Goal: Task Accomplishment & Management: Use online tool/utility

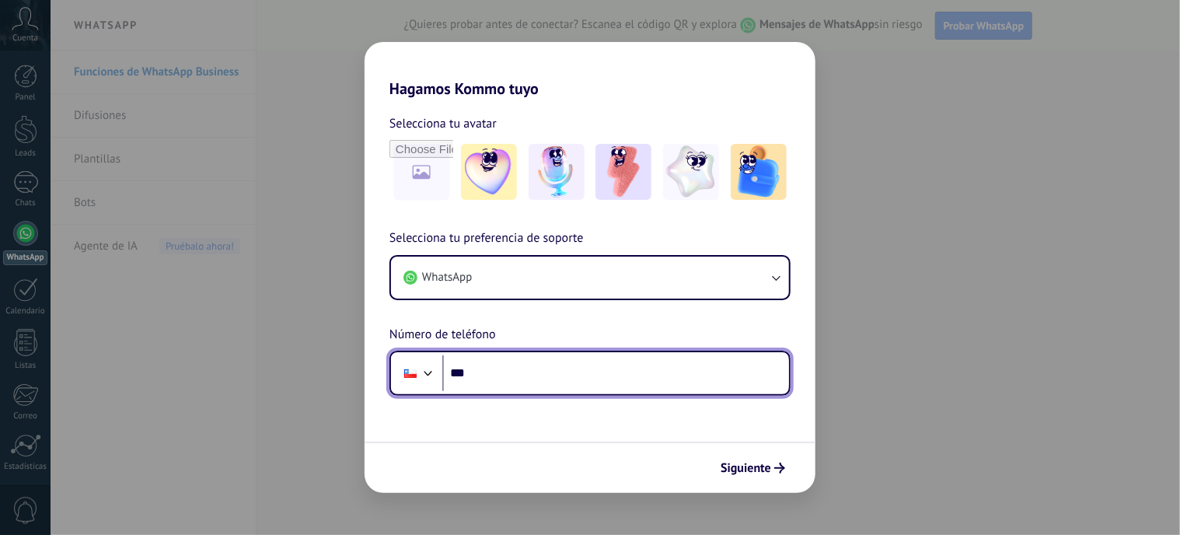
click at [551, 372] on input "***" at bounding box center [615, 373] width 347 height 36
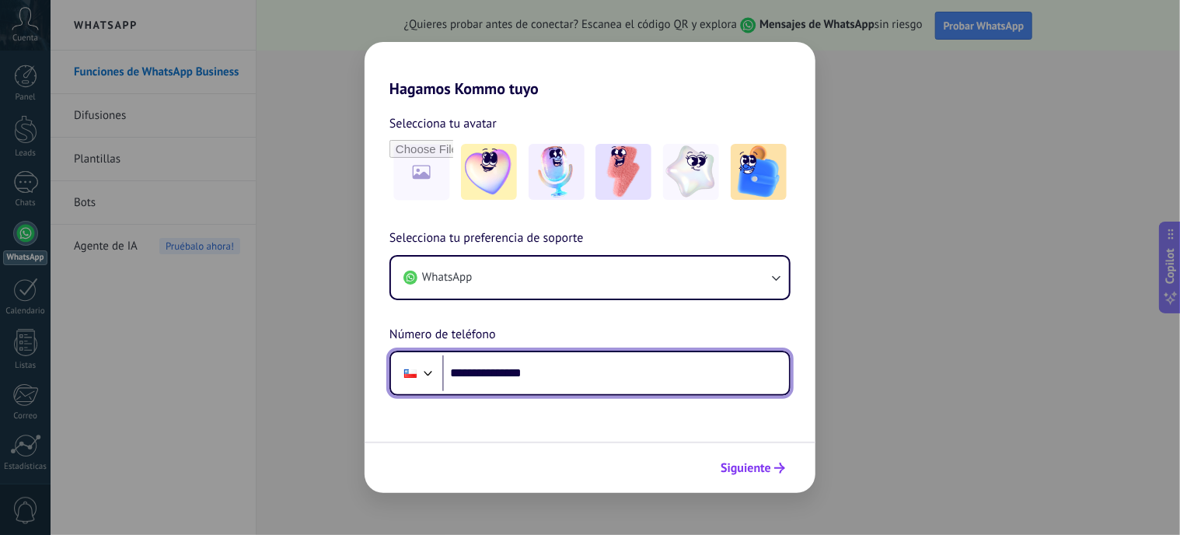
type input "**********"
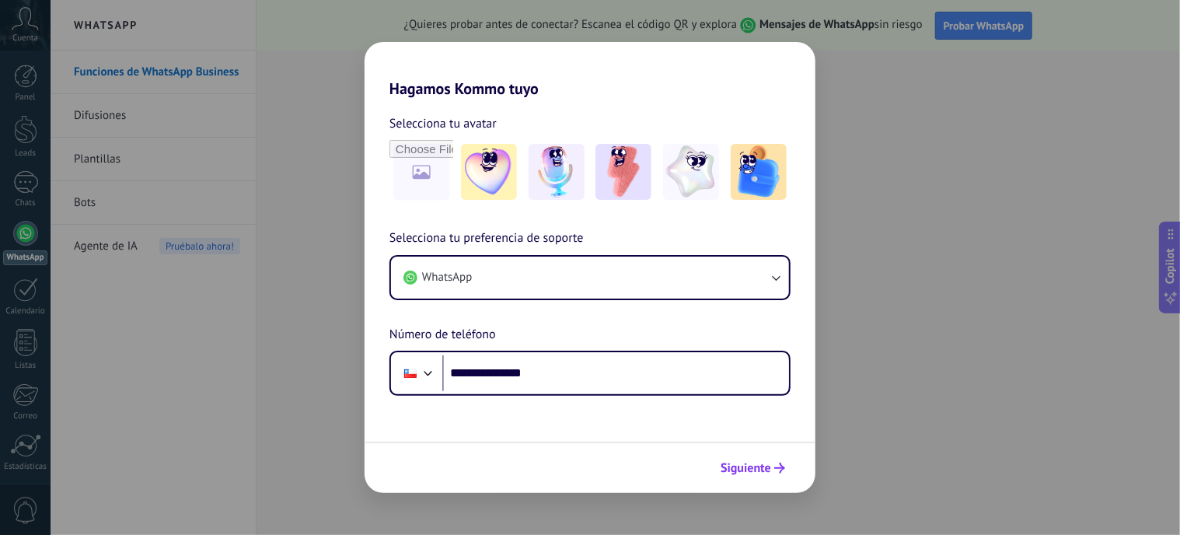
click at [740, 463] on span "Siguiente" at bounding box center [746, 468] width 51 height 11
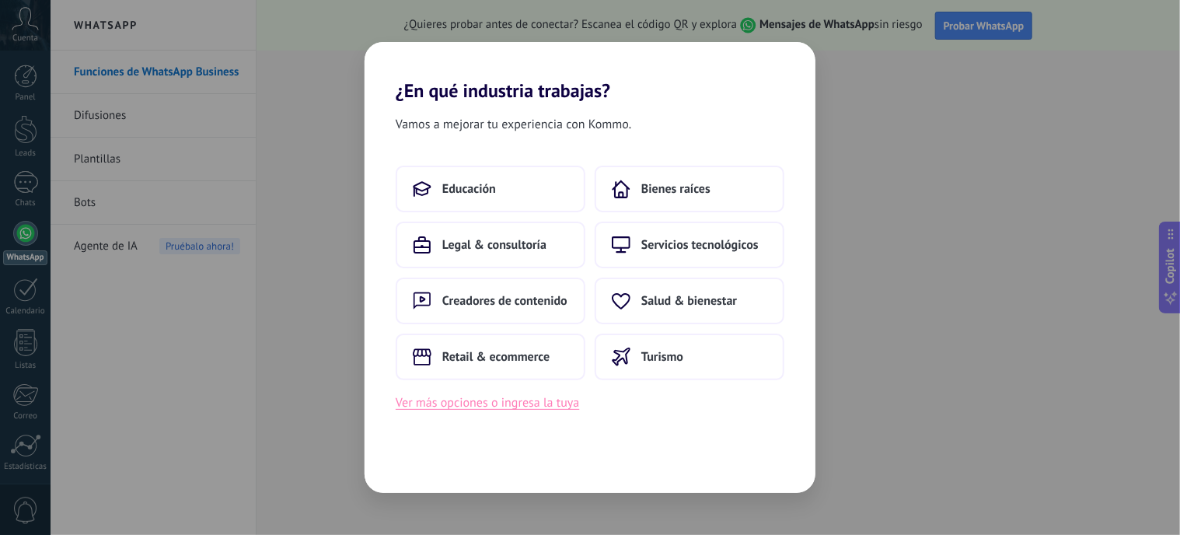
click at [510, 406] on button "Ver más opciones o ingresa la tuya" at bounding box center [488, 403] width 184 height 20
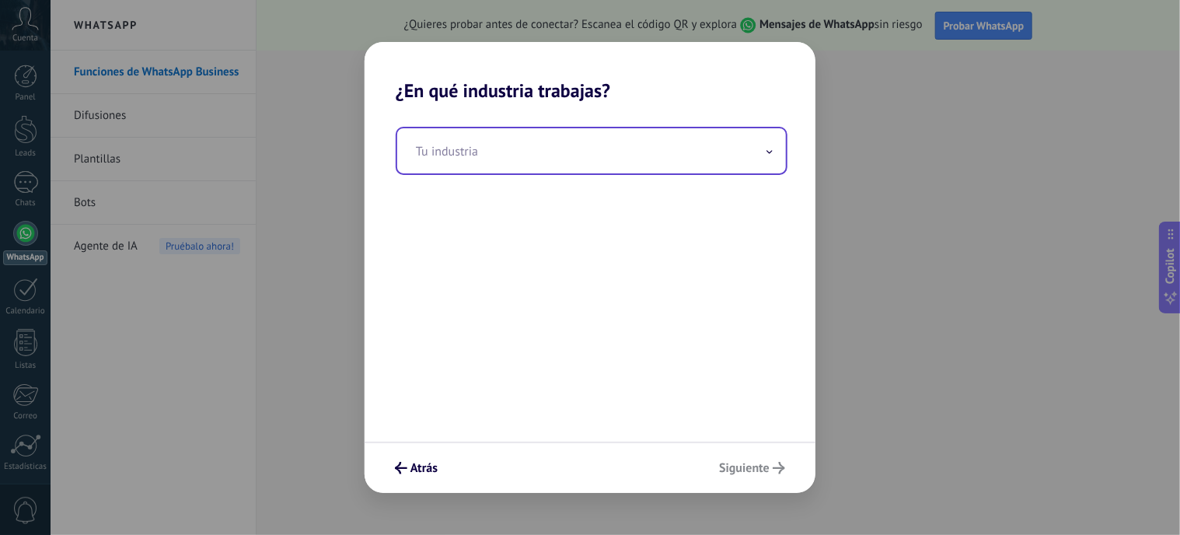
click at [492, 155] on input "text" at bounding box center [591, 150] width 389 height 45
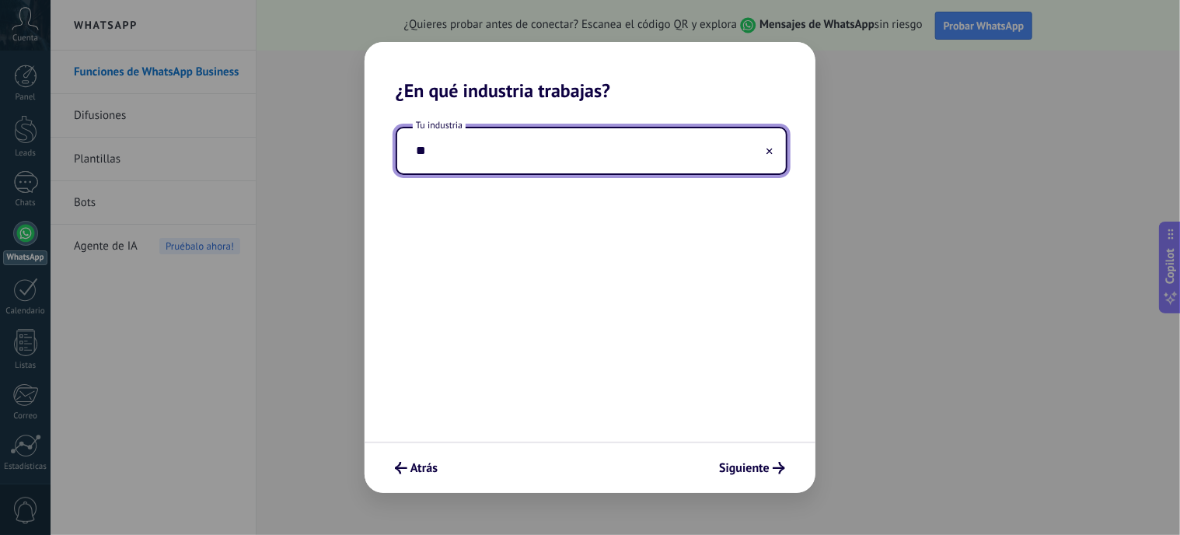
type input "*"
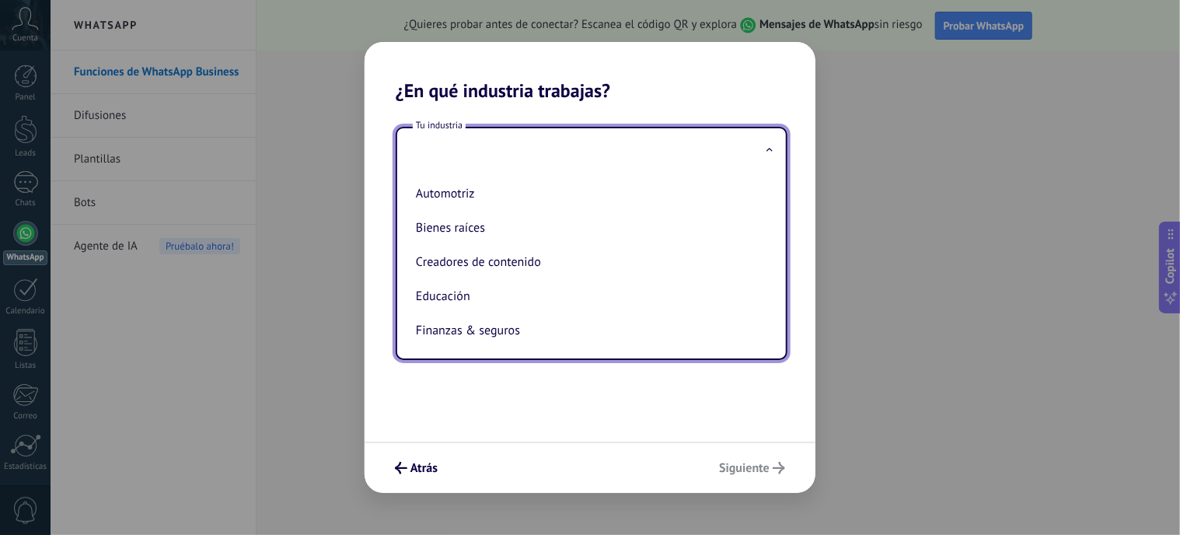
type input "*"
click at [475, 148] on input "text" at bounding box center [591, 150] width 389 height 45
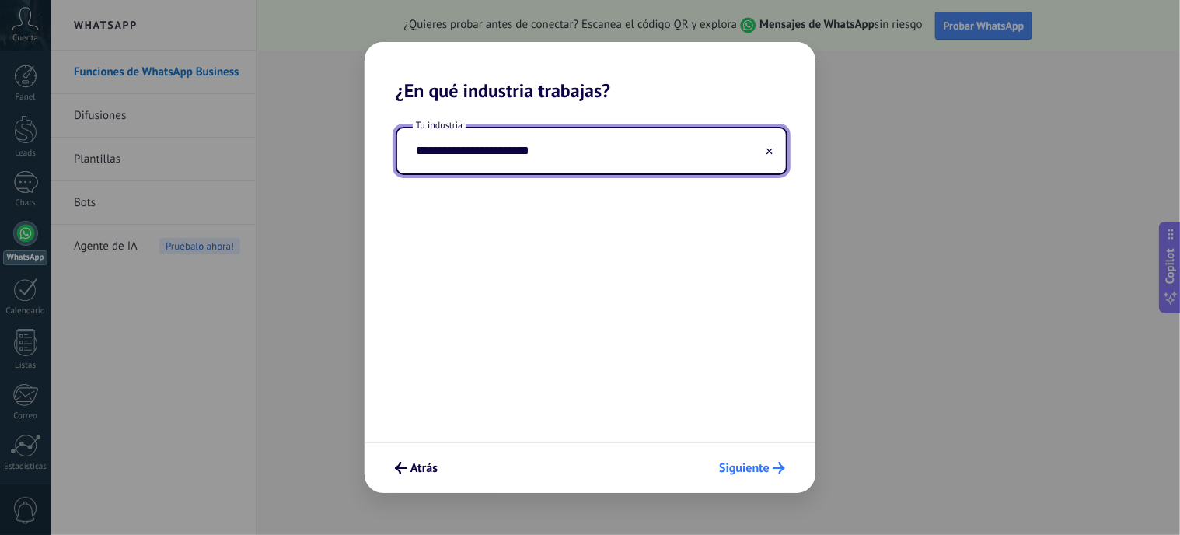
type input "**********"
click at [759, 463] on span "Siguiente" at bounding box center [744, 468] width 51 height 11
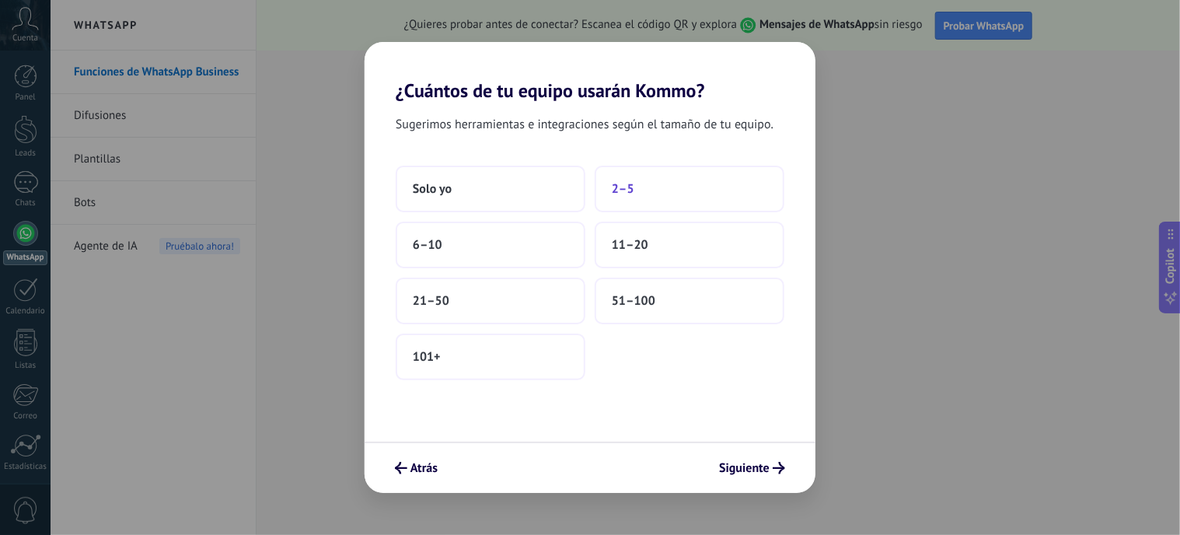
click at [645, 183] on button "2–5" at bounding box center [690, 189] width 190 height 47
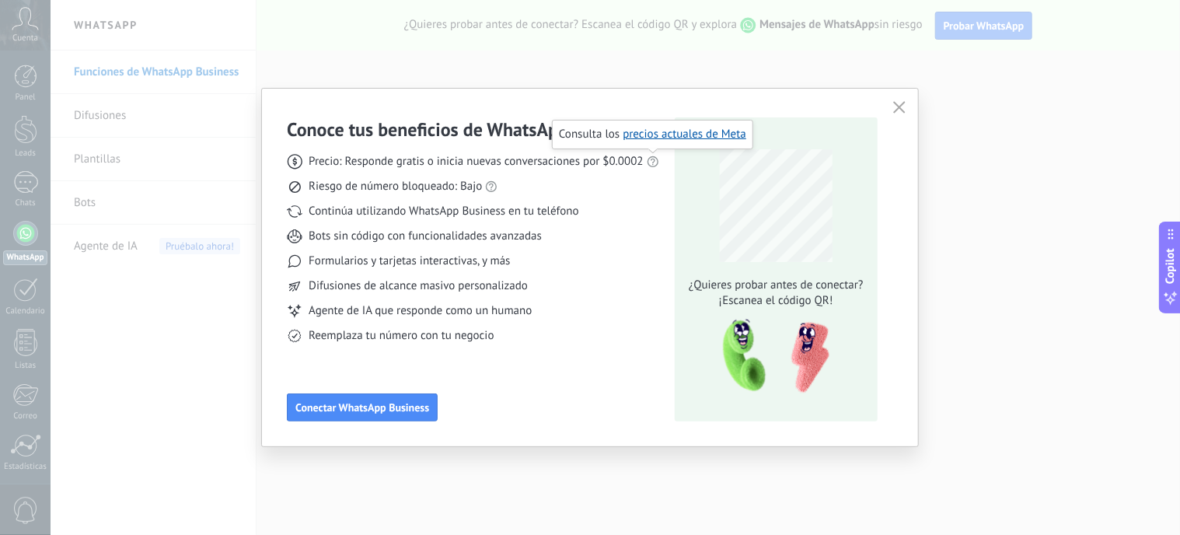
click at [656, 161] on icon at bounding box center [653, 162] width 12 height 12
click at [663, 135] on link "precios actuales de Meta" at bounding box center [685, 134] width 124 height 15
click at [898, 110] on icon "button" at bounding box center [899, 107] width 12 height 12
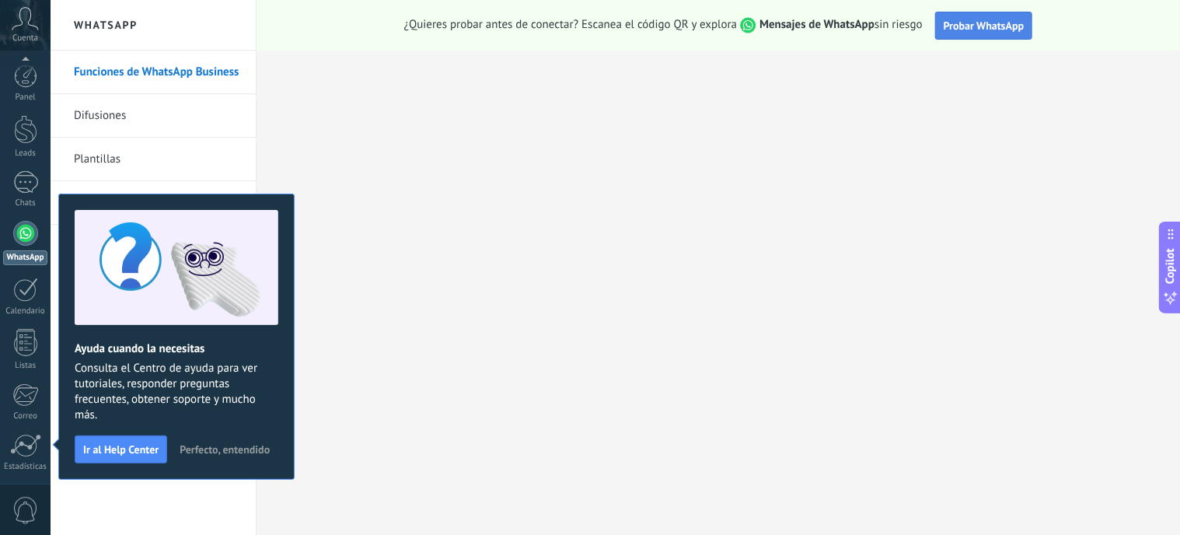
scroll to position [111, 0]
click at [991, 27] on span "Probar WhatsApp" at bounding box center [984, 26] width 81 height 14
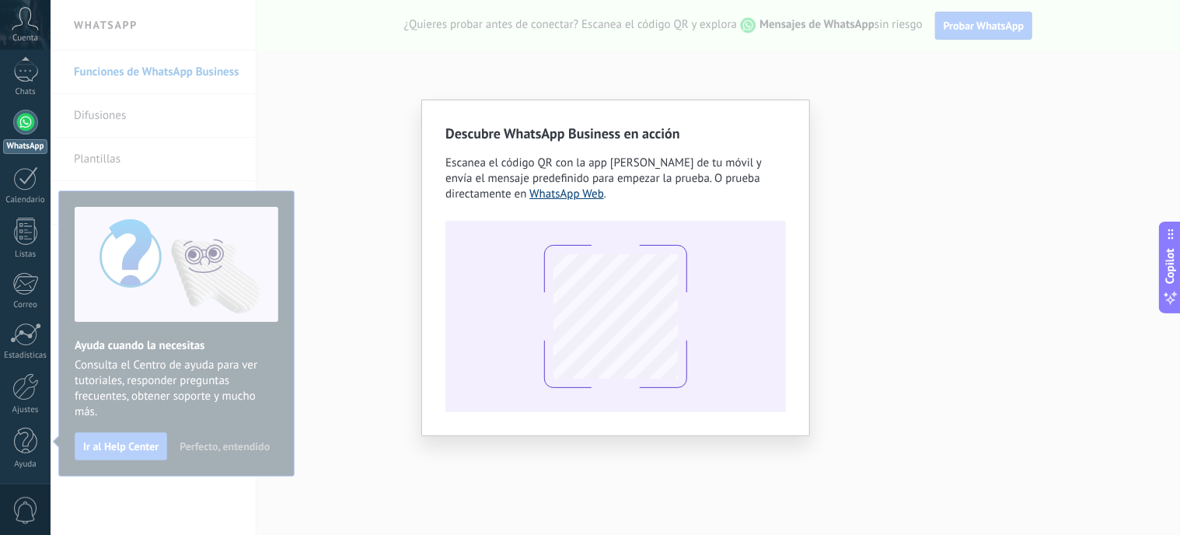
click at [575, 199] on link "WhatsApp Web" at bounding box center [567, 194] width 75 height 15
click at [961, 329] on div "Descubre WhatsApp Business en acción Escanea el código QR con la app [PERSON_NA…" at bounding box center [616, 267] width 1130 height 535
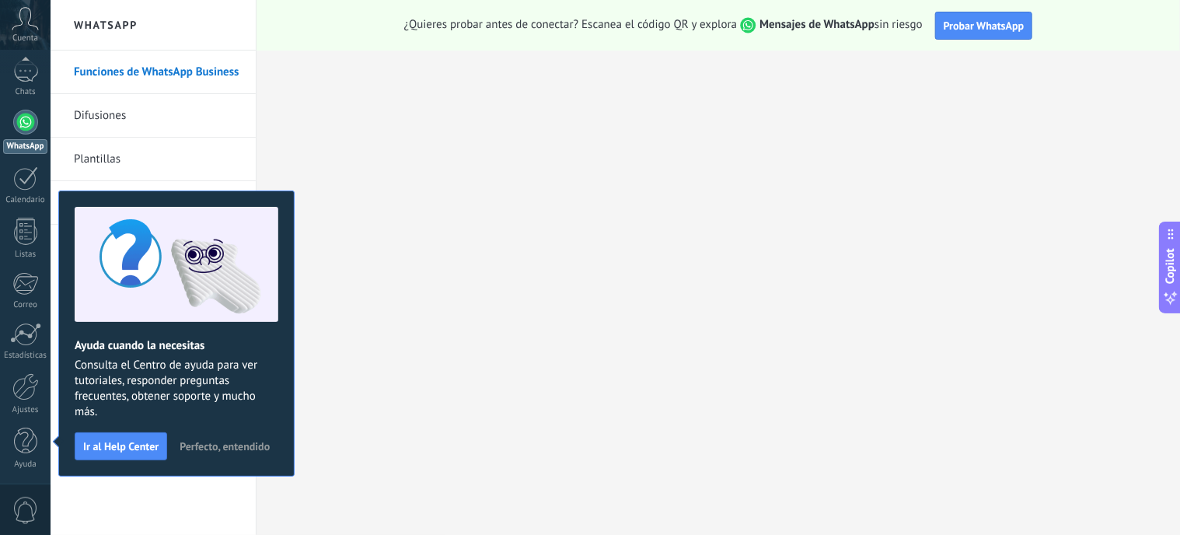
click at [26, 26] on icon at bounding box center [25, 18] width 27 height 23
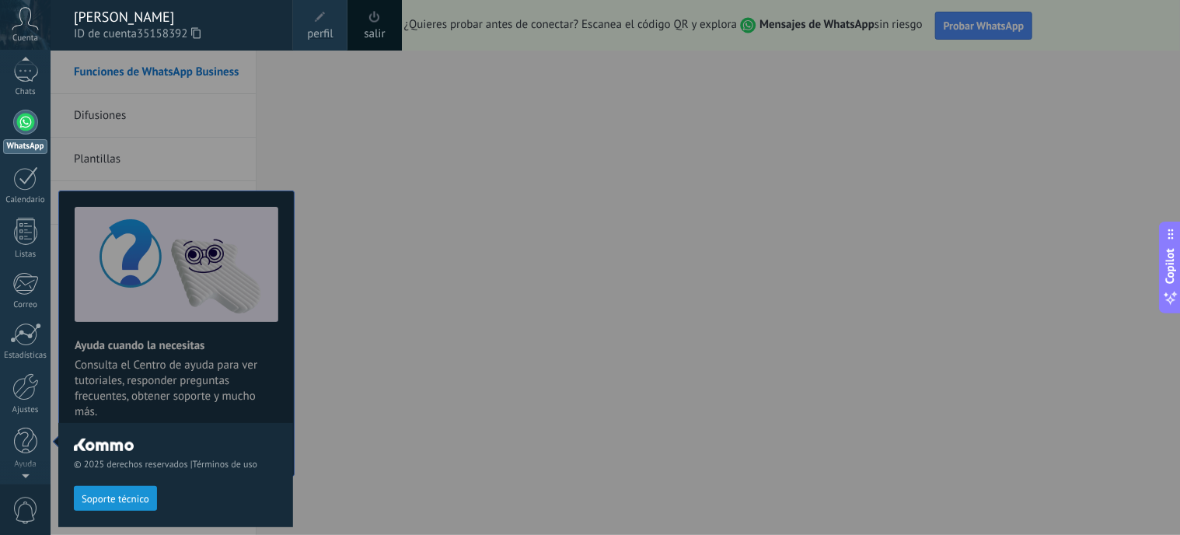
scroll to position [0, 0]
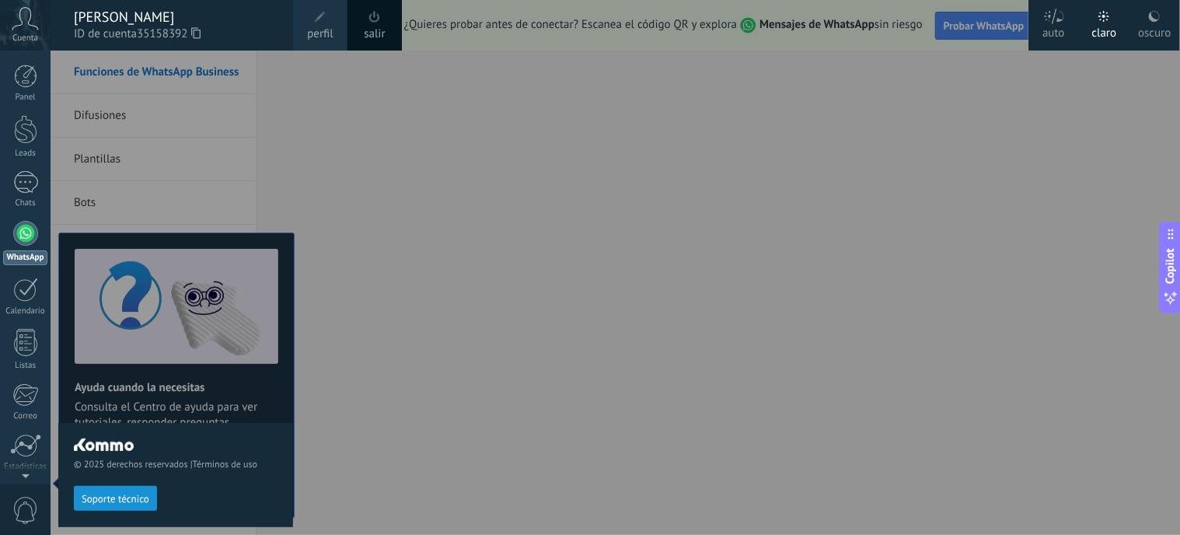
click at [34, 228] on div at bounding box center [25, 233] width 25 height 25
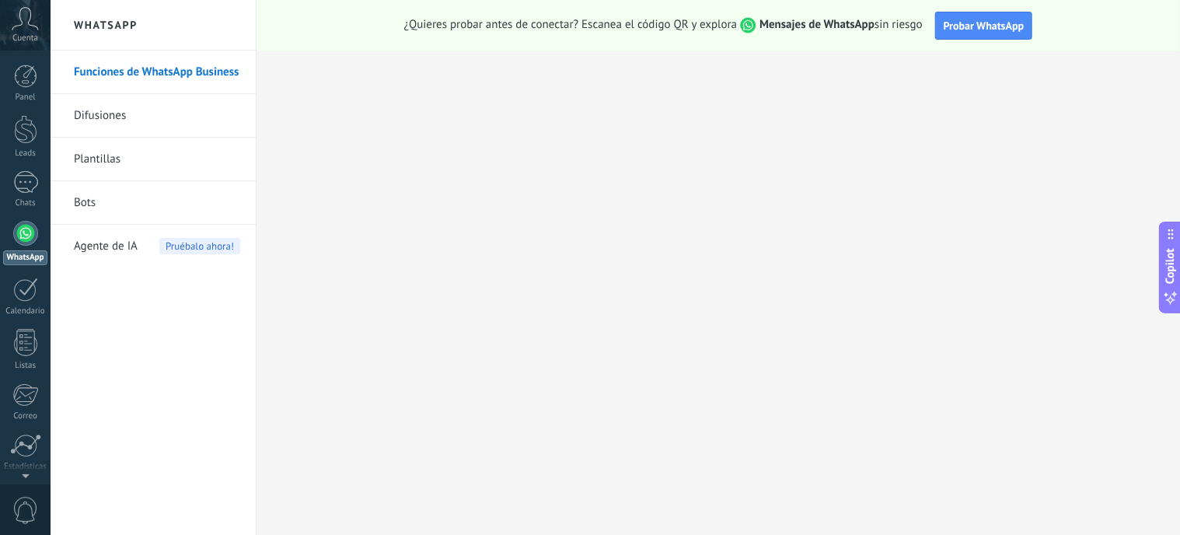
click at [98, 110] on link "Difusiones" at bounding box center [157, 116] width 166 height 44
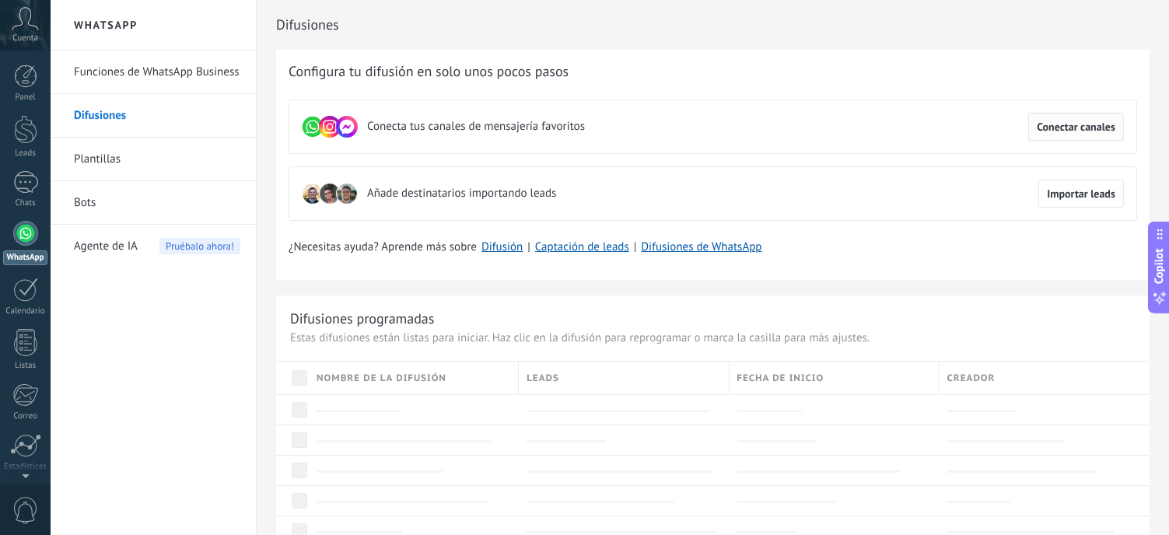
click at [1113, 121] on span "Conectar canales" at bounding box center [1076, 126] width 79 height 11
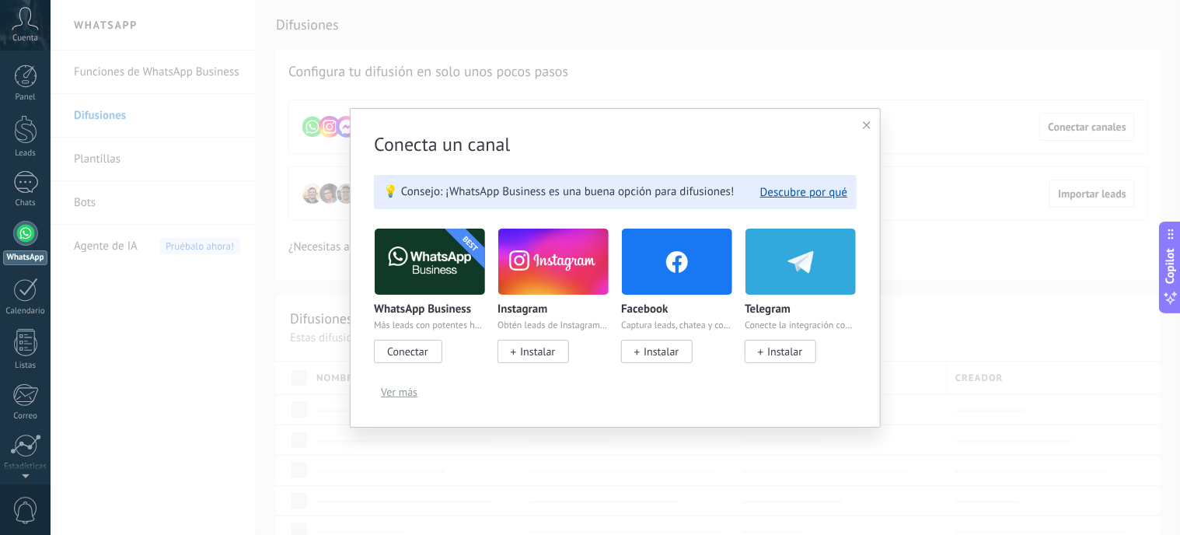
click at [417, 351] on span "Conectar" at bounding box center [407, 351] width 40 height 14
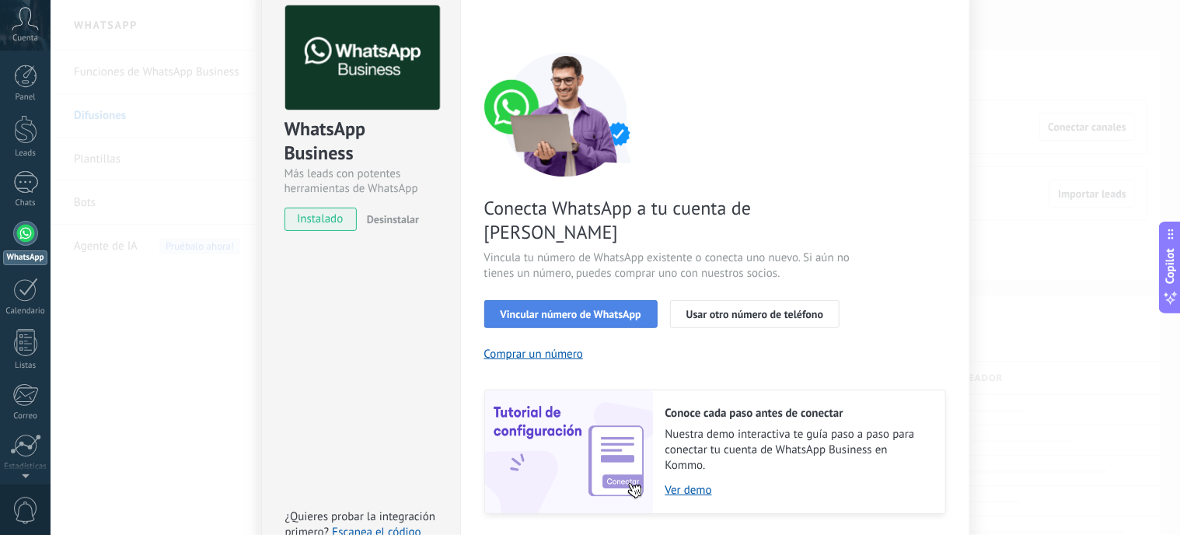
scroll to position [103, 0]
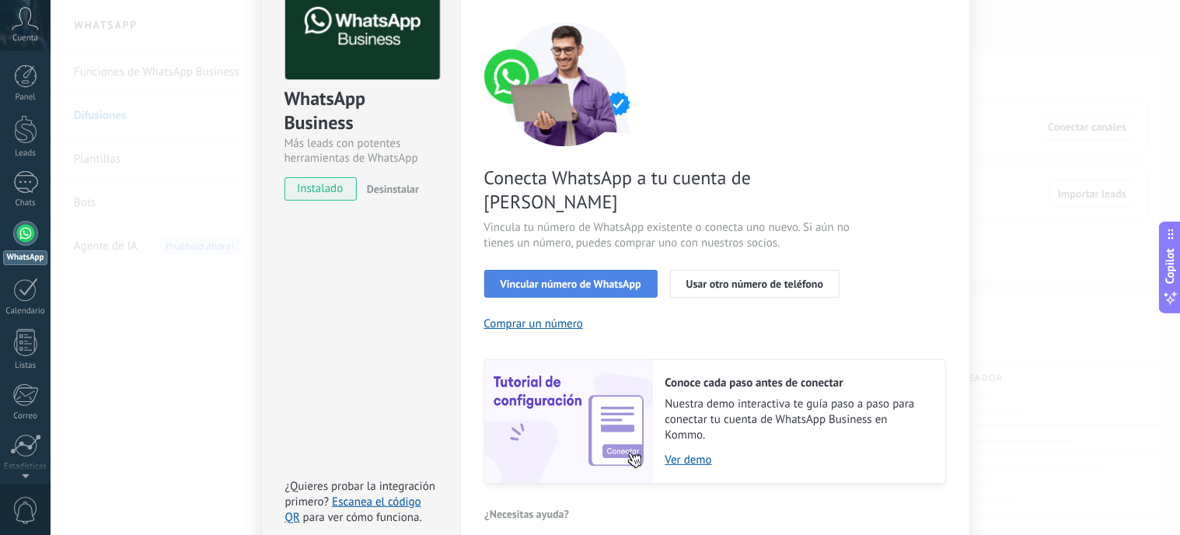
click at [551, 278] on span "Vincular número de WhatsApp" at bounding box center [571, 283] width 141 height 11
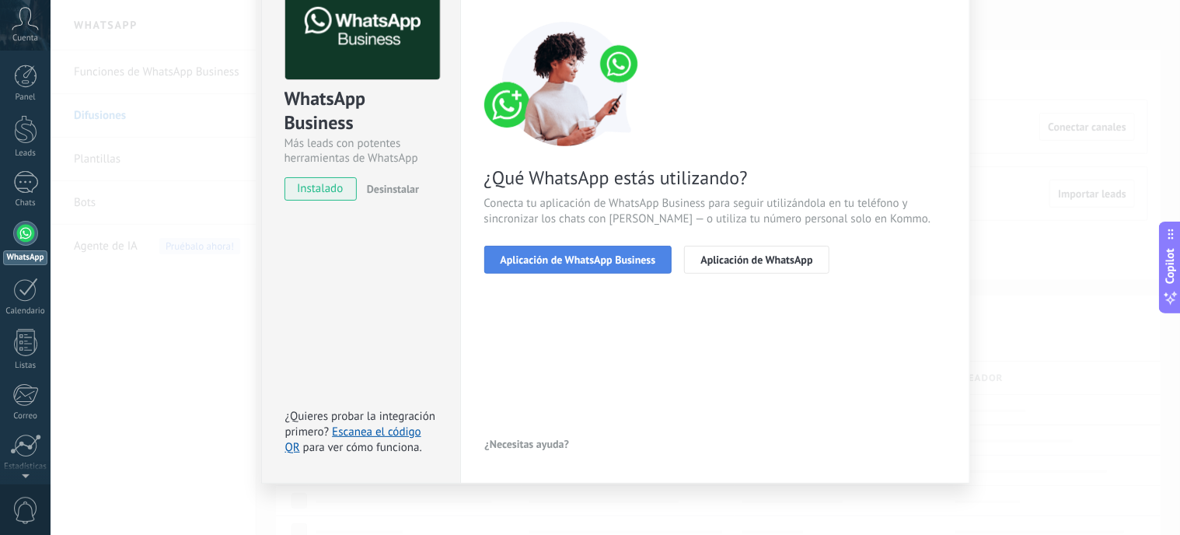
click at [578, 259] on span "Aplicación de WhatsApp Business" at bounding box center [579, 259] width 156 height 11
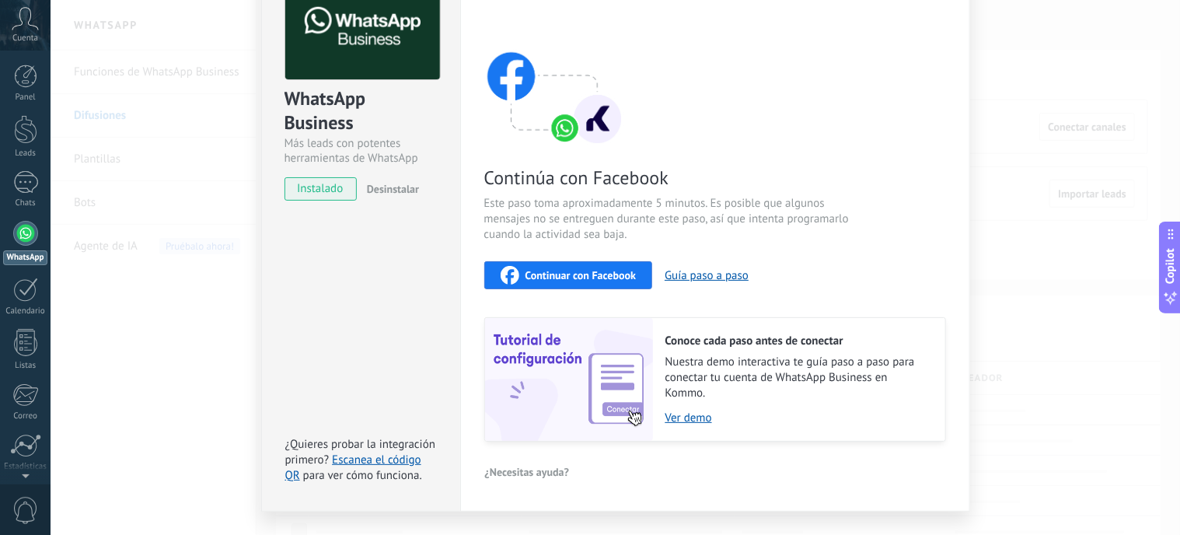
click at [558, 270] on span "Continuar con Facebook" at bounding box center [581, 275] width 111 height 11
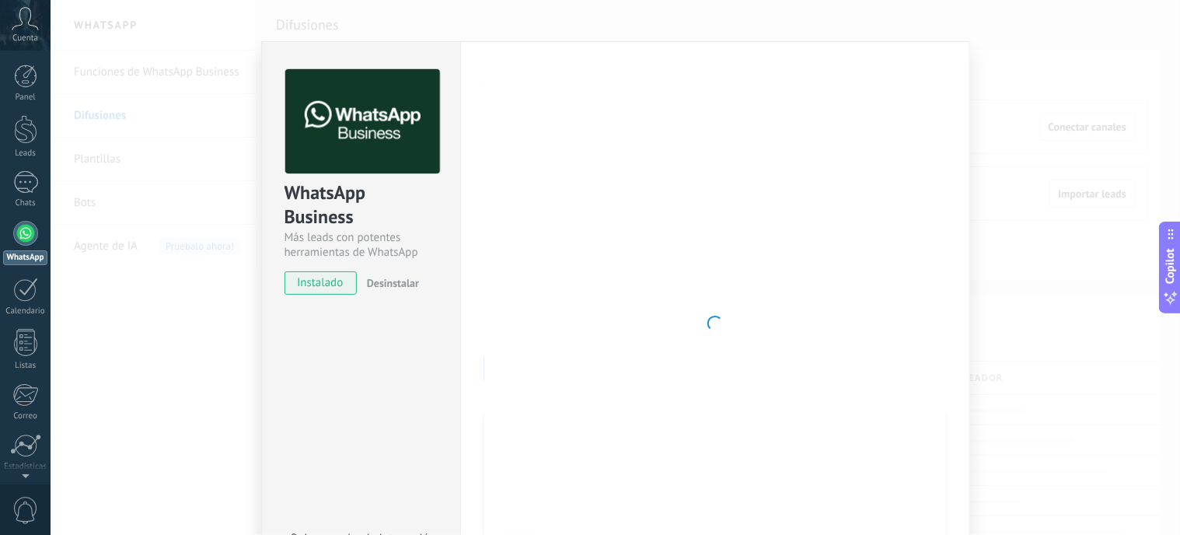
scroll to position [0, 0]
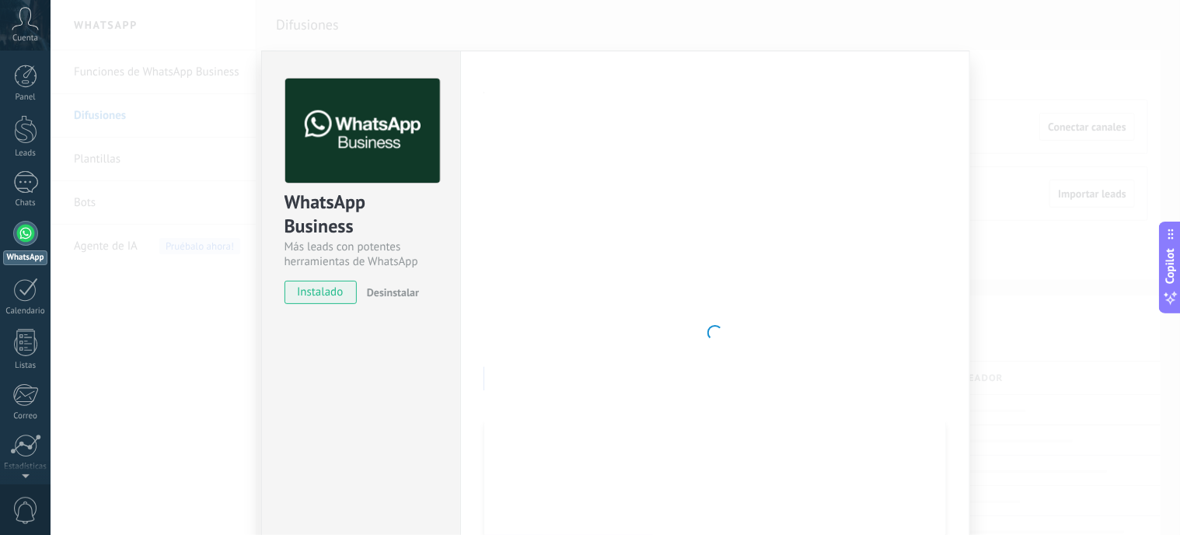
click at [385, 338] on div "WhatsApp Business Más leads con potentes herramientas de WhatsApp instalado Des…" at bounding box center [360, 333] width 199 height 565
click at [29, 184] on div at bounding box center [25, 182] width 25 height 23
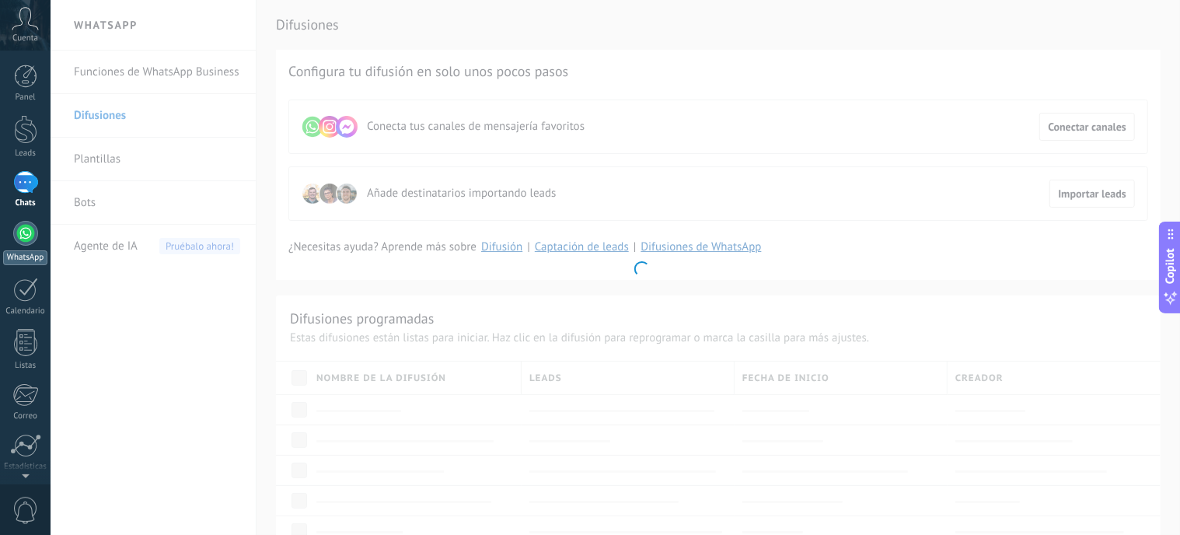
click at [31, 236] on div at bounding box center [25, 233] width 25 height 25
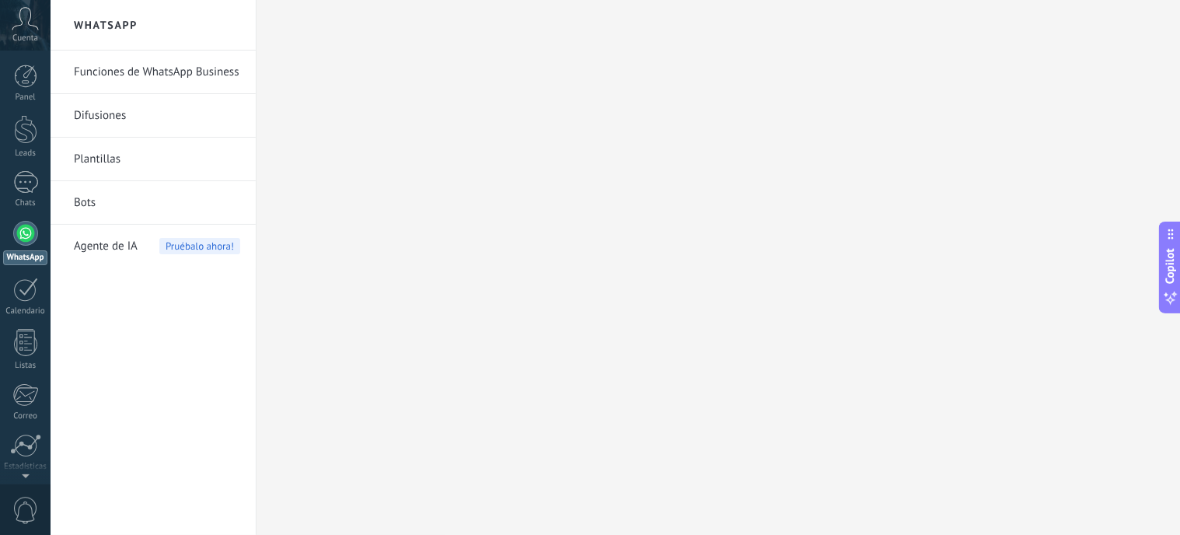
click at [149, 65] on link "Funciones de WhatsApp Business" at bounding box center [157, 73] width 166 height 44
click at [93, 117] on link "Difusiones" at bounding box center [157, 116] width 166 height 44
click at [98, 154] on link "Plantillas" at bounding box center [157, 160] width 166 height 44
click at [79, 192] on link "Bots" at bounding box center [157, 203] width 166 height 44
click at [25, 180] on div at bounding box center [25, 182] width 25 height 23
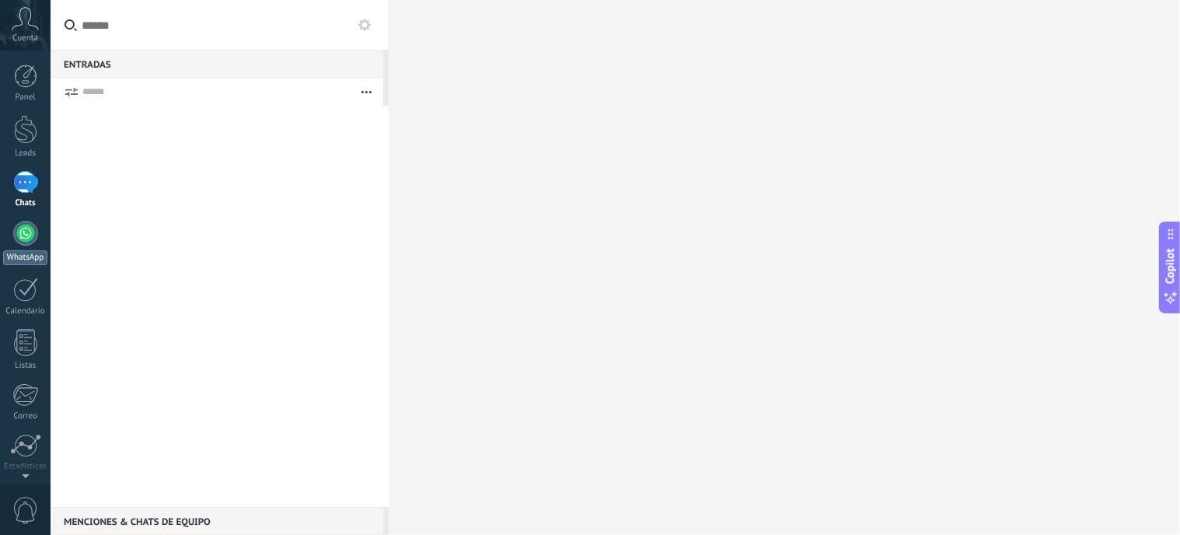
click at [30, 222] on div at bounding box center [25, 233] width 25 height 25
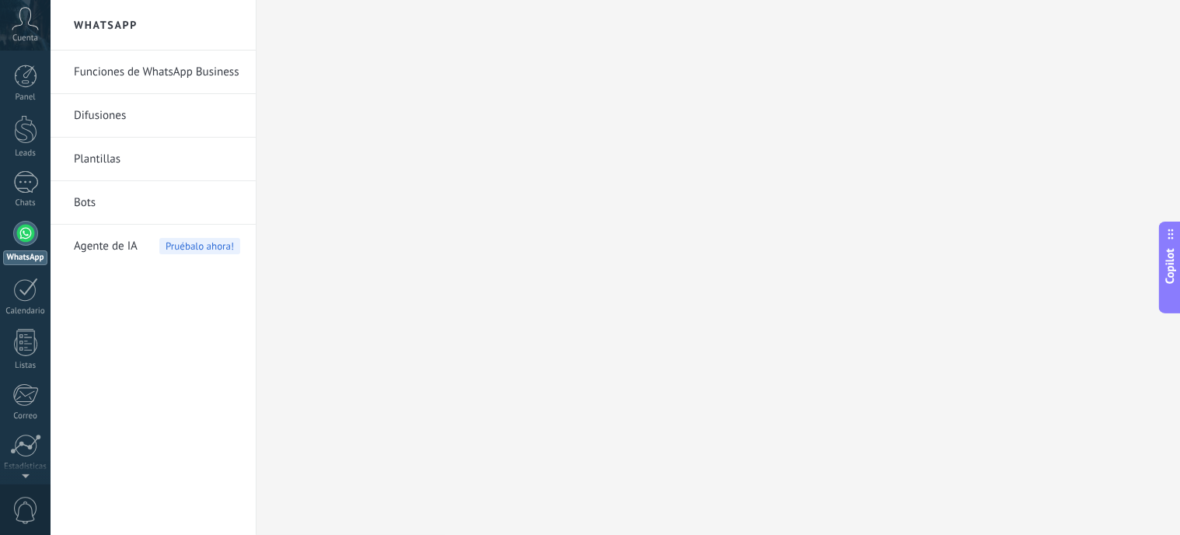
click at [23, 23] on icon at bounding box center [25, 18] width 27 height 23
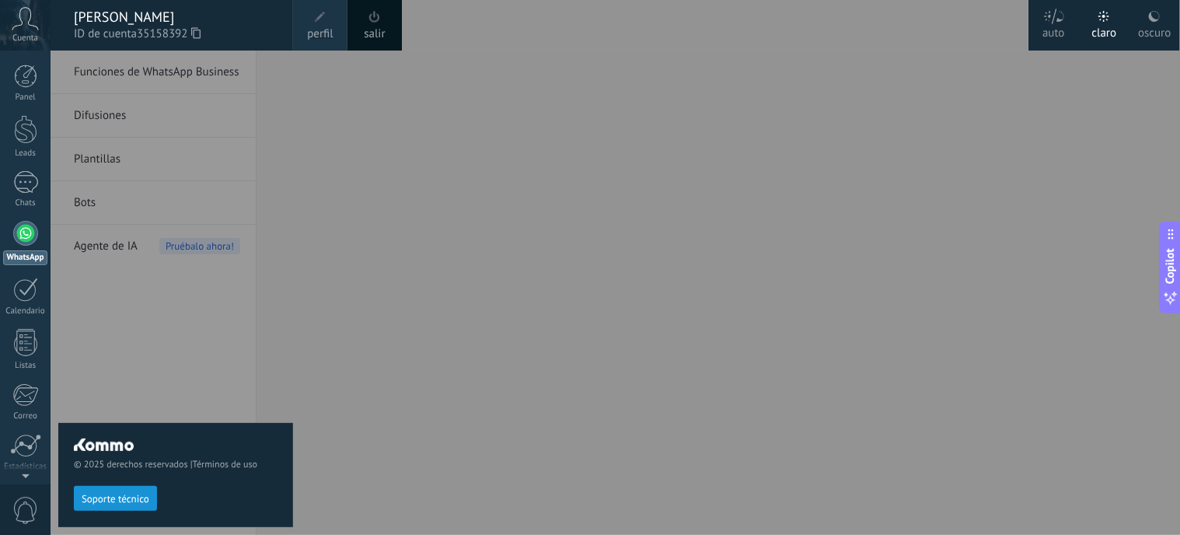
click at [1160, 23] on div "oscuro" at bounding box center [1154, 30] width 33 height 40
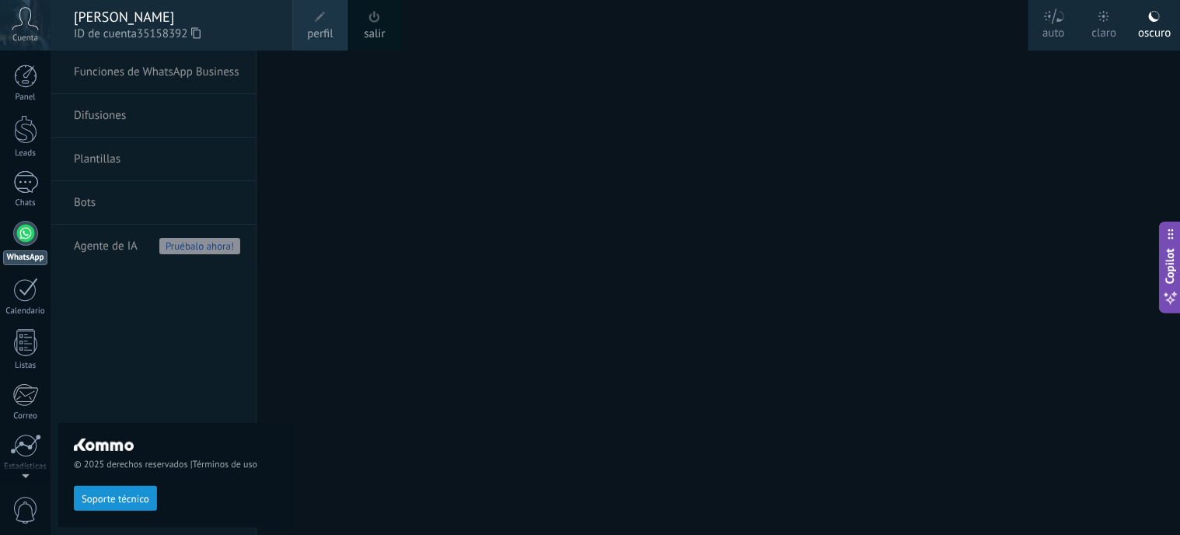
click at [515, 158] on div at bounding box center [641, 267] width 1180 height 535
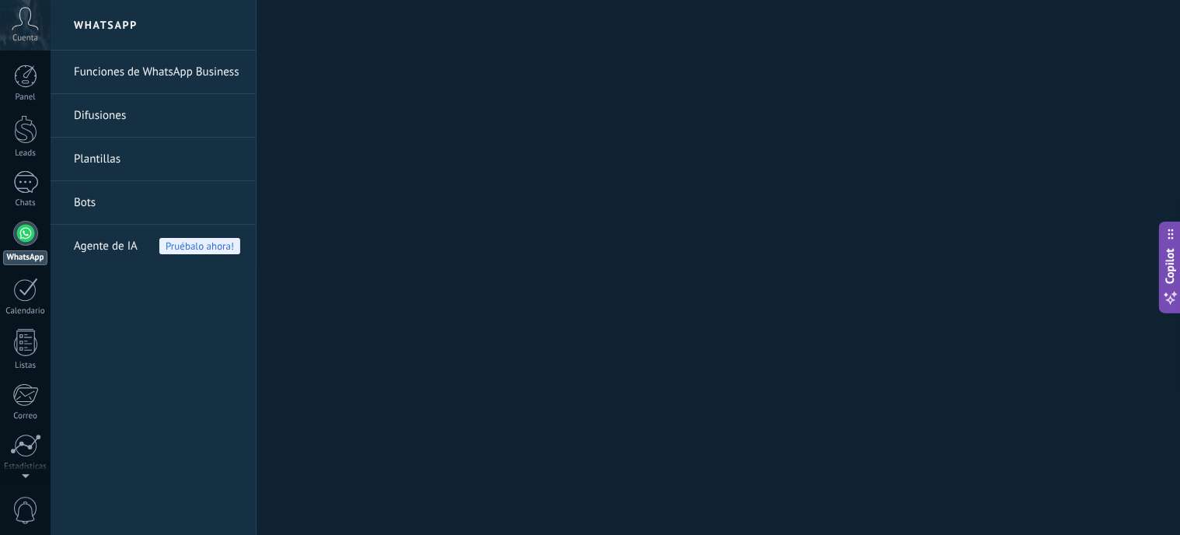
click at [105, 65] on link "Funciones de WhatsApp Business" at bounding box center [157, 73] width 166 height 44
click at [117, 111] on link "Difusiones" at bounding box center [157, 116] width 166 height 44
click at [103, 161] on link "Plantillas" at bounding box center [157, 160] width 166 height 44
click at [98, 197] on link "Bots" at bounding box center [157, 203] width 166 height 44
click at [113, 243] on span "Agente de IA" at bounding box center [106, 247] width 64 height 44
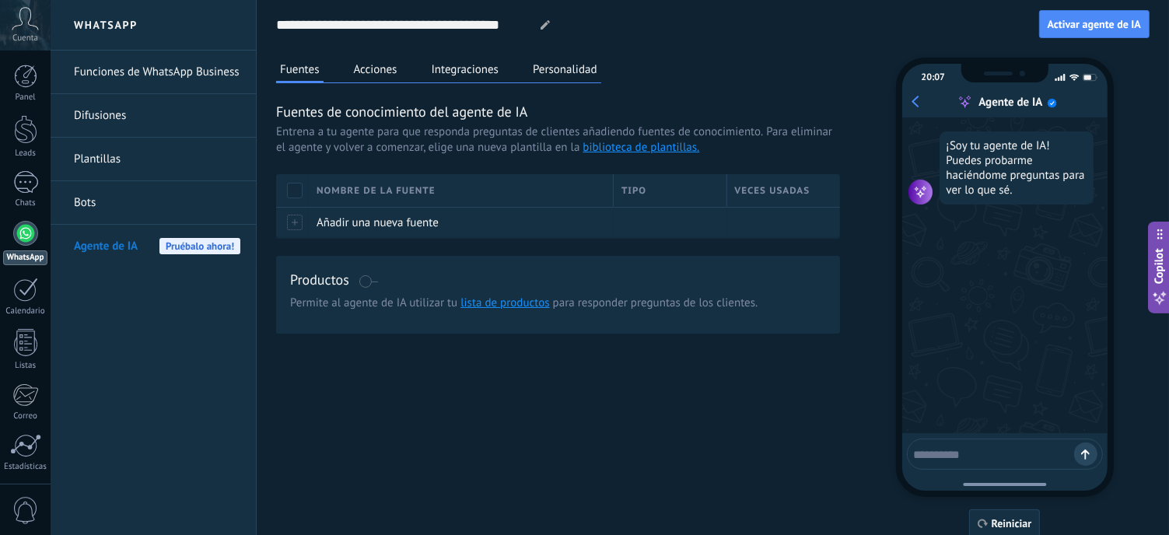
click at [89, 65] on link "Funciones de WhatsApp Business" at bounding box center [157, 73] width 166 height 44
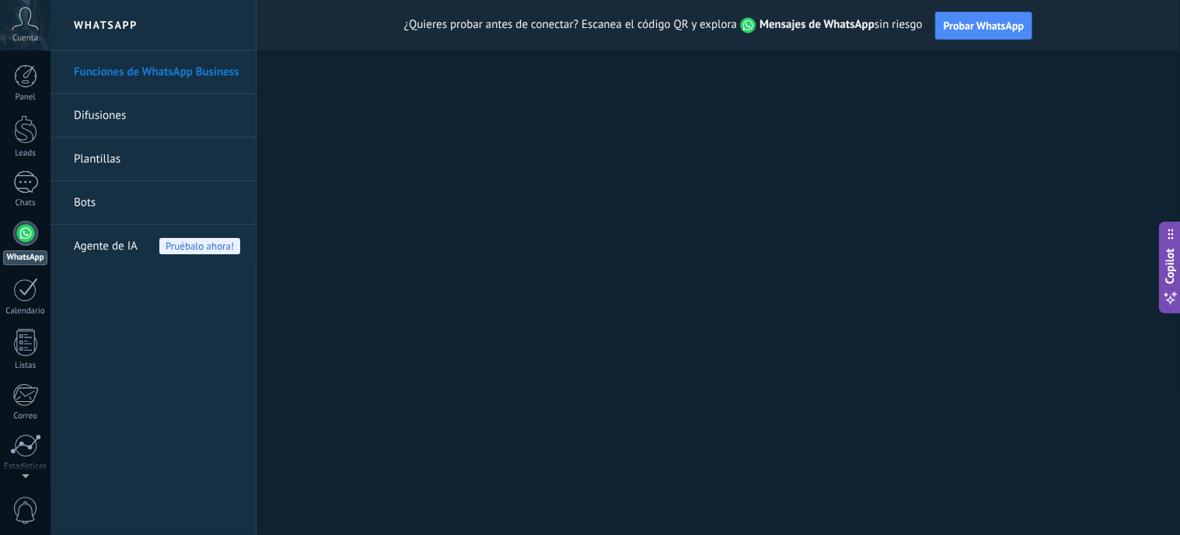
click at [10, 19] on div "Cuenta" at bounding box center [25, 25] width 51 height 51
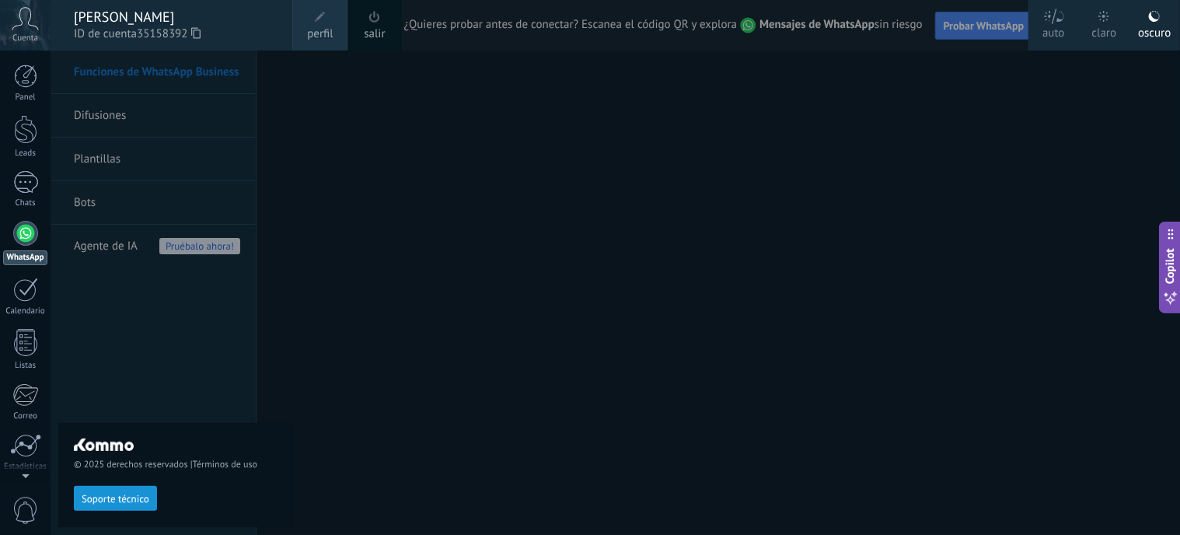
click at [10, 19] on div "Cuenta" at bounding box center [25, 25] width 51 height 51
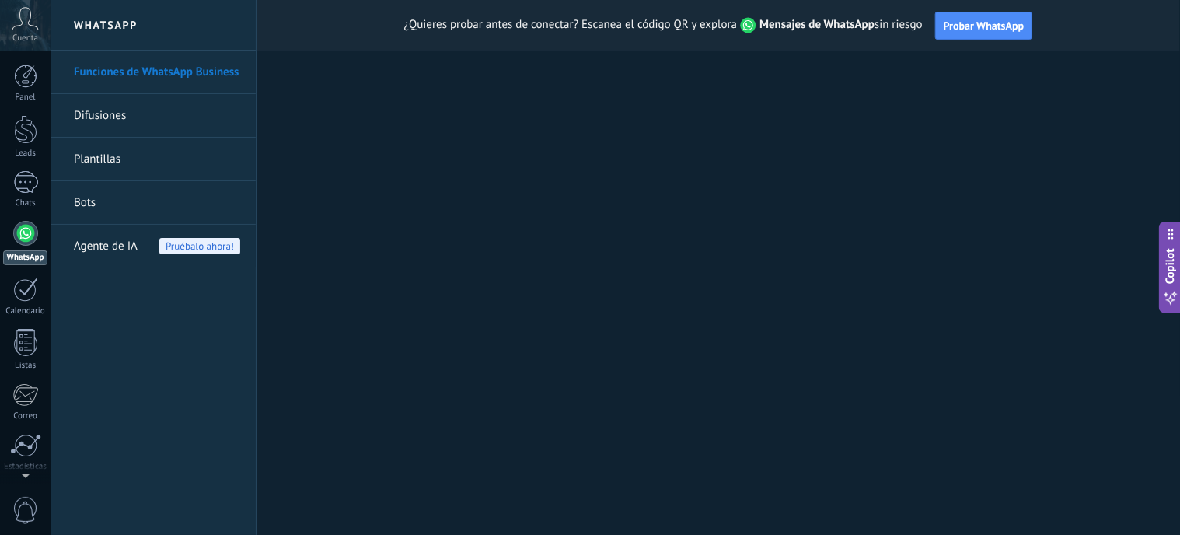
click at [121, 122] on link "Difusiones" at bounding box center [157, 116] width 166 height 44
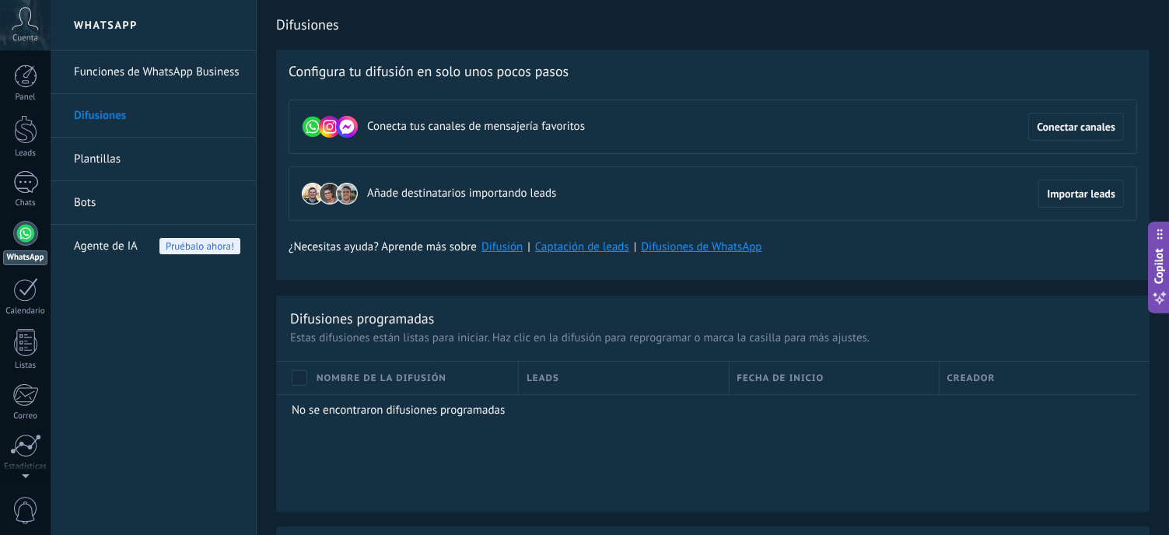
click at [87, 156] on link "Plantillas" at bounding box center [157, 160] width 166 height 44
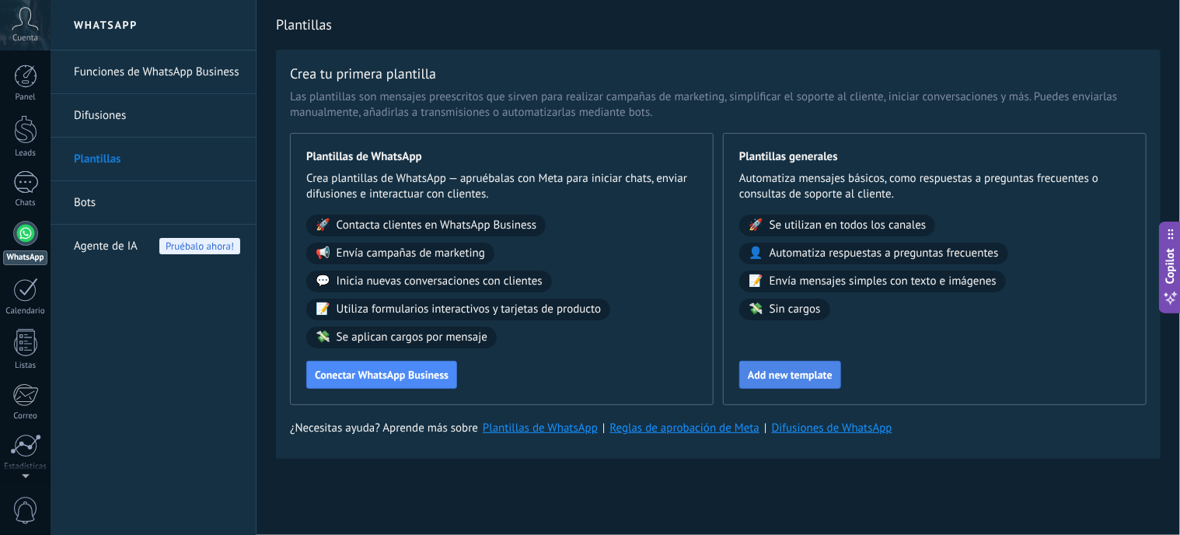
click at [806, 372] on span "Add new template" at bounding box center [790, 374] width 85 height 11
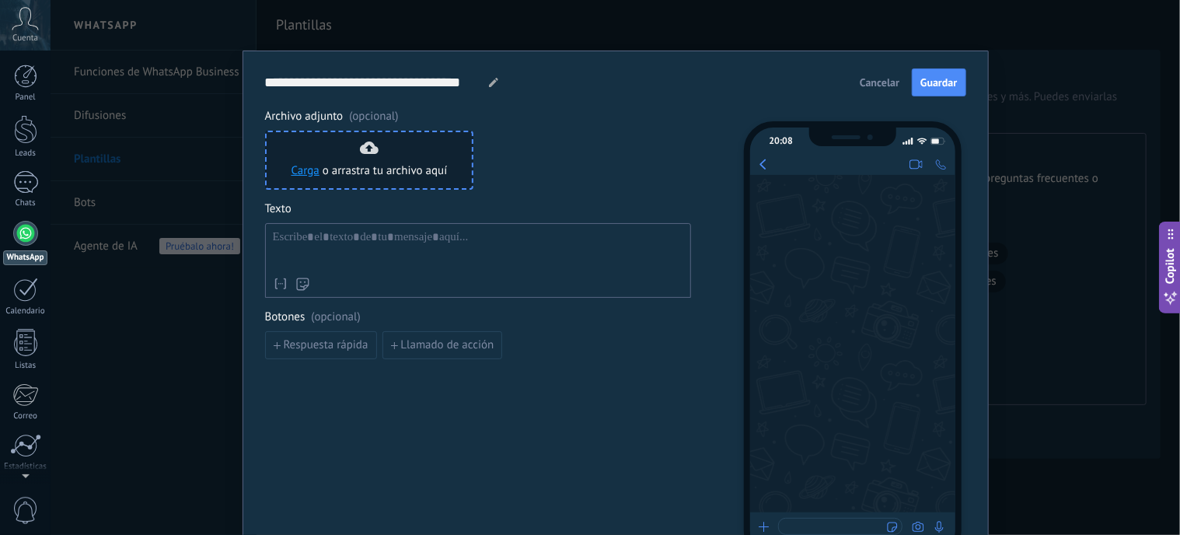
click at [317, 157] on div "Carga o arrastra tu archivo aquí Arrastra aquí" at bounding box center [370, 160] width 156 height 37
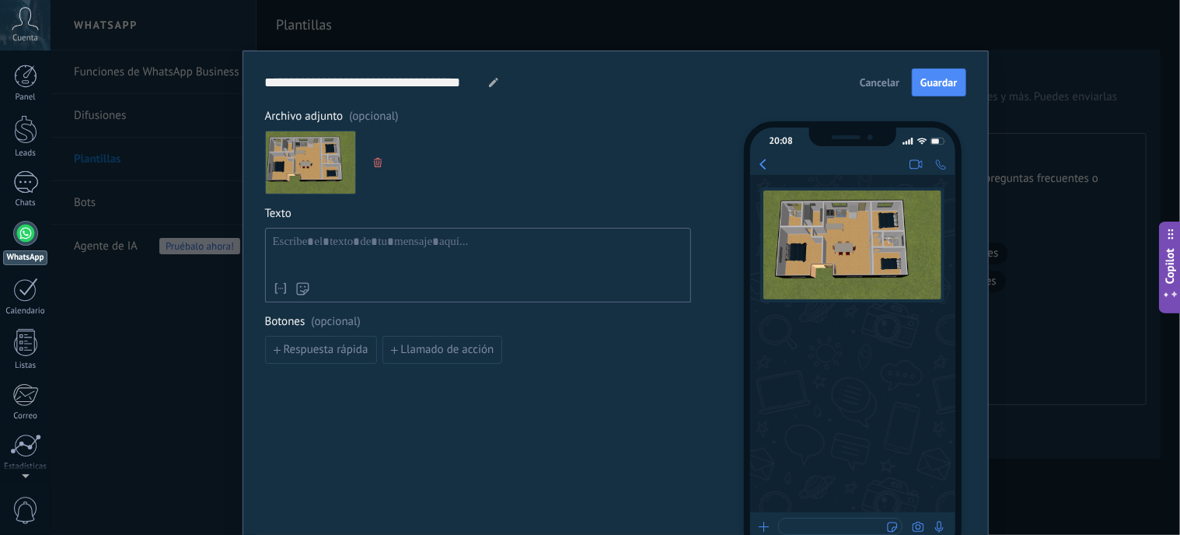
click at [886, 81] on span "Cancelar" at bounding box center [880, 82] width 40 height 11
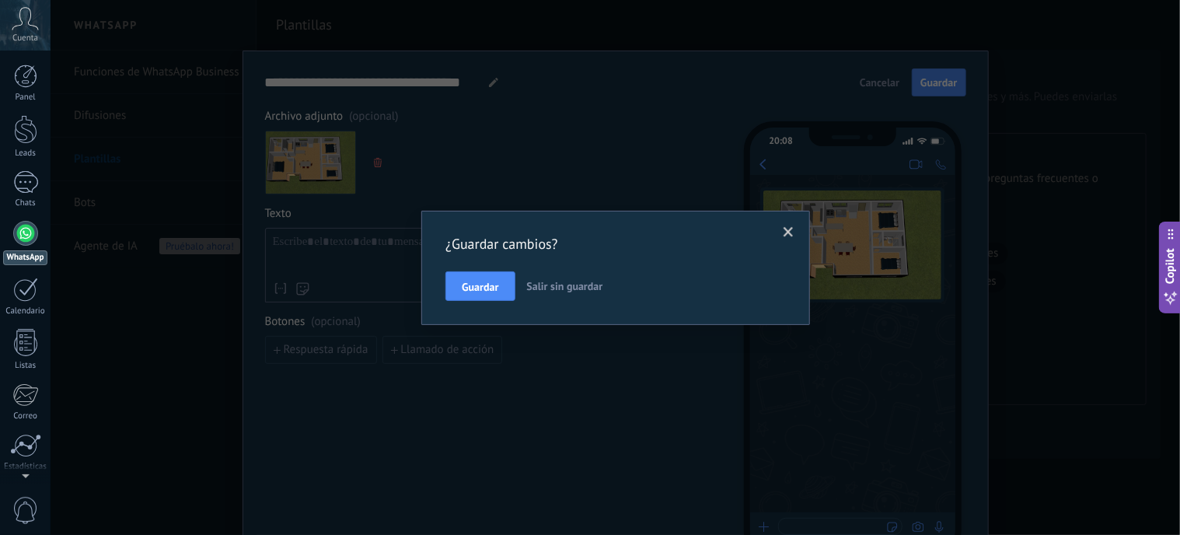
click at [548, 287] on span "Salir sin guardar" at bounding box center [565, 286] width 76 height 14
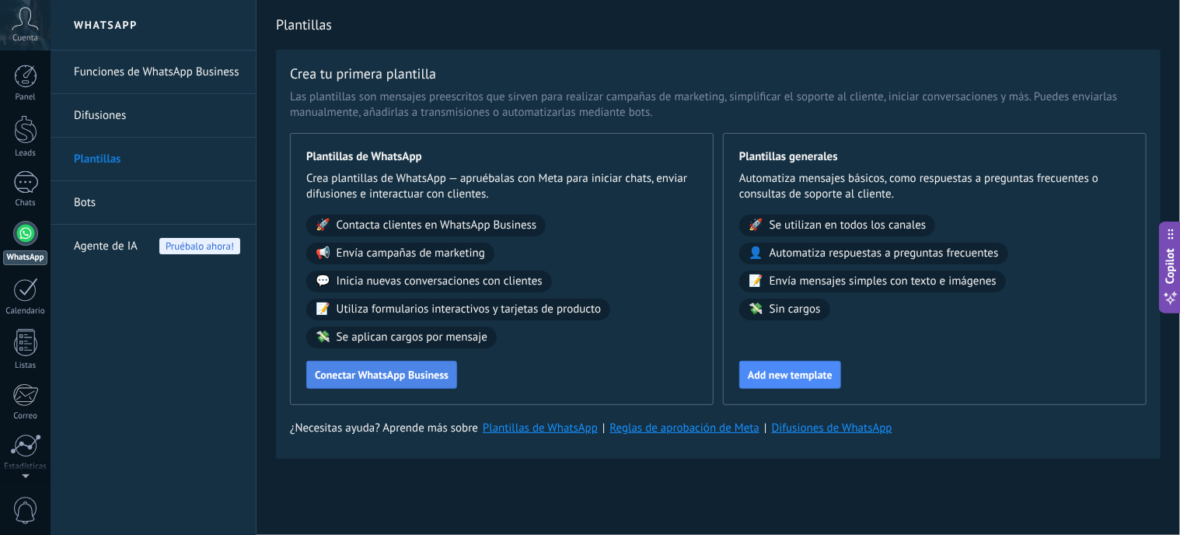
click at [363, 383] on button "Conectar WhatsApp Business" at bounding box center [381, 375] width 151 height 28
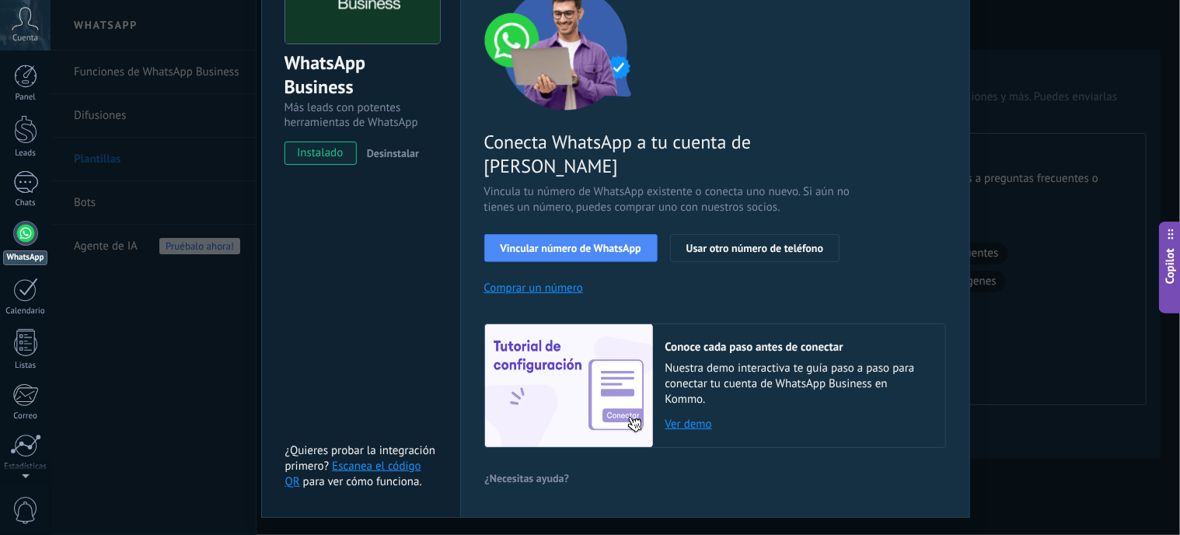
scroll to position [78, 0]
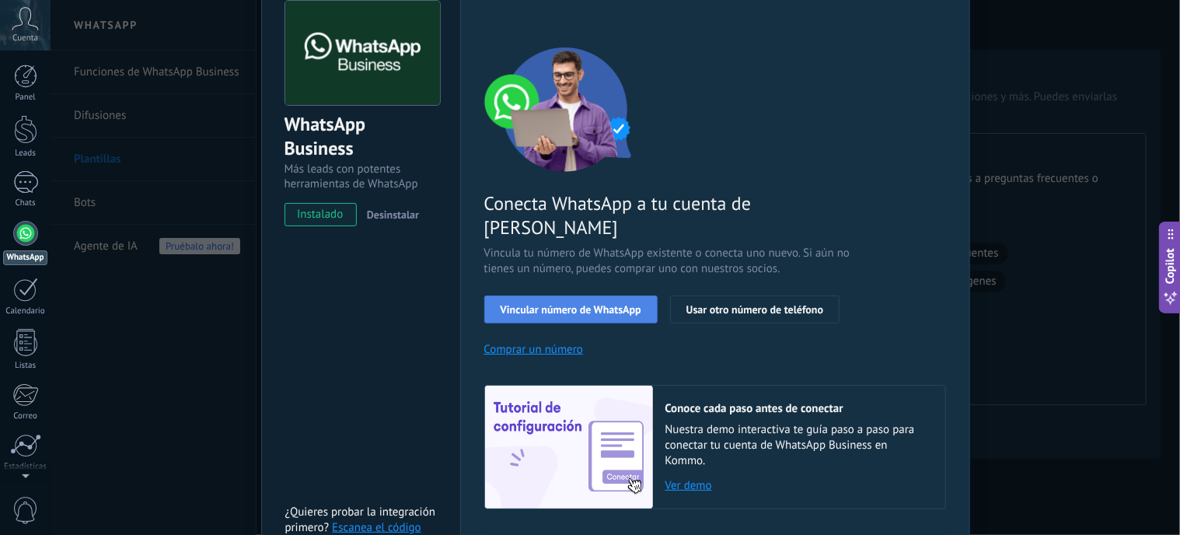
click at [561, 304] on span "Vincular número de WhatsApp" at bounding box center [571, 309] width 141 height 11
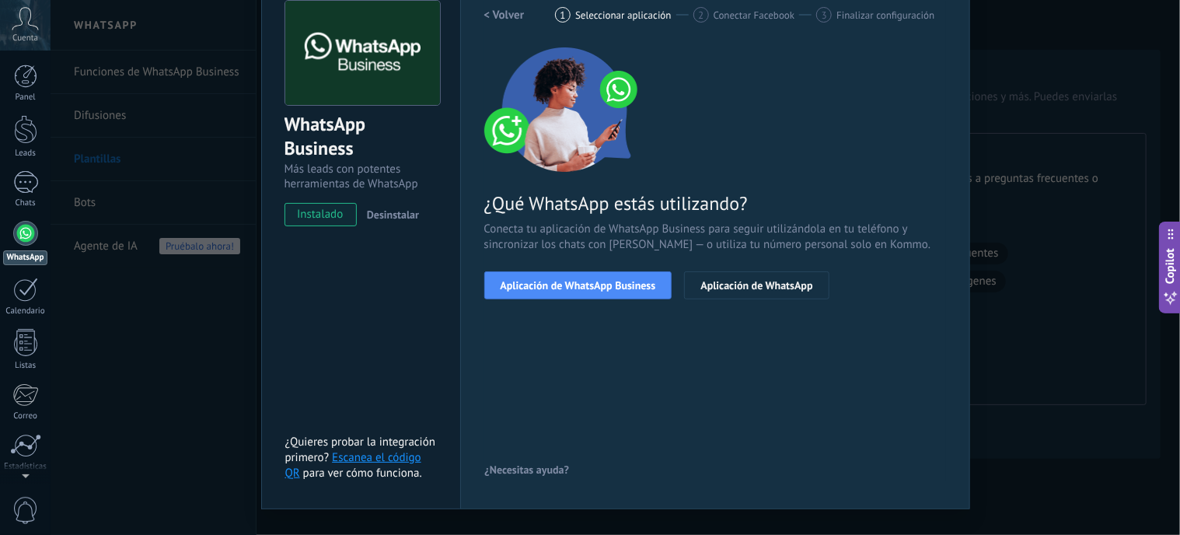
click at [561, 289] on span "Aplicación de WhatsApp Business" at bounding box center [579, 285] width 156 height 11
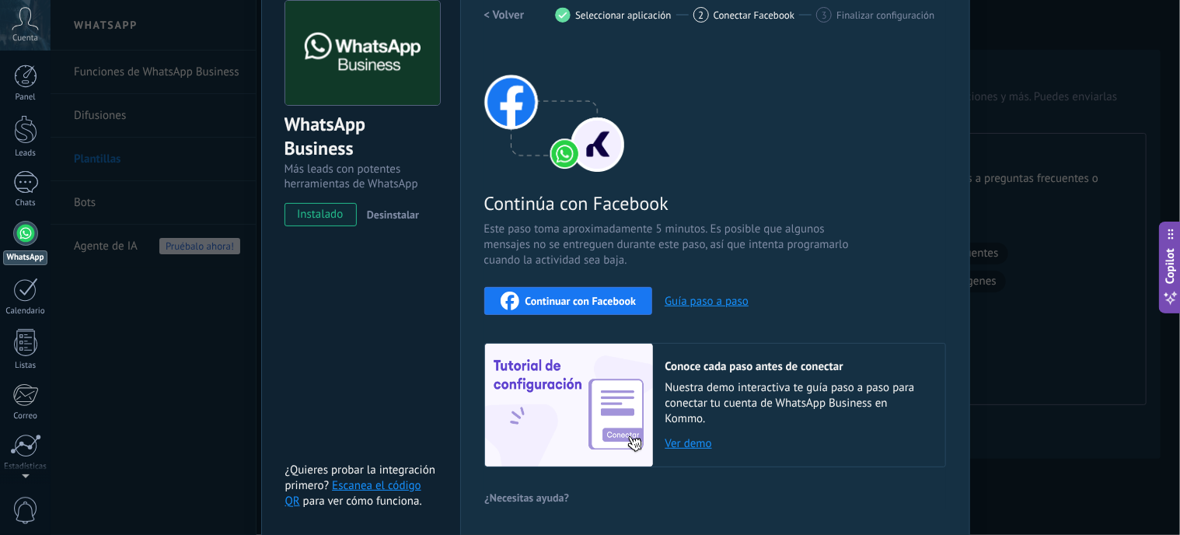
click at [562, 299] on span "Continuar con Facebook" at bounding box center [581, 300] width 111 height 11
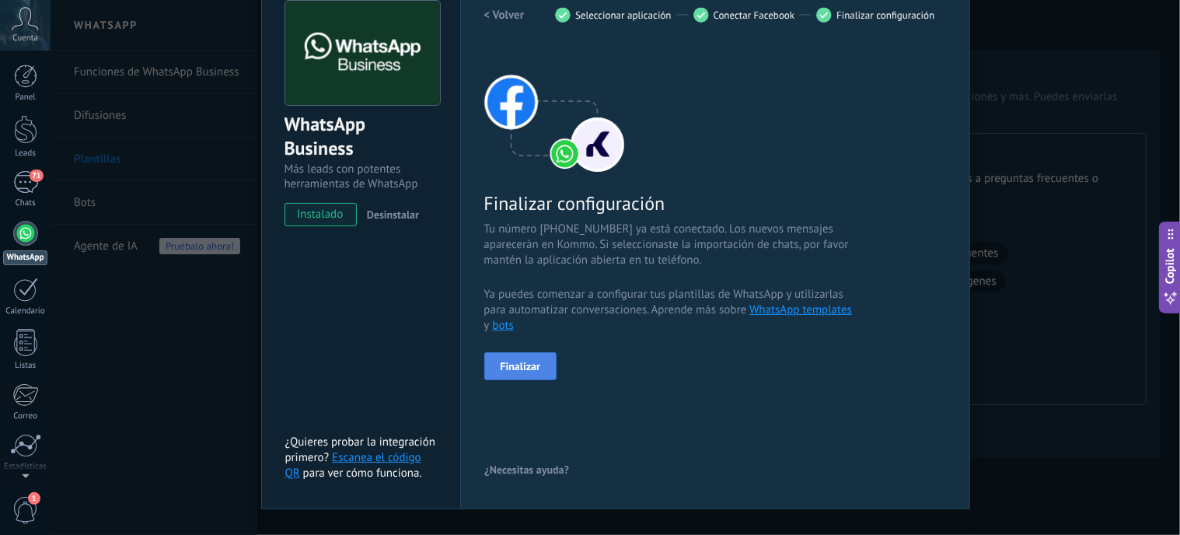
click at [519, 369] on span "Finalizar" at bounding box center [521, 366] width 40 height 11
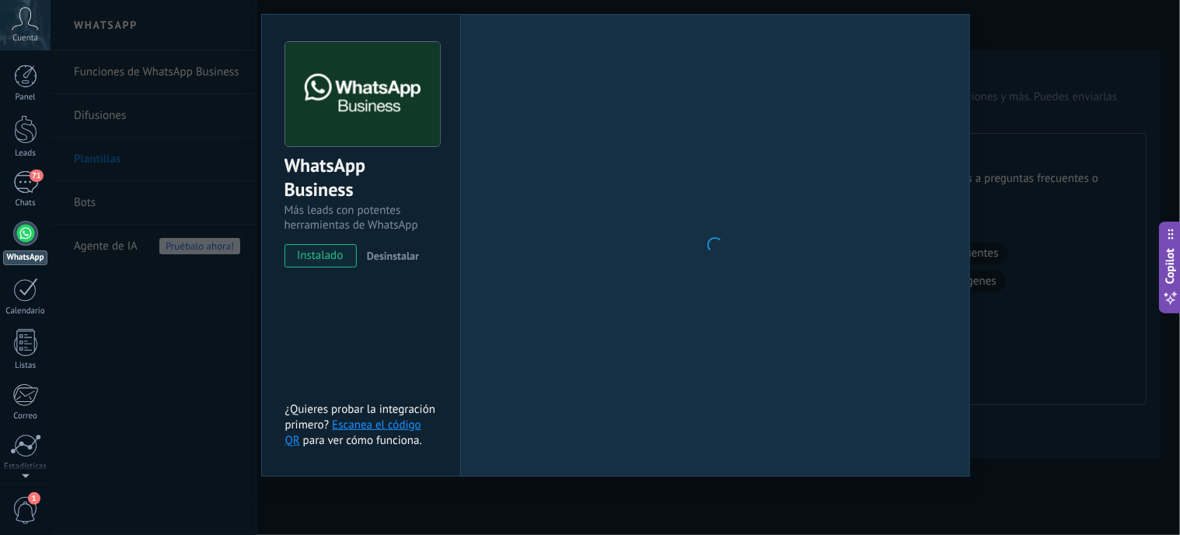
scroll to position [37, 0]
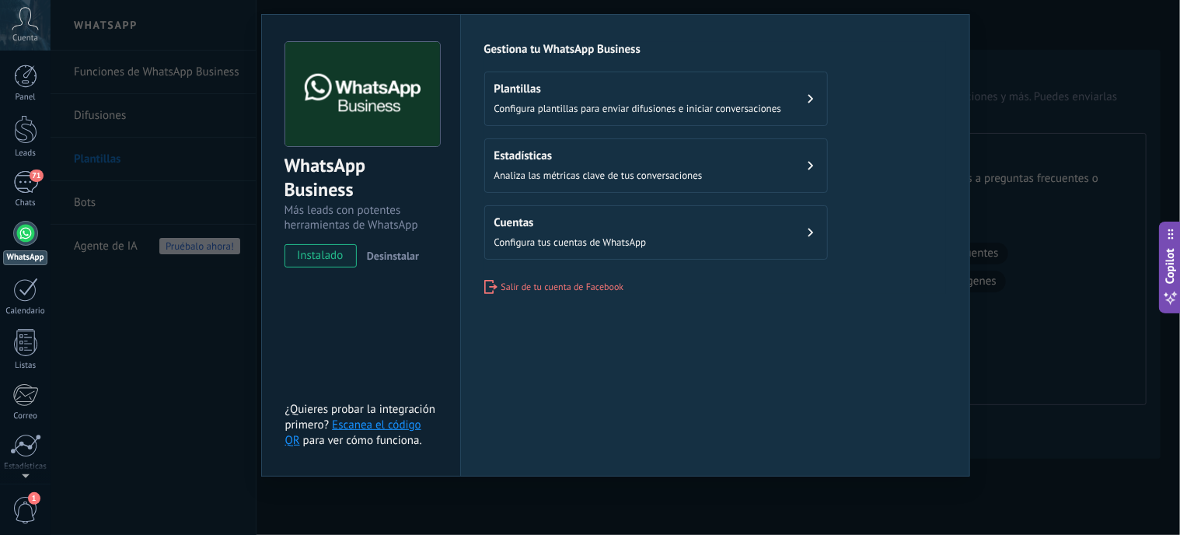
click at [561, 121] on button "Plantillas Configura plantillas para enviar difusiones e iniciar conversaciones" at bounding box center [656, 99] width 344 height 54
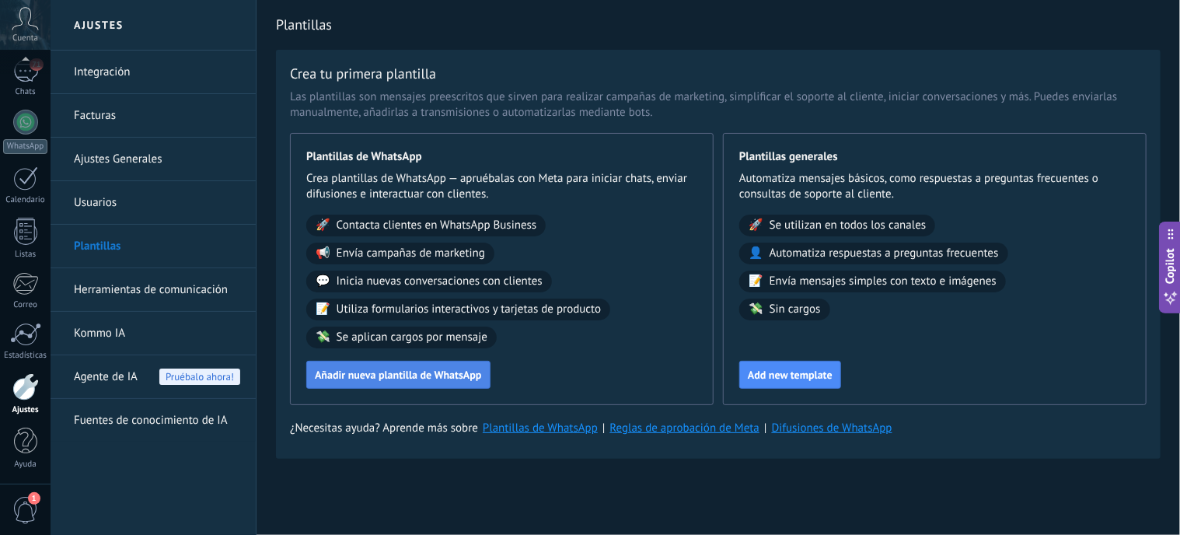
click at [394, 377] on span "Añadir nueva plantilla de WhatsApp" at bounding box center [398, 374] width 167 height 11
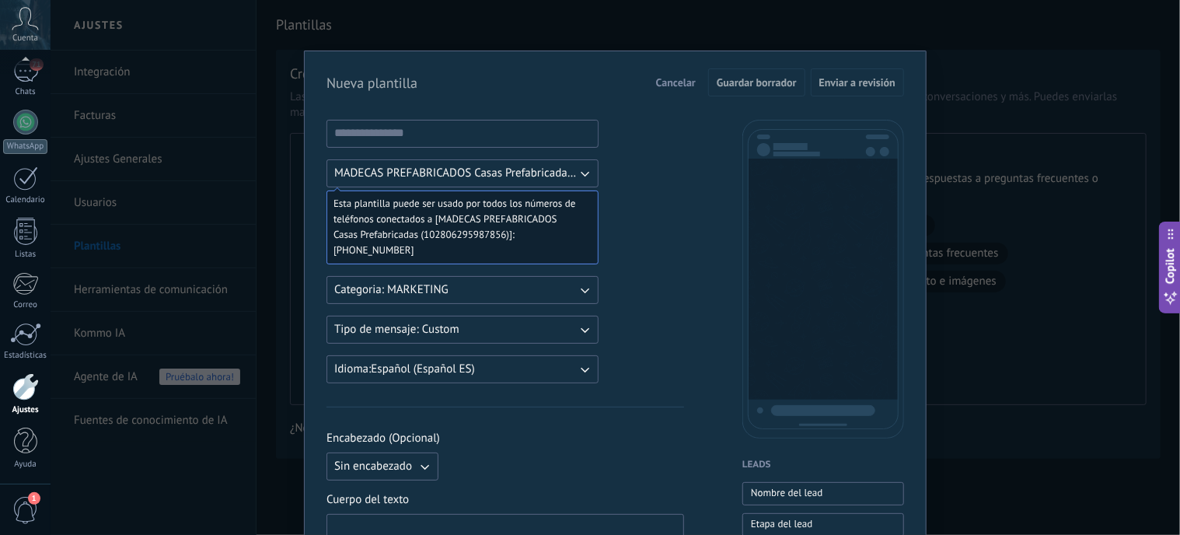
click at [474, 453] on div "Sin encabezado" at bounding box center [506, 467] width 358 height 28
click at [415, 129] on input at bounding box center [462, 133] width 271 height 25
click at [678, 88] on span "Cancelar" at bounding box center [676, 82] width 40 height 11
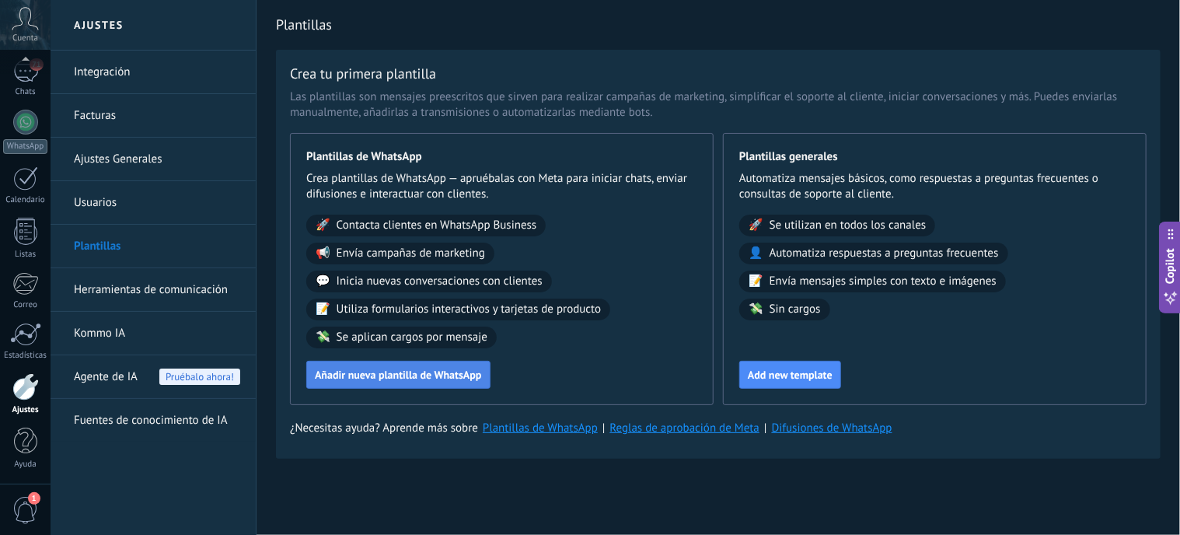
click at [404, 376] on span "Añadir nueva plantilla de WhatsApp" at bounding box center [398, 374] width 167 height 11
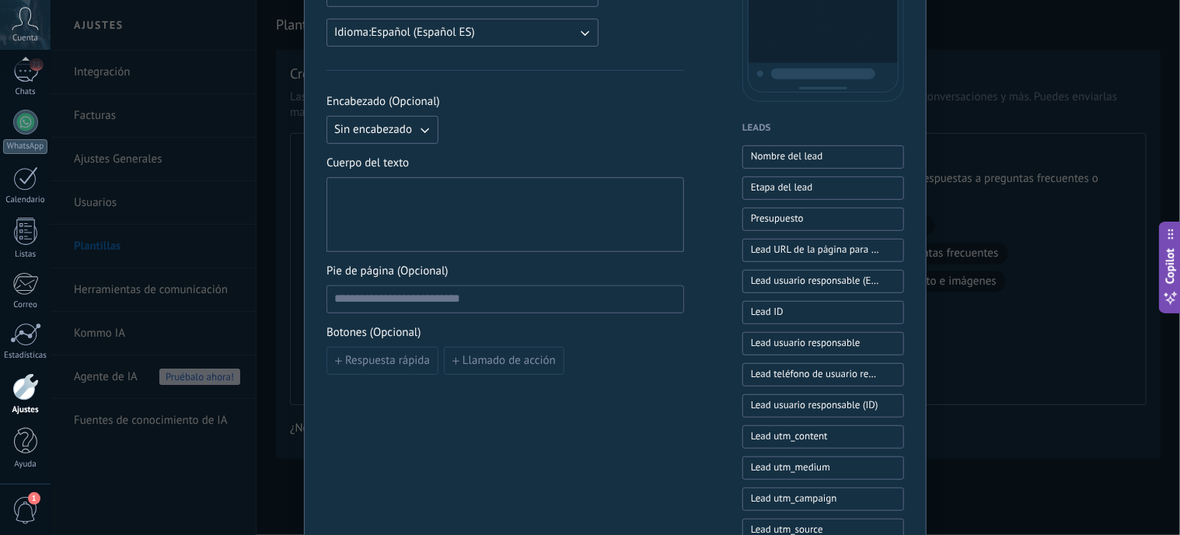
scroll to position [362, 0]
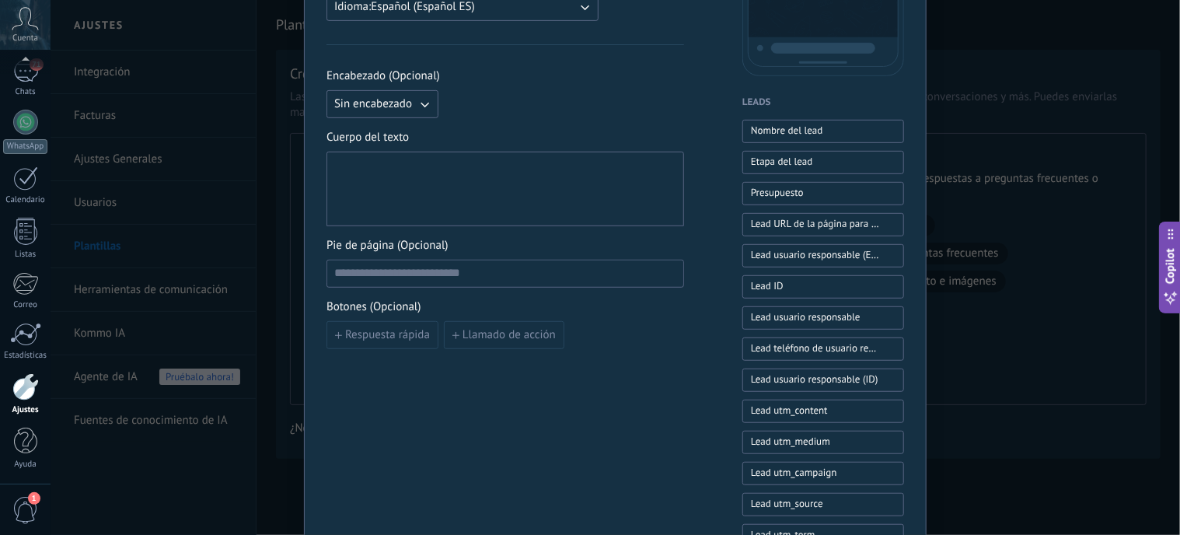
click at [424, 96] on icon "button" at bounding box center [425, 104] width 16 height 16
click at [370, 151] on span "Imagen o archivo" at bounding box center [377, 157] width 86 height 16
click at [379, 179] on div at bounding box center [505, 189] width 342 height 61
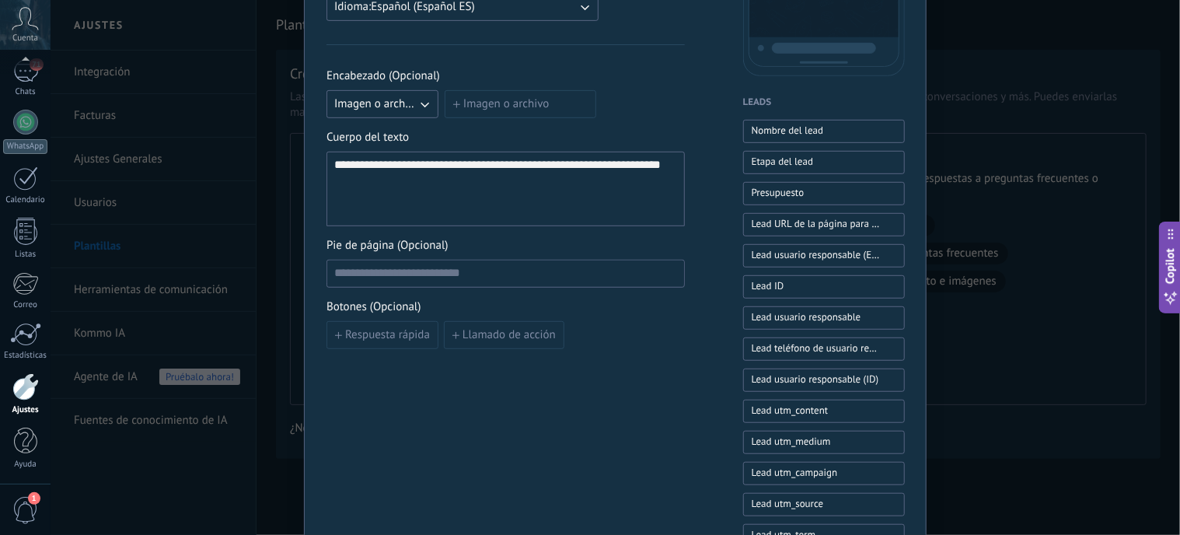
click at [479, 98] on label "Imagen o archivo" at bounding box center [521, 104] width 152 height 28
click at [445, 90] on input "Imagen o archivo" at bounding box center [445, 90] width 0 height 0
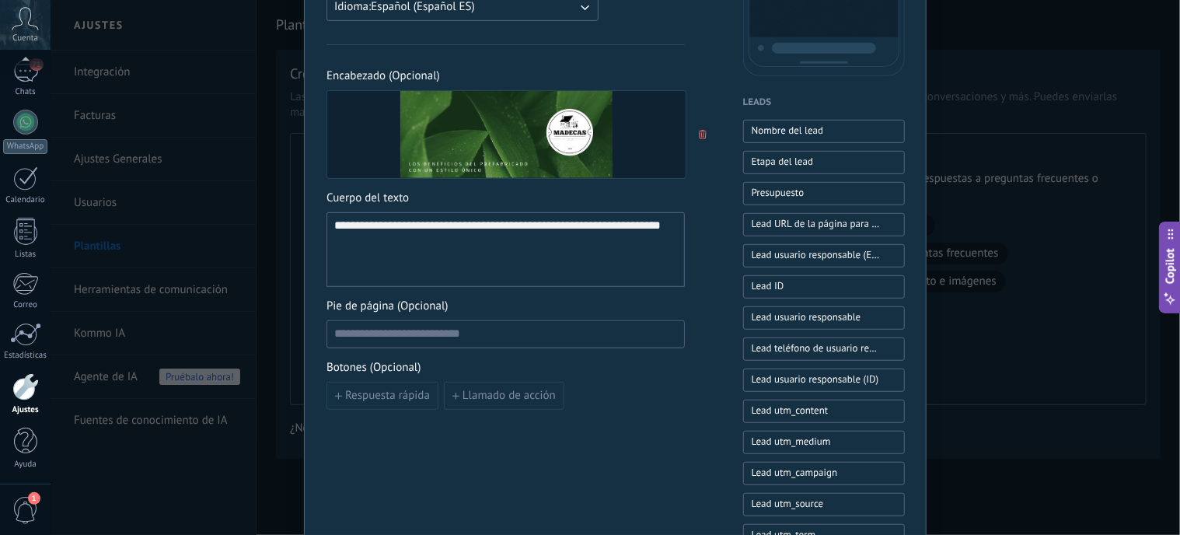
click at [378, 245] on div "**********" at bounding box center [505, 249] width 343 height 61
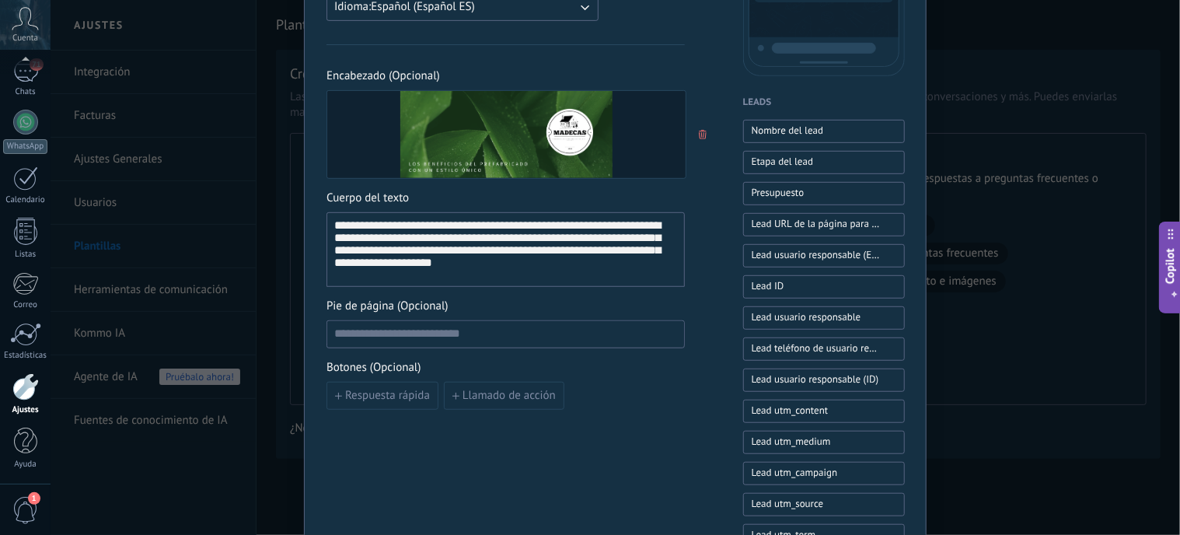
click at [537, 266] on div "**********" at bounding box center [505, 249] width 343 height 61
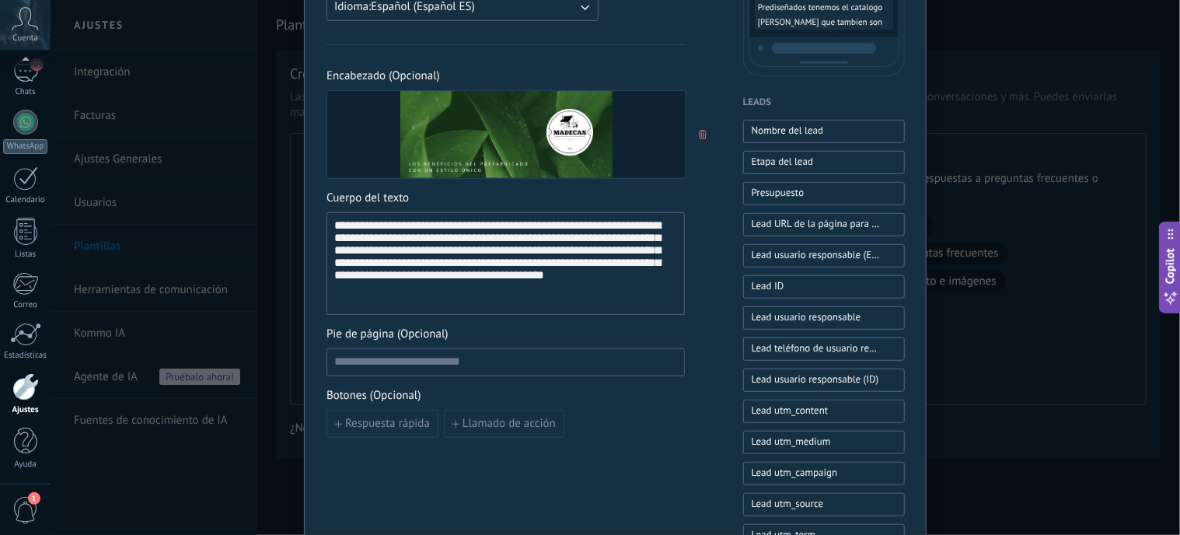
click at [550, 289] on div "**********" at bounding box center [505, 263] width 343 height 89
click at [409, 302] on div "**********" at bounding box center [505, 263] width 343 height 89
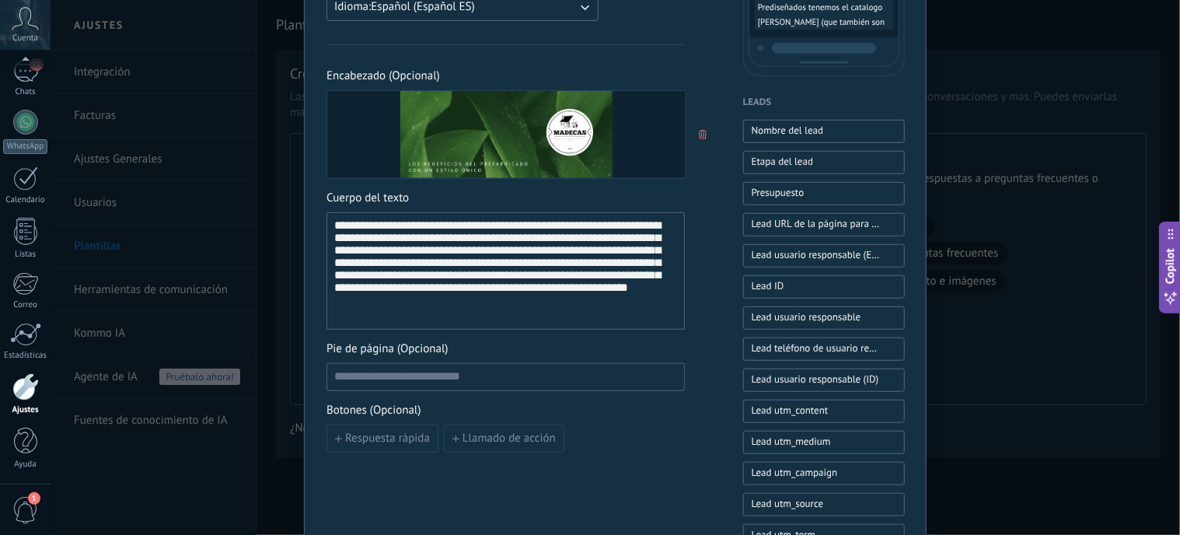
click at [592, 300] on div "**********" at bounding box center [505, 271] width 343 height 104
click at [397, 315] on div "**********" at bounding box center [505, 271] width 343 height 104
click at [660, 312] on div "**********" at bounding box center [505, 271] width 343 height 104
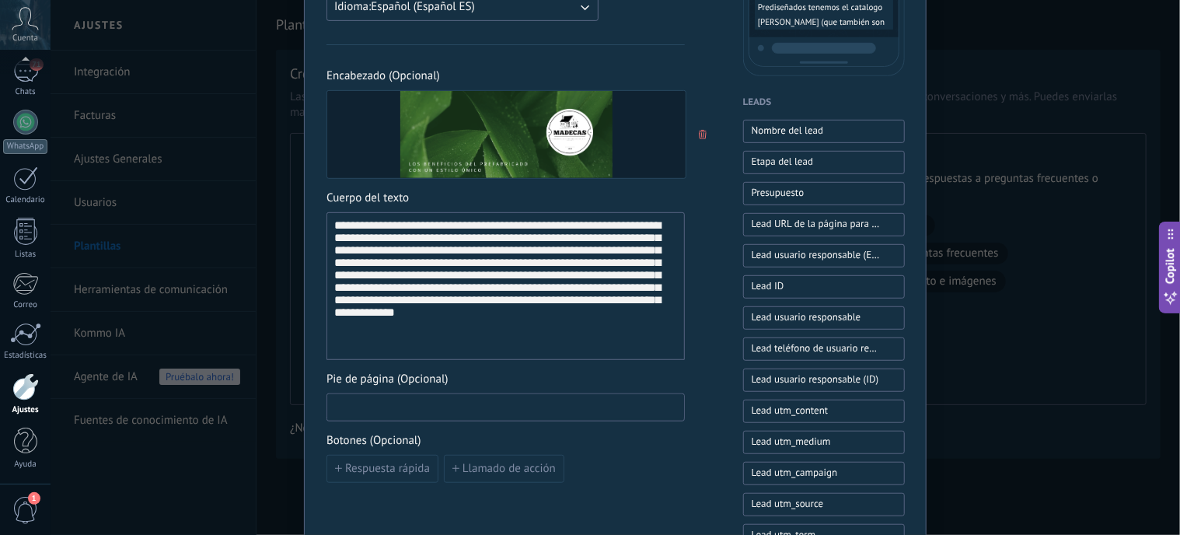
click at [460, 407] on input at bounding box center [505, 406] width 357 height 25
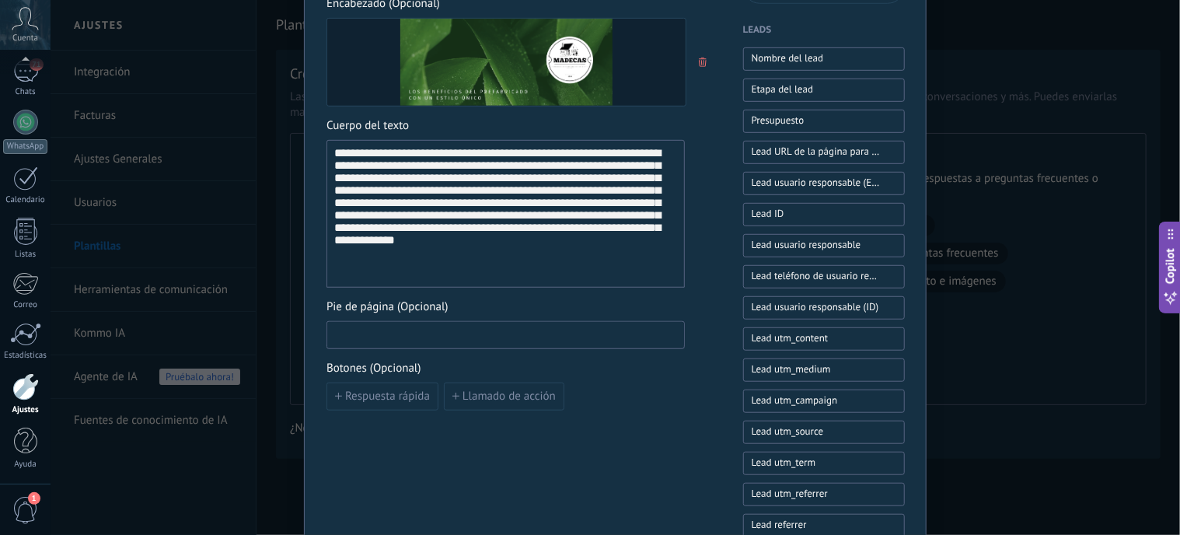
scroll to position [440, 0]
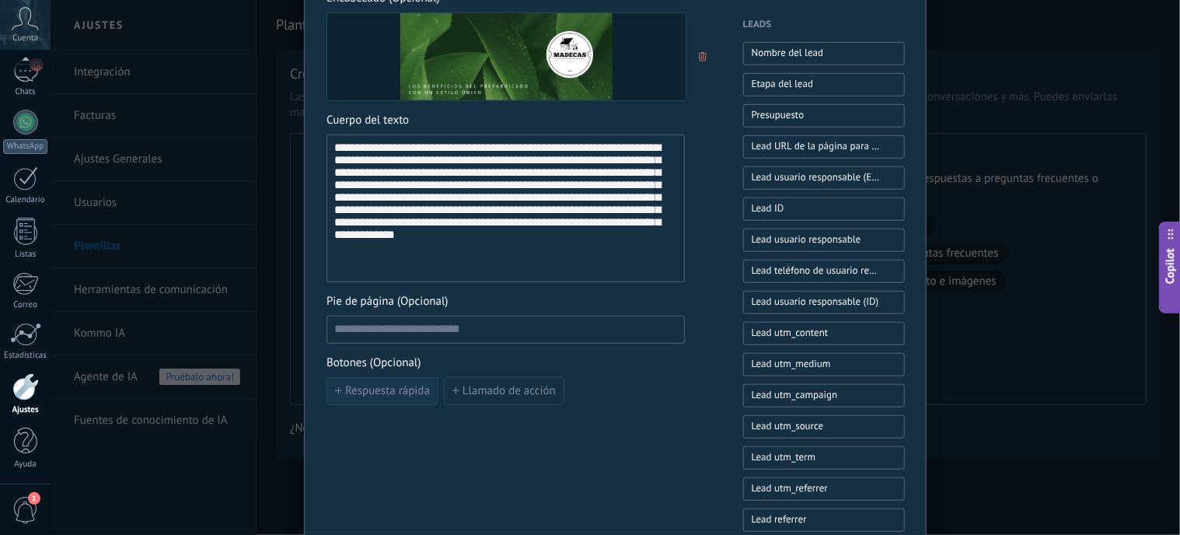
click at [371, 391] on span "Respuesta rápida" at bounding box center [387, 391] width 85 height 11
click at [382, 389] on input at bounding box center [413, 390] width 173 height 25
type input "*"
click at [392, 387] on input "**********" at bounding box center [413, 390] width 173 height 25
type input "**********"
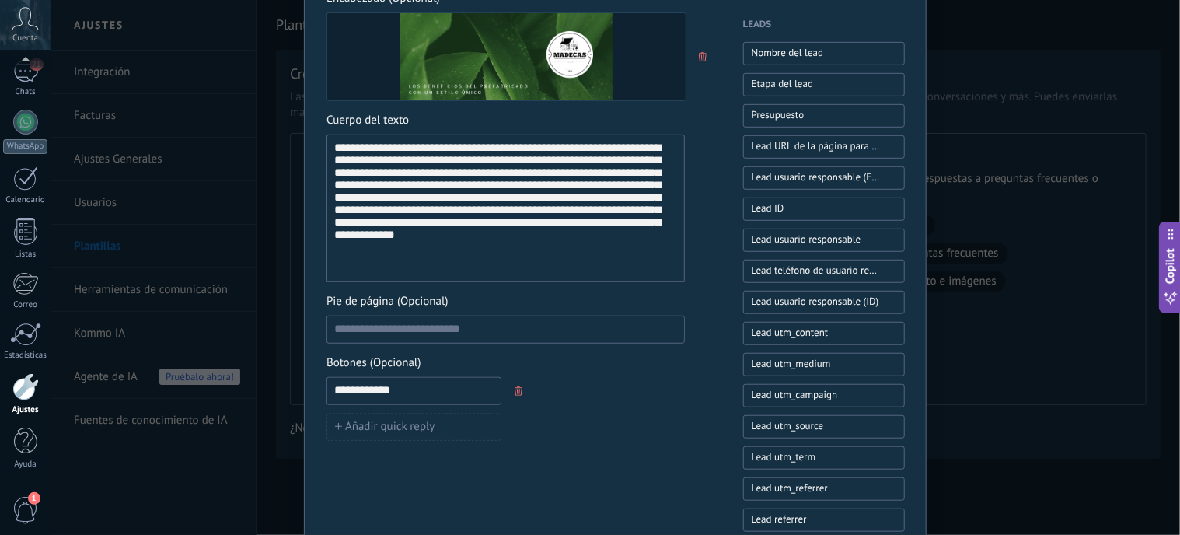
click at [575, 444] on div "**********" at bounding box center [506, 205] width 358 height 1051
click at [435, 421] on button "Añadir quick reply" at bounding box center [414, 427] width 175 height 28
click at [420, 418] on input at bounding box center [413, 426] width 173 height 25
type input "**********"
click at [561, 473] on div "Añadir quick reply" at bounding box center [506, 463] width 358 height 28
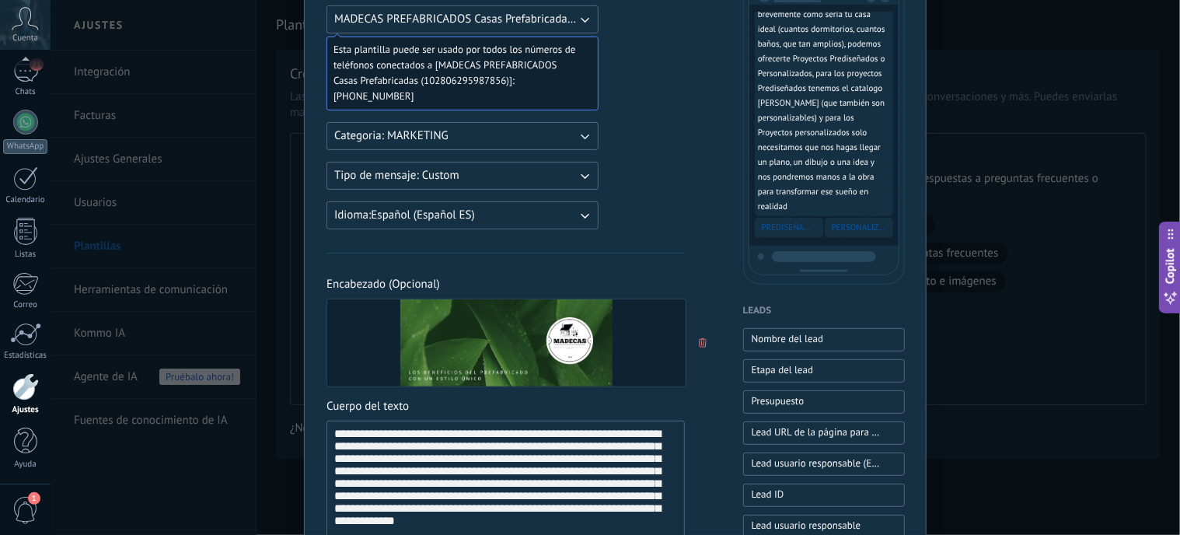
scroll to position [156, 0]
click at [586, 133] on icon "button" at bounding box center [585, 135] width 9 height 5
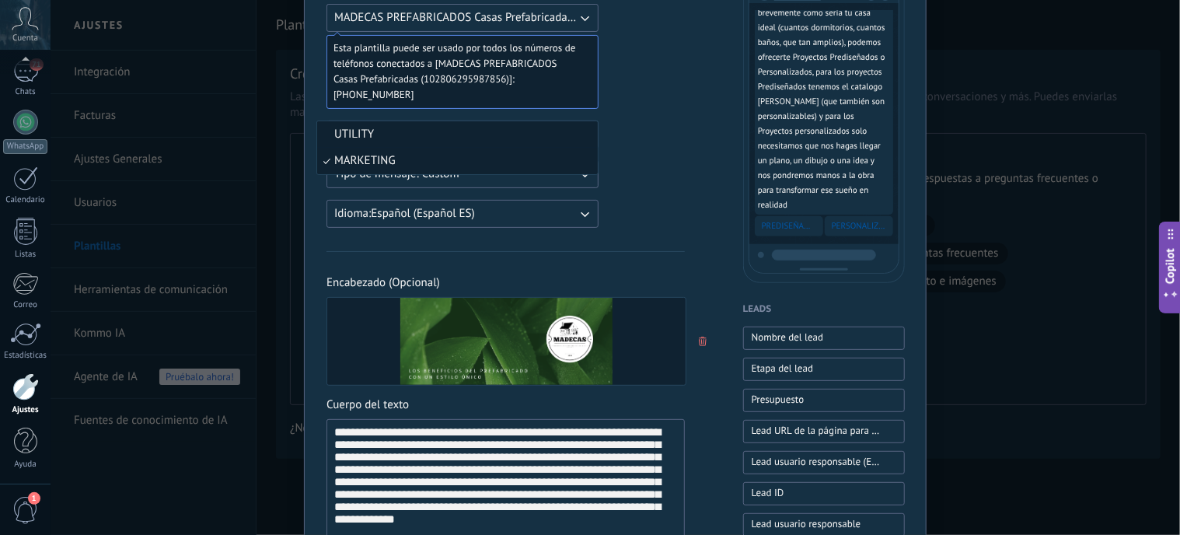
click at [339, 136] on span "UTILITY" at bounding box center [354, 135] width 40 height 16
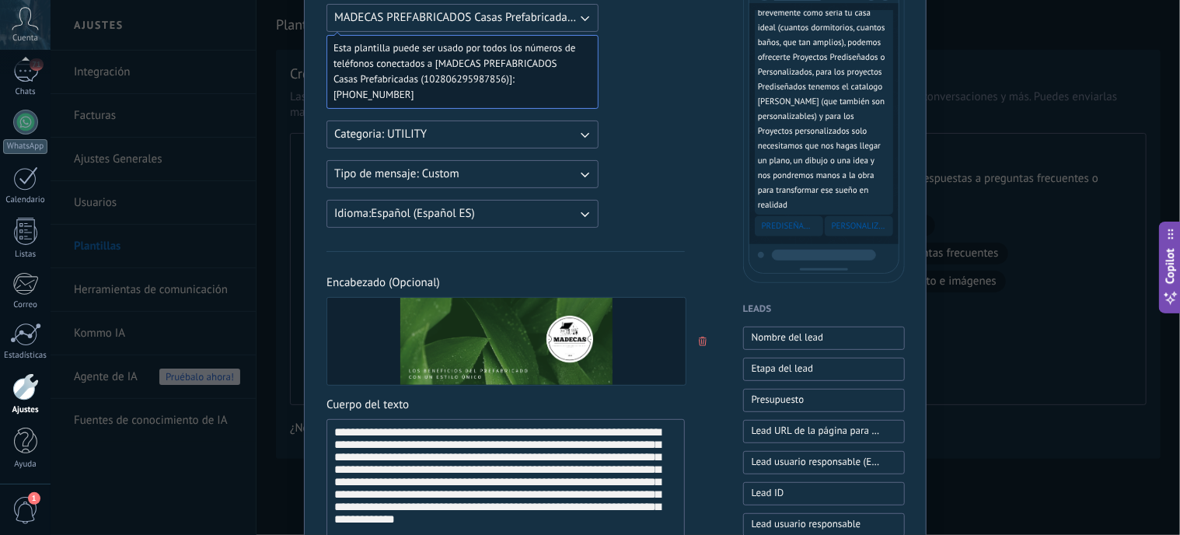
click at [585, 167] on icon "button" at bounding box center [585, 174] width 16 height 16
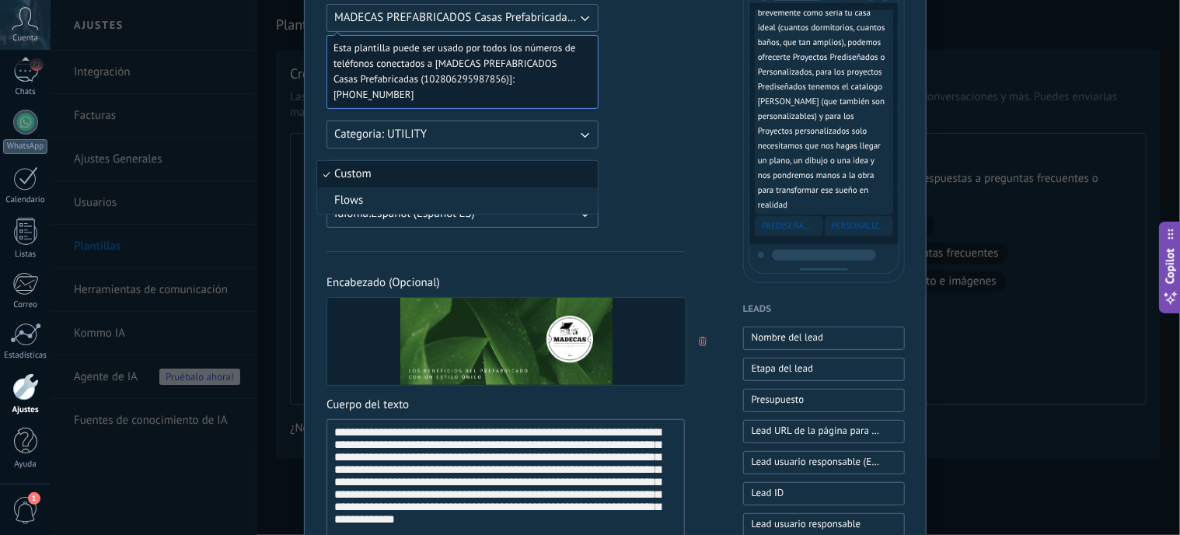
click at [585, 167] on li "Custom" at bounding box center [457, 174] width 281 height 26
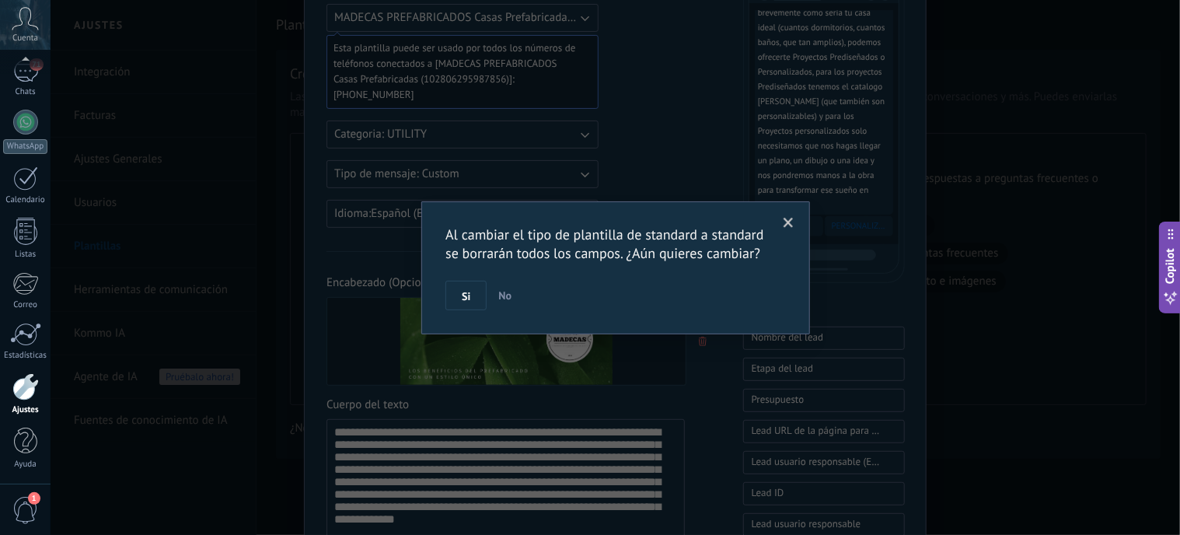
click at [788, 223] on span at bounding box center [789, 223] width 10 height 11
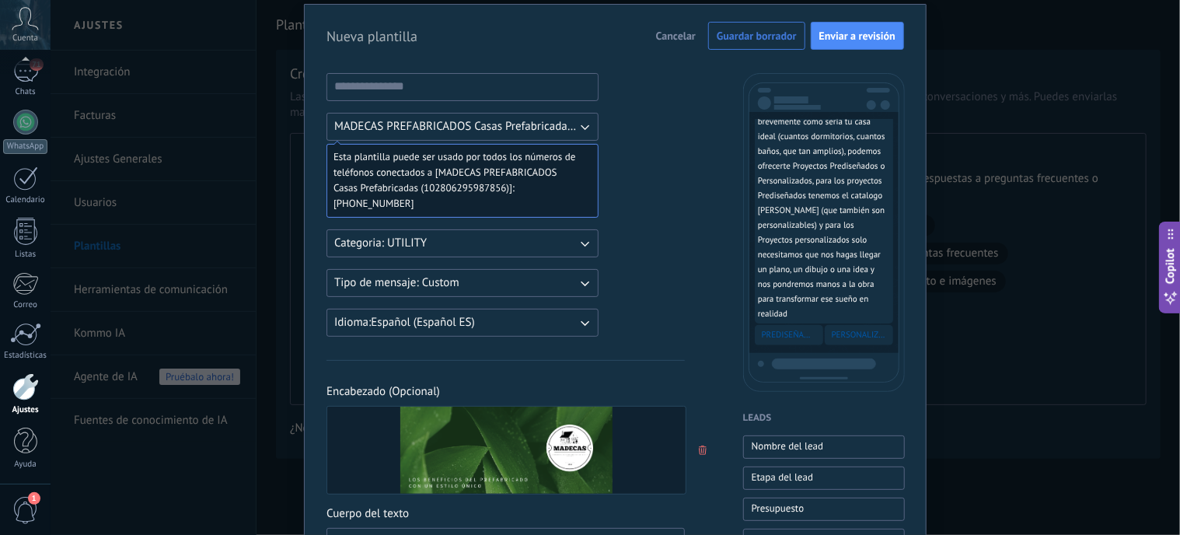
scroll to position [0, 0]
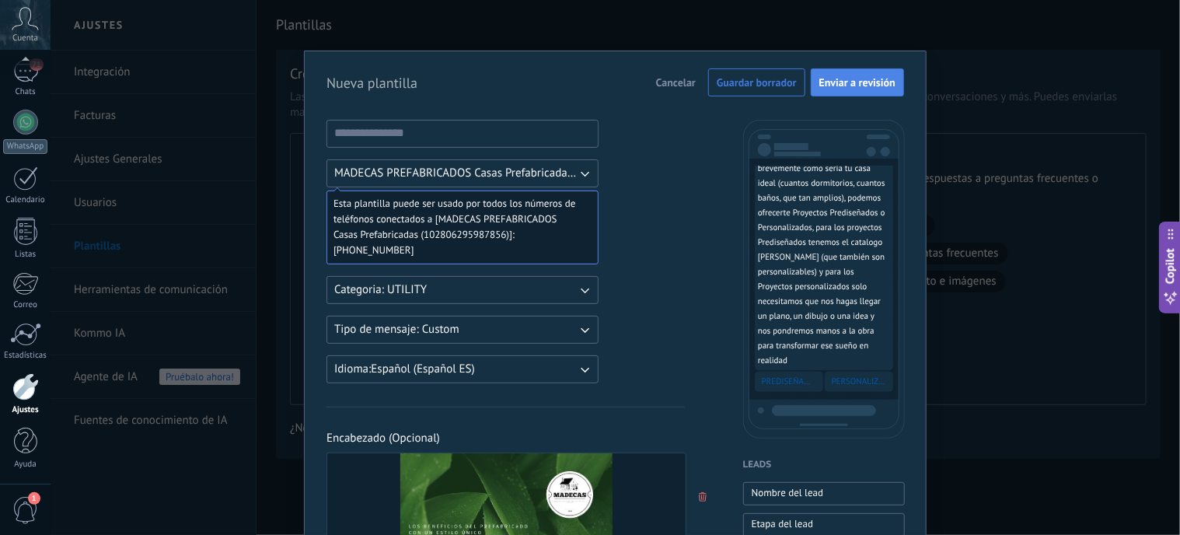
click at [860, 78] on span "Enviar a revisión" at bounding box center [858, 82] width 76 height 11
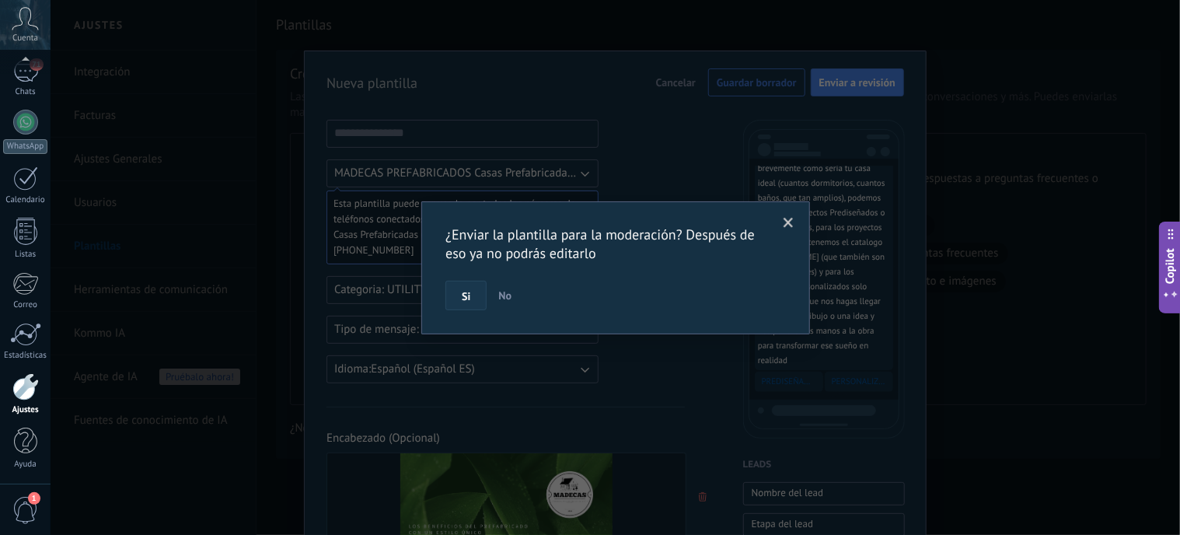
click at [467, 300] on span "Si" at bounding box center [466, 296] width 9 height 11
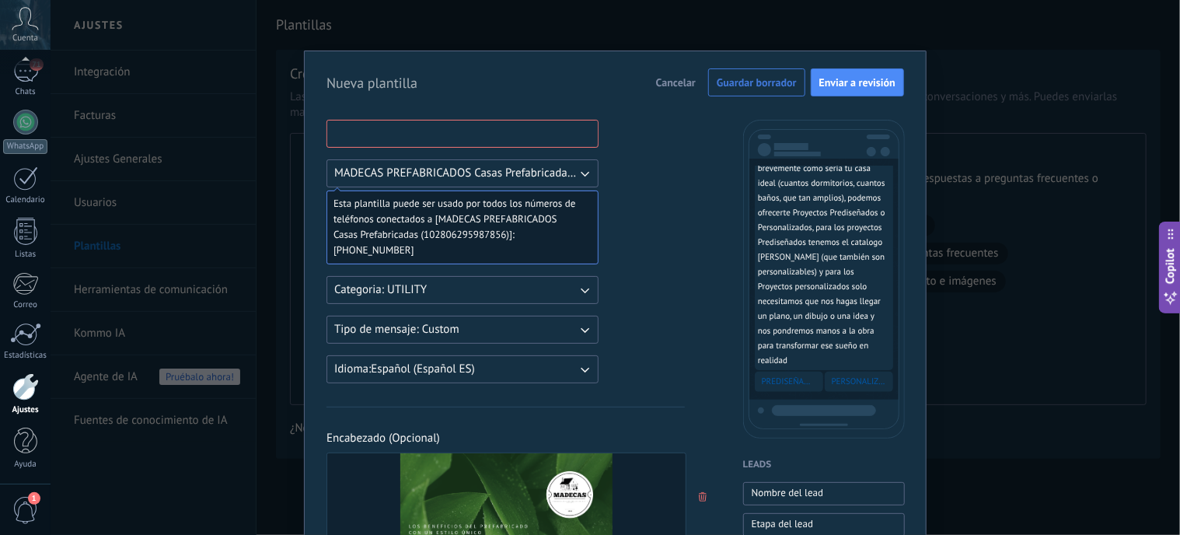
click at [429, 133] on input at bounding box center [462, 133] width 271 height 25
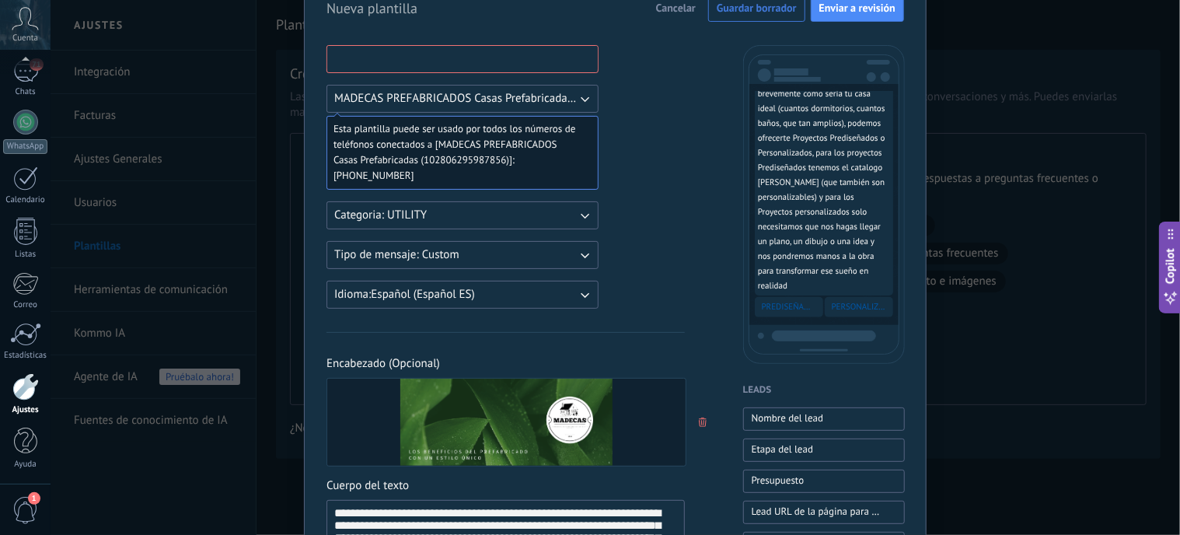
scroll to position [103, 0]
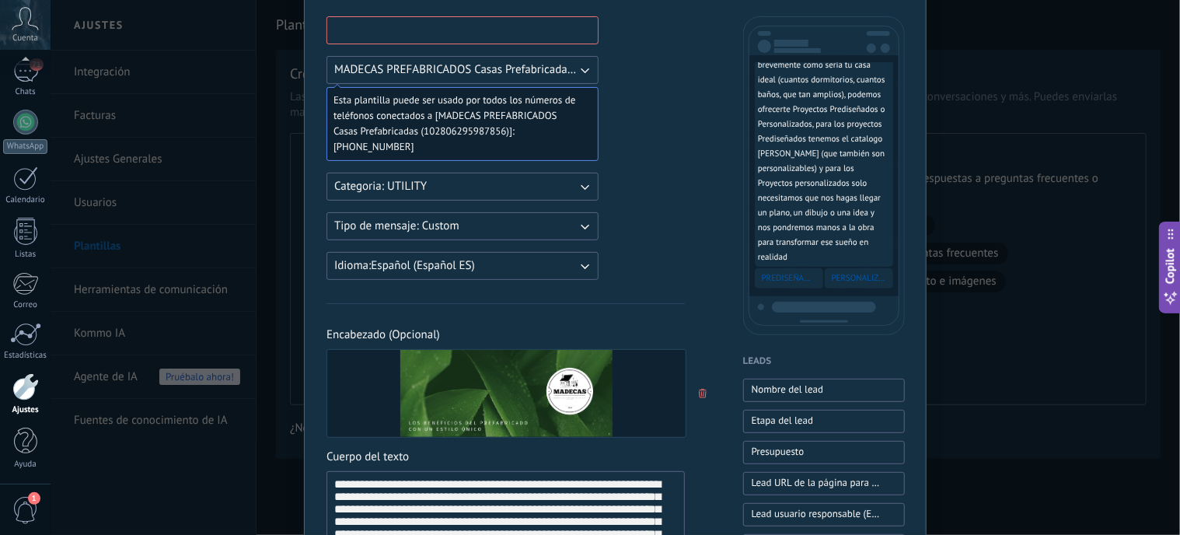
click at [411, 30] on input at bounding box center [462, 29] width 271 height 25
click at [400, 28] on input at bounding box center [462, 29] width 271 height 25
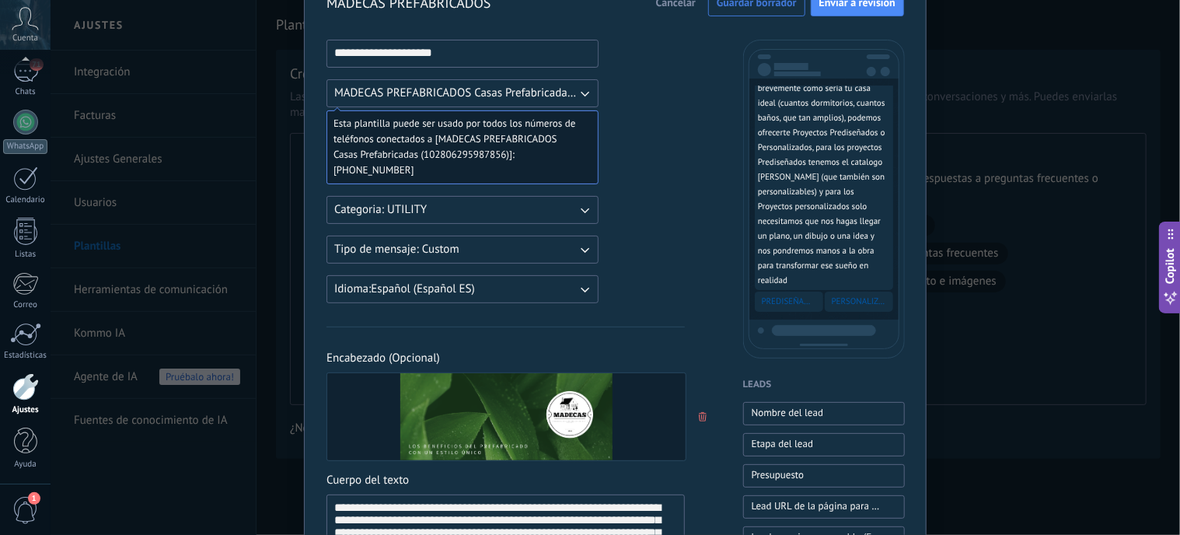
scroll to position [0, 0]
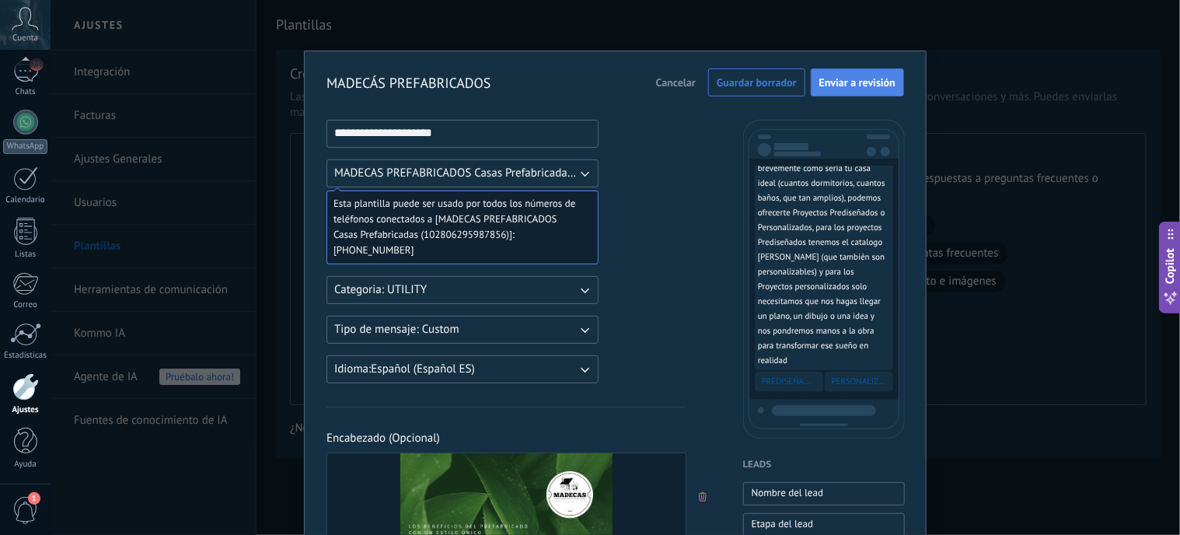
type input "**********"
click at [834, 83] on span "Enviar a revisión" at bounding box center [858, 82] width 76 height 11
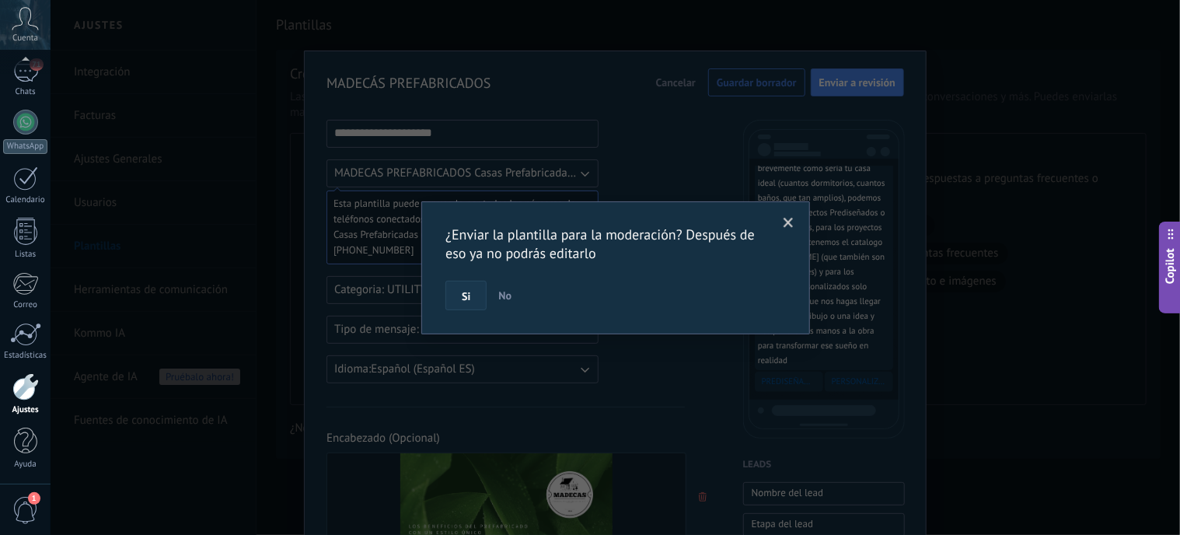
click at [464, 291] on span "Si" at bounding box center [466, 296] width 9 height 11
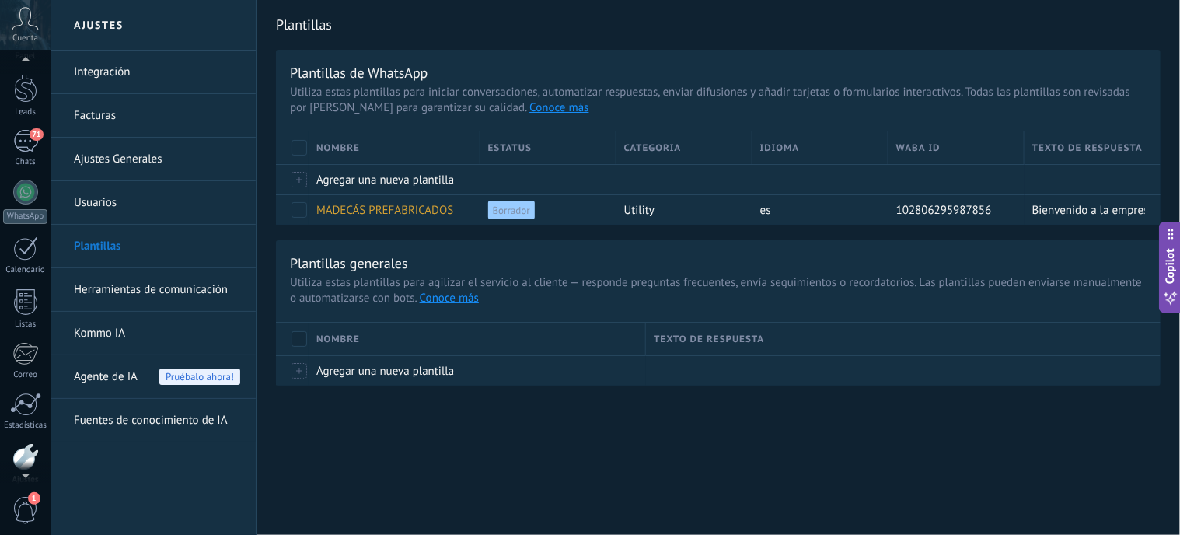
scroll to position [14, 0]
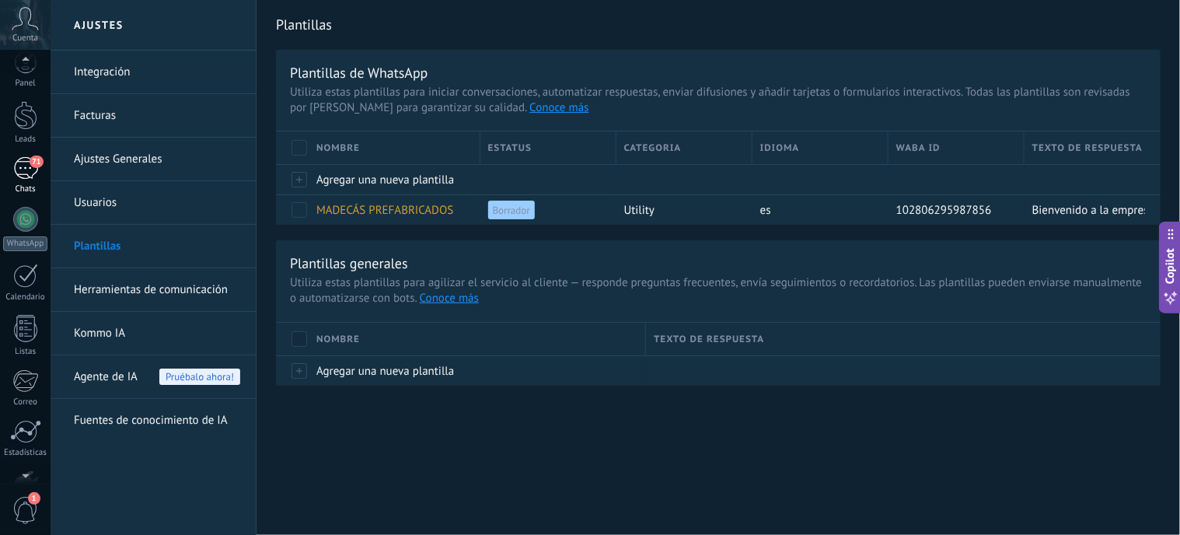
click at [23, 173] on div "71" at bounding box center [25, 168] width 25 height 23
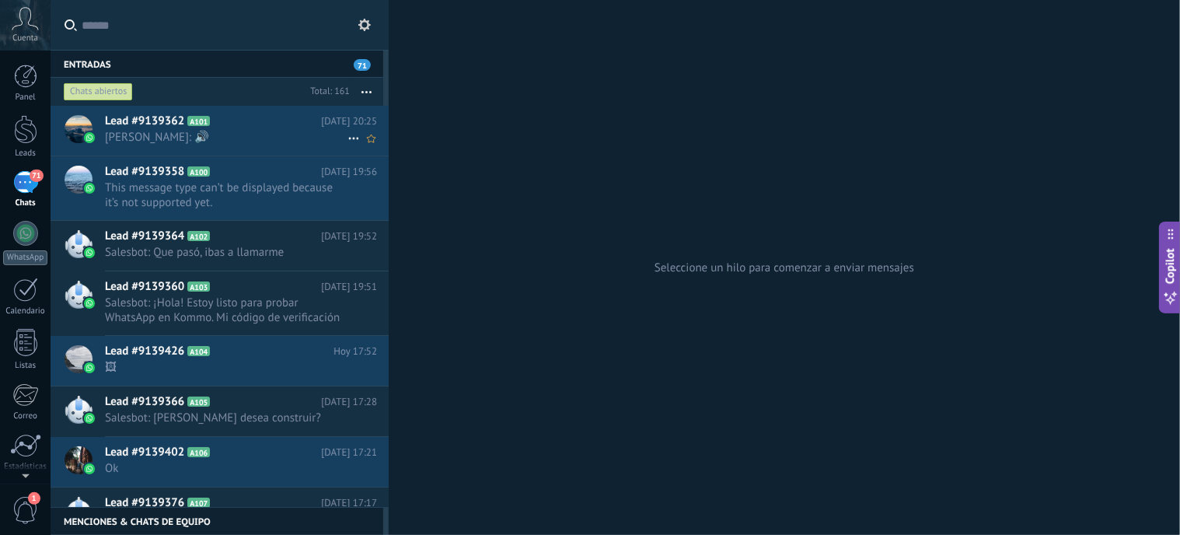
click at [146, 136] on span "Loloy: 🔊" at bounding box center [226, 137] width 243 height 15
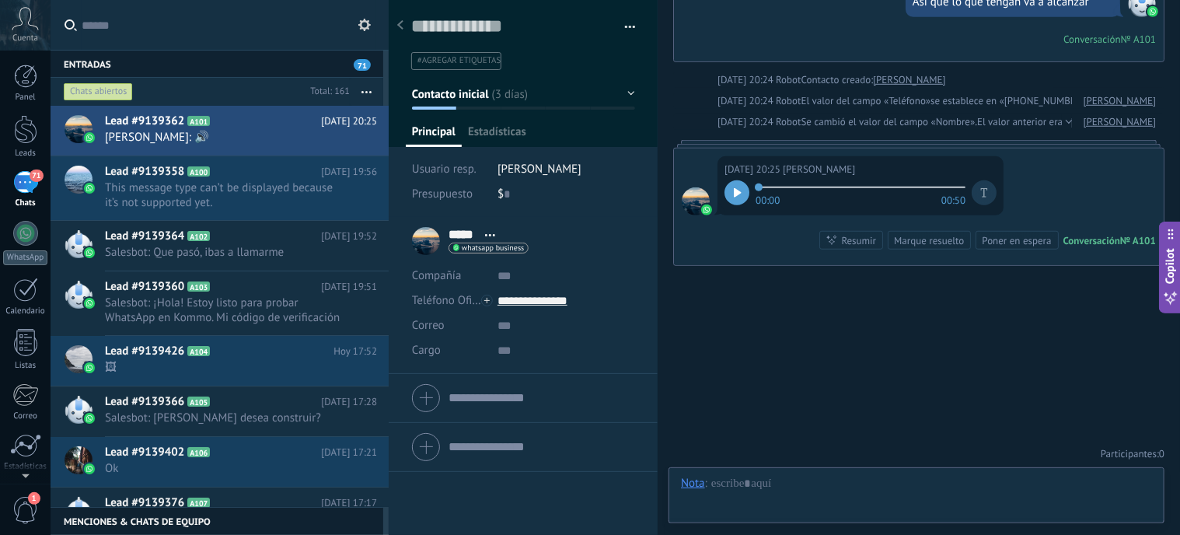
scroll to position [23, 0]
click at [741, 190] on icon at bounding box center [738, 192] width 8 height 9
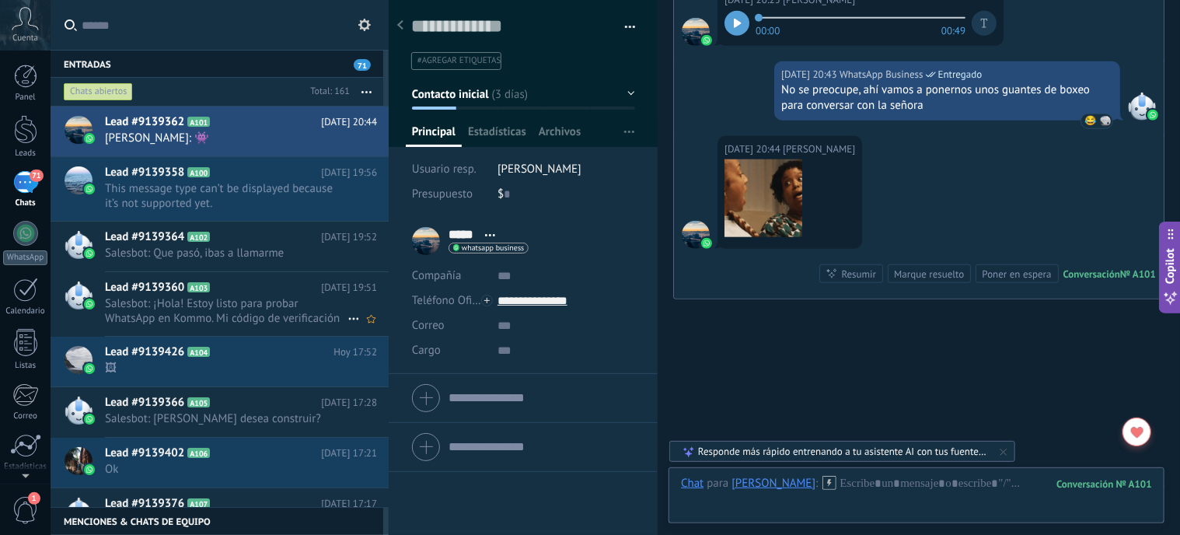
scroll to position [0, 0]
click at [347, 137] on icon at bounding box center [353, 138] width 19 height 19
click at [345, 201] on icon at bounding box center [353, 203] width 19 height 19
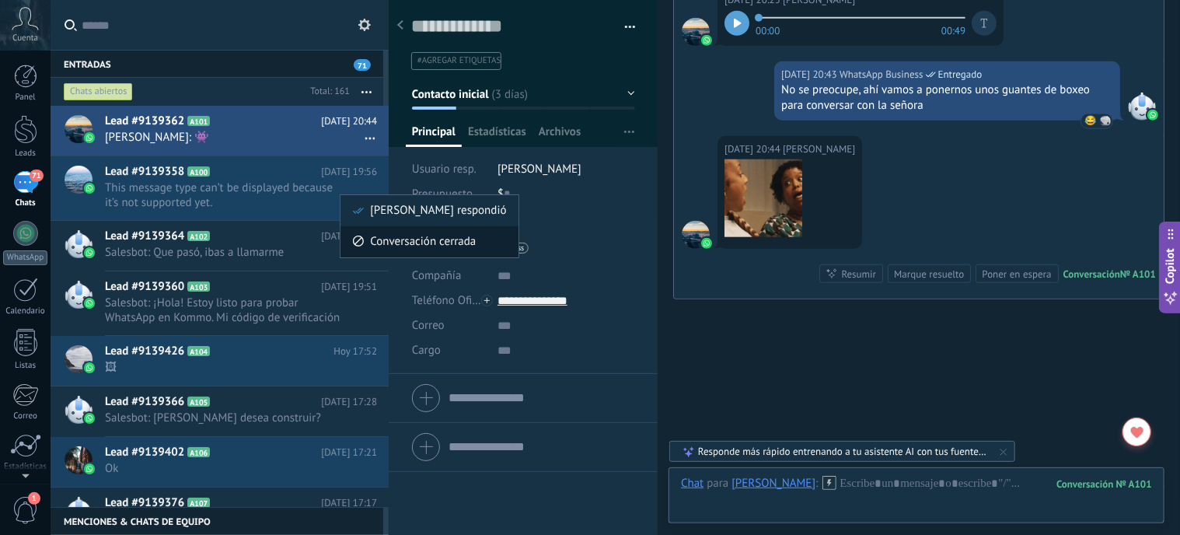
click at [381, 236] on span "Conversación cerrada" at bounding box center [423, 241] width 106 height 31
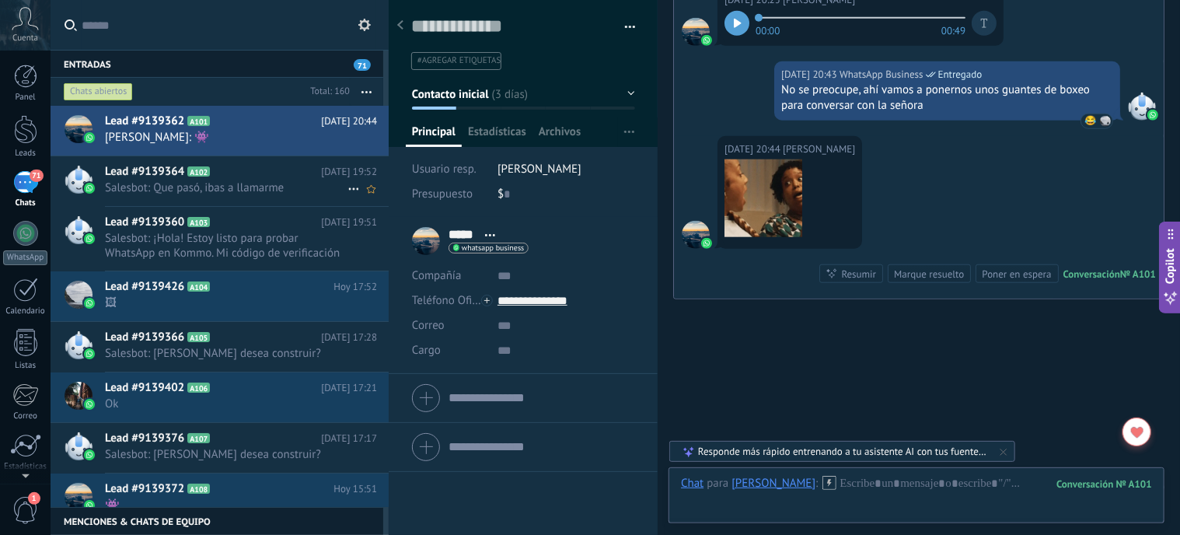
click at [351, 184] on icon at bounding box center [353, 189] width 19 height 19
click at [367, 201] on div "Conversación cerrada" at bounding box center [414, 196] width 124 height 31
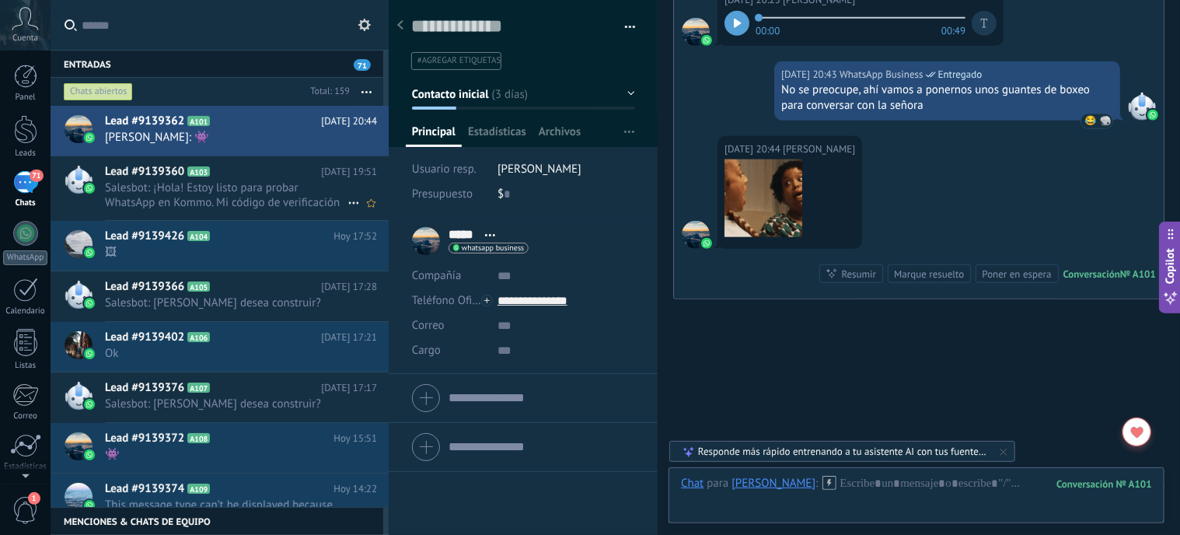
click at [347, 198] on icon at bounding box center [353, 203] width 19 height 19
click at [348, 205] on li "Conversación cerrada" at bounding box center [414, 210] width 147 height 31
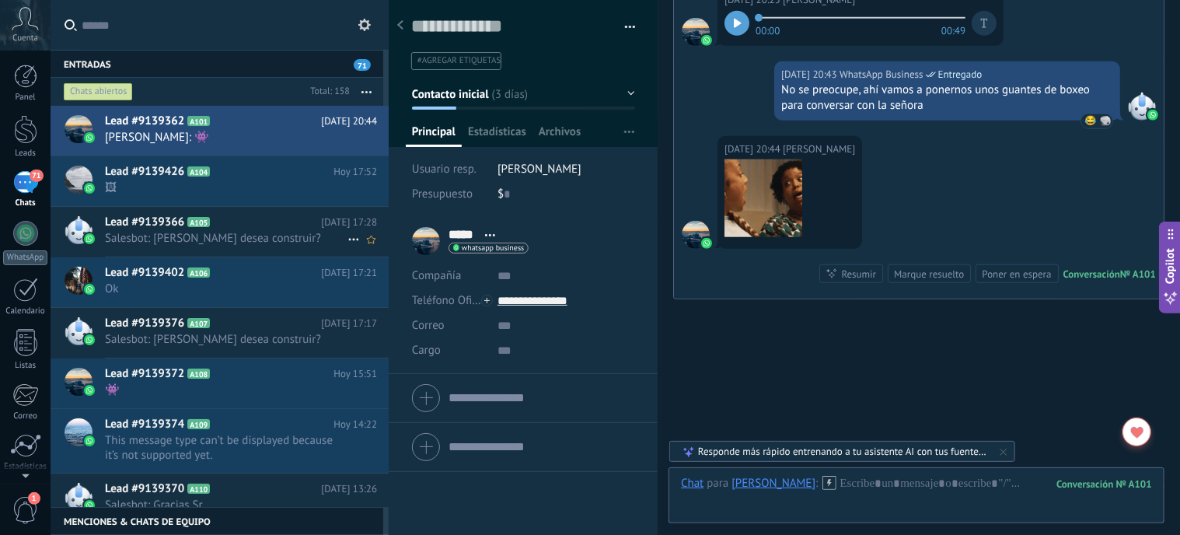
click at [229, 234] on span "Salesbot: Dónde desea construir?" at bounding box center [226, 238] width 243 height 15
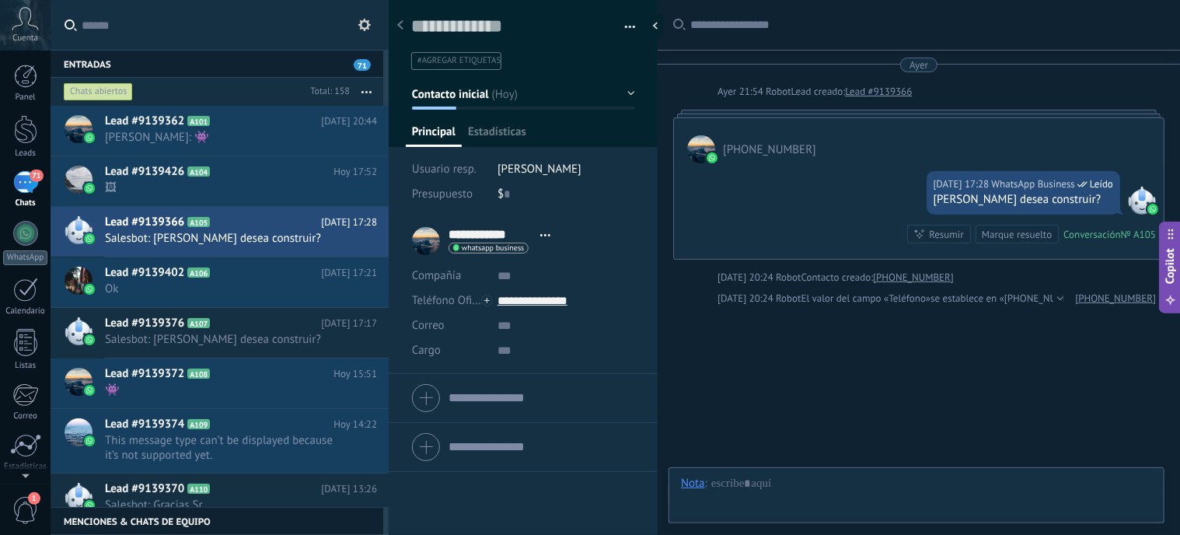
scroll to position [42, 0]
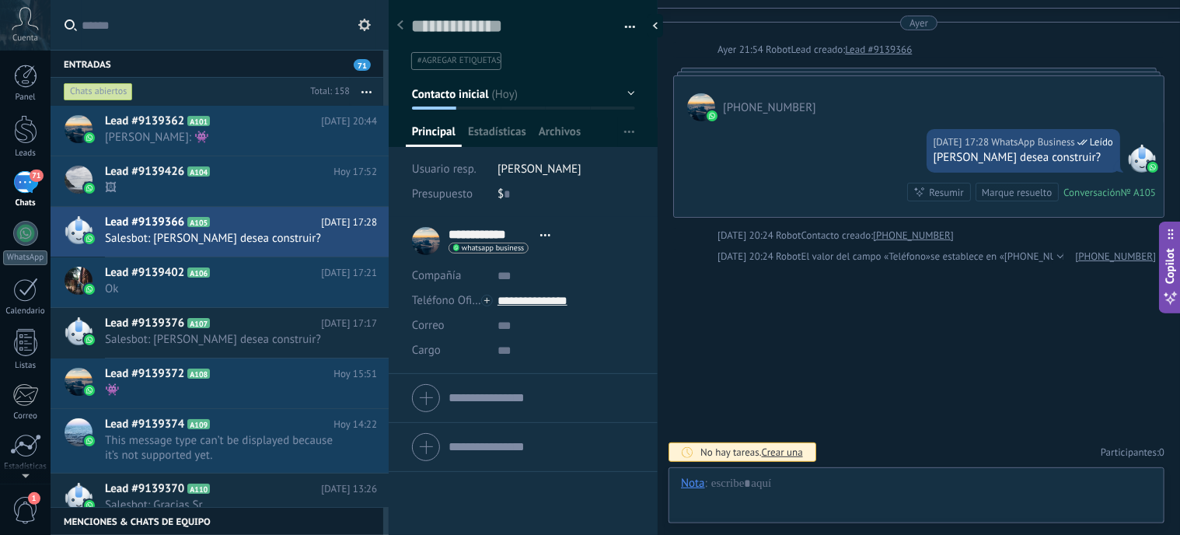
click at [837, 71] on div at bounding box center [918, 72] width 491 height 8
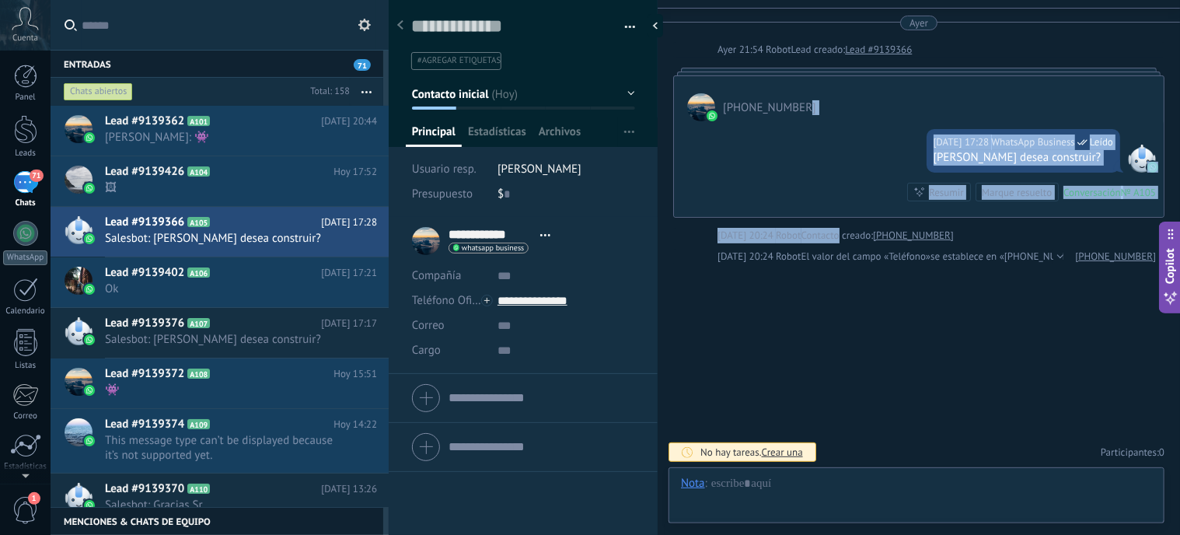
drag, startPoint x: 833, startPoint y: 112, endPoint x: 830, endPoint y: 226, distance: 114.3
click at [830, 226] on div "Ayer Ayer 21:54 Robot Lead creado: Lead #9139366 +56948613574 Hoy 17:28 WhatsAp…" at bounding box center [918, 140] width 491 height 249
click at [822, 173] on div "Hoy 17:28 WhatsApp Business Leído Dónde desea construir? Conversación № A105 Co…" at bounding box center [919, 169] width 490 height 96
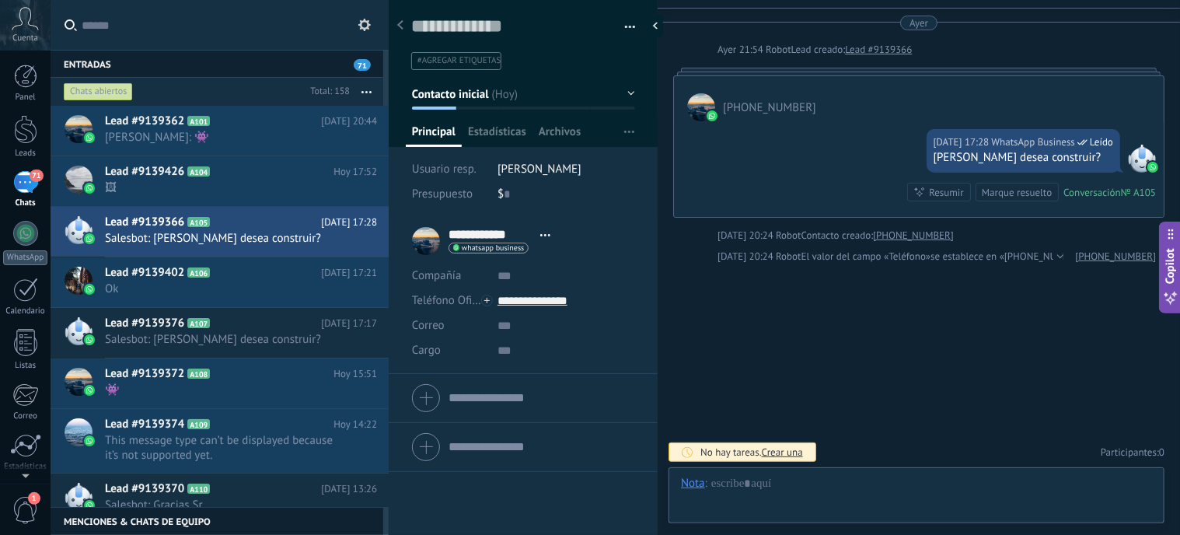
drag, startPoint x: 902, startPoint y: 326, endPoint x: 966, endPoint y: 310, distance: 65.6
click at [902, 326] on div "Buscar Carga más Ayer Ayer 21:54 Robot Lead creado: Lead #9139366 +56948613574 …" at bounding box center [919, 247] width 523 height 578
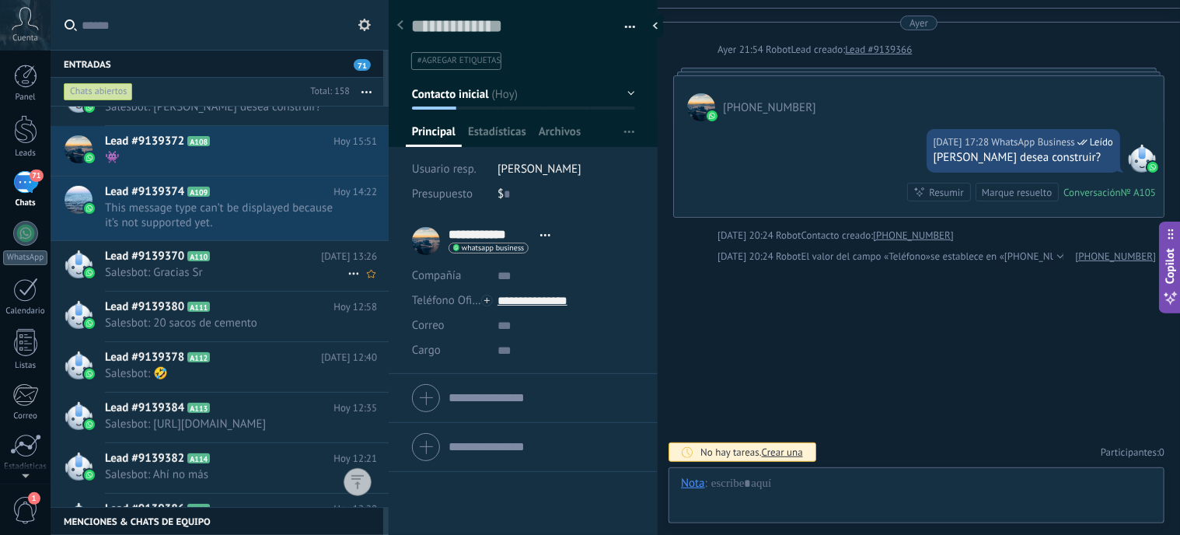
scroll to position [233, 0]
click at [75, 307] on div at bounding box center [79, 315] width 28 height 28
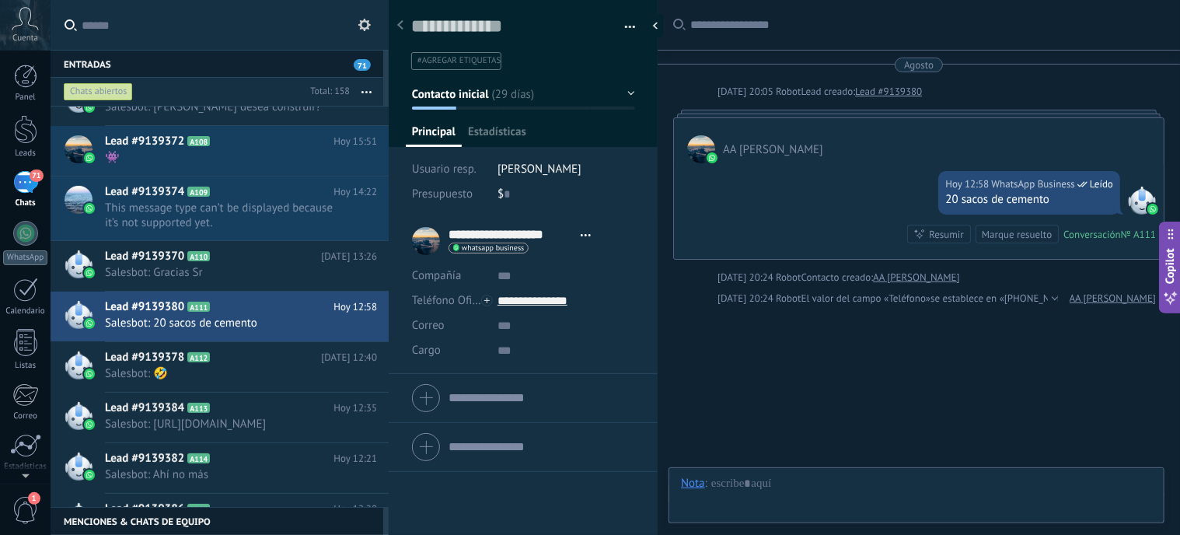
type textarea "**********"
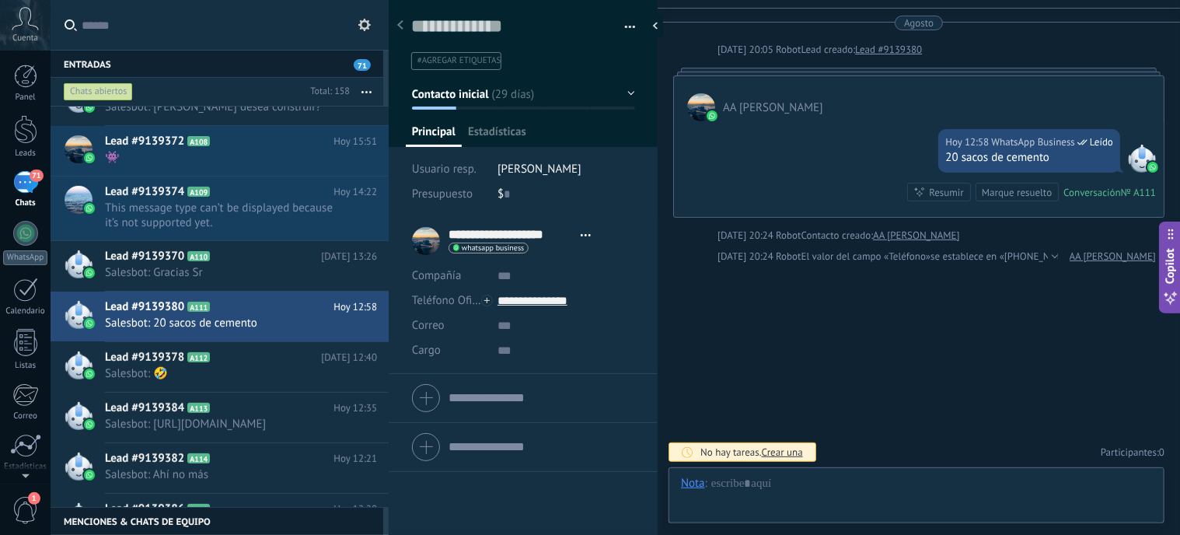
click at [37, 15] on icon at bounding box center [25, 18] width 27 height 23
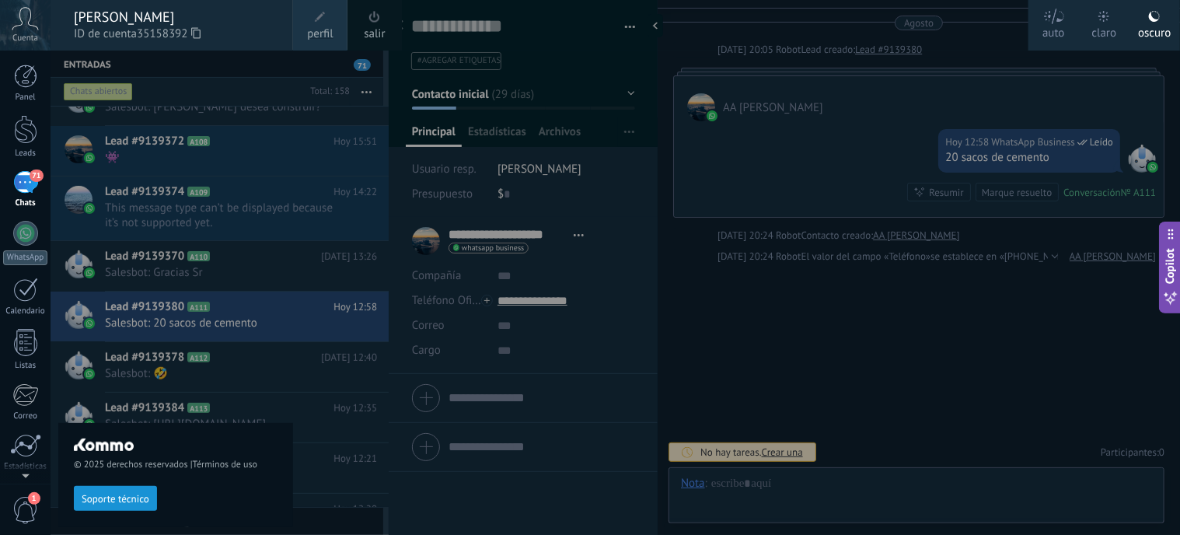
click at [318, 27] on span "perfil" at bounding box center [320, 34] width 26 height 17
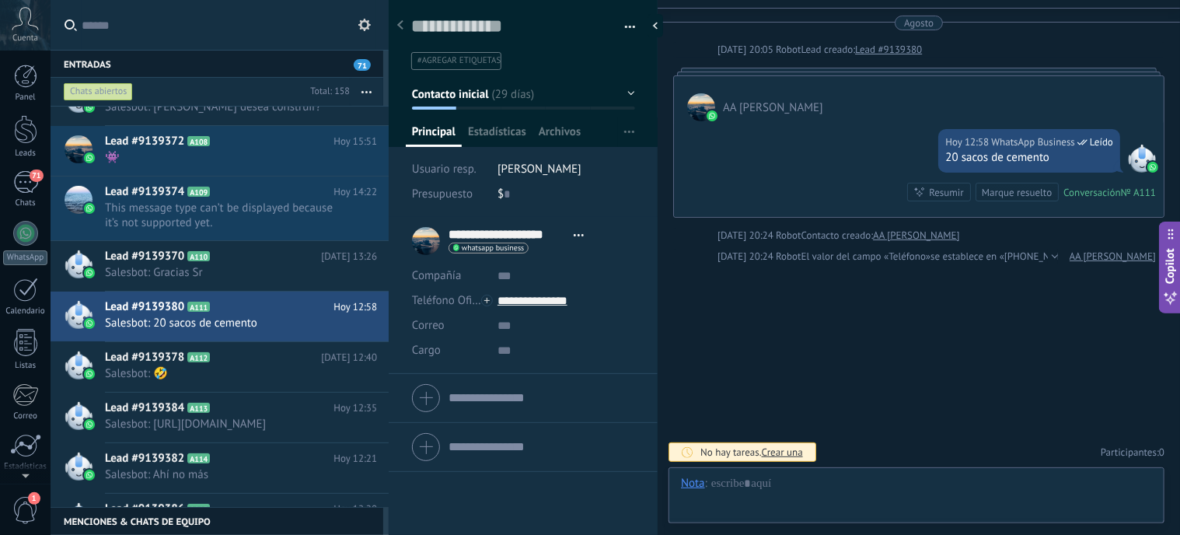
scroll to position [111, 0]
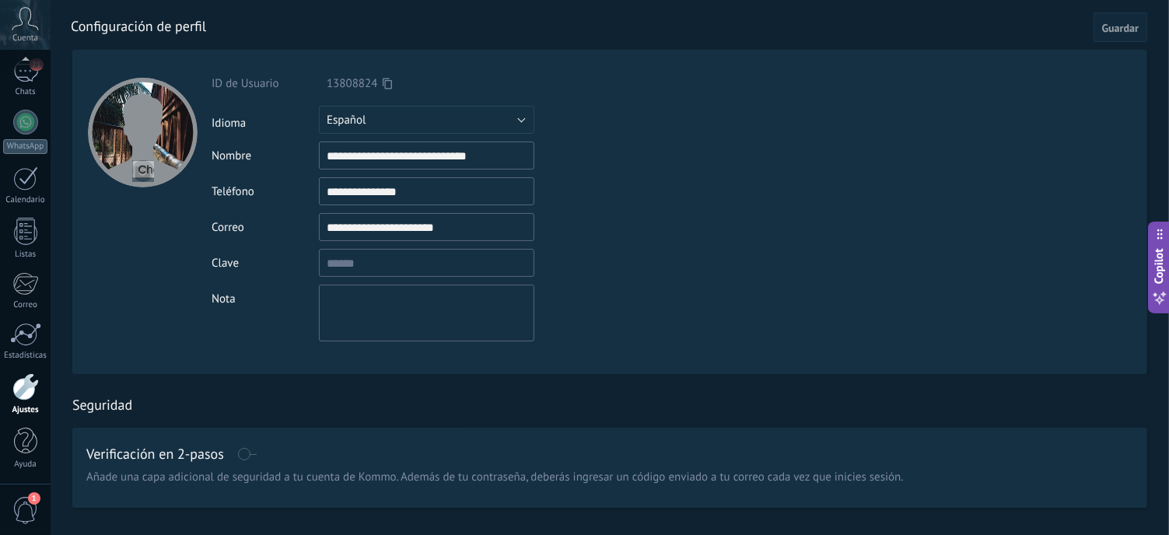
click at [145, 142] on div at bounding box center [143, 133] width 110 height 110
click at [143, 173] on input "file" at bounding box center [143, 171] width 22 height 22
click at [170, 145] on div at bounding box center [143, 133] width 110 height 110
click at [137, 167] on input "file" at bounding box center [143, 171] width 22 height 22
type input "**********"
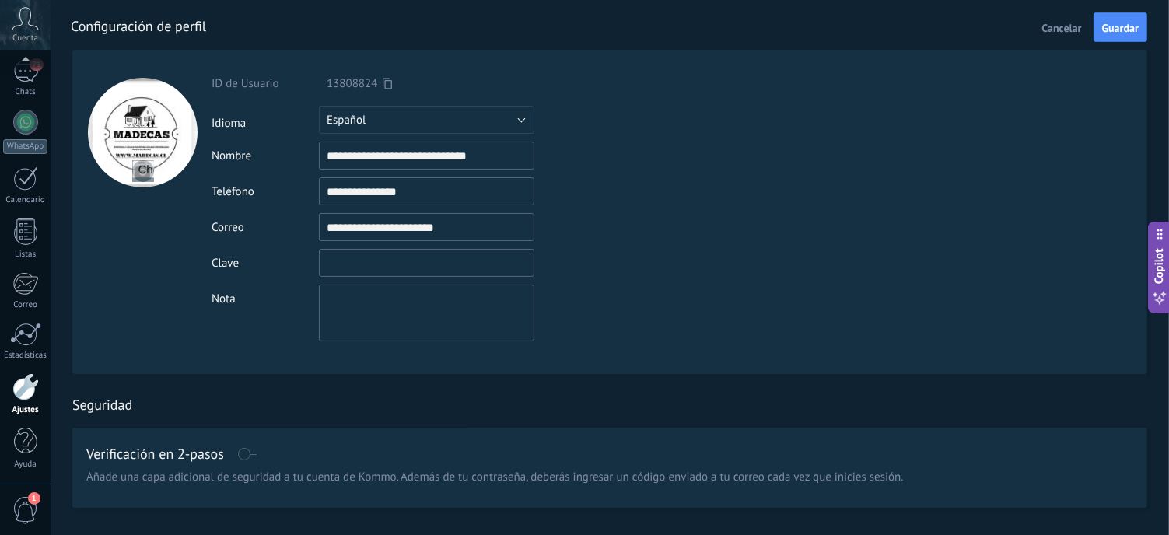
click at [362, 263] on input "textbox" at bounding box center [426, 263] width 215 height 28
click at [445, 315] on textarea at bounding box center [426, 313] width 215 height 57
click at [1126, 27] on span "Guardar" at bounding box center [1120, 28] width 37 height 11
click at [25, 74] on div "71" at bounding box center [25, 71] width 25 height 23
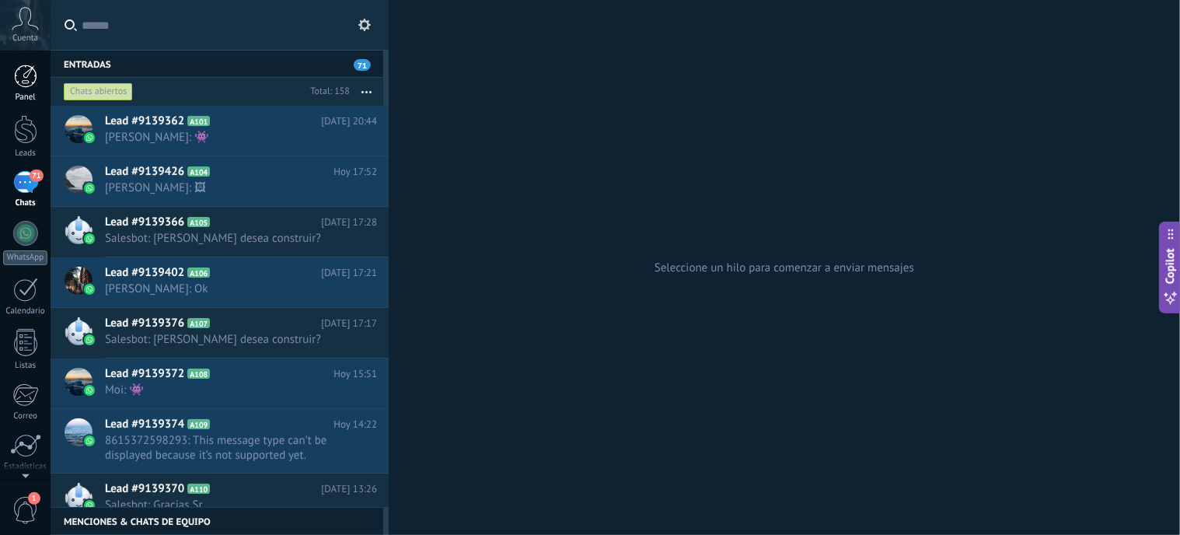
click at [31, 75] on div at bounding box center [25, 76] width 23 height 23
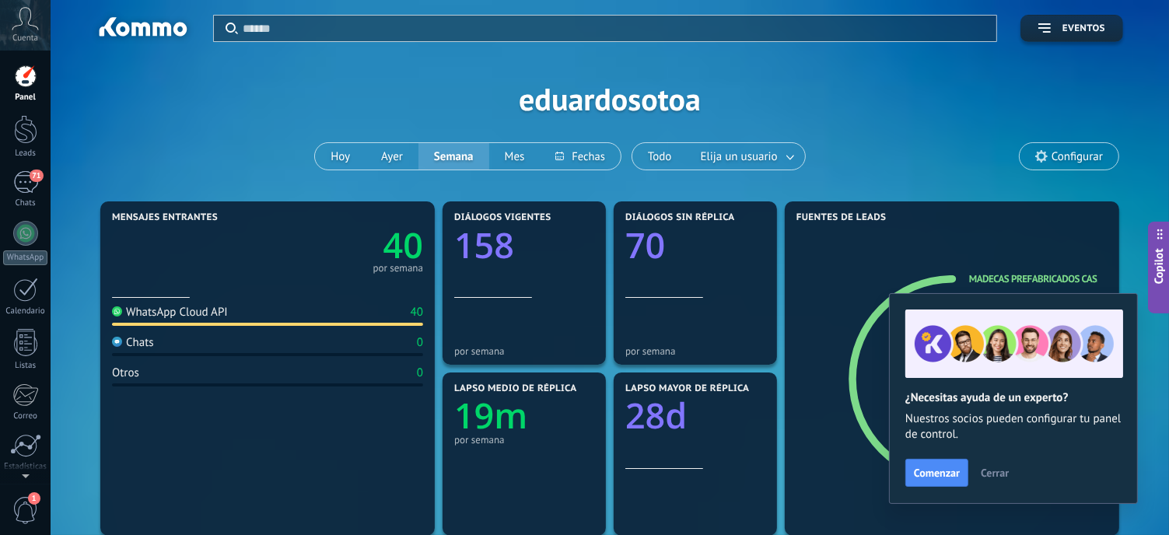
click at [991, 474] on span "Cerrar" at bounding box center [995, 472] width 28 height 11
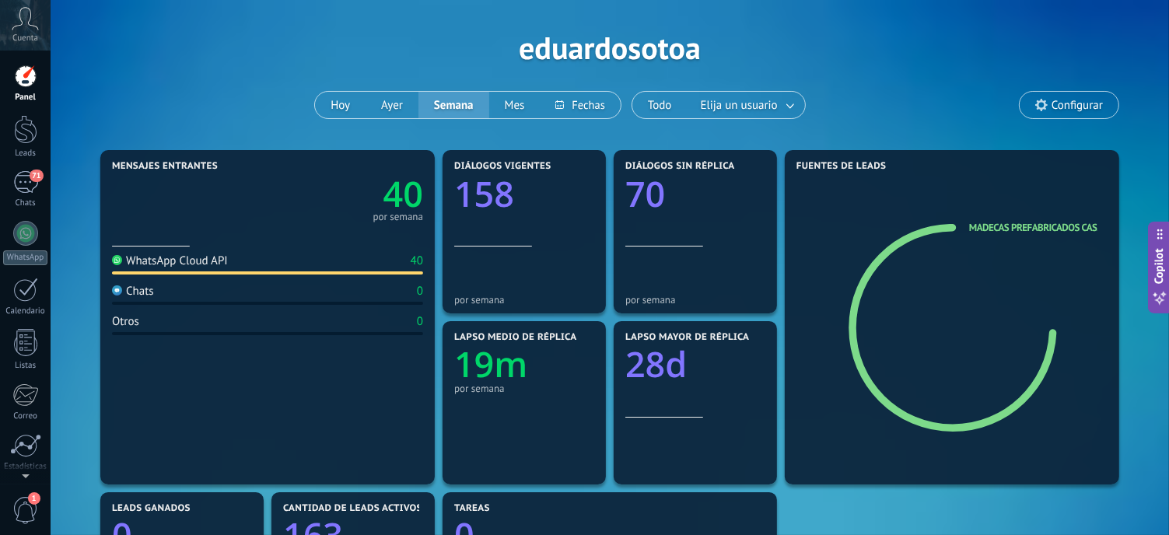
scroll to position [78, 0]
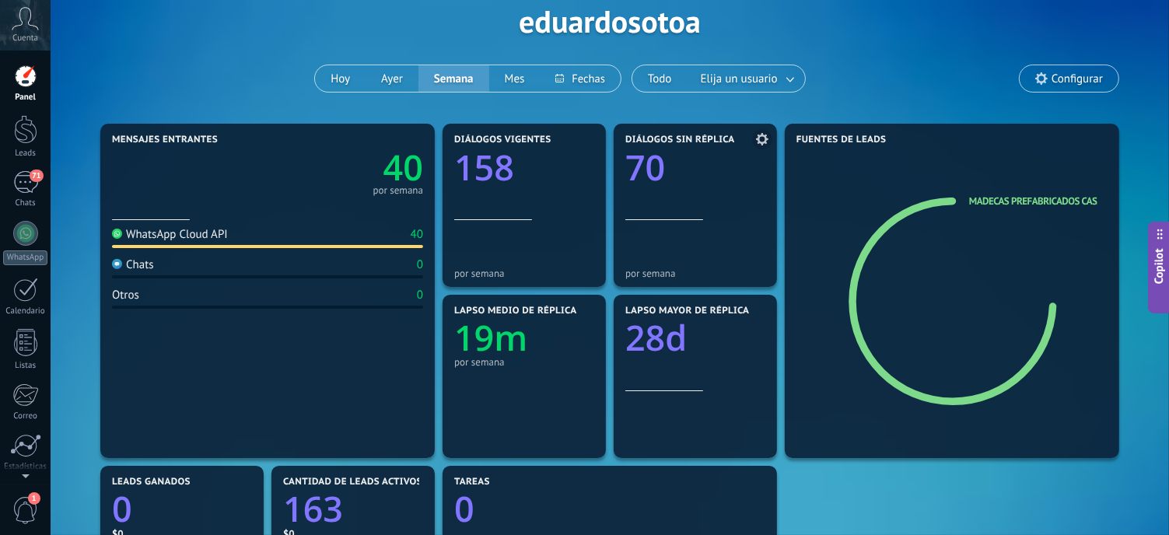
click at [675, 167] on icon "70" at bounding box center [695, 162] width 140 height 35
click at [687, 139] on span "Diálogos sin réplica" at bounding box center [680, 140] width 110 height 11
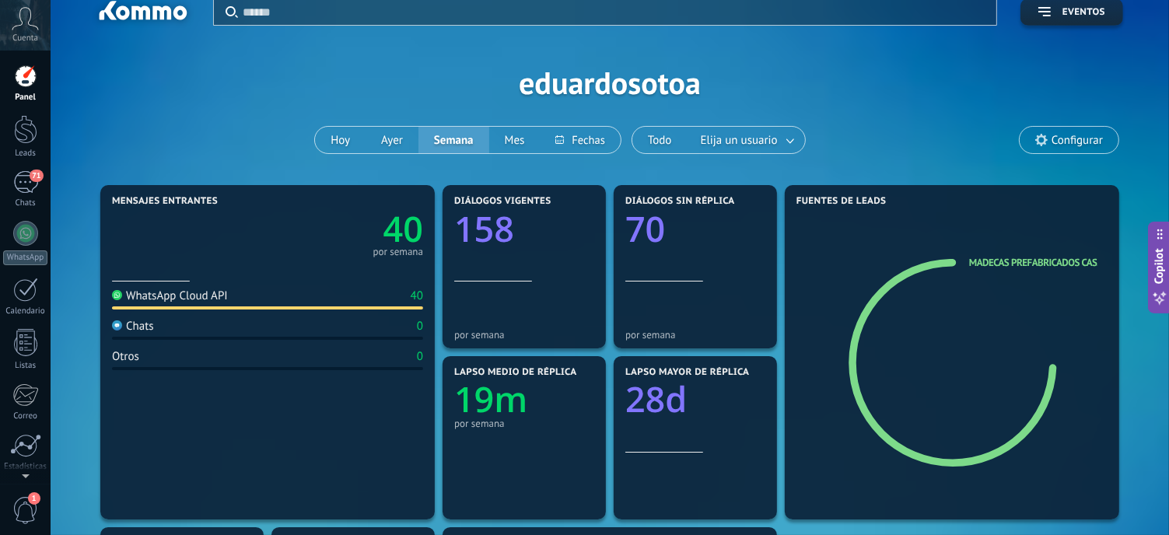
scroll to position [0, 0]
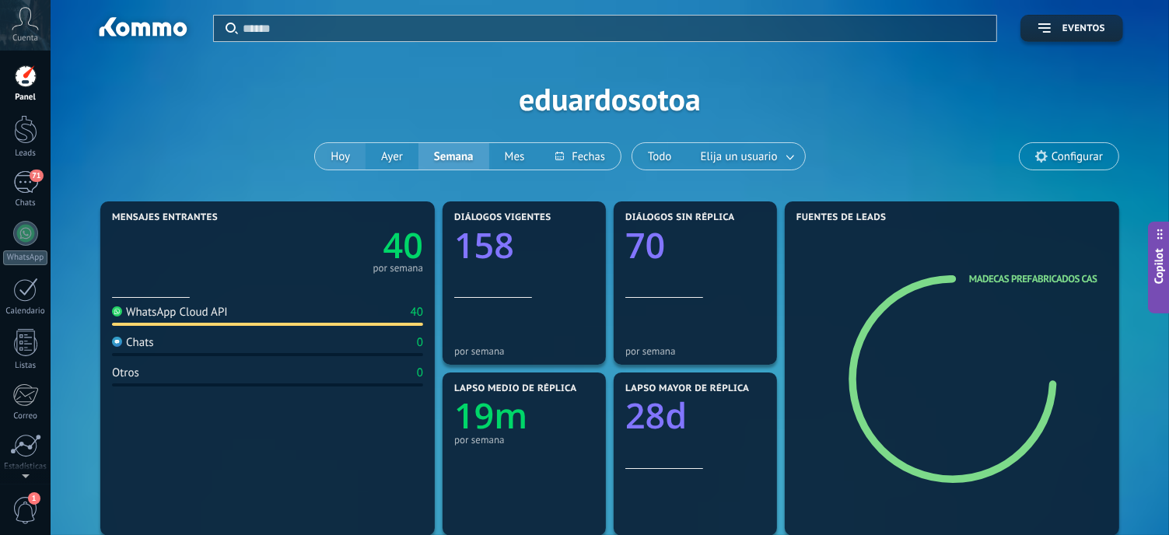
click at [341, 151] on button "Hoy" at bounding box center [340, 156] width 51 height 26
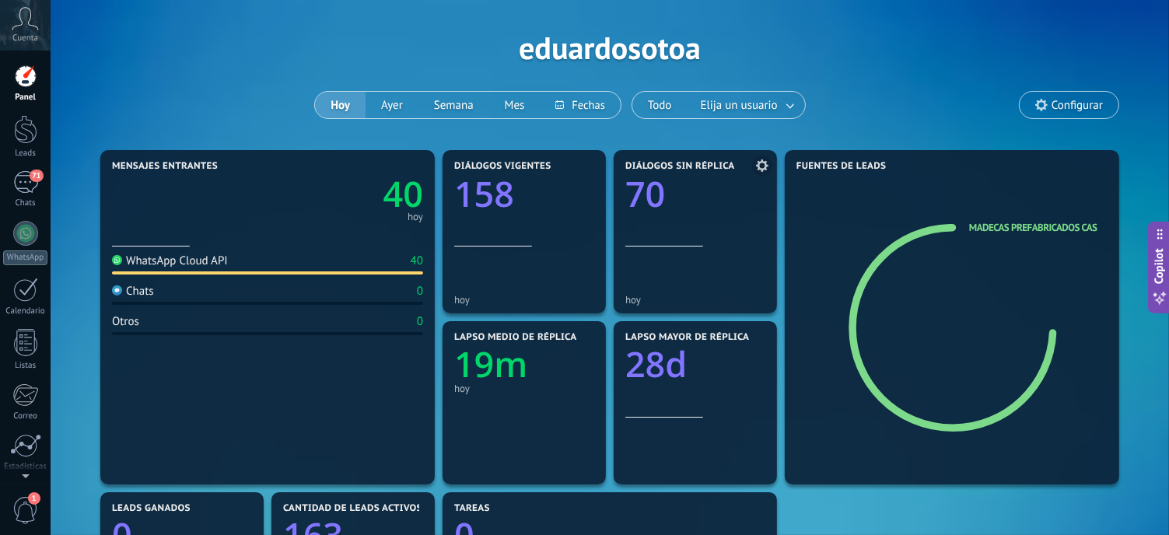
scroll to position [26, 0]
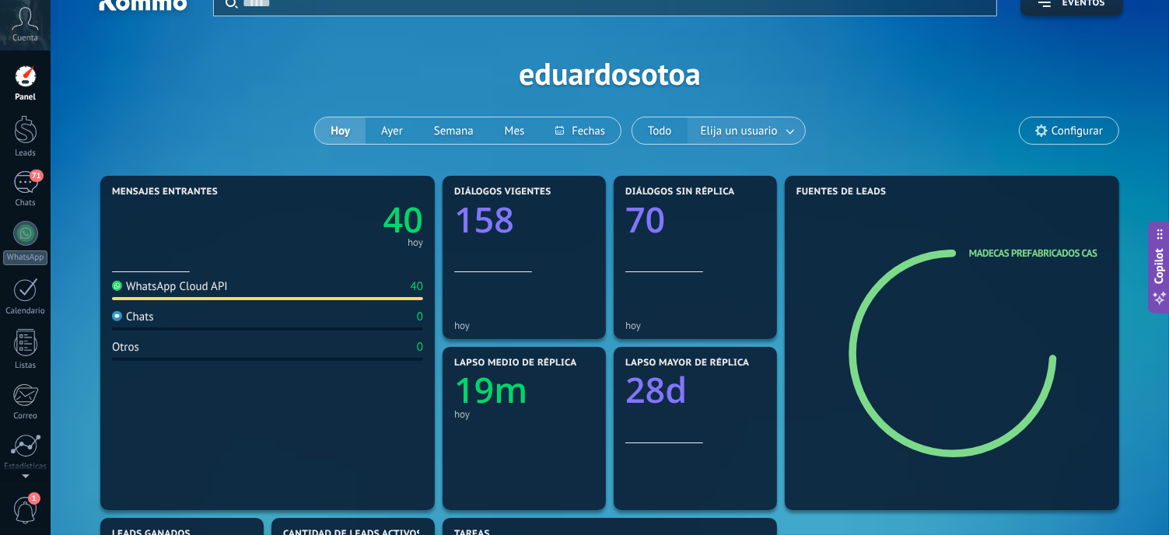
click at [770, 121] on span "Elija un usuario" at bounding box center [738, 131] width 83 height 21
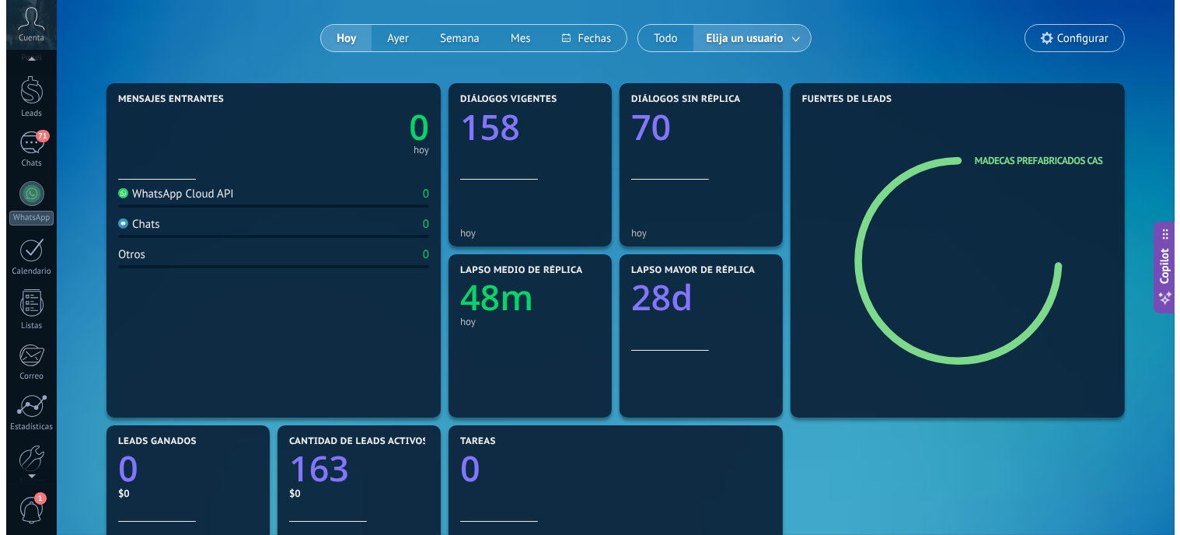
scroll to position [156, 0]
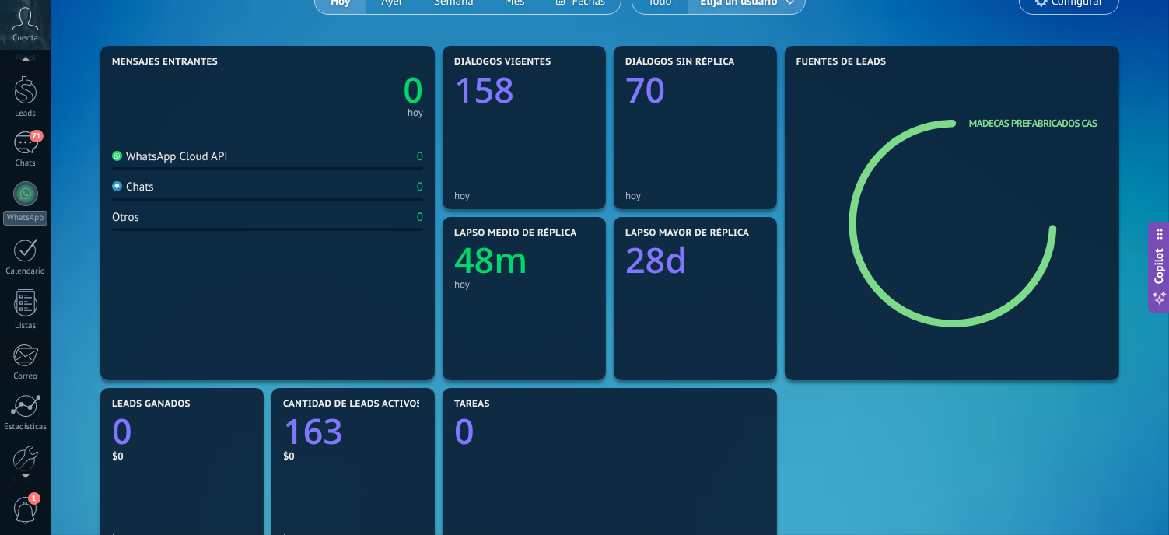
click at [26, 499] on span "1" at bounding box center [25, 510] width 26 height 27
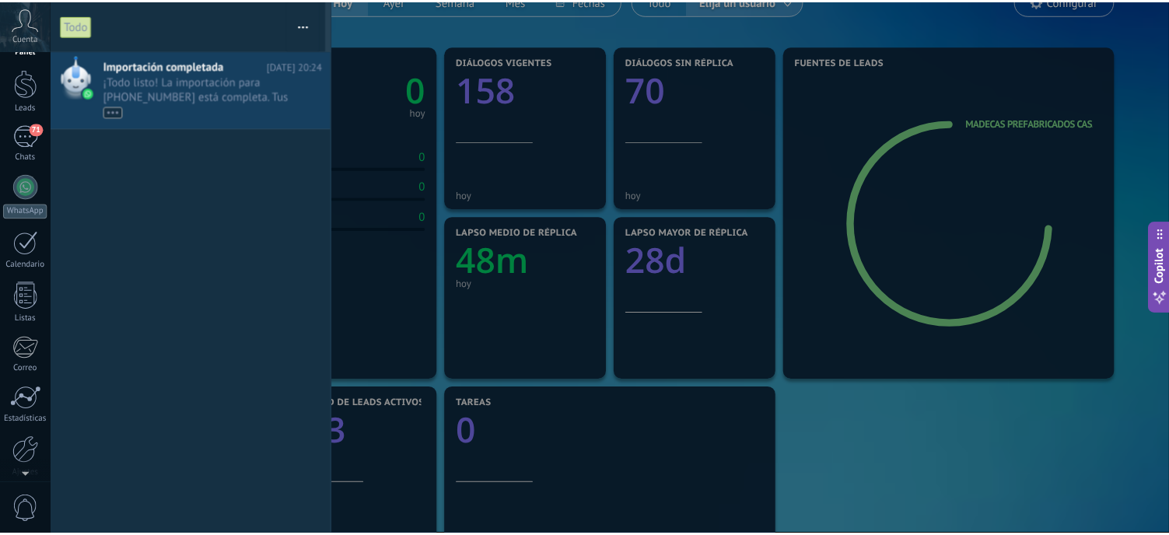
scroll to position [0, 0]
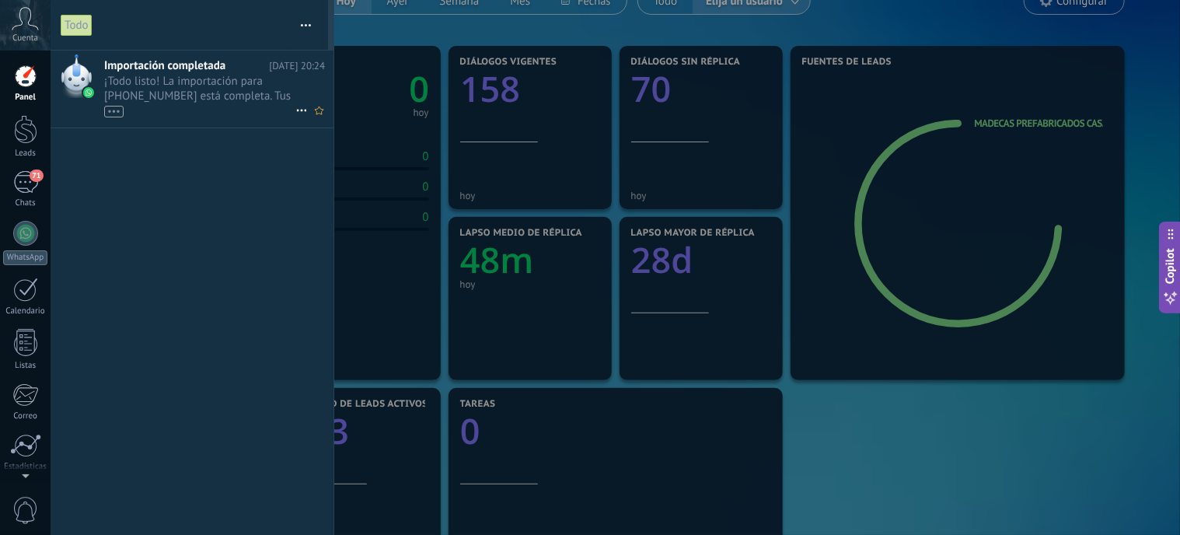
click at [149, 89] on span "¡Todo listo! La importación para +56 9 7777 0022 está completa. Tus datos de Wh…" at bounding box center [199, 96] width 191 height 44
click at [243, 86] on span "¡Todo listo! La importación para +56 9 7777 0022 está completa. Tus datos de Wh…" at bounding box center [199, 96] width 191 height 44
click at [299, 108] on icon at bounding box center [301, 110] width 19 height 19
click at [300, 108] on div "Eliminar" at bounding box center [354, 118] width 108 height 31
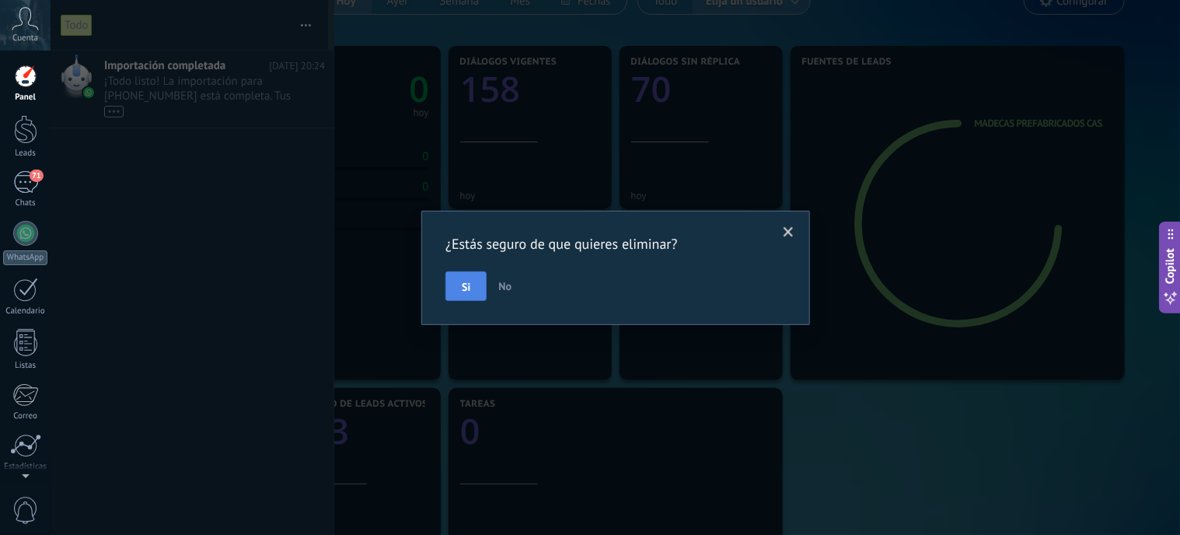
click at [473, 281] on button "Si" at bounding box center [466, 286] width 41 height 30
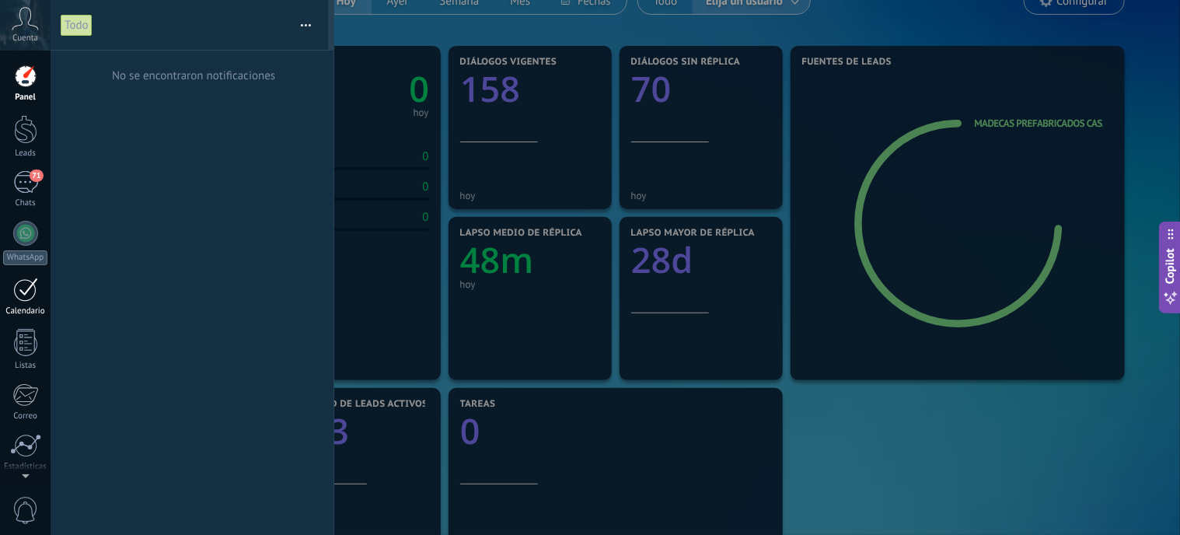
click at [28, 299] on div at bounding box center [25, 290] width 25 height 24
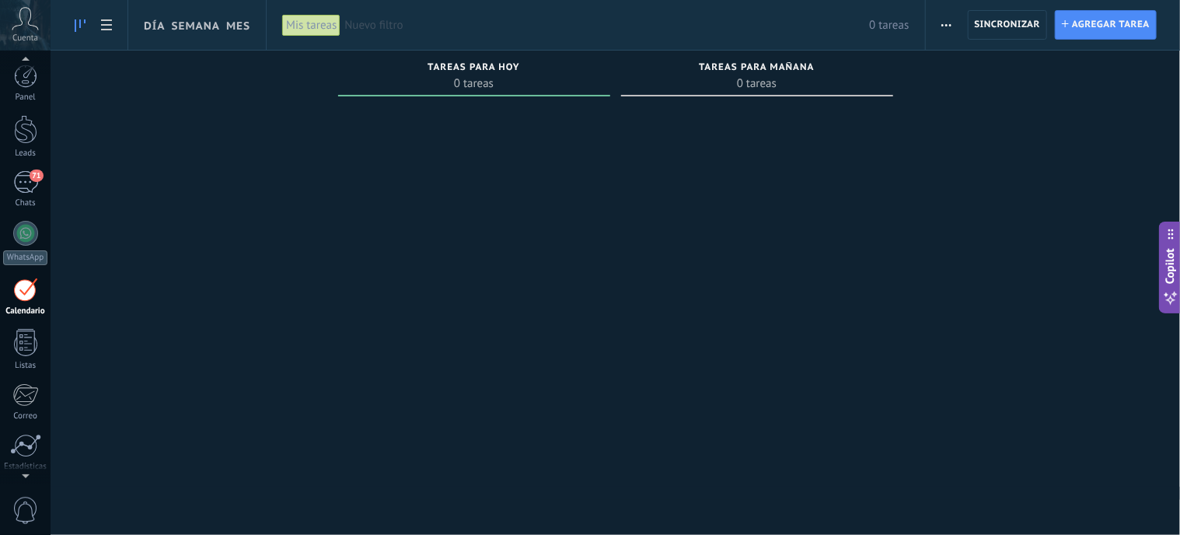
scroll to position [44, 0]
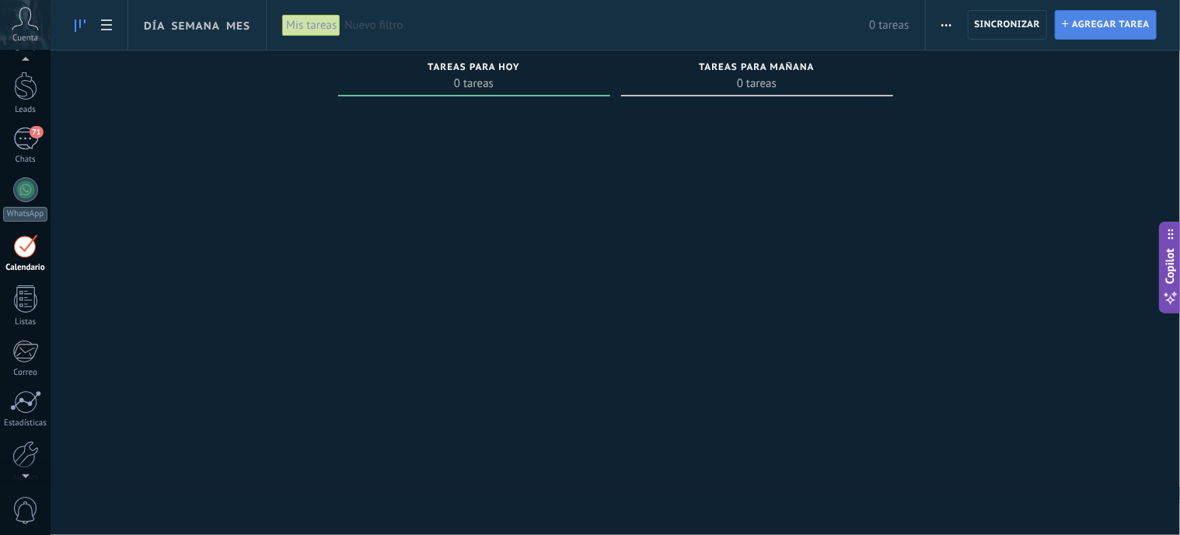
click at [1084, 26] on span "Agregar tarea" at bounding box center [1111, 25] width 78 height 28
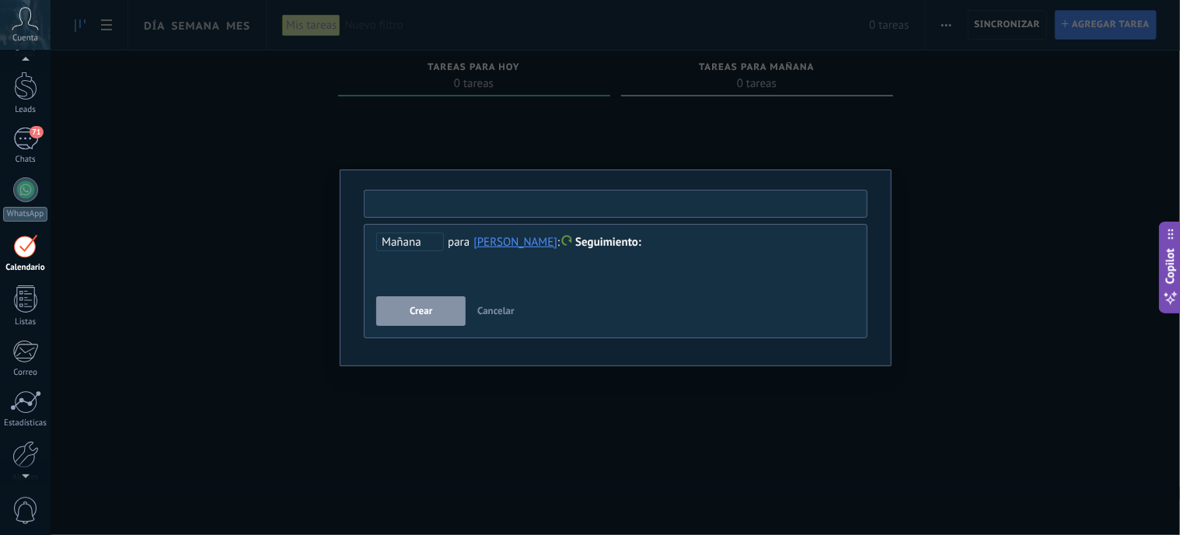
click at [447, 207] on input "text" at bounding box center [616, 204] width 504 height 28
type input "**********"
click at [421, 313] on span "Crear" at bounding box center [421, 311] width 23 height 11
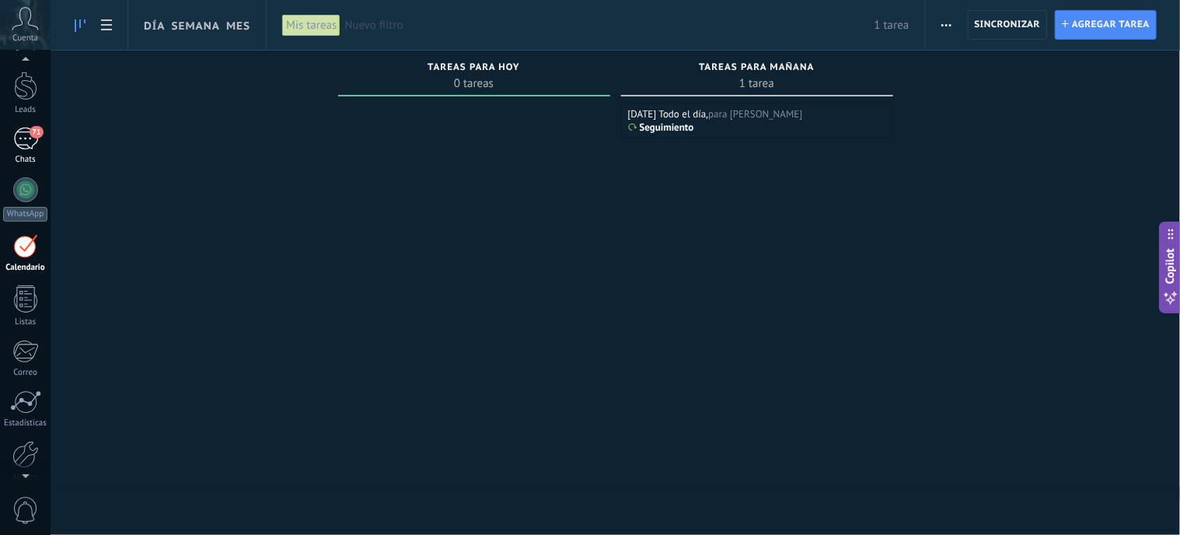
click at [29, 137] on div "71" at bounding box center [25, 139] width 25 height 23
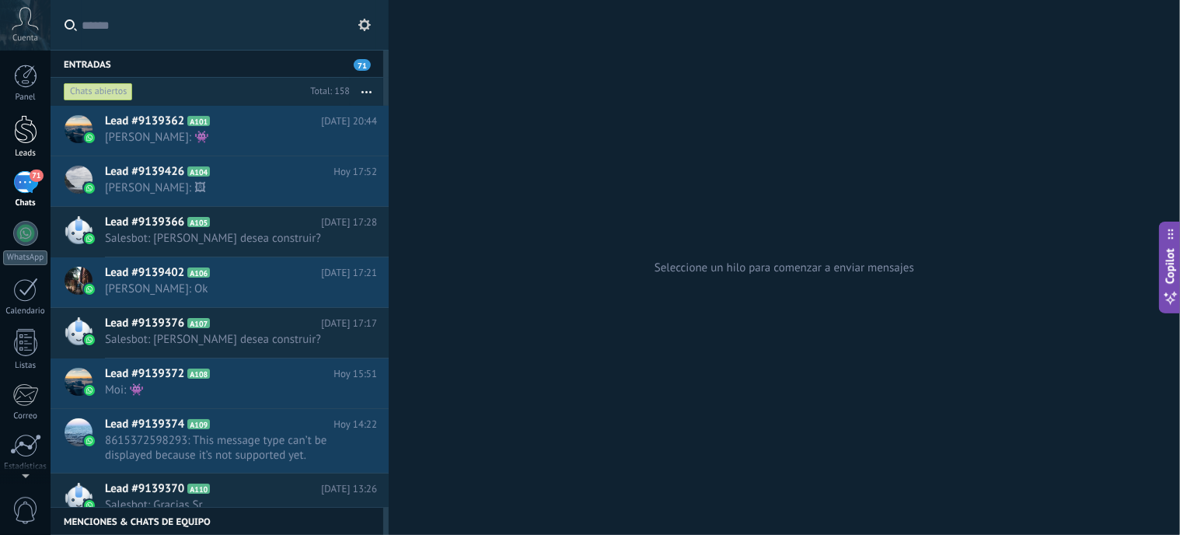
click at [25, 125] on div at bounding box center [25, 129] width 23 height 29
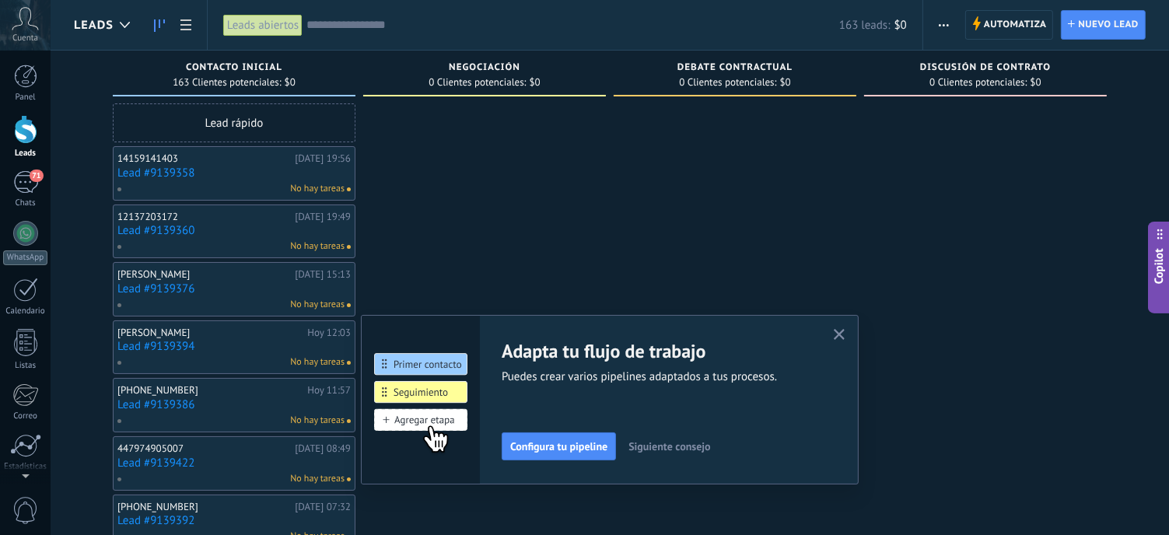
click at [184, 170] on link "Lead #9139358" at bounding box center [233, 172] width 233 height 13
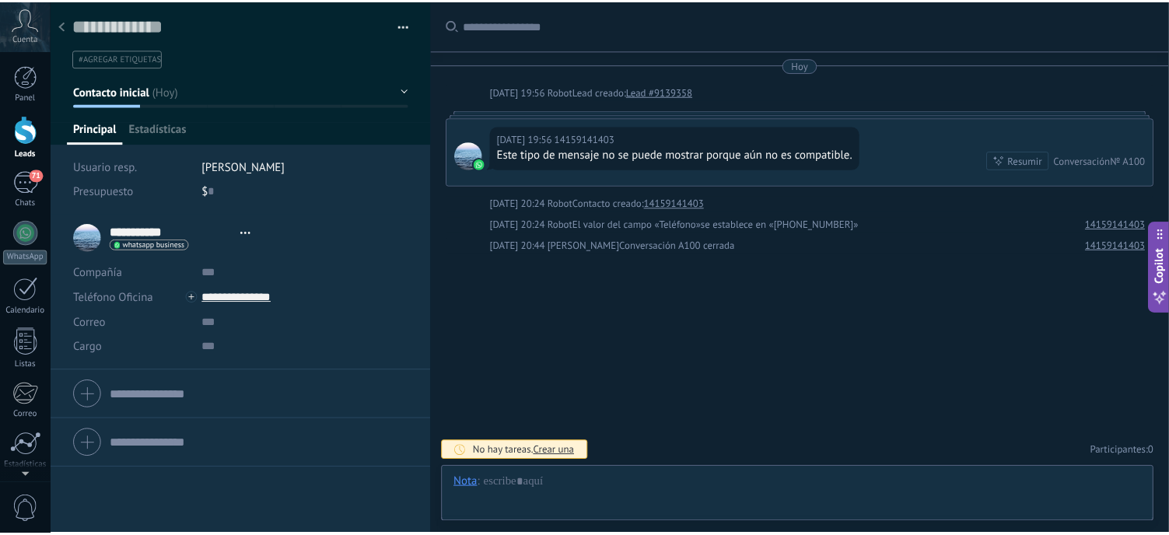
scroll to position [23, 0]
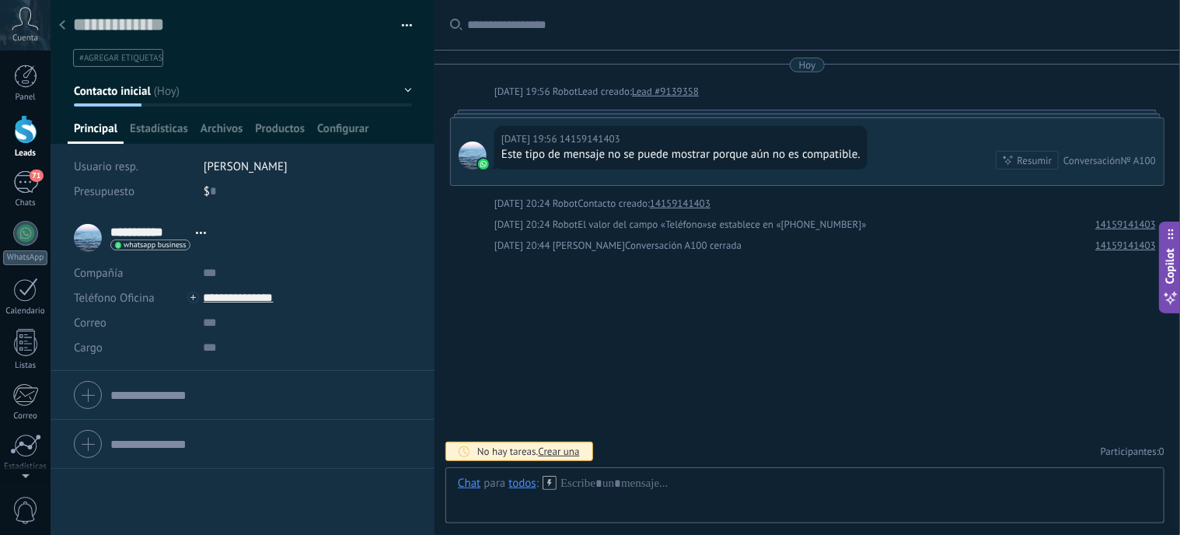
click at [118, 243] on img at bounding box center [118, 245] width 6 height 7
click at [155, 266] on div "Enviar mensaje" at bounding box center [169, 266] width 117 height 26
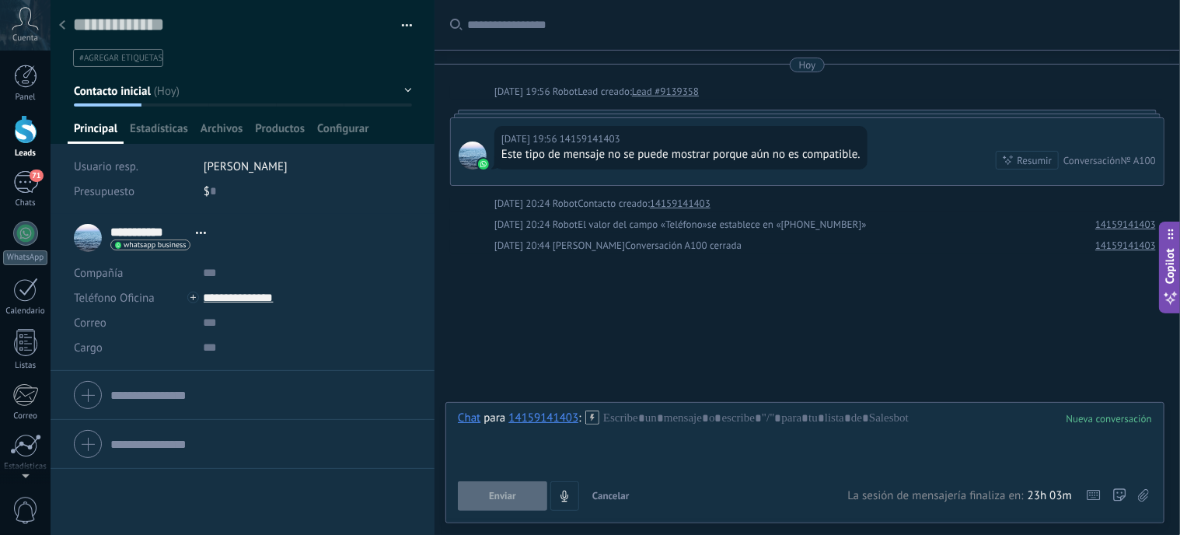
click at [956, 335] on div "Buscar Carga más Hoy Hoy 19:56 Robot Lead creado: Lead #9139358 Hoy 19:56 14159…" at bounding box center [808, 267] width 746 height 535
click at [173, 121] on span "Estadísticas" at bounding box center [159, 132] width 58 height 23
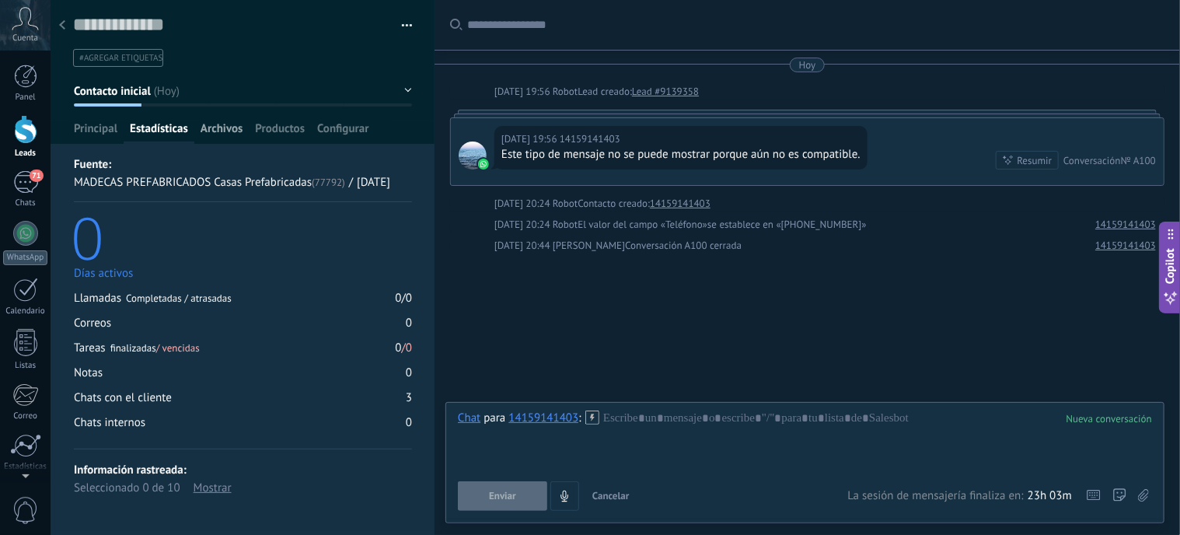
click at [207, 131] on span "Archivos" at bounding box center [222, 132] width 42 height 23
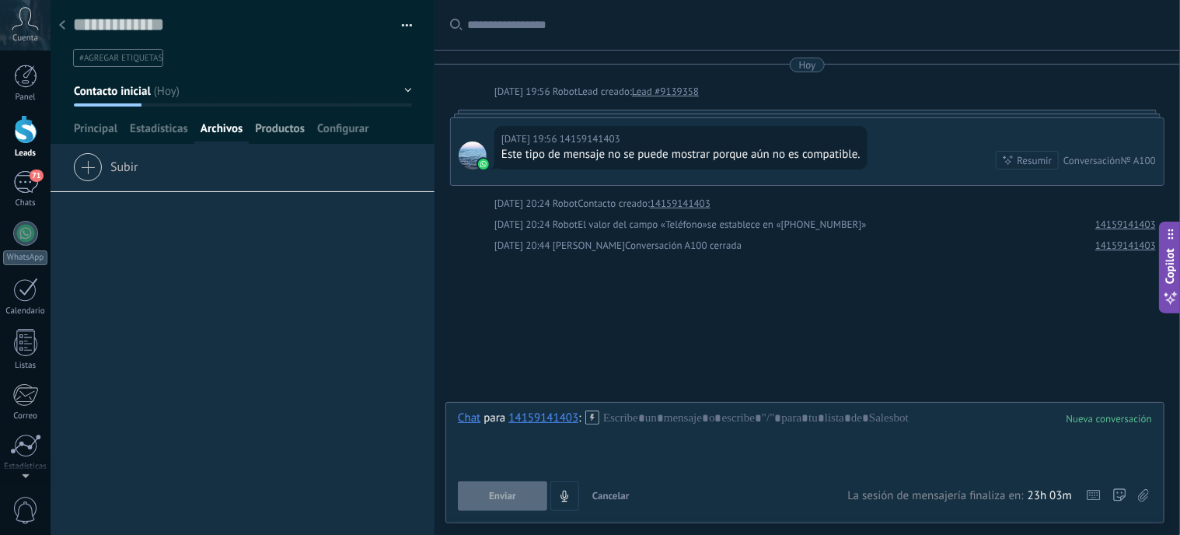
click at [277, 128] on span "Productos" at bounding box center [280, 132] width 50 height 23
click at [333, 127] on span "Configurar" at bounding box center [342, 132] width 51 height 23
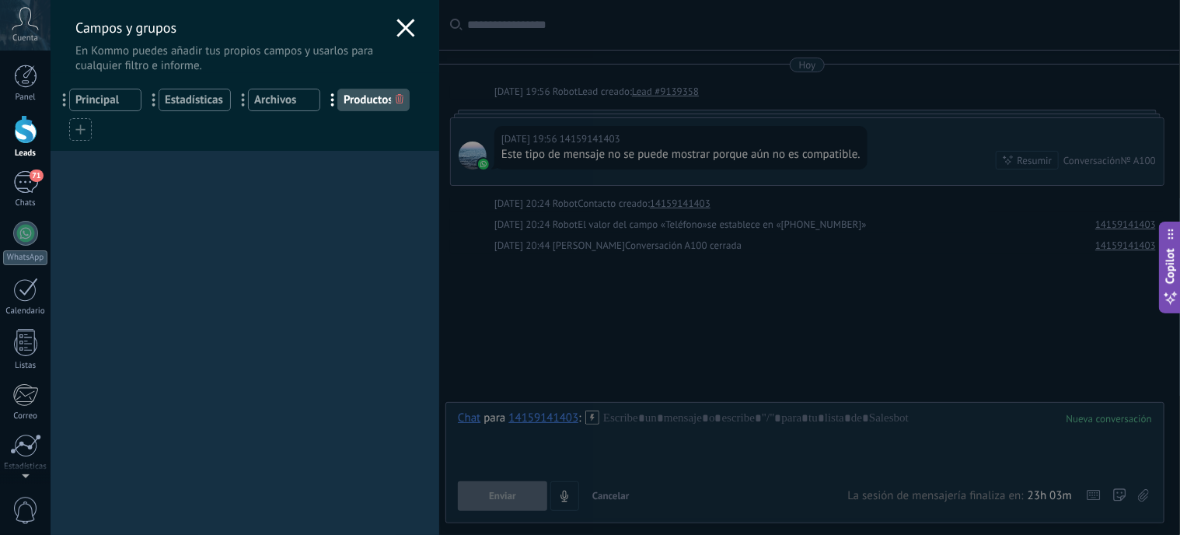
click at [398, 29] on use at bounding box center [406, 28] width 18 height 18
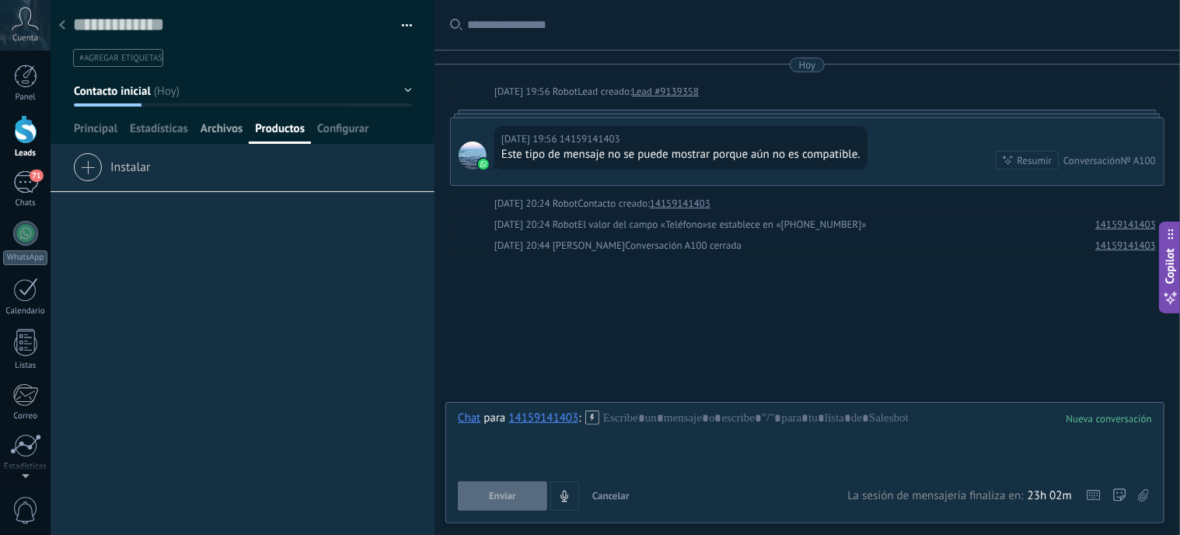
click at [232, 129] on span "Archivos" at bounding box center [222, 132] width 42 height 23
click at [180, 124] on span "Estadísticas" at bounding box center [159, 132] width 58 height 23
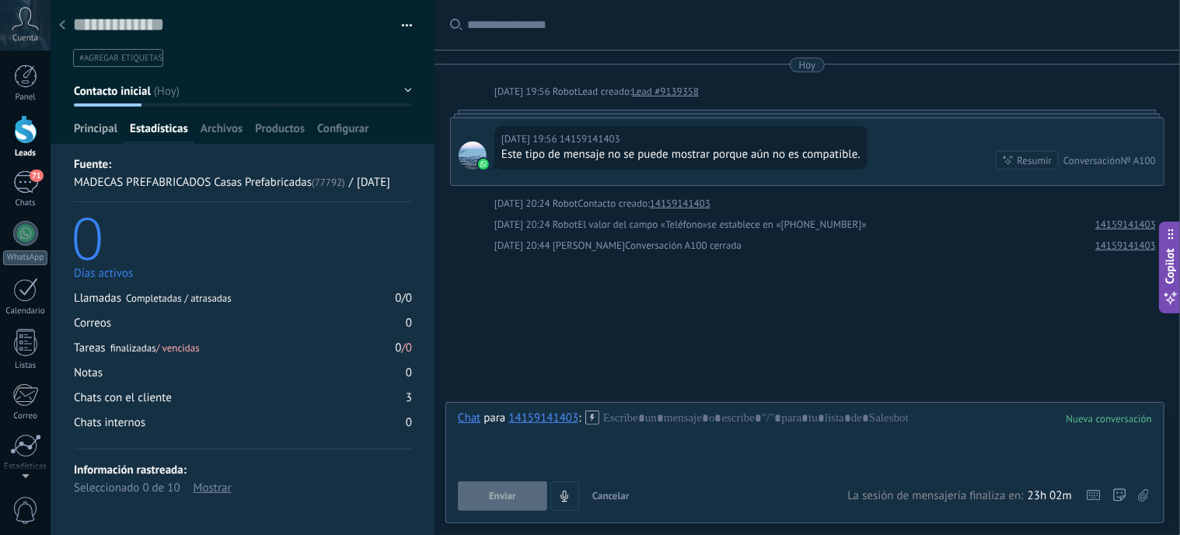
click at [113, 128] on span "Principal" at bounding box center [96, 132] width 44 height 23
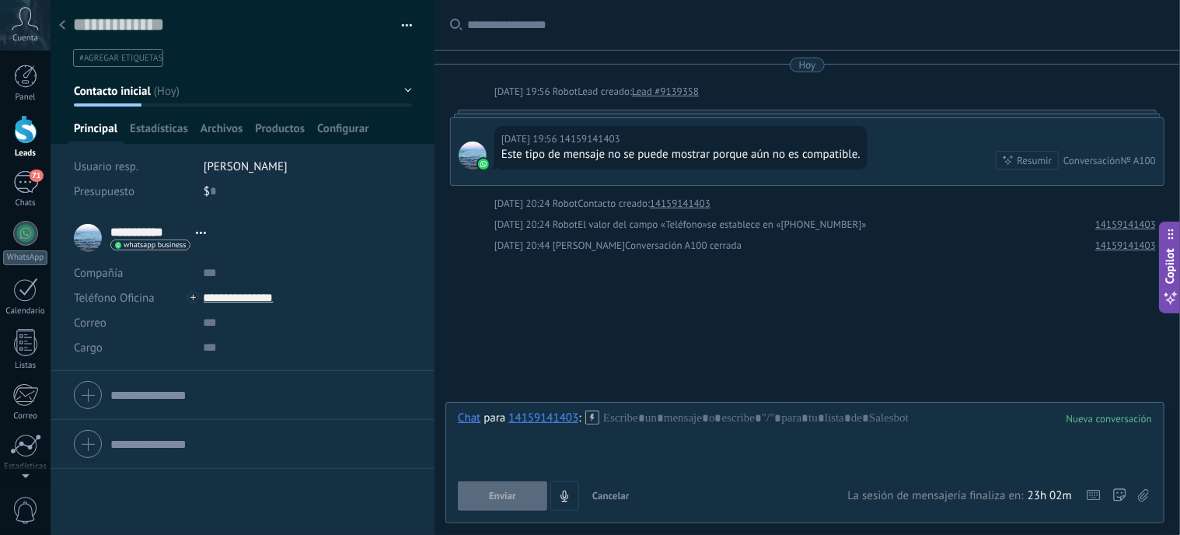
click at [20, 131] on div at bounding box center [25, 129] width 23 height 29
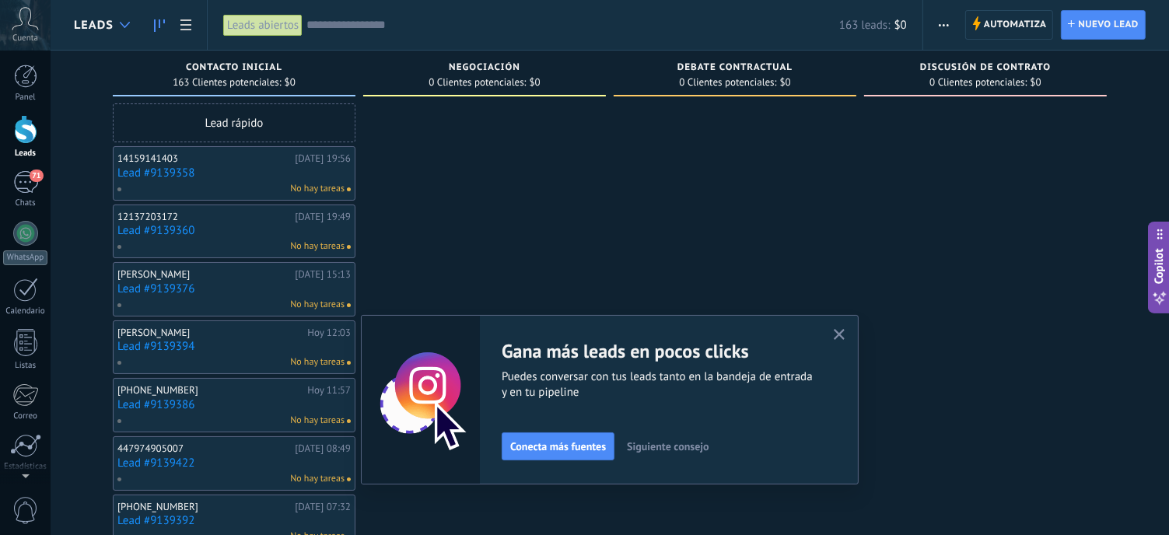
click at [127, 20] on div at bounding box center [125, 25] width 26 height 30
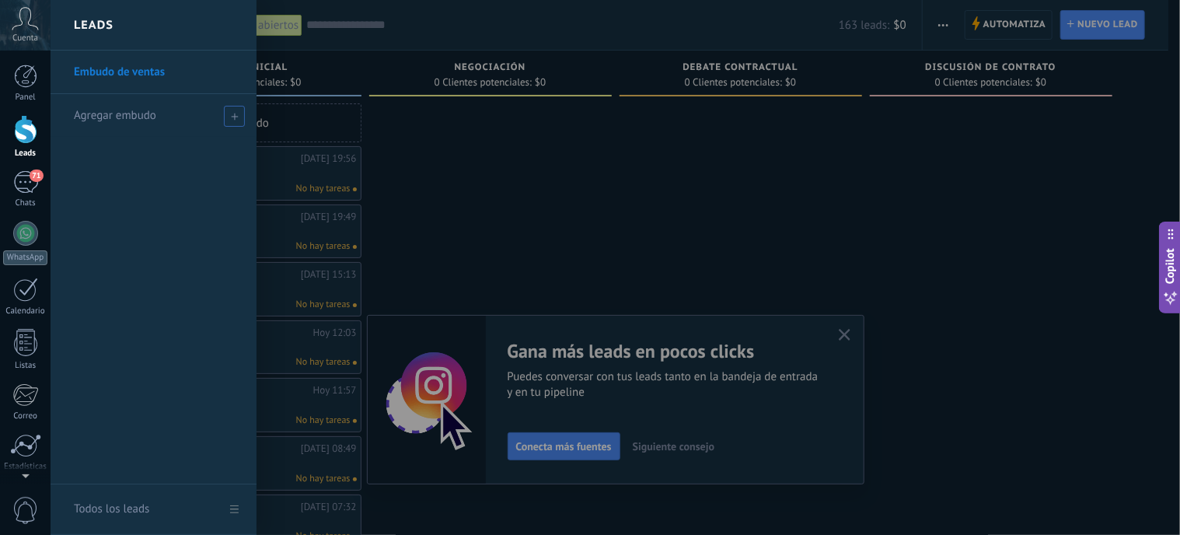
click at [231, 117] on icon at bounding box center [234, 116] width 7 height 7
click at [90, 27] on h2 "Leads" at bounding box center [94, 25] width 40 height 49
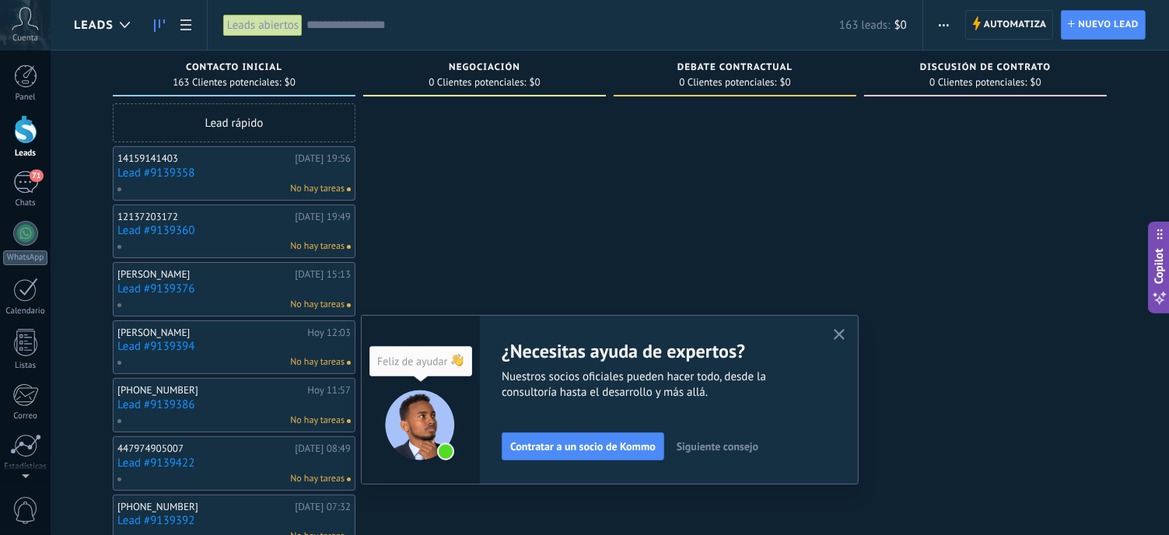
click at [90, 27] on span "Leads" at bounding box center [94, 25] width 40 height 15
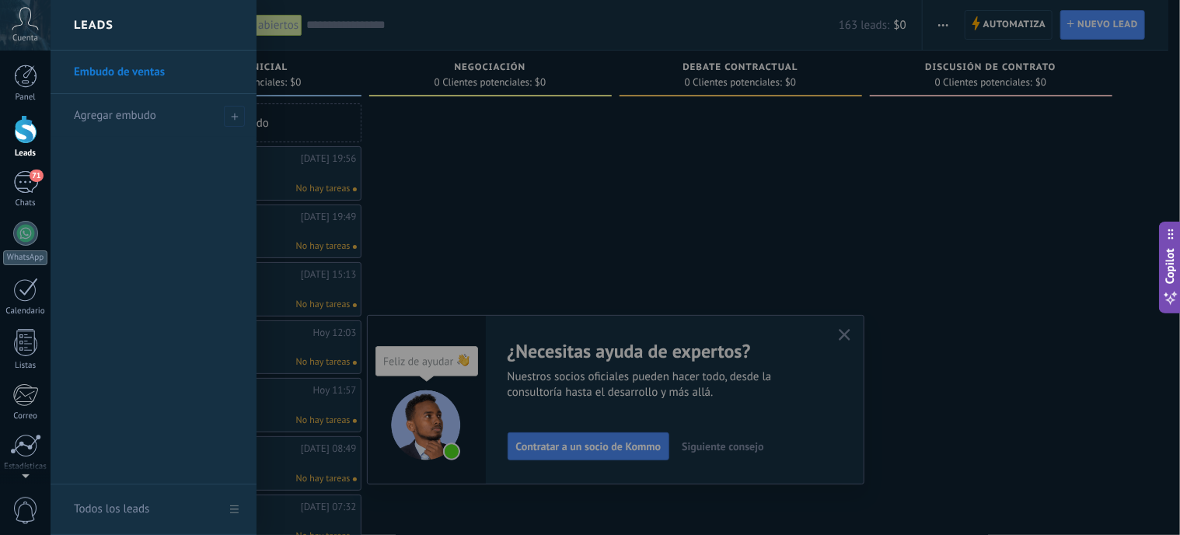
click at [90, 27] on h2 "Leads" at bounding box center [94, 25] width 40 height 49
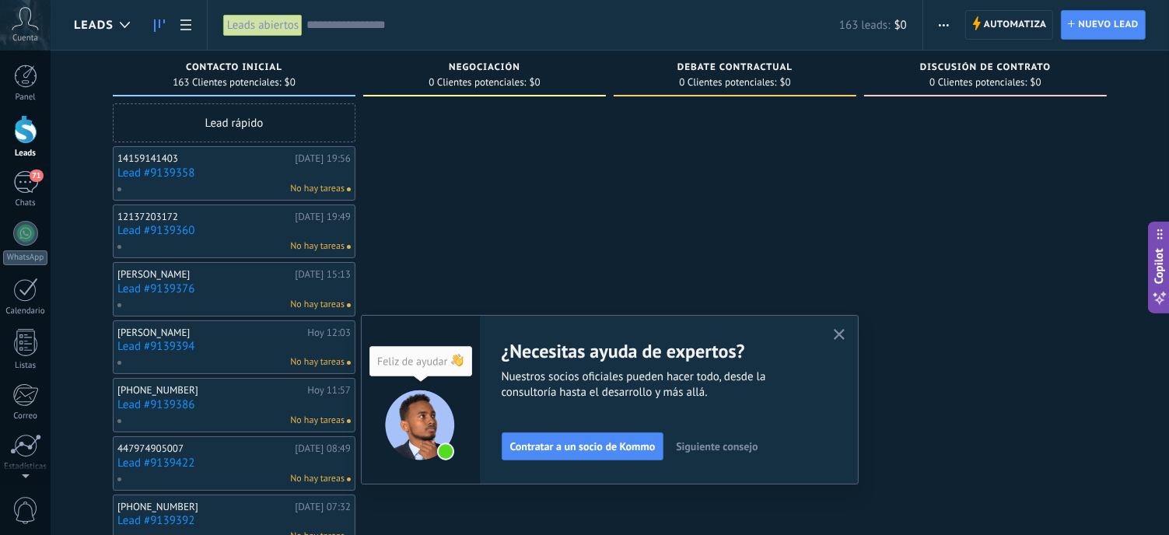
click at [154, 23] on icon at bounding box center [159, 25] width 11 height 12
click at [194, 19] on link at bounding box center [186, 25] width 26 height 30
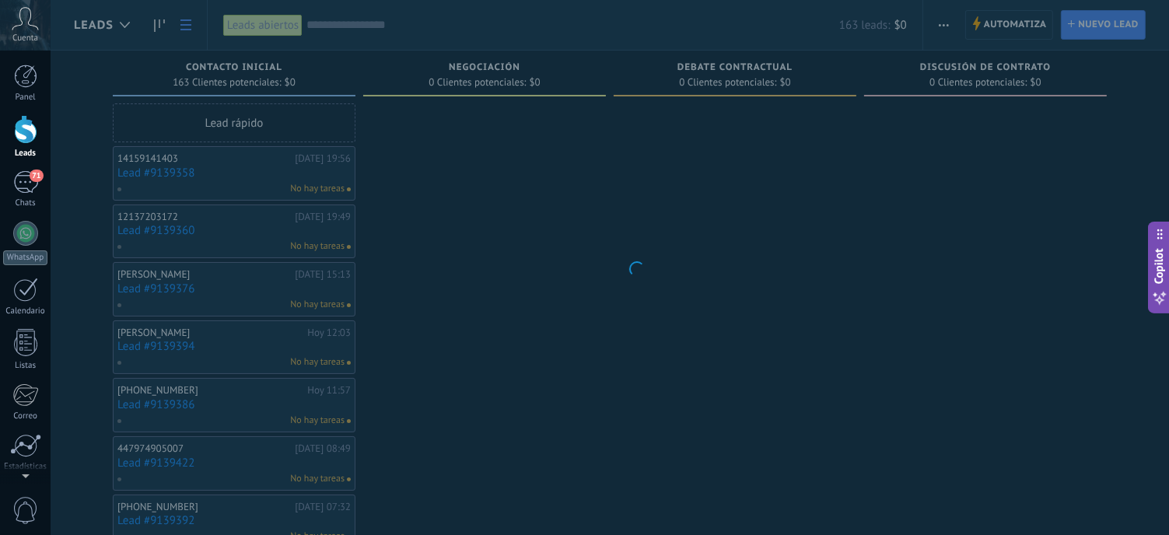
click at [1160, 253] on span "Copilot" at bounding box center [1160, 267] width 16 height 36
type textarea "**********"
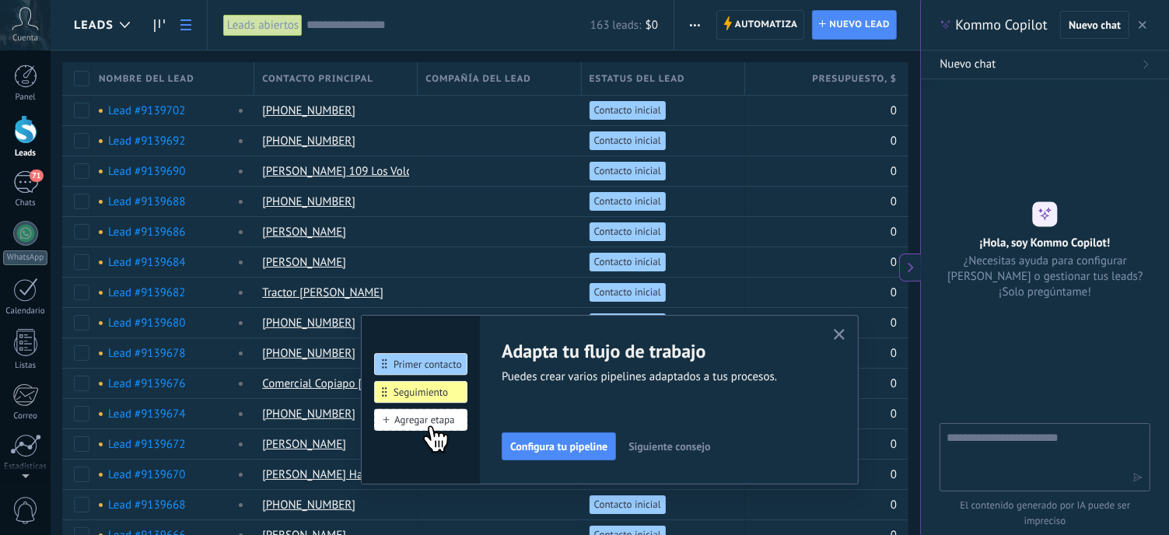
click at [1019, 449] on textarea at bounding box center [1033, 456] width 175 height 56
type textarea "**********"
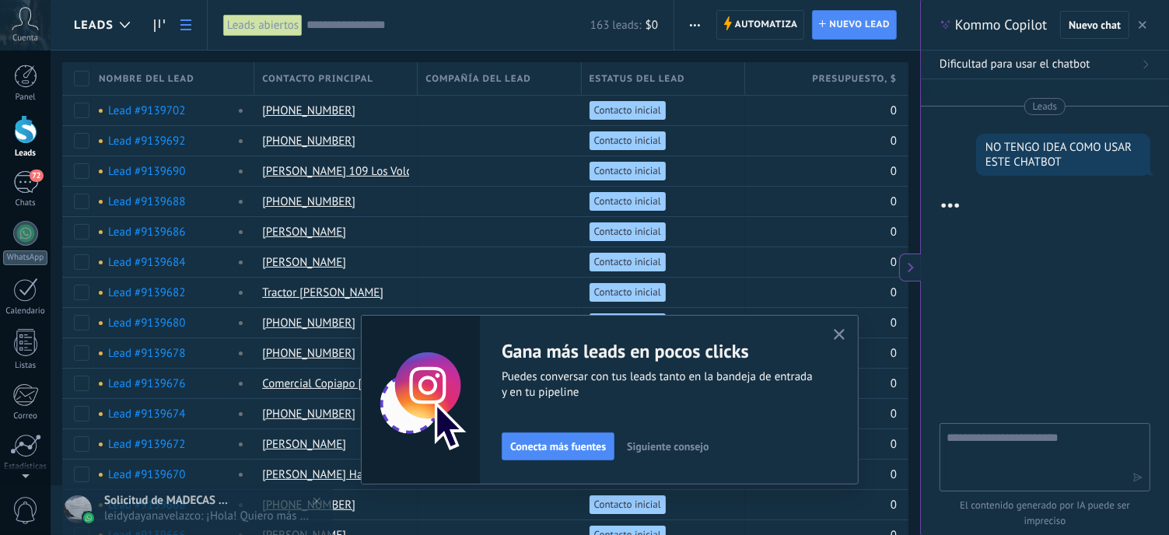
click at [841, 332] on icon "button" at bounding box center [840, 335] width 12 height 12
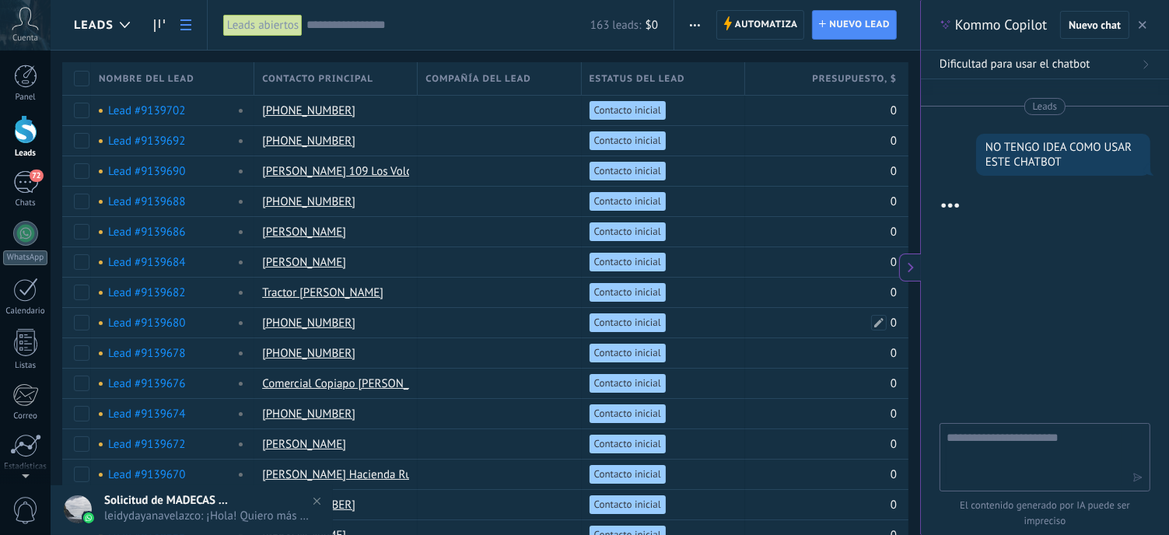
scroll to position [40, 0]
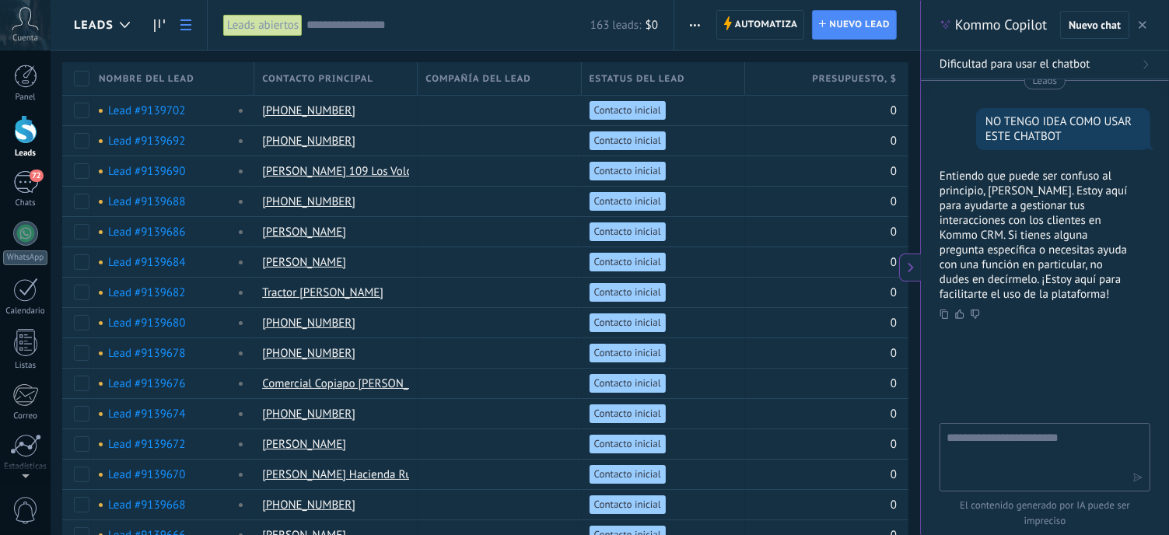
click at [1011, 446] on textarea at bounding box center [1033, 456] width 175 height 56
type textarea "**********"
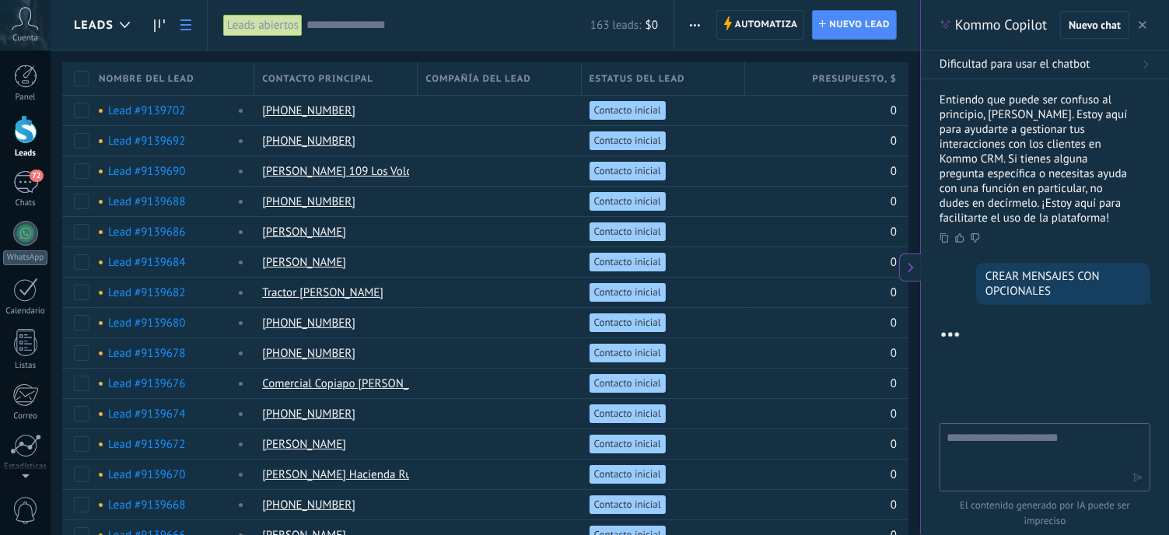
scroll to position [124, 0]
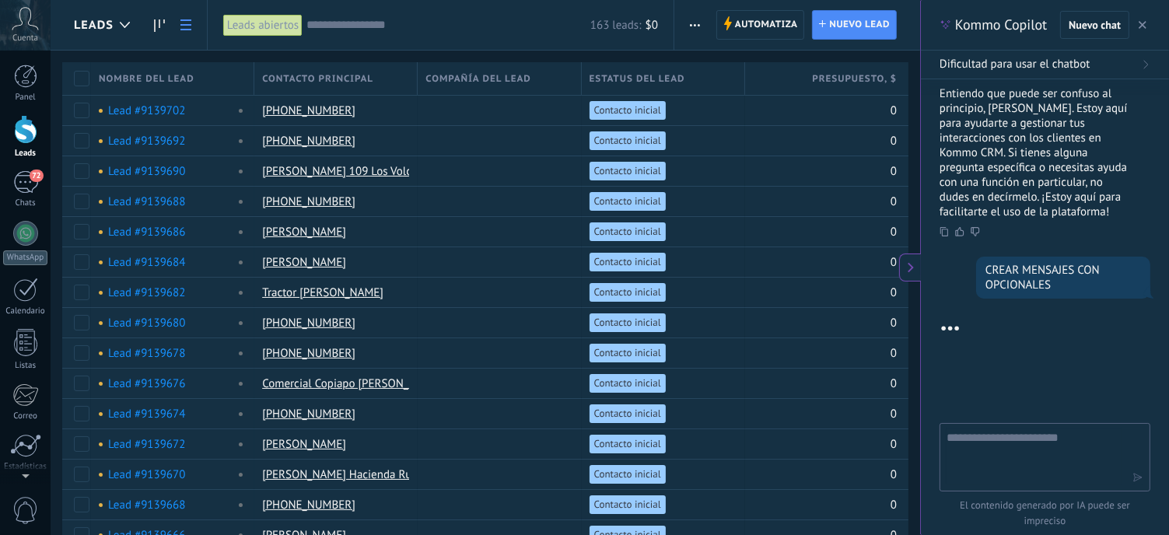
click at [1070, 271] on div "CREAR MENSAJES CON OPCIONALES" at bounding box center [1063, 278] width 156 height 30
click at [1003, 482] on textarea at bounding box center [1033, 456] width 175 height 56
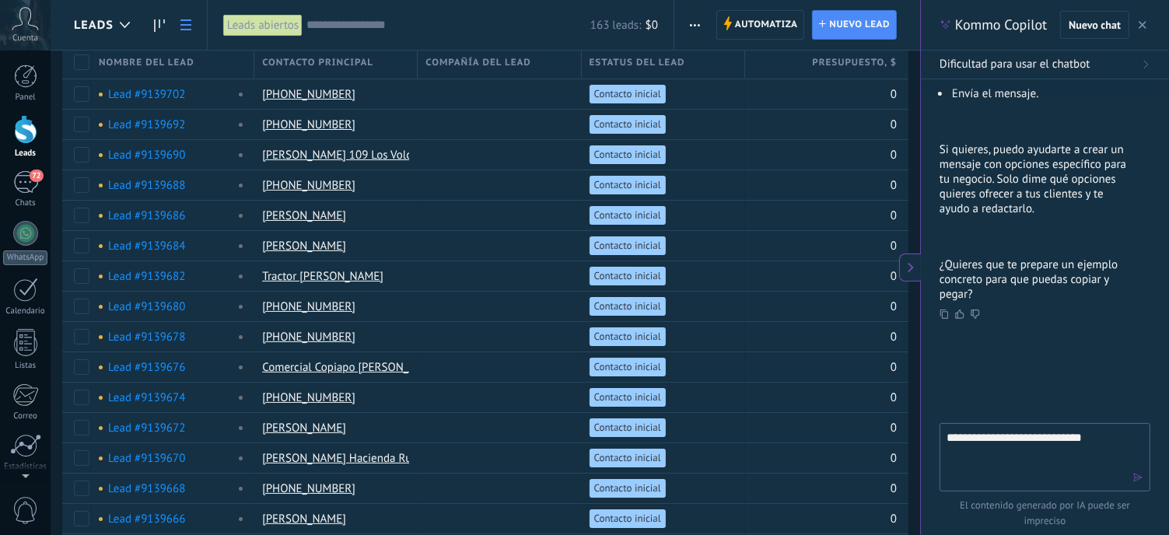
scroll to position [26, 0]
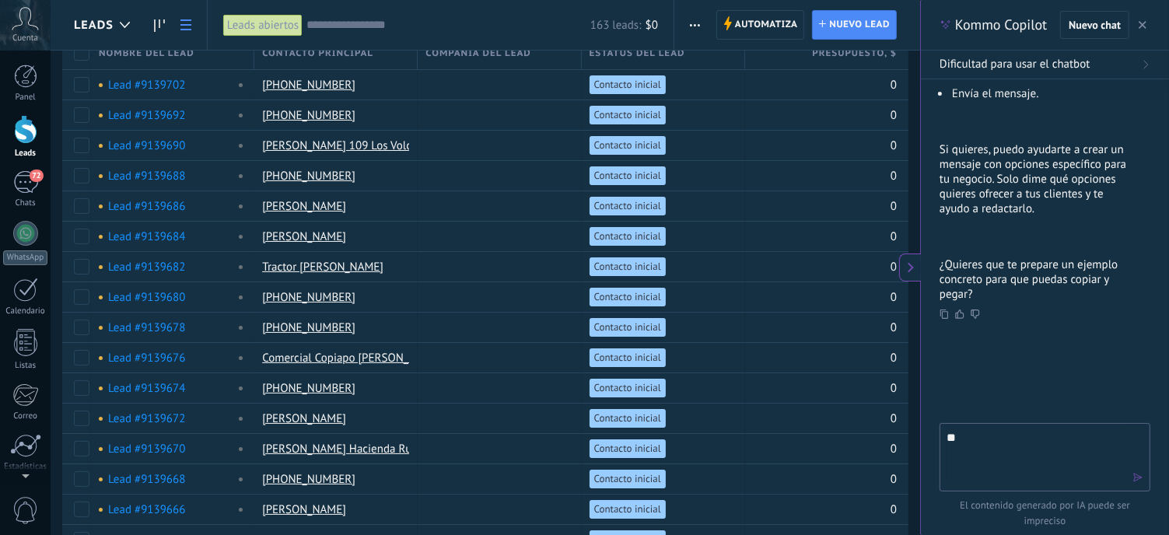
type textarea "*"
type textarea "**"
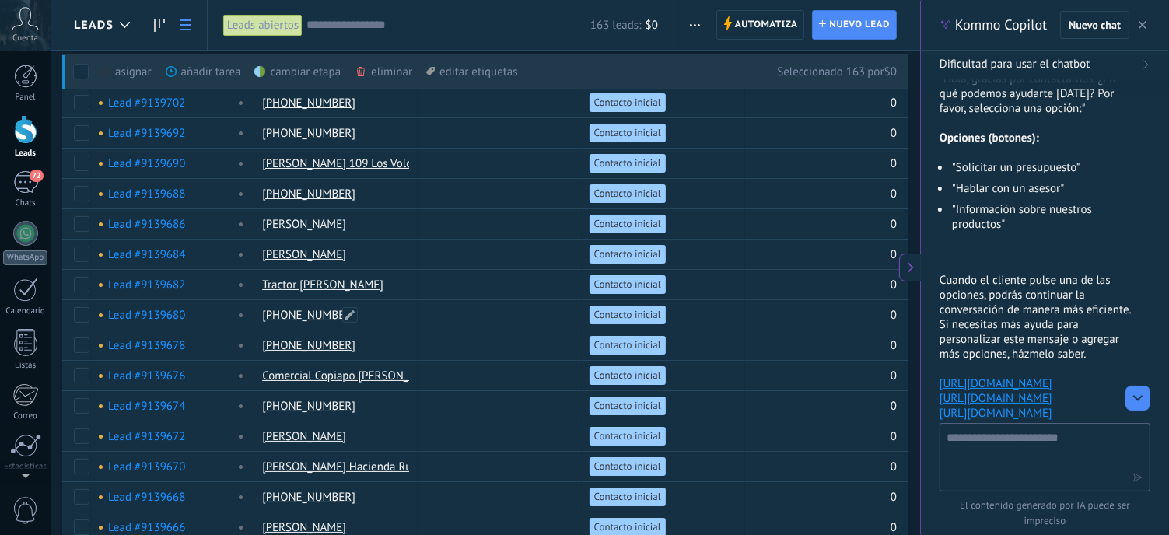
scroll to position [0, 0]
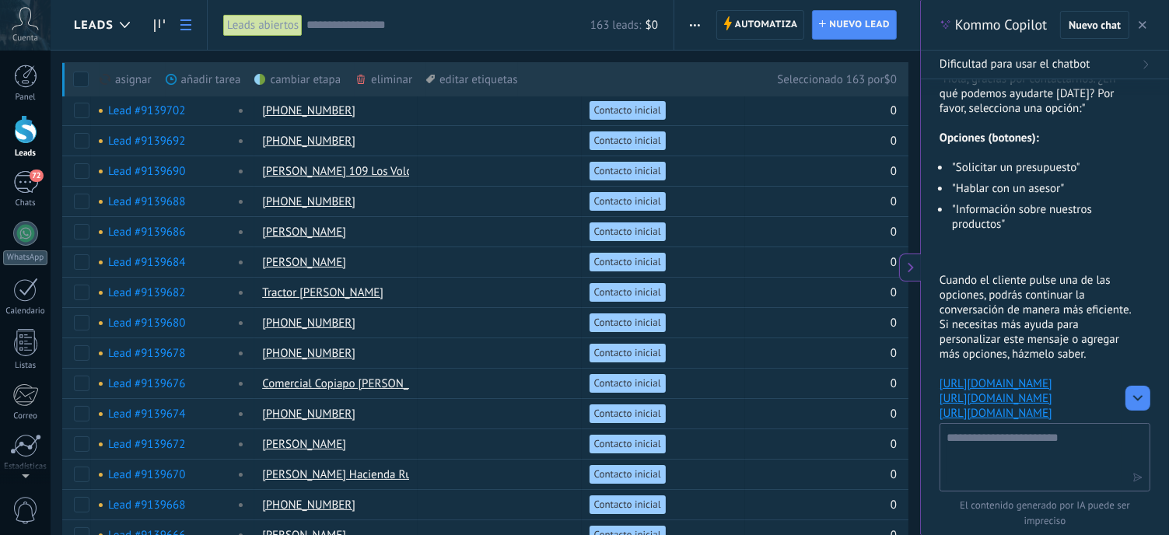
click at [698, 27] on span "button" at bounding box center [695, 25] width 10 height 30
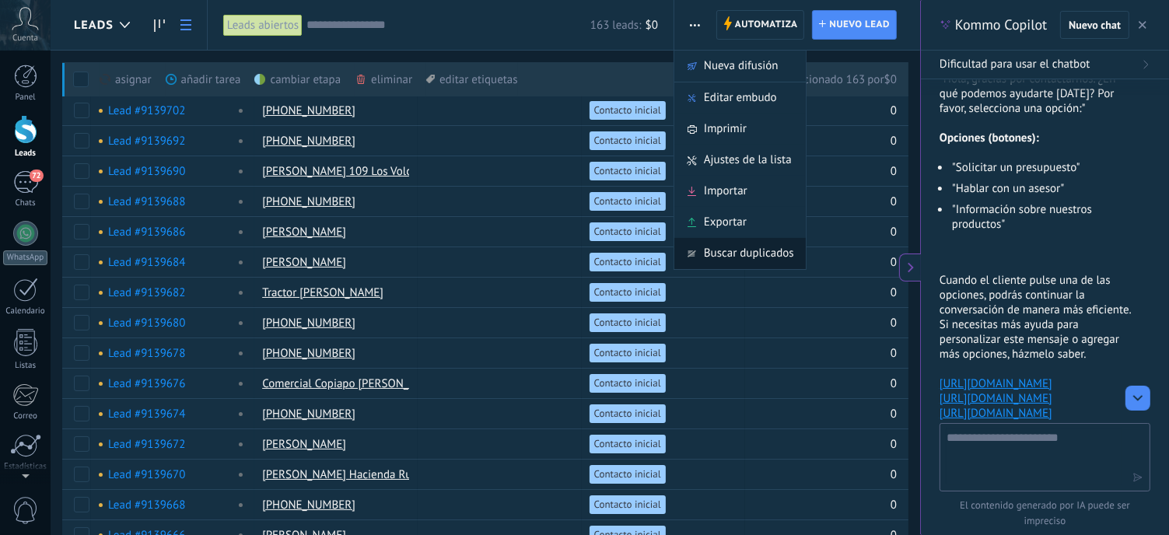
click at [712, 257] on span "Buscar duplicados" at bounding box center [749, 253] width 90 height 31
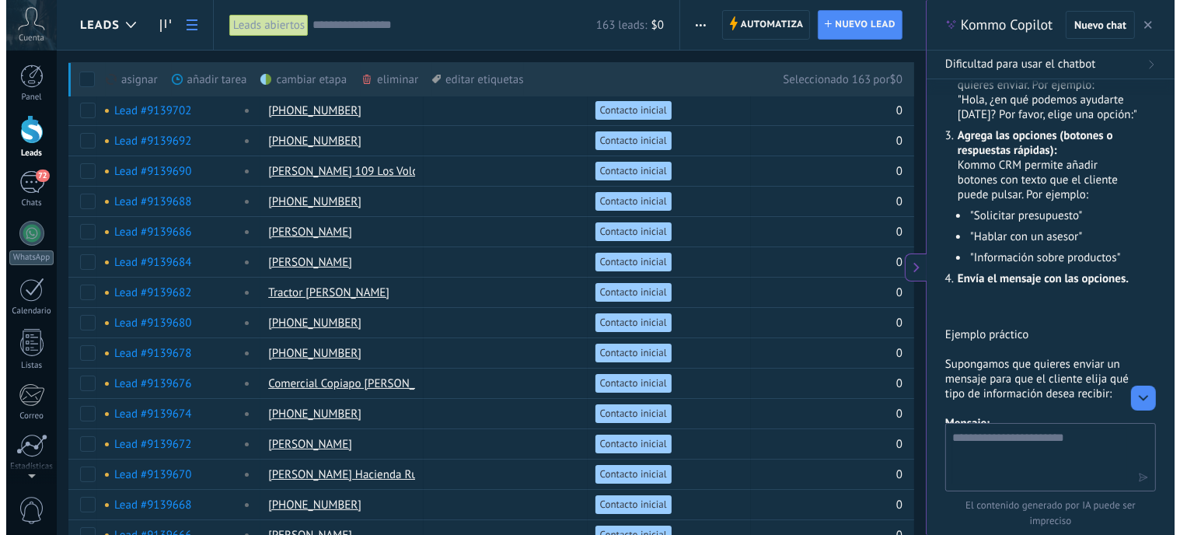
scroll to position [946, 0]
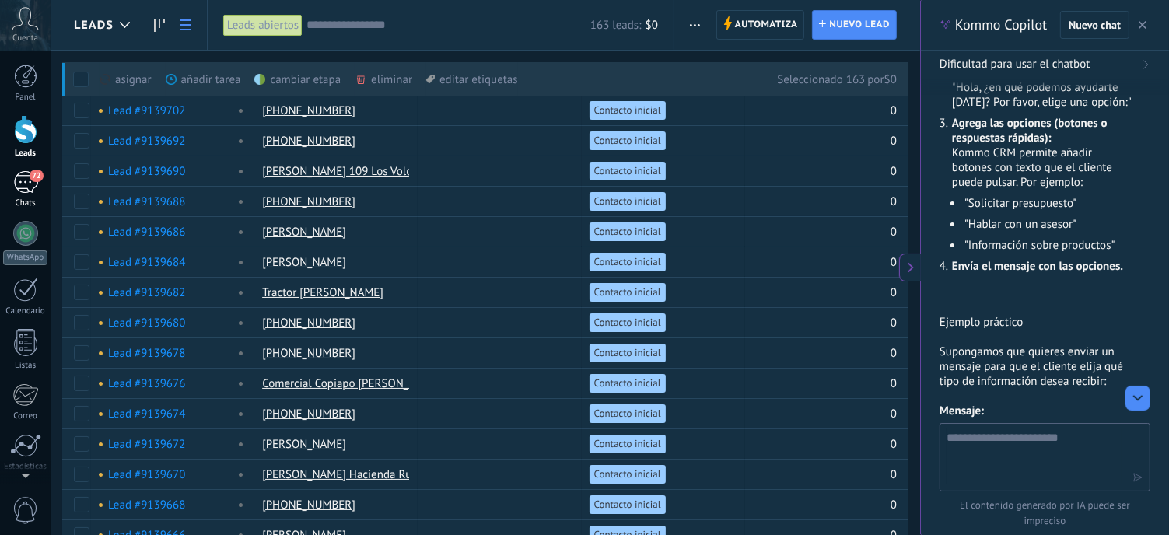
click at [25, 183] on div "72" at bounding box center [25, 182] width 25 height 23
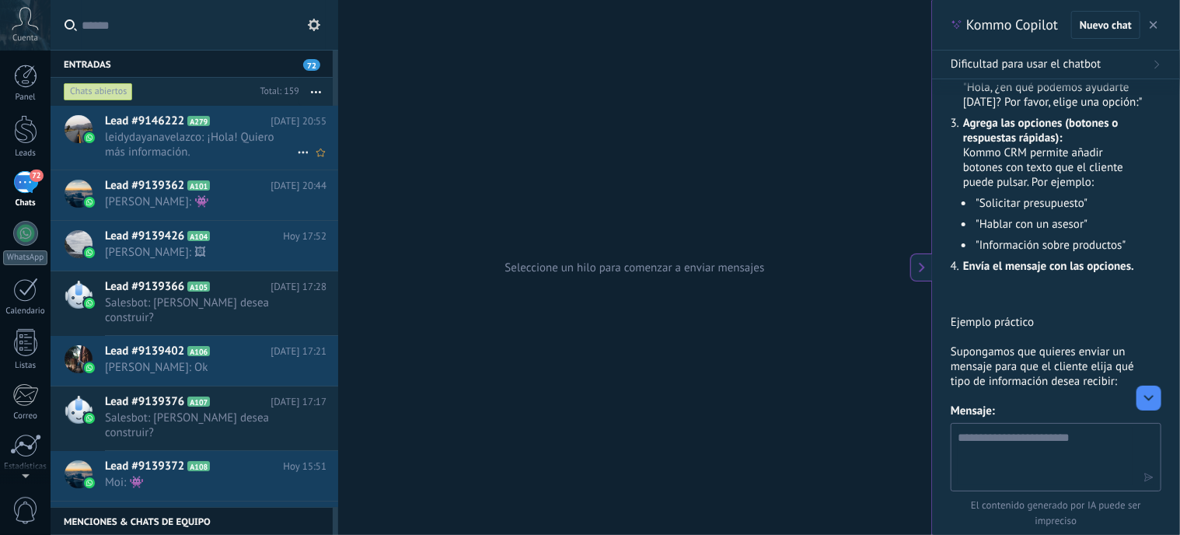
click at [180, 145] on span "leidydayanavelazco: ¡Hola! Quiero más información." at bounding box center [201, 145] width 192 height 30
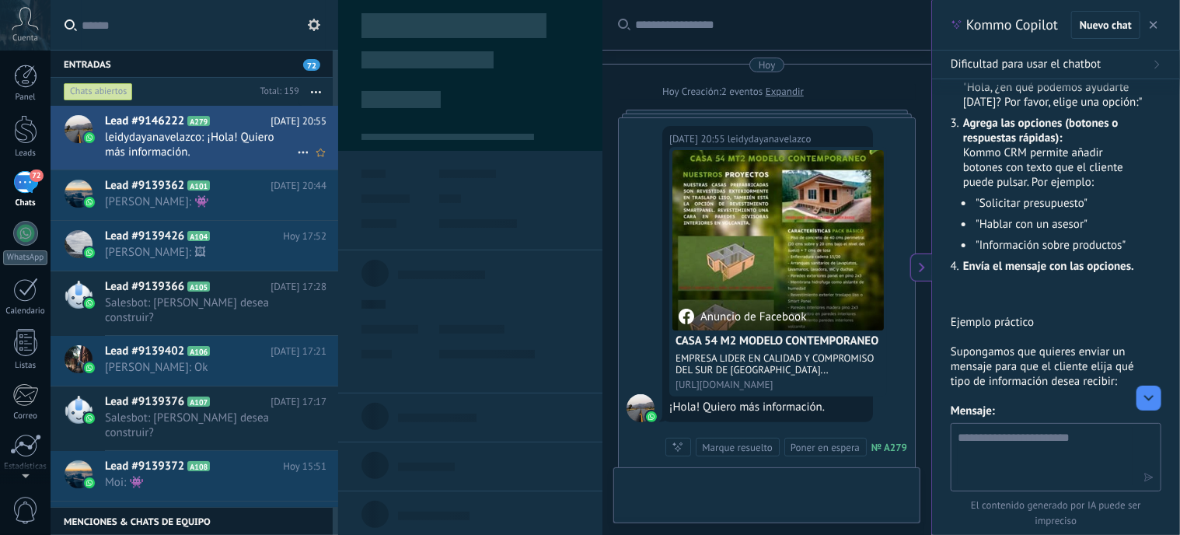
scroll to position [23, 0]
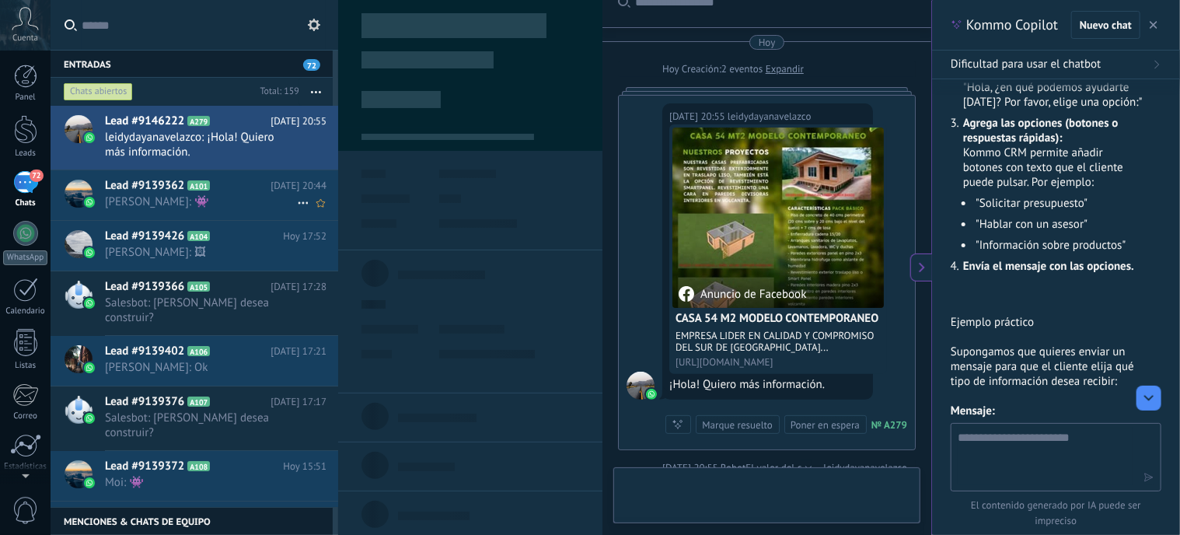
type textarea "**********"
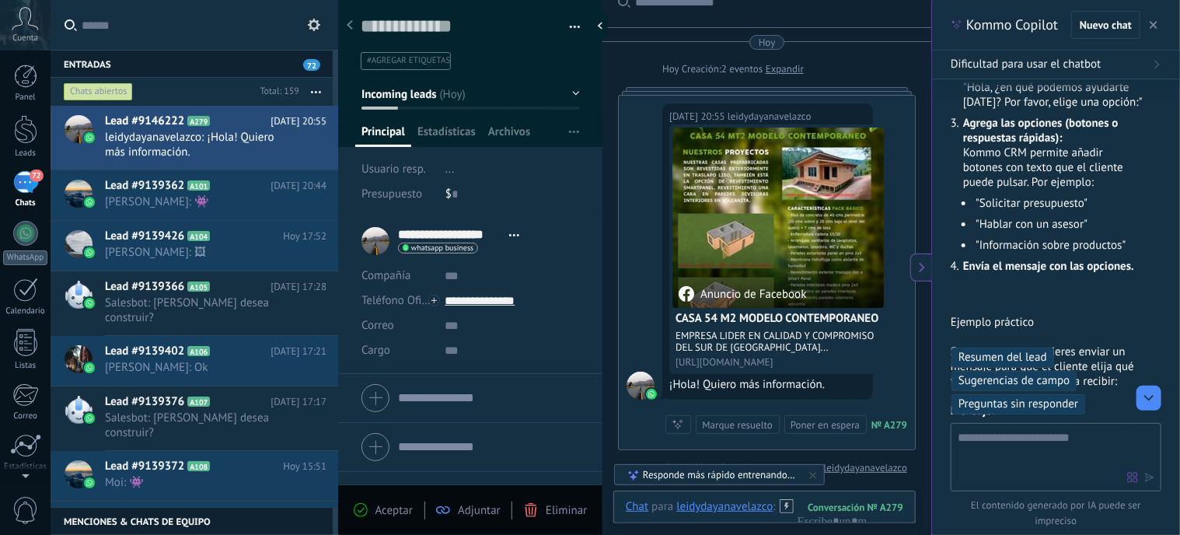
click at [732, 386] on div "¡Hola! Quiero más información." at bounding box center [768, 385] width 197 height 16
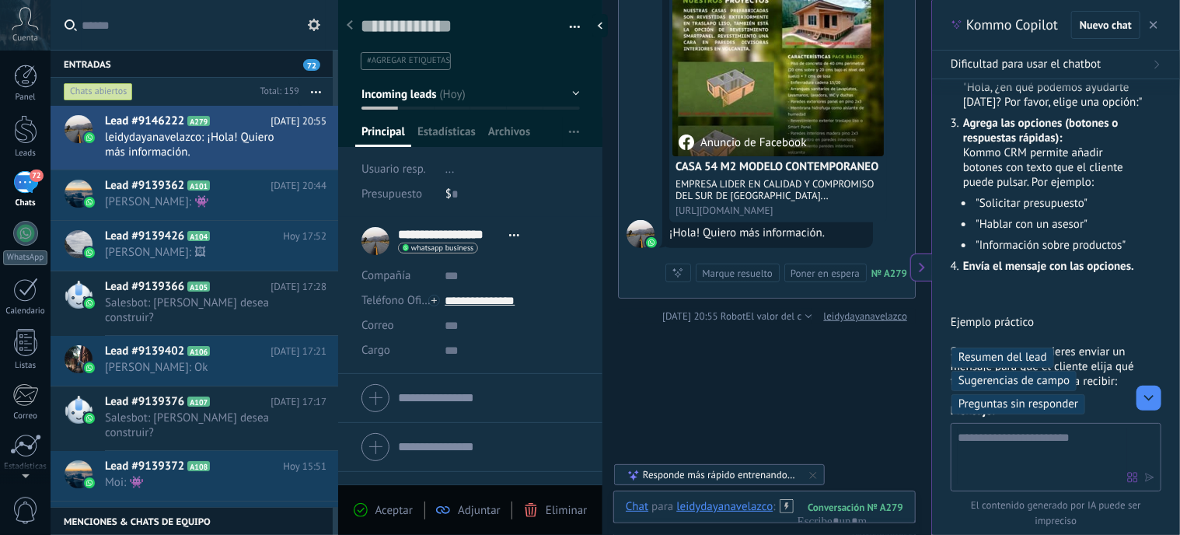
scroll to position [180, 0]
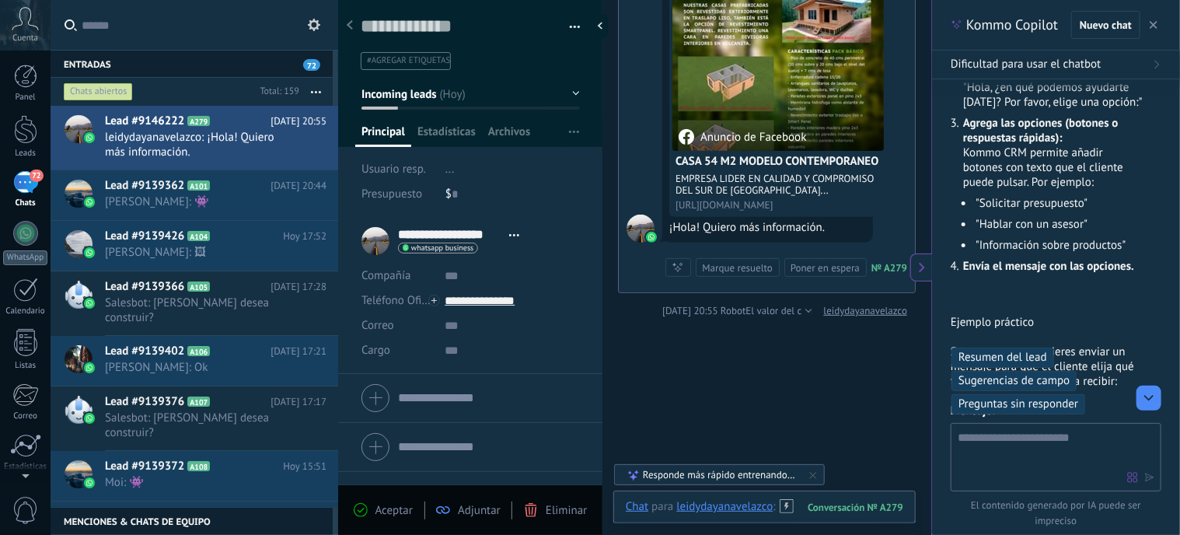
click at [820, 516] on div at bounding box center [765, 522] width 278 height 47
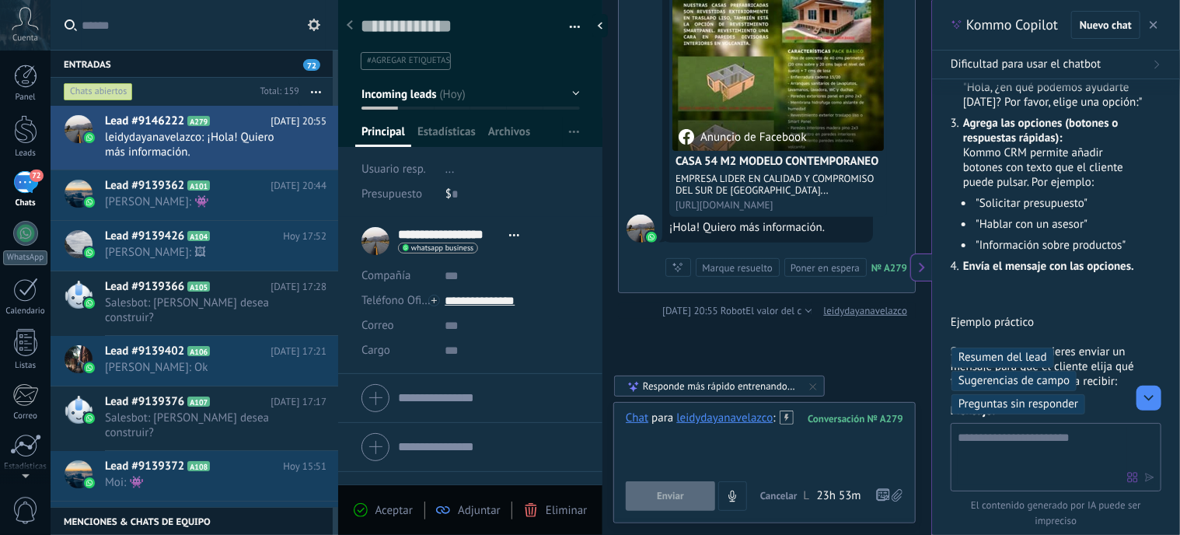
click at [690, 447] on div at bounding box center [765, 440] width 278 height 59
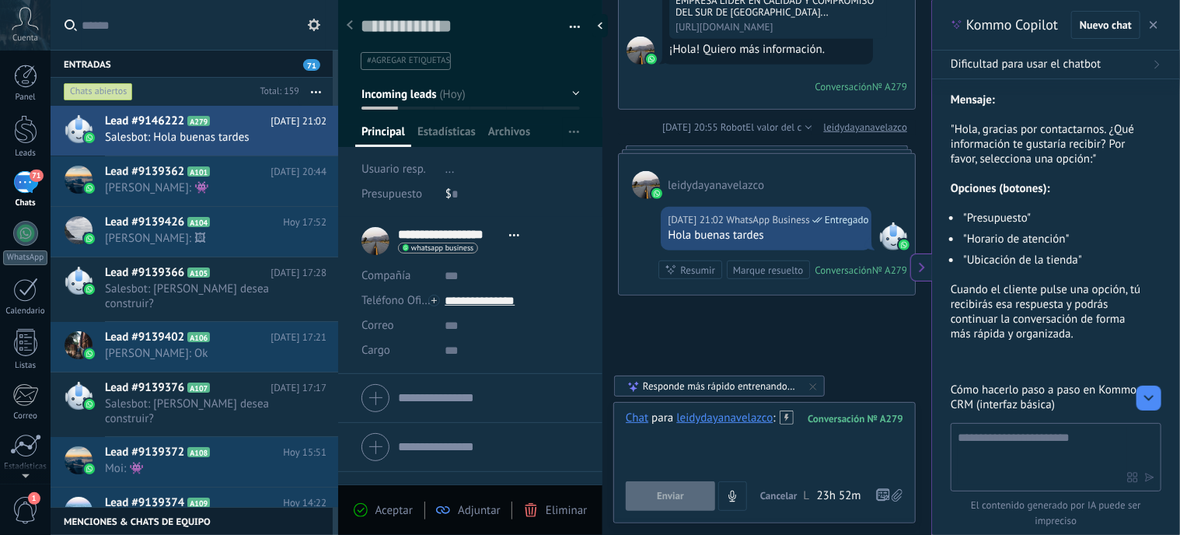
scroll to position [361, 0]
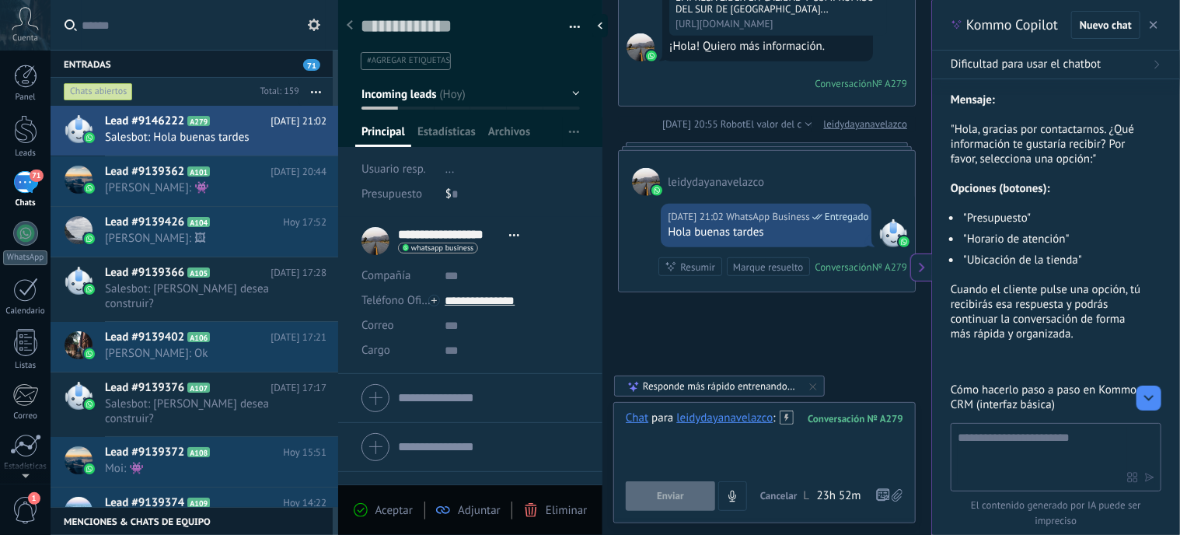
click at [806, 456] on div at bounding box center [765, 440] width 278 height 59
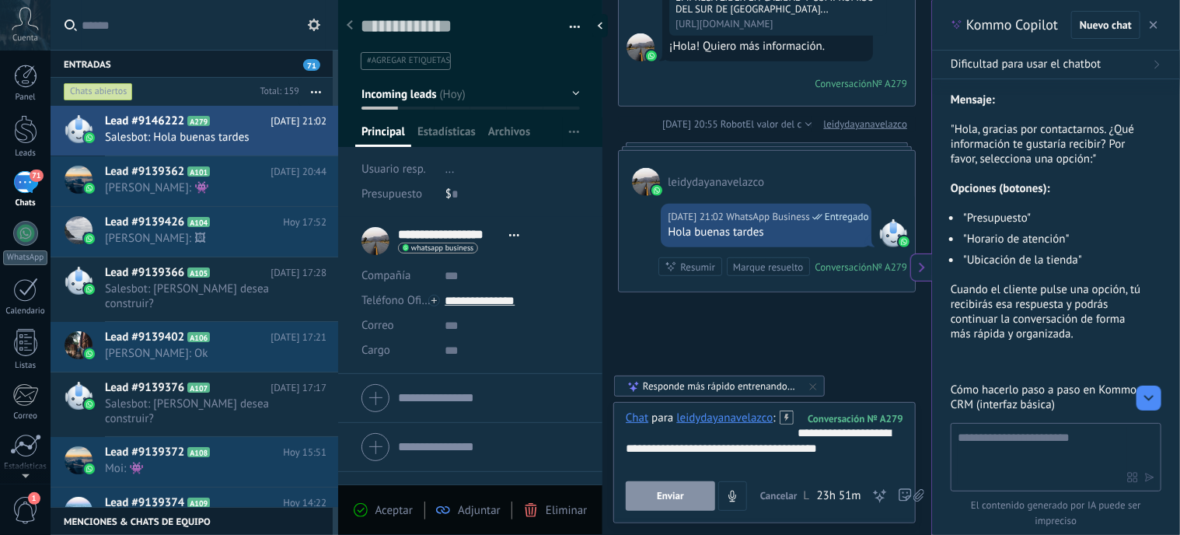
click at [789, 414] on icon at bounding box center [787, 418] width 14 height 14
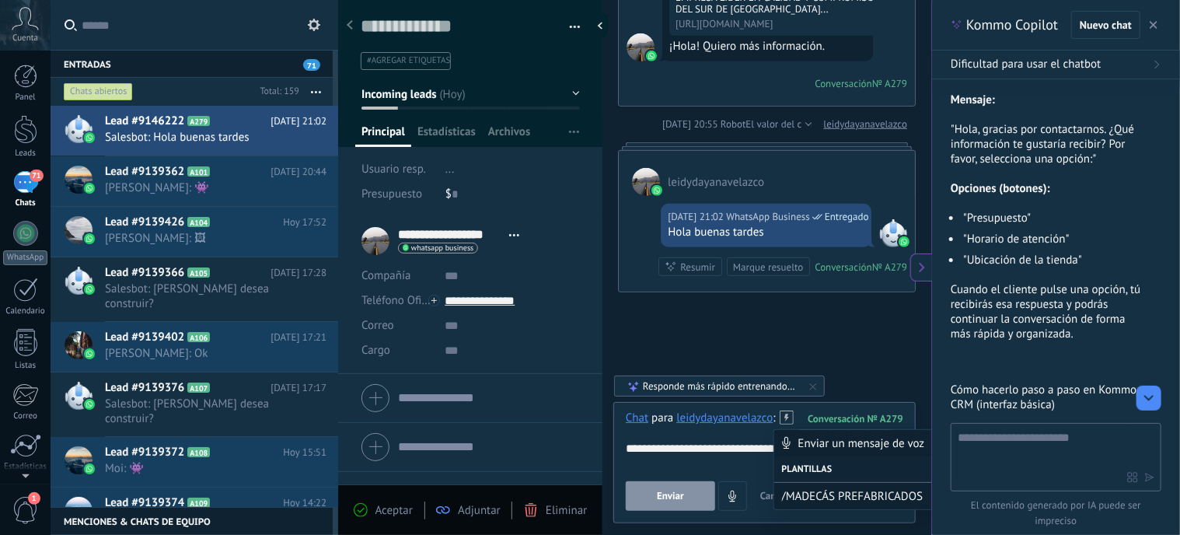
click at [823, 498] on span "/MADECÁS PREFABRICADOS" at bounding box center [867, 496] width 171 height 15
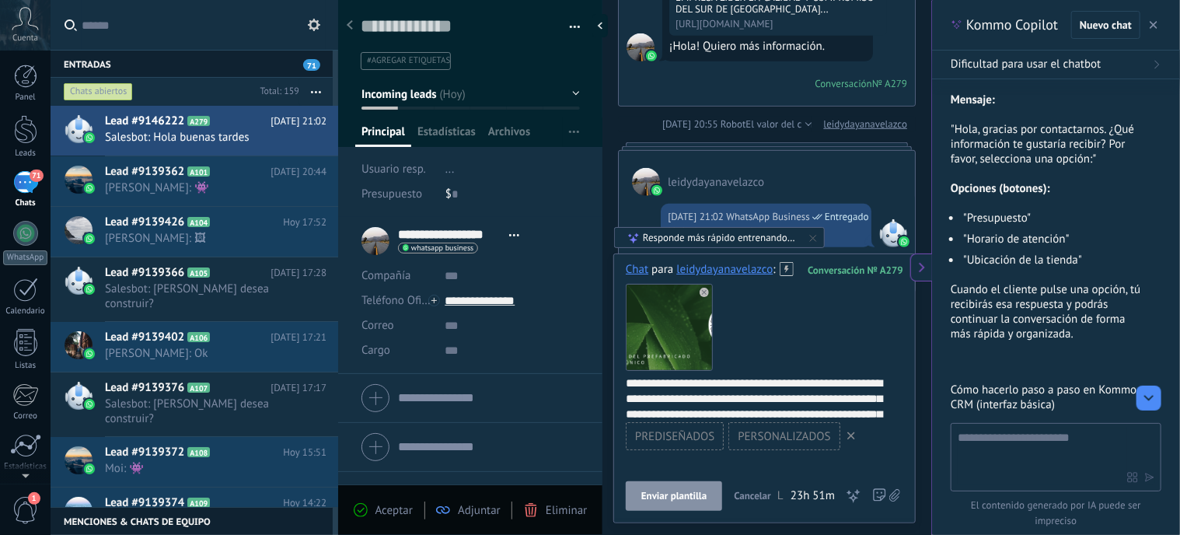
click at [683, 492] on span "Enviar plantilla" at bounding box center [674, 496] width 65 height 11
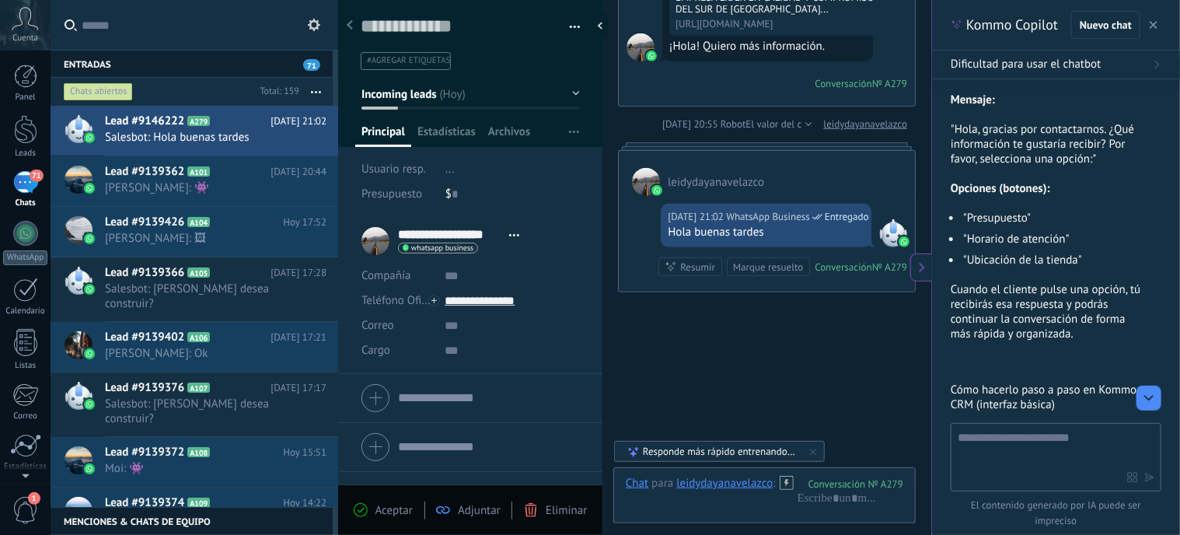
scroll to position [762, 0]
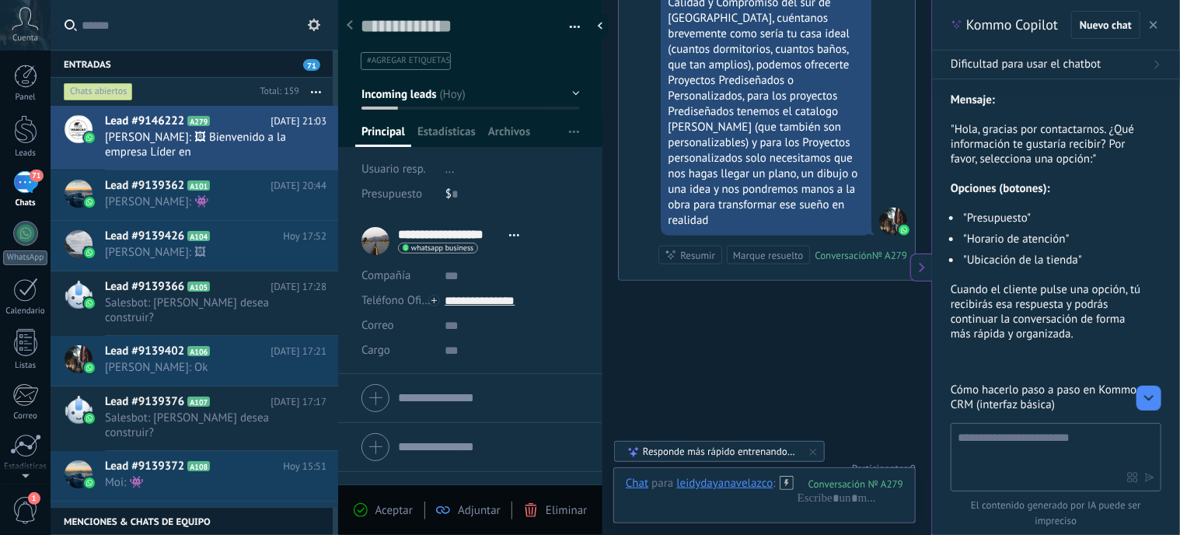
click at [884, 208] on div at bounding box center [893, 222] width 28 height 28
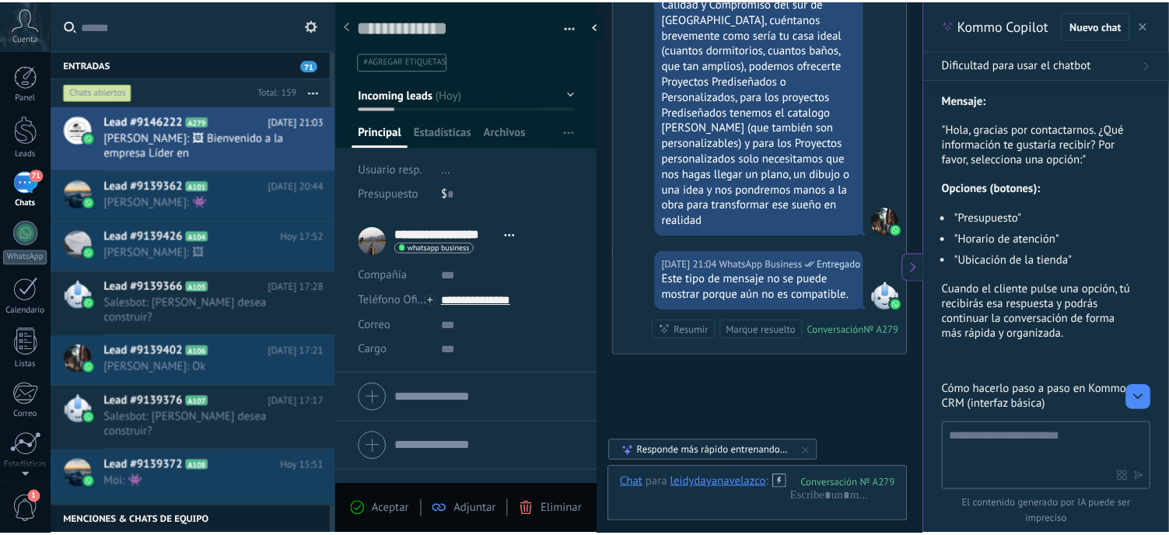
scroll to position [837, 0]
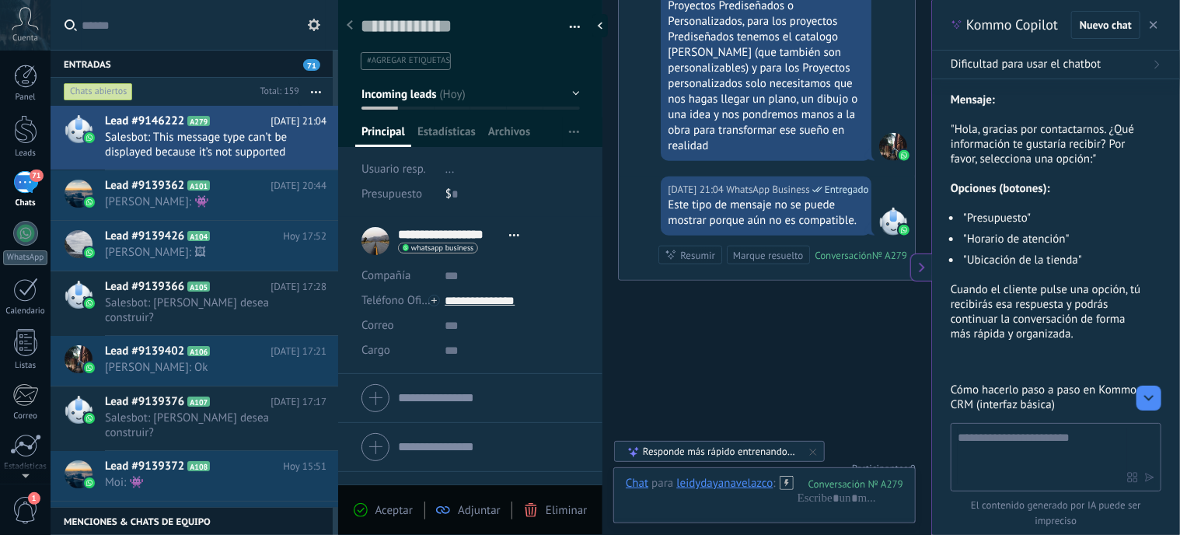
click at [893, 208] on div at bounding box center [893, 222] width 28 height 28
click at [788, 481] on icon at bounding box center [787, 483] width 14 height 14
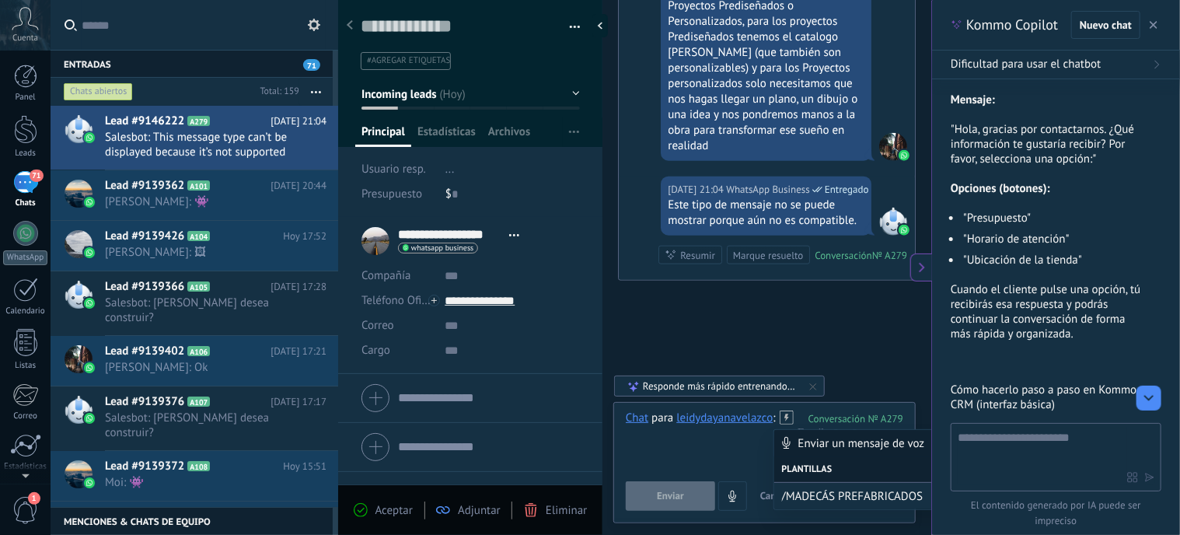
click at [804, 469] on div "Plantillas" at bounding box center [873, 469] width 199 height 26
click at [23, 124] on div at bounding box center [25, 129] width 23 height 29
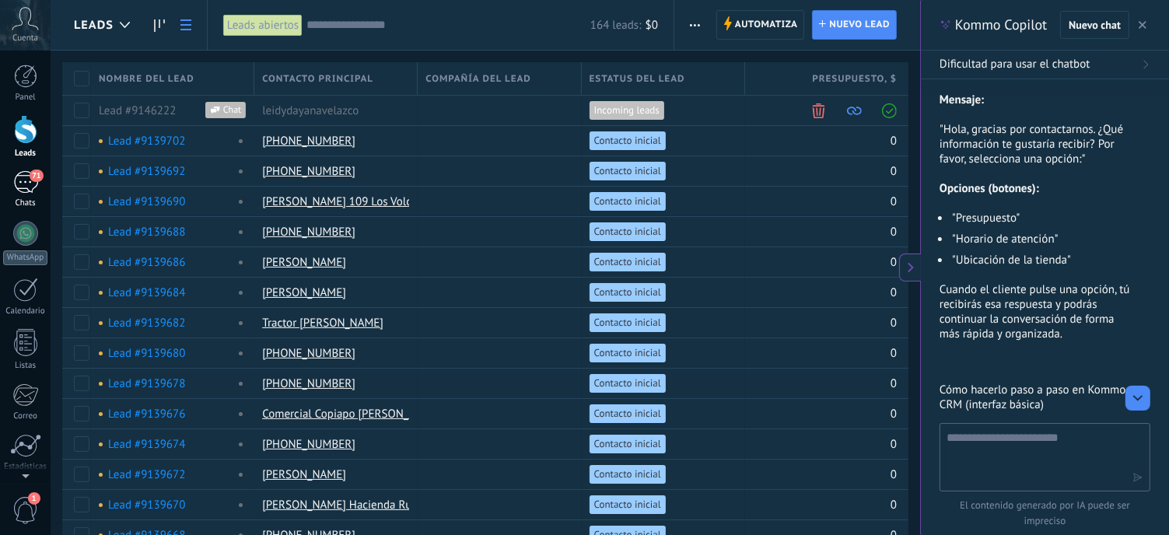
click at [19, 177] on div "71" at bounding box center [25, 182] width 25 height 23
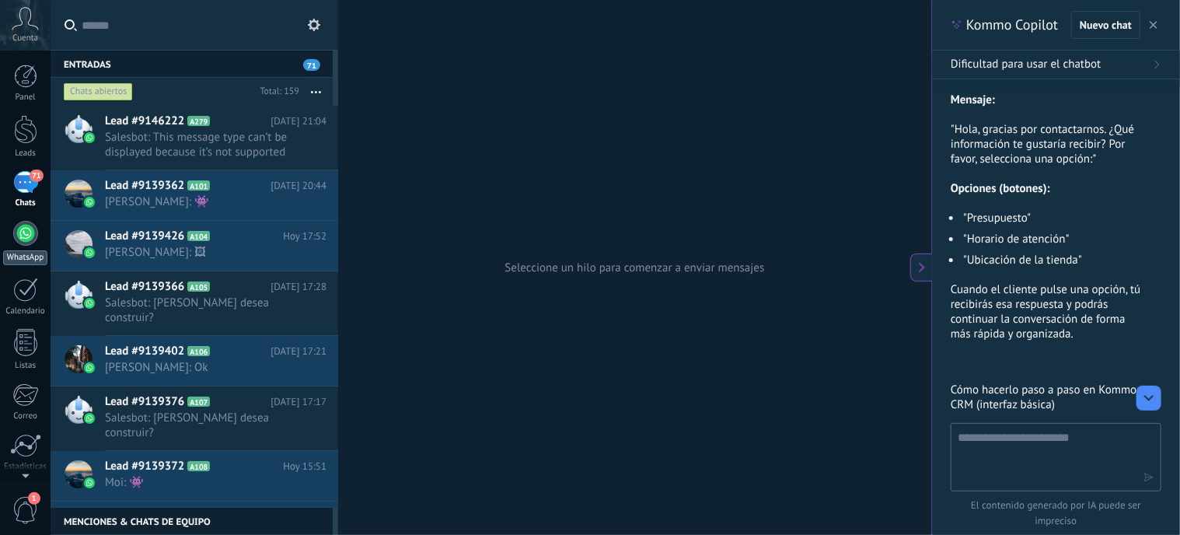
click at [21, 234] on div at bounding box center [25, 233] width 25 height 25
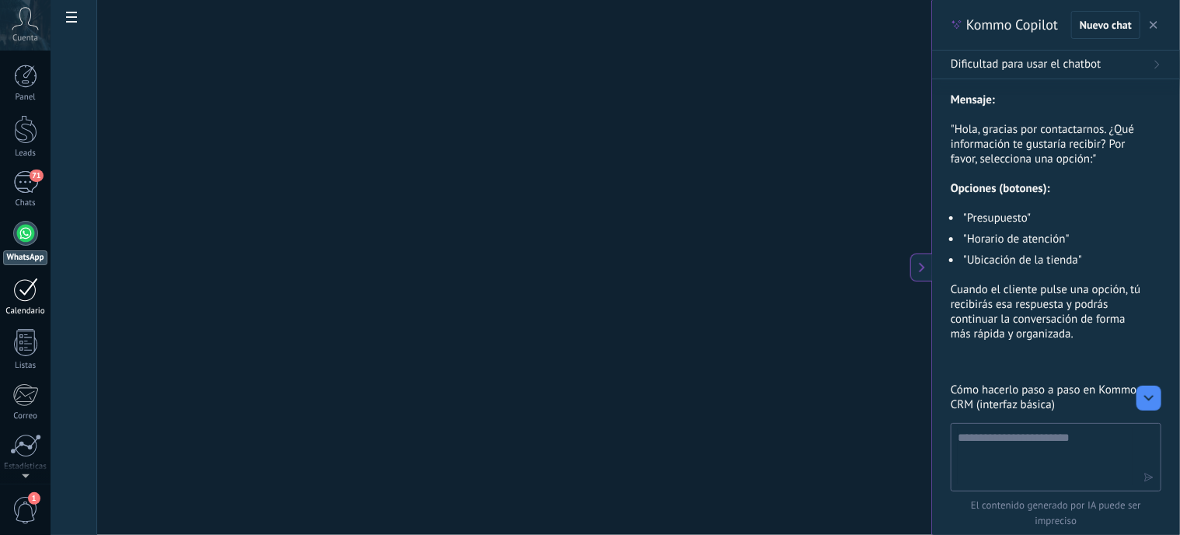
click at [29, 289] on div at bounding box center [25, 290] width 25 height 24
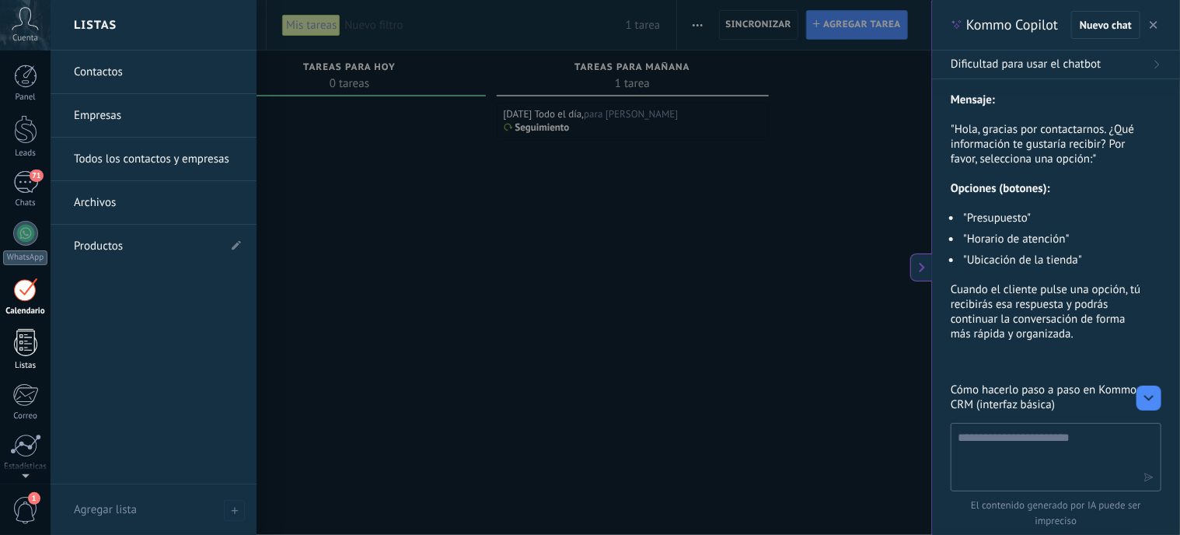
click at [19, 337] on div at bounding box center [25, 342] width 23 height 27
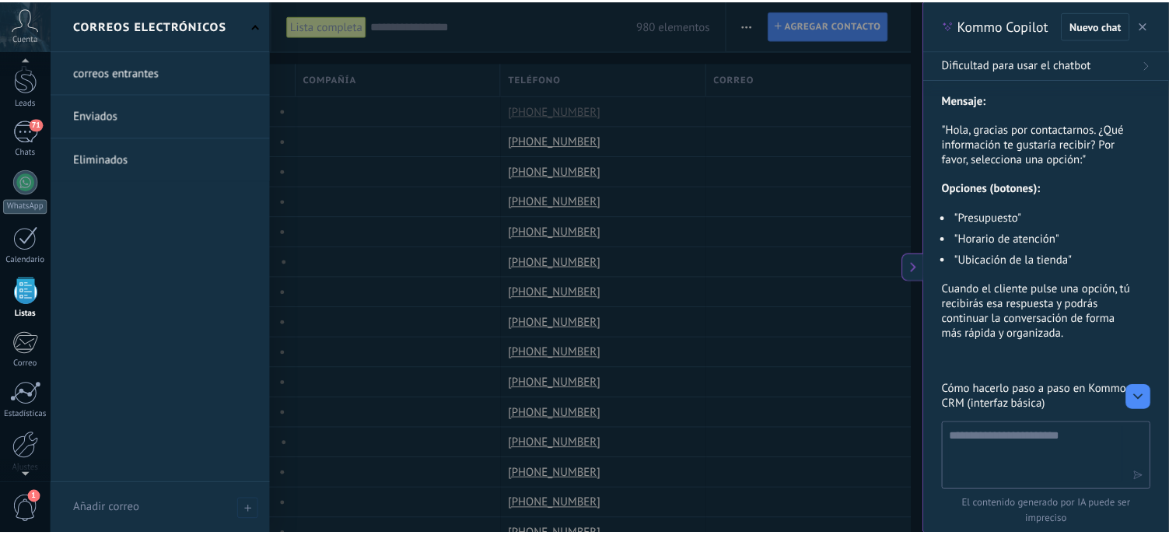
scroll to position [78, 0]
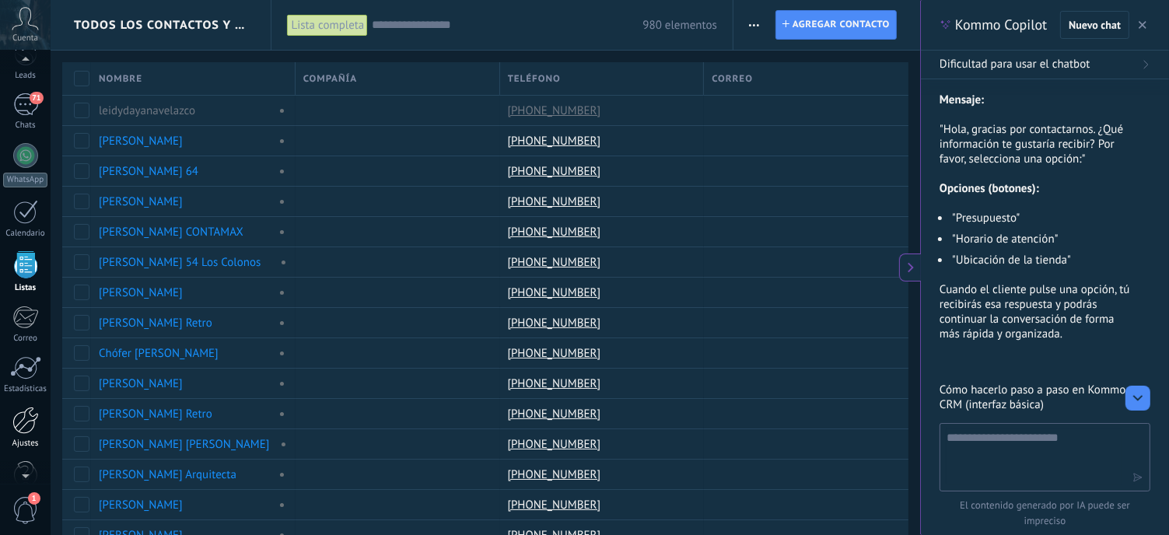
click at [23, 420] on div at bounding box center [25, 420] width 26 height 27
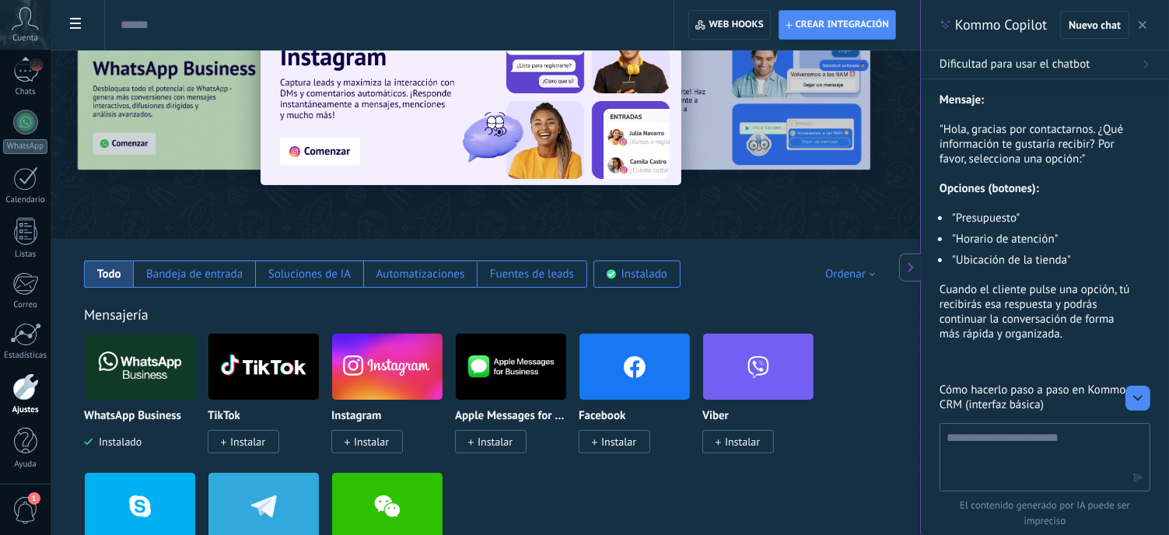
scroll to position [78, 0]
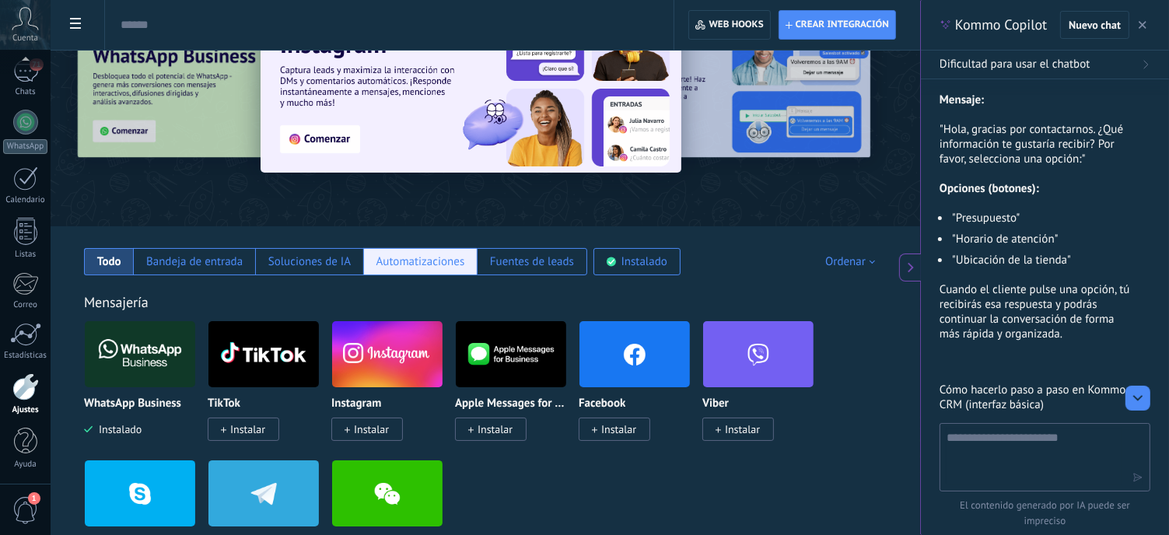
click at [420, 264] on div "Automatizaciones" at bounding box center [420, 261] width 89 height 15
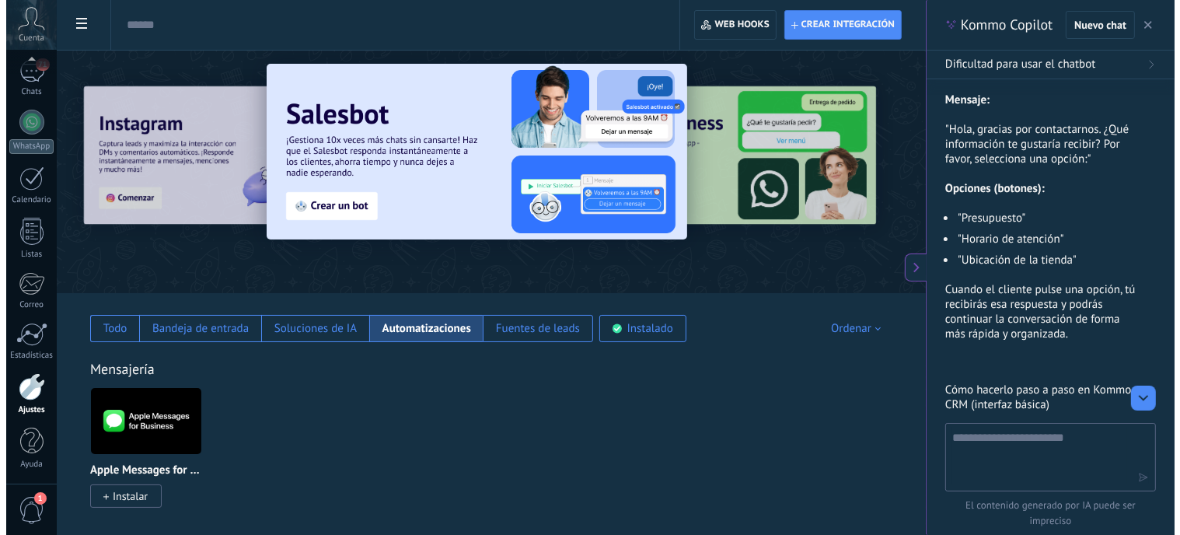
scroll to position [0, 0]
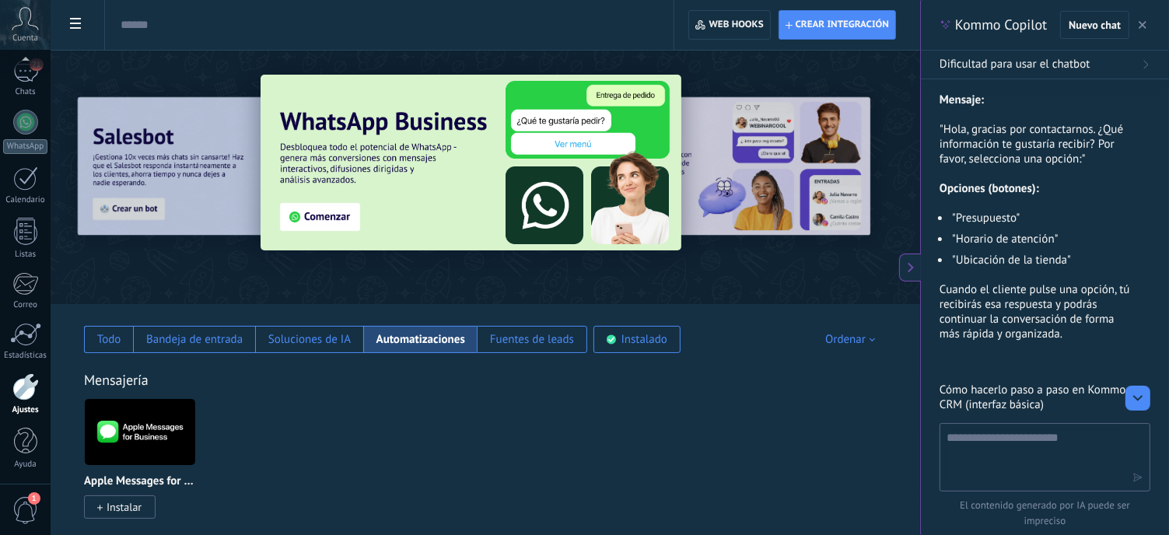
click at [86, 25] on span at bounding box center [75, 25] width 26 height 30
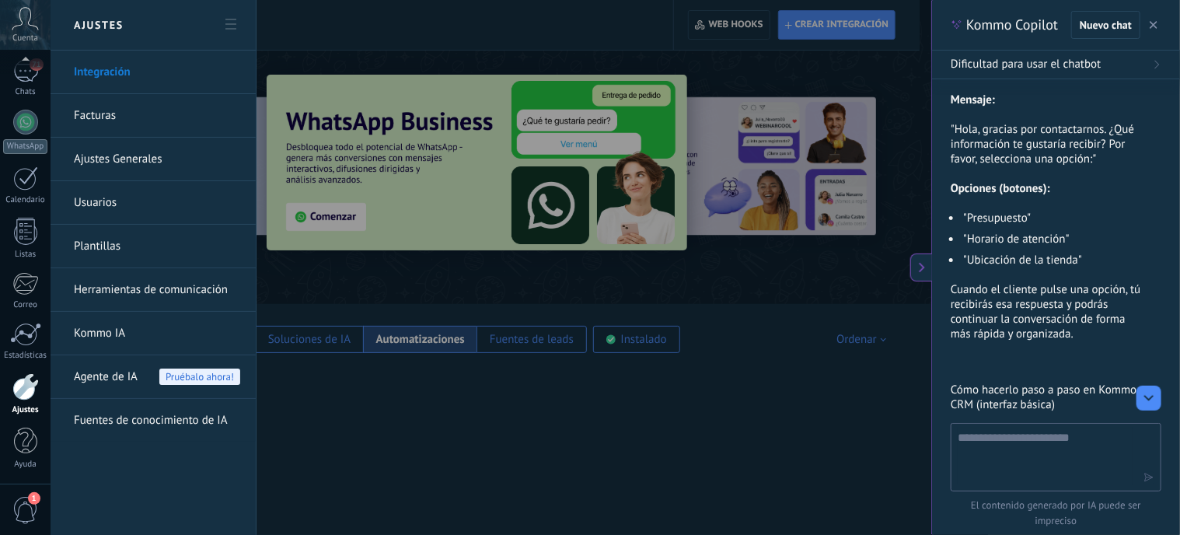
click at [90, 245] on link "Plantillas" at bounding box center [157, 247] width 166 height 44
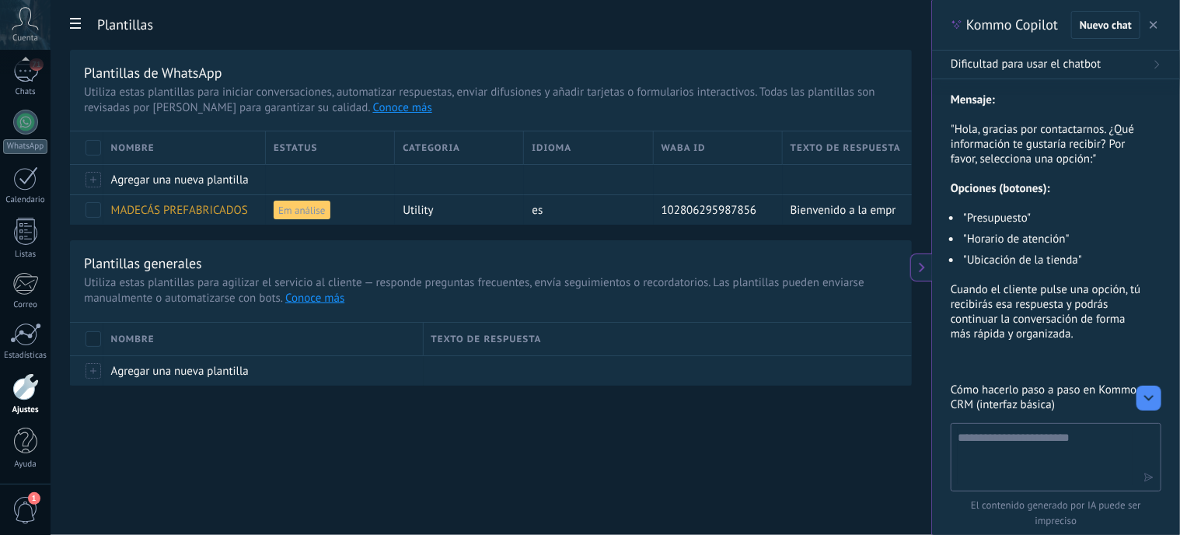
click at [1082, 449] on textarea at bounding box center [1045, 456] width 175 height 56
type textarea "**********"
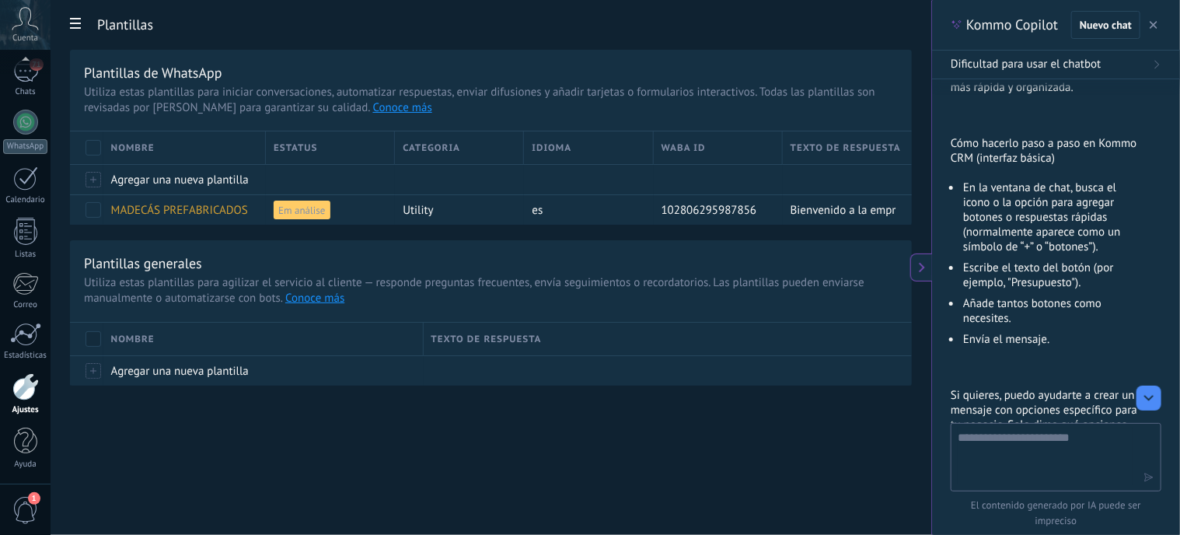
scroll to position [1512, 0]
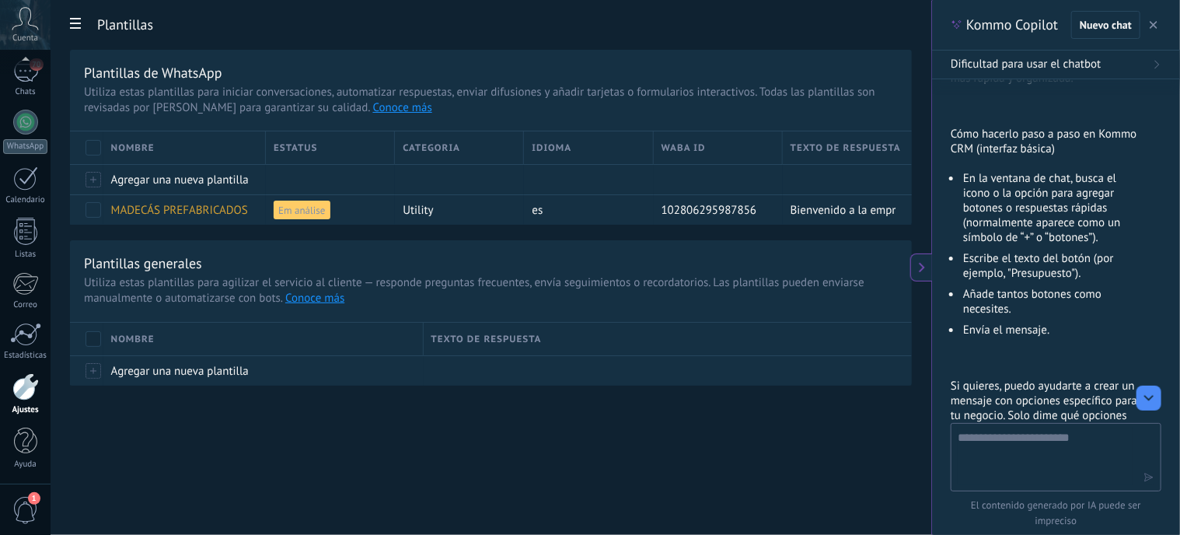
click at [100, 342] on div at bounding box center [94, 339] width 16 height 16
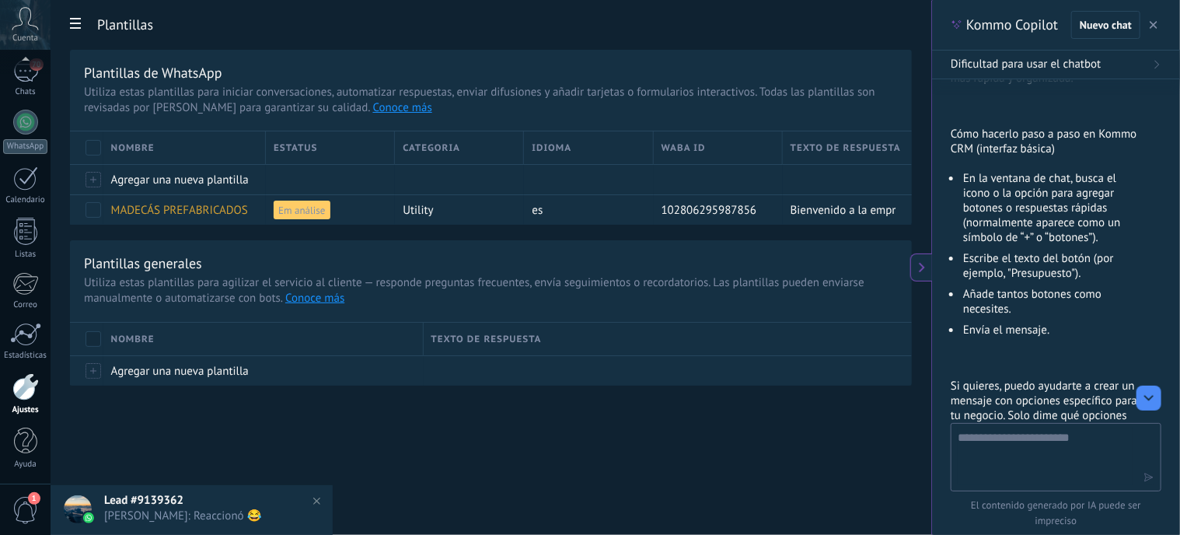
click at [180, 516] on span "Loloy: Reaccionó 😂" at bounding box center [207, 516] width 206 height 15
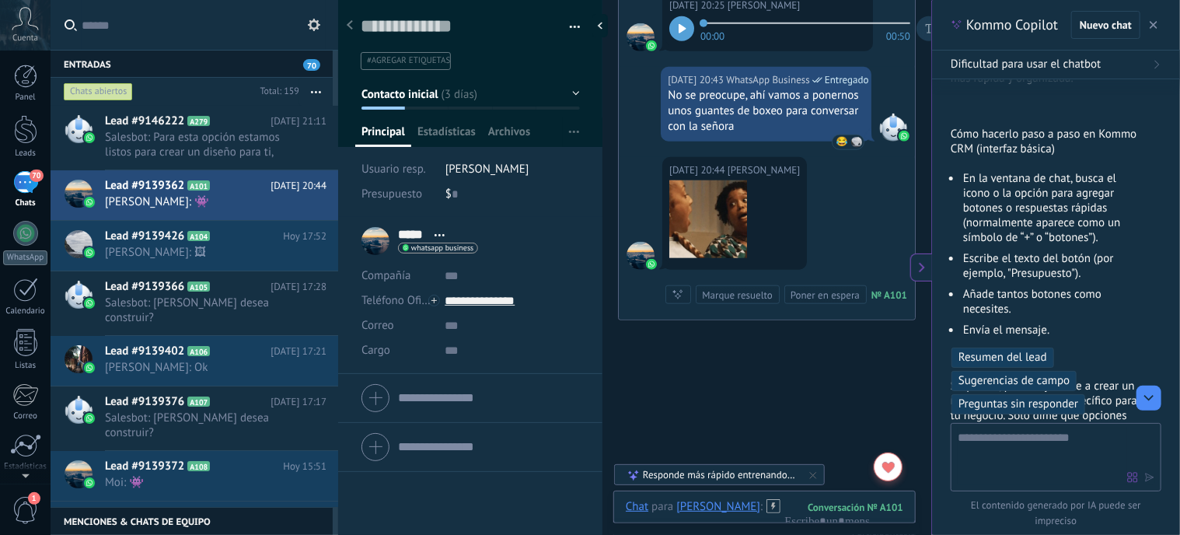
scroll to position [700, 0]
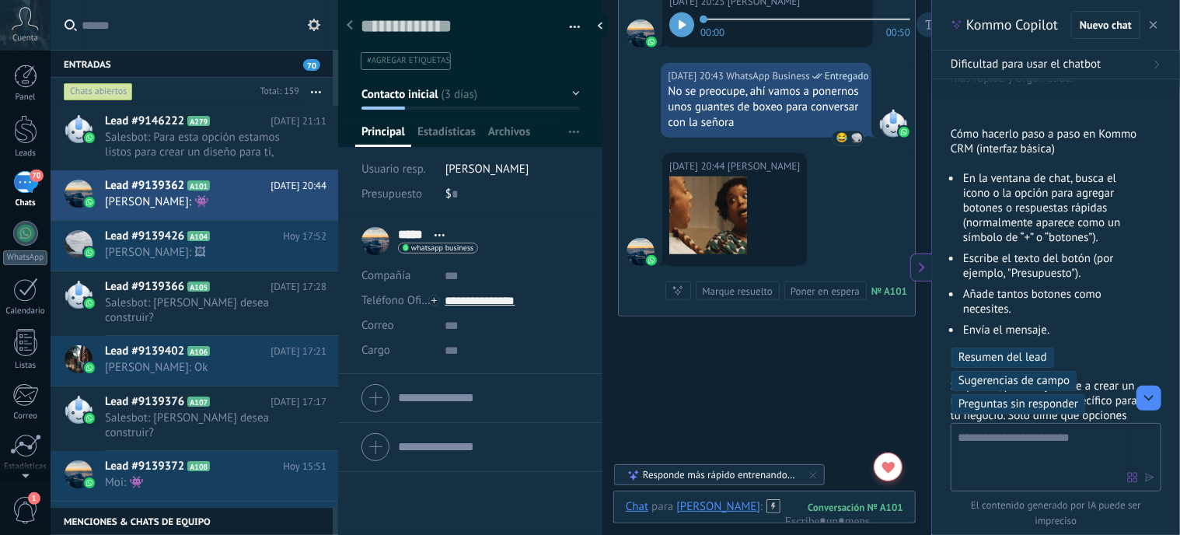
click at [377, 236] on div "***** Loloy ***** Loloy Apellido Abrir detalle Copie el nombre Desatar Contacto…" at bounding box center [420, 241] width 117 height 39
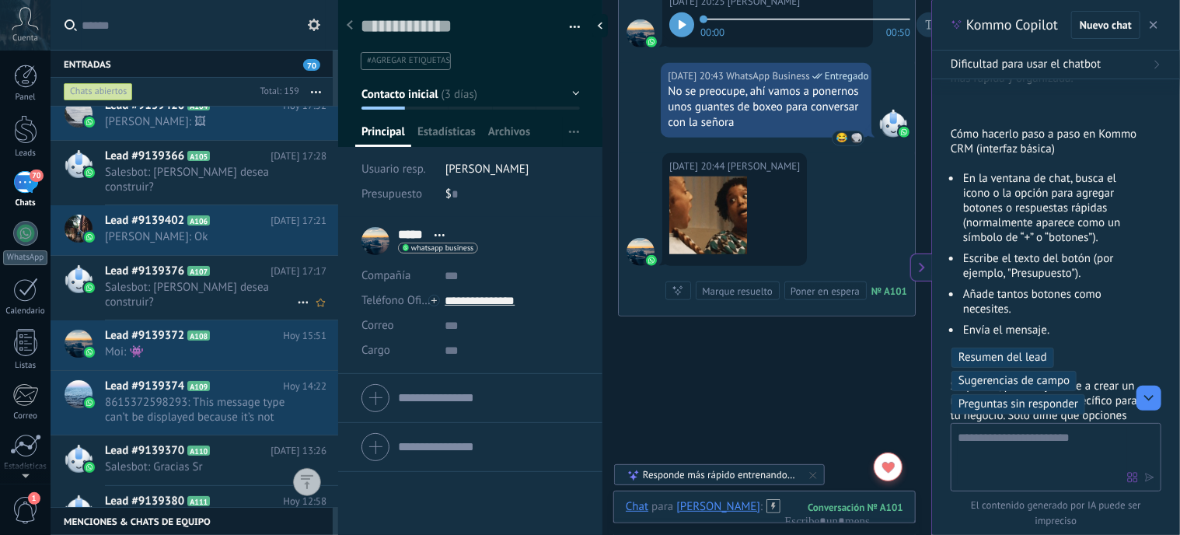
scroll to position [131, 0]
click at [320, 87] on button "button" at bounding box center [315, 92] width 33 height 28
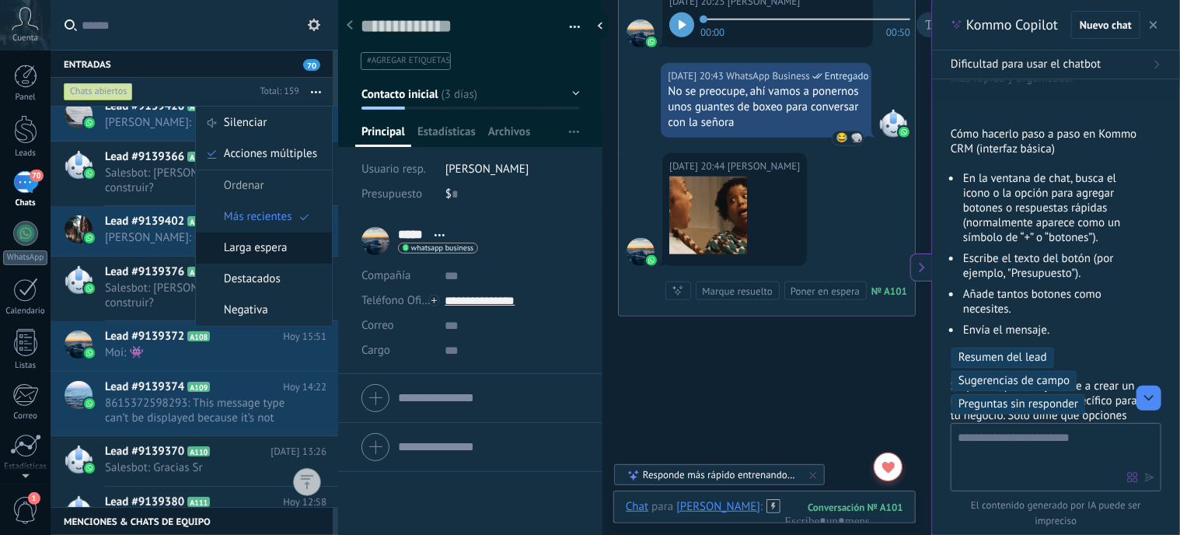
click at [280, 254] on span "Larga espera" at bounding box center [256, 247] width 64 height 31
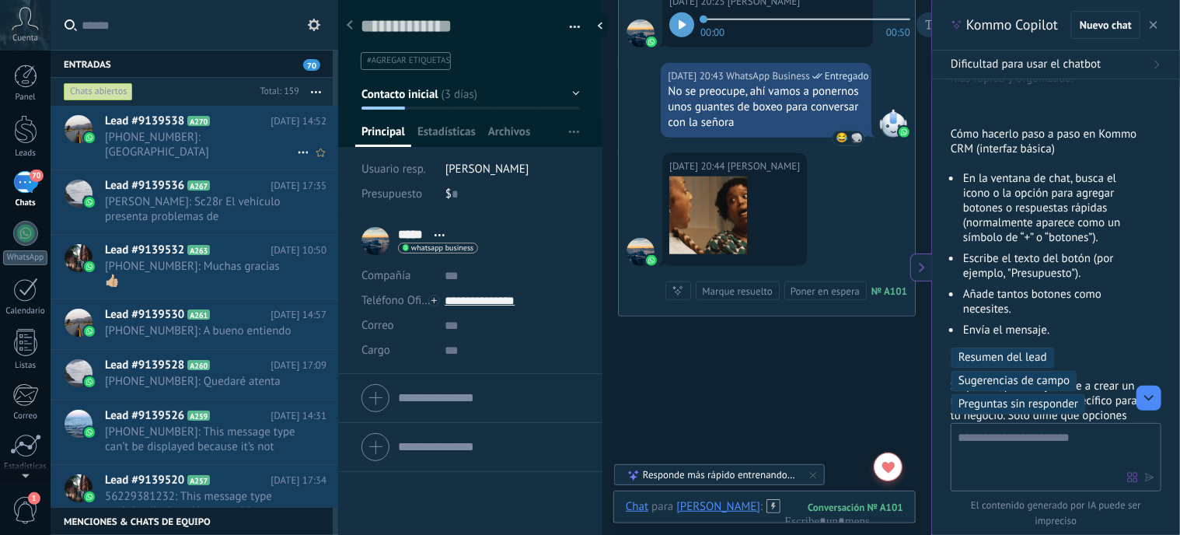
click at [194, 138] on span "+56966359906: Comuna de Maullin" at bounding box center [201, 145] width 192 height 30
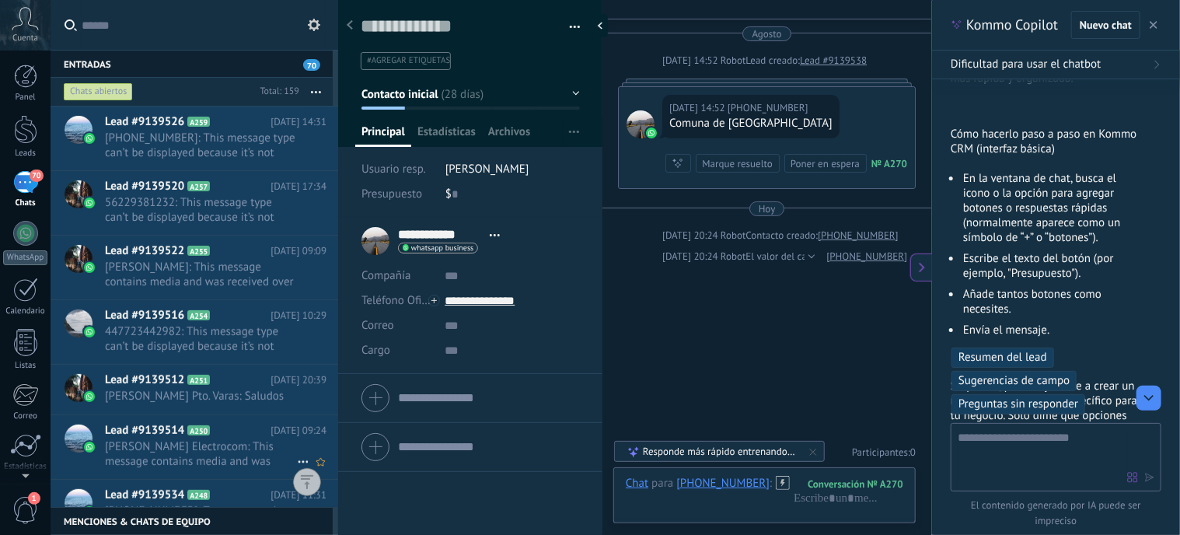
scroll to position [286, 0]
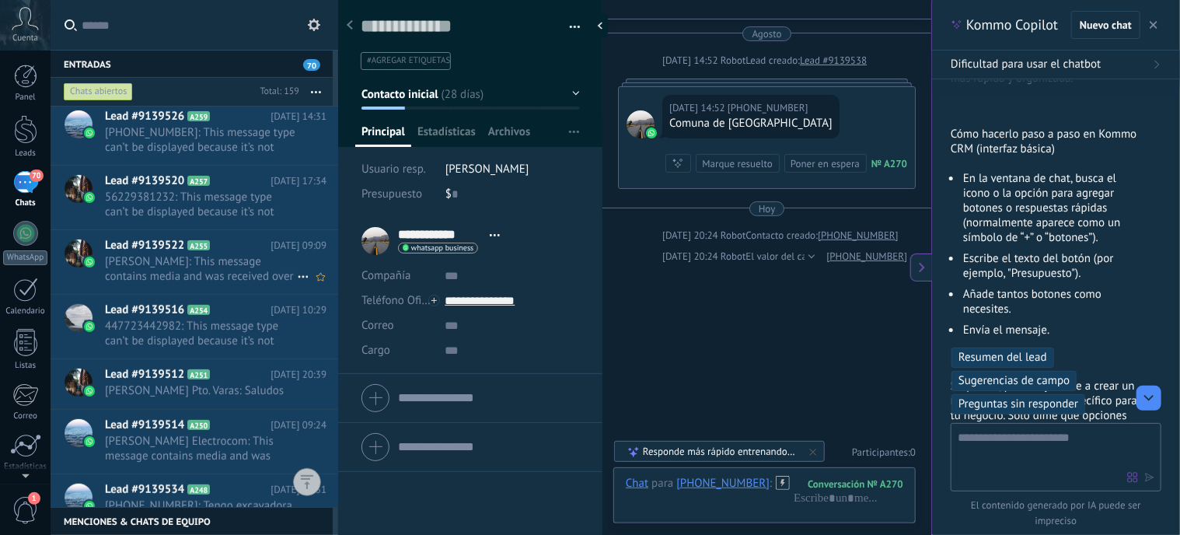
click at [183, 254] on span "Guillermo Fernandez Cuadrilla: This message contains media and was received ove…" at bounding box center [201, 269] width 192 height 30
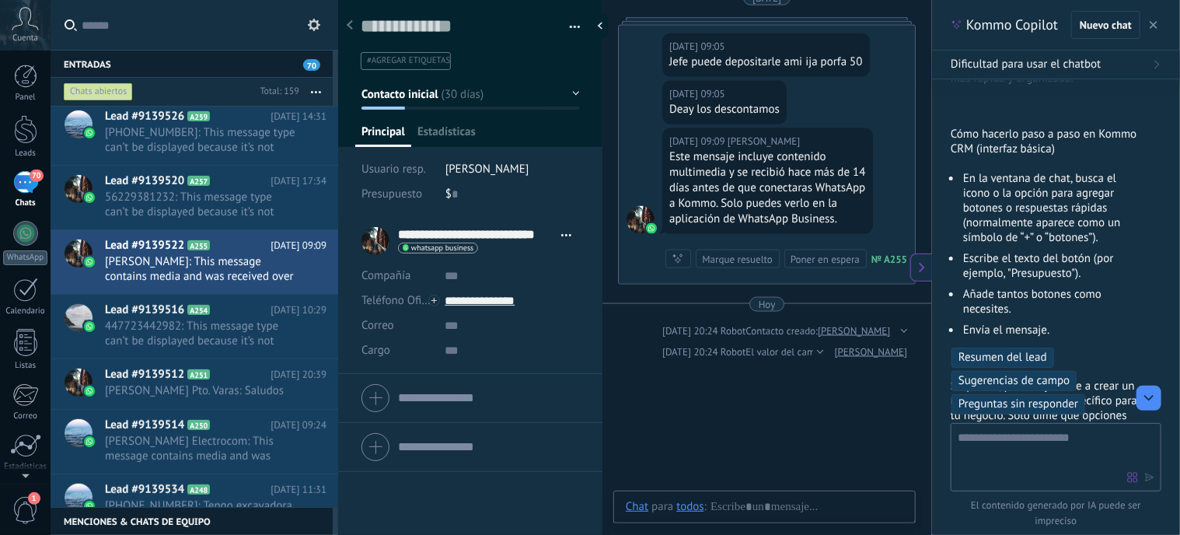
scroll to position [23, 0]
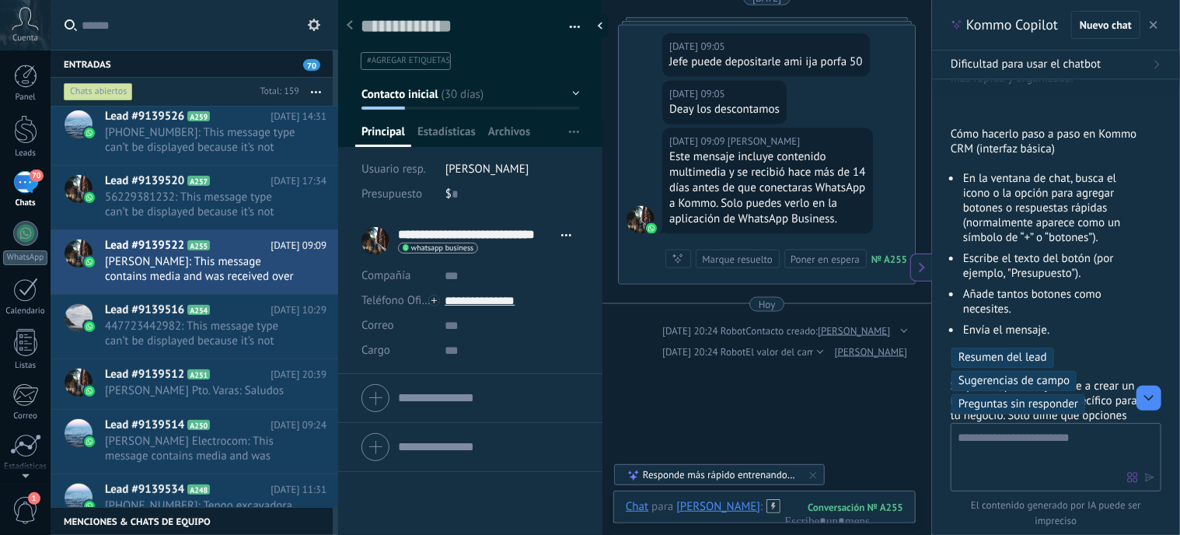
click at [25, 184] on div "70" at bounding box center [25, 182] width 25 height 23
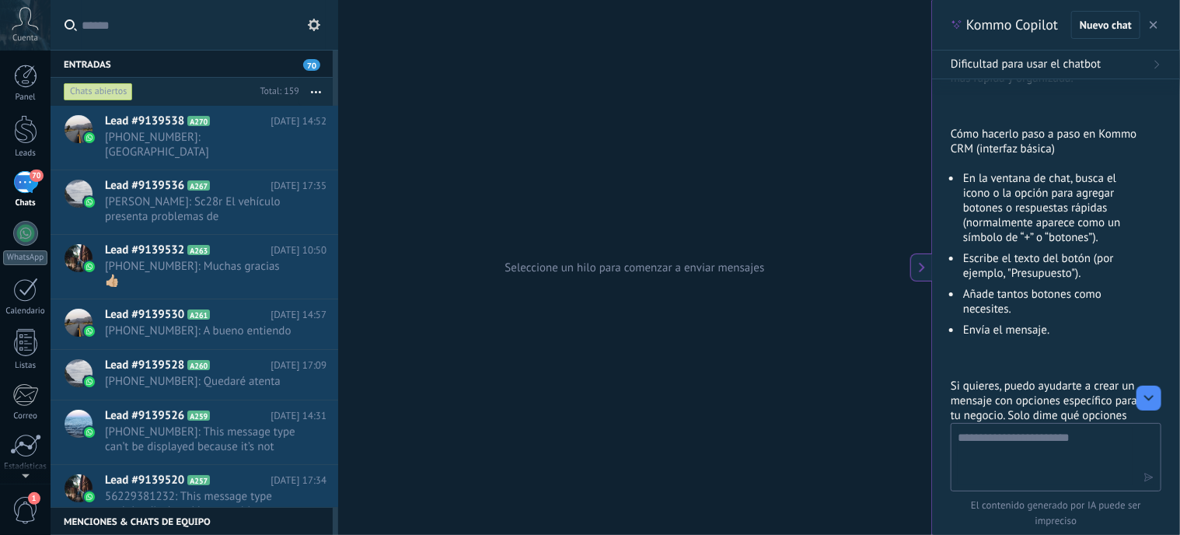
click at [1008, 460] on textarea at bounding box center [1045, 456] width 175 height 56
click at [116, 259] on span "+56987670848: Muchas gracias 👍🏼" at bounding box center [201, 274] width 192 height 30
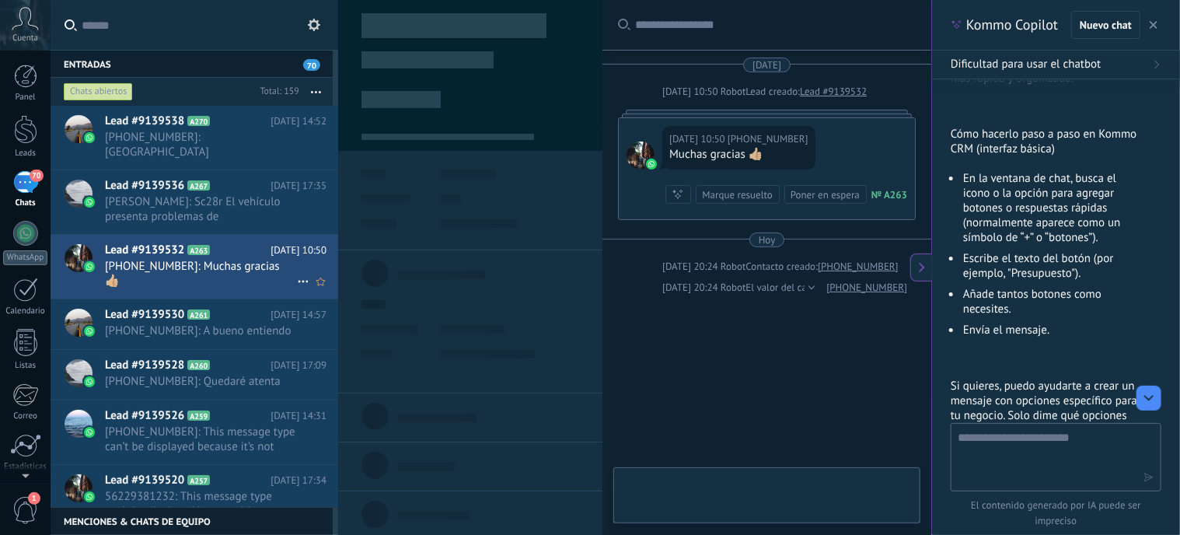
scroll to position [31, 0]
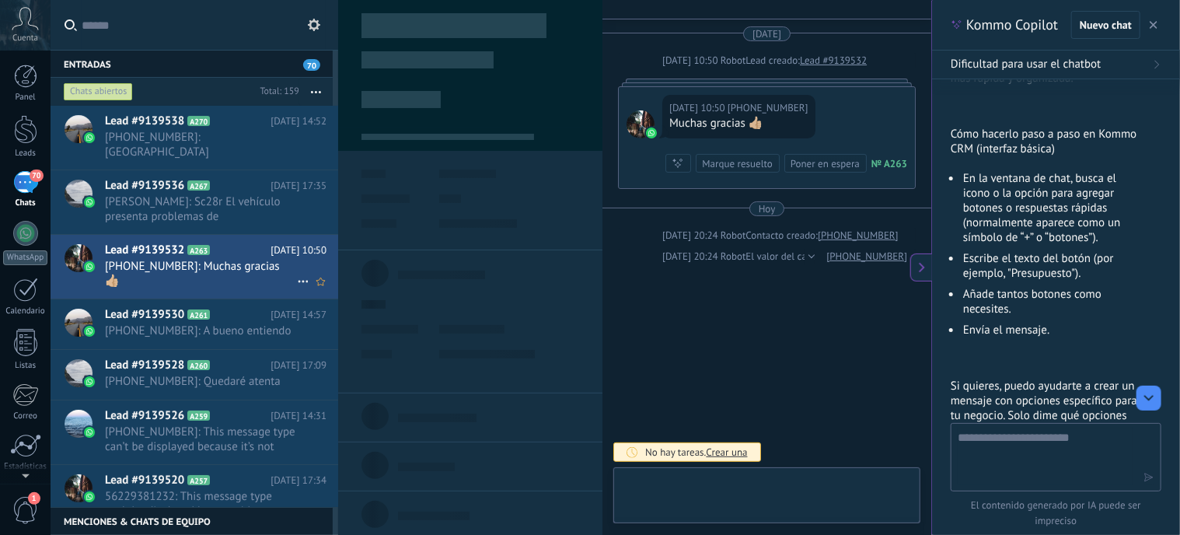
type textarea "**********"
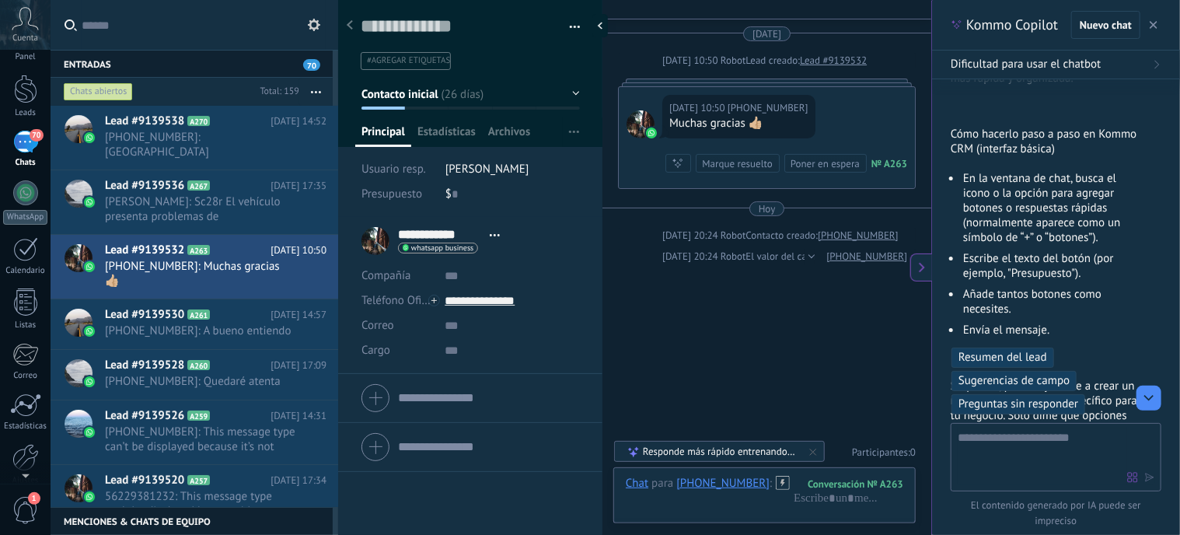
scroll to position [0, 0]
click at [30, 232] on div at bounding box center [25, 233] width 25 height 25
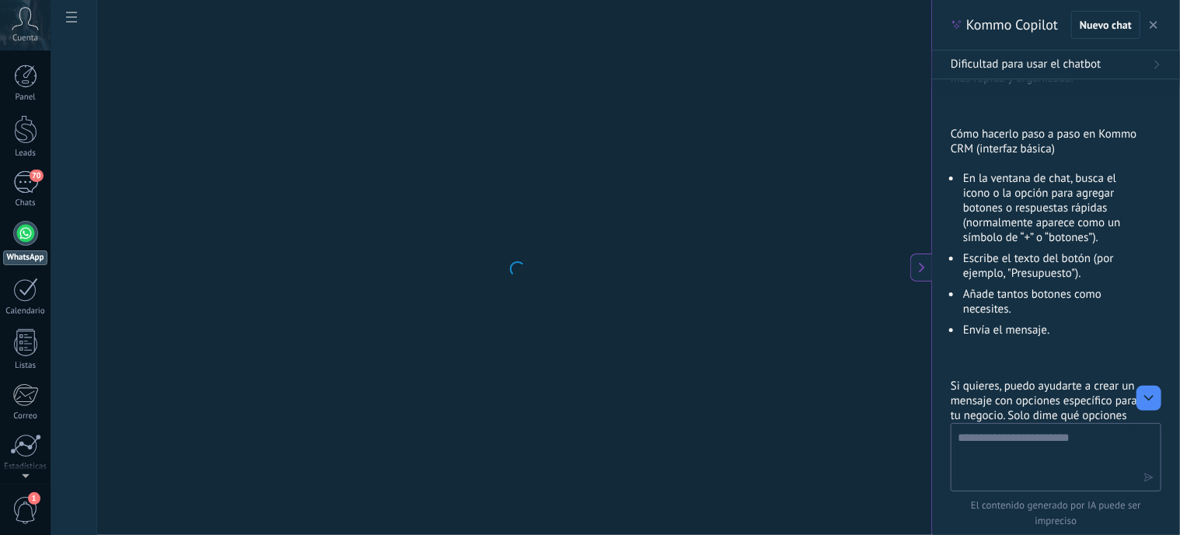
click at [1096, 453] on textarea at bounding box center [1045, 456] width 175 height 56
click at [23, 180] on div "70" at bounding box center [25, 182] width 25 height 23
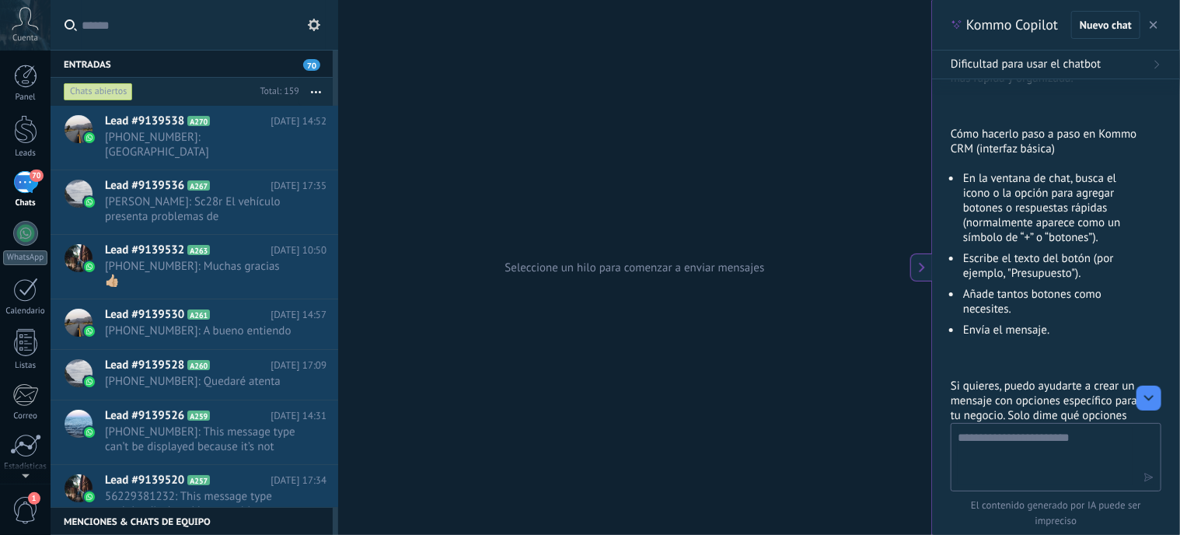
click at [1020, 453] on textarea at bounding box center [1045, 456] width 175 height 56
type textarea "**********"
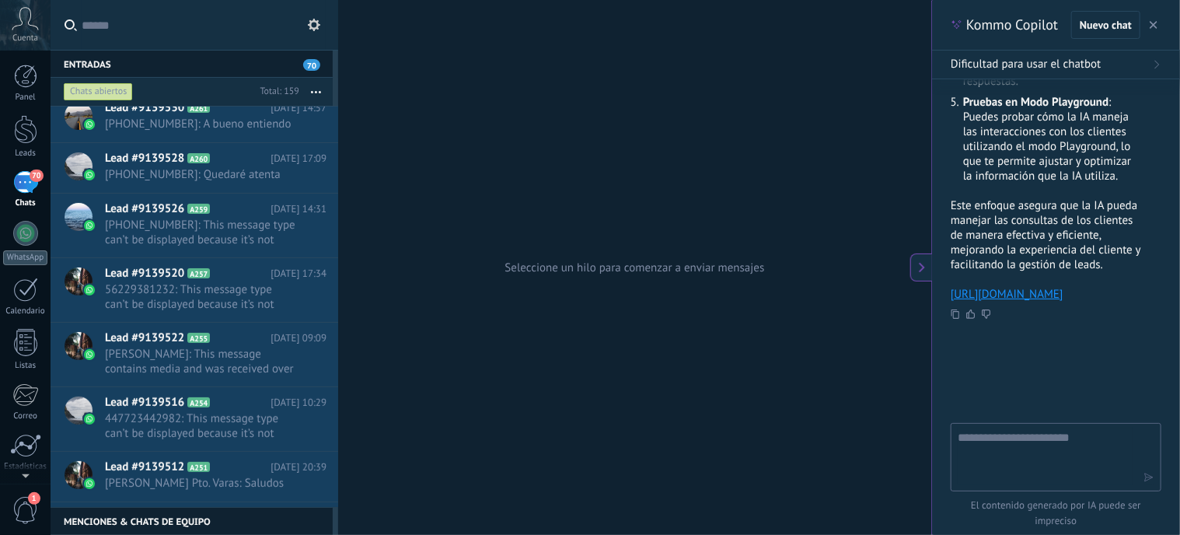
scroll to position [3655, 0]
click at [990, 453] on textarea at bounding box center [1045, 456] width 175 height 56
type textarea "**********"
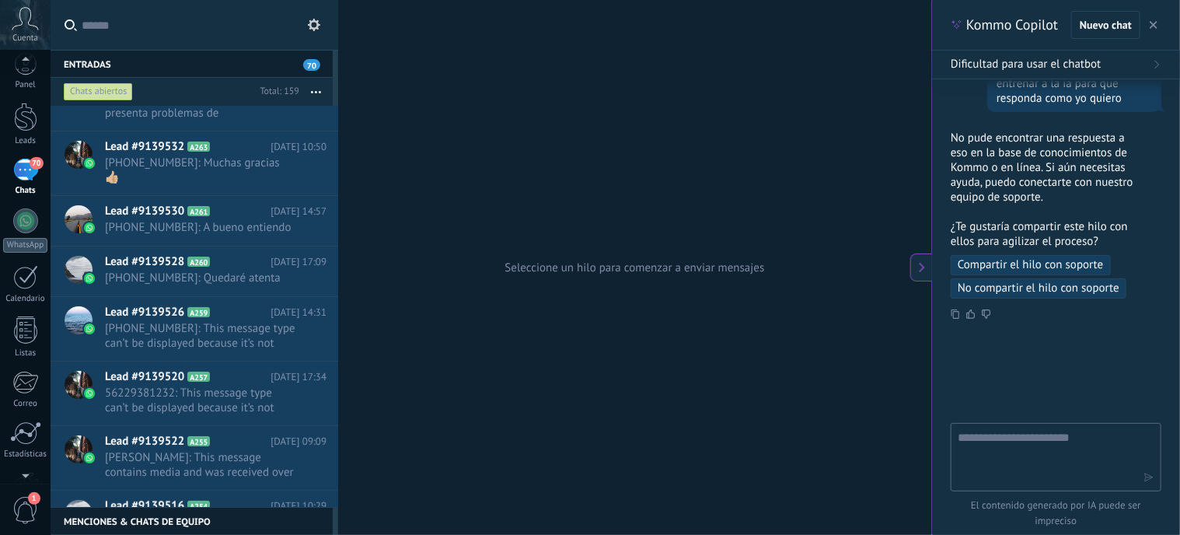
scroll to position [0, 0]
click at [321, 21] on button at bounding box center [314, 25] width 19 height 19
click at [311, 23] on use at bounding box center [314, 25] width 12 height 12
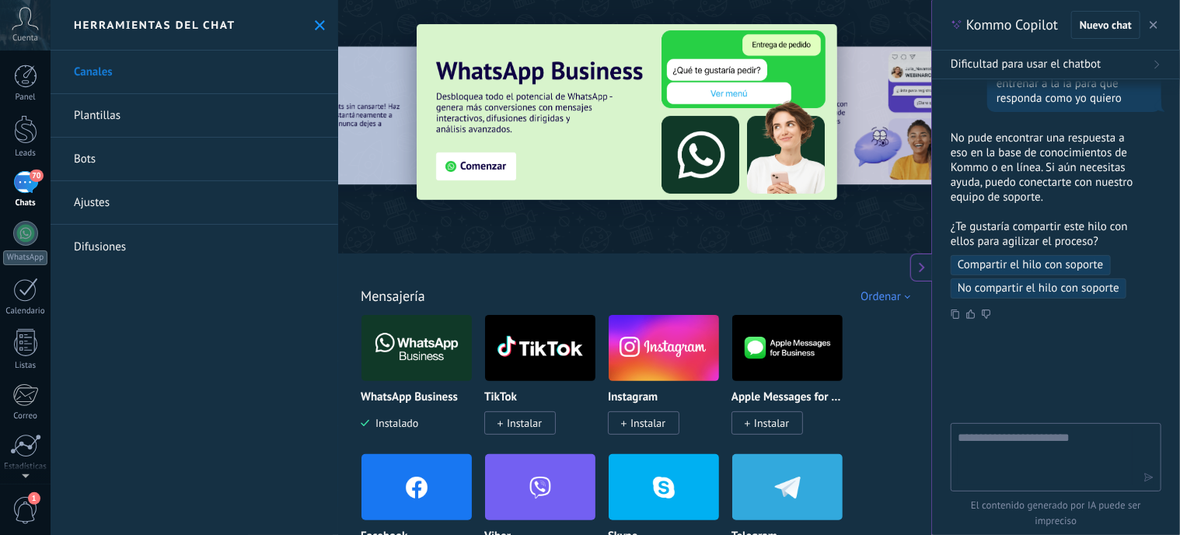
click at [319, 23] on icon at bounding box center [320, 25] width 10 height 10
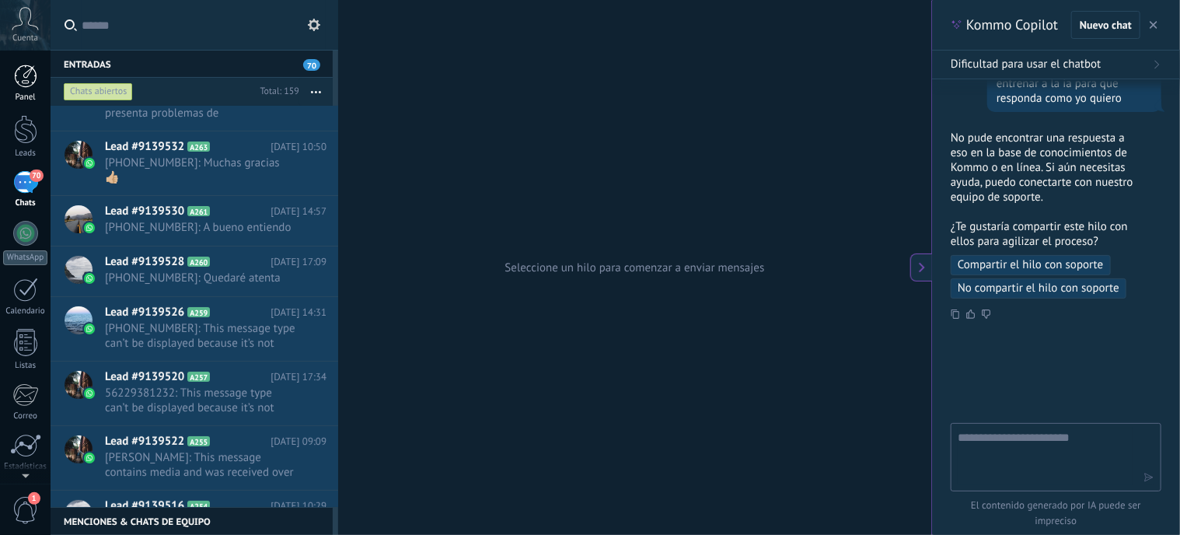
click at [32, 71] on div at bounding box center [25, 76] width 23 height 23
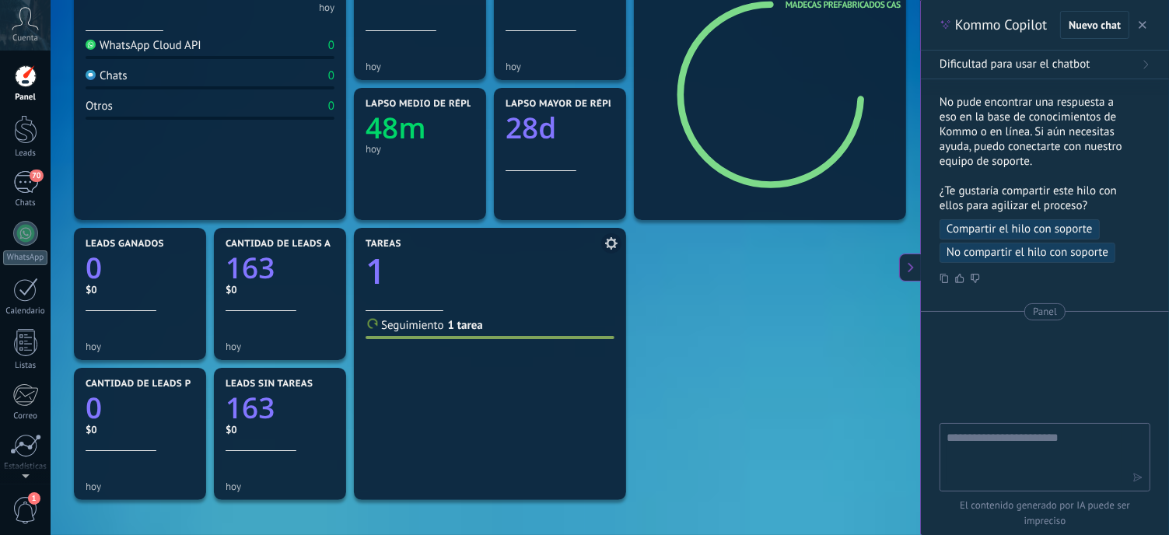
scroll to position [285, 0]
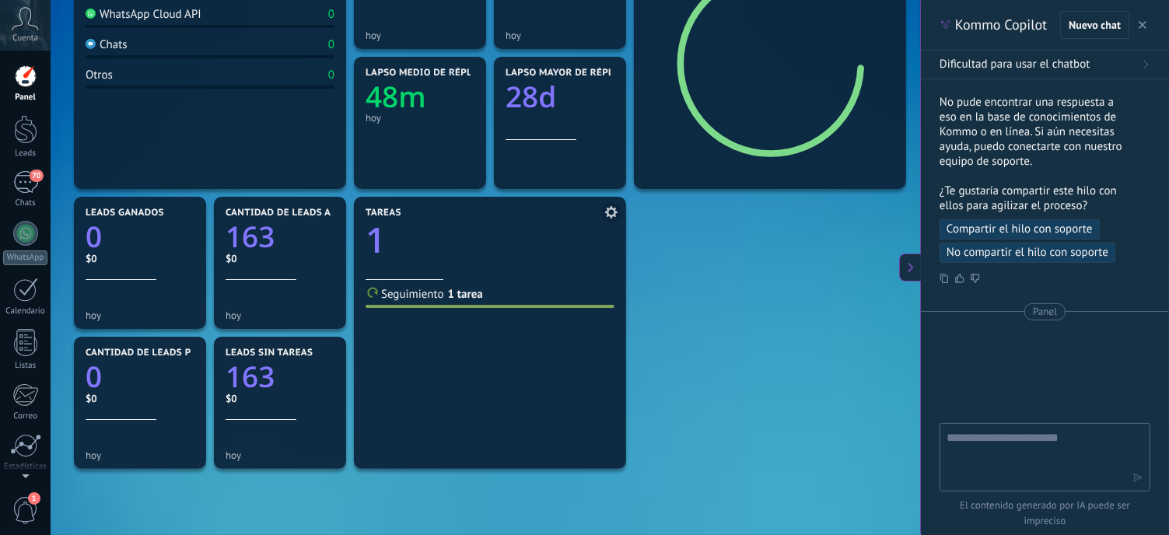
click at [411, 298] on span "Seguimiento" at bounding box center [412, 294] width 63 height 15
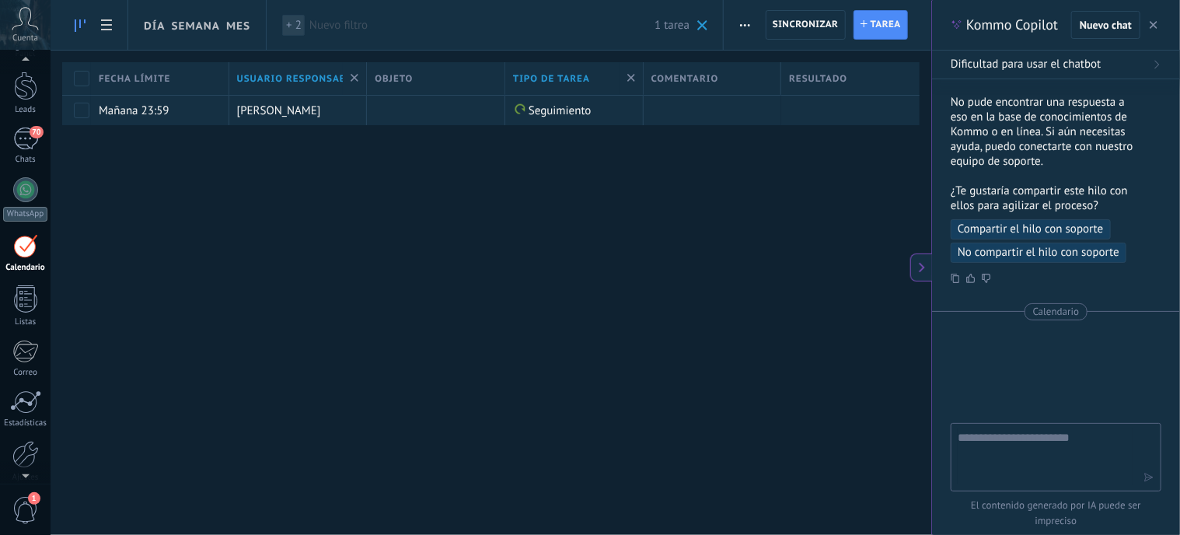
click at [75, 13] on link at bounding box center [80, 25] width 26 height 30
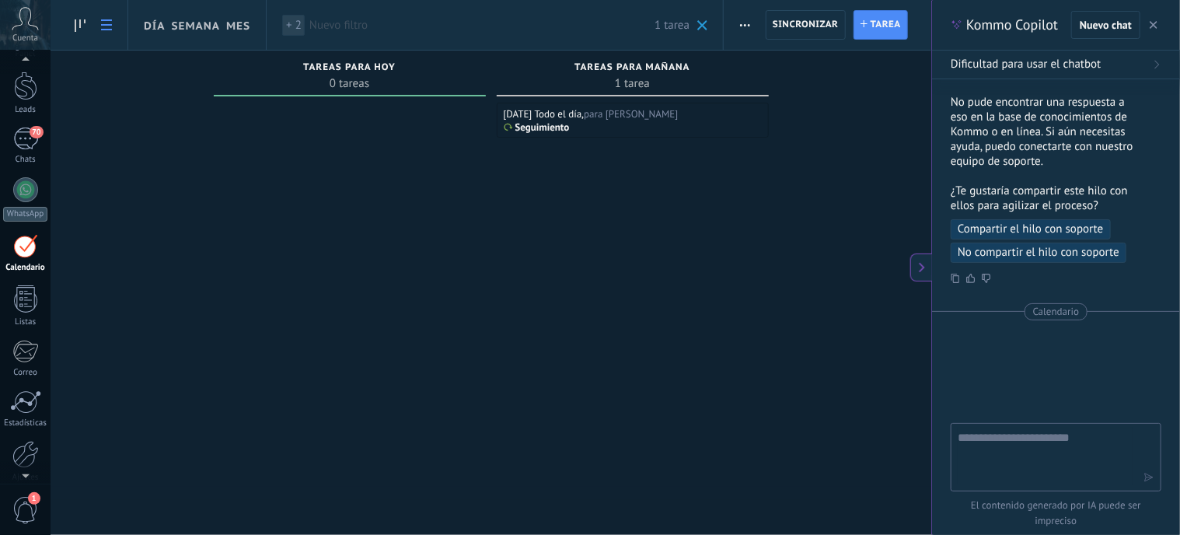
click at [104, 24] on icon at bounding box center [106, 24] width 11 height 11
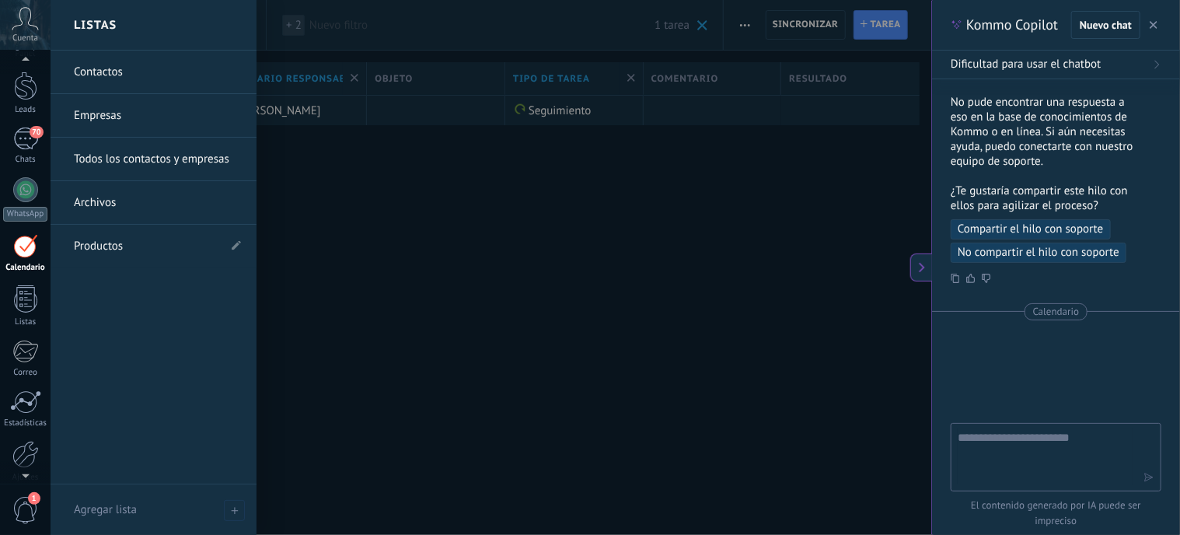
click at [98, 114] on link "Empresas" at bounding box center [157, 116] width 167 height 44
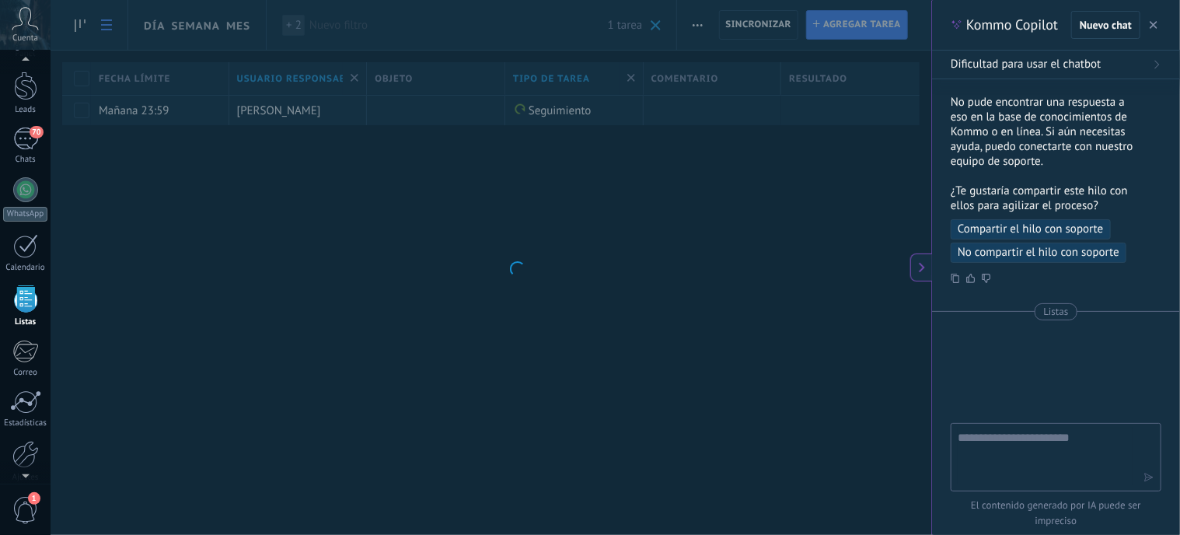
scroll to position [96, 0]
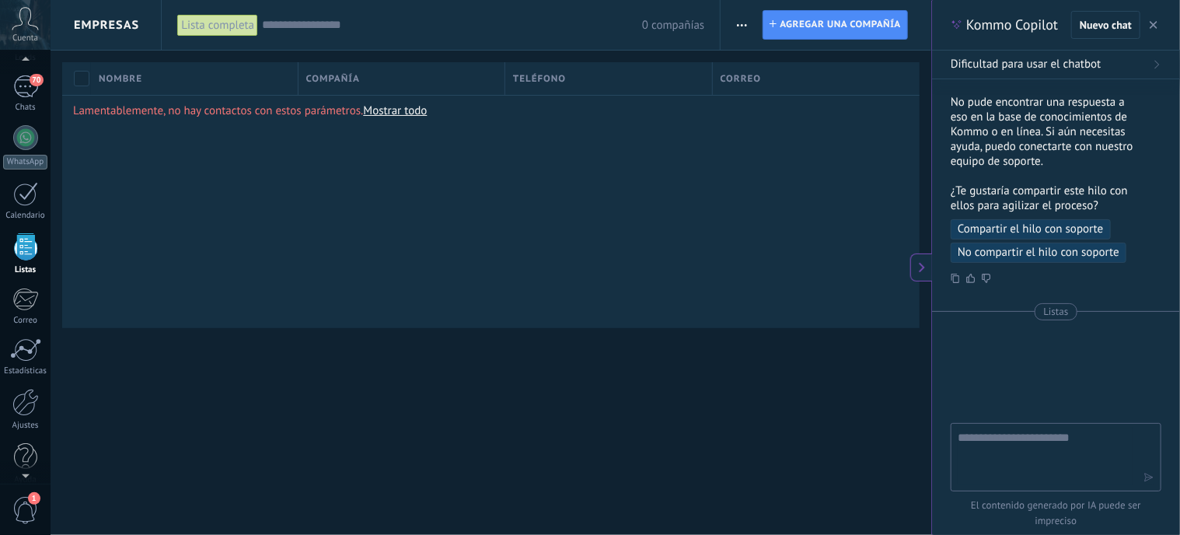
click at [397, 114] on link "Mostrar todo" at bounding box center [395, 110] width 64 height 15
click at [398, 104] on link "Mostrar todo" at bounding box center [395, 110] width 64 height 15
click at [848, 26] on span "Agregar una compañía" at bounding box center [840, 25] width 121 height 28
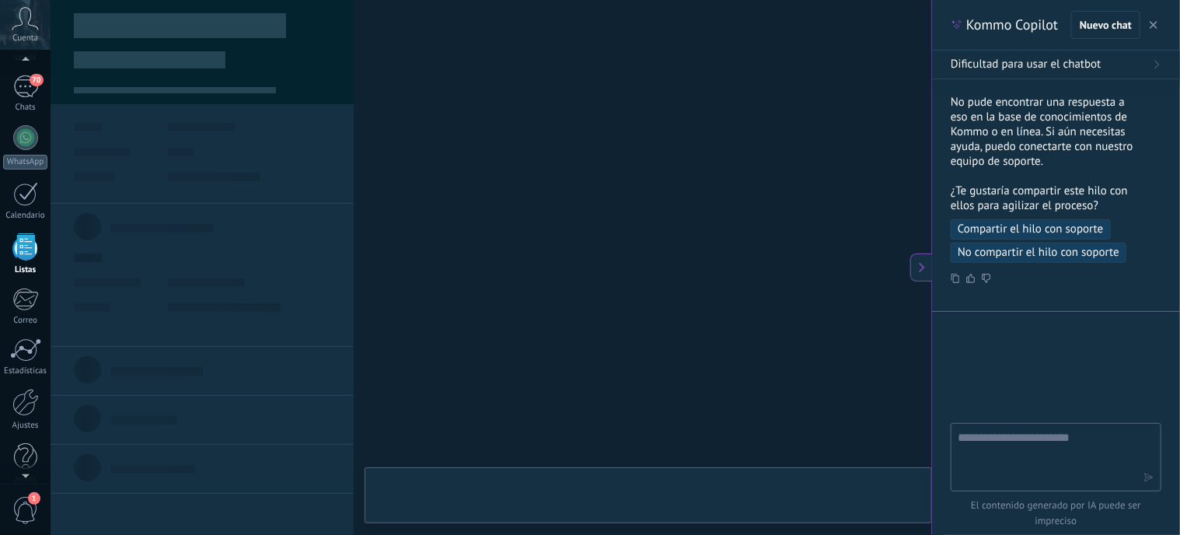
type textarea "***"
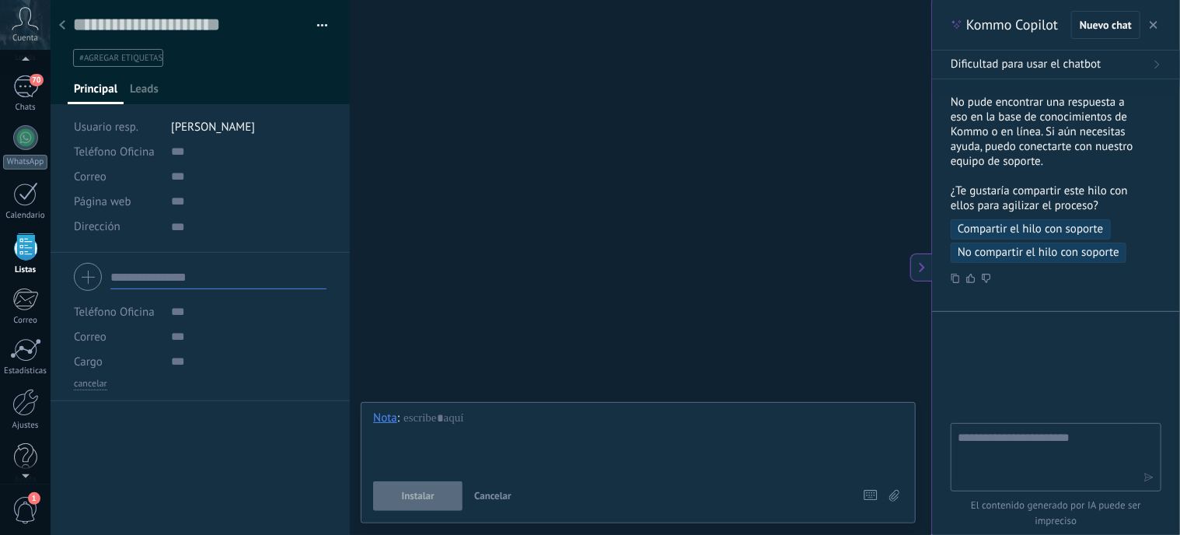
scroll to position [16, 0]
click at [320, 23] on button "button" at bounding box center [317, 25] width 23 height 23
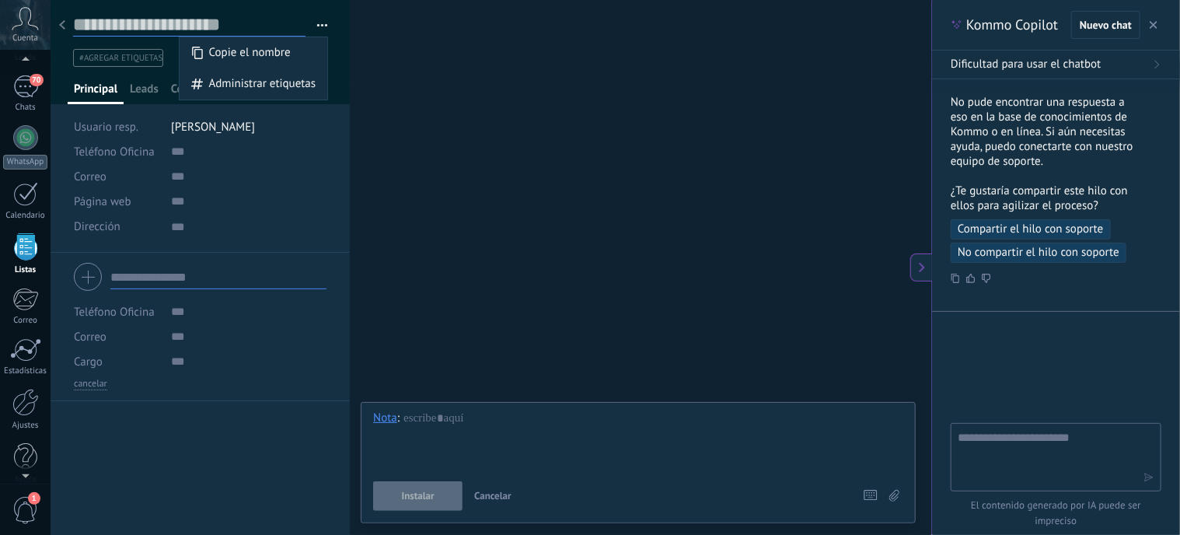
click at [123, 30] on input "text" at bounding box center [189, 24] width 232 height 23
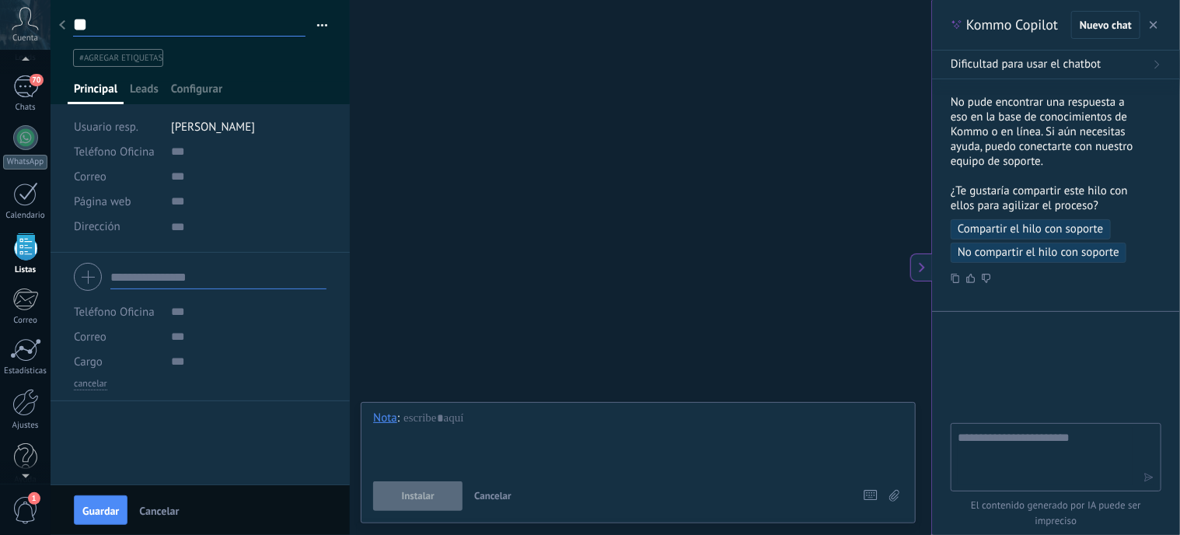
type input "*"
type input "**********"
click at [193, 161] on input "text" at bounding box center [249, 151] width 156 height 25
type input "**********"
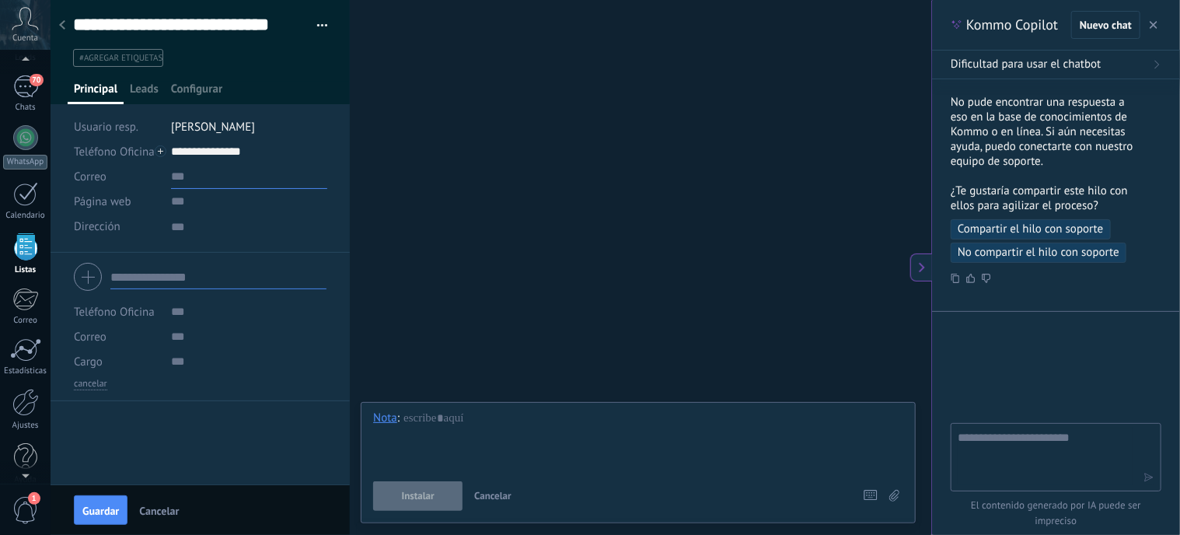
click at [192, 177] on input "text" at bounding box center [249, 176] width 156 height 25
type input "*"
type input "**********"
click at [201, 204] on input "url" at bounding box center [249, 201] width 156 height 25
type input "**********"
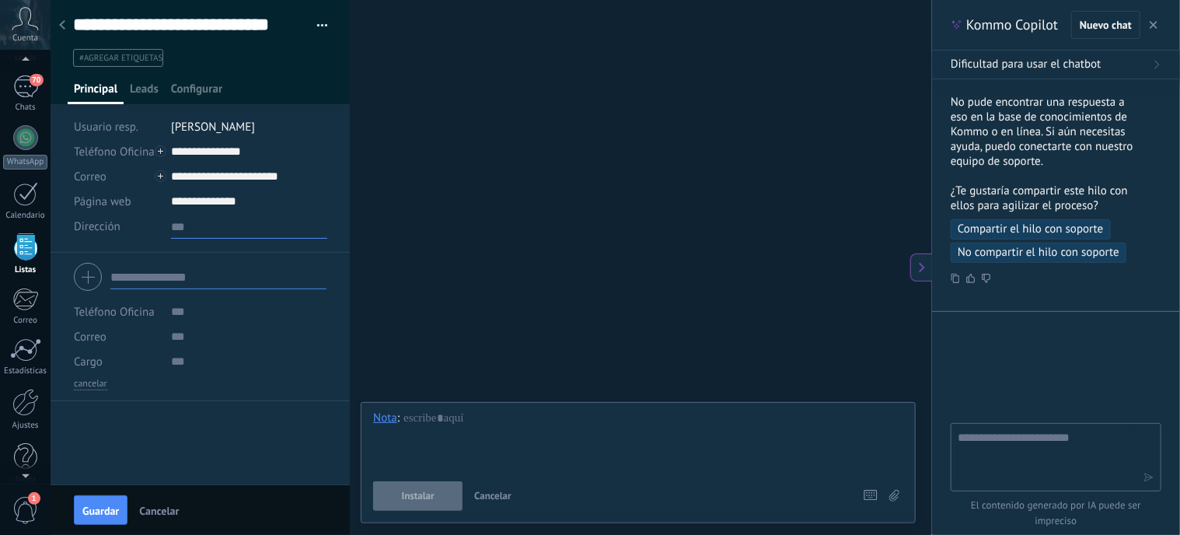
click at [196, 229] on textarea at bounding box center [249, 226] width 156 height 25
type textarea "********* **"
type textarea "********* *"
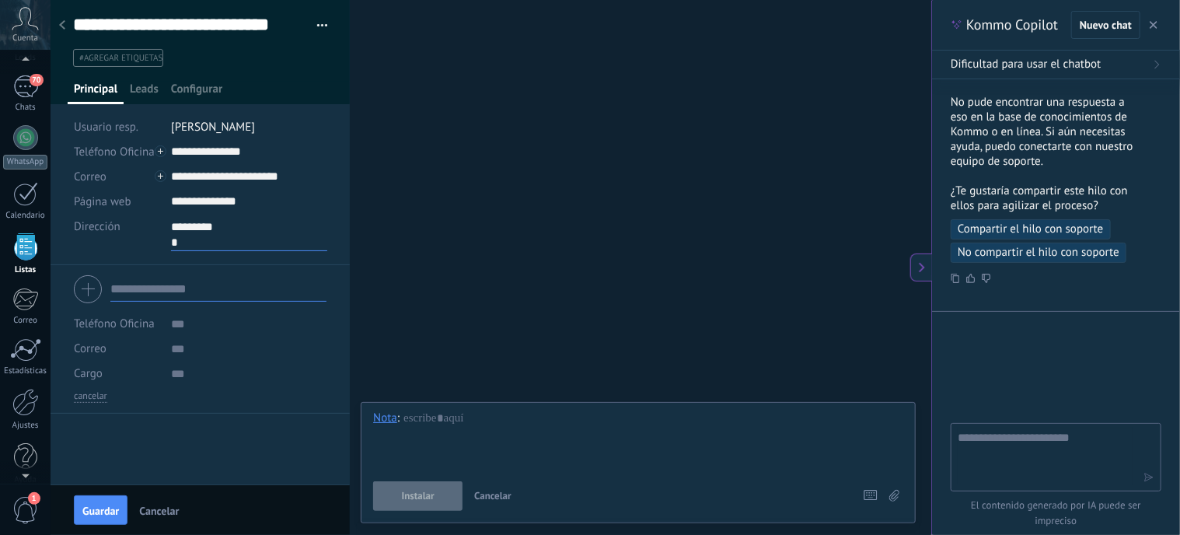
type textarea "*********"
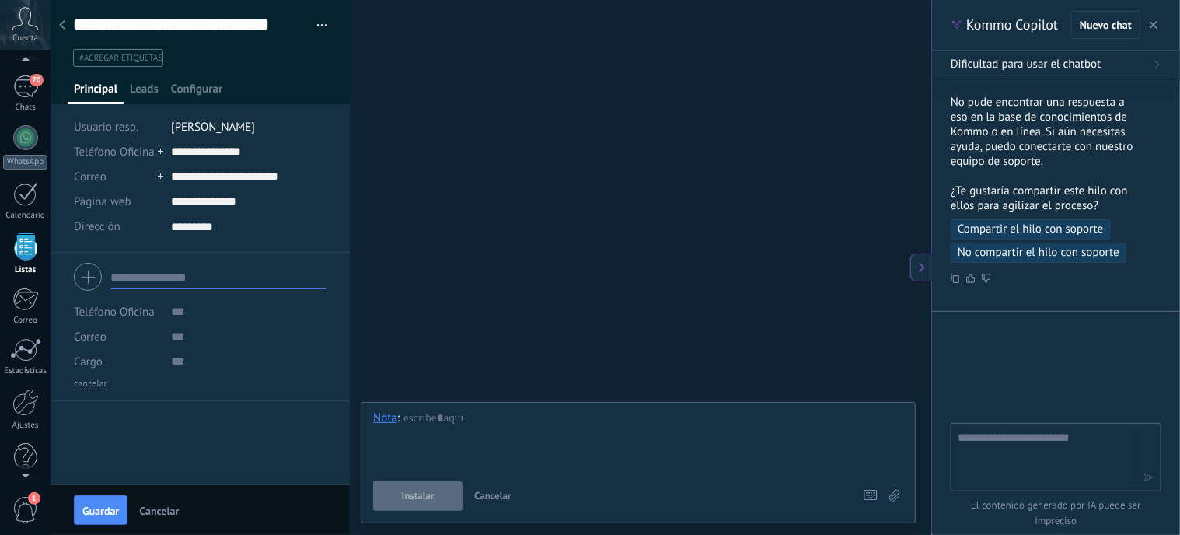
click at [184, 279] on input "text" at bounding box center [218, 276] width 216 height 25
click at [90, 512] on span "Guardar" at bounding box center [100, 510] width 37 height 11
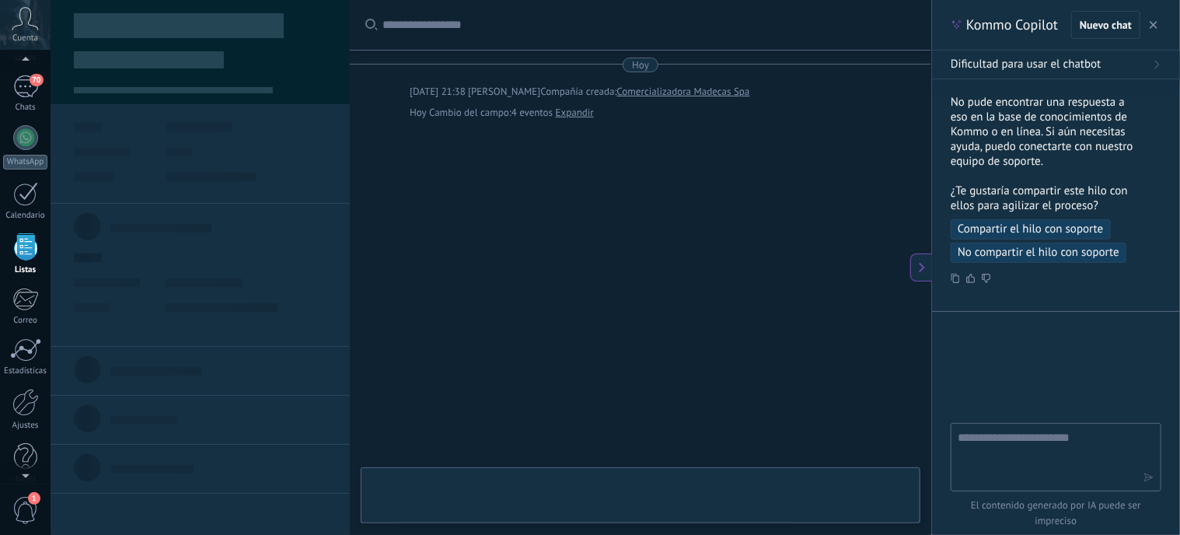
type textarea "*********"
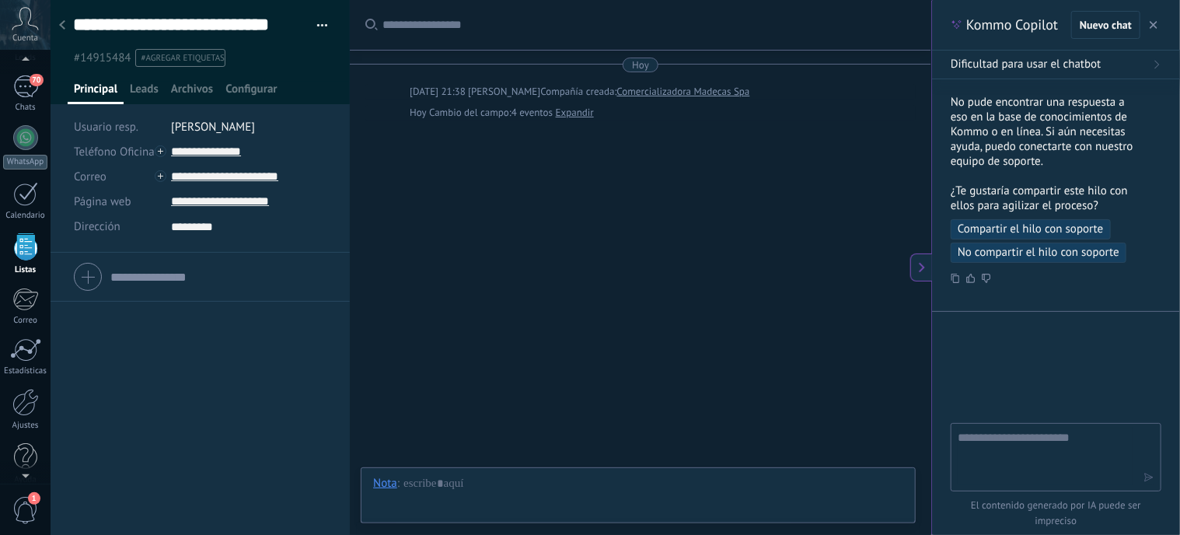
click at [582, 117] on link "Expandir" at bounding box center [575, 113] width 38 height 16
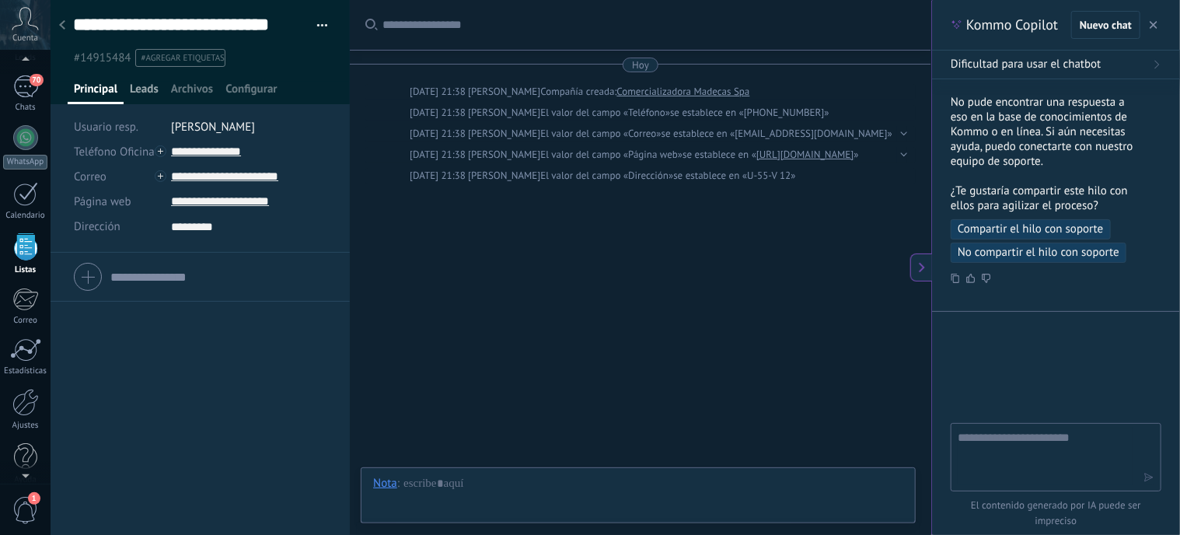
click at [137, 89] on span "Leads" at bounding box center [144, 93] width 29 height 23
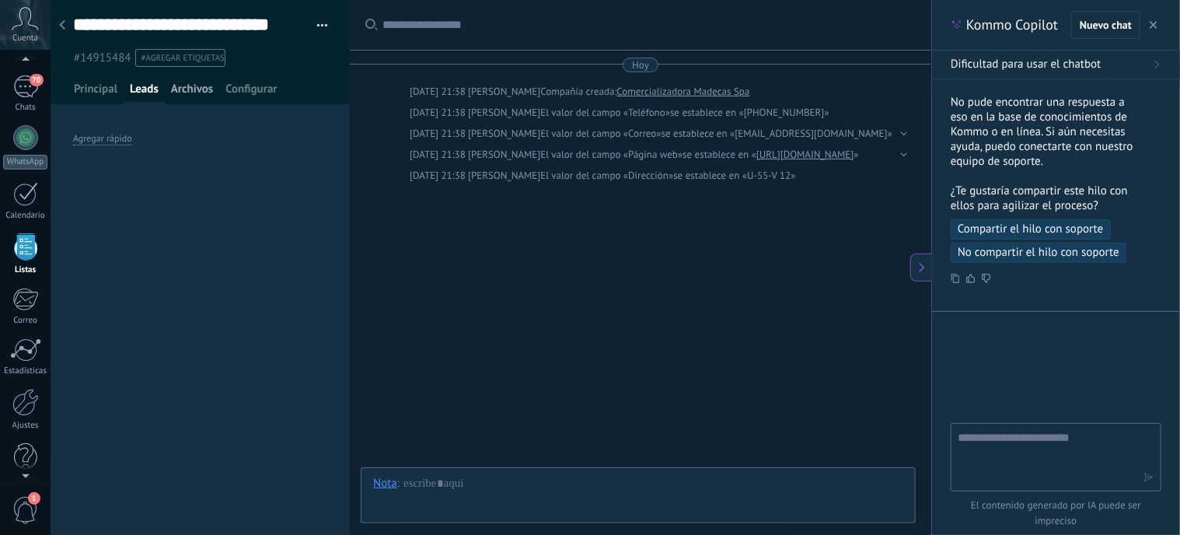
click at [192, 91] on span "Archivos" at bounding box center [192, 93] width 42 height 23
click at [264, 86] on span "Configurar" at bounding box center [251, 93] width 51 height 23
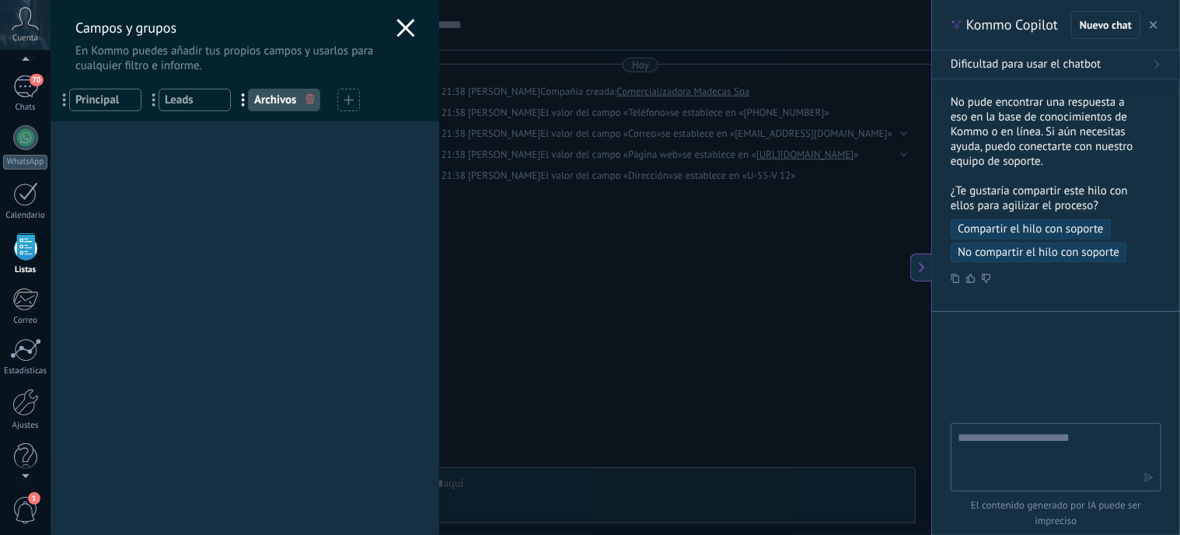
click at [402, 22] on icon at bounding box center [406, 28] width 19 height 19
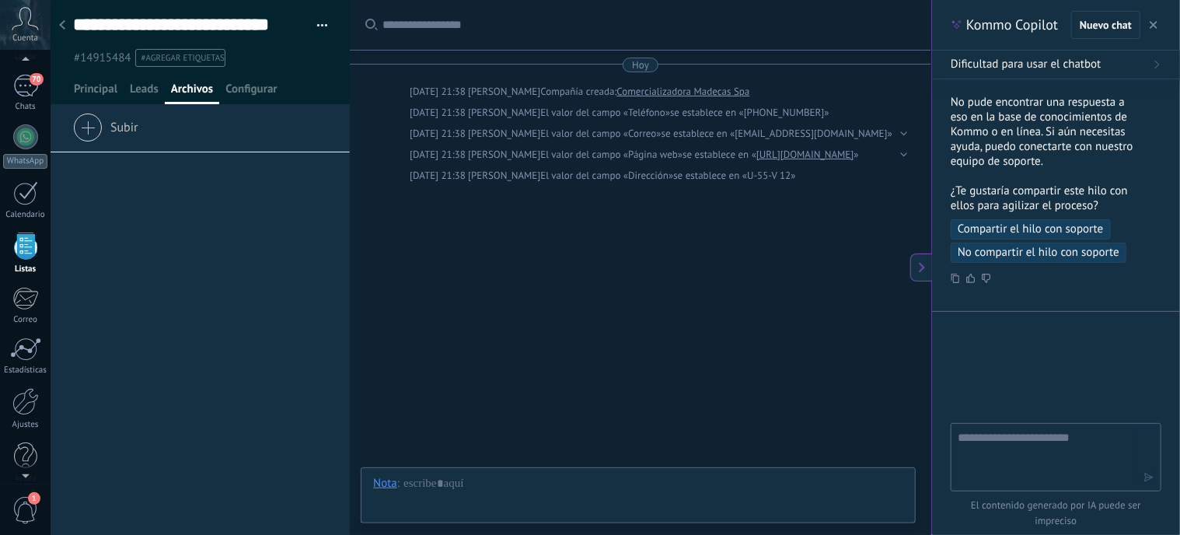
scroll to position [96, 0]
click at [1005, 445] on textarea at bounding box center [1045, 456] width 175 height 56
type textarea "**********"
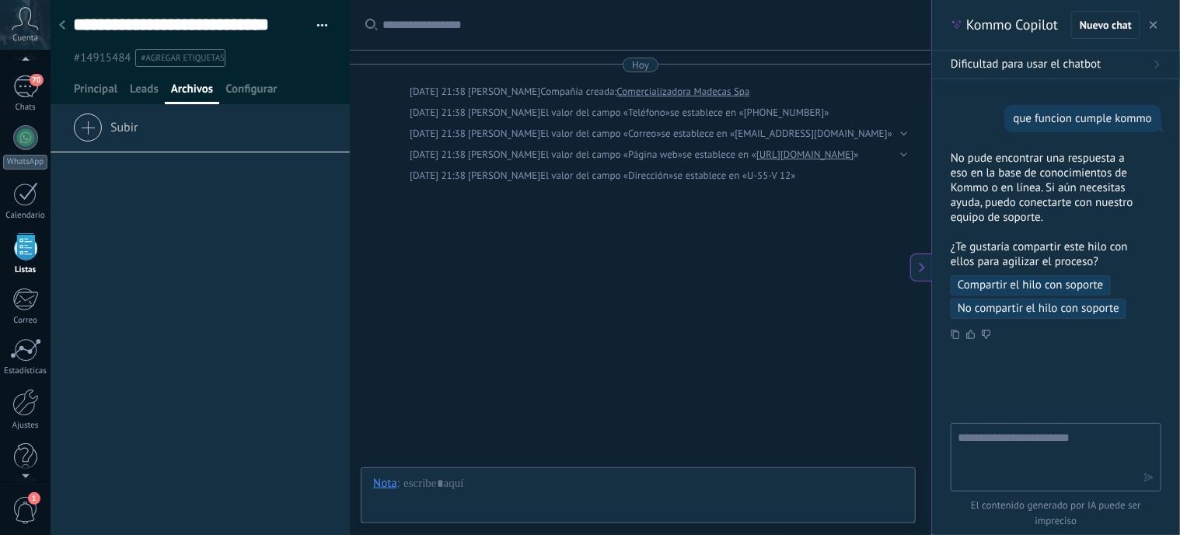
scroll to position [4177, 0]
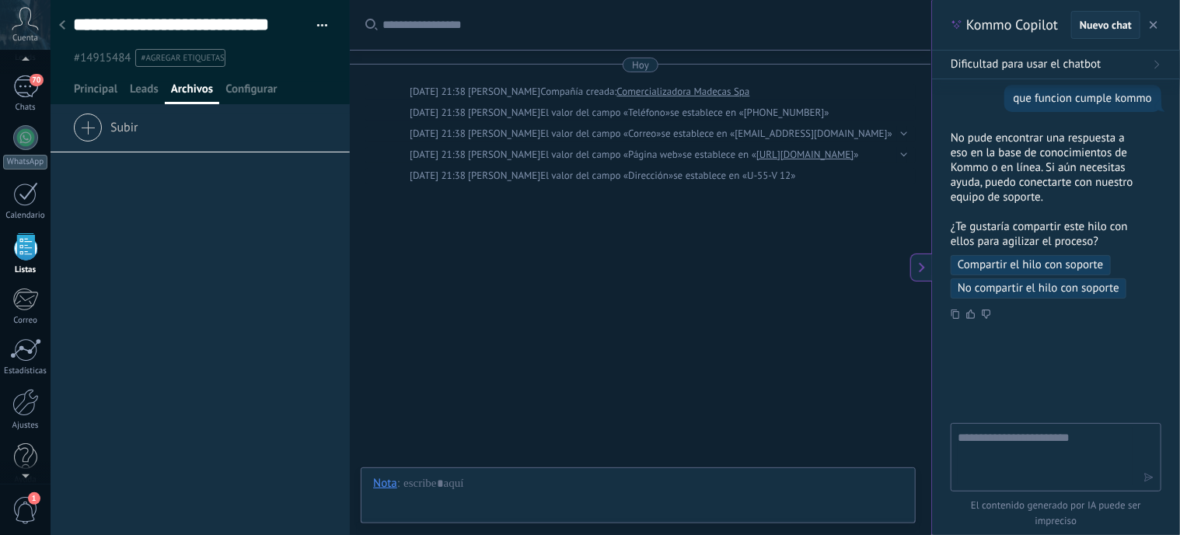
click at [1123, 29] on span "Nuevo chat" at bounding box center [1106, 24] width 52 height 11
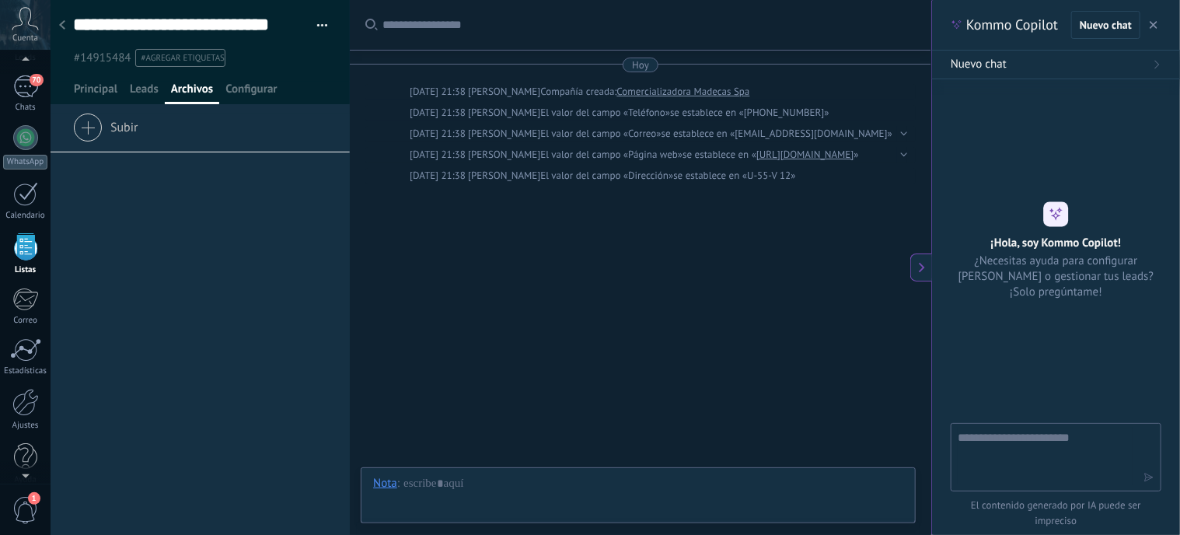
click at [1034, 465] on textarea at bounding box center [1045, 456] width 175 height 56
type textarea "**********"
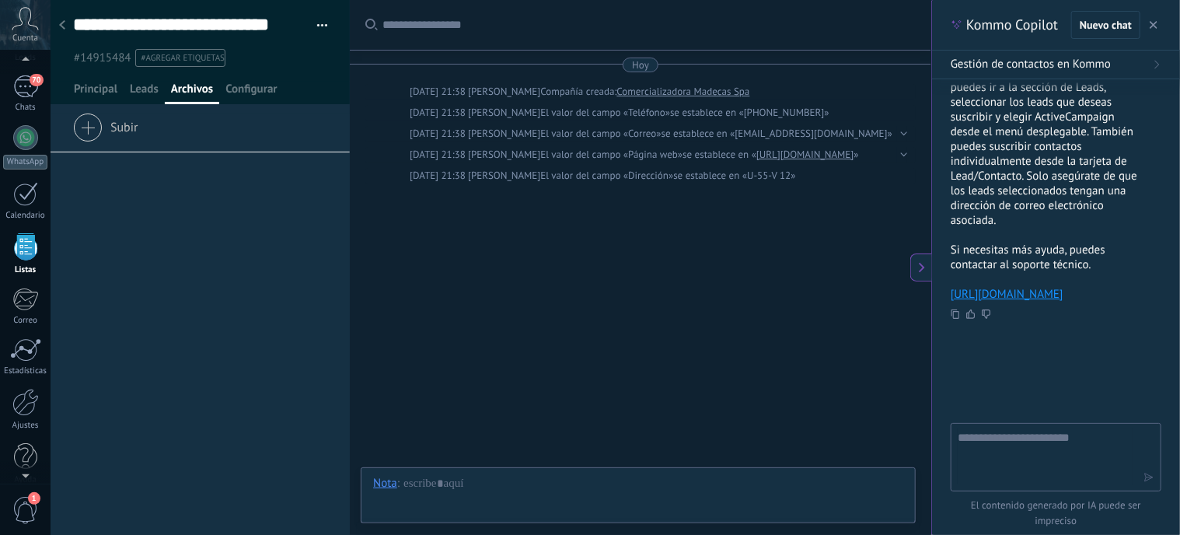
scroll to position [309, 0]
click at [1042, 443] on textarea at bounding box center [1045, 456] width 175 height 56
click at [1020, 441] on textarea at bounding box center [1045, 456] width 175 height 56
type textarea "**********"
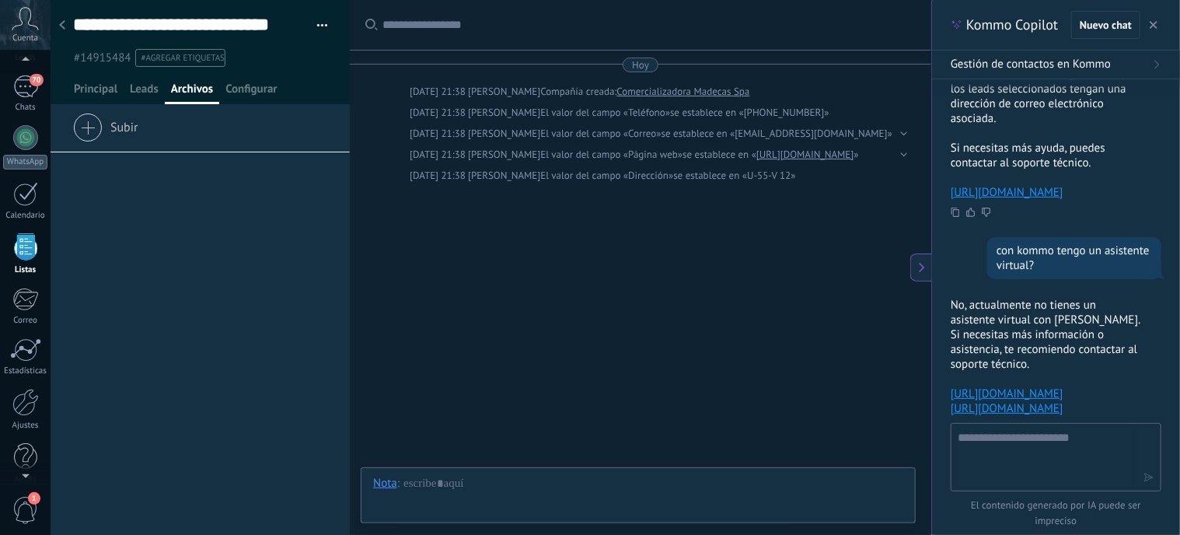
scroll to position [557, 0]
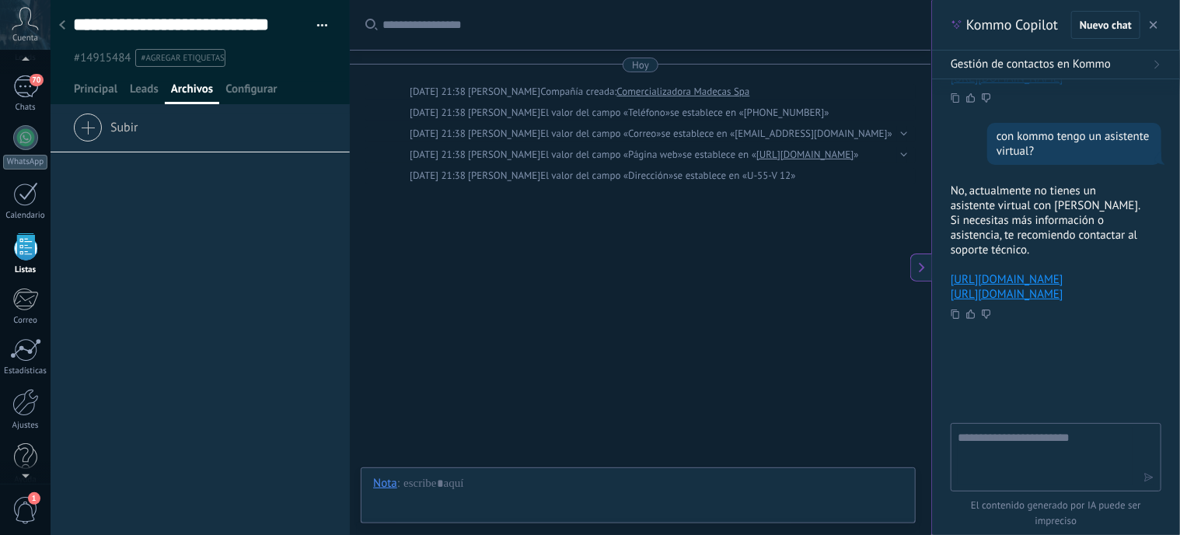
click at [1023, 447] on textarea at bounding box center [1045, 456] width 175 height 56
type textarea "*"
type textarea "**********"
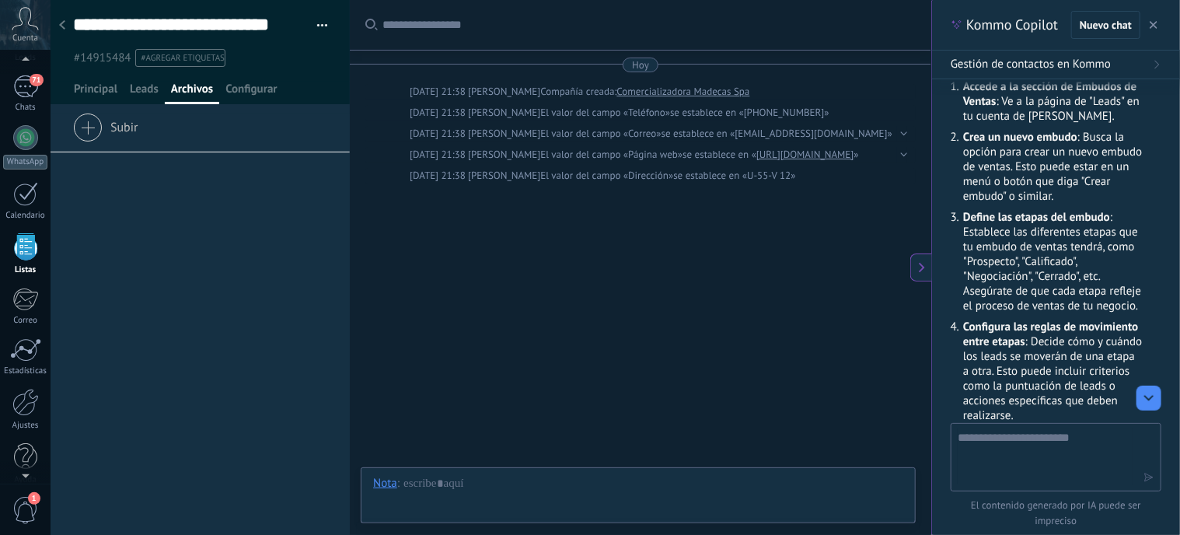
scroll to position [867, 0]
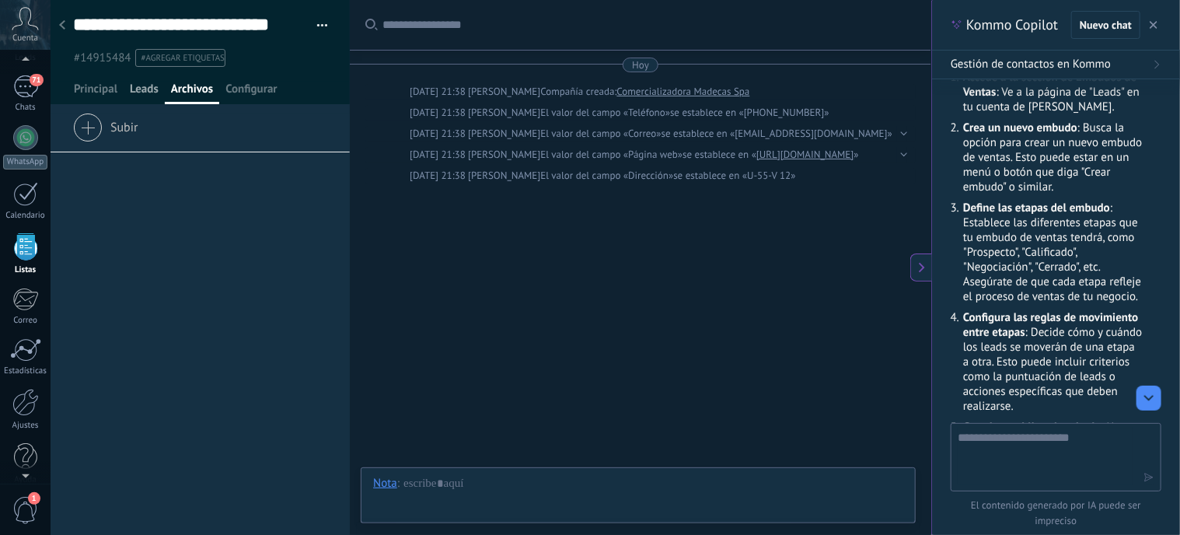
click at [149, 86] on span "Leads" at bounding box center [144, 93] width 29 height 23
click at [117, 142] on div "Agregar rápido" at bounding box center [102, 139] width 59 height 12
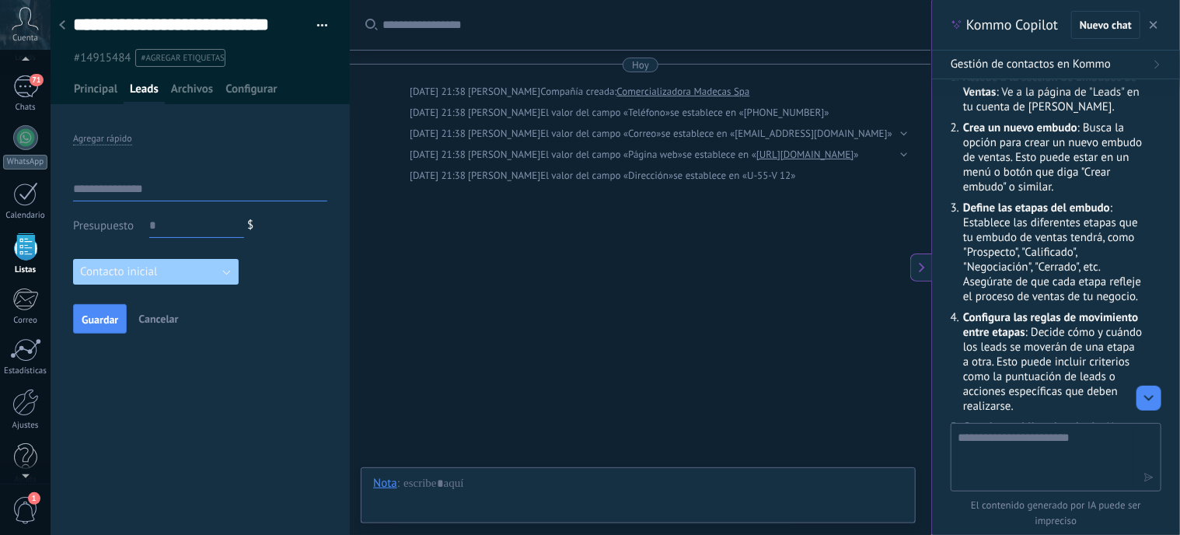
click at [227, 268] on button "Contacto inicial" at bounding box center [156, 272] width 166 height 26
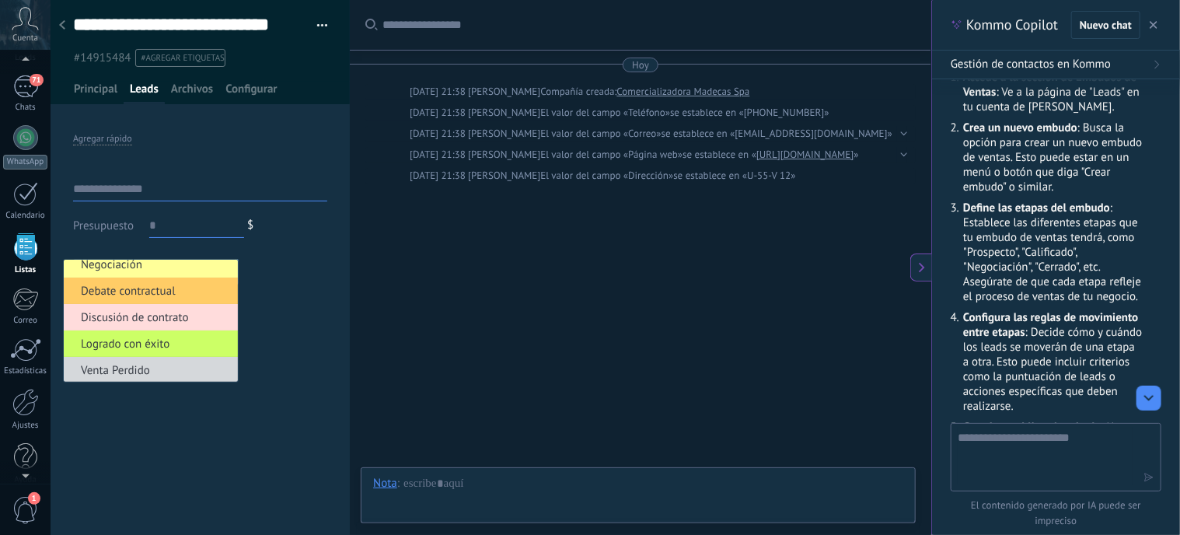
scroll to position [37, 0]
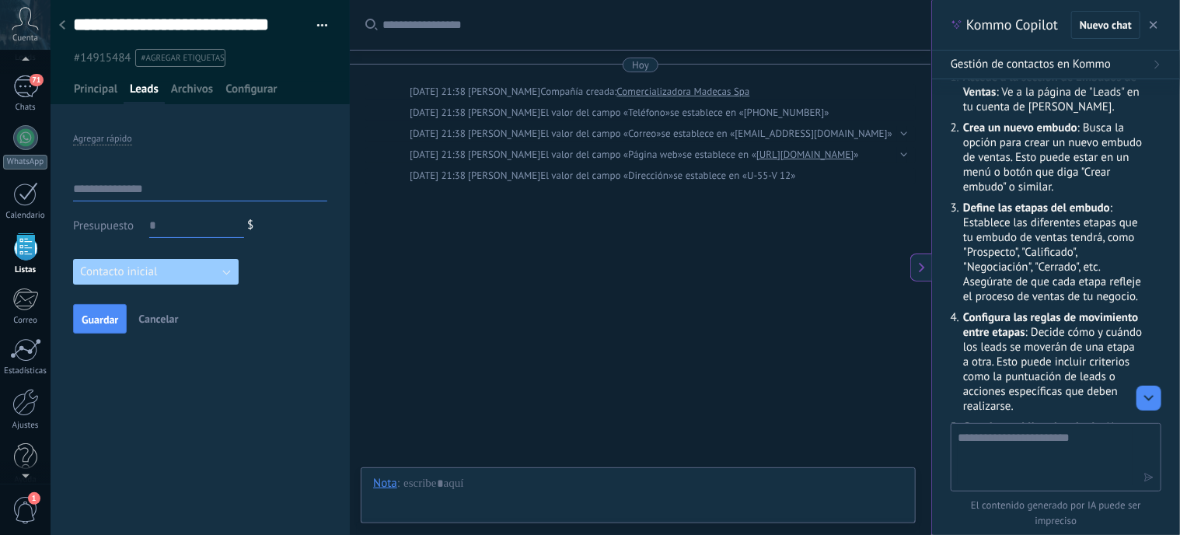
click at [274, 397] on div "Teléfono Oficina Ofic. directo Celular Fax Casa Otro Teléfono Oficina Llamar Co…" at bounding box center [200, 324] width 299 height 421
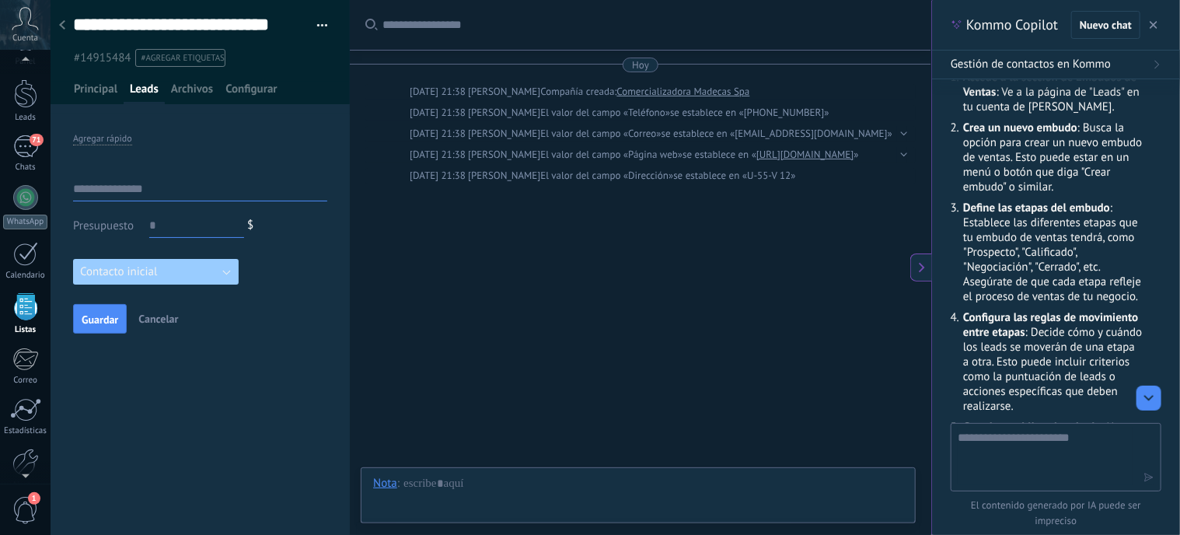
scroll to position [31, 0]
click at [26, 95] on div at bounding box center [25, 98] width 23 height 29
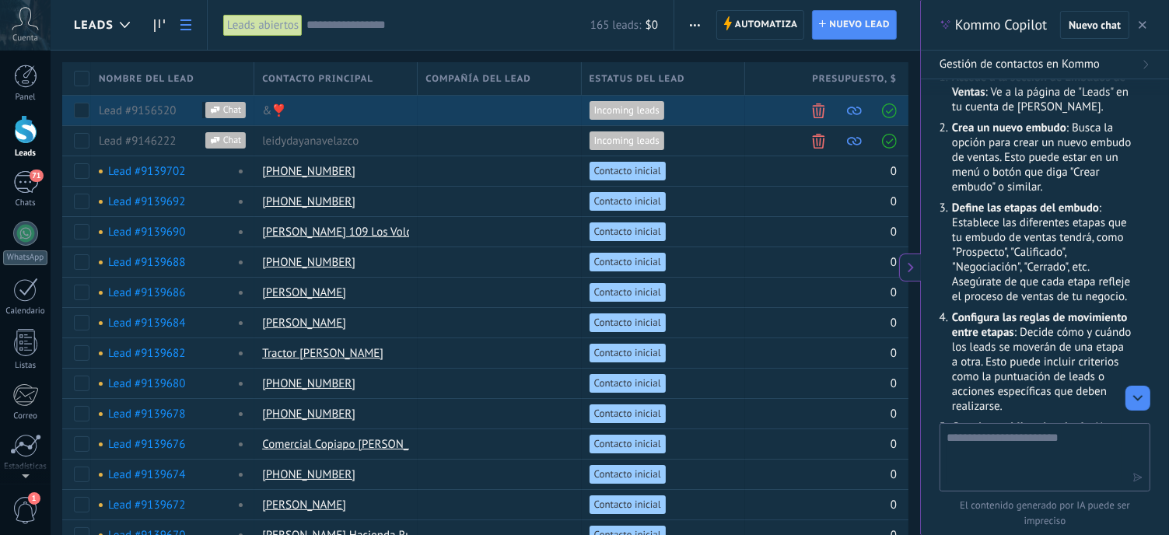
drag, startPoint x: 881, startPoint y: 74, endPoint x: 589, endPoint y: 107, distance: 294.2
click at [611, 92] on div "Nombre del lead Contacto principal Compañía del lead Estatus del lead Presupues…" at bounding box center [485, 78] width 846 height 33
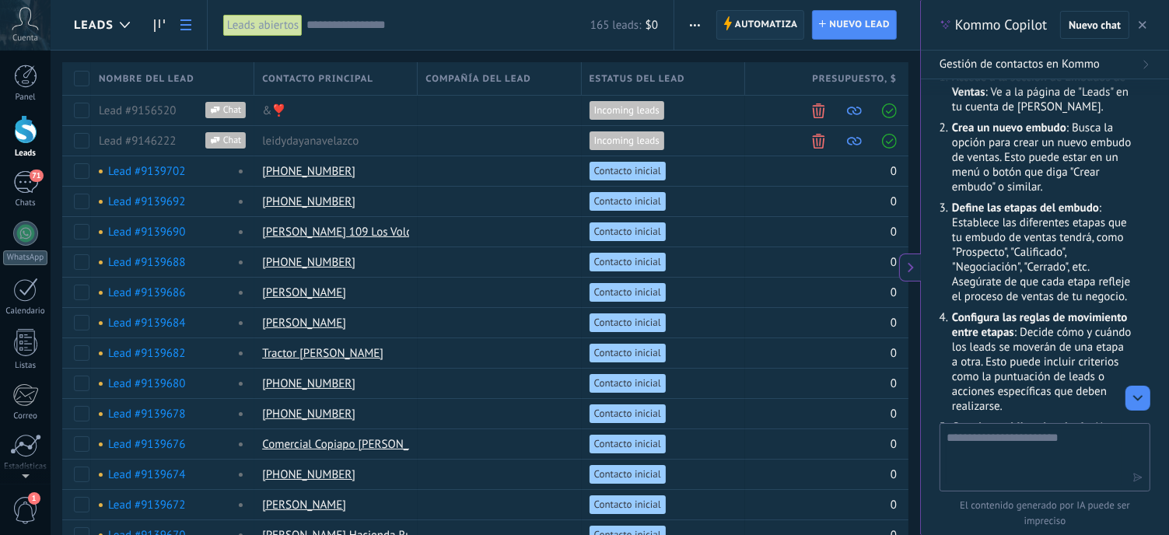
click at [750, 21] on span "Automatiza" at bounding box center [766, 25] width 63 height 28
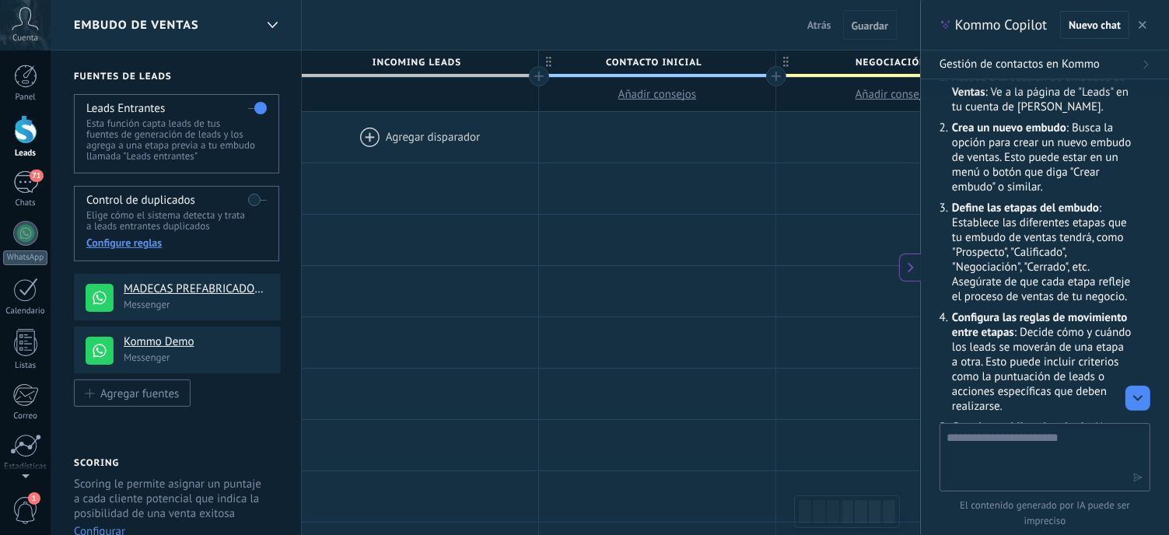
click at [673, 89] on span "Añadir consejos" at bounding box center [657, 94] width 79 height 15
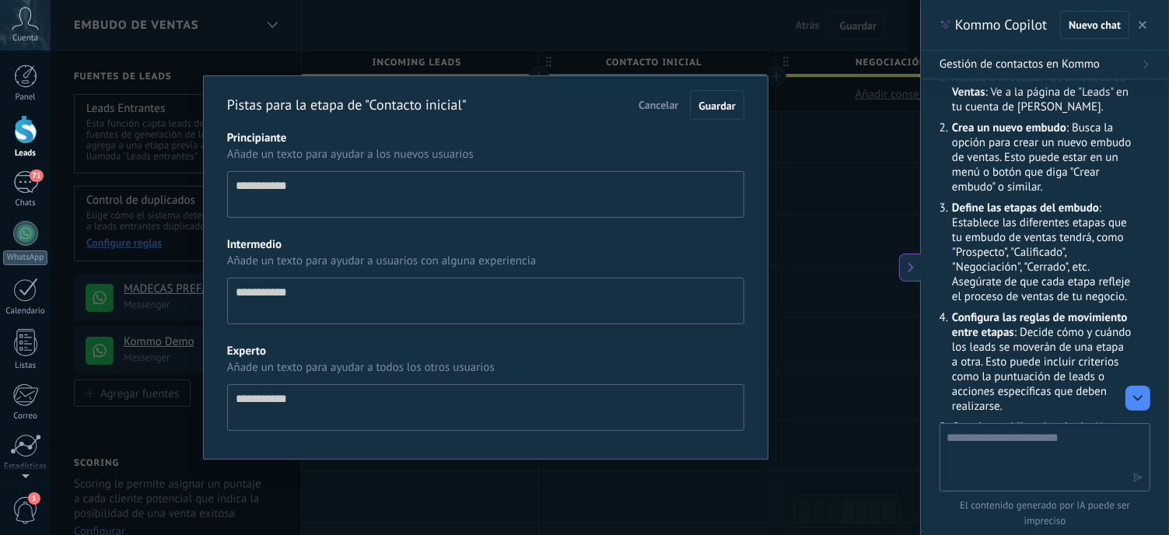
scroll to position [15, 0]
click at [663, 101] on span "Cancelar" at bounding box center [665, 105] width 40 height 14
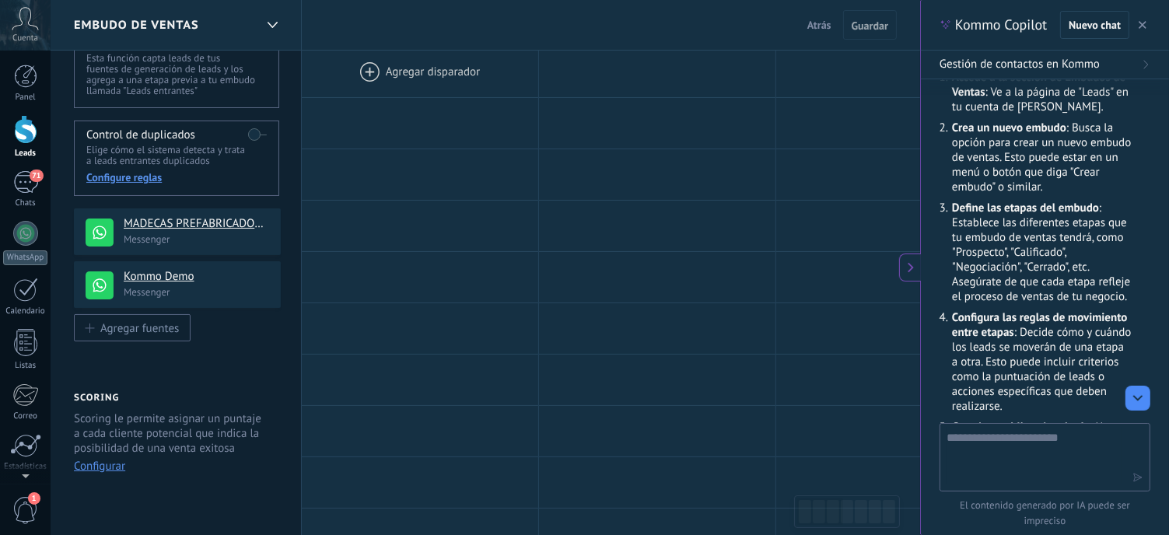
scroll to position [103, 0]
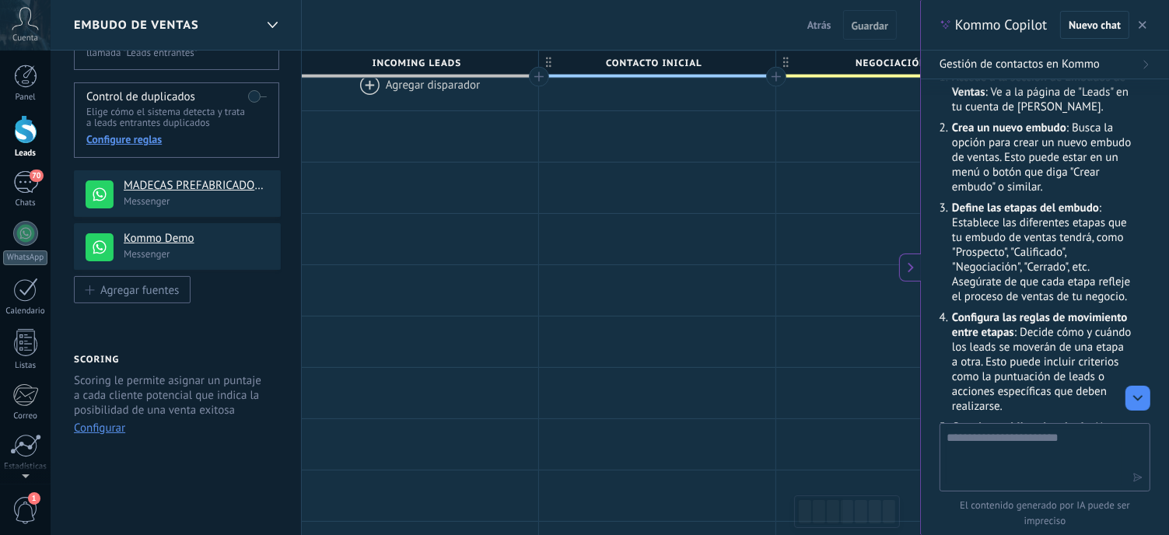
click at [392, 89] on div at bounding box center [420, 85] width 236 height 51
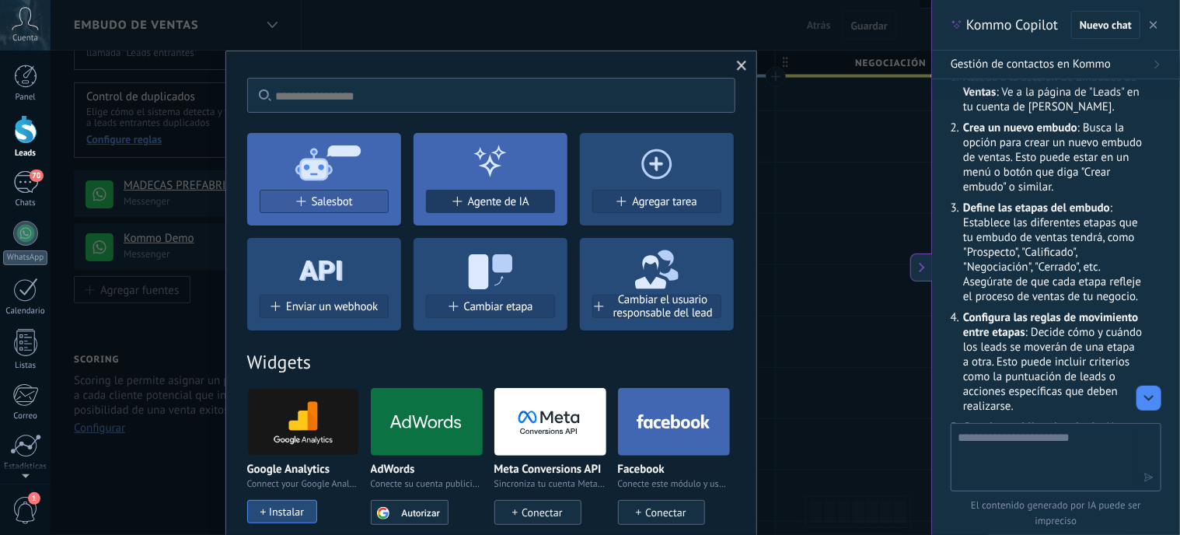
click at [484, 200] on span "Agente de IA" at bounding box center [498, 201] width 61 height 13
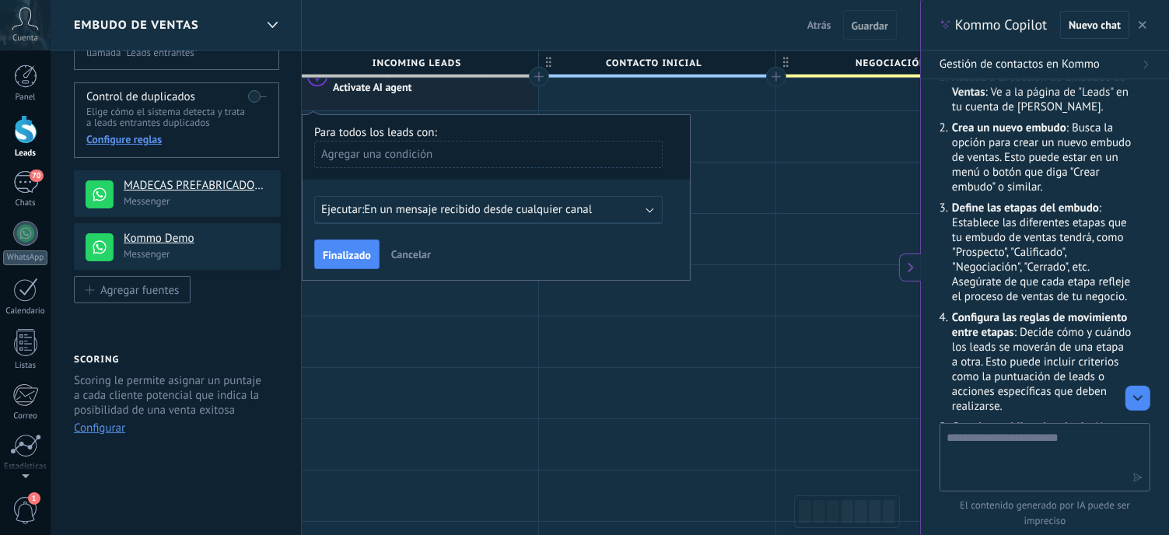
click at [435, 148] on div "Agregar una condición" at bounding box center [488, 154] width 348 height 27
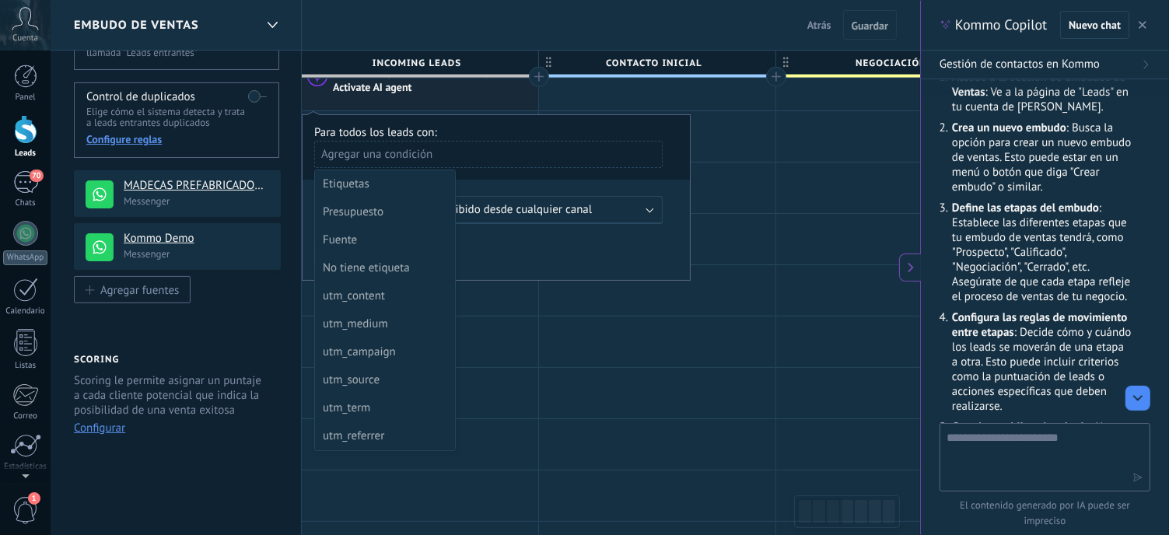
click at [367, 184] on div "Etiquetas" at bounding box center [383, 184] width 121 height 22
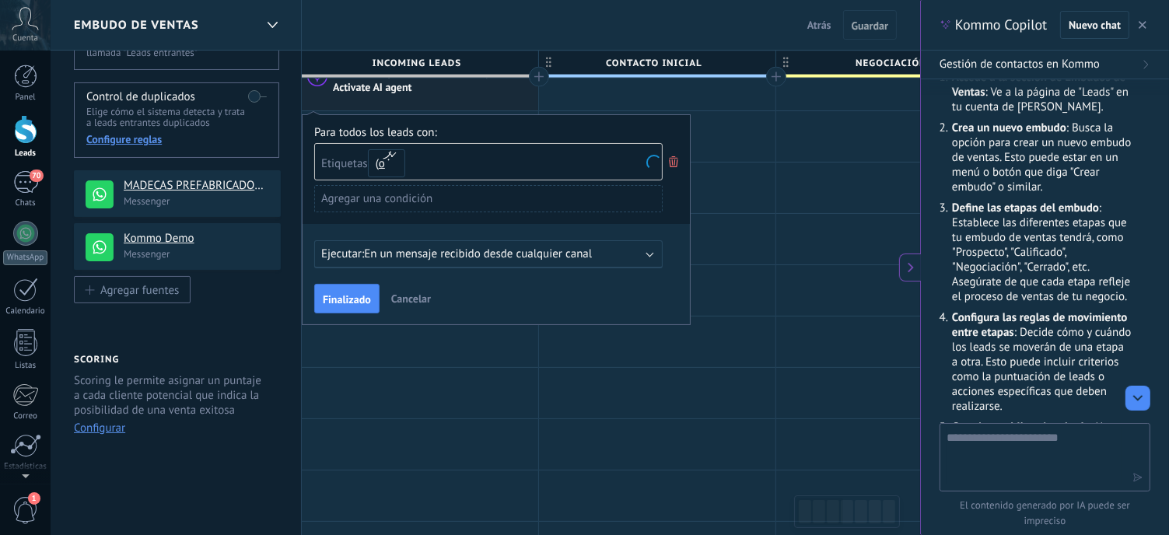
click at [362, 185] on div "Agregar una condición" at bounding box center [488, 198] width 348 height 27
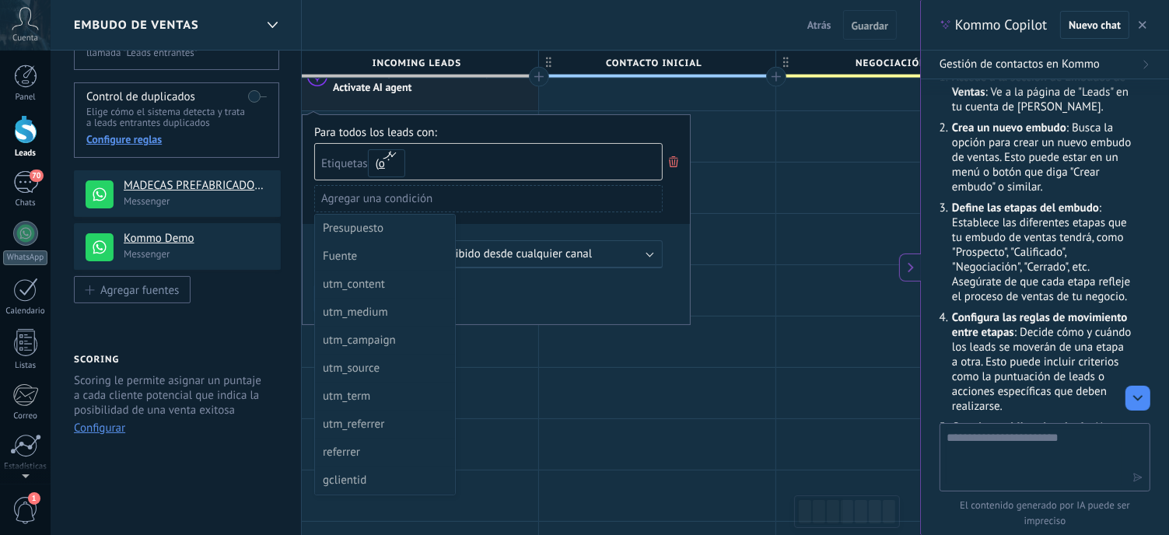
click at [494, 149] on div at bounding box center [495, 219] width 387 height 208
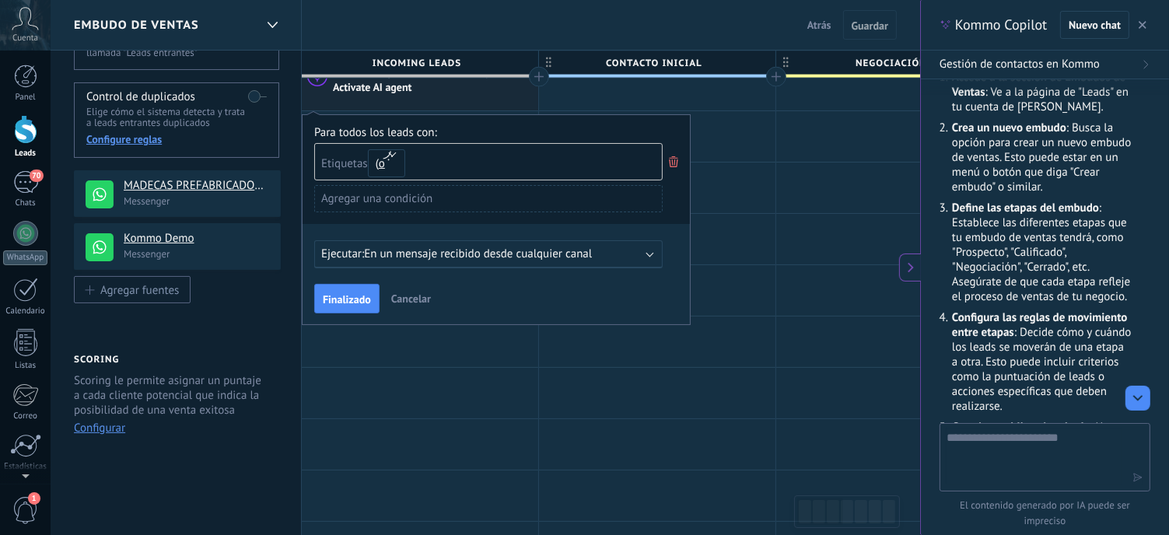
click at [442, 192] on div "Agregar una condición" at bounding box center [488, 198] width 348 height 27
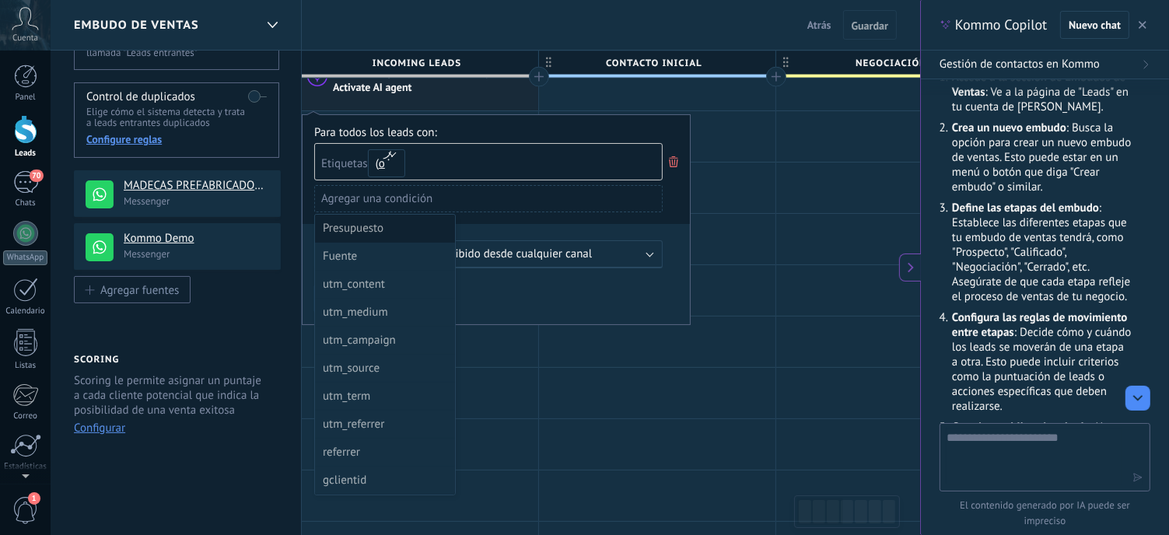
click at [362, 232] on div "Presupuesto" at bounding box center [383, 229] width 121 height 22
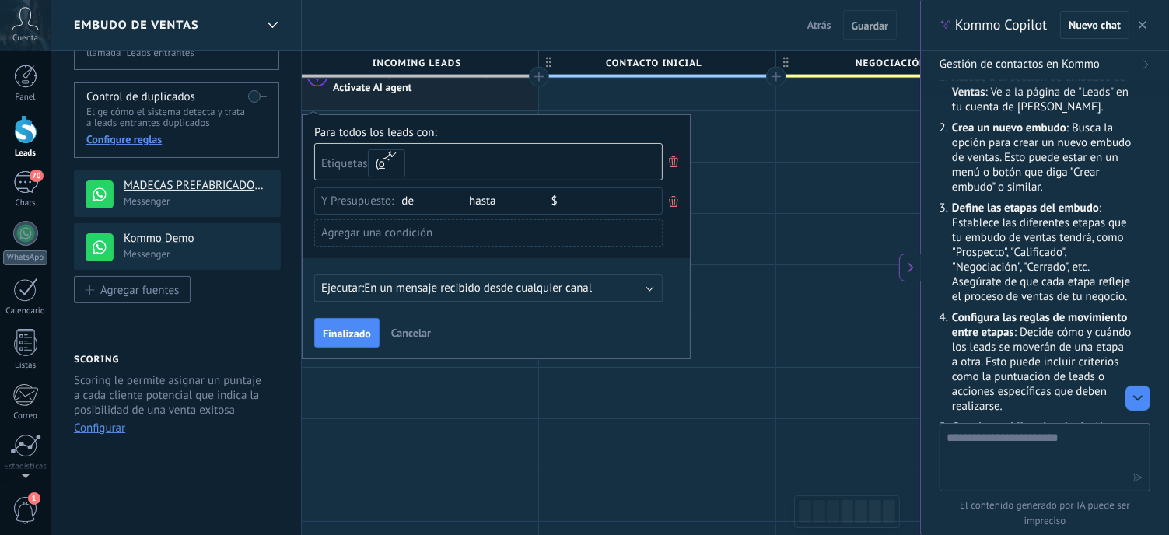
click at [674, 193] on icon at bounding box center [673, 201] width 17 height 19
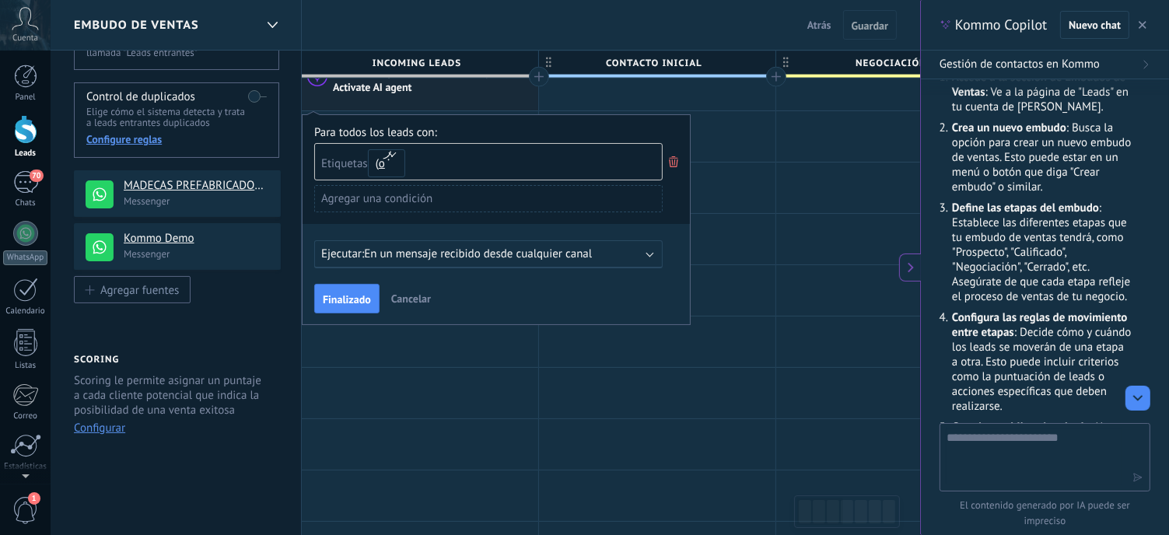
click at [411, 191] on div "Agregar una condición" at bounding box center [488, 198] width 348 height 27
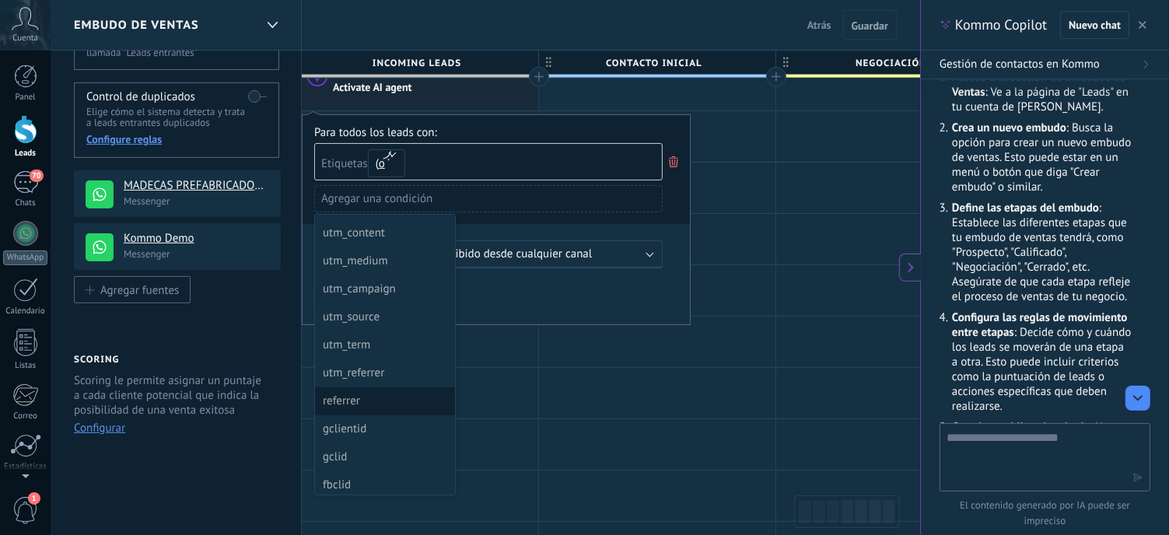
scroll to position [56, 0]
click at [524, 419] on div at bounding box center [420, 444] width 236 height 51
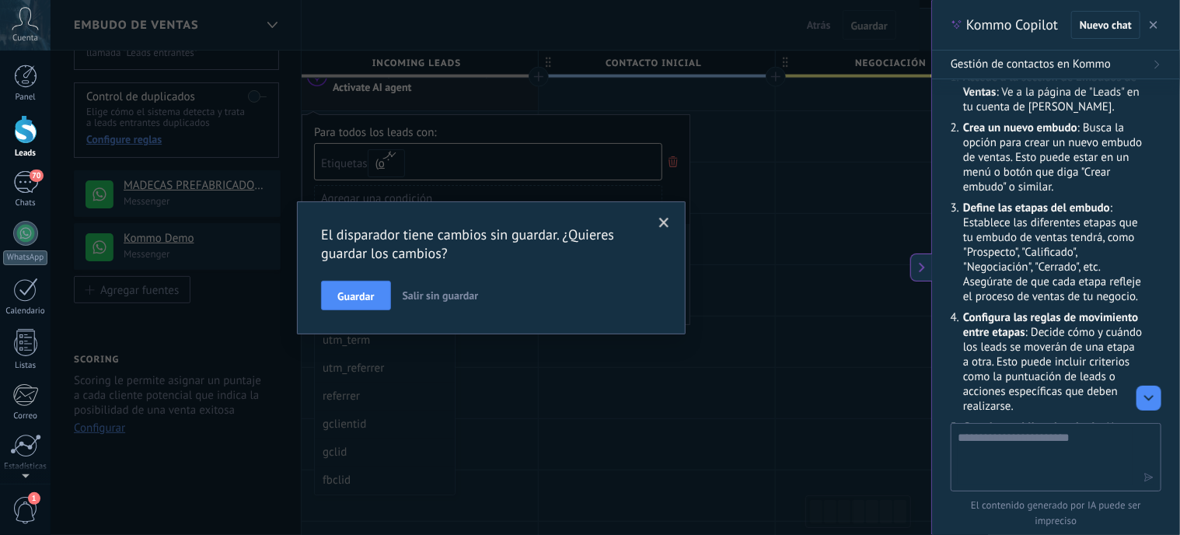
click at [416, 290] on span "Salir sin guardar" at bounding box center [441, 295] width 76 height 14
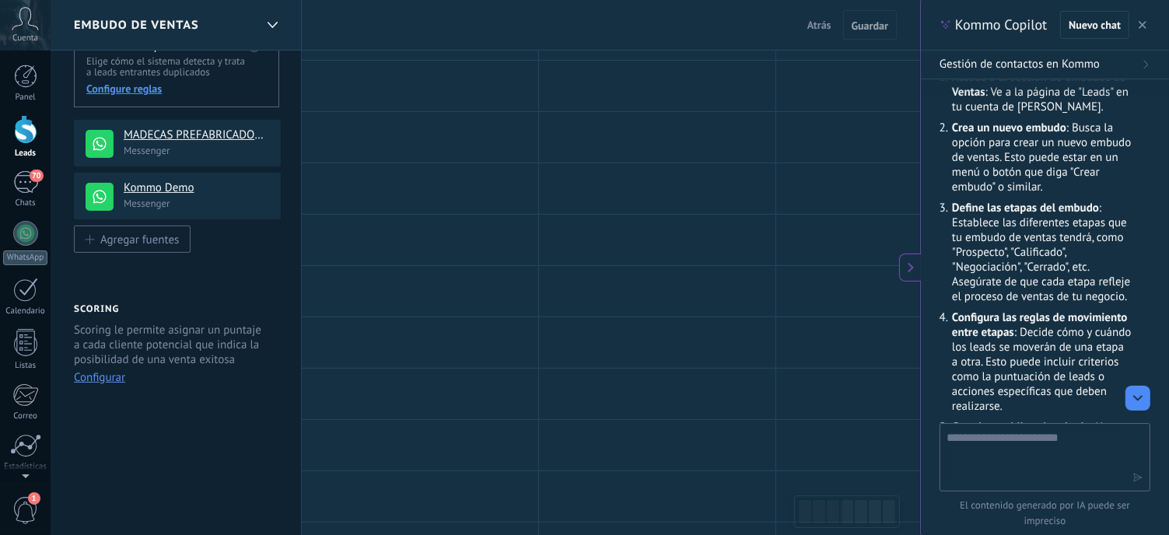
scroll to position [156, 0]
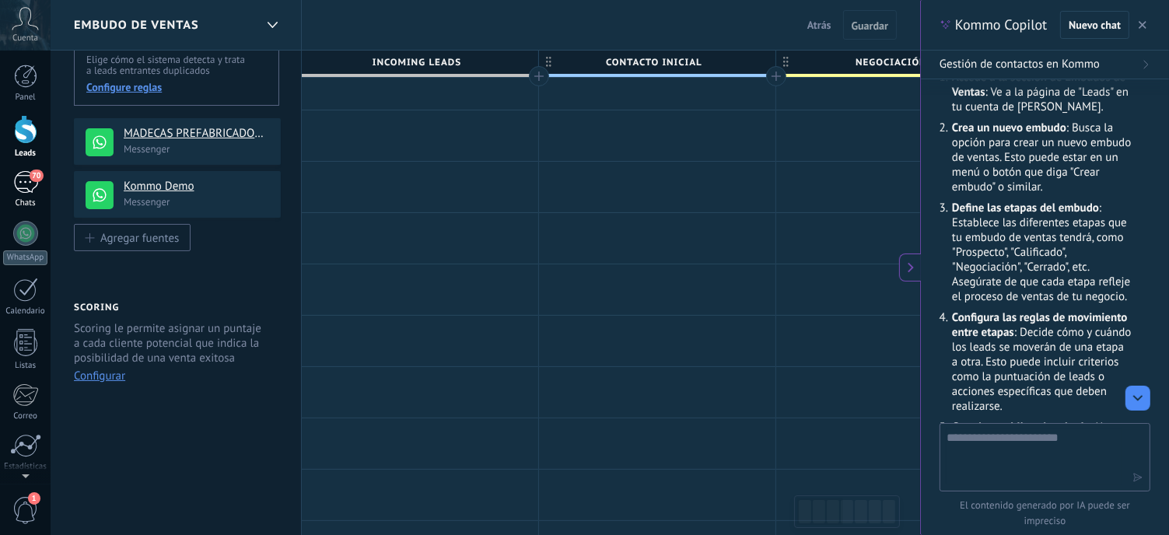
click at [31, 183] on div "70" at bounding box center [25, 182] width 25 height 23
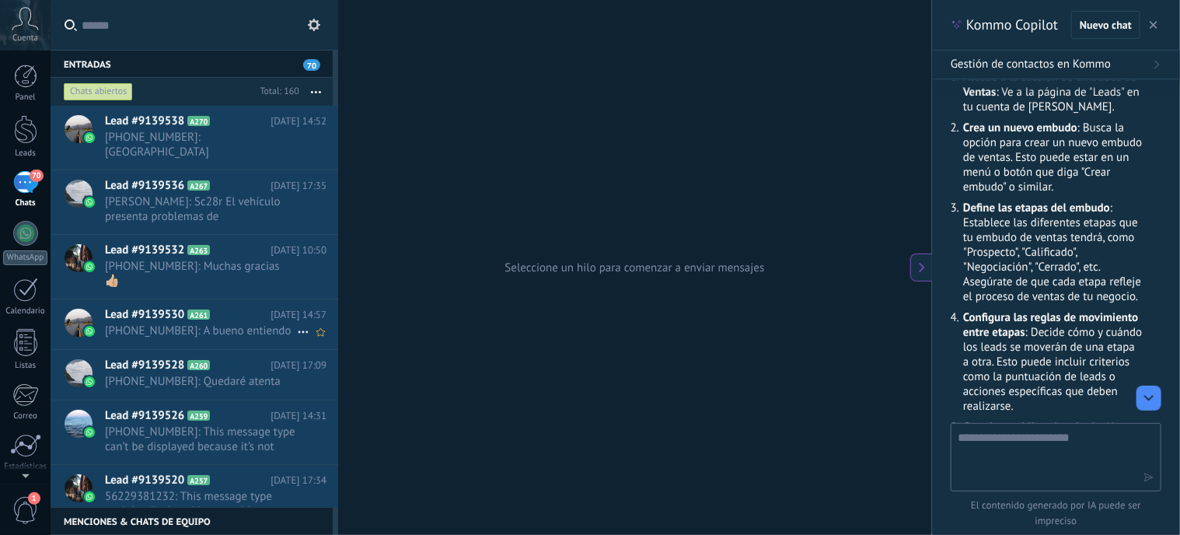
click at [235, 323] on span "+56938823467: A bueno entiendo" at bounding box center [201, 330] width 192 height 15
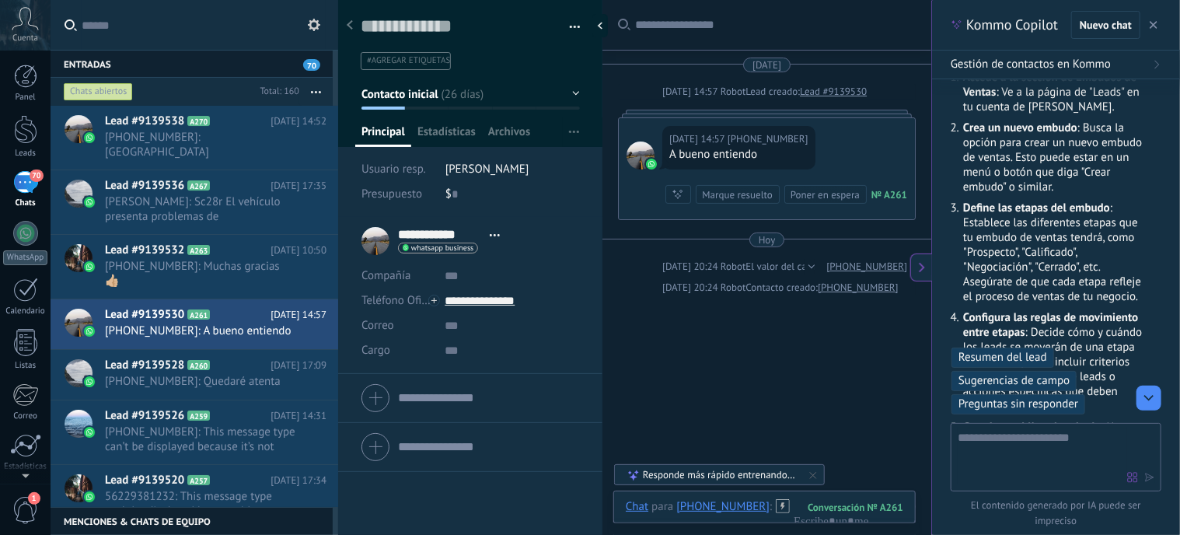
click at [734, 158] on div "A bueno entiendo" at bounding box center [739, 155] width 139 height 16
click at [856, 111] on div at bounding box center [767, 114] width 298 height 8
click at [923, 265] on icon at bounding box center [922, 267] width 12 height 12
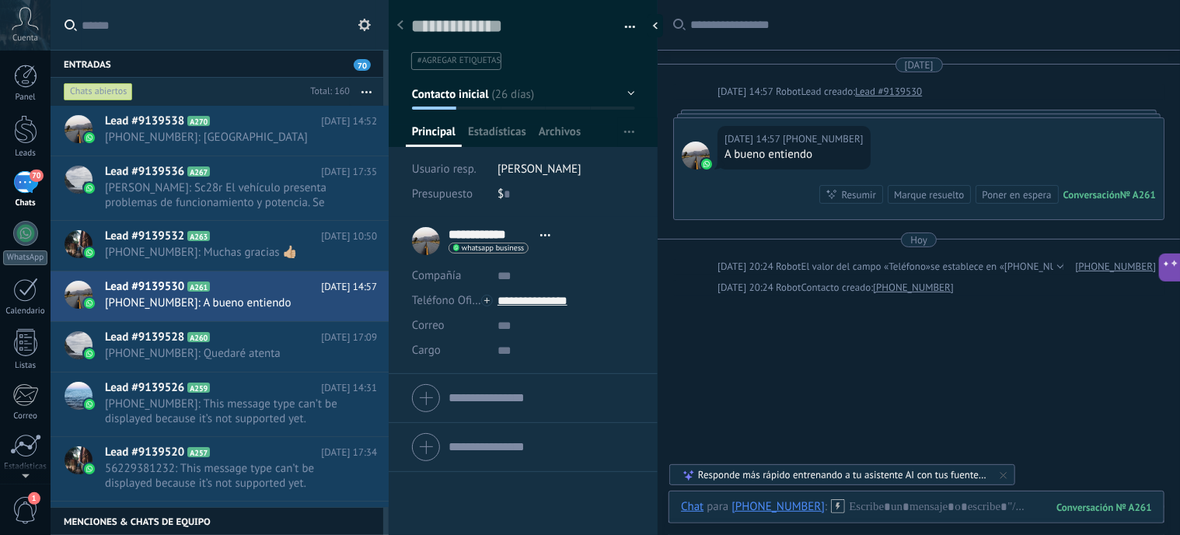
scroll to position [23, 0]
click at [841, 192] on div "Resumir" at bounding box center [858, 194] width 35 height 15
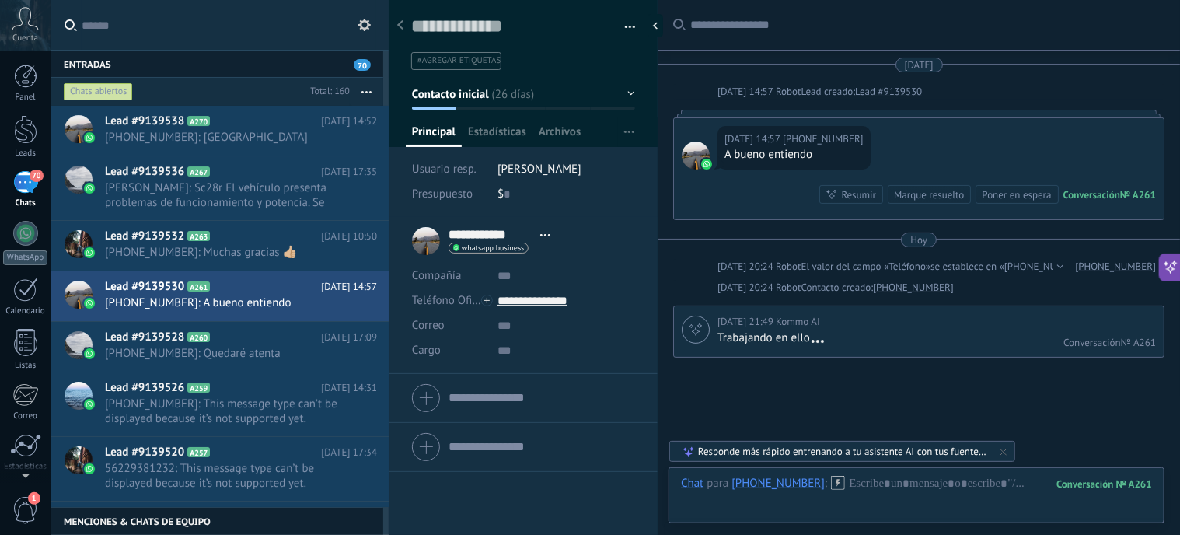
scroll to position [93, 0]
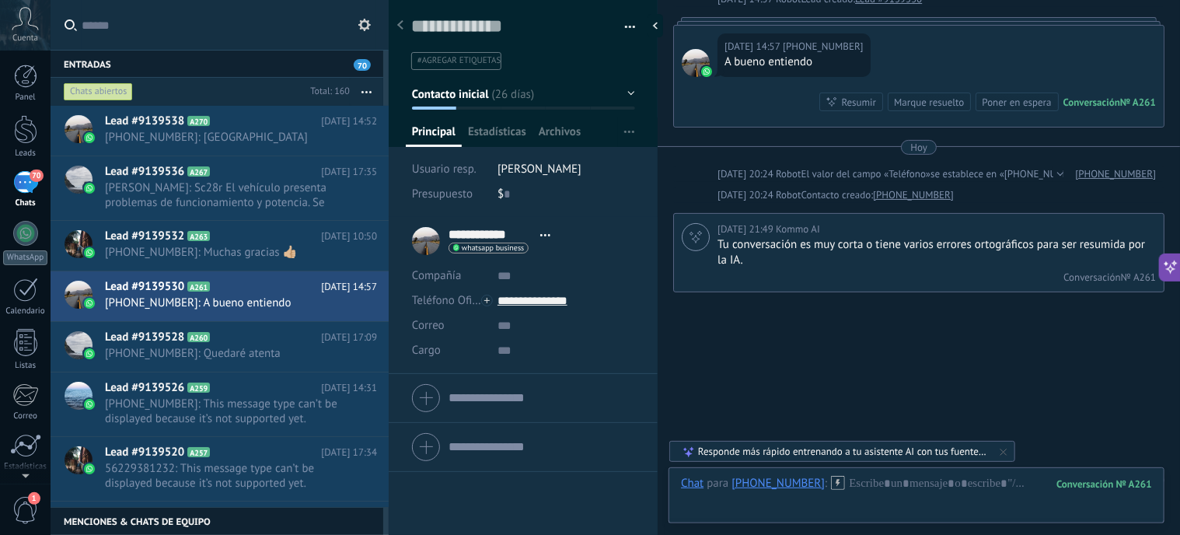
click at [827, 302] on div "Buscar Carga más 13/08/2025 13/08/2025 14:57 Robot Lead creado: Lead #9139530 1…" at bounding box center [919, 235] width 523 height 656
click at [1090, 99] on div "Conversación" at bounding box center [1092, 102] width 57 height 13
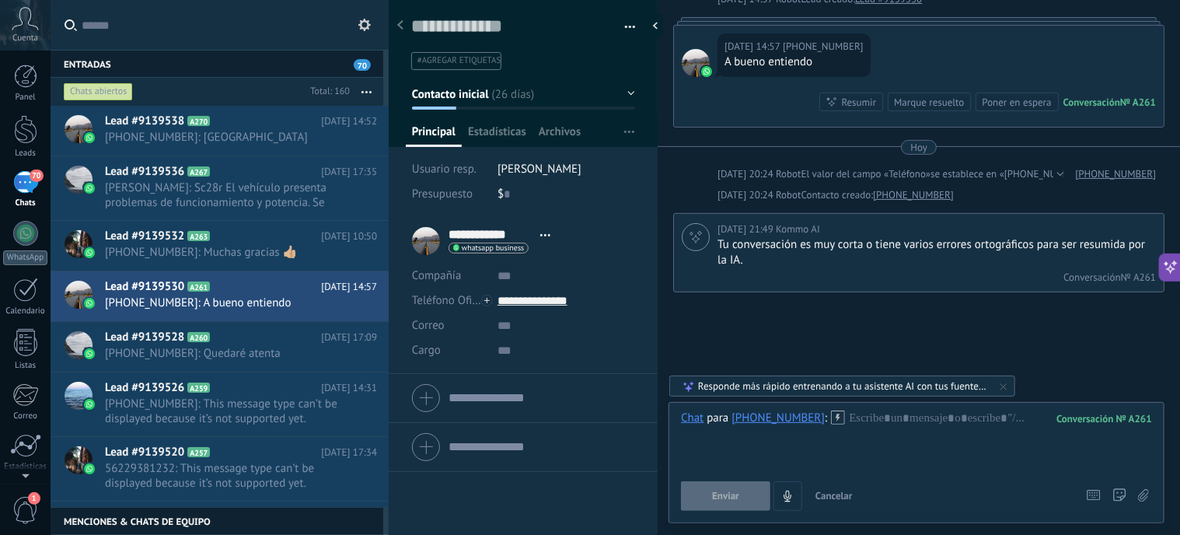
click at [931, 318] on div "Buscar Carga más 13/08/2025 13/08/2025 14:57 Robot Lead creado: Lead #9139530 1…" at bounding box center [919, 235] width 523 height 656
click at [694, 53] on div at bounding box center [696, 63] width 28 height 28
click at [500, 131] on span "Estadísticas" at bounding box center [497, 135] width 58 height 23
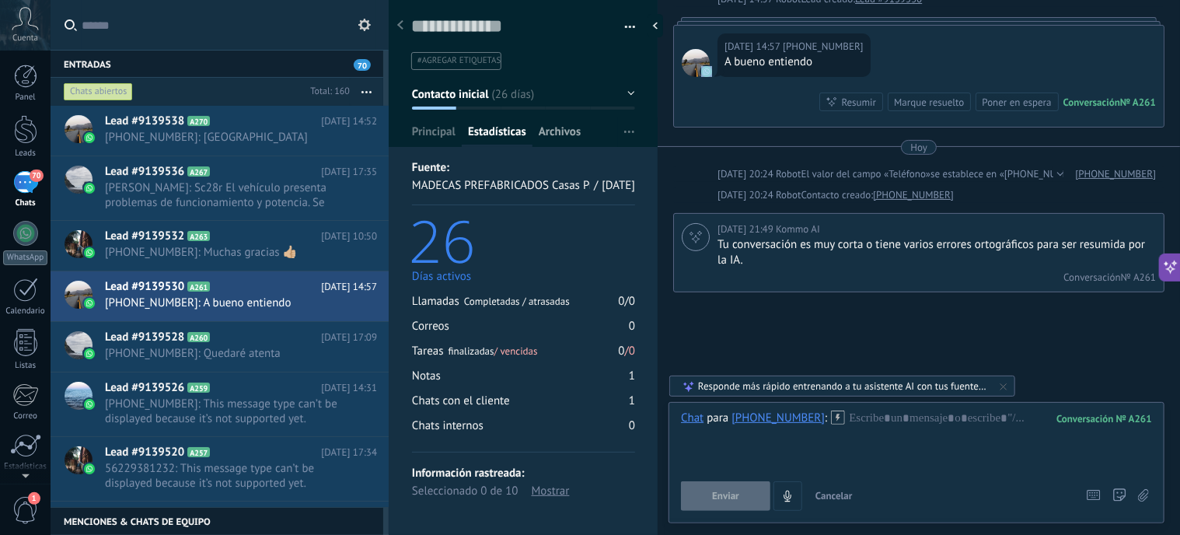
click at [570, 131] on span "Archivos" at bounding box center [560, 135] width 42 height 23
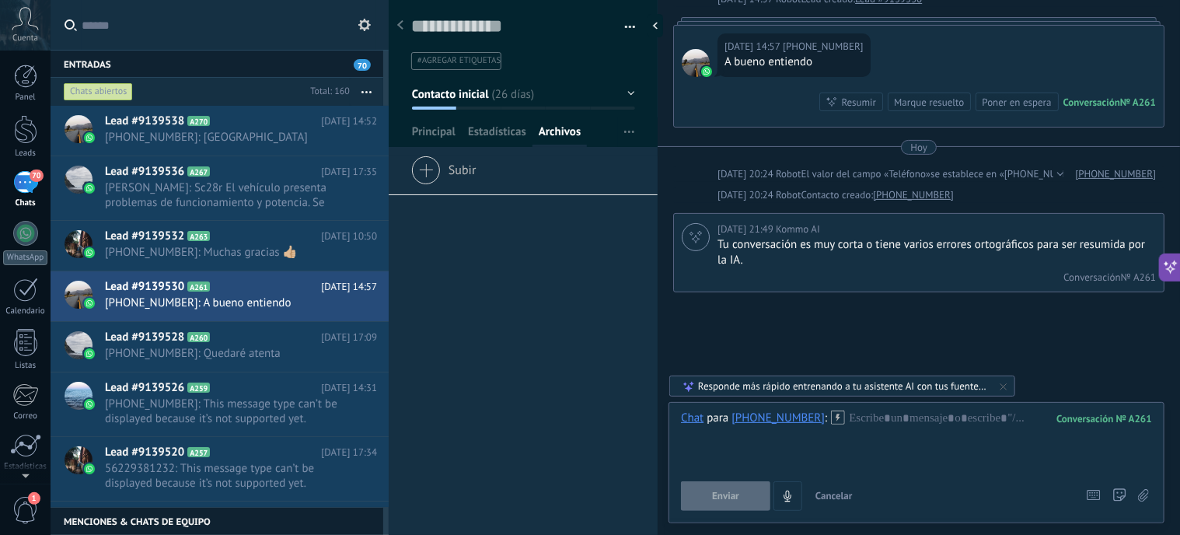
click at [931, 53] on div "13/08/2025 14:57 +56938823467 A bueno entiendo Conversación № A261 Conversación…" at bounding box center [919, 76] width 490 height 101
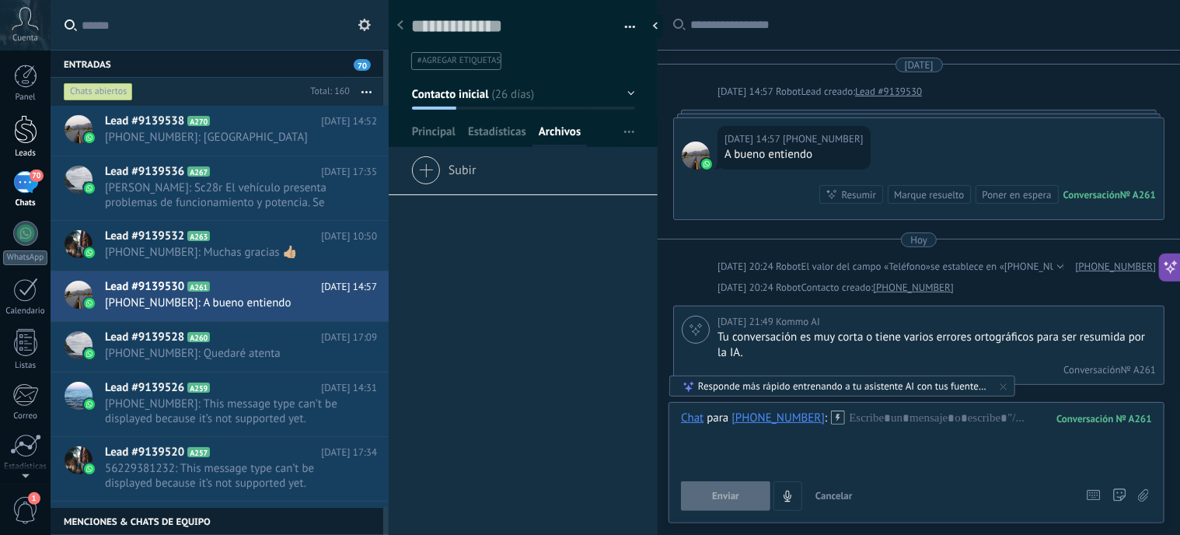
click at [22, 125] on div at bounding box center [25, 129] width 23 height 29
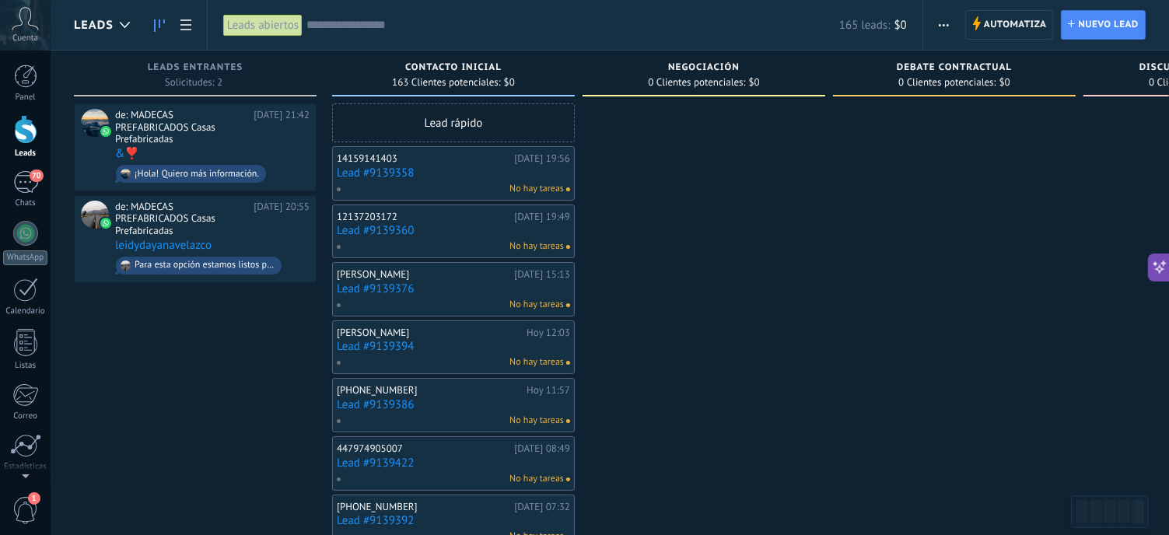
click at [477, 123] on div "Lead rápido" at bounding box center [453, 122] width 243 height 39
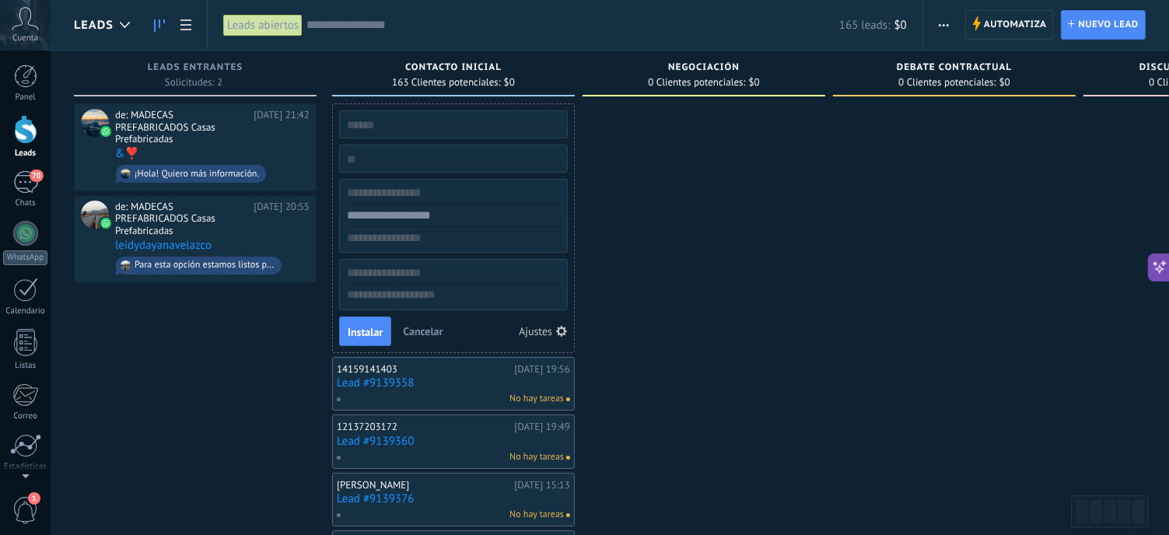
click at [477, 121] on input "text" at bounding box center [451, 125] width 227 height 22
click at [26, 70] on div at bounding box center [25, 76] width 23 height 23
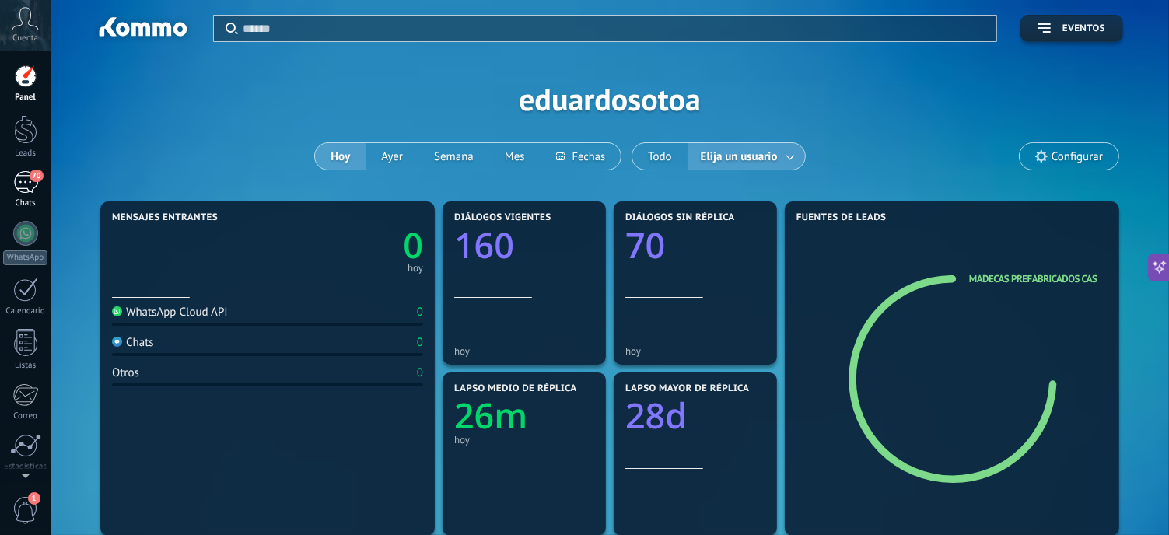
click at [26, 178] on div "70" at bounding box center [25, 182] width 25 height 23
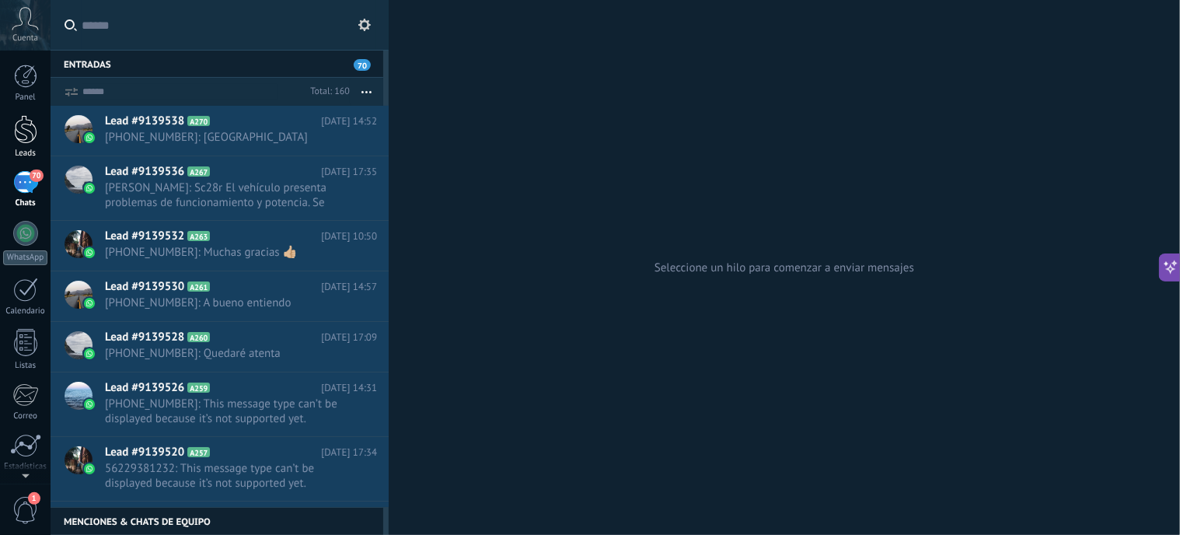
click at [22, 124] on div at bounding box center [25, 129] width 23 height 29
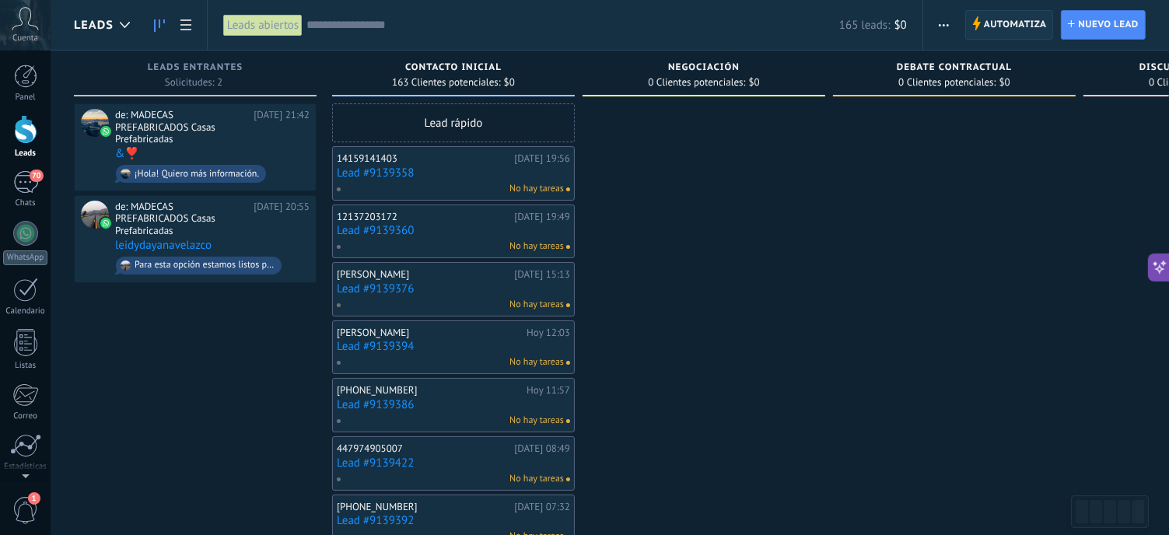
click at [998, 25] on span "Automatiza" at bounding box center [1015, 25] width 63 height 28
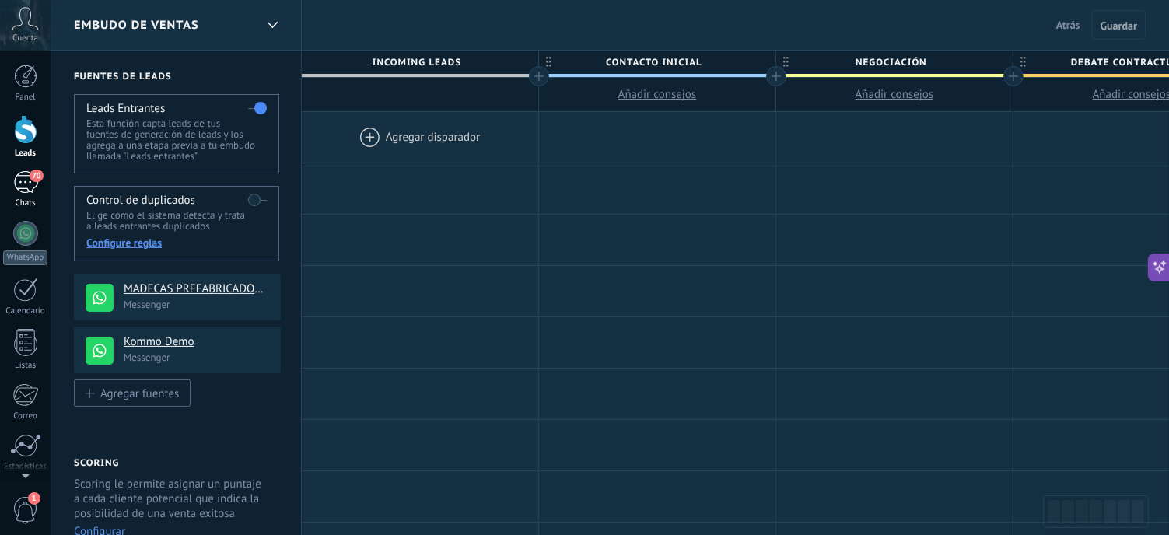
click at [17, 186] on div "70" at bounding box center [25, 182] width 25 height 23
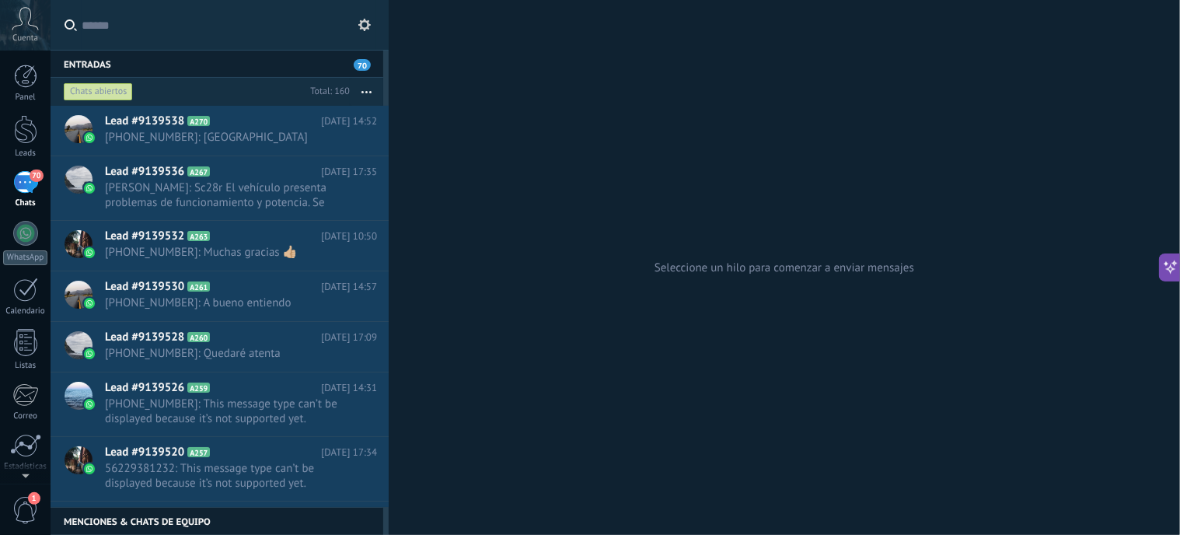
click at [1175, 253] on button at bounding box center [1170, 267] width 22 height 28
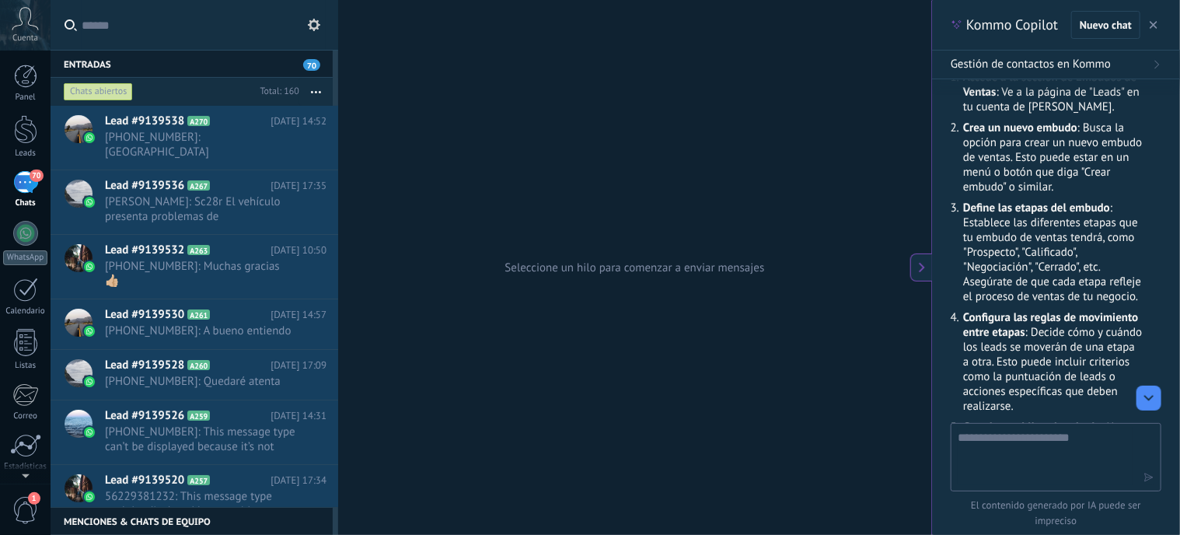
type textarea "**********"
click at [1038, 446] on textarea at bounding box center [1045, 456] width 175 height 56
type textarea "**********"
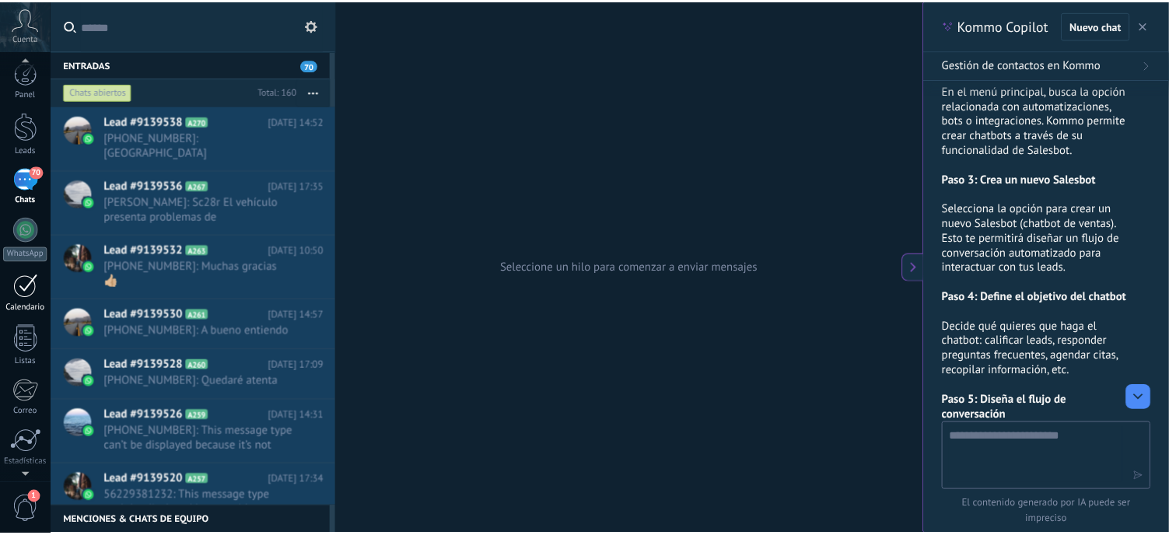
scroll to position [0, 0]
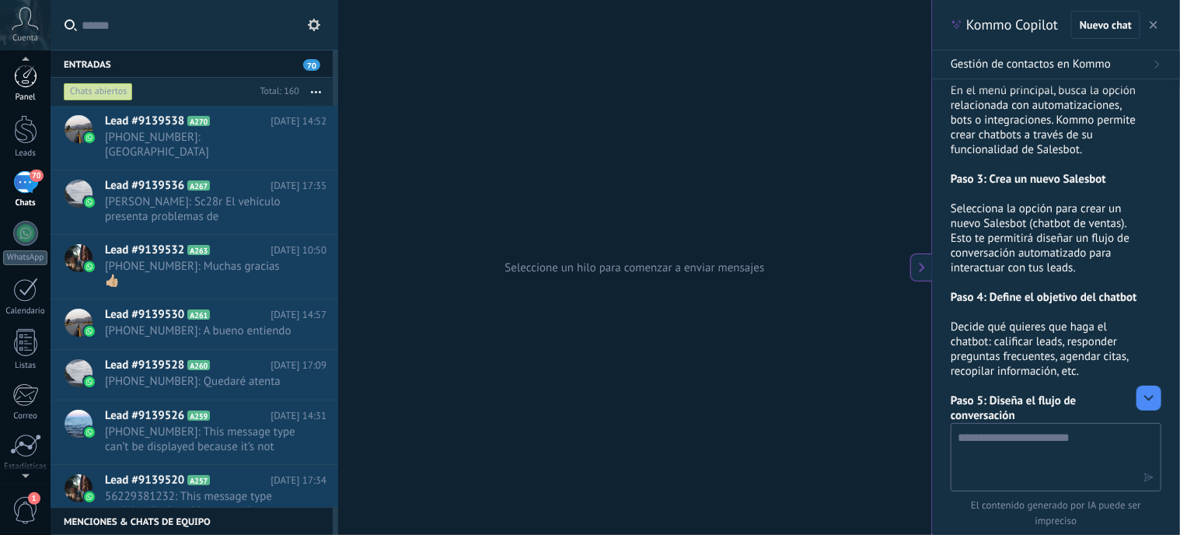
click at [22, 85] on div at bounding box center [25, 76] width 23 height 23
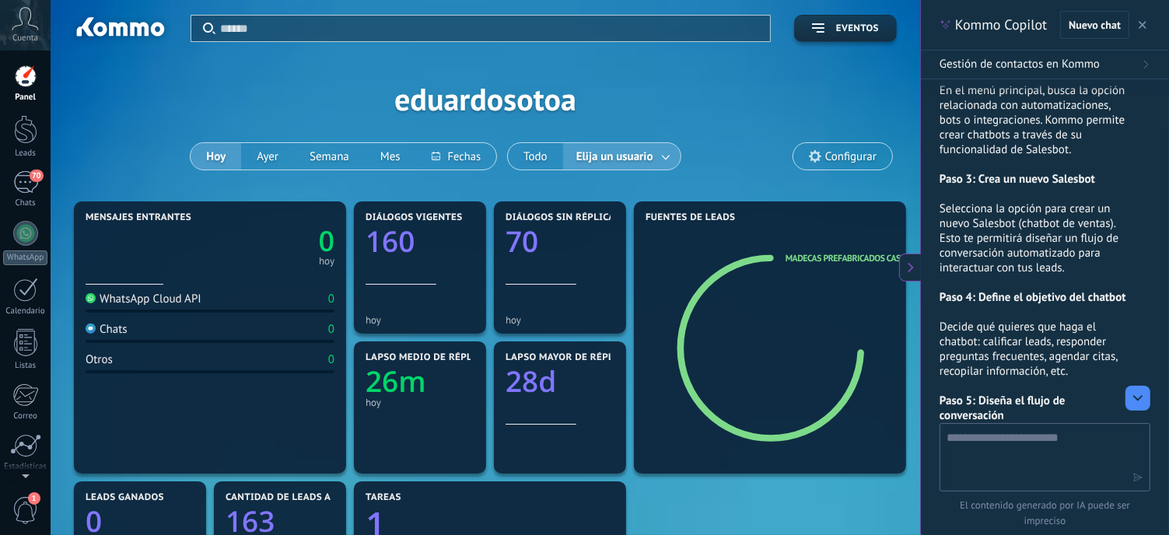
click at [831, 158] on span "Configurar" at bounding box center [850, 156] width 51 height 13
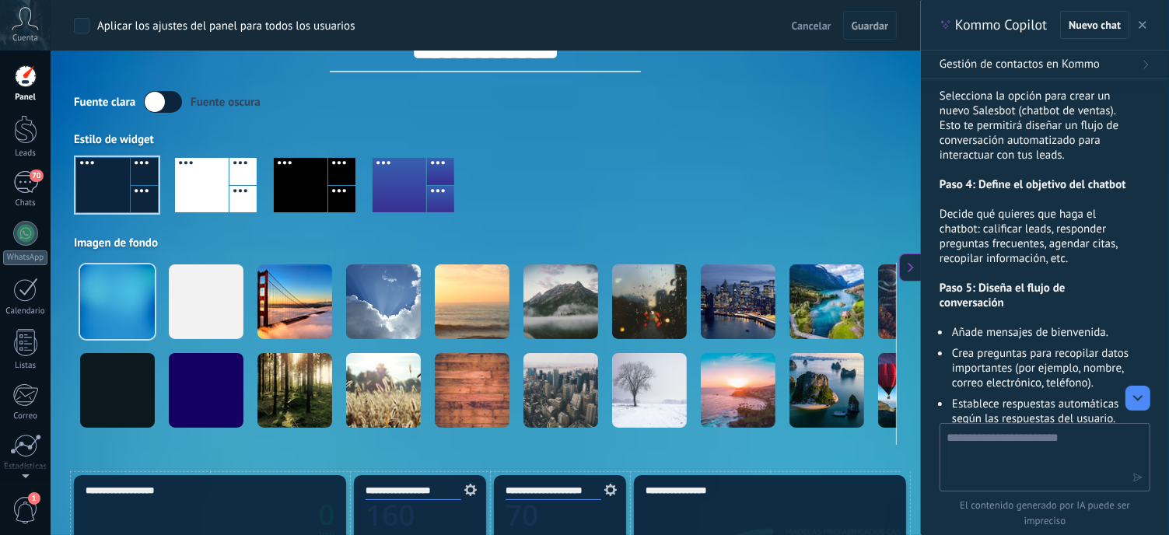
scroll to position [1882, 0]
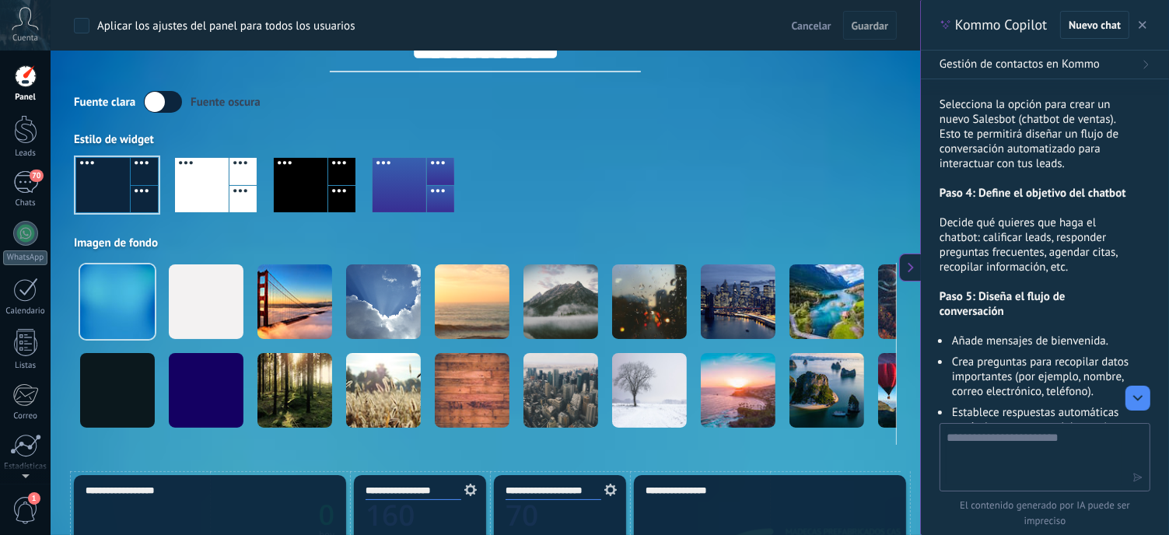
click at [20, 22] on icon at bounding box center [25, 18] width 27 height 23
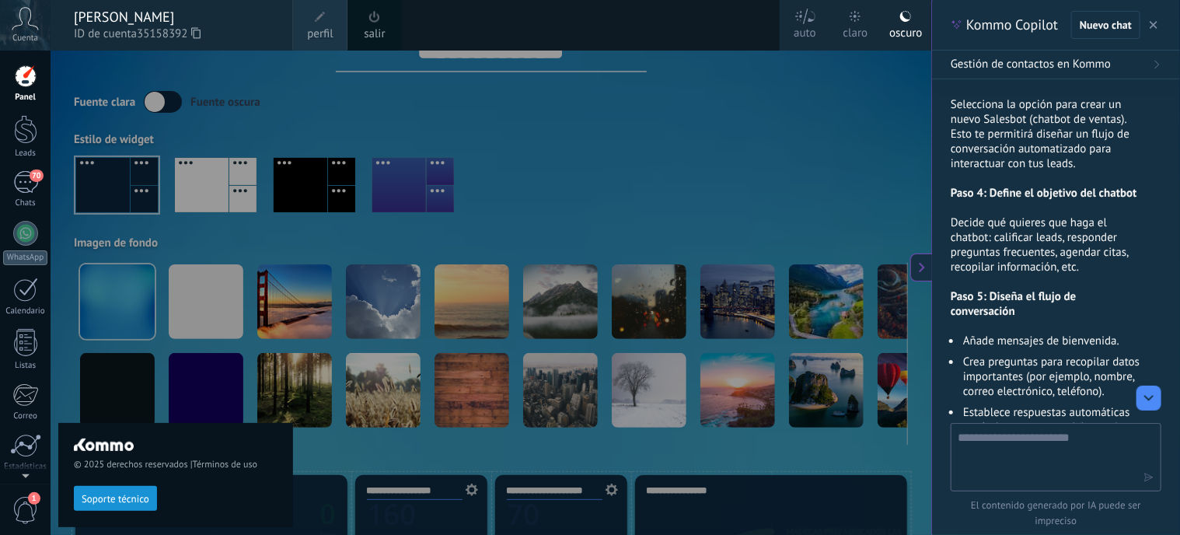
click at [23, 83] on div at bounding box center [25, 76] width 23 height 23
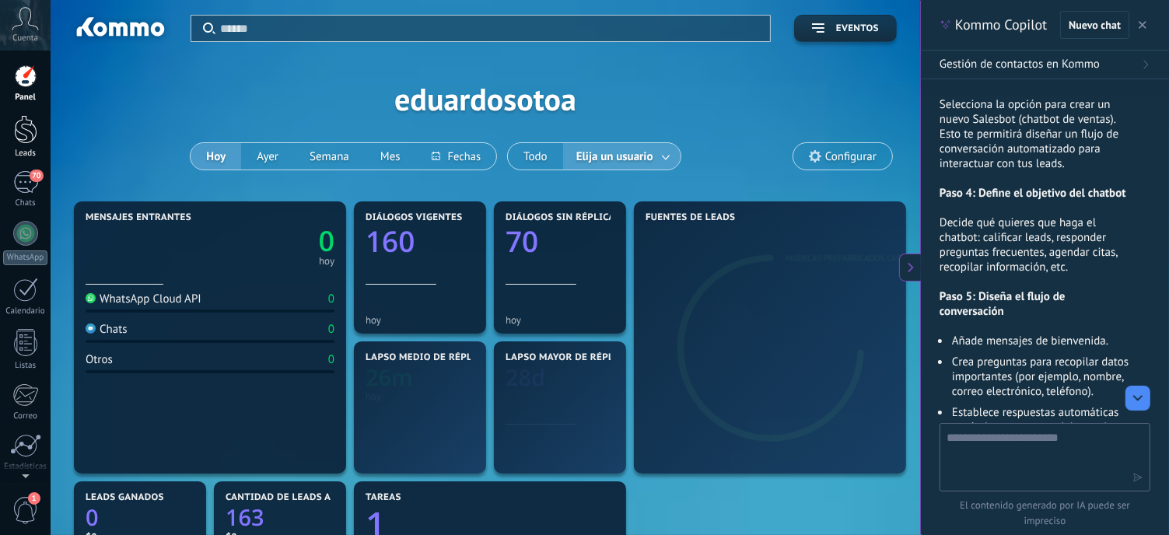
click at [29, 123] on div at bounding box center [25, 129] width 23 height 29
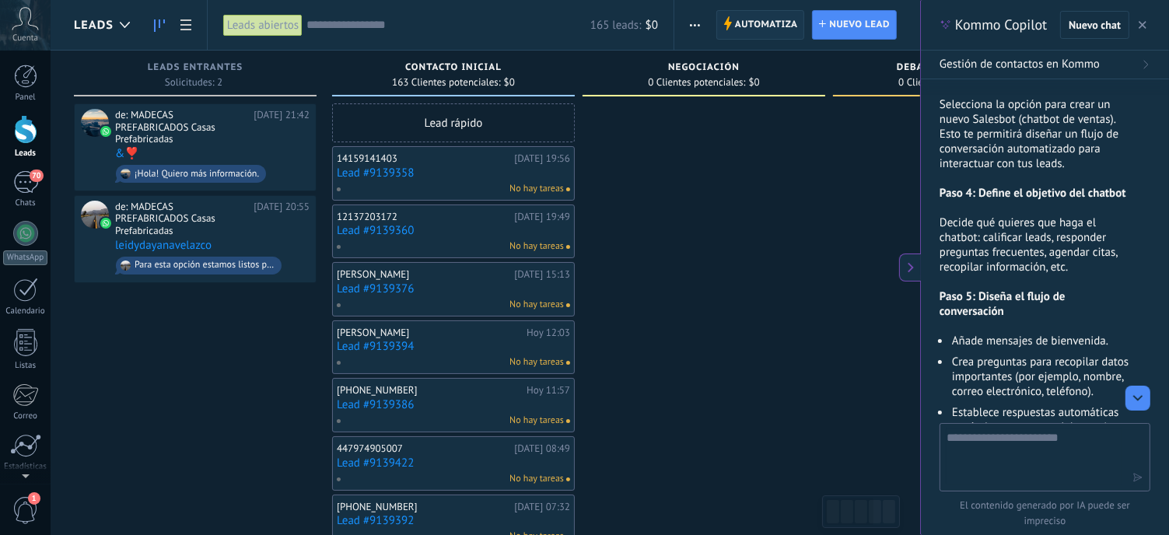
click at [749, 21] on span "Automatiza" at bounding box center [766, 25] width 63 height 28
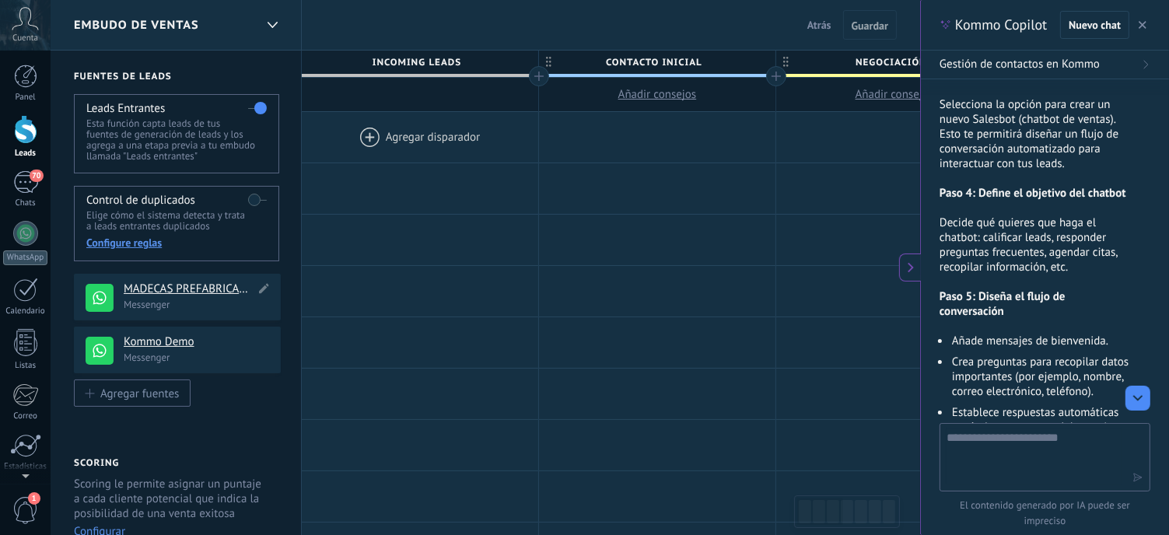
click at [166, 288] on h4 "MADECAS PREFABRICADOS Casas Prefabricadas" at bounding box center [189, 289] width 131 height 16
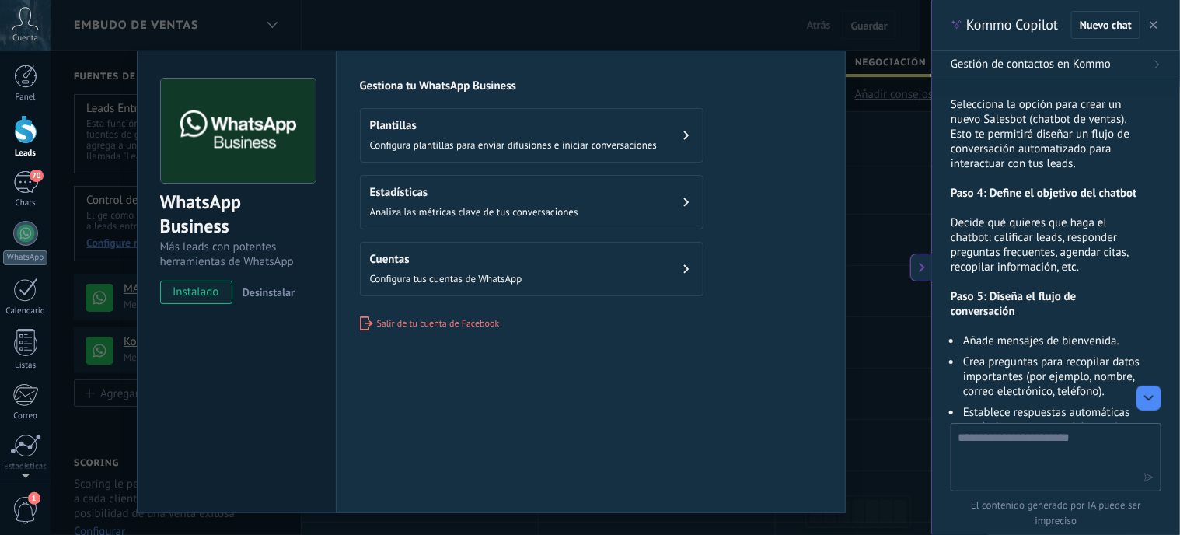
click at [557, 141] on span "Configura plantillas para enviar difusiones e iniciar conversaciones" at bounding box center [514, 144] width 288 height 13
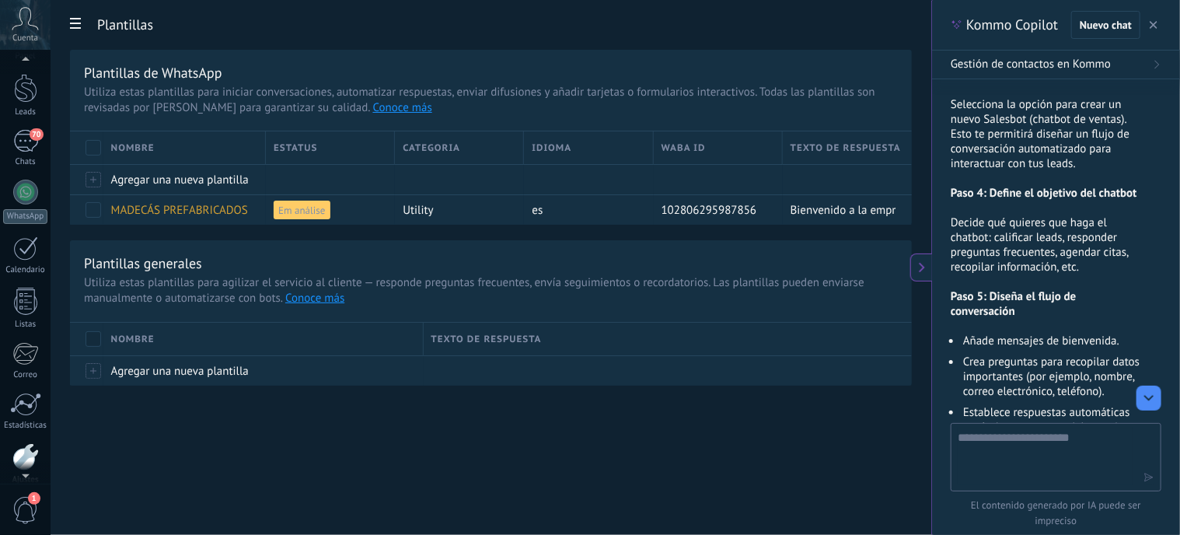
scroll to position [111, 0]
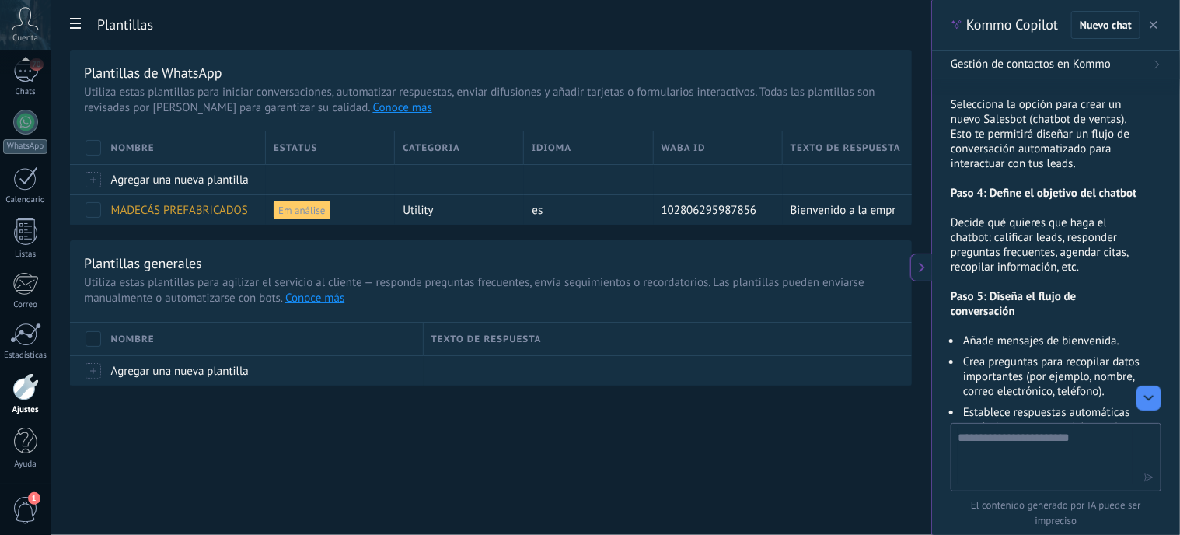
click at [75, 21] on icon at bounding box center [75, 23] width 11 height 11
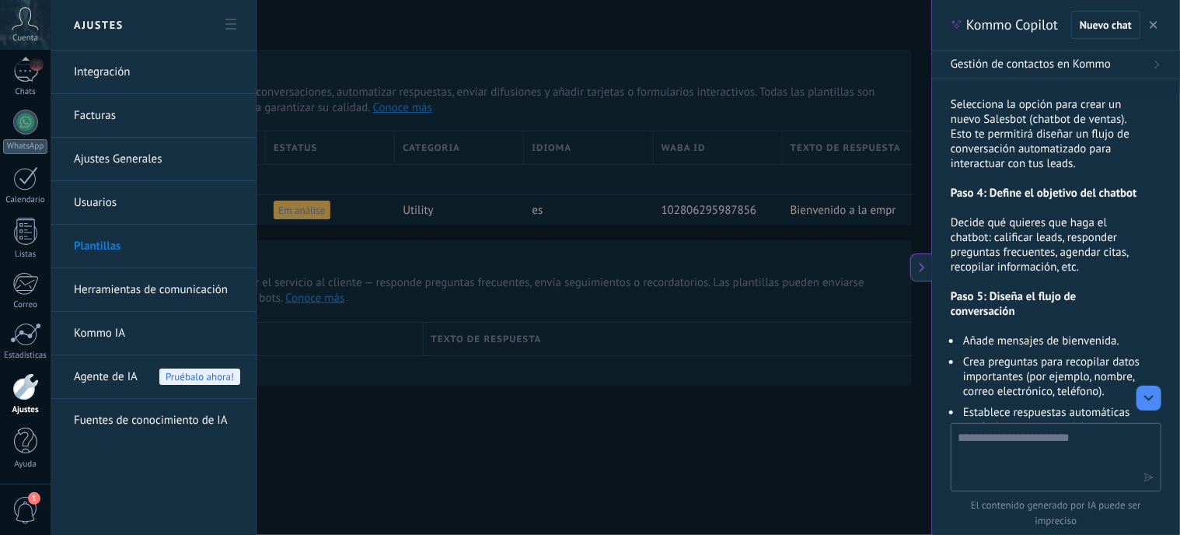
click at [100, 288] on link "Herramientas de comunicación" at bounding box center [157, 290] width 166 height 44
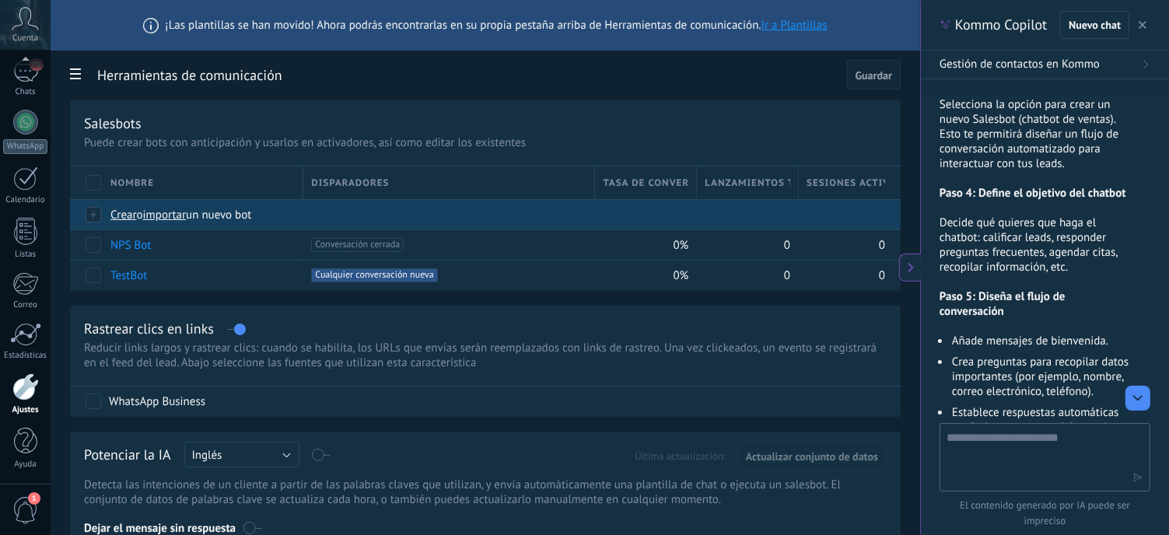
click at [137, 215] on span "o" at bounding box center [140, 215] width 6 height 15
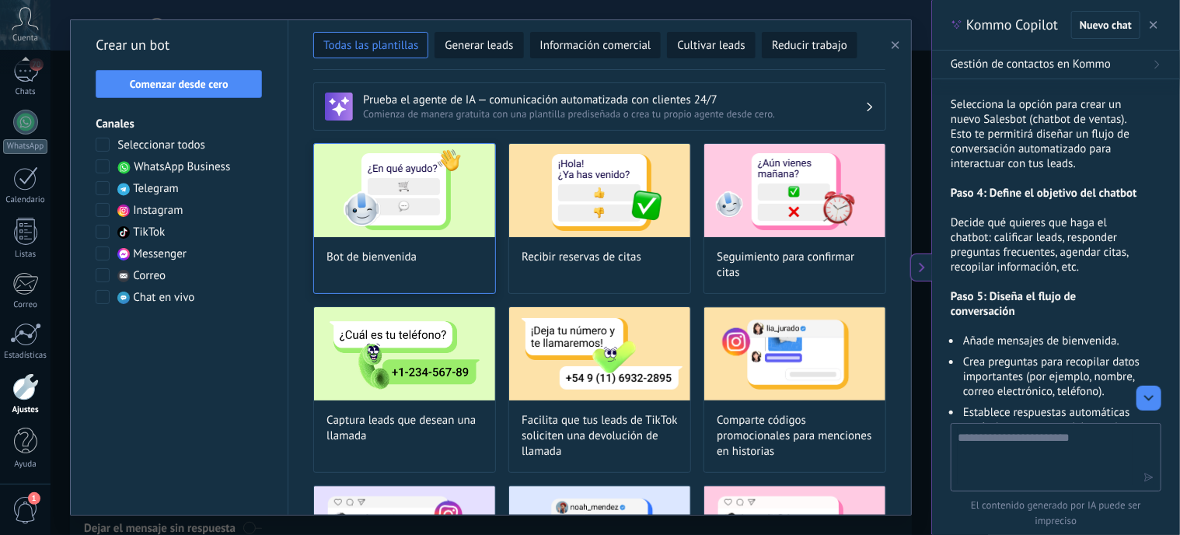
click at [411, 178] on img at bounding box center [404, 190] width 181 height 93
type input "**********"
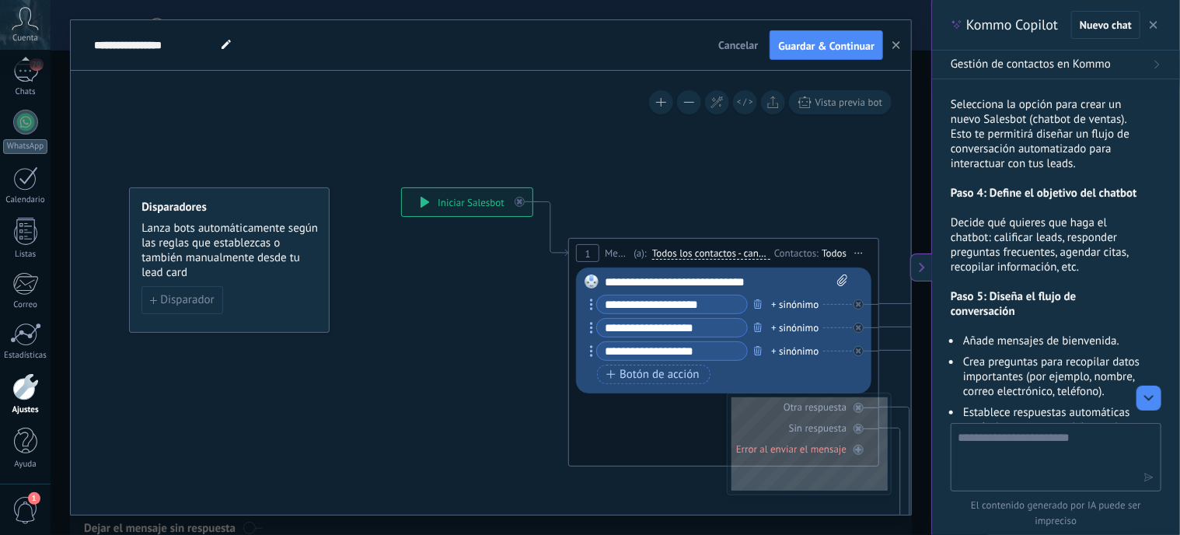
click at [625, 303] on input "**********" at bounding box center [672, 304] width 150 height 18
drag, startPoint x: 714, startPoint y: 303, endPoint x: 584, endPoint y: 299, distance: 129.9
click at [584, 299] on div "Reemplazar Quitar Convertir a mensaje de voz Arrastre la imagen aquí para adjun…" at bounding box center [723, 330] width 295 height 126
click at [844, 250] on div "Todos" at bounding box center [834, 253] width 25 height 12
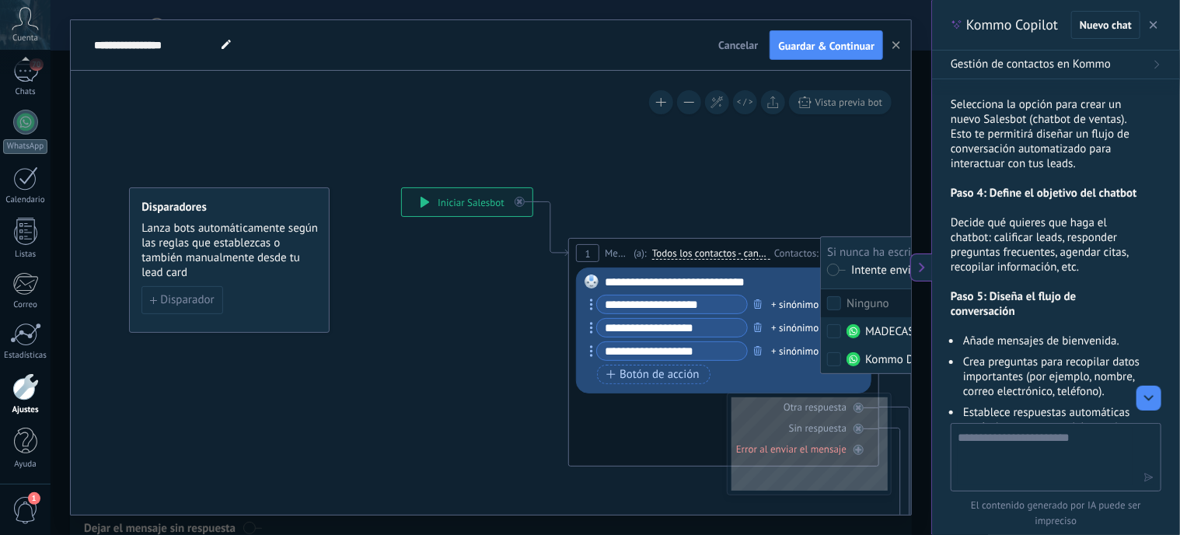
click at [844, 250] on div "Si nunca ha escrito en un canal:" at bounding box center [965, 252] width 276 height 13
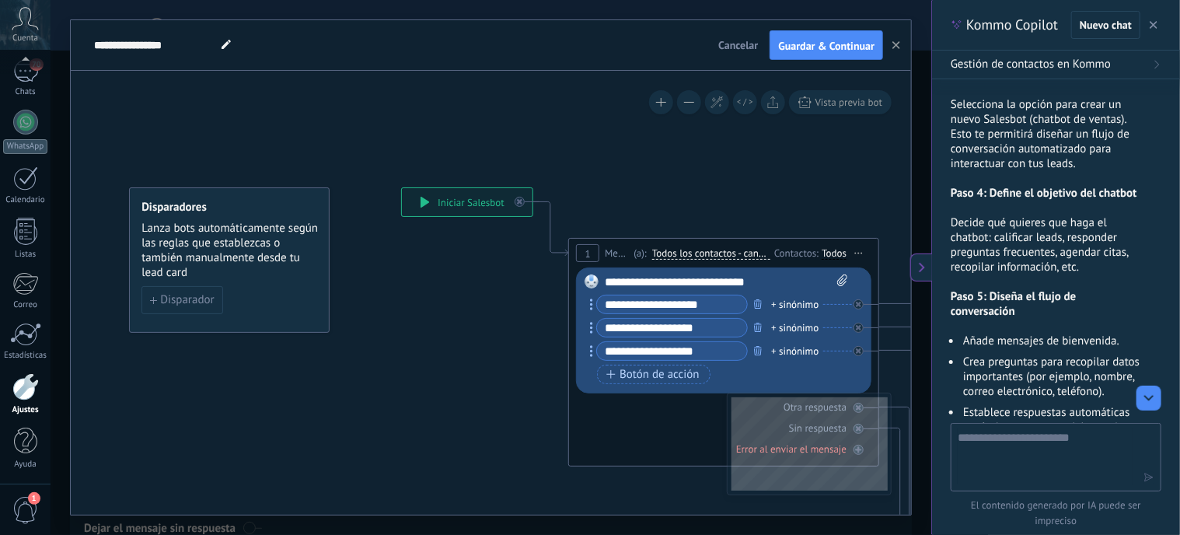
click at [860, 253] on icon at bounding box center [859, 254] width 8 height 2
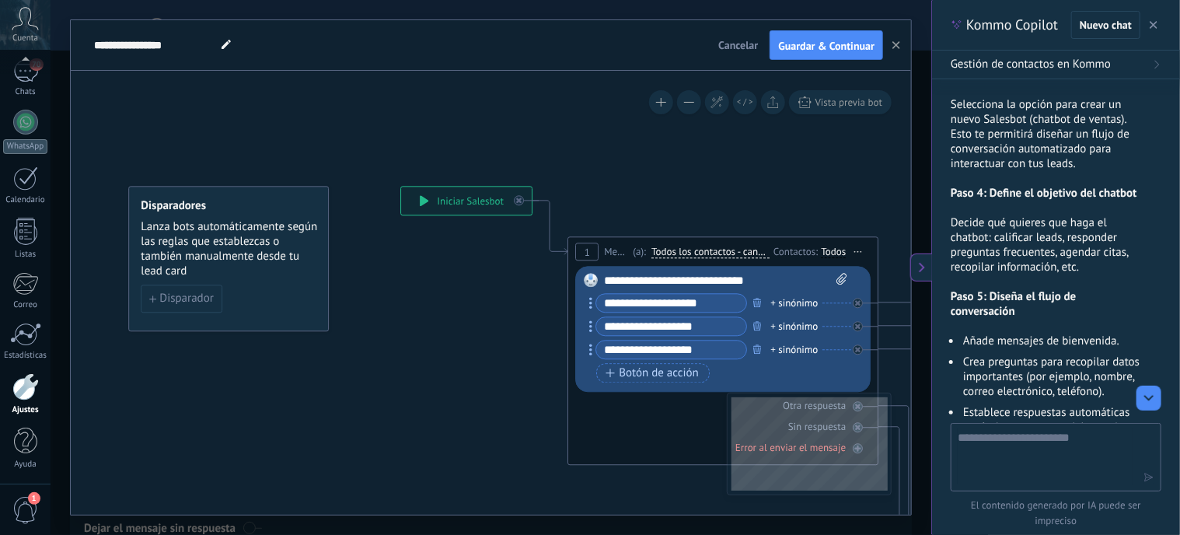
click at [717, 246] on span "Todos los contactos - canales seleccionados" at bounding box center [711, 252] width 118 height 12
click at [717, 246] on button "Todos los contactos - canales seleccionados" at bounding box center [741, 252] width 194 height 28
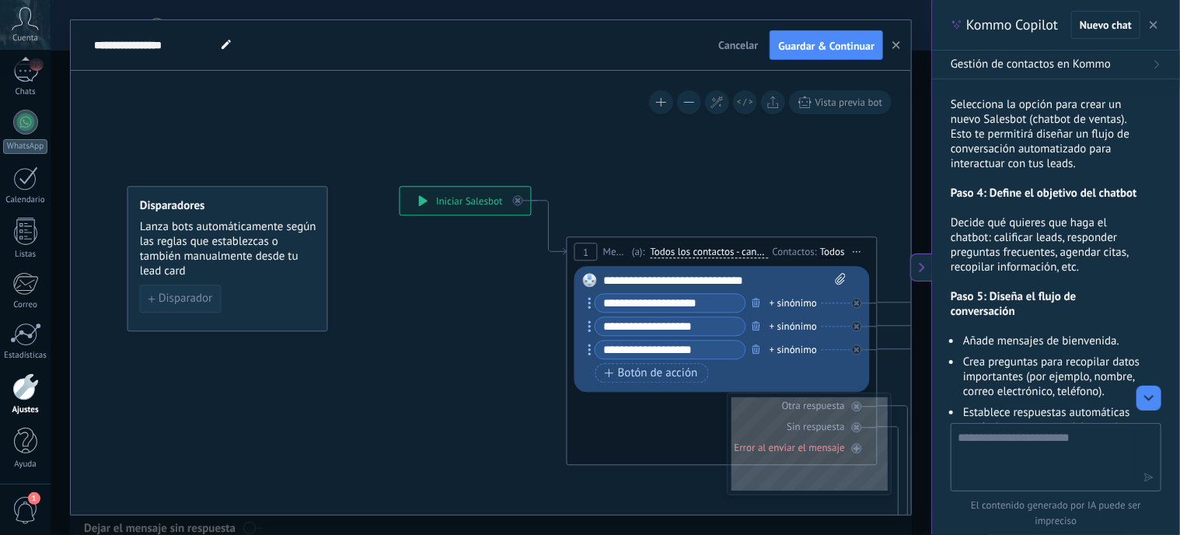
click at [192, 298] on span "Disparador" at bounding box center [186, 298] width 54 height 11
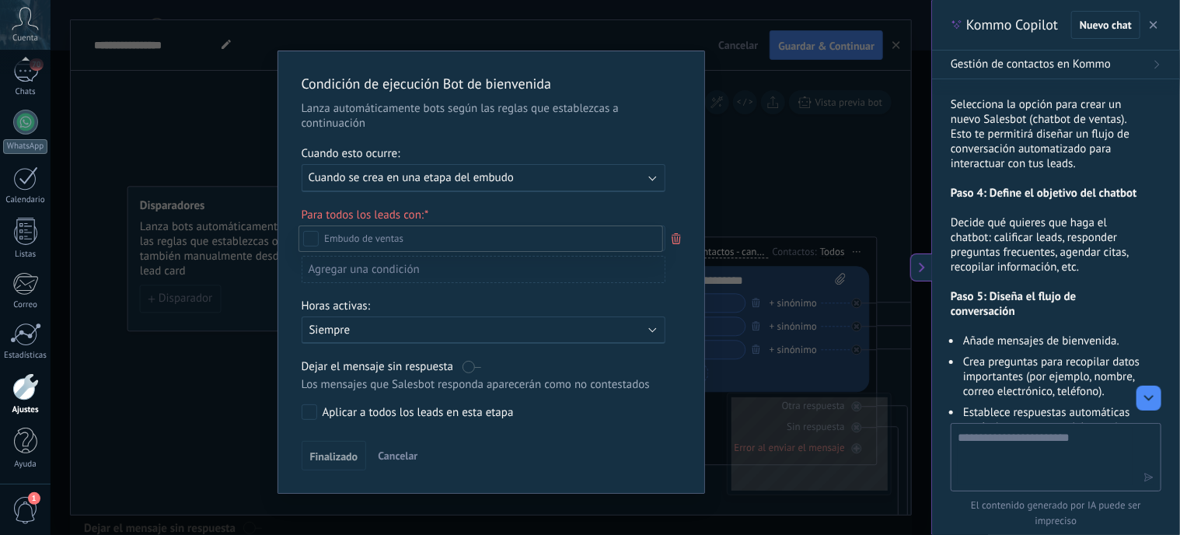
click at [650, 181] on div at bounding box center [616, 267] width 1130 height 535
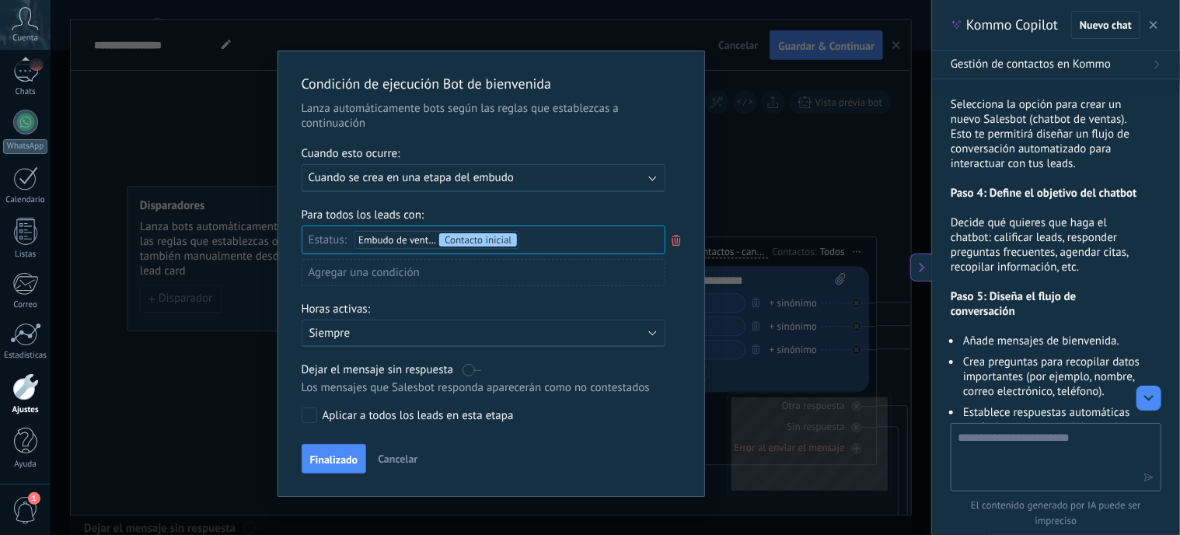
click at [650, 181] on div "Ejecutar: Cuando se crea en una etapa del embudo" at bounding box center [484, 178] width 364 height 28
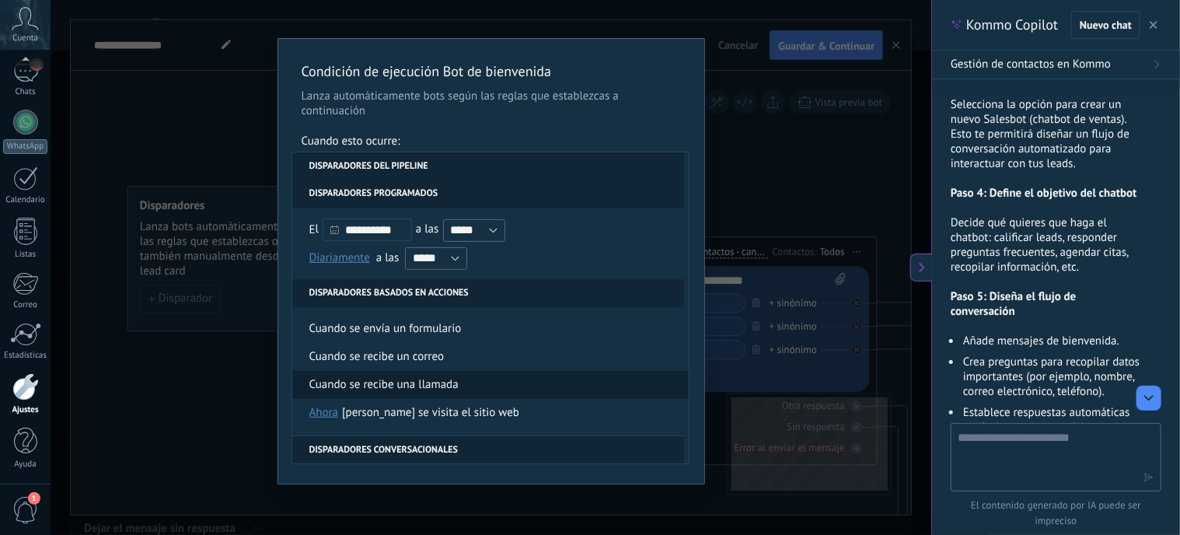
scroll to position [181, 0]
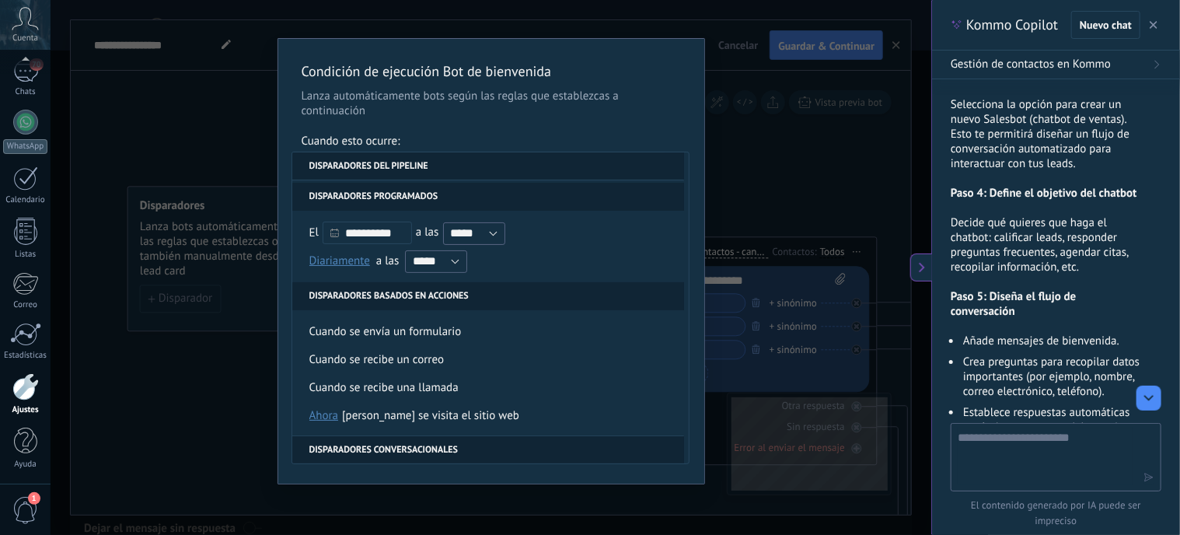
click at [212, 125] on div "Condición de ejecución Bot de bienvenida Lanza automáticamente bots según las r…" at bounding box center [491, 267] width 881 height 535
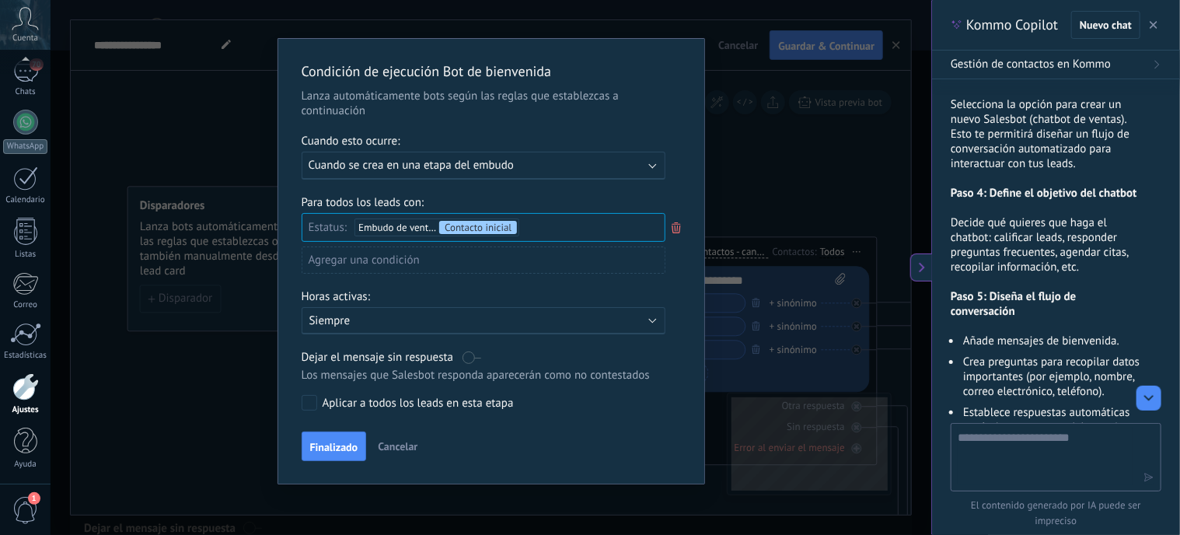
click at [384, 252] on div "Agregar una condición" at bounding box center [484, 259] width 364 height 27
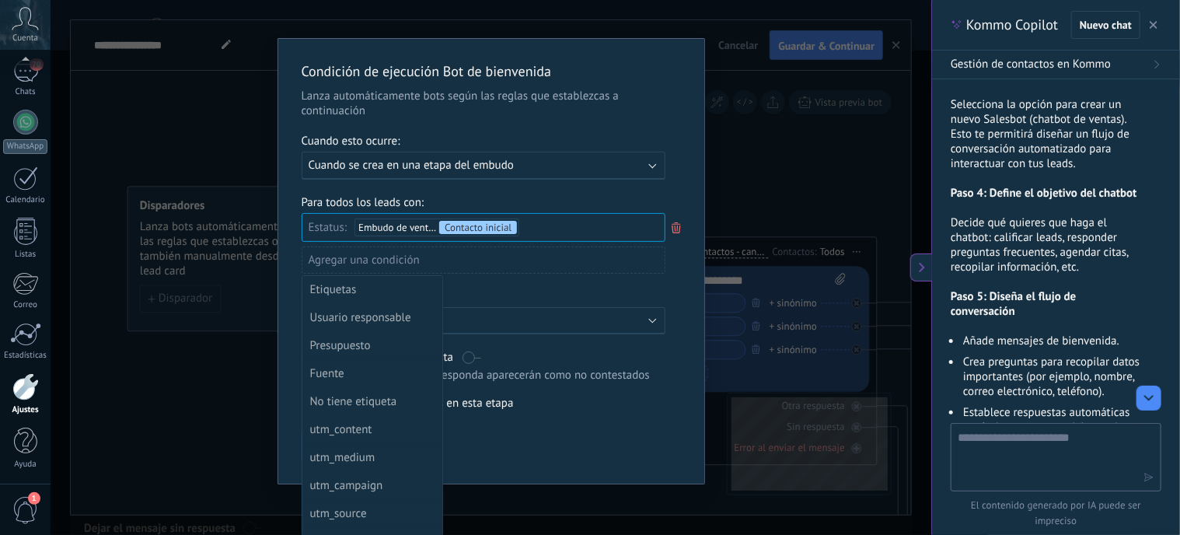
click at [214, 137] on div "Condición de ejecución Bot de bienvenida Lanza automáticamente bots según las r…" at bounding box center [491, 267] width 881 height 535
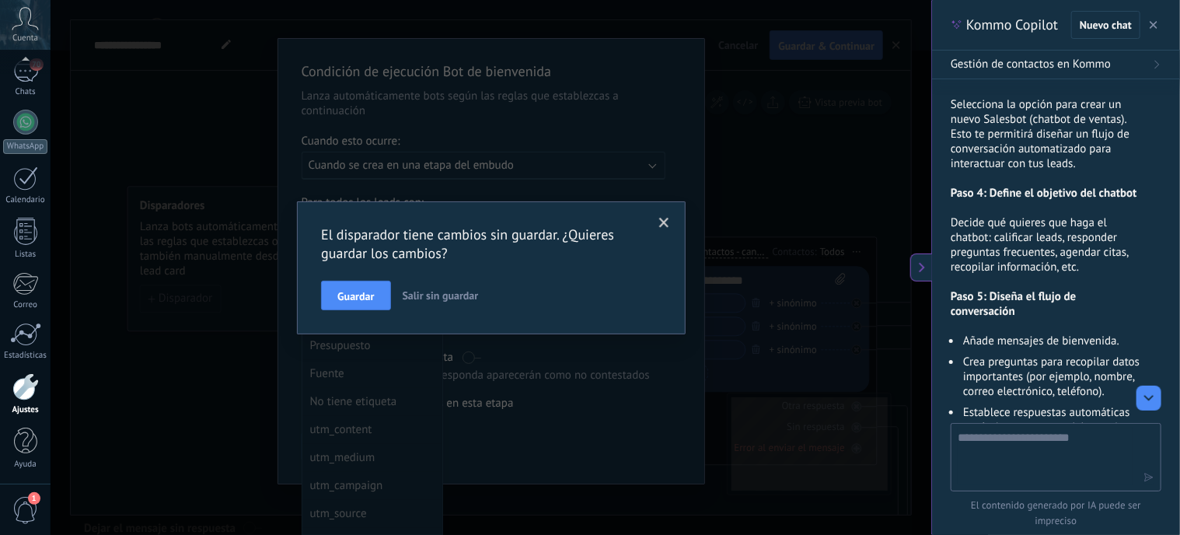
click at [445, 298] on span "Salir sin guardar" at bounding box center [441, 295] width 76 height 14
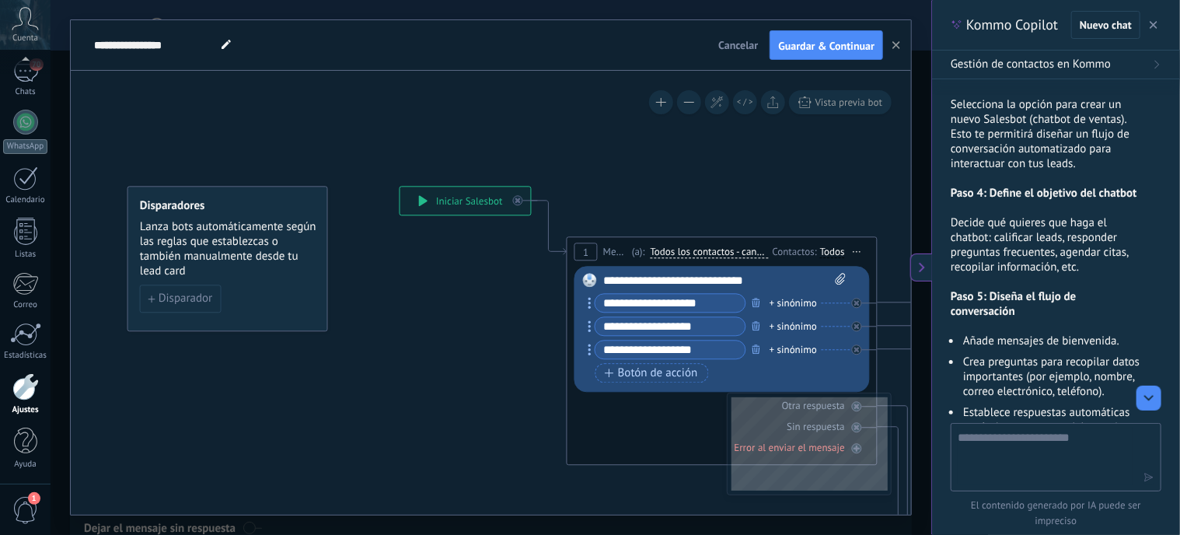
scroll to position [0, 0]
click at [481, 205] on div "**********" at bounding box center [465, 201] width 131 height 28
click at [854, 98] on span "Vista previa bot" at bounding box center [850, 102] width 68 height 13
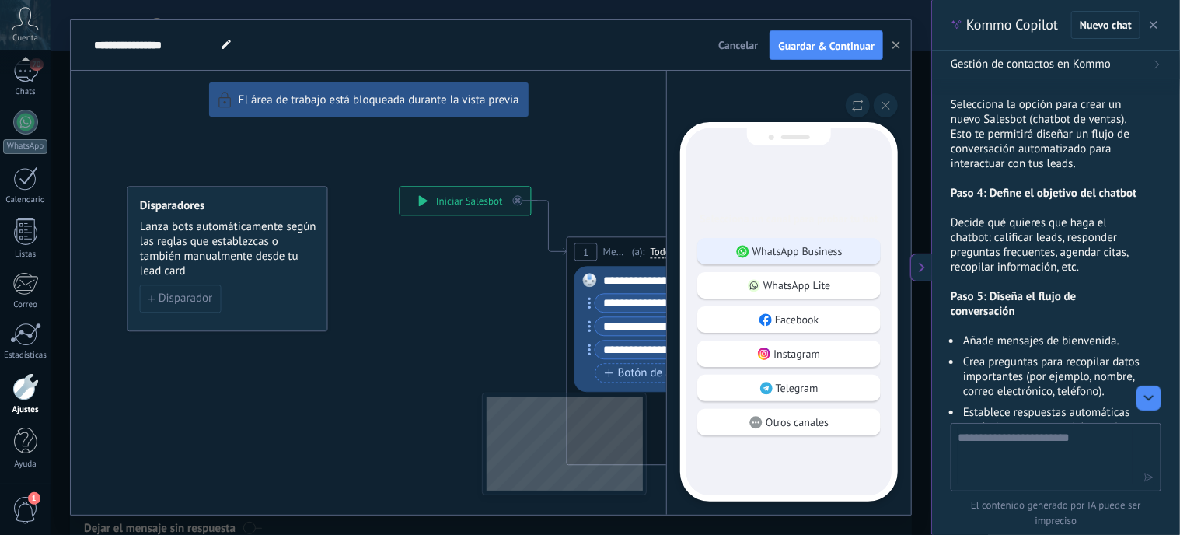
click at [771, 244] on p "WhatsApp Business" at bounding box center [798, 251] width 90 height 14
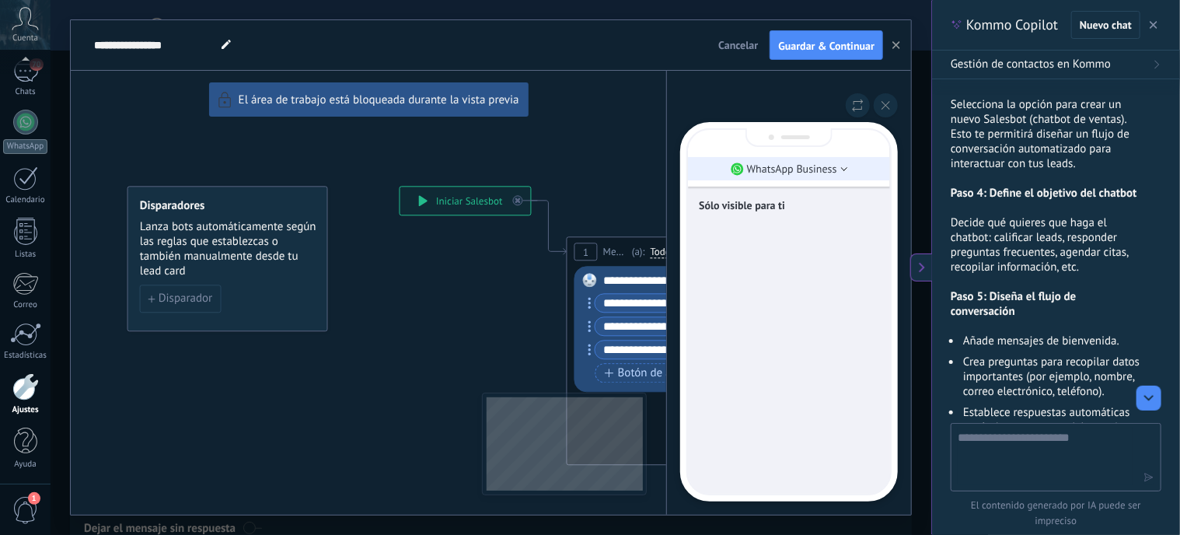
click at [765, 168] on p "WhatsApp Business" at bounding box center [792, 169] width 90 height 14
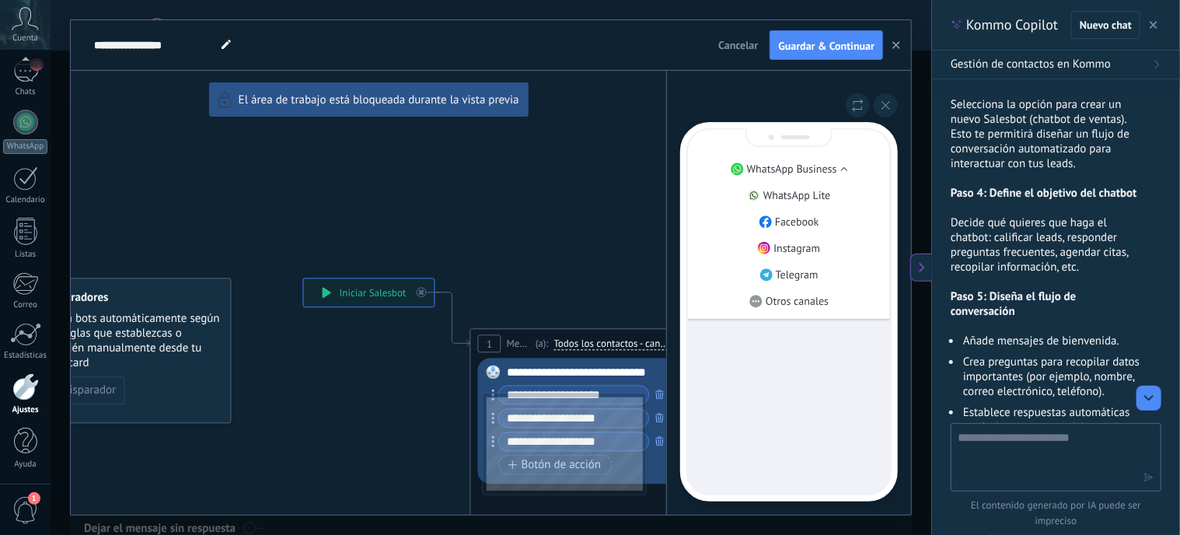
click at [765, 168] on p "WhatsApp Business" at bounding box center [792, 169] width 90 height 14
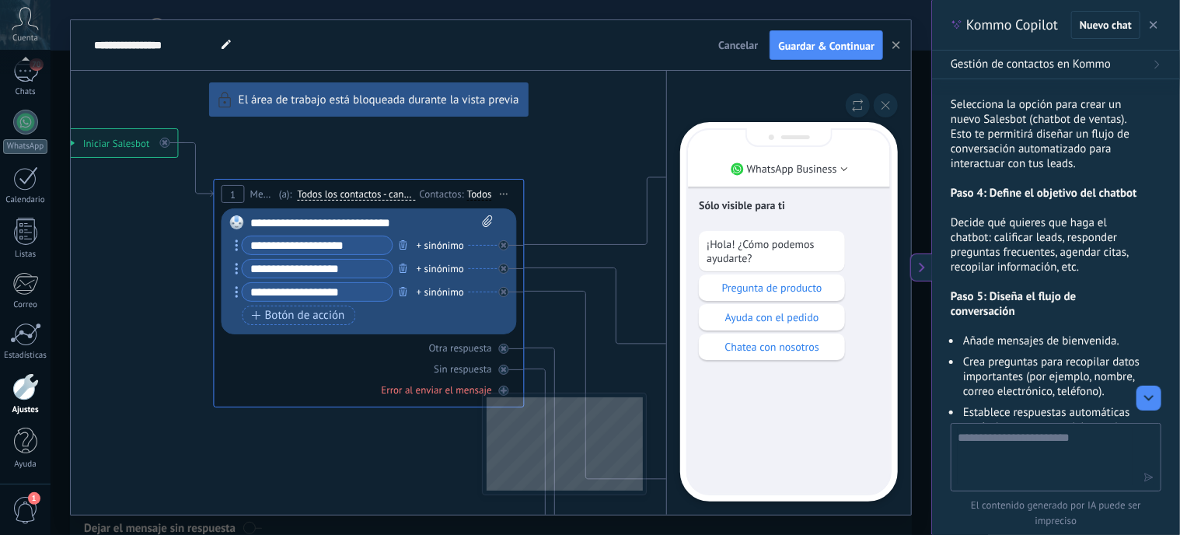
click at [389, 219] on div "**********" at bounding box center [491, 267] width 841 height 495
click at [489, 222] on div "**********" at bounding box center [491, 267] width 841 height 495
click at [418, 243] on div "**********" at bounding box center [491, 267] width 841 height 495
click at [450, 249] on div "**********" at bounding box center [491, 267] width 841 height 495
click at [479, 242] on div "**********" at bounding box center [491, 267] width 841 height 495
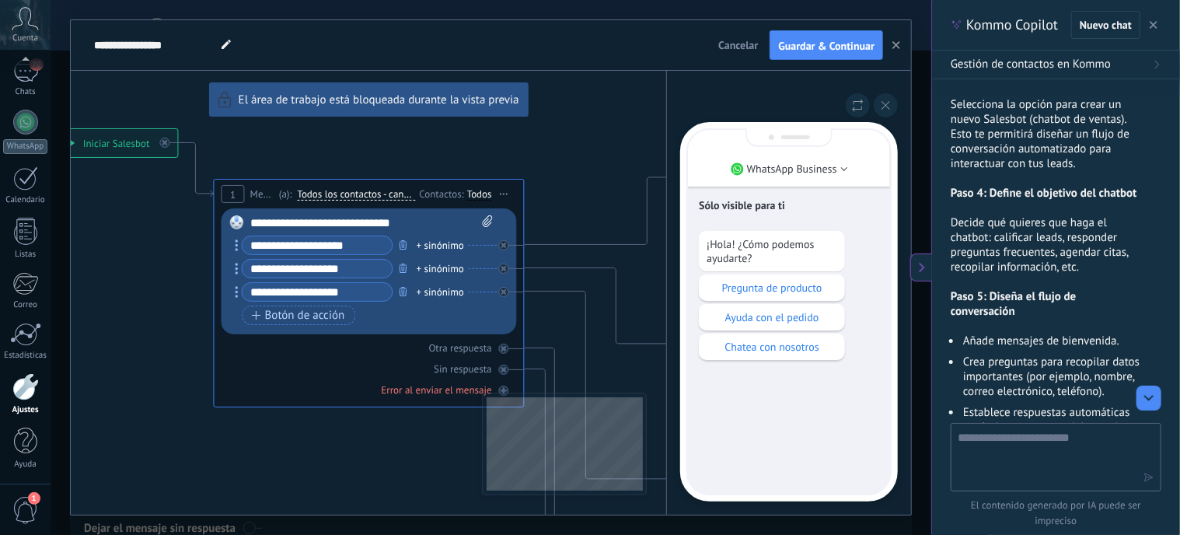
click at [317, 243] on div "**********" at bounding box center [491, 267] width 841 height 495
click at [348, 245] on div "**********" at bounding box center [491, 267] width 841 height 495
click at [737, 37] on button "Cancelar" at bounding box center [738, 44] width 52 height 23
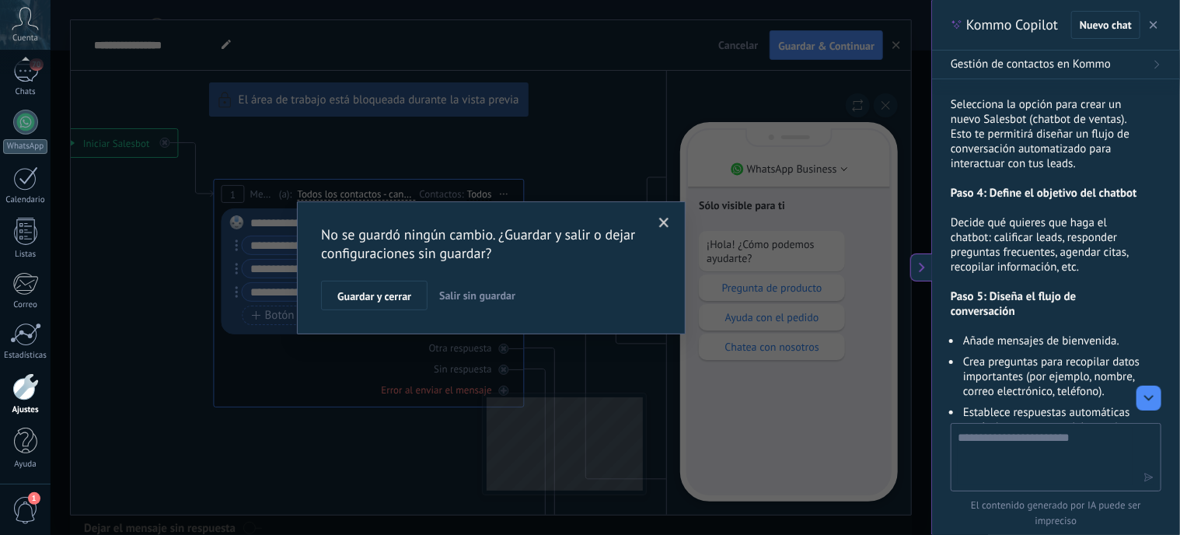
click at [457, 296] on span "Salir sin guardar" at bounding box center [477, 295] width 76 height 14
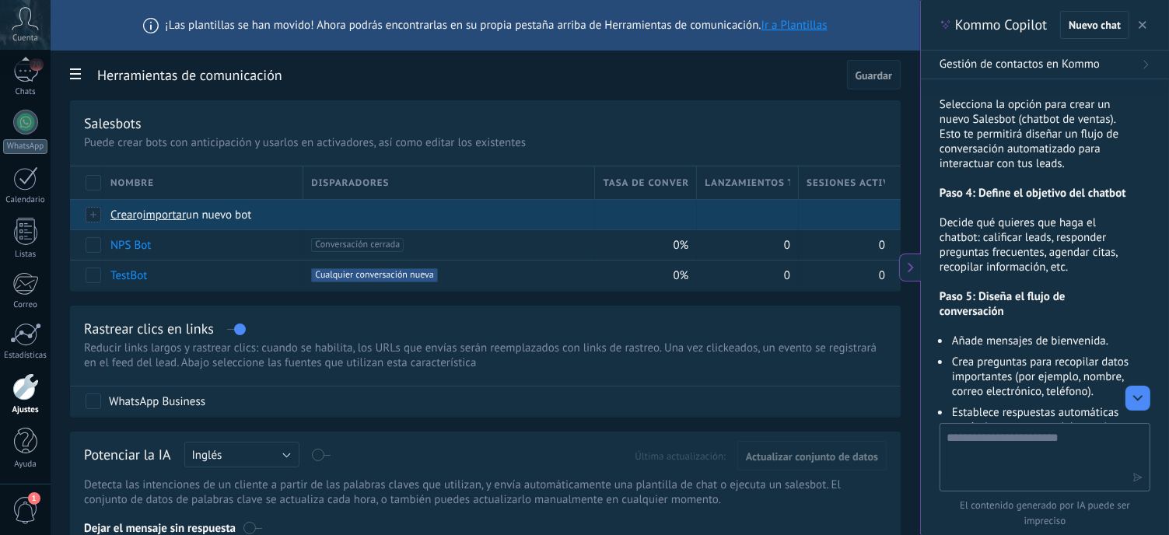
click at [160, 213] on span "importar" at bounding box center [165, 215] width 44 height 15
click at [0, 0] on input "importar un nuevo bot" at bounding box center [0, 0] width 0 height 0
click at [122, 214] on span "Crear" at bounding box center [123, 215] width 26 height 15
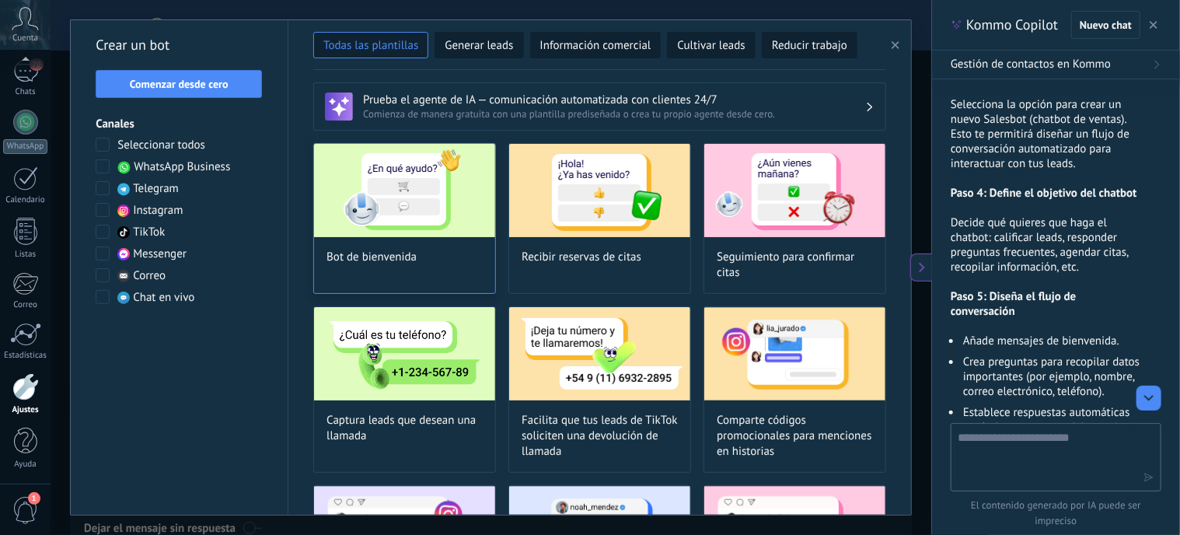
click at [395, 253] on span "Bot de bienvenida" at bounding box center [372, 258] width 90 height 16
type input "**********"
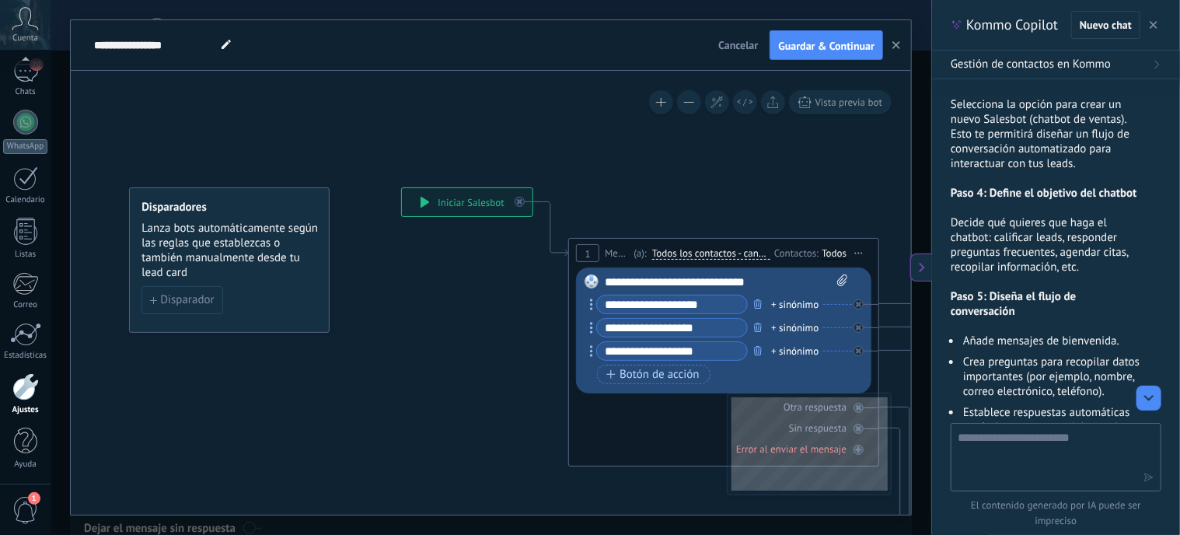
click at [693, 277] on div "**********" at bounding box center [727, 282] width 244 height 16
click at [638, 281] on div "**********" at bounding box center [727, 282] width 244 height 16
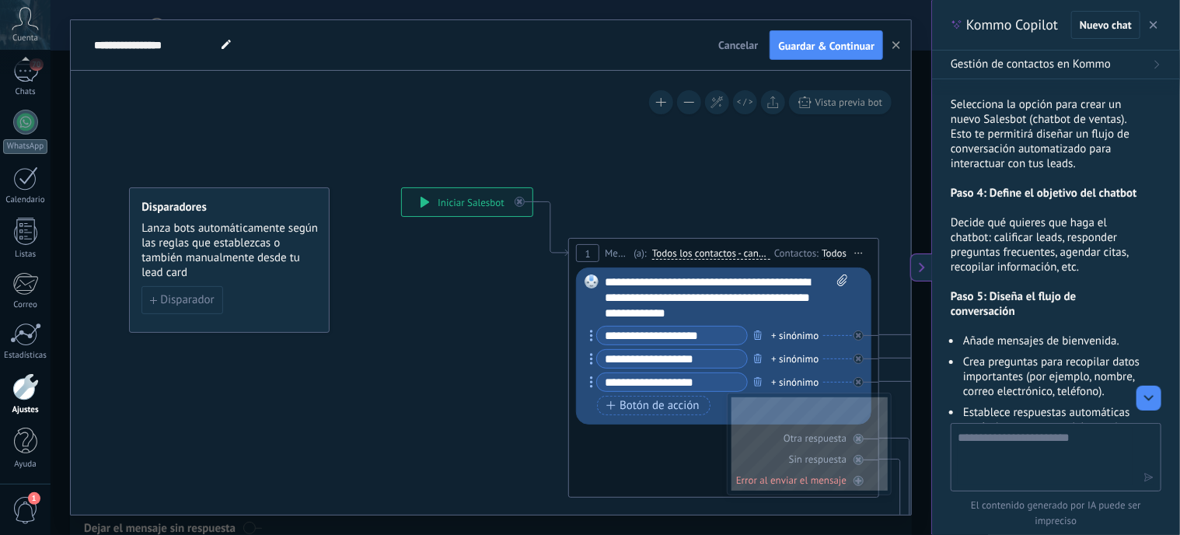
drag, startPoint x: 716, startPoint y: 337, endPoint x: 600, endPoint y: 329, distance: 116.1
click at [600, 329] on input "**********" at bounding box center [672, 336] width 150 height 18
type input "*"
type input "**********"
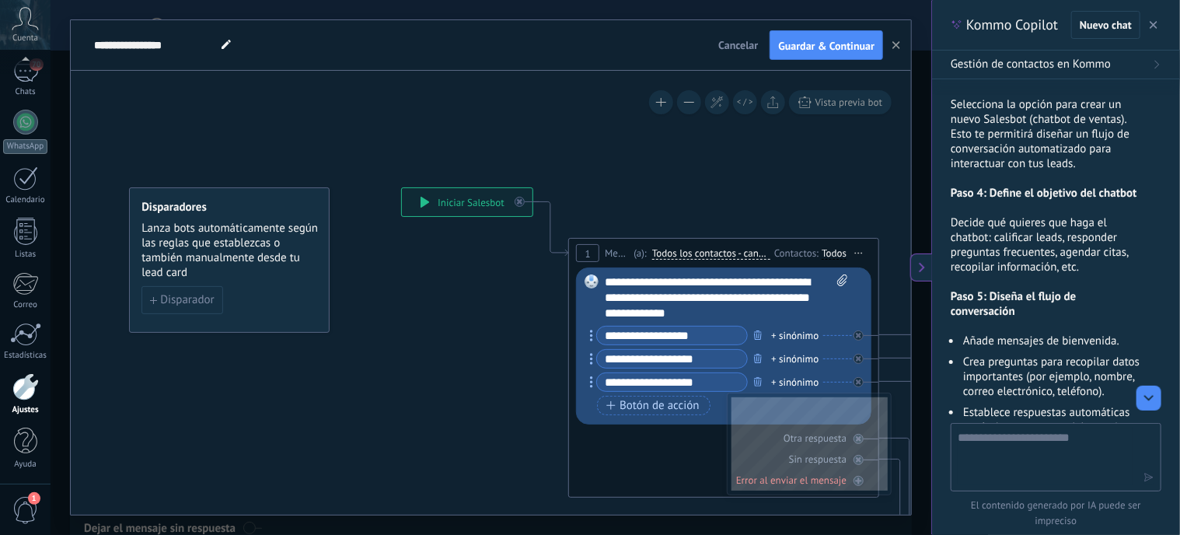
click at [614, 362] on input "**********" at bounding box center [672, 359] width 150 height 18
drag, startPoint x: 709, startPoint y: 360, endPoint x: 546, endPoint y: 357, distance: 163.3
click at [401, 187] on div "**********" at bounding box center [401, 187] width 0 height 0
type input "**********"
click at [718, 385] on input "**********" at bounding box center [672, 382] width 150 height 18
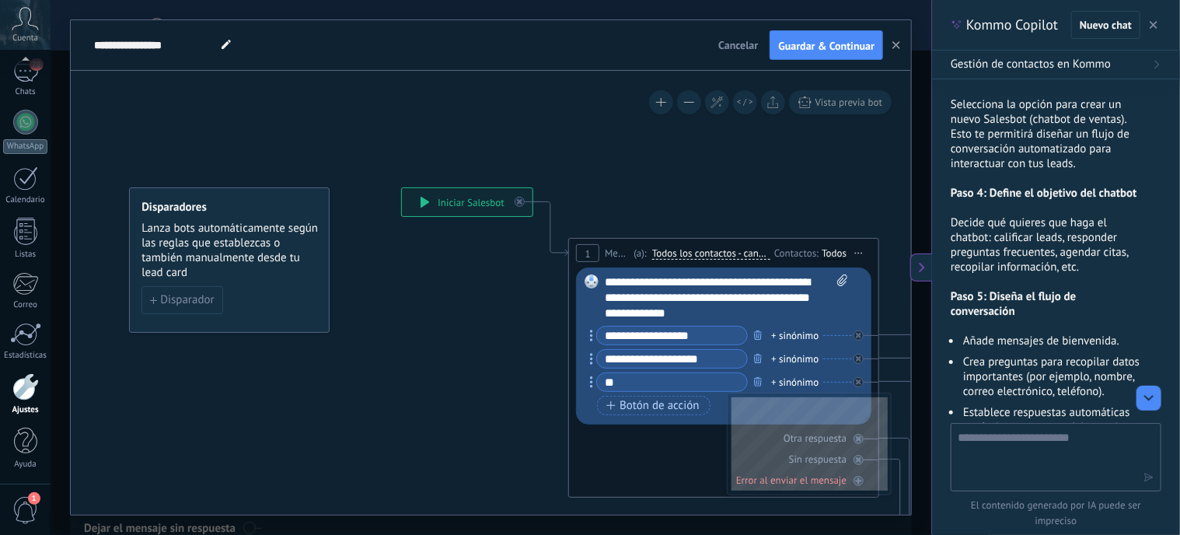
type input "*"
click at [666, 379] on input "text" at bounding box center [672, 382] width 150 height 18
click at [663, 382] on input "text" at bounding box center [672, 382] width 150 height 18
click at [680, 380] on input "text" at bounding box center [672, 382] width 150 height 18
drag, startPoint x: 719, startPoint y: 332, endPoint x: 574, endPoint y: 331, distance: 145.4
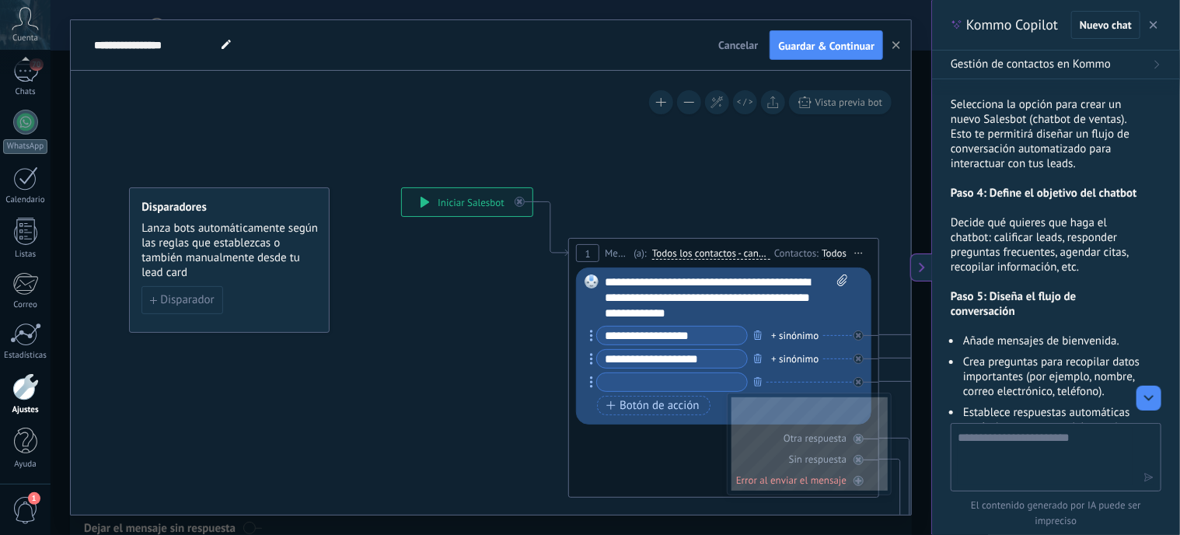
click at [574, 331] on div "1 Message ******* (a): Todos los contactos - canales seleccionados Todos los co…" at bounding box center [723, 368] width 311 height 260
type input "**********"
click at [632, 383] on input "text" at bounding box center [672, 382] width 150 height 18
drag, startPoint x: 730, startPoint y: 357, endPoint x: 600, endPoint y: 348, distance: 131.0
click at [600, 349] on div "**********" at bounding box center [669, 358] width 158 height 19
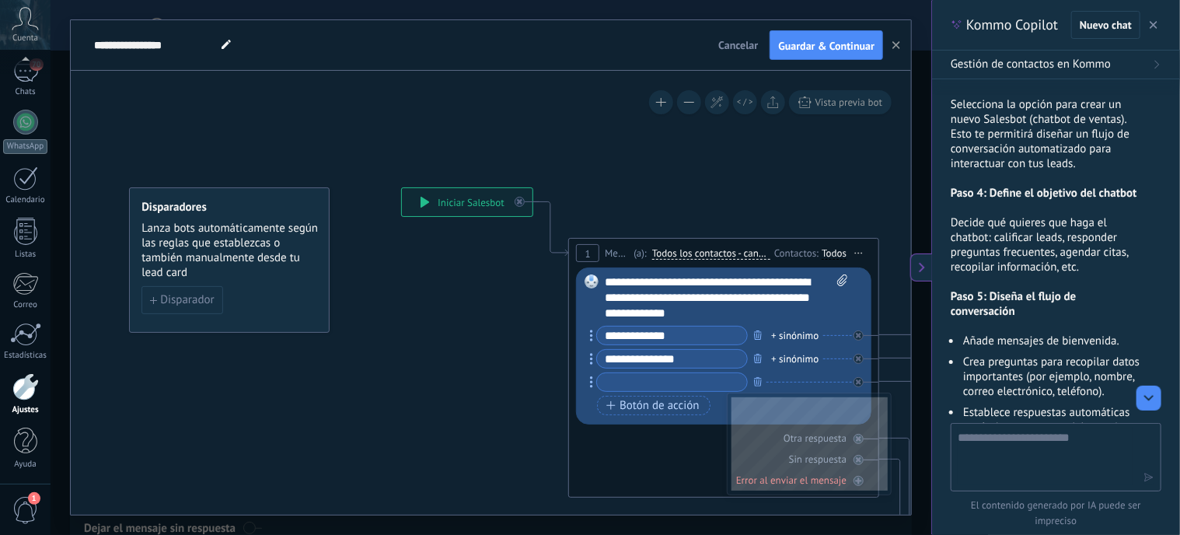
type input "**********"
click at [621, 385] on input "text" at bounding box center [672, 382] width 150 height 18
drag, startPoint x: 701, startPoint y: 361, endPoint x: 589, endPoint y: 357, distance: 112.0
click at [589, 357] on div "Reemplazar Quitar Convertir a mensaje de voz Arrastre la imagen aquí para adjun…" at bounding box center [723, 345] width 295 height 157
click at [624, 382] on input "text" at bounding box center [672, 382] width 150 height 18
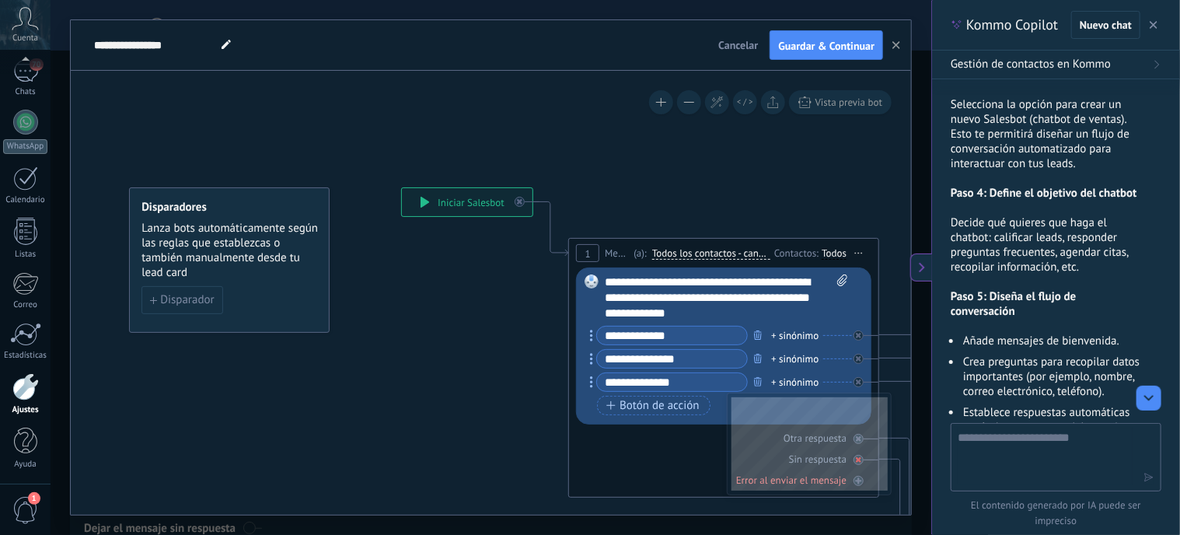
type input "**********"
click at [671, 454] on div "Sin respuesta" at bounding box center [723, 459] width 295 height 15
click at [837, 45] on span "Guardar & Continuar" at bounding box center [826, 45] width 96 height 11
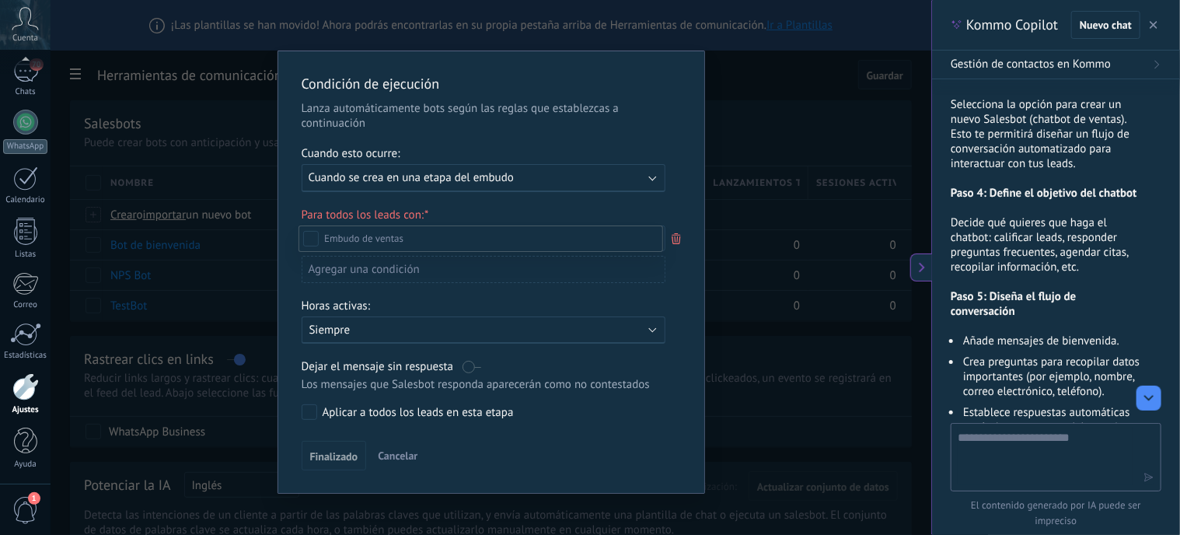
click at [800, 133] on div at bounding box center [616, 267] width 1130 height 535
click at [652, 180] on div "Ejecutar: Cuando se crea en una etapa del embudo" at bounding box center [484, 178] width 364 height 28
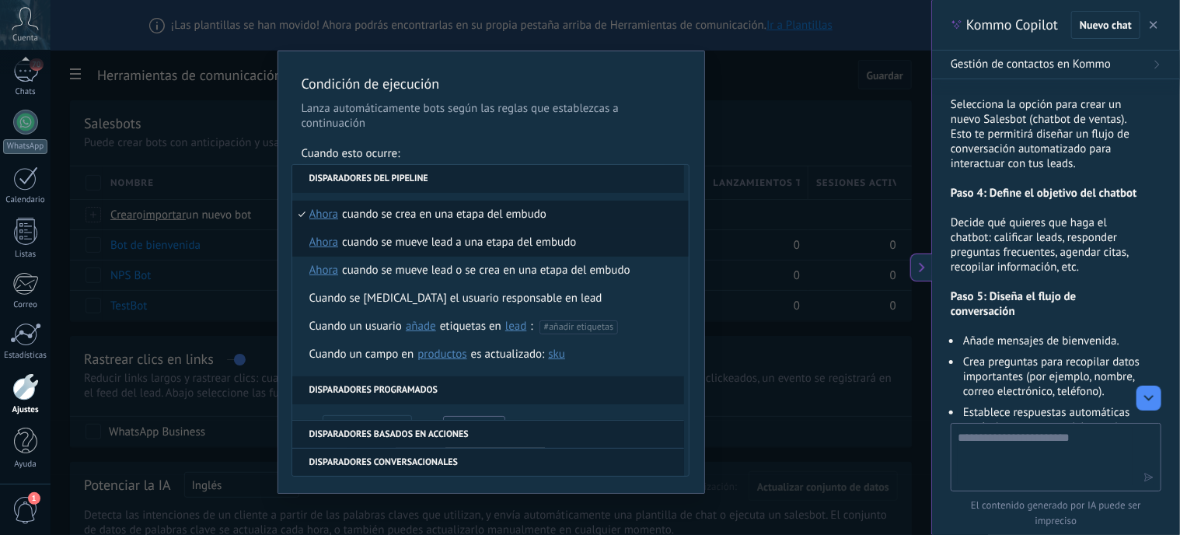
click at [419, 246] on div "Cuando se mueve lead a una etapa del embudo" at bounding box center [459, 243] width 234 height 28
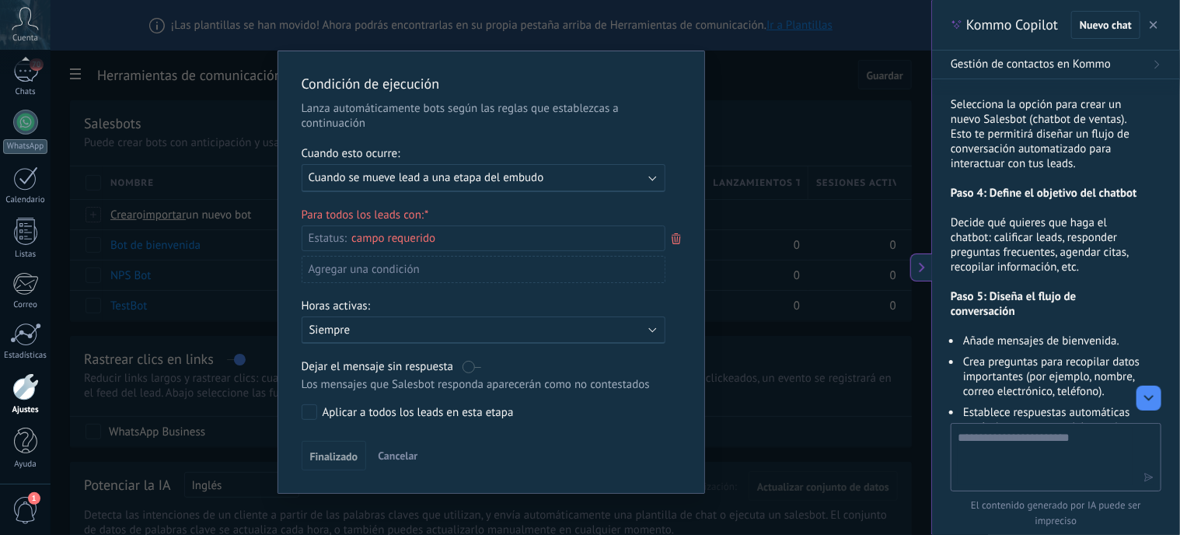
click at [768, 127] on div "Condición de ejecución Lanza automáticamente bots según las reglas que establez…" at bounding box center [491, 267] width 881 height 535
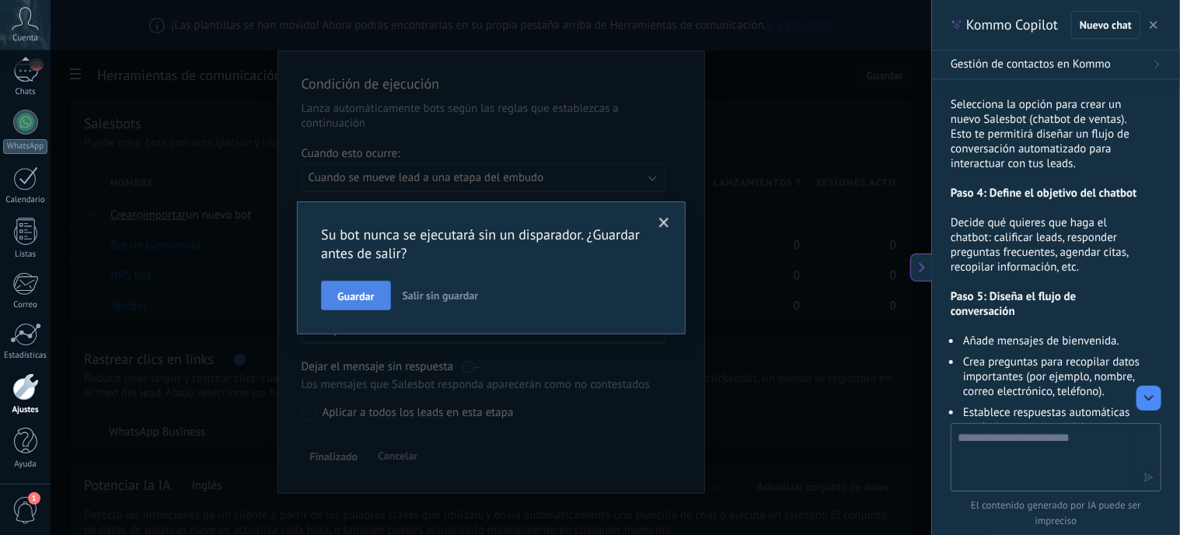
click at [358, 292] on span "Guardar" at bounding box center [355, 296] width 37 height 11
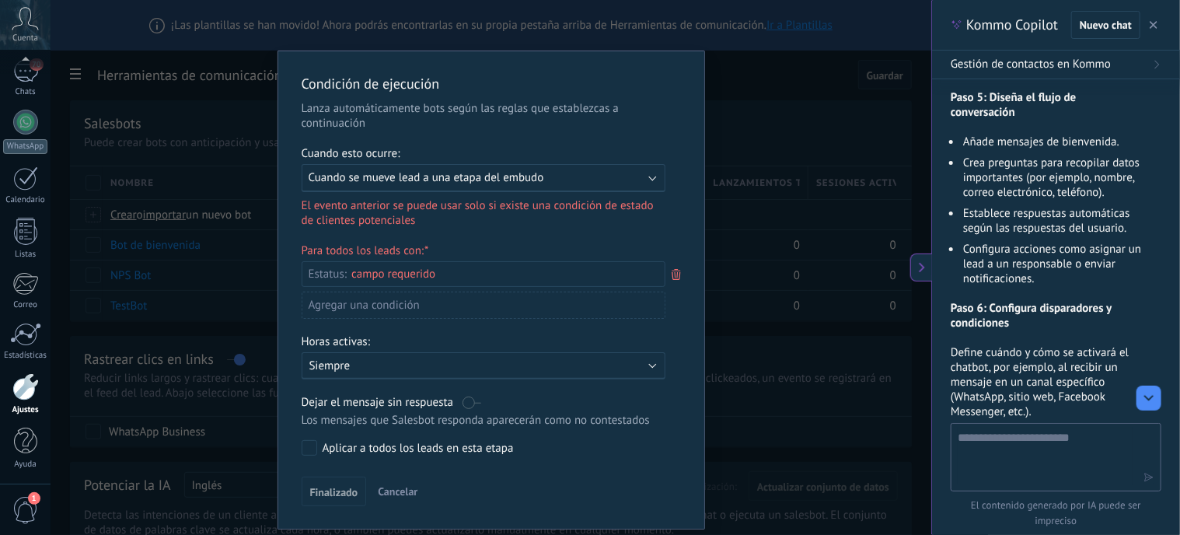
scroll to position [2089, 0]
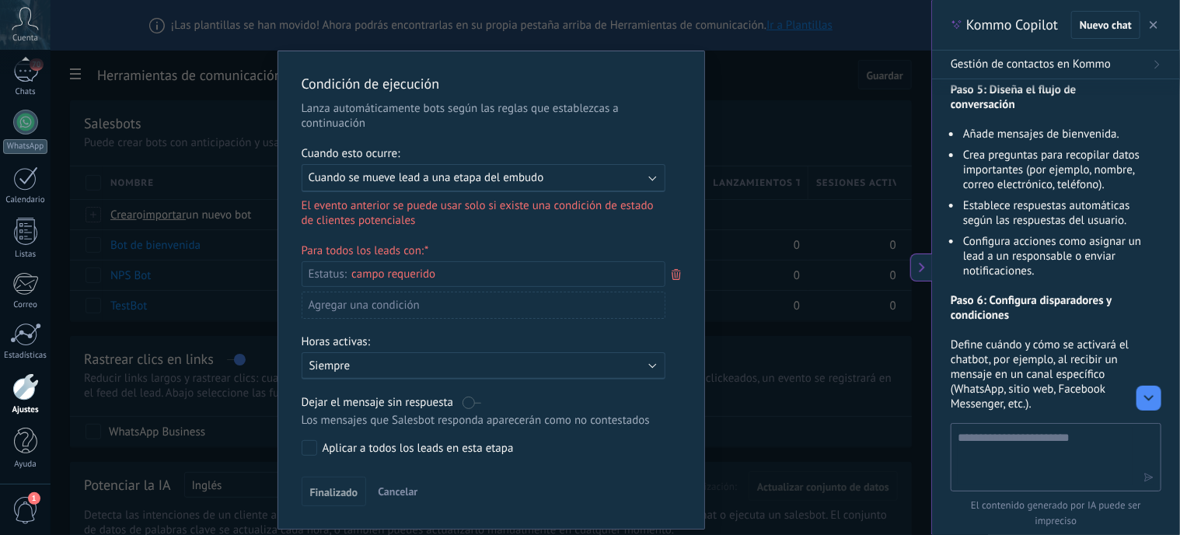
click at [653, 177] on b at bounding box center [653, 177] width 8 height 8
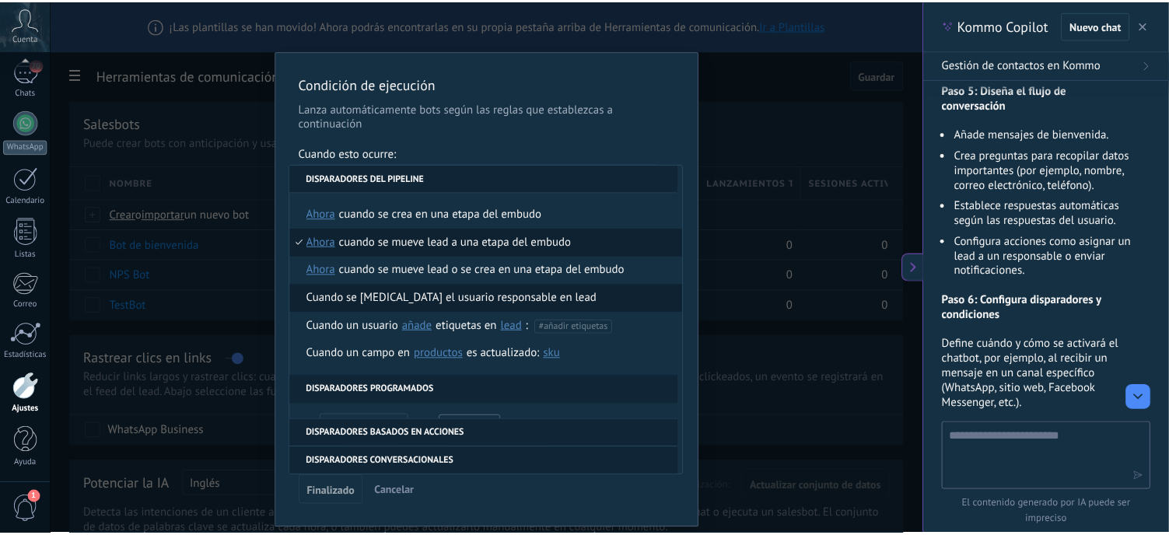
scroll to position [0, 0]
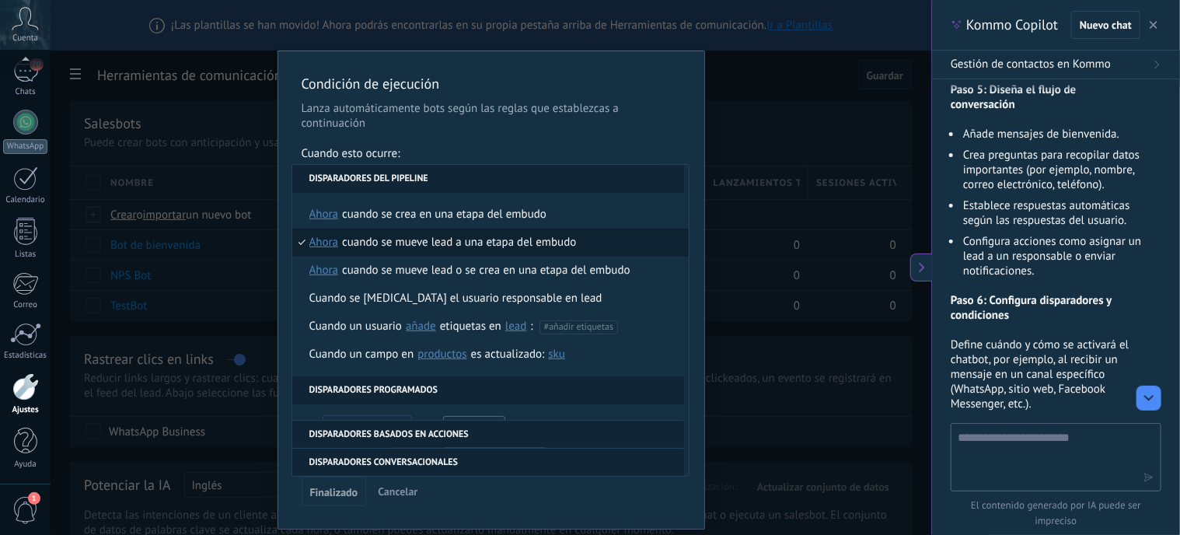
click at [452, 242] on div "Cuando se mueve lead a una etapa del embudo" at bounding box center [459, 243] width 234 height 28
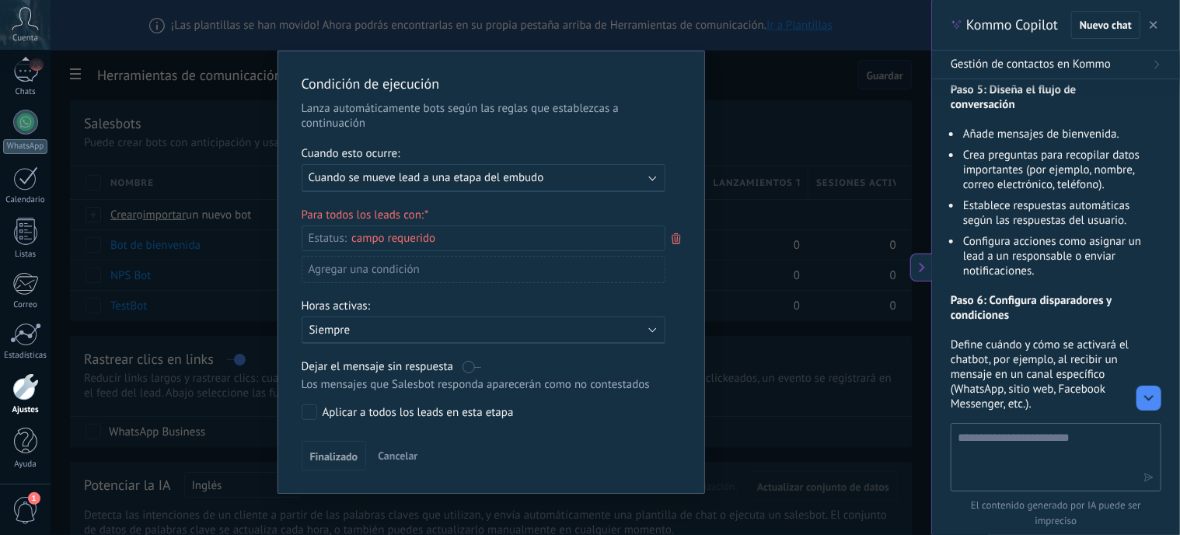
click at [0, 0] on div "Incoming leads Contacto inicial Negociación Debate contractual Discusión de con…" at bounding box center [0, 0] width 0 height 0
click at [0, 0] on div "Contacto inicial" at bounding box center [0, 0] width 0 height 0
click at [494, 453] on div "Incoming leads Contacto inicial Negociación Debate contractual Discusión de con…" at bounding box center [481, 379] width 365 height 307
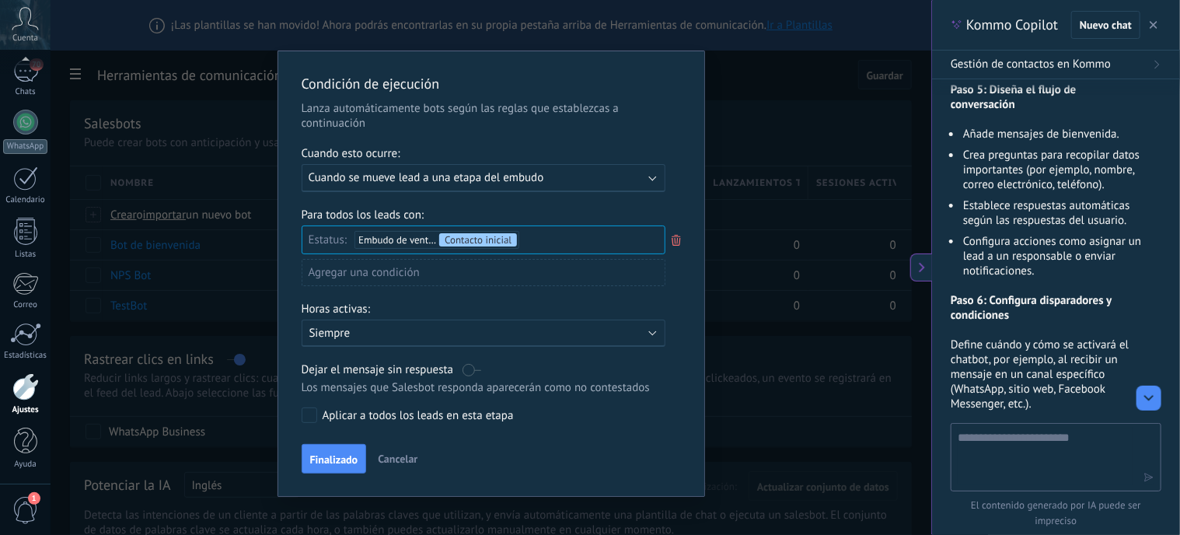
click at [424, 270] on div "Agregar una condición" at bounding box center [484, 272] width 364 height 27
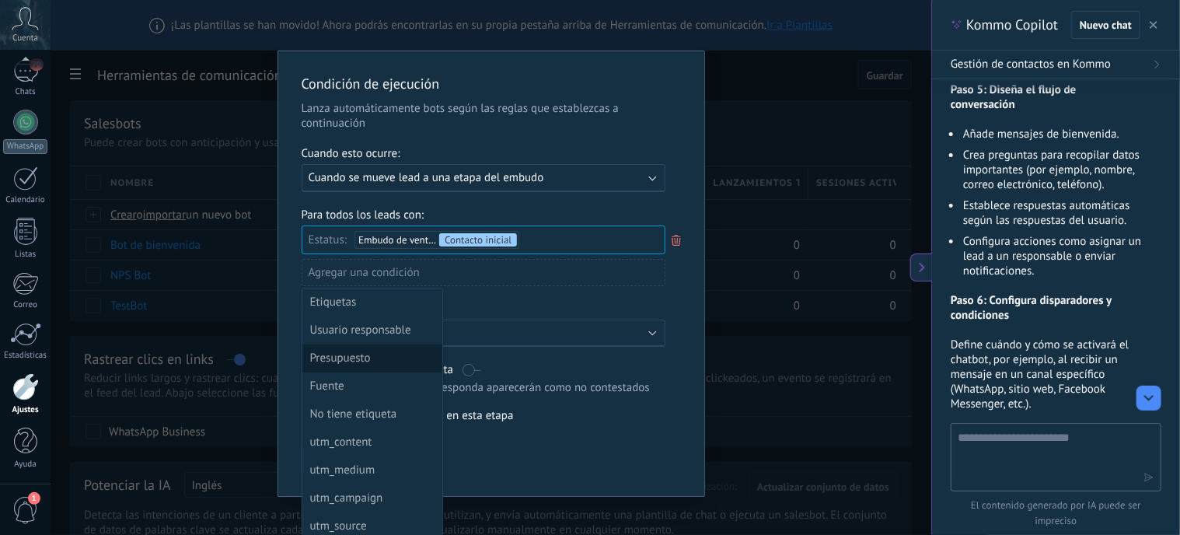
click at [376, 358] on div "Presupuesto" at bounding box center [370, 359] width 121 height 22
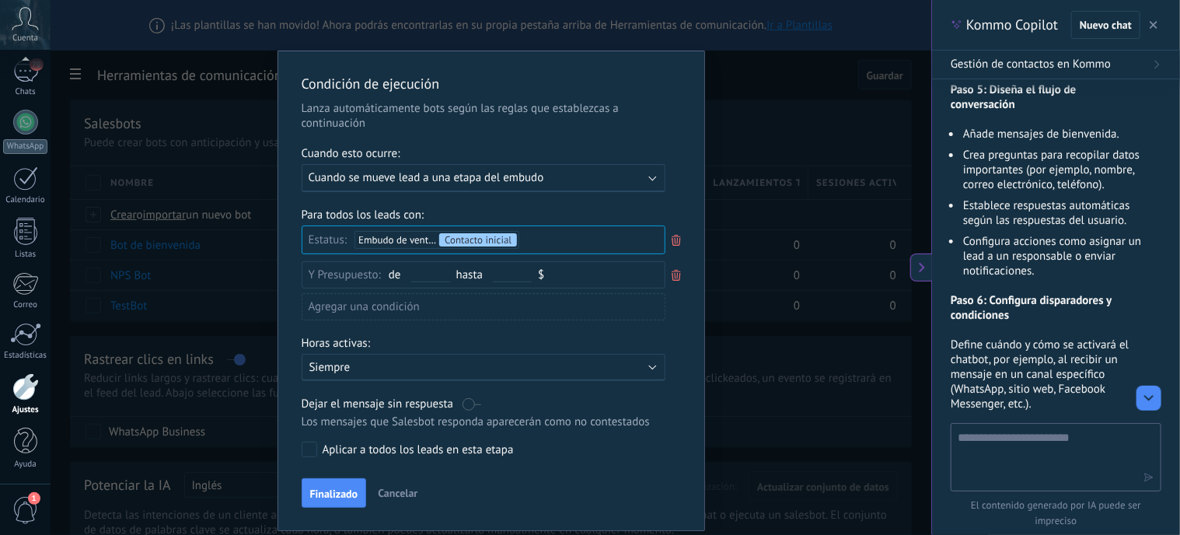
click at [673, 276] on icon at bounding box center [676, 275] width 17 height 19
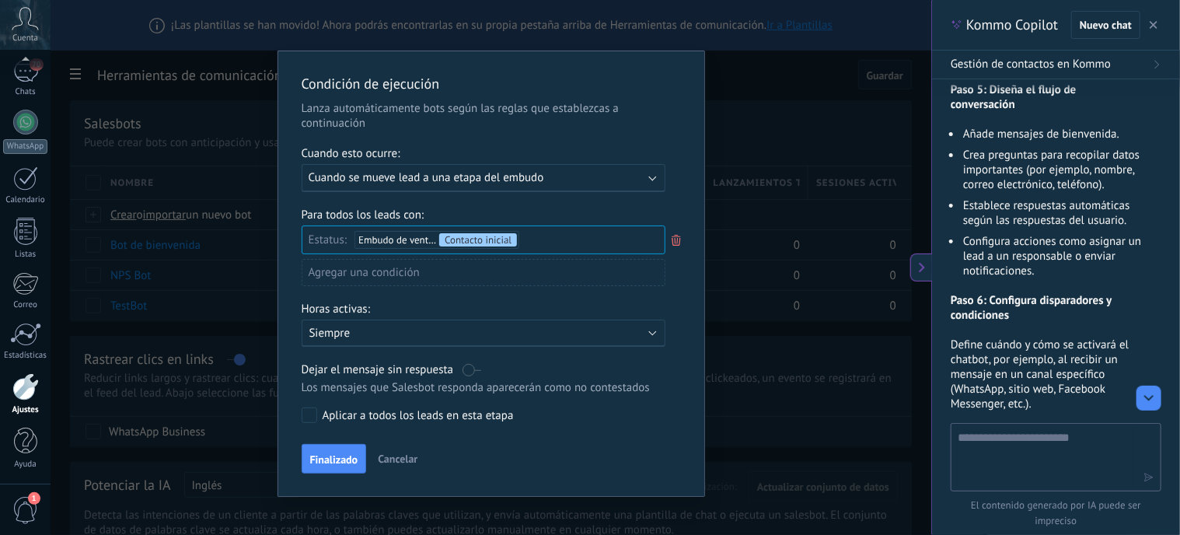
click at [485, 276] on div "Agregar una condición" at bounding box center [484, 272] width 364 height 27
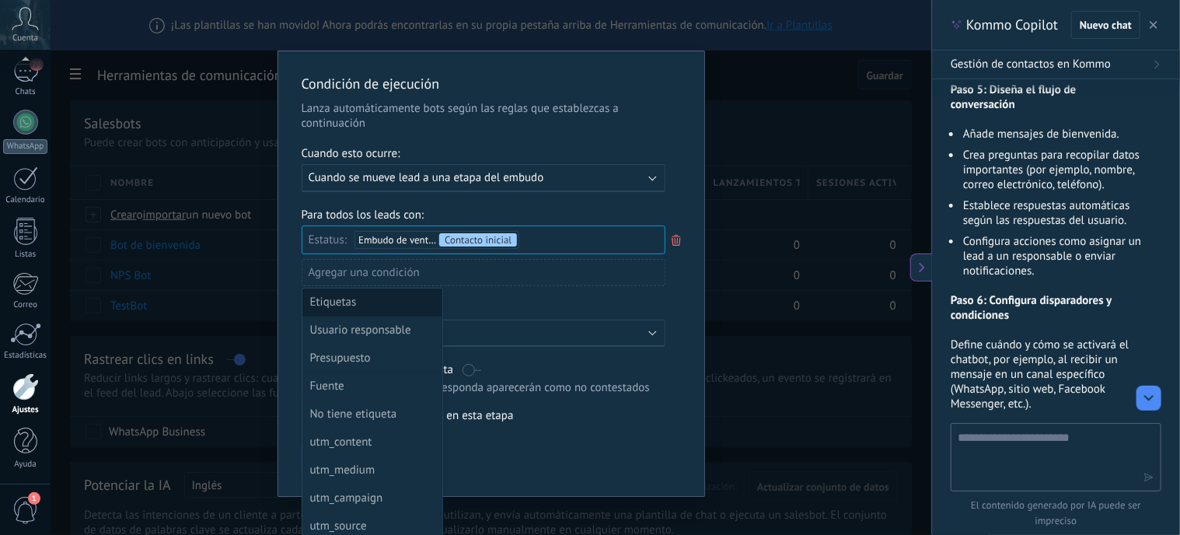
click at [369, 301] on div "Etiquetas" at bounding box center [370, 303] width 121 height 22
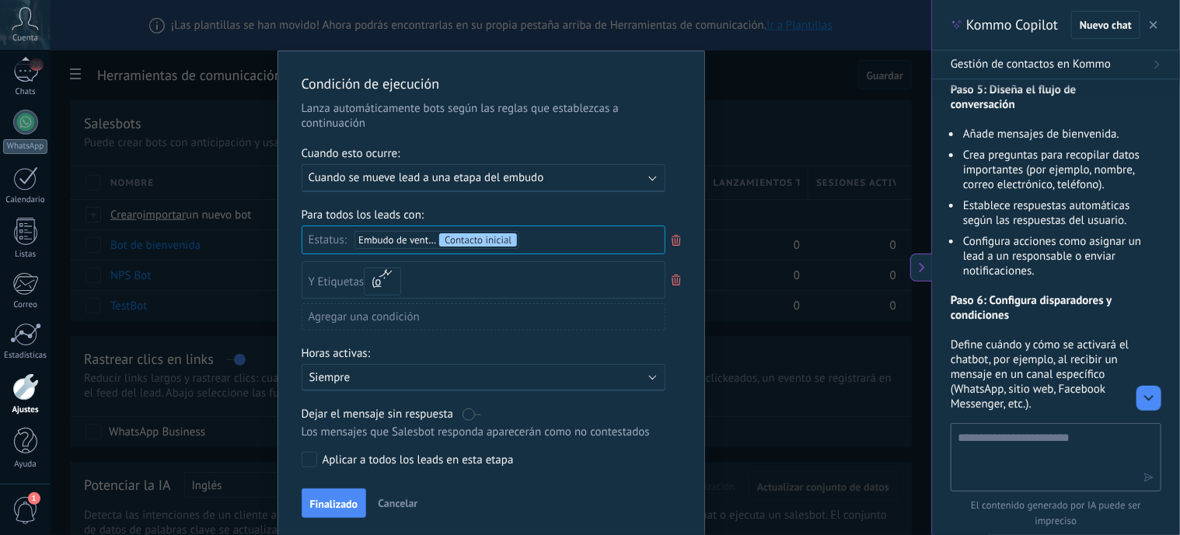
click at [396, 499] on span "Cancelar" at bounding box center [398, 503] width 40 height 14
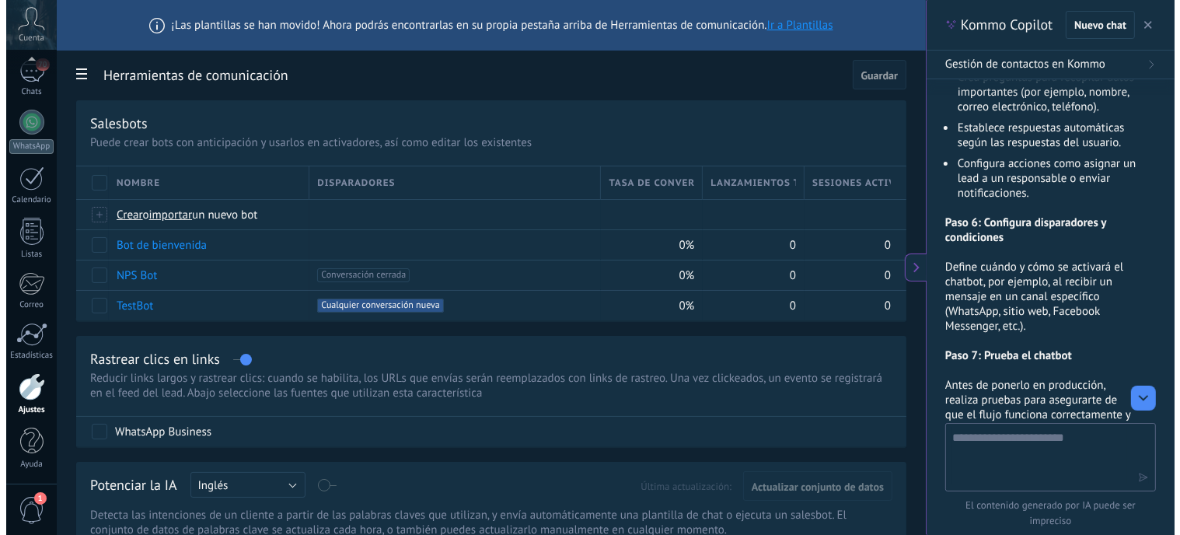
scroll to position [2141, 0]
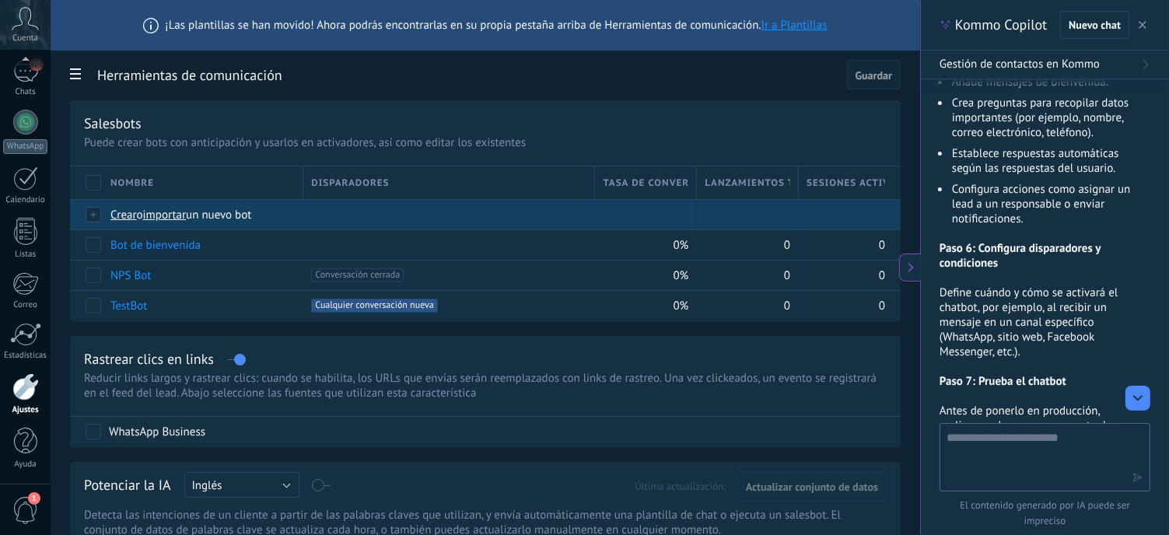
click at [124, 212] on span "Crear" at bounding box center [123, 215] width 26 height 15
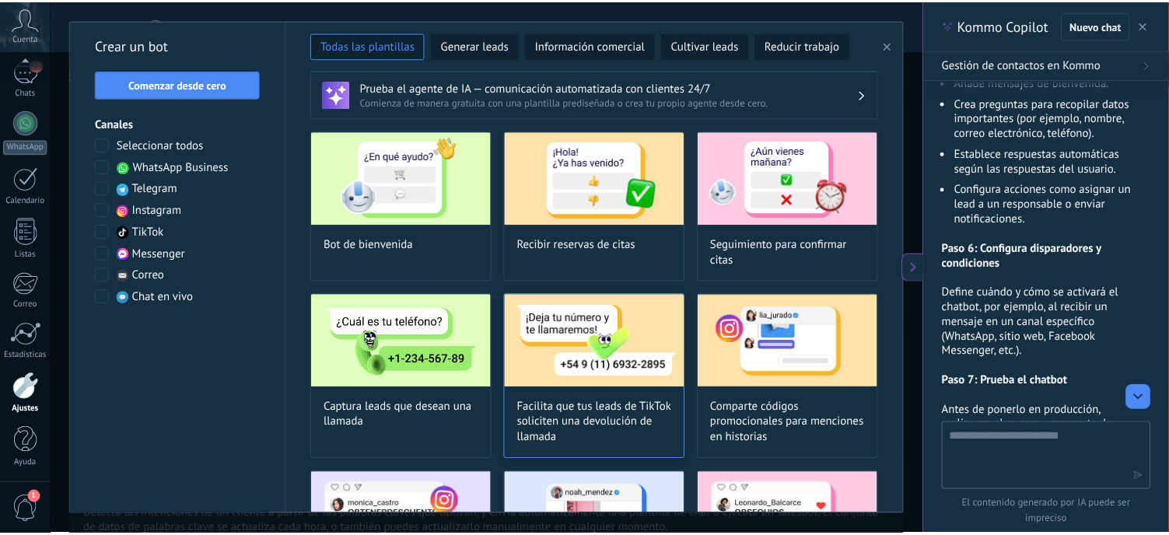
scroll to position [0, 0]
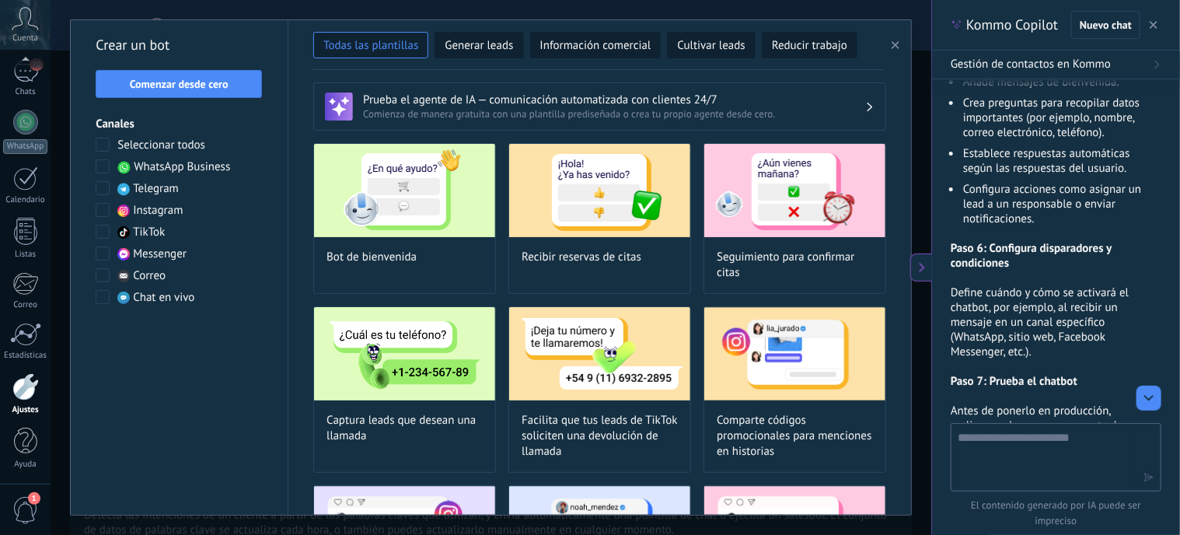
click at [568, 105] on h3 "Prueba el agente de IA — comunicación automatizada con clientes 24/7" at bounding box center [614, 100] width 502 height 15
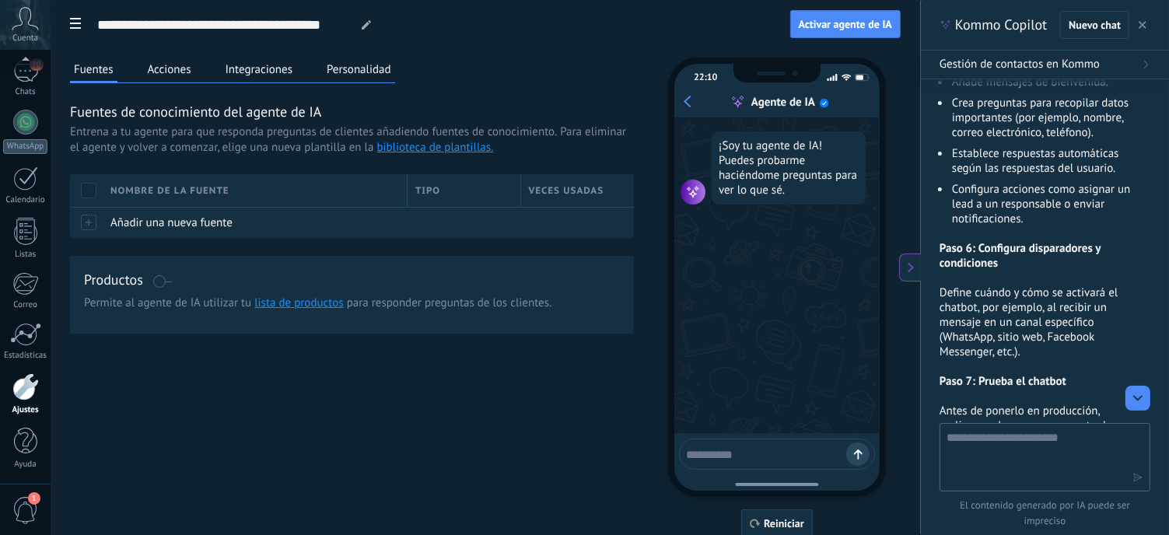
click at [722, 460] on textarea at bounding box center [766, 451] width 160 height 19
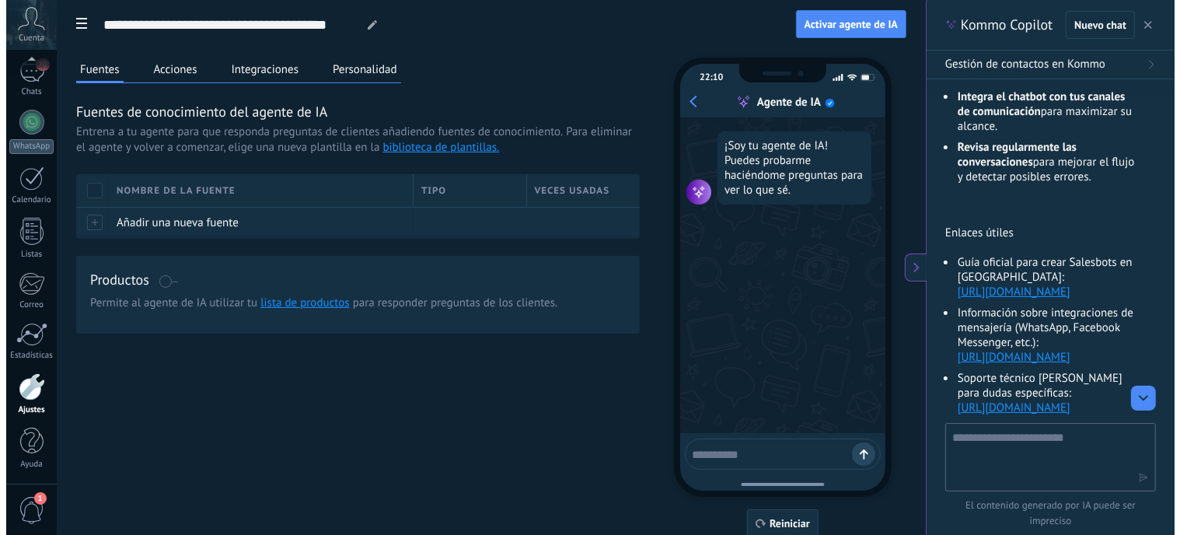
scroll to position [2841, 0]
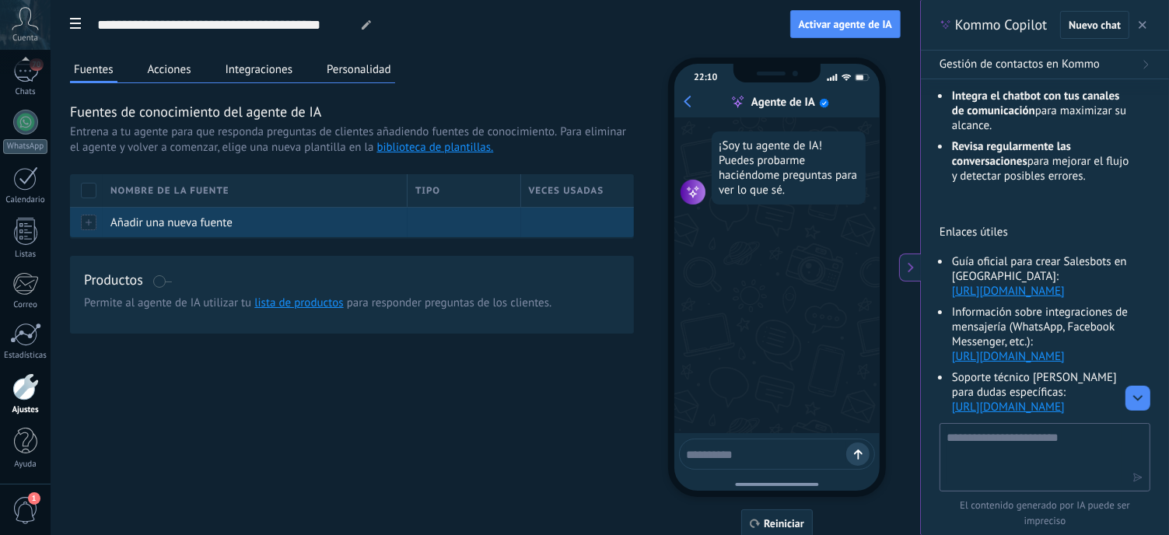
click at [171, 229] on span "Añadir una nueva fuente" at bounding box center [171, 222] width 122 height 15
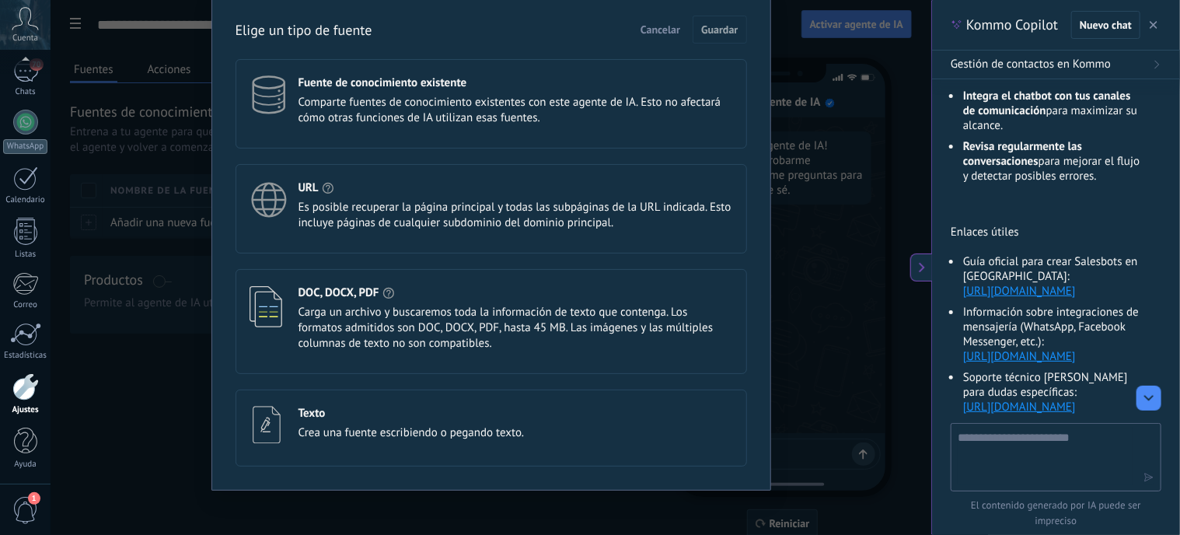
scroll to position [64, 0]
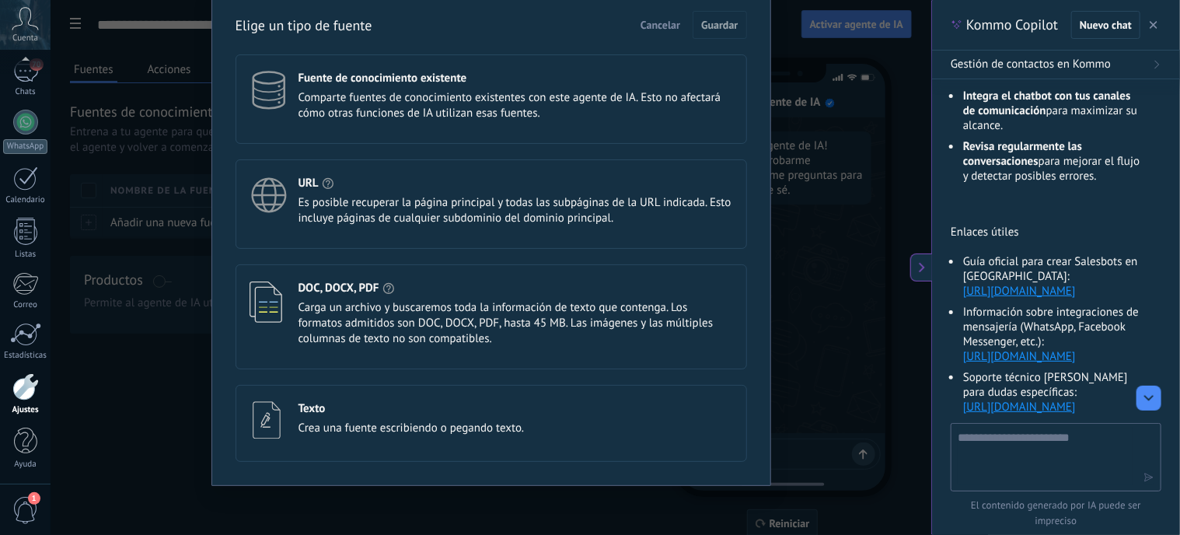
click at [481, 313] on span "Carga un archivo y buscaremos toda la información de texto que contenga. Los fo…" at bounding box center [516, 323] width 435 height 47
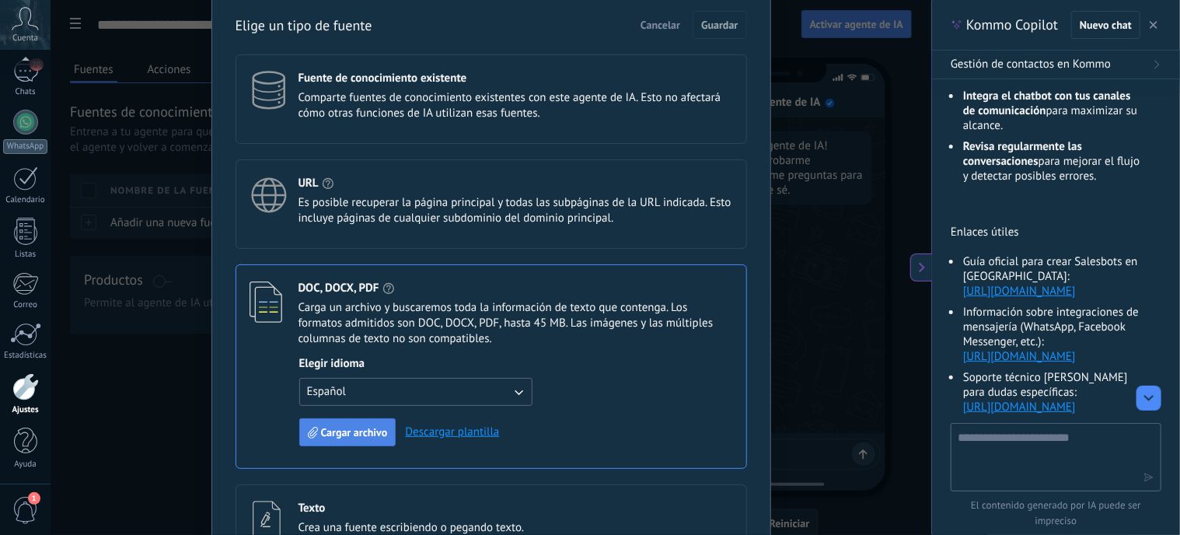
click at [345, 428] on span "Cargar archivo" at bounding box center [354, 432] width 67 height 11
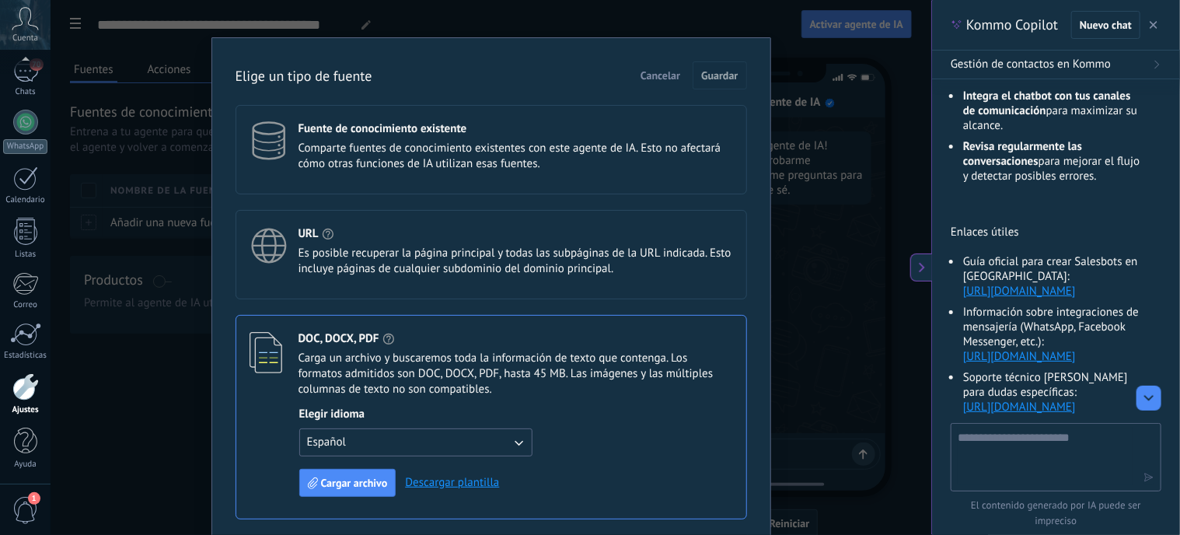
scroll to position [12, 0]
click at [547, 261] on span "Es posible recuperar la página principal y todas las subpáginas de la URL indic…" at bounding box center [516, 261] width 435 height 31
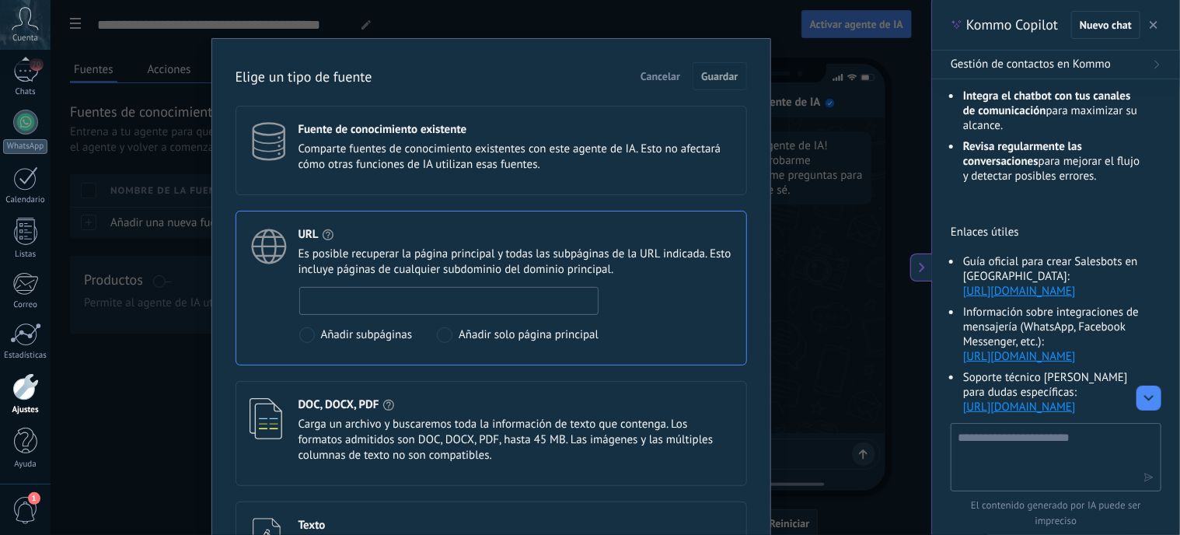
click at [446, 298] on input at bounding box center [449, 300] width 299 height 25
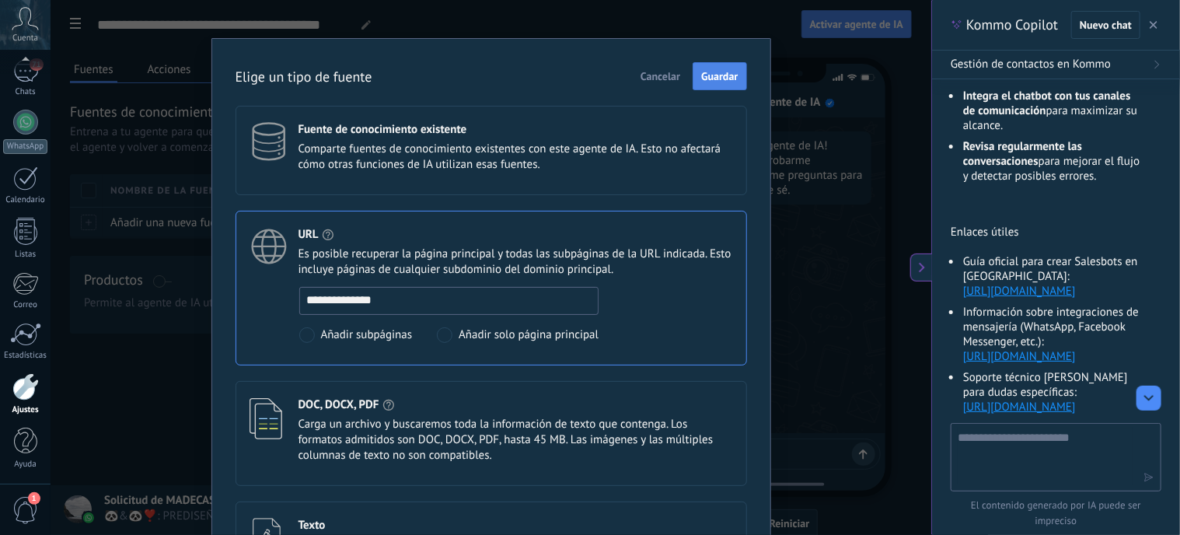
type input "**********"
click at [716, 74] on span "Guardar" at bounding box center [719, 76] width 37 height 11
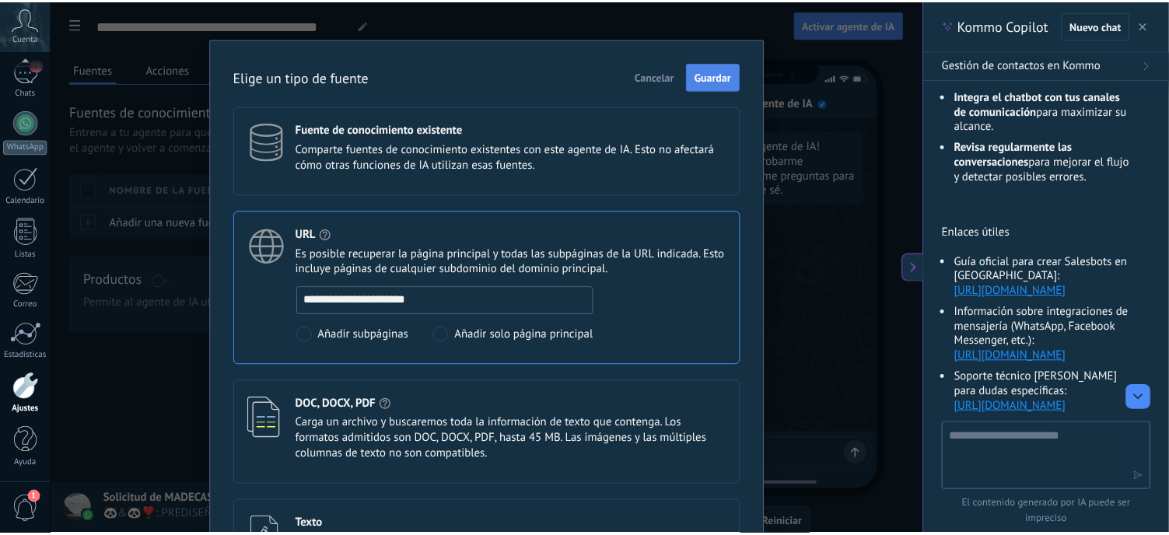
scroll to position [0, 0]
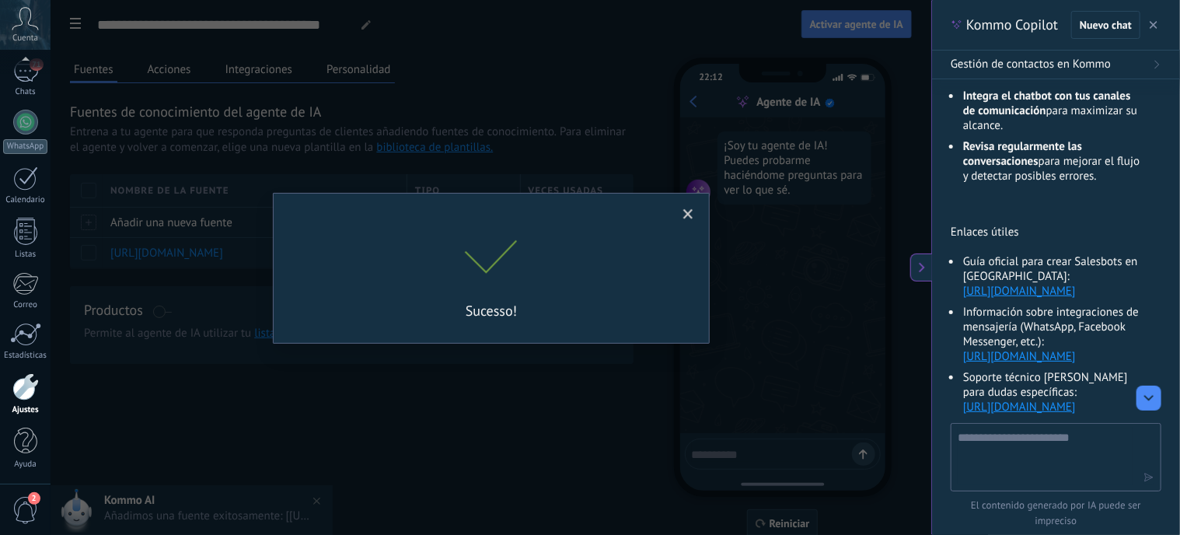
click at [491, 424] on div "Sucesso!" at bounding box center [491, 267] width 881 height 535
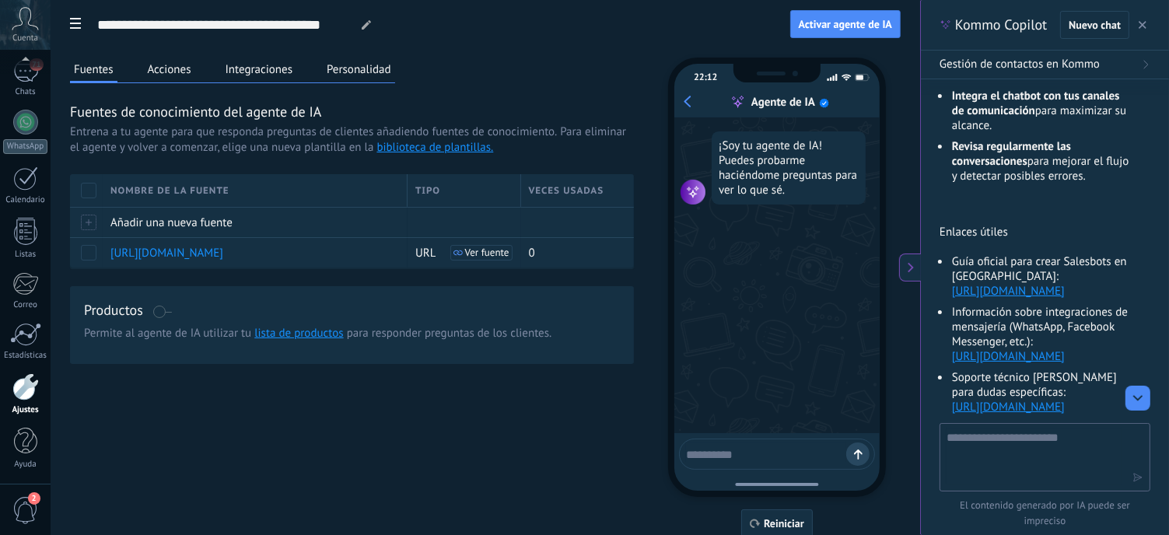
click at [716, 453] on textarea at bounding box center [766, 451] width 160 height 19
type textarea "**********"
click at [862, 453] on div at bounding box center [857, 453] width 23 height 23
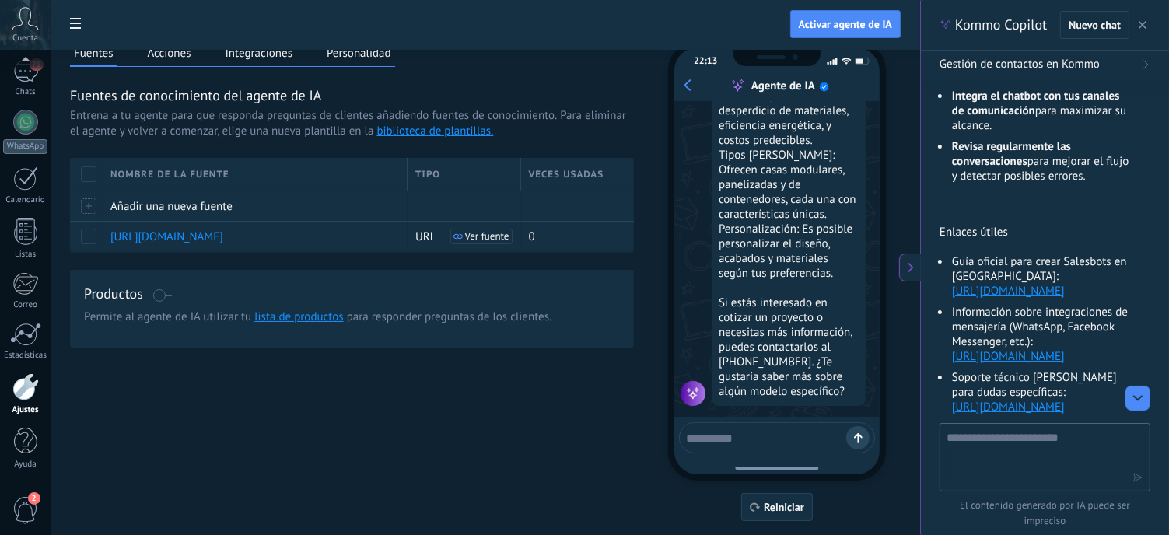
scroll to position [26, 0]
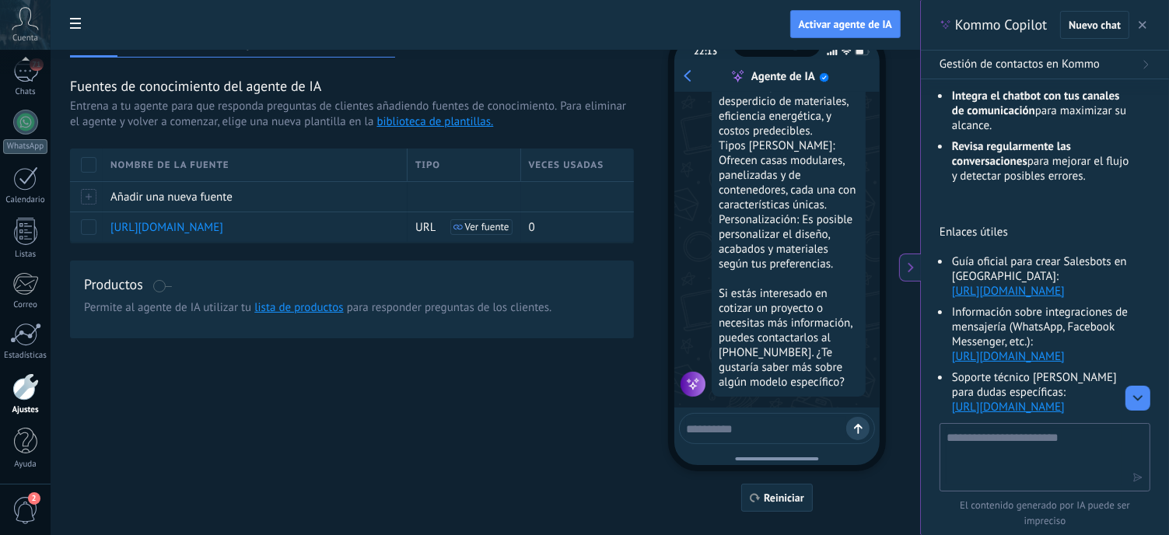
click at [759, 432] on textarea at bounding box center [766, 426] width 160 height 19
type textarea "**********"
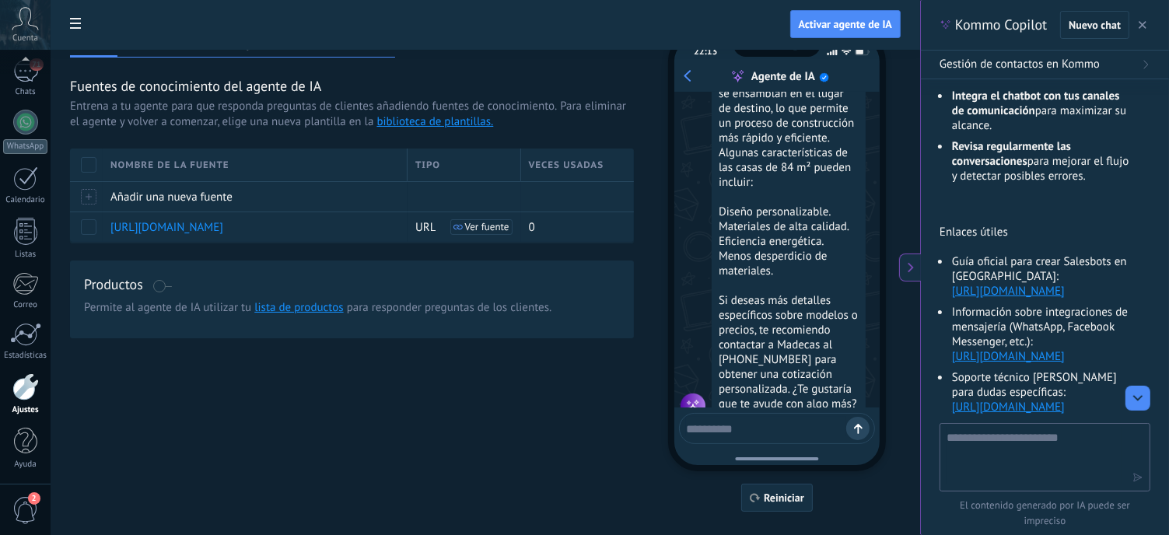
scroll to position [924, 0]
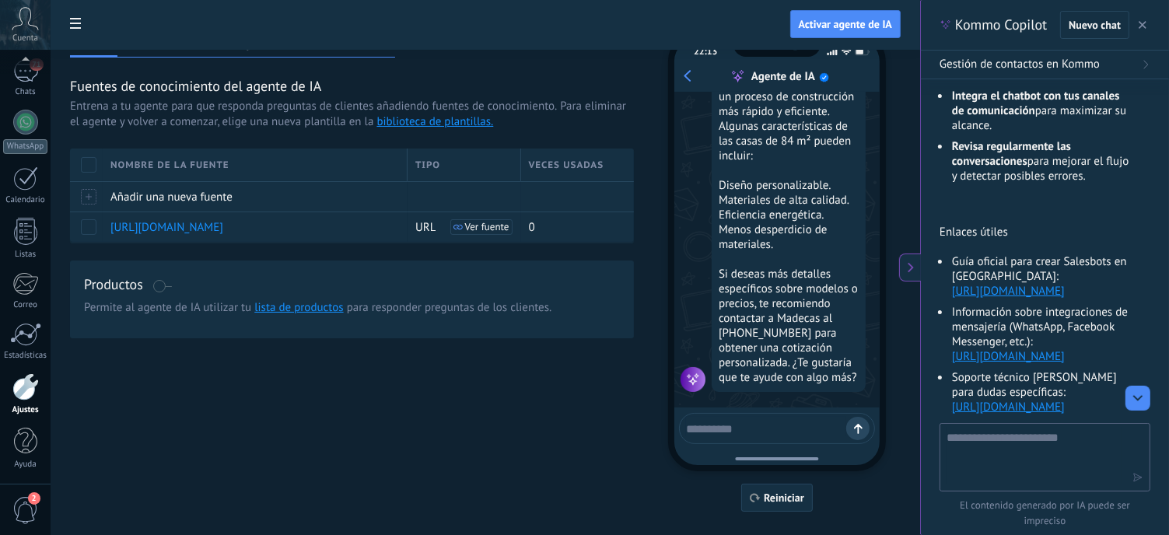
click at [763, 420] on textarea at bounding box center [766, 426] width 160 height 19
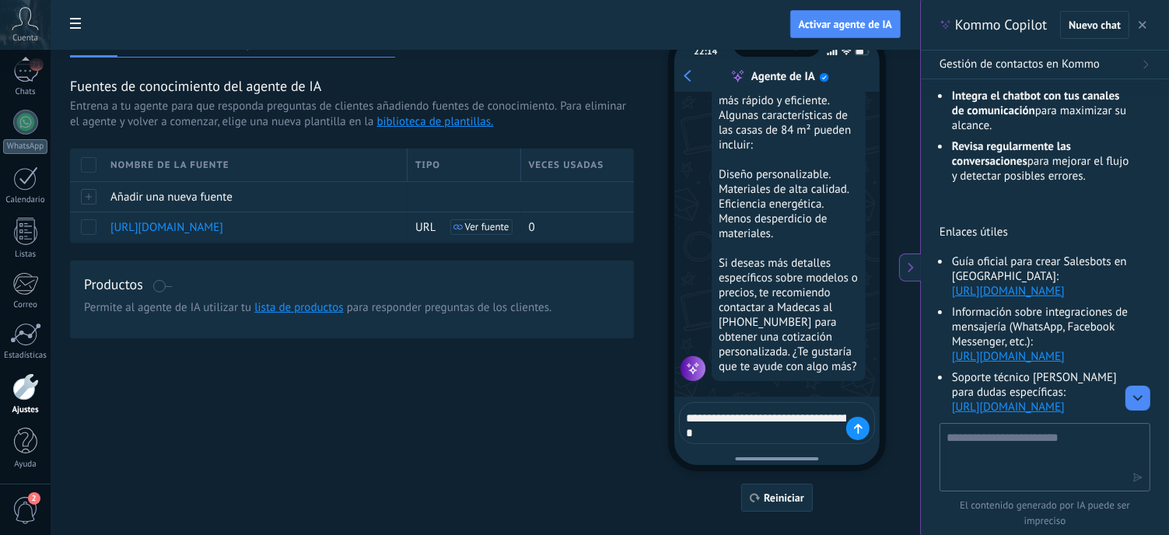
type textarea "**********"
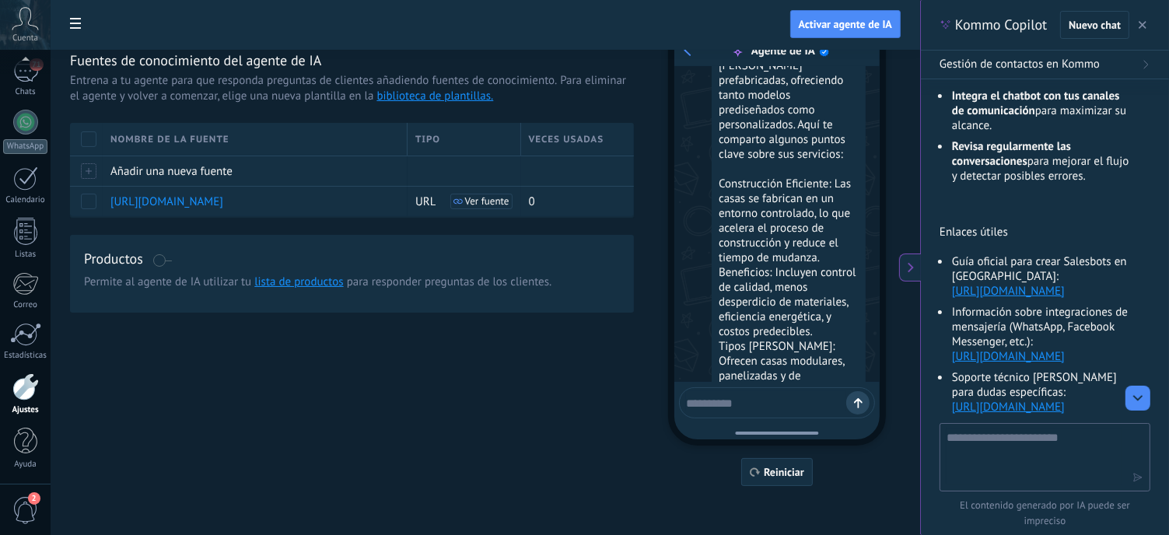
scroll to position [200, 0]
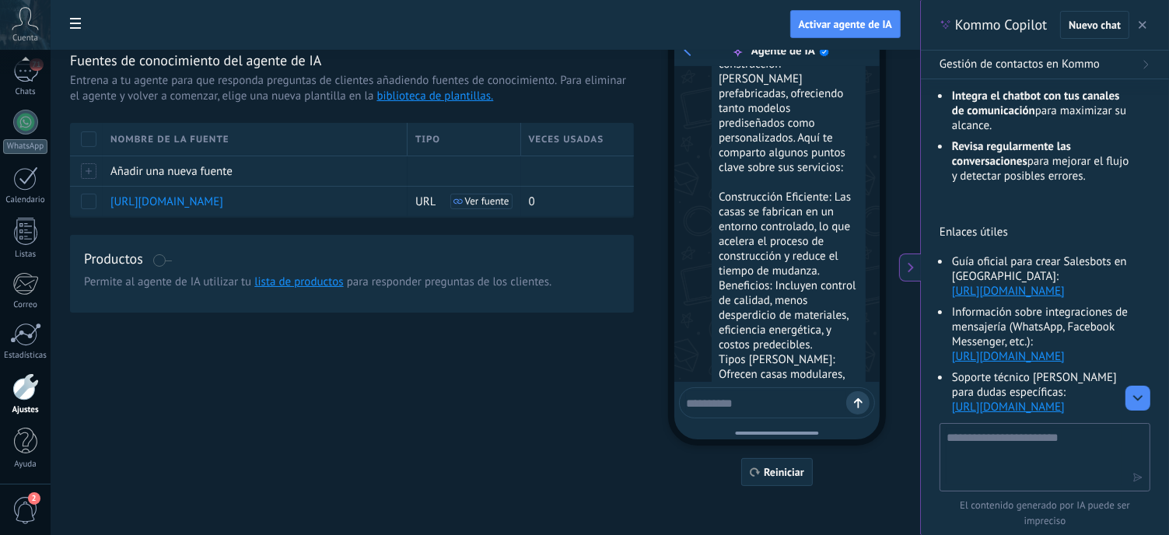
click at [748, 400] on textarea at bounding box center [766, 400] width 160 height 19
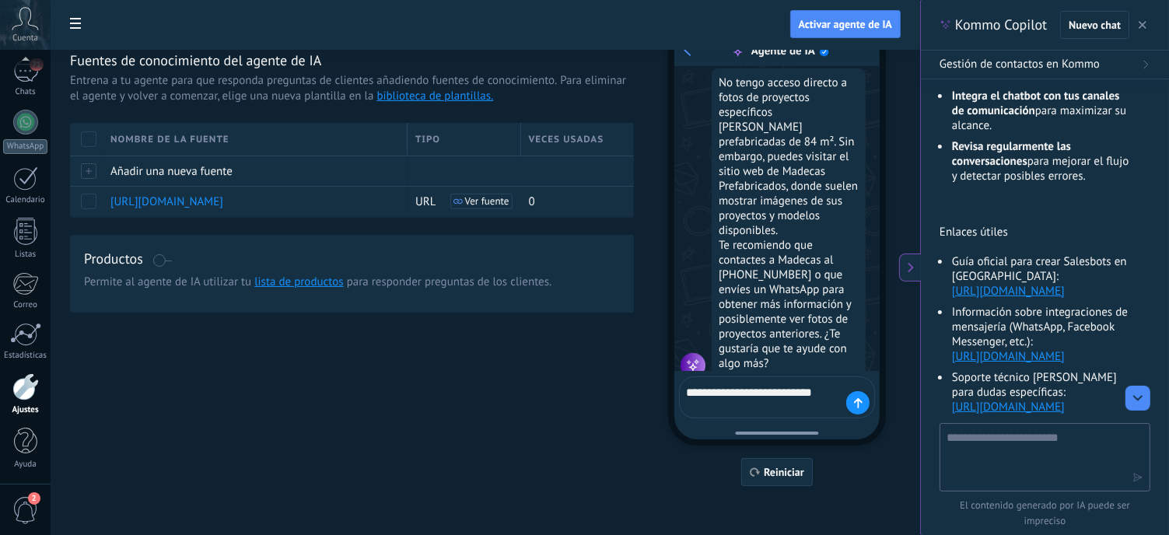
scroll to position [1300, 0]
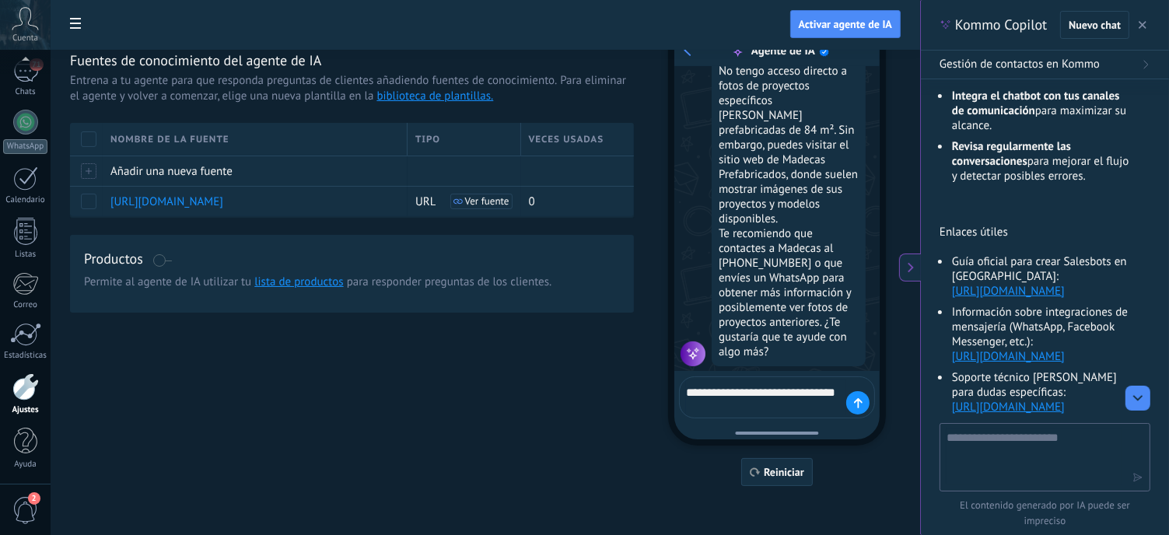
type textarea "**********"
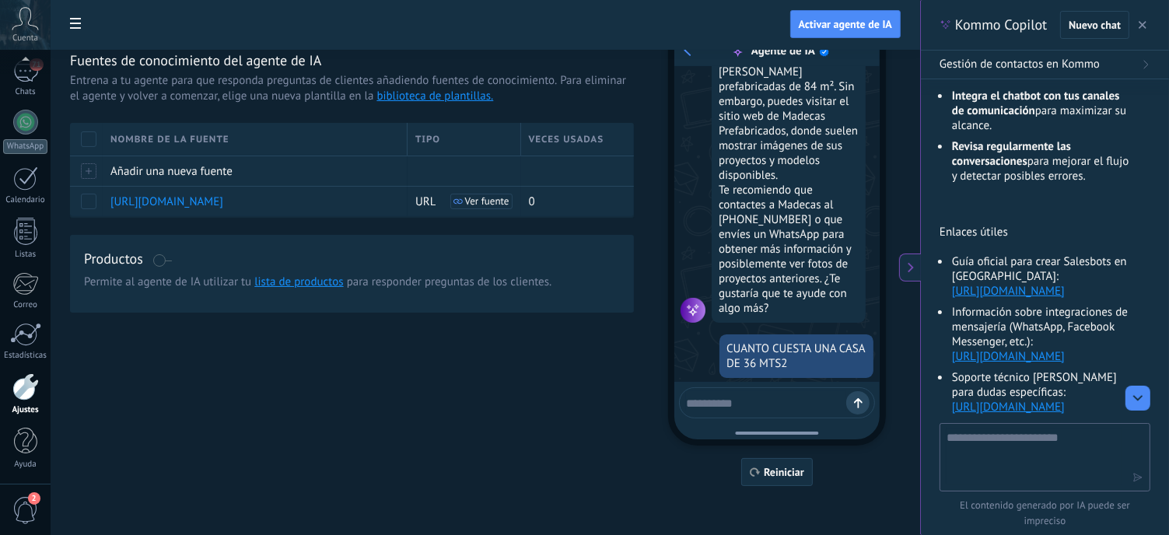
scroll to position [1384, 0]
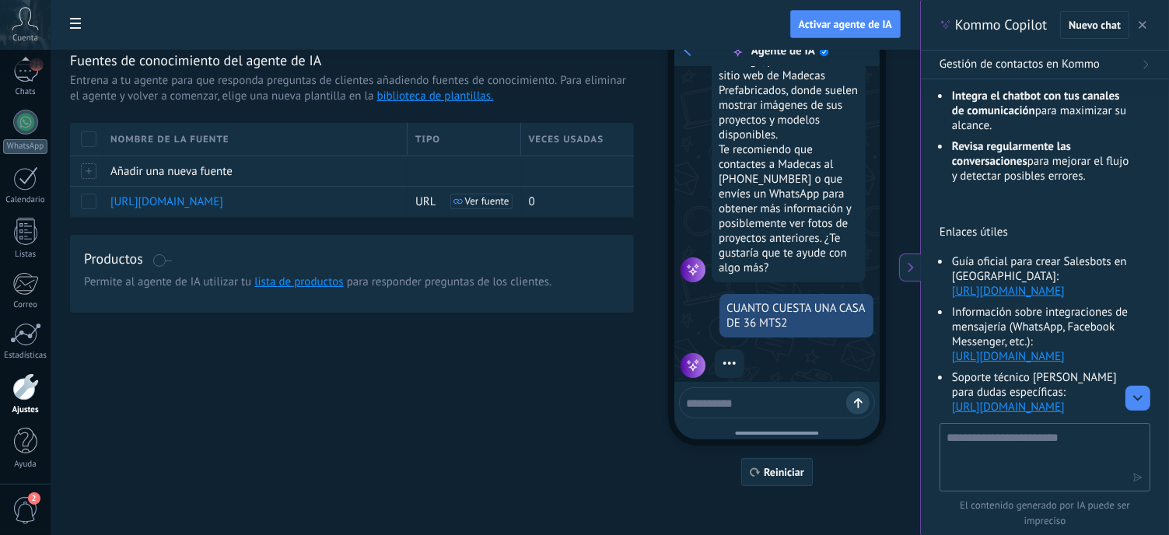
click at [165, 254] on span at bounding box center [161, 260] width 19 height 12
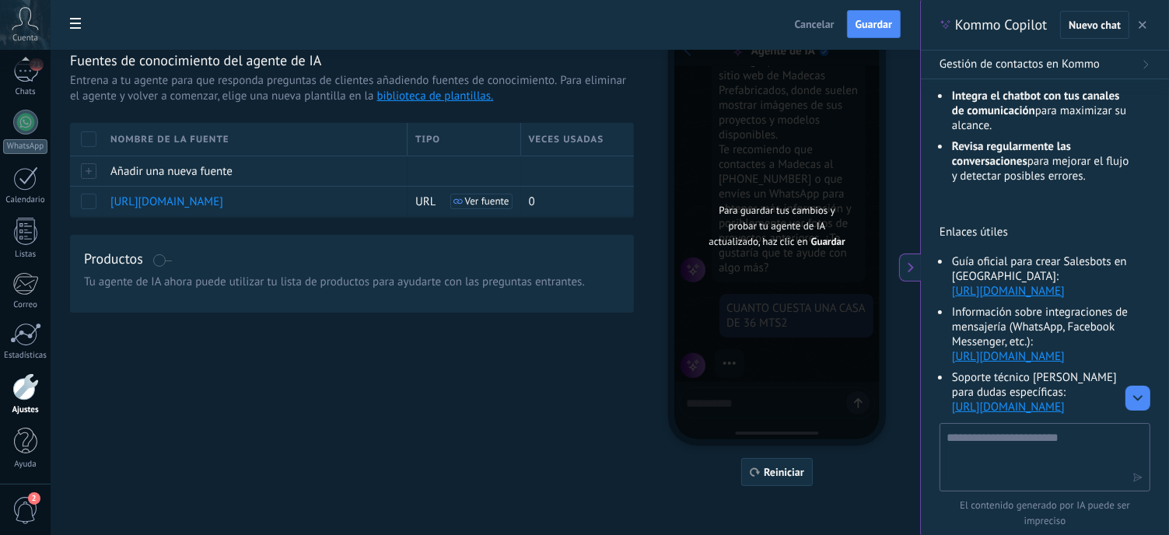
click at [774, 341] on div "Para guardar tus cambios y probar tu agente de IA actualizado, haz clic en Guar…" at bounding box center [776, 225] width 205 height 427
click at [760, 468] on icon "button" at bounding box center [755, 471] width 11 height 9
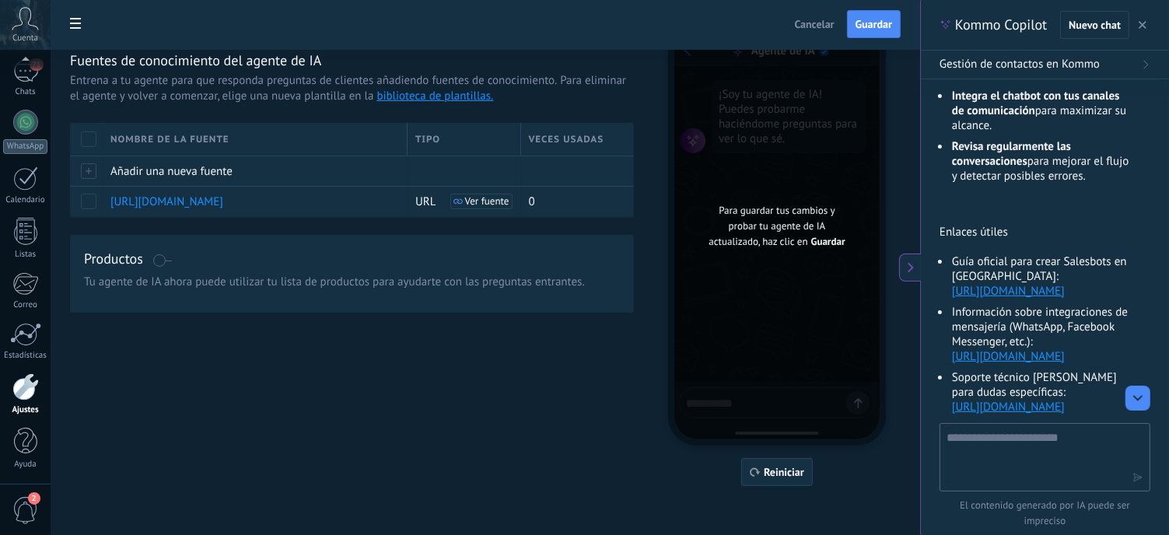
click at [774, 231] on span "Para guardar tus cambios y probar tu agente de IA actualizado, haz clic en" at bounding box center [771, 226] width 126 height 44
click at [883, 16] on button "Guardar" at bounding box center [874, 24] width 54 height 28
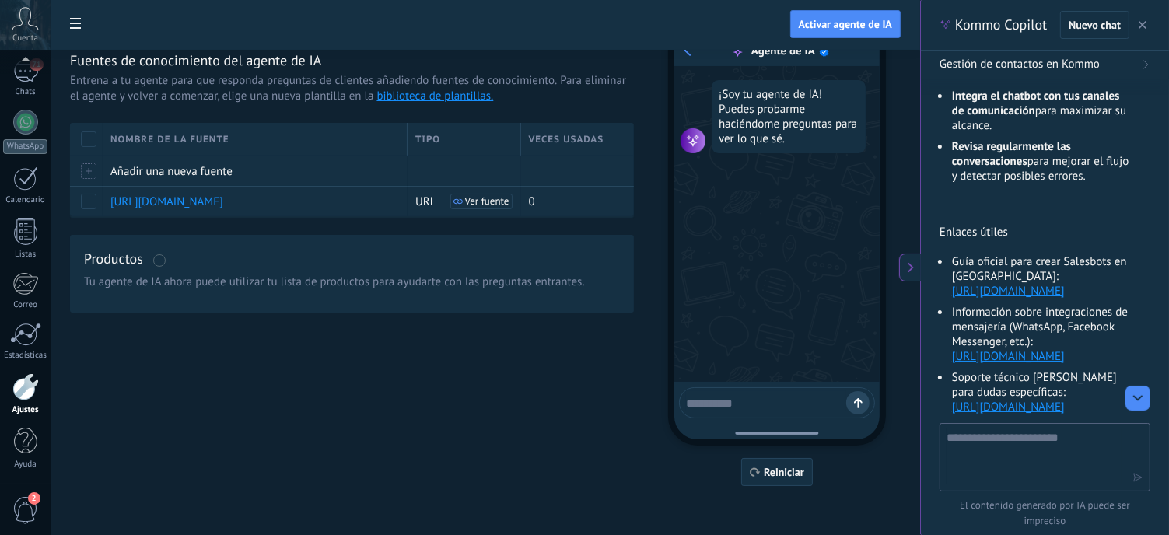
click at [766, 400] on textarea at bounding box center [766, 400] width 160 height 19
type textarea "**********"
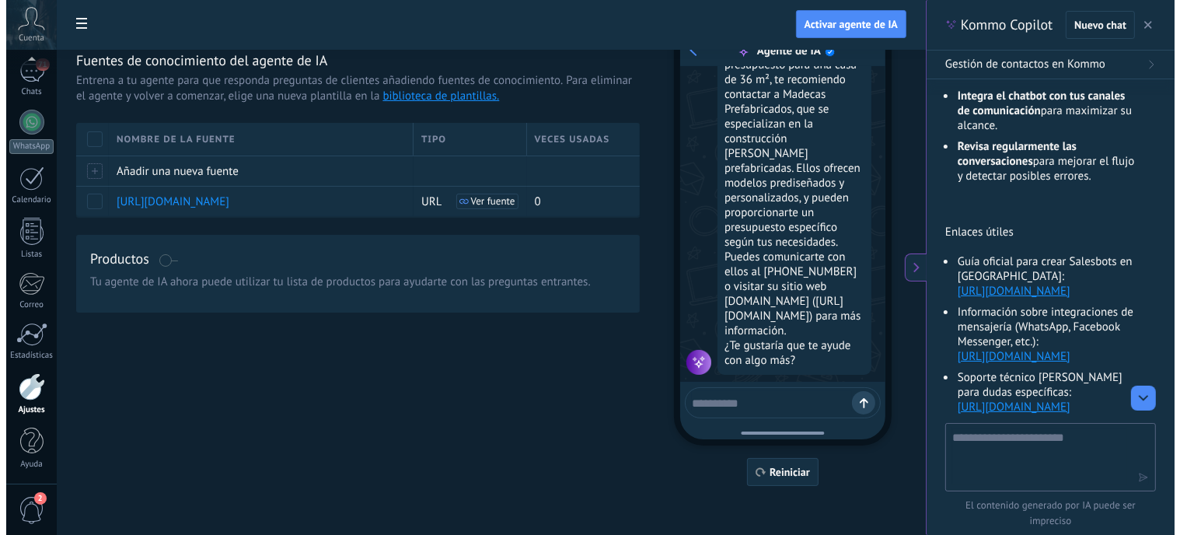
scroll to position [201, 0]
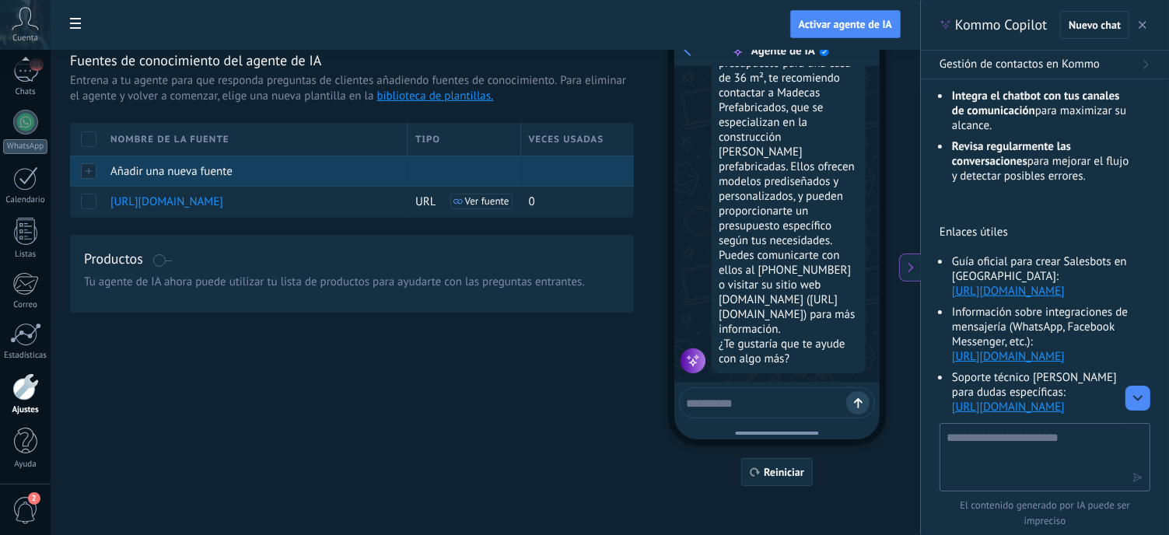
click at [134, 169] on span "Añadir una nueva fuente" at bounding box center [171, 171] width 122 height 15
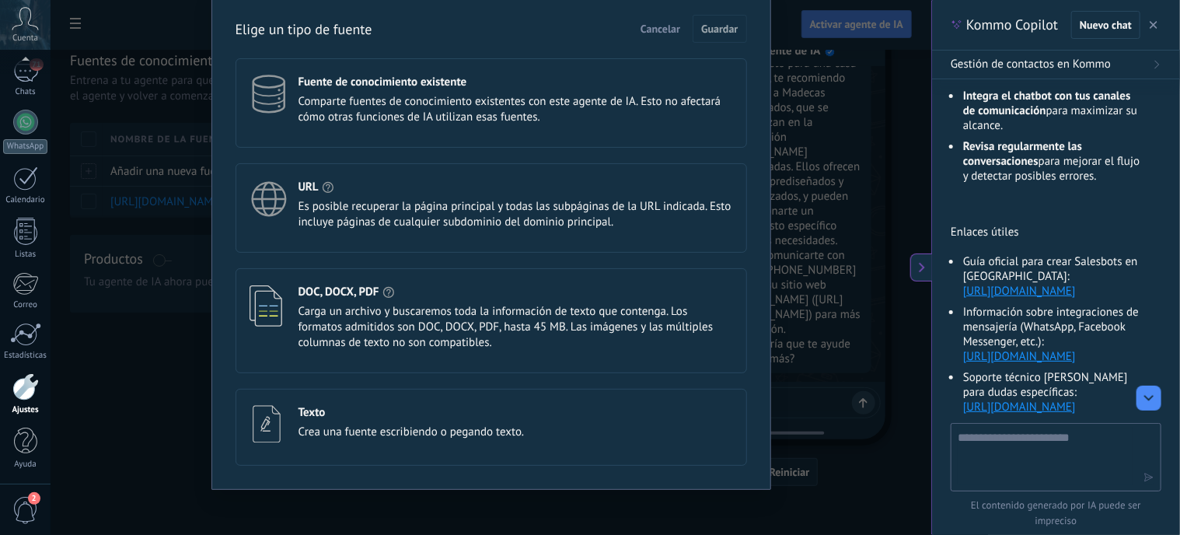
scroll to position [64, 0]
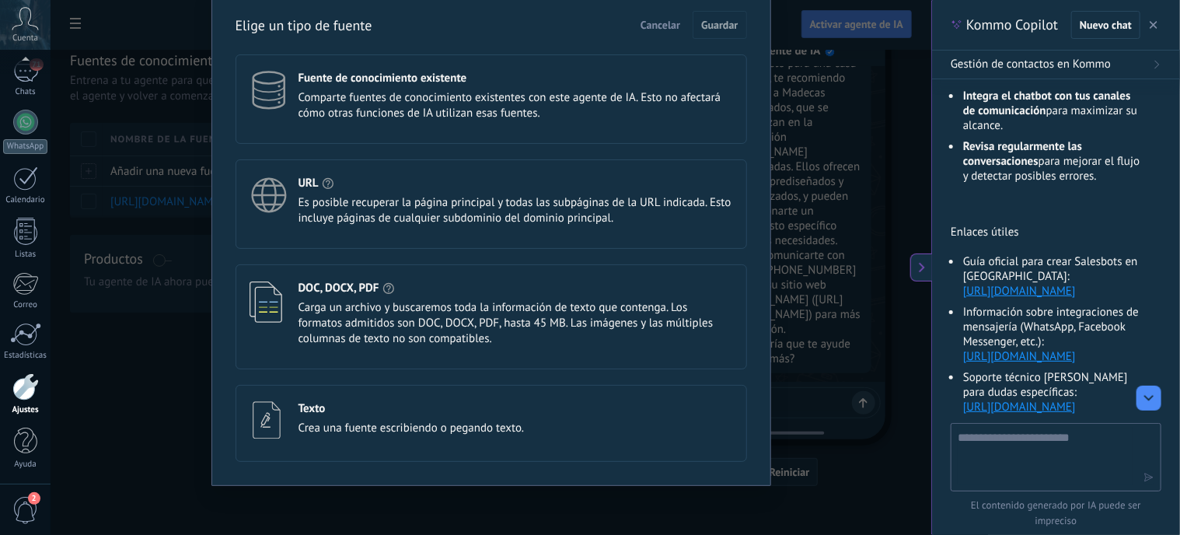
click at [414, 103] on span "Comparte fuentes de conocimiento existentes con este agente de IA. Esto no afec…" at bounding box center [516, 105] width 435 height 31
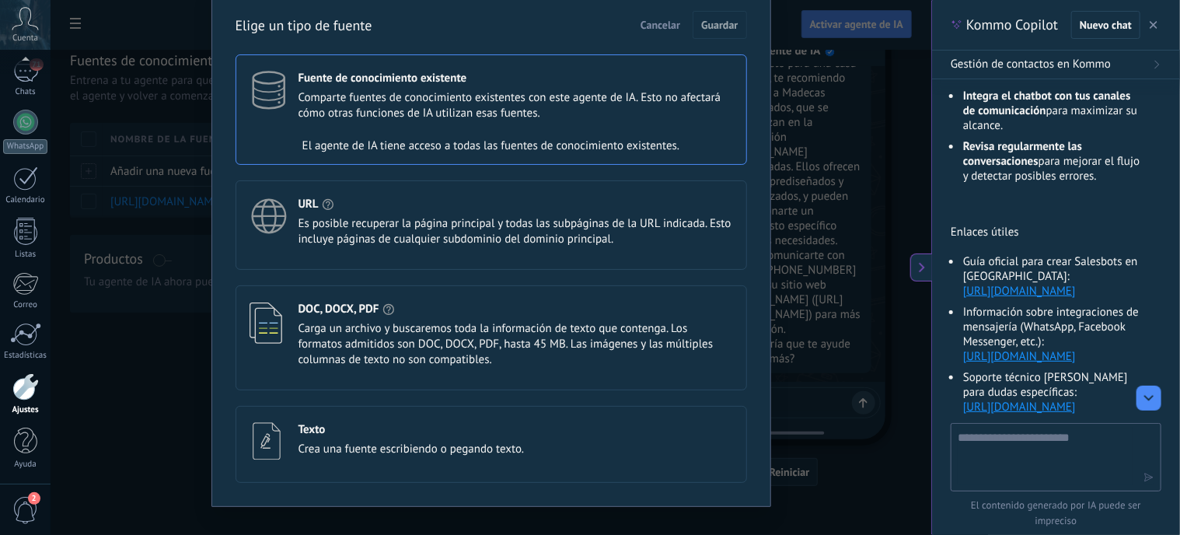
click at [370, 223] on span "Es posible recuperar la página principal y todas las subpáginas de la URL indic…" at bounding box center [516, 231] width 435 height 31
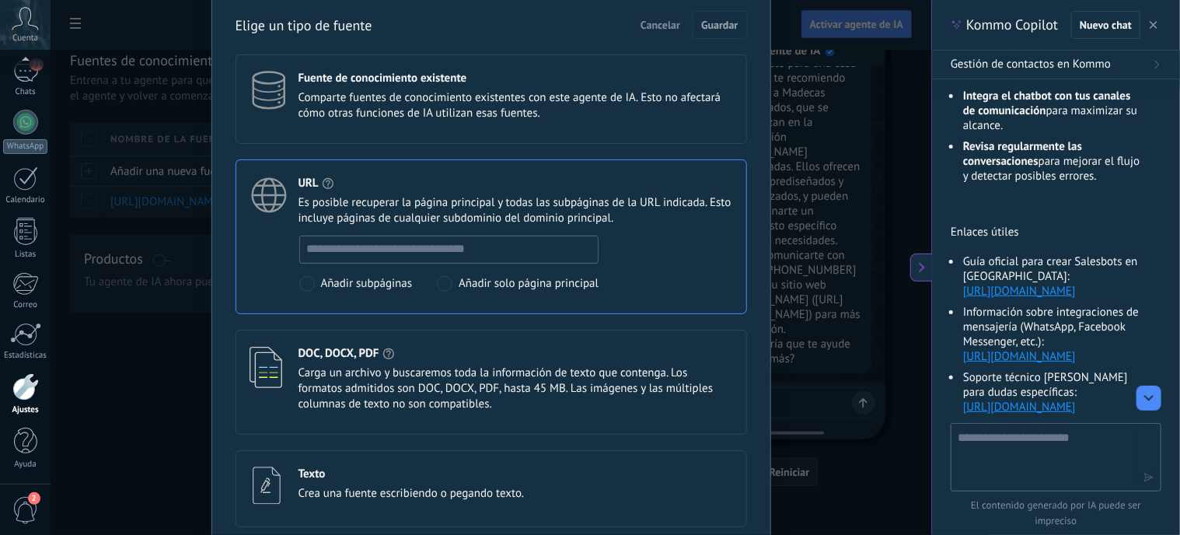
click at [434, 381] on span "Carga un archivo y buscaremos toda la información de texto que contenga. Los fo…" at bounding box center [516, 388] width 435 height 47
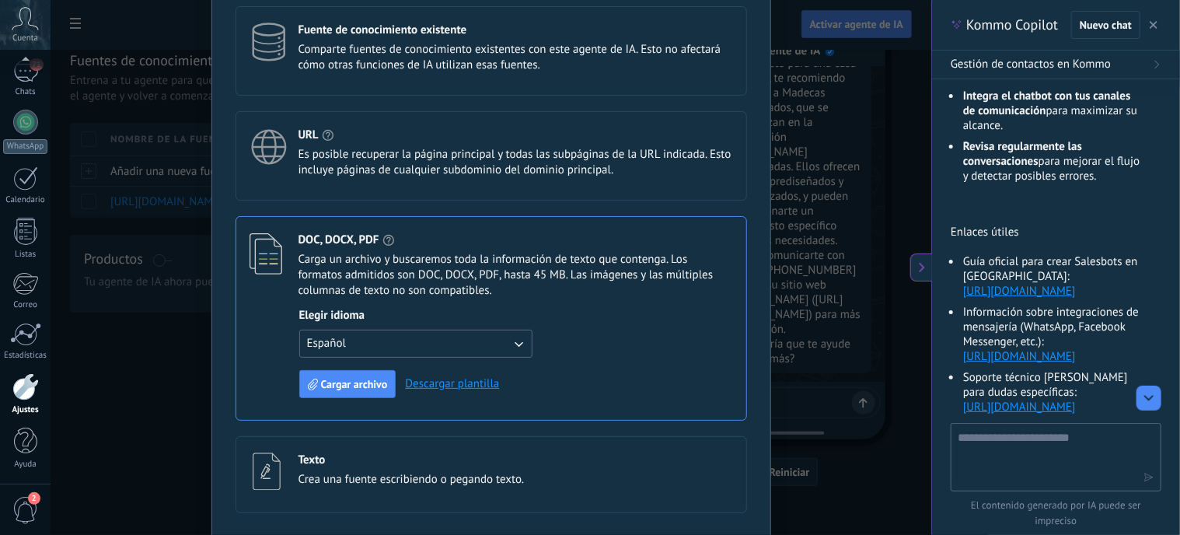
scroll to position [163, 0]
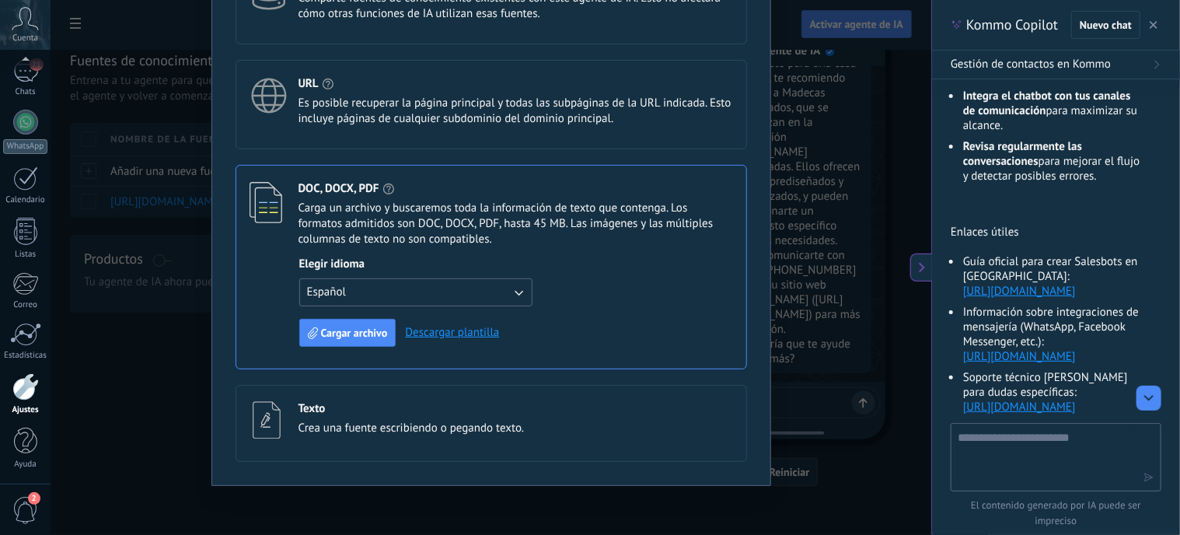
click at [366, 414] on div "Texto" at bounding box center [412, 408] width 226 height 15
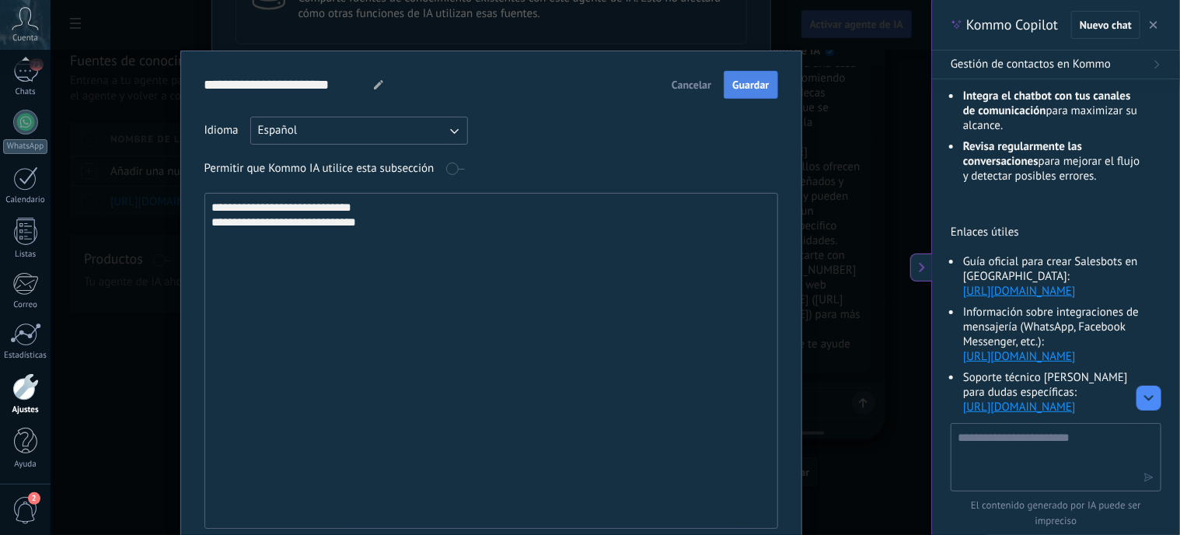
type textarea "**********"
click at [746, 83] on span "Guardar" at bounding box center [750, 84] width 37 height 11
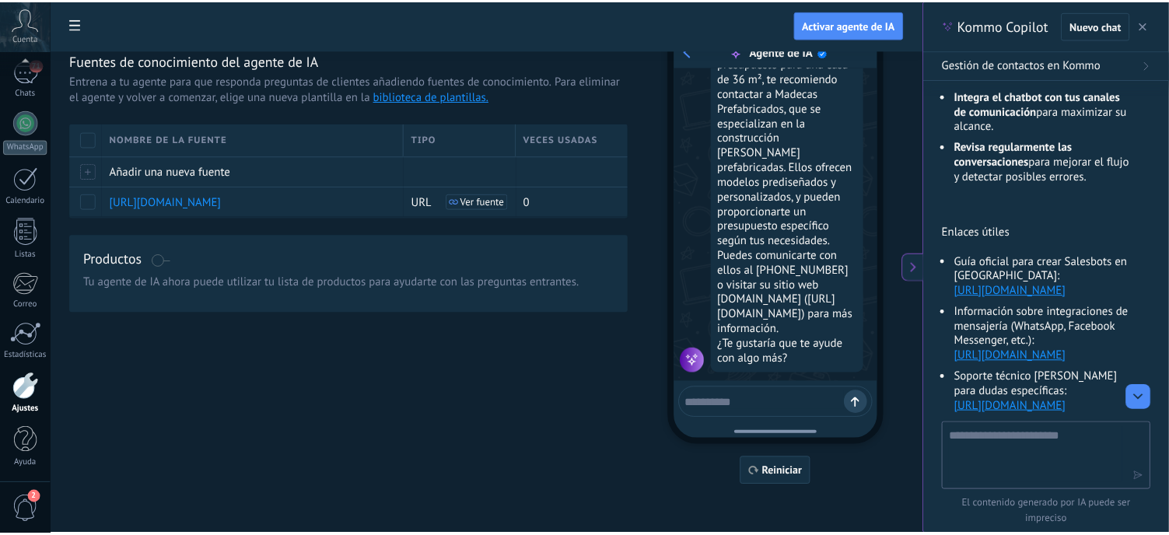
scroll to position [0, 0]
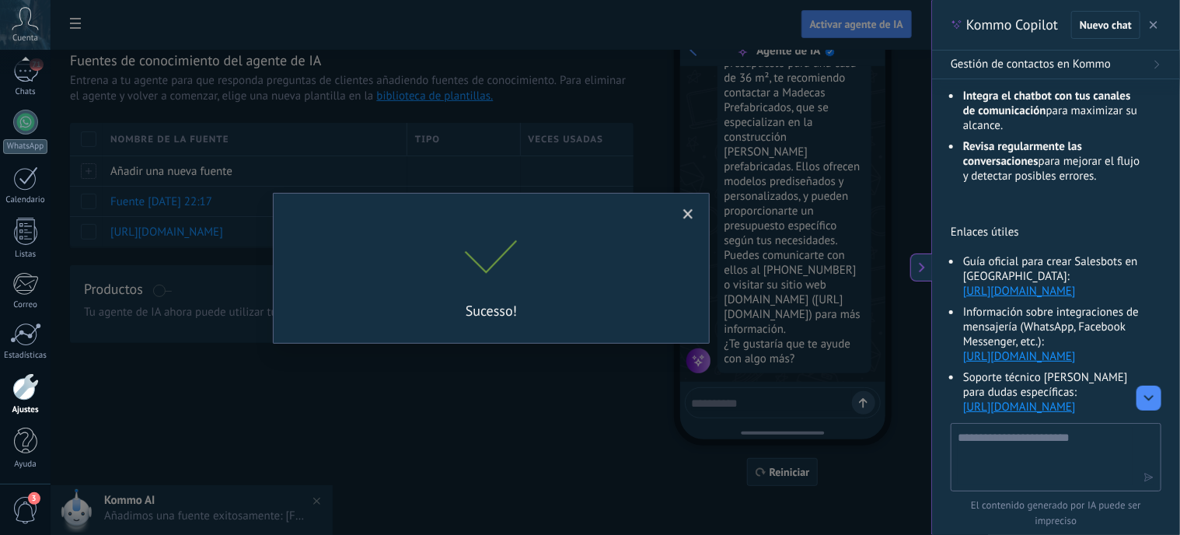
click at [750, 402] on div "Sucesso!" at bounding box center [491, 267] width 881 height 535
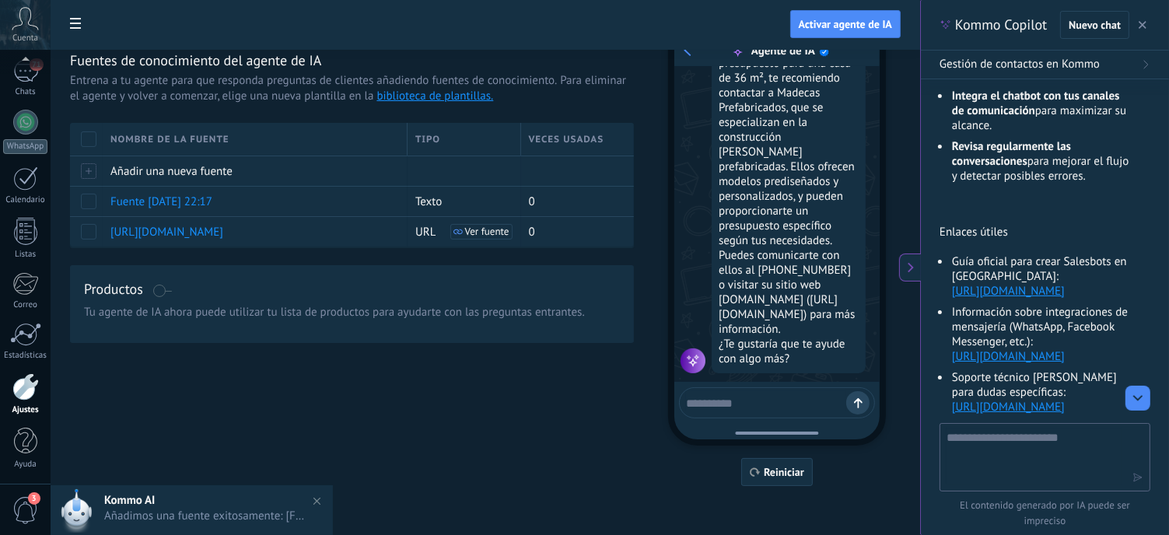
click at [750, 402] on textarea at bounding box center [766, 400] width 160 height 19
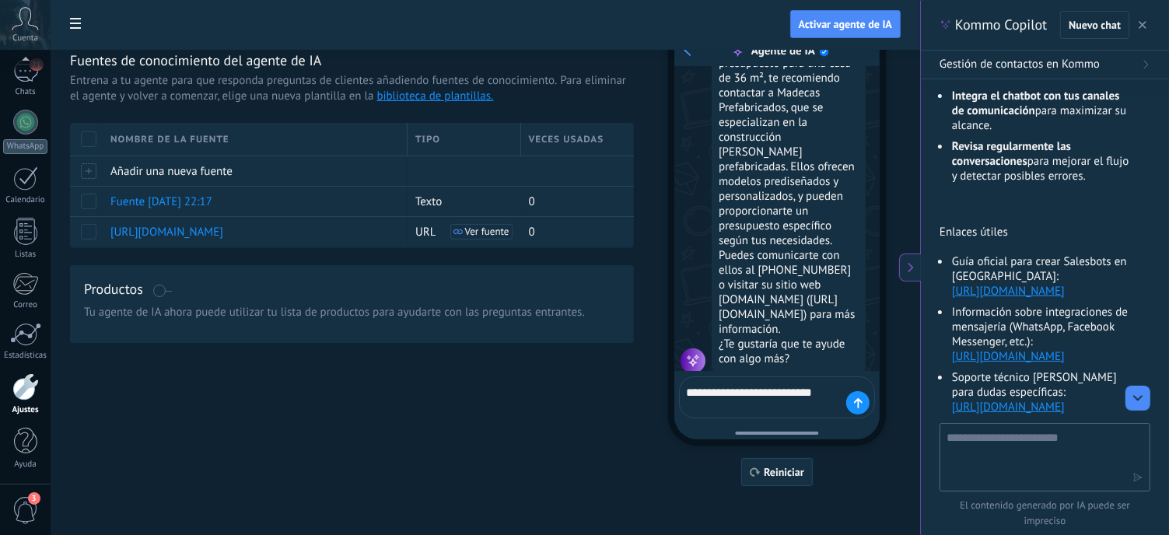
scroll to position [212, 0]
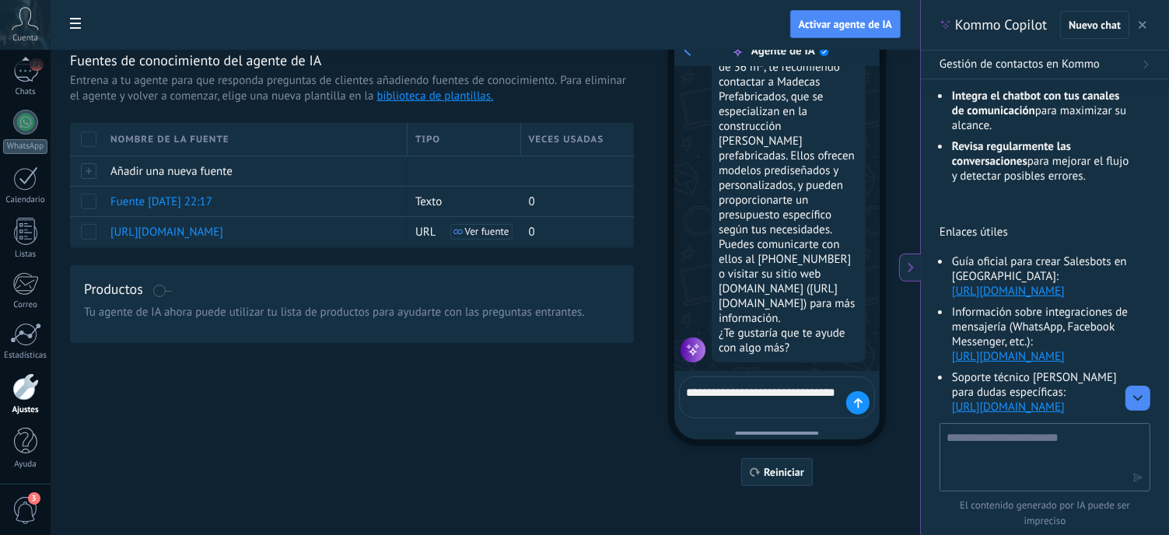
type textarea "**********"
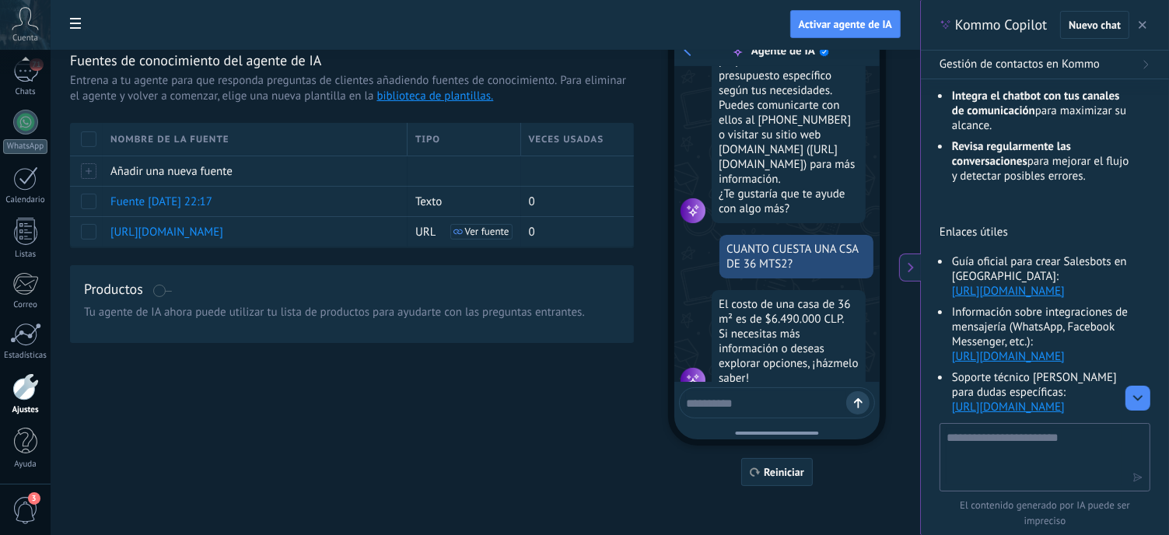
scroll to position [371, 0]
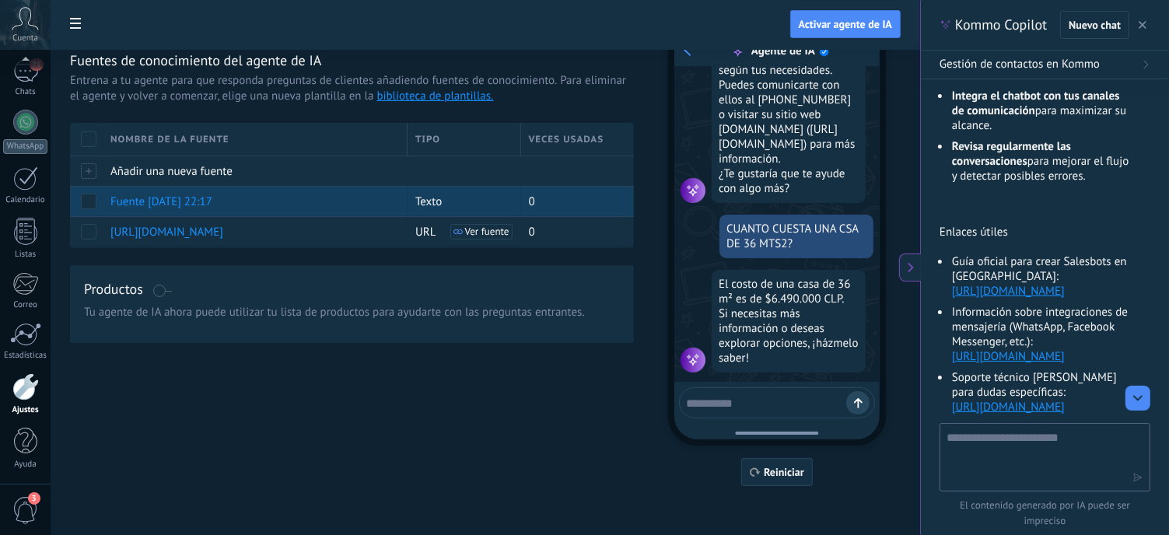
click at [206, 202] on span "Fuente 08/09/2025 22:17" at bounding box center [161, 201] width 102 height 15
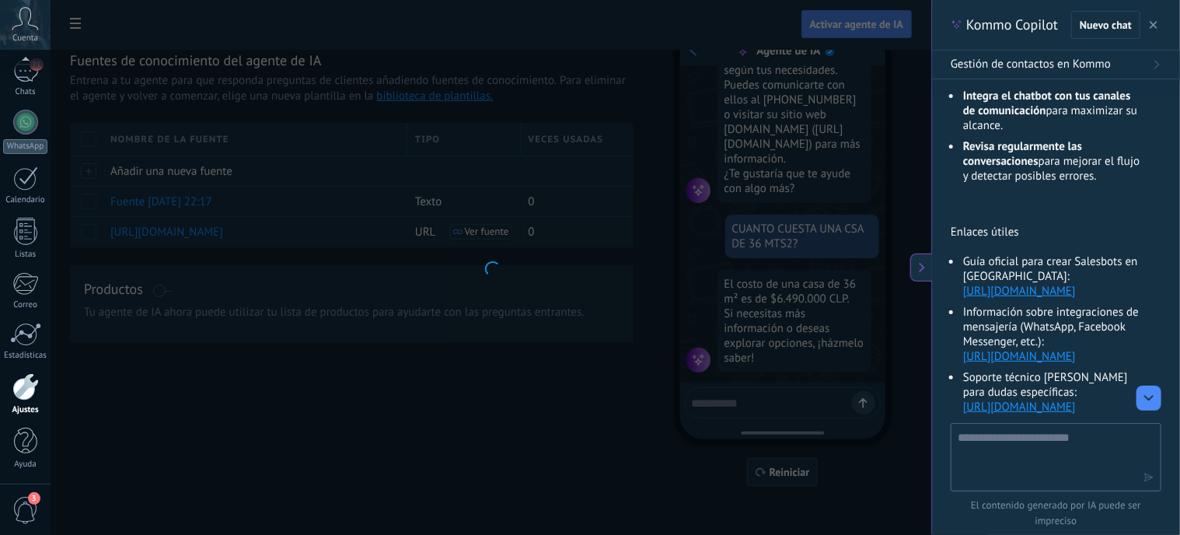
type input "**********"
type textarea "**********"
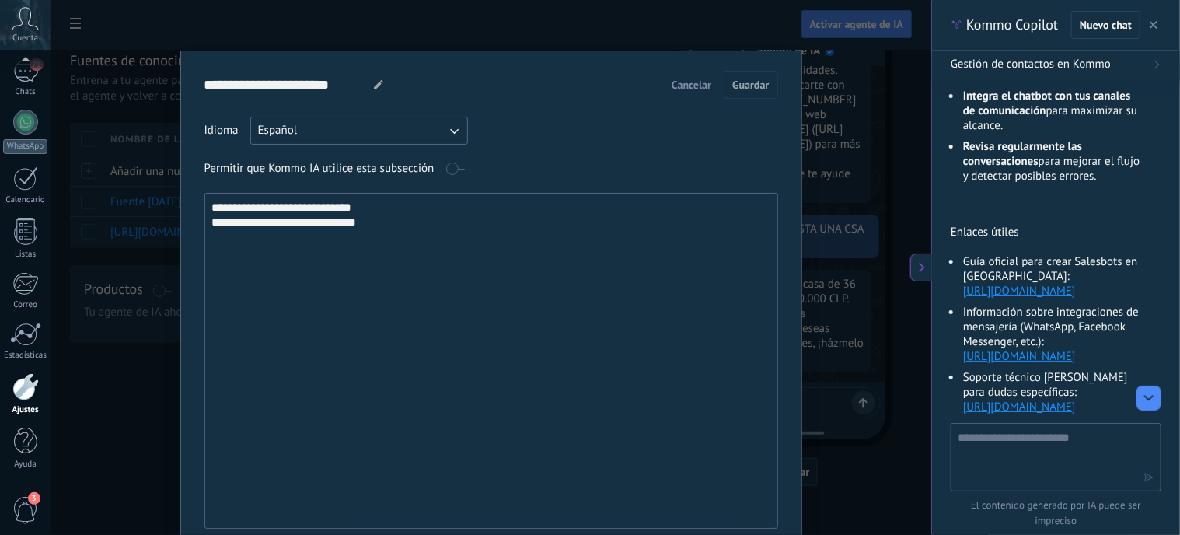
click at [389, 228] on textarea "**********" at bounding box center [490, 361] width 570 height 334
click at [690, 82] on span "Cancelar" at bounding box center [692, 84] width 40 height 11
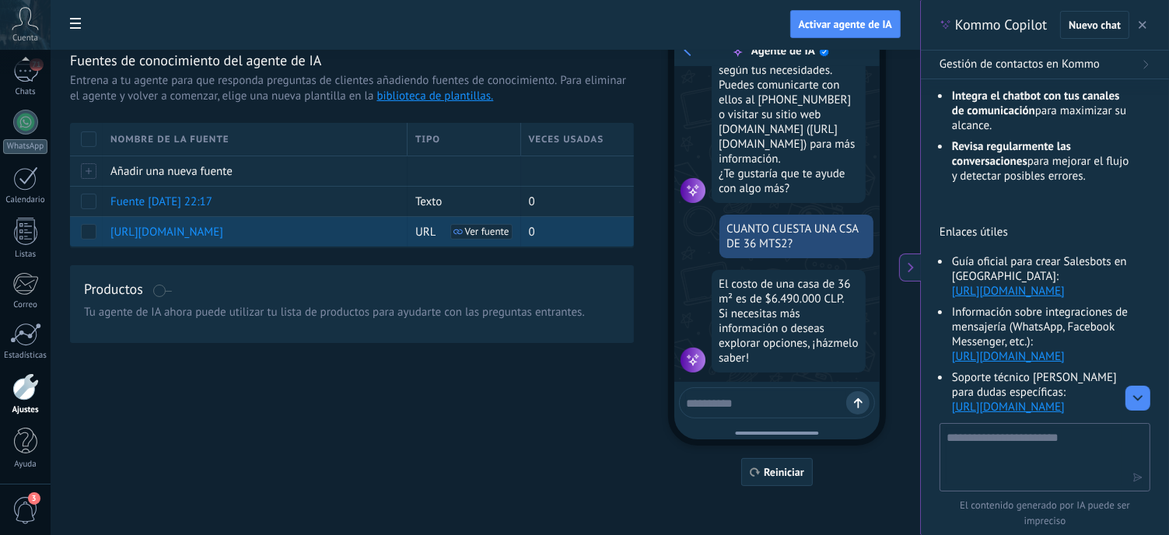
click at [477, 227] on span "Ver fuente" at bounding box center [487, 231] width 44 height 11
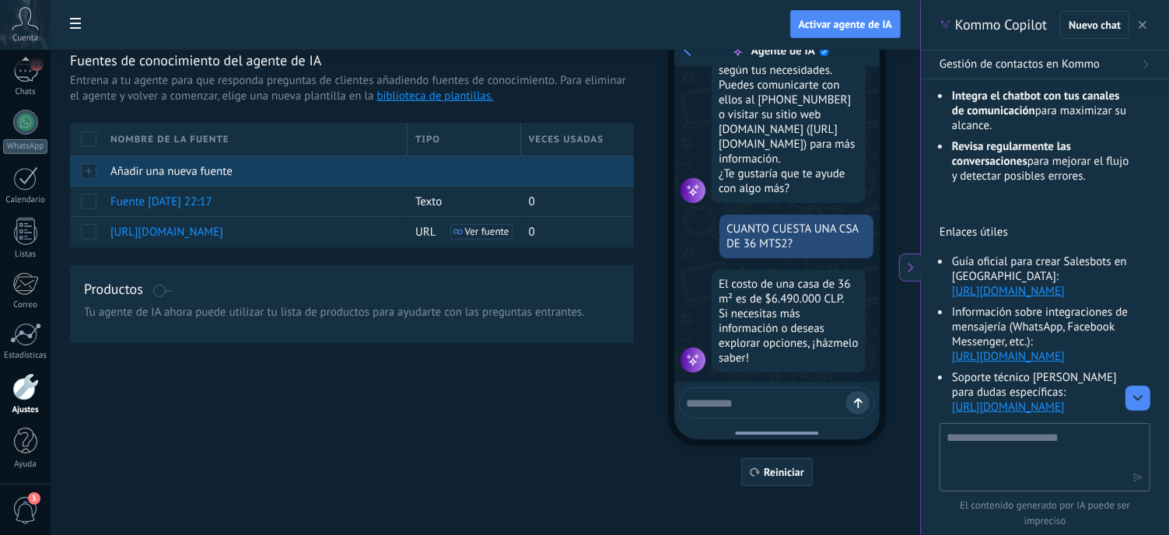
click at [141, 164] on span "Añadir una nueva fuente" at bounding box center [171, 171] width 122 height 15
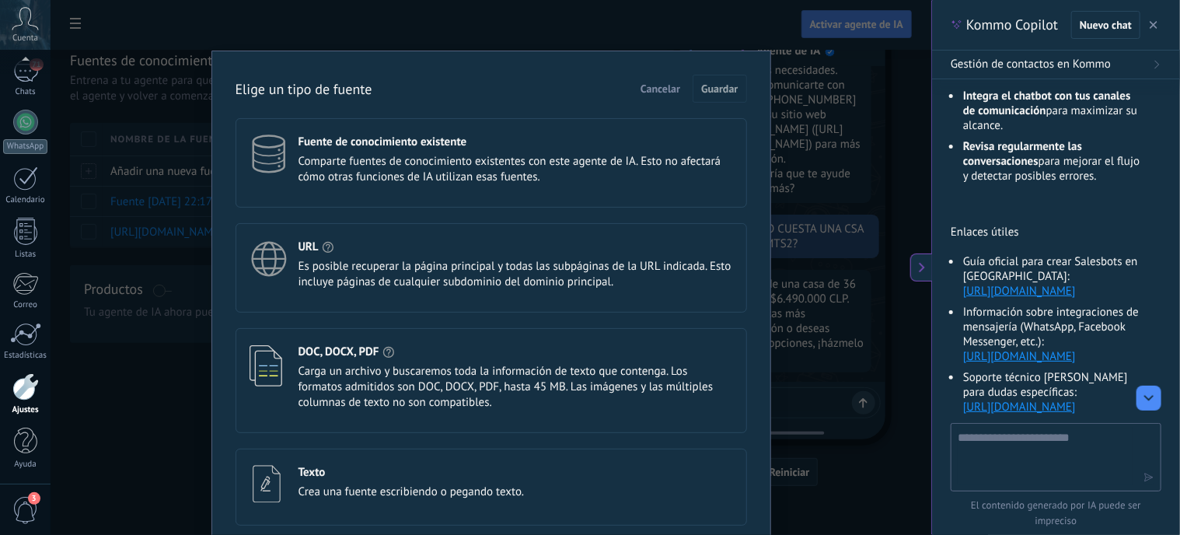
click at [400, 272] on span "Es posible recuperar la página principal y todas las subpáginas de la URL indic…" at bounding box center [516, 274] width 435 height 31
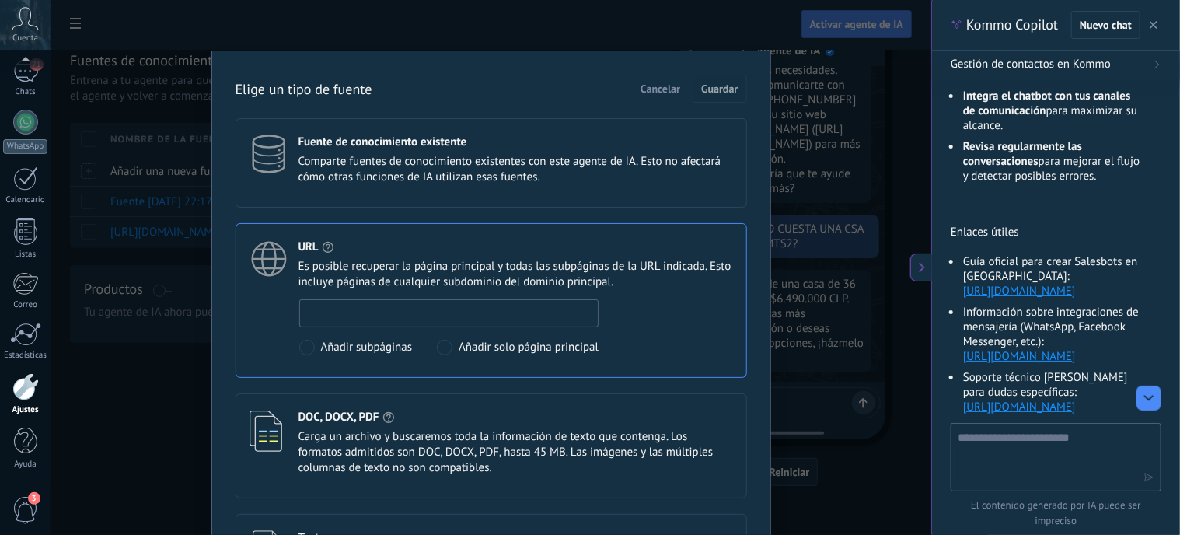
click at [353, 313] on input at bounding box center [449, 312] width 299 height 25
paste input "**********"
type input "**********"
click at [718, 88] on span "Guardar" at bounding box center [719, 88] width 37 height 11
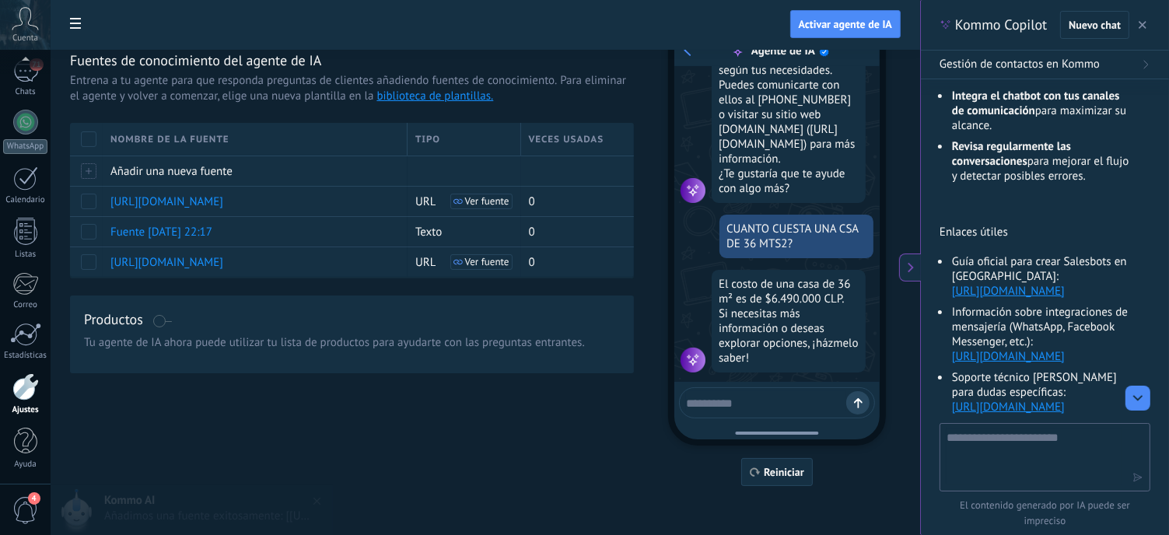
click at [799, 397] on textarea at bounding box center [766, 400] width 160 height 19
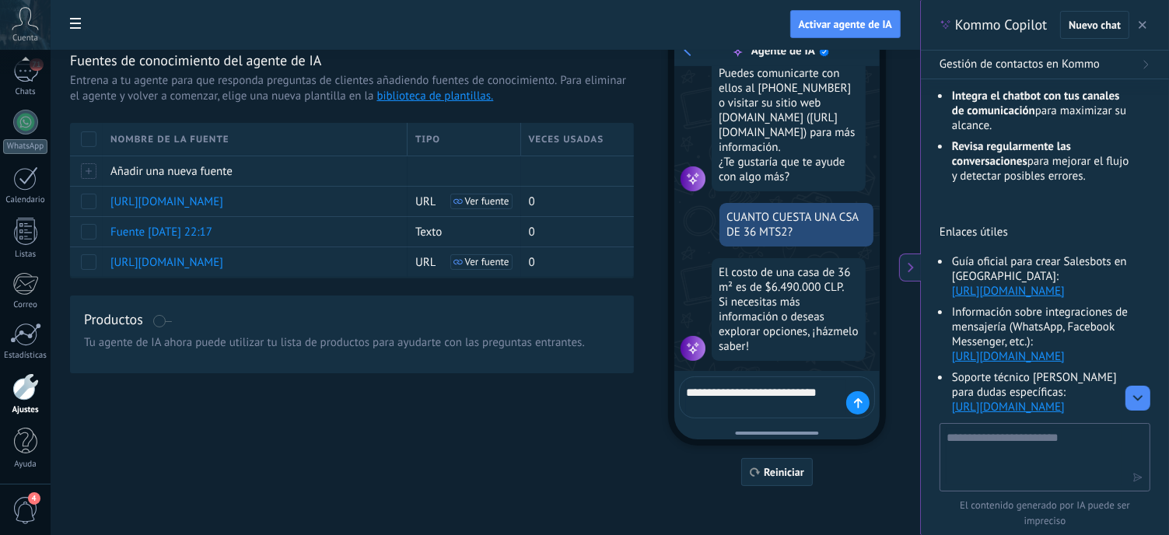
type textarea "**********"
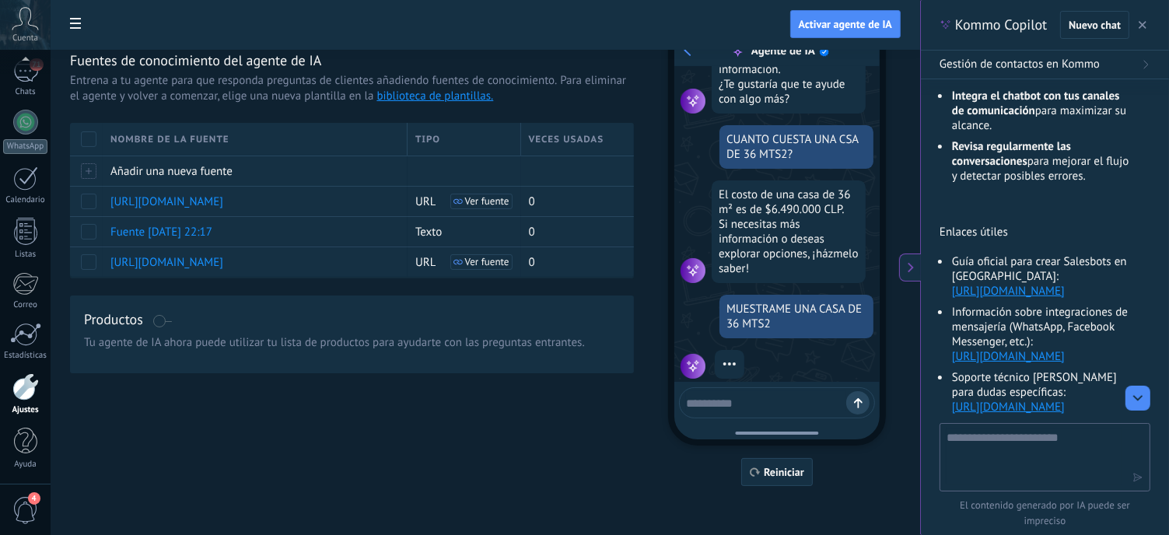
scroll to position [467, 0]
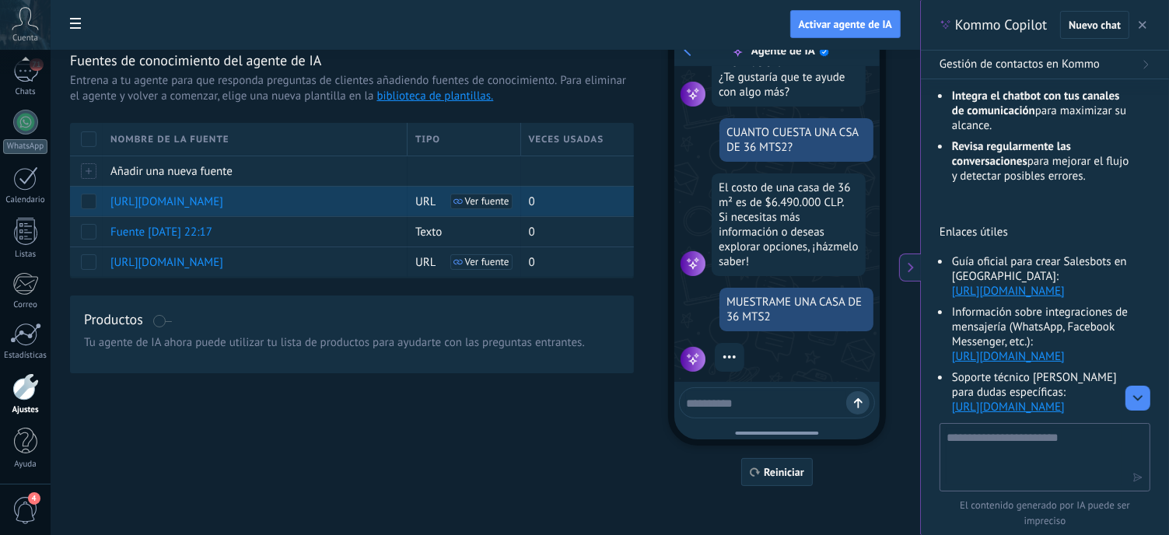
click at [485, 199] on span "Ver fuente" at bounding box center [487, 201] width 44 height 11
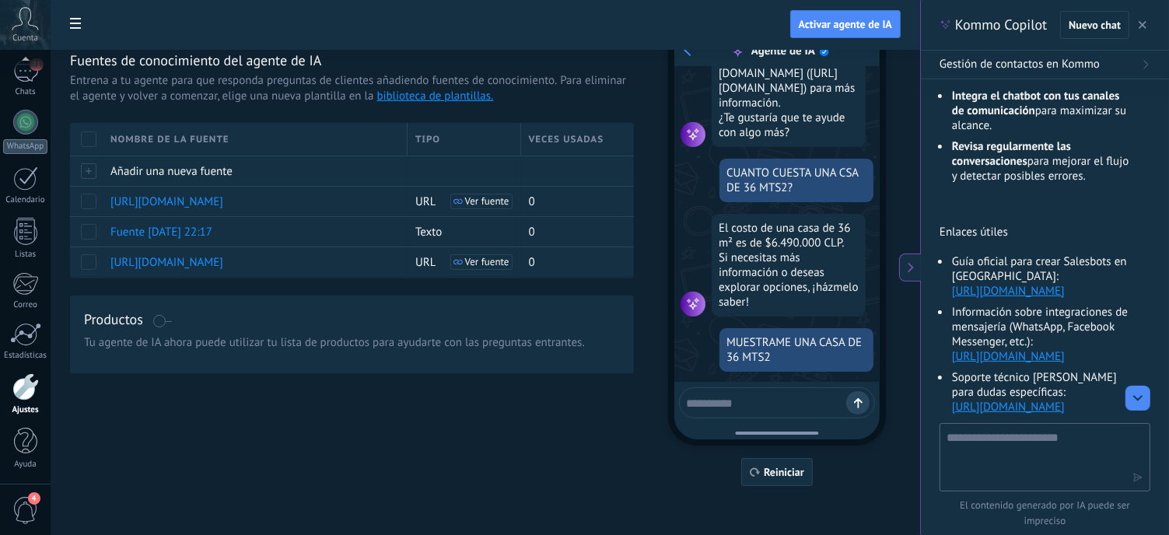
scroll to position [53, 0]
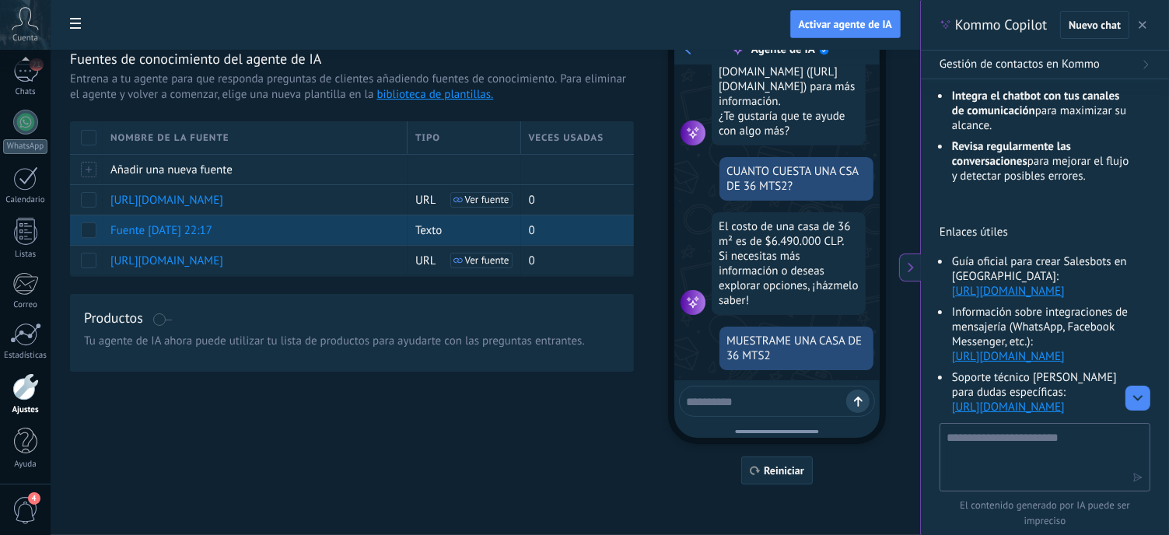
click at [177, 230] on span "Fuente 08/09/2025 22:17" at bounding box center [161, 230] width 102 height 15
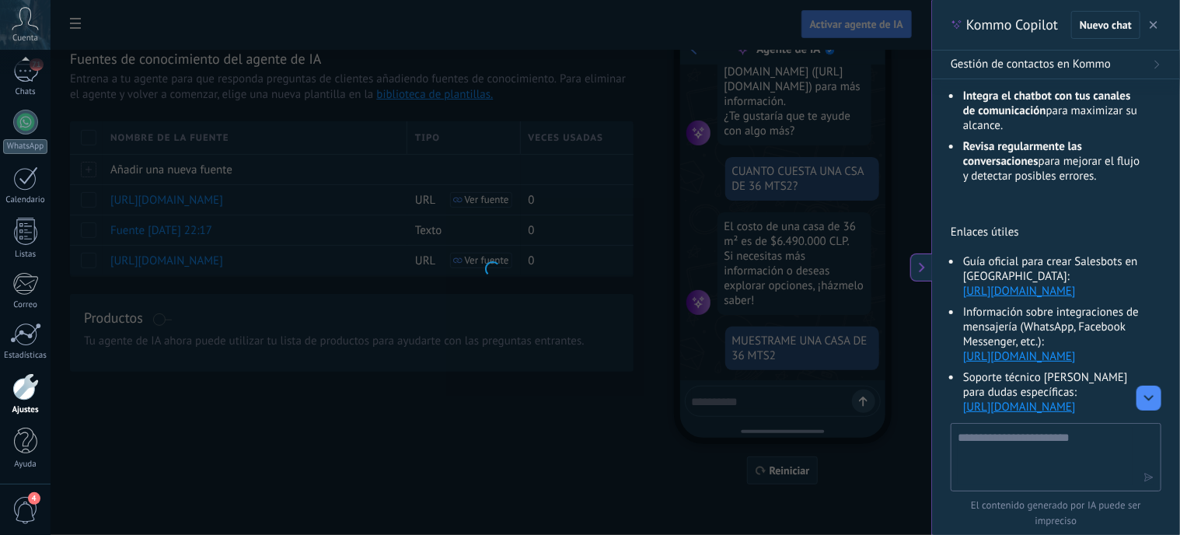
type input "**********"
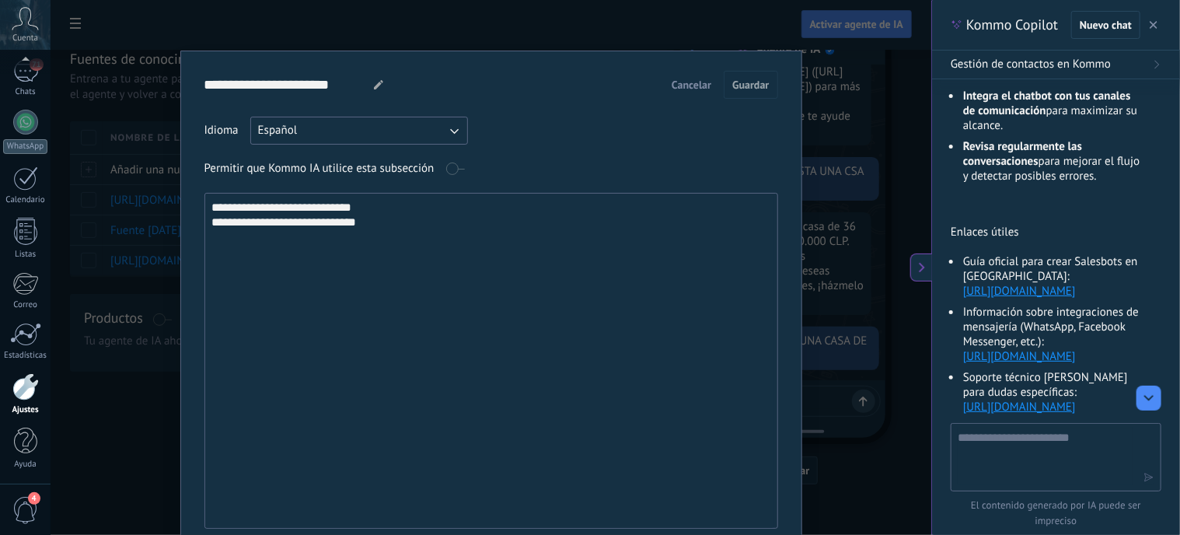
click at [390, 222] on textarea "**********" at bounding box center [490, 361] width 570 height 334
click at [393, 202] on textarea "**********" at bounding box center [490, 361] width 570 height 334
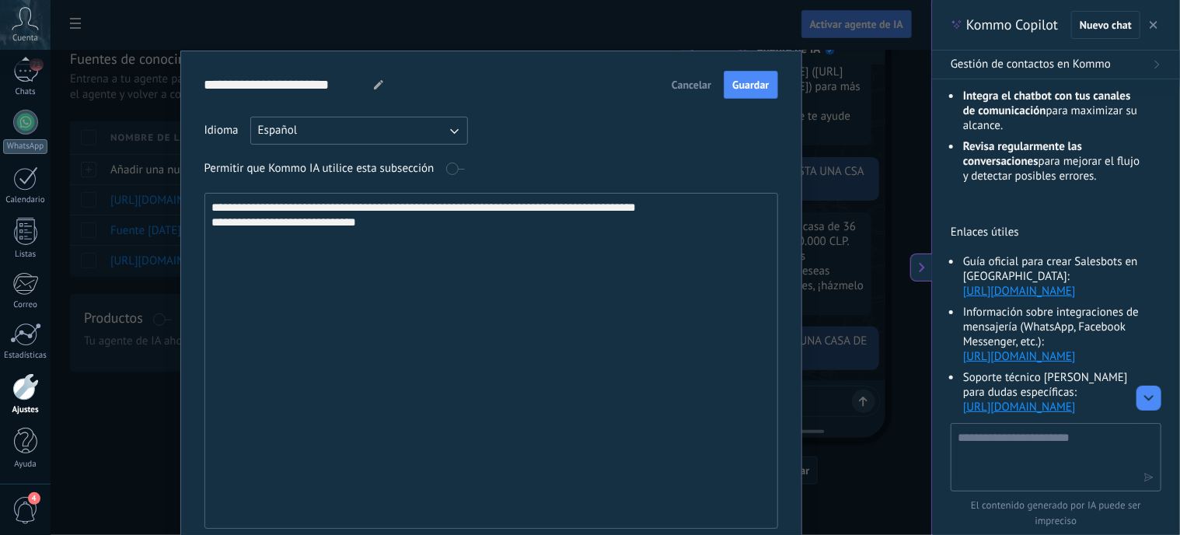
drag, startPoint x: 383, startPoint y: 205, endPoint x: 750, endPoint y: 203, distance: 367.8
click at [750, 203] on textarea "**********" at bounding box center [490, 361] width 570 height 334
click at [391, 223] on textarea "**********" at bounding box center [490, 361] width 570 height 334
paste textarea "**********"
click at [383, 226] on textarea "**********" at bounding box center [490, 361] width 570 height 334
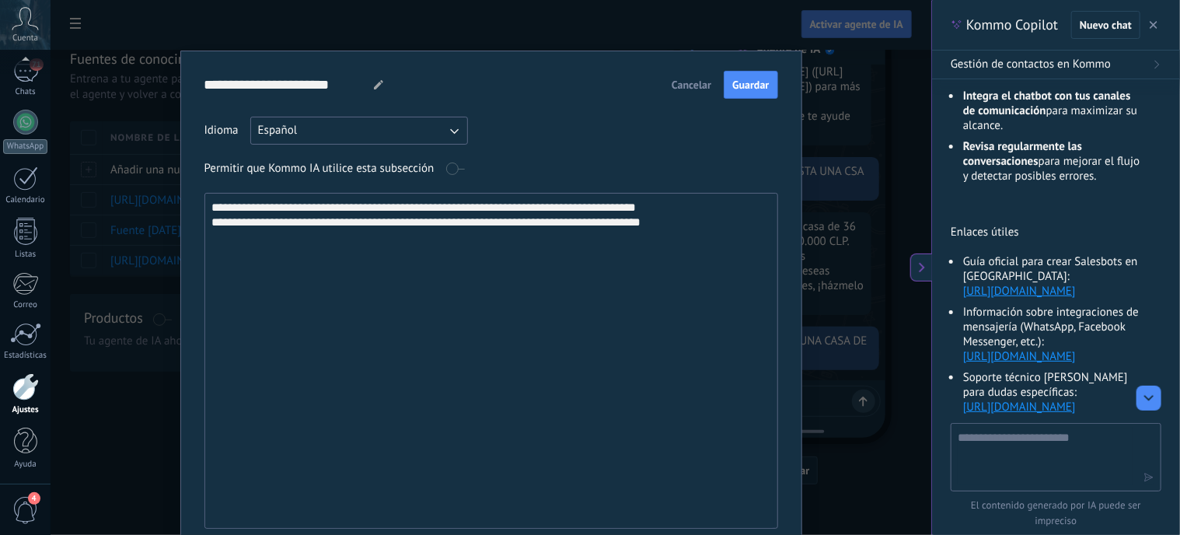
click at [211, 237] on textarea "**********" at bounding box center [490, 361] width 570 height 334
click at [212, 239] on textarea "**********" at bounding box center [490, 361] width 570 height 334
click at [752, 220] on textarea "**********" at bounding box center [490, 361] width 570 height 334
type textarea "**********"
click at [740, 83] on span "Guardar" at bounding box center [750, 84] width 37 height 11
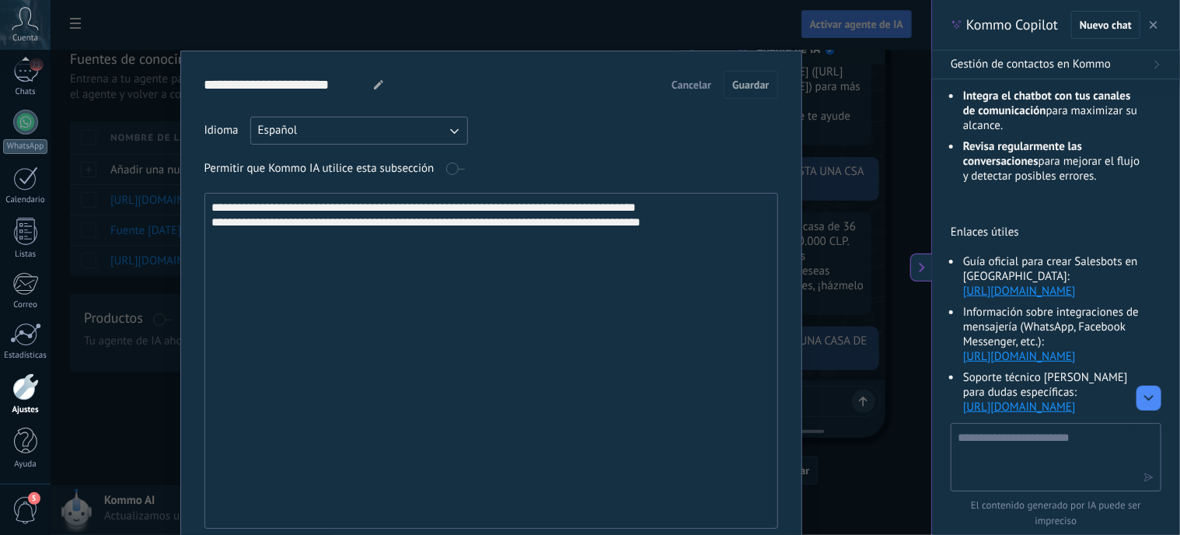
click at [829, 177] on div "**********" at bounding box center [491, 267] width 881 height 535
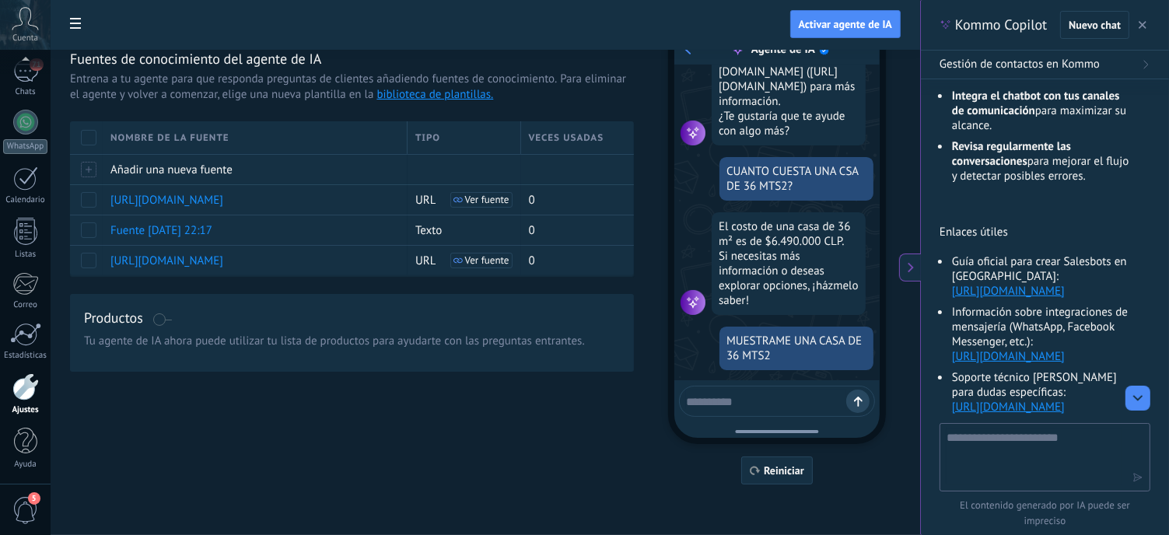
click at [762, 395] on textarea at bounding box center [766, 399] width 160 height 19
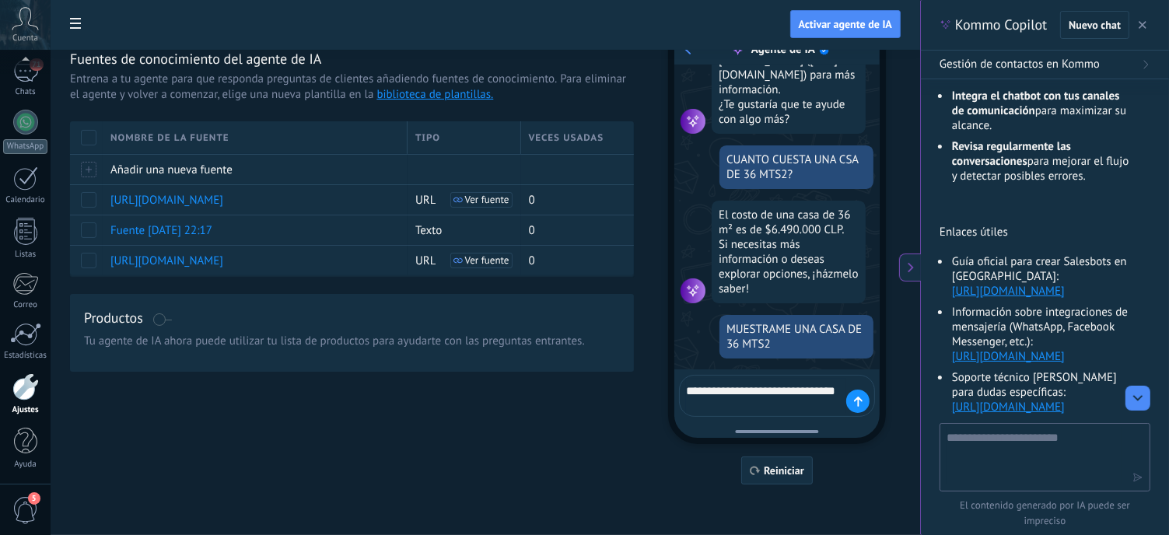
type textarea "**********"
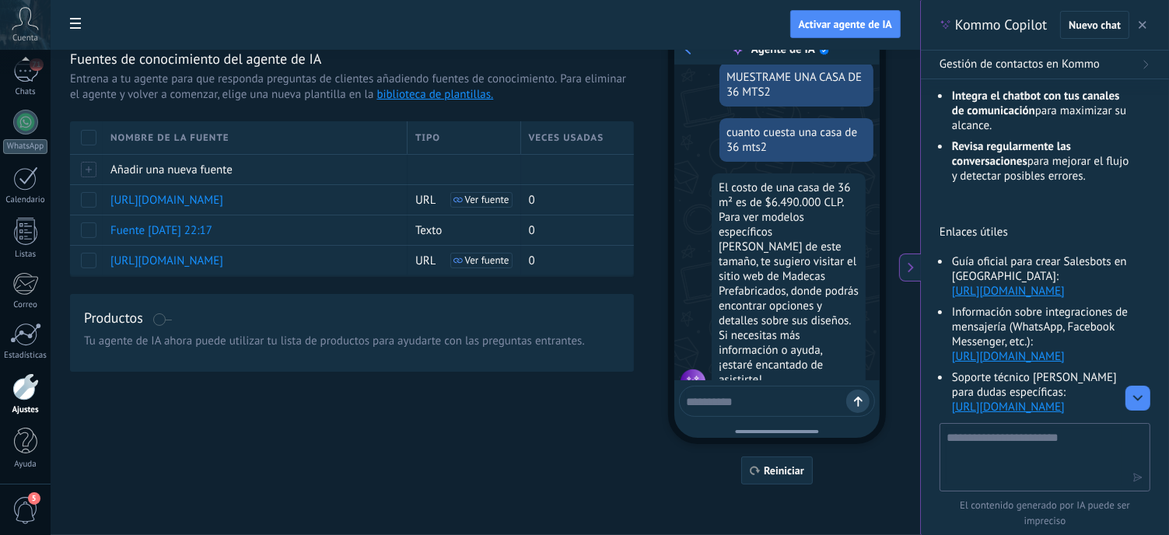
scroll to position [702, 0]
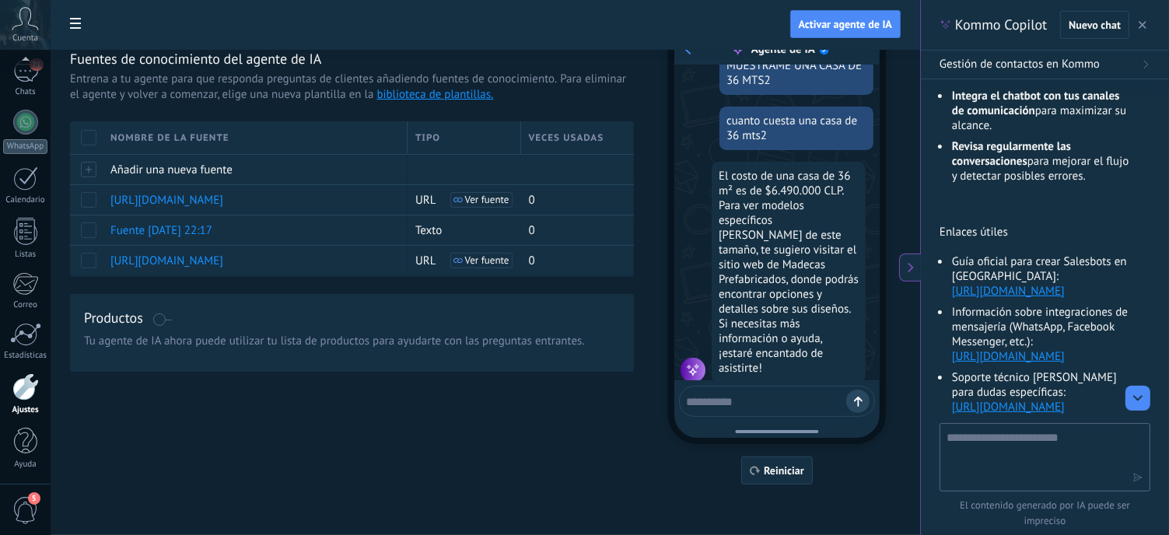
click at [755, 397] on textarea at bounding box center [766, 399] width 160 height 19
type textarea "**********"
click at [856, 402] on icon at bounding box center [858, 402] width 9 height 10
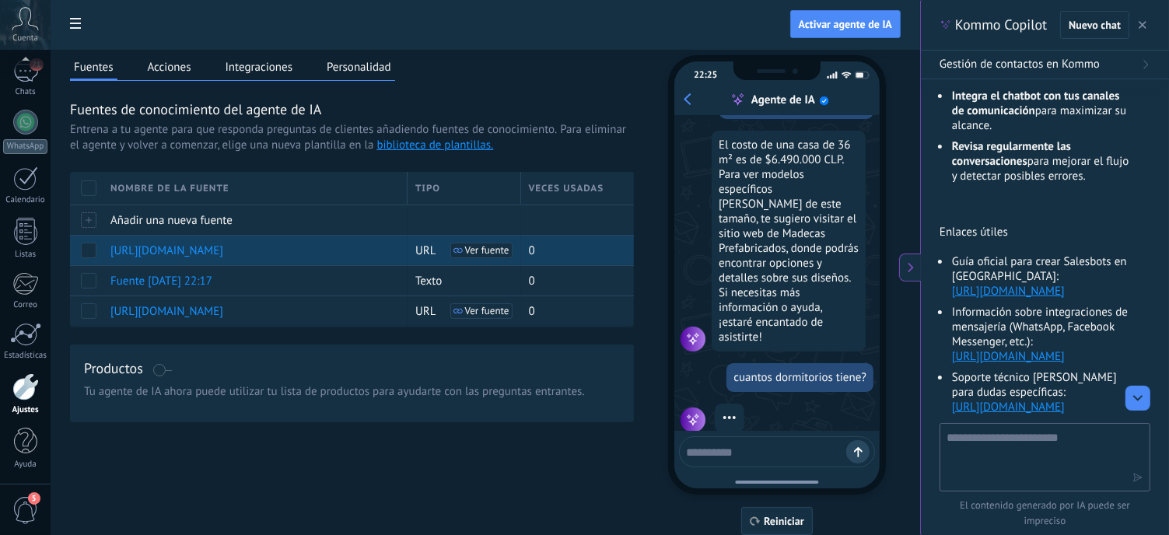
scroll to position [1, 0]
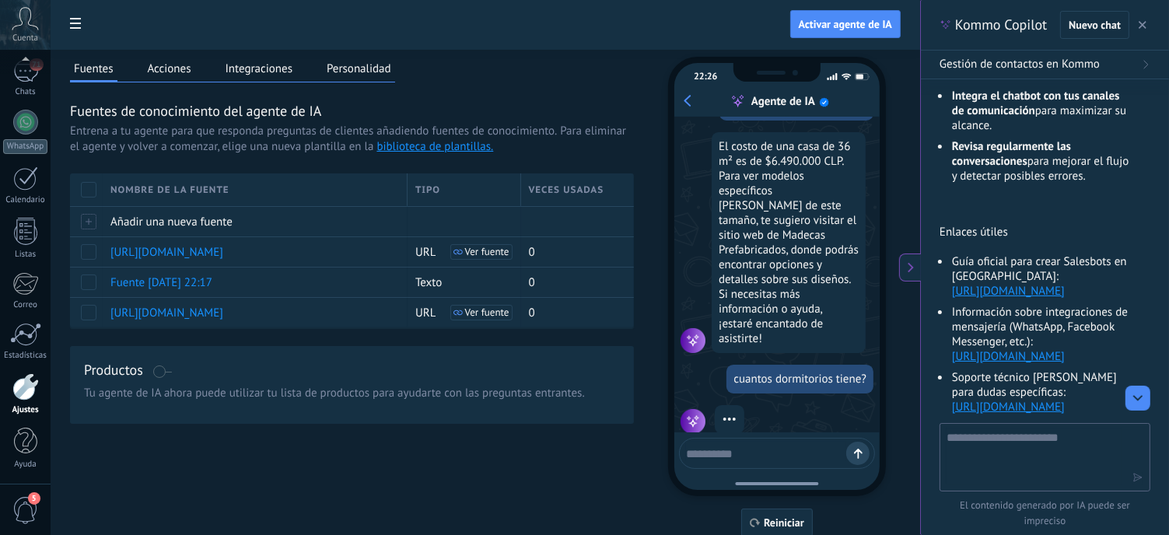
click at [163, 65] on button "Acciones" at bounding box center [169, 68] width 51 height 23
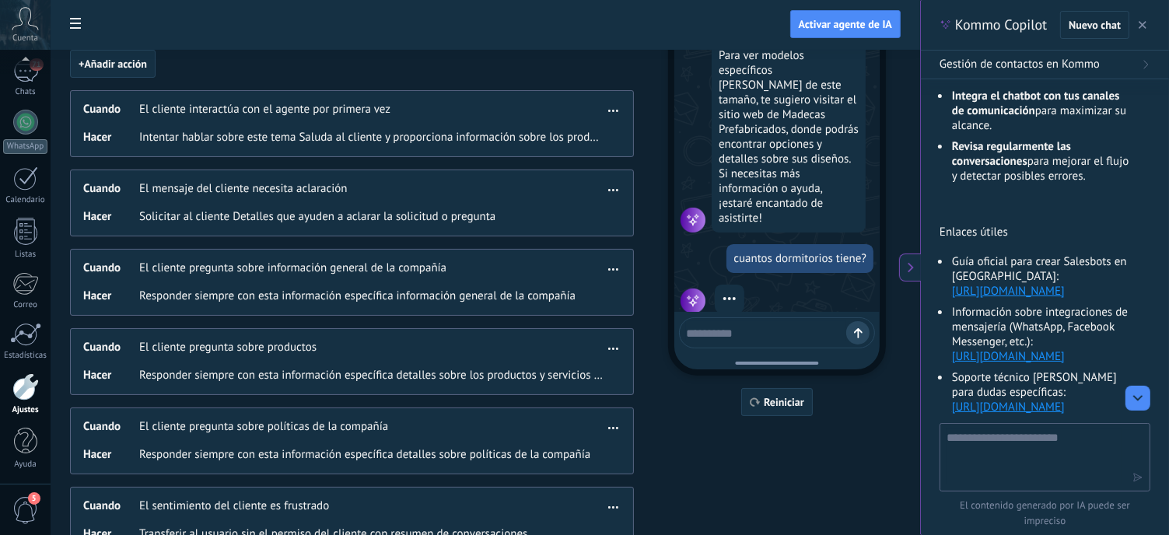
scroll to position [131, 0]
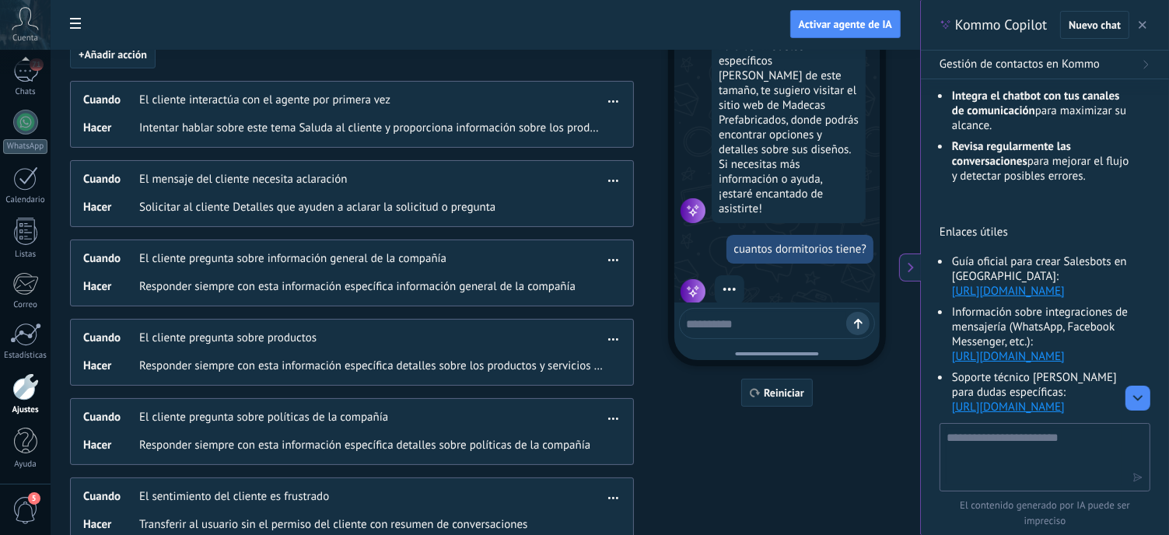
click at [320, 335] on div "Cuando El cliente pregunta sobre productos" at bounding box center [343, 338] width 520 height 16
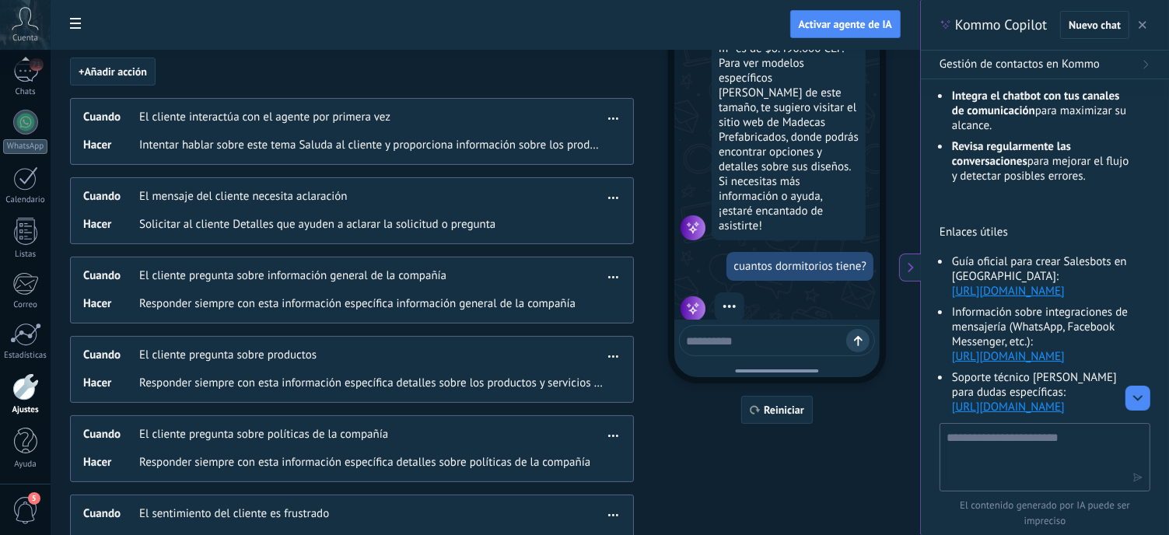
scroll to position [104, 0]
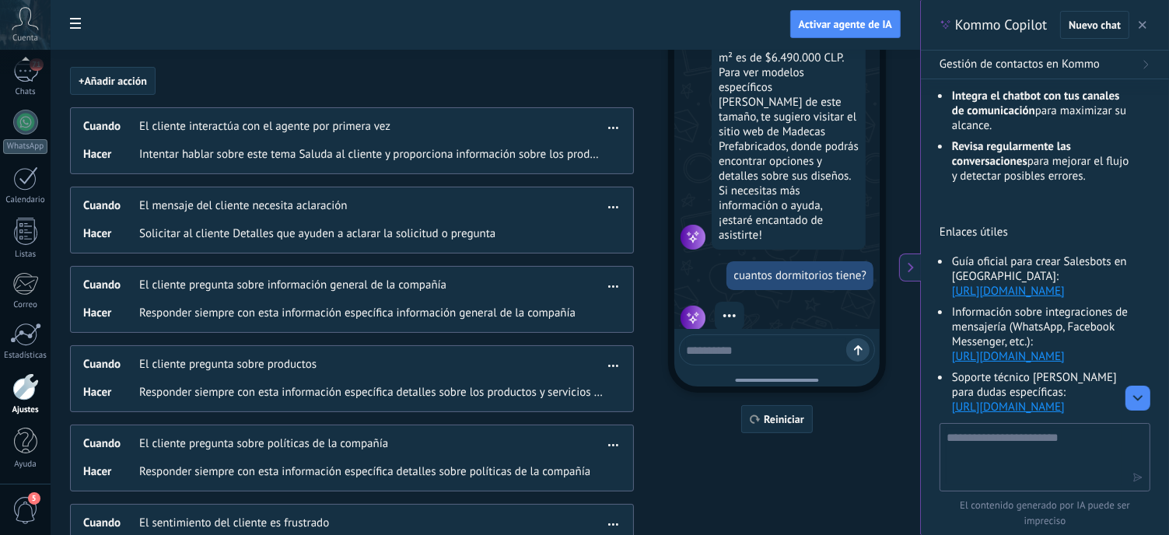
click at [610, 124] on span "button" at bounding box center [613, 125] width 10 height 11
click at [575, 146] on span "Editar" at bounding box center [583, 150] width 30 height 16
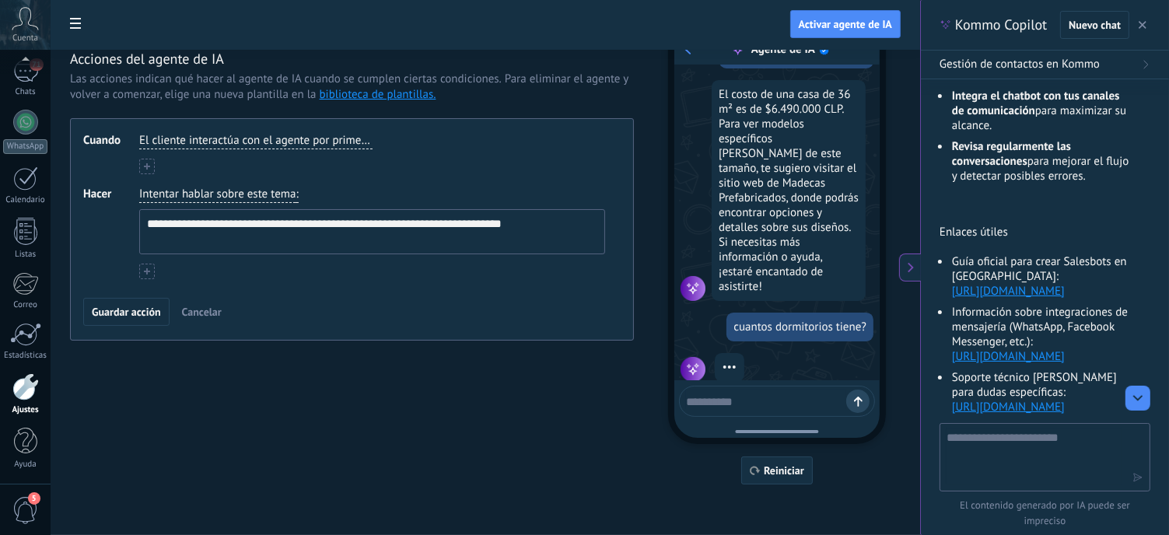
scroll to position [743, 0]
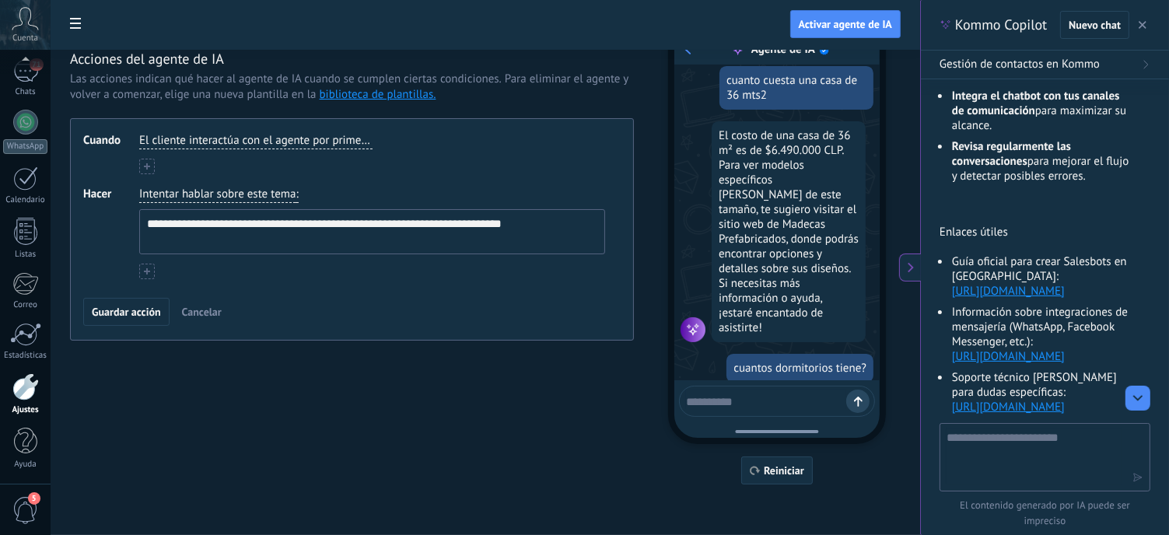
drag, startPoint x: 521, startPoint y: 222, endPoint x: 243, endPoint y: 227, distance: 278.4
click at [243, 227] on textarea "**********" at bounding box center [371, 232] width 462 height 44
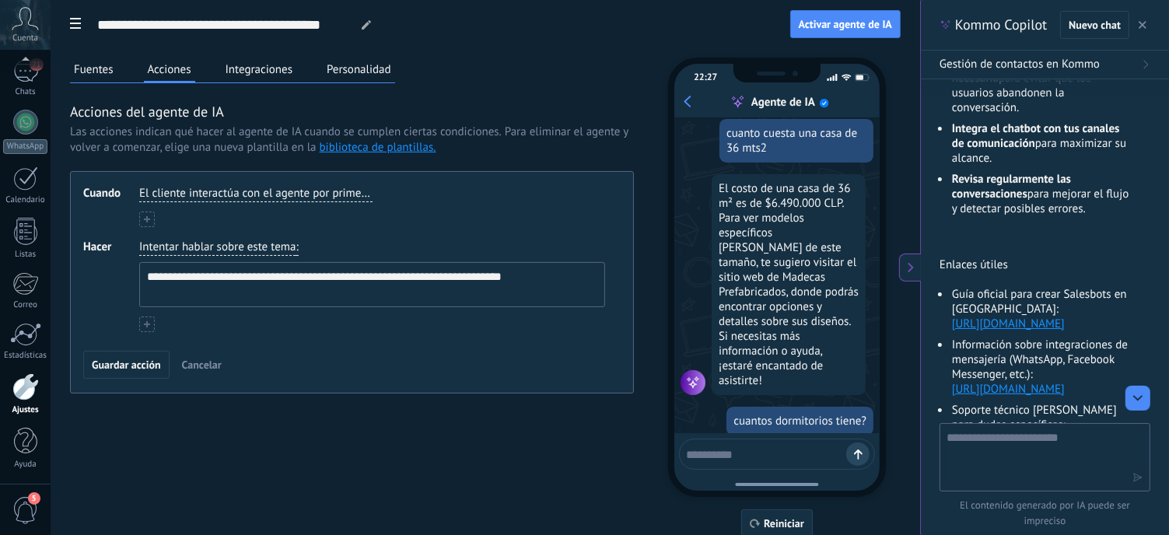
scroll to position [2788, 0]
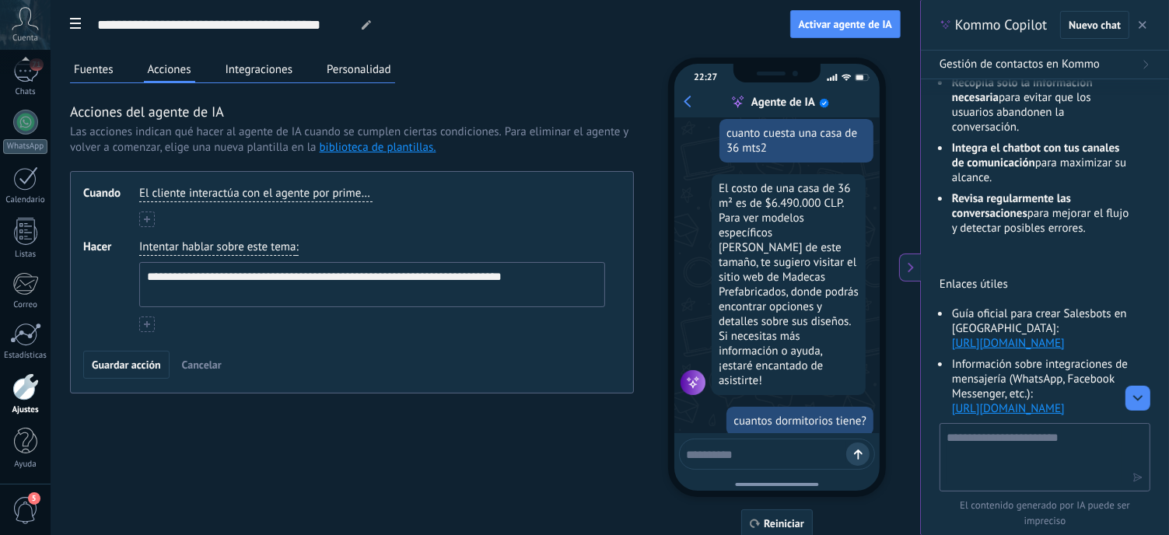
click at [149, 214] on button at bounding box center [147, 220] width 16 height 16
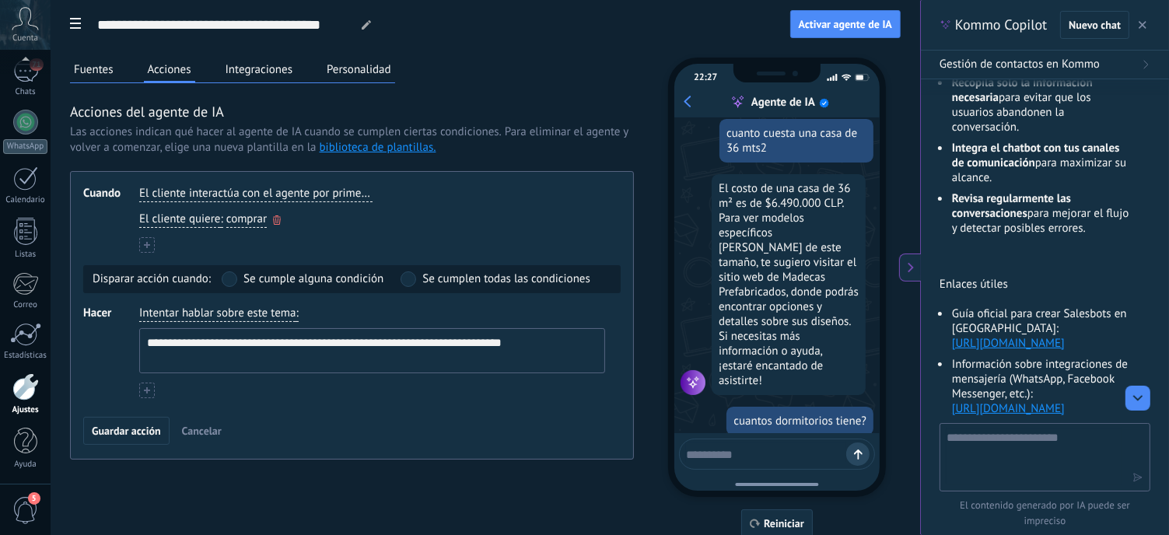
click at [278, 219] on icon "button" at bounding box center [277, 219] width 8 height 9
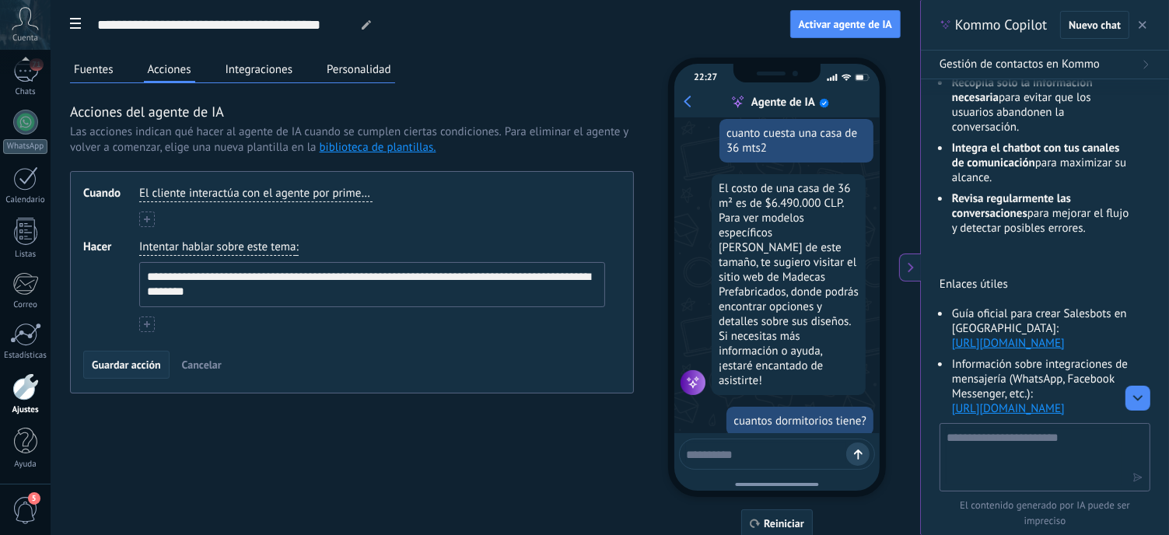
type textarea "**********"
click at [128, 364] on span "Guardar acción" at bounding box center [126, 364] width 69 height 11
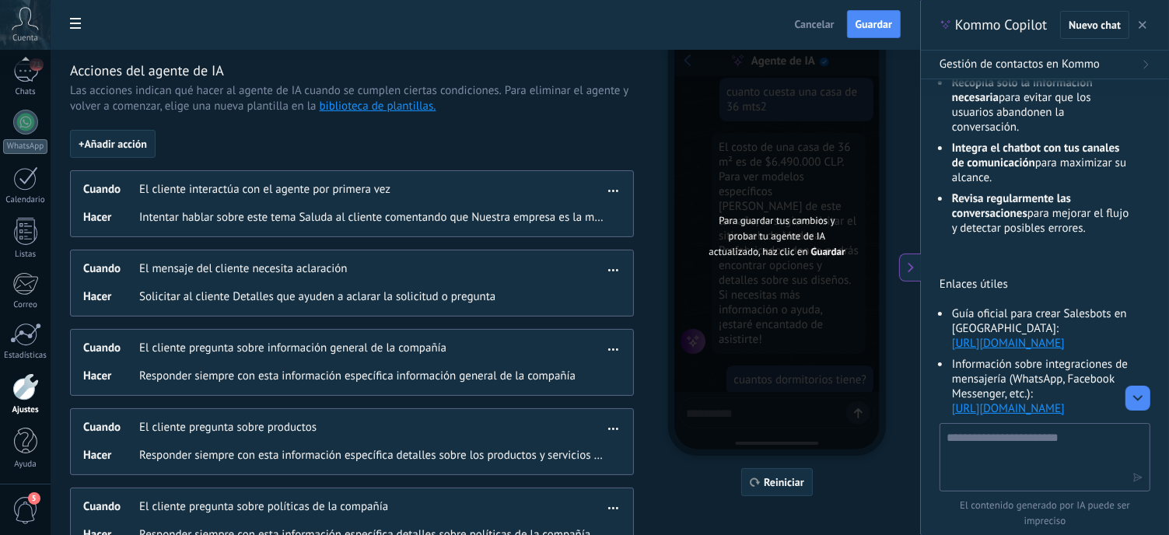
scroll to position [51, 0]
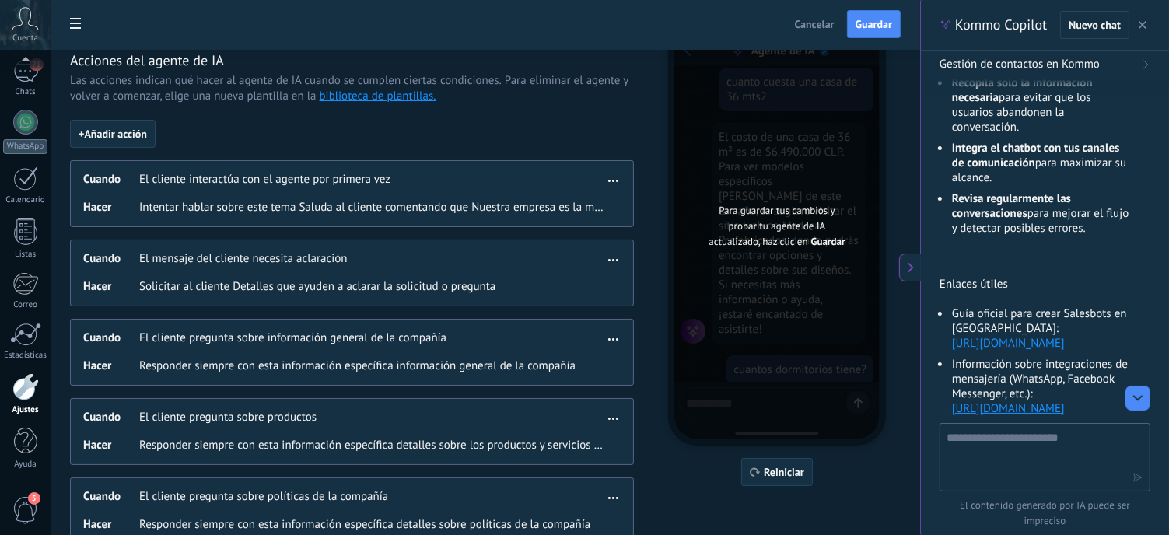
click at [613, 334] on span "button" at bounding box center [613, 336] width 10 height 11
click at [585, 356] on span "Editar" at bounding box center [583, 361] width 30 height 16
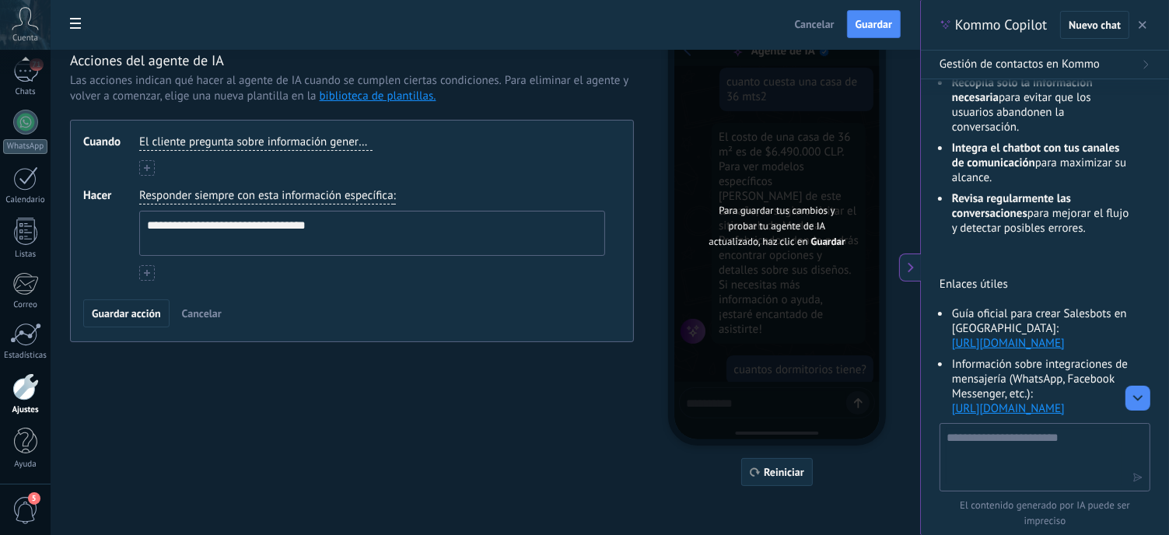
click at [354, 136] on span "El cliente pregunta sobre información general de la compañía" at bounding box center [255, 143] width 233 height 16
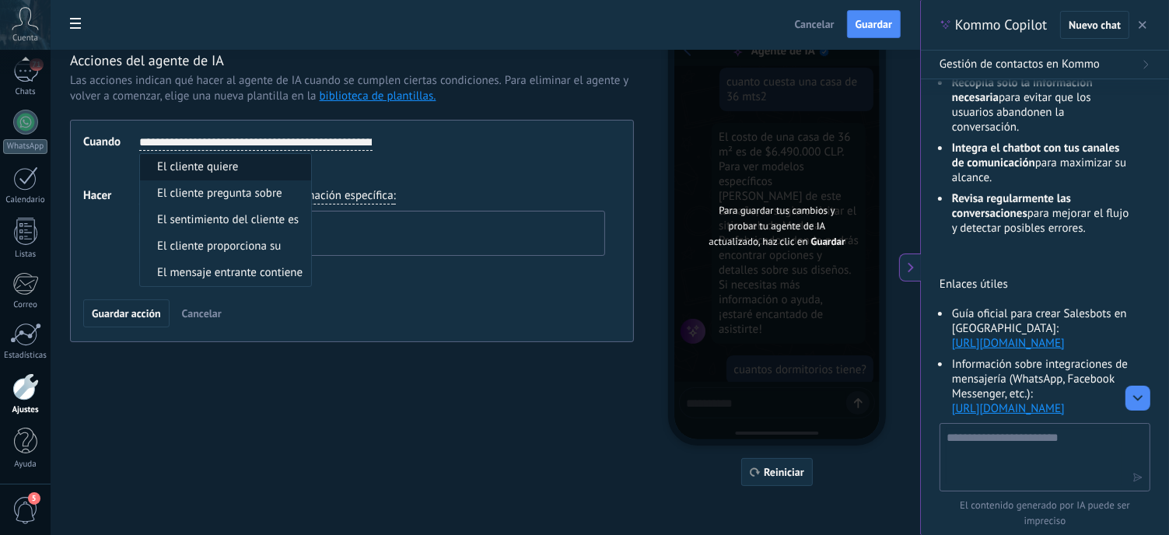
scroll to position [0, 75]
click at [404, 177] on div "**********" at bounding box center [352, 231] width 564 height 222
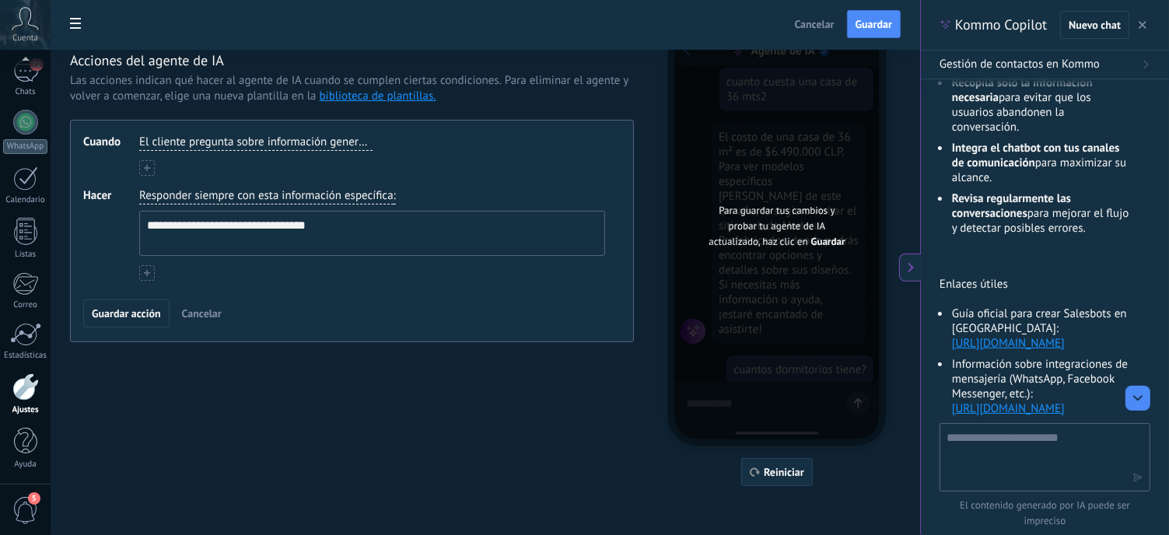
click at [305, 141] on span "El cliente pregunta sobre información general de la compañía" at bounding box center [255, 143] width 233 height 16
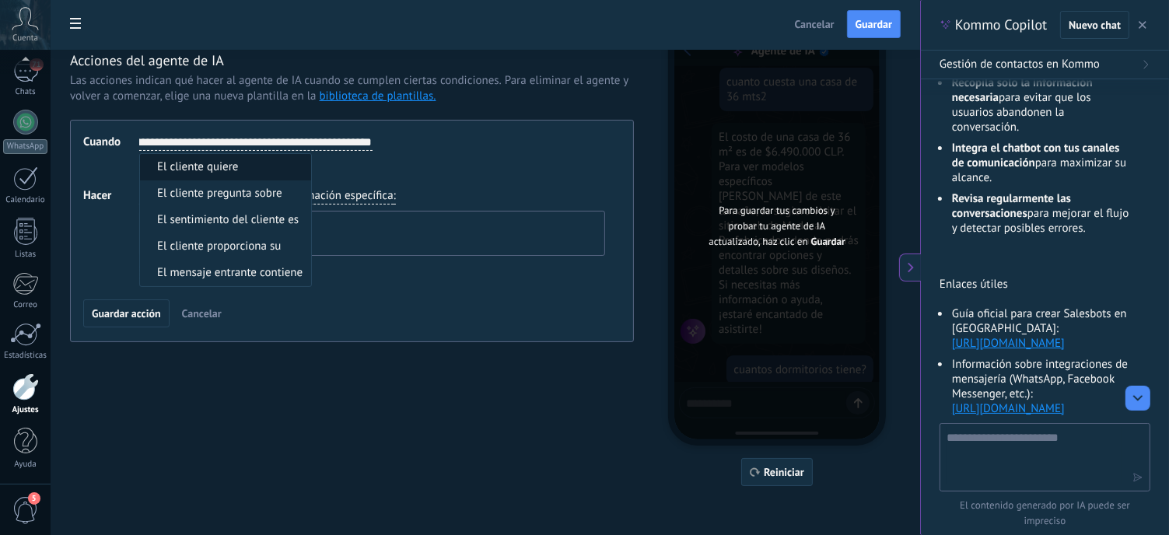
click at [442, 190] on div "**********" at bounding box center [372, 222] width 472 height 74
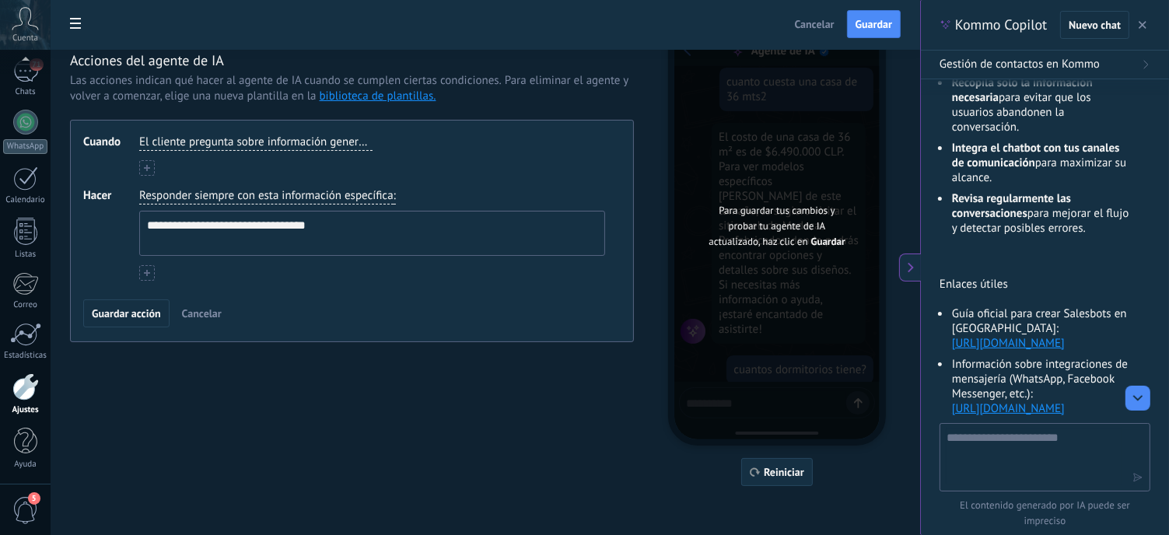
click at [212, 310] on span "Cancelar" at bounding box center [202, 313] width 40 height 11
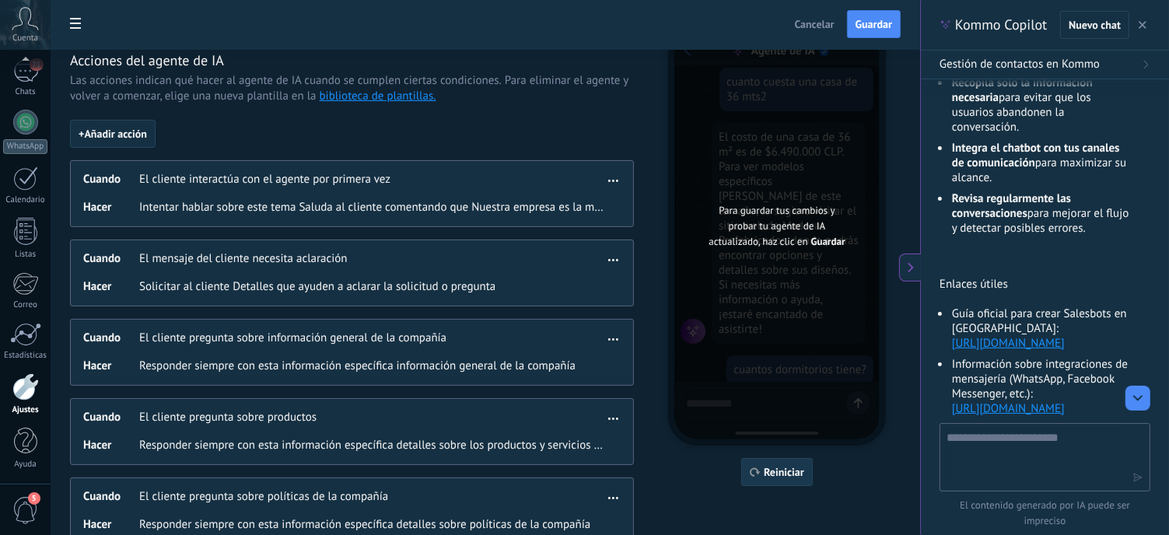
click at [767, 470] on span "Reiniciar" at bounding box center [784, 472] width 40 height 11
click at [878, 15] on button "Guardar" at bounding box center [874, 24] width 54 height 28
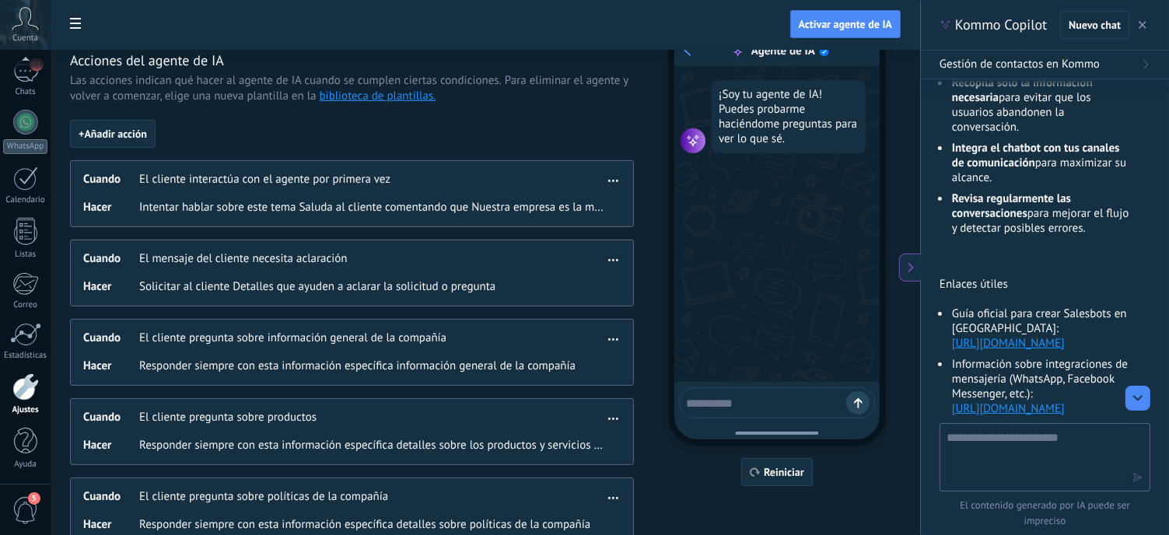
click at [759, 407] on textarea at bounding box center [766, 400] width 160 height 19
type textarea "**********"
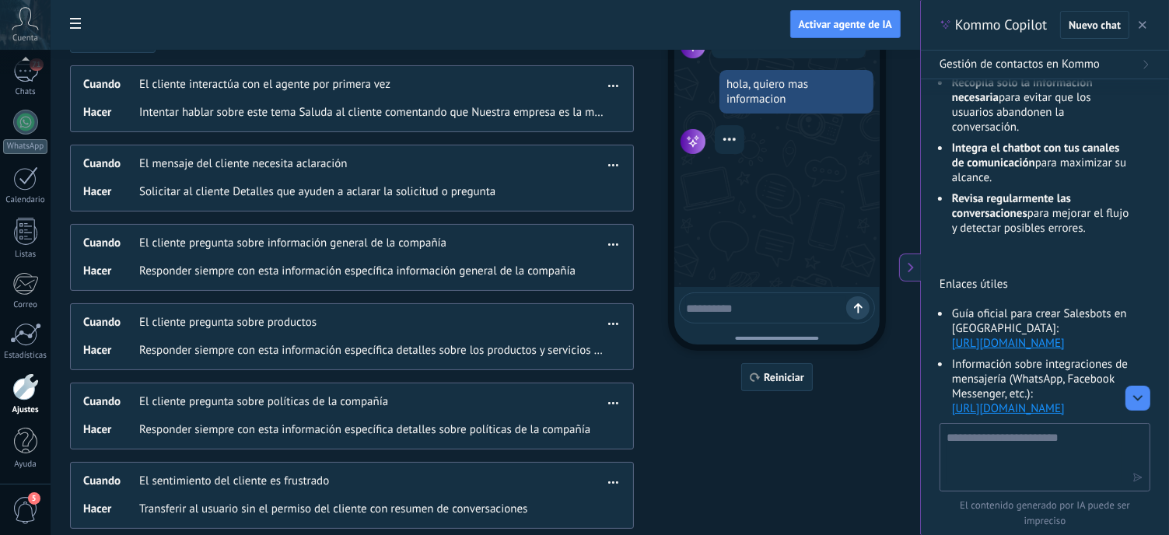
scroll to position [156, 0]
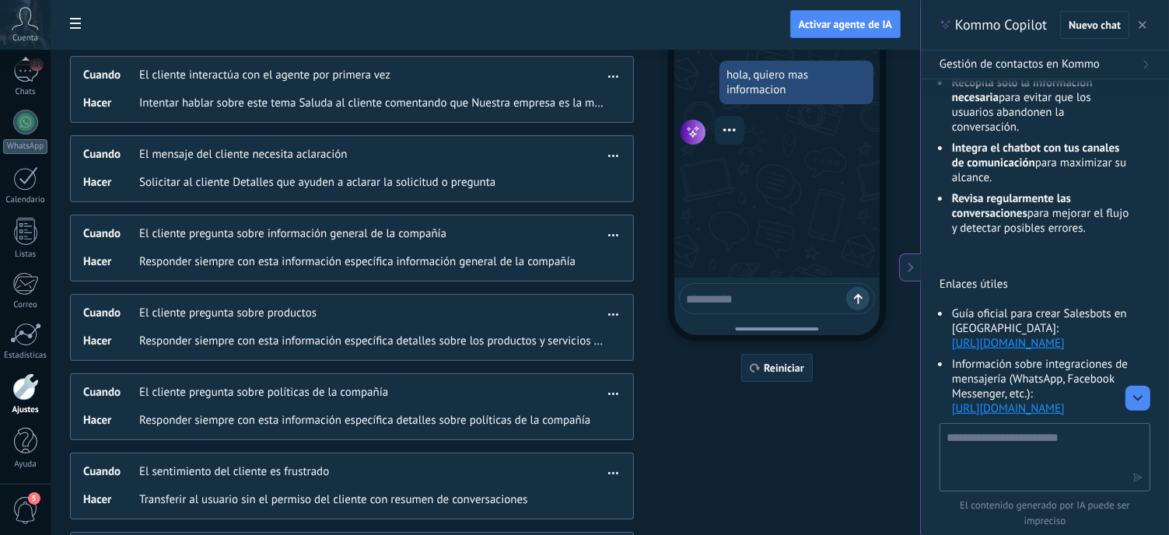
click at [341, 341] on span "Responder siempre con esta información específica detalles sobre los productos …" at bounding box center [371, 342] width 464 height 16
click at [616, 307] on span "button" at bounding box center [613, 311] width 10 height 11
click at [566, 336] on div "Editar" at bounding box center [581, 335] width 82 height 31
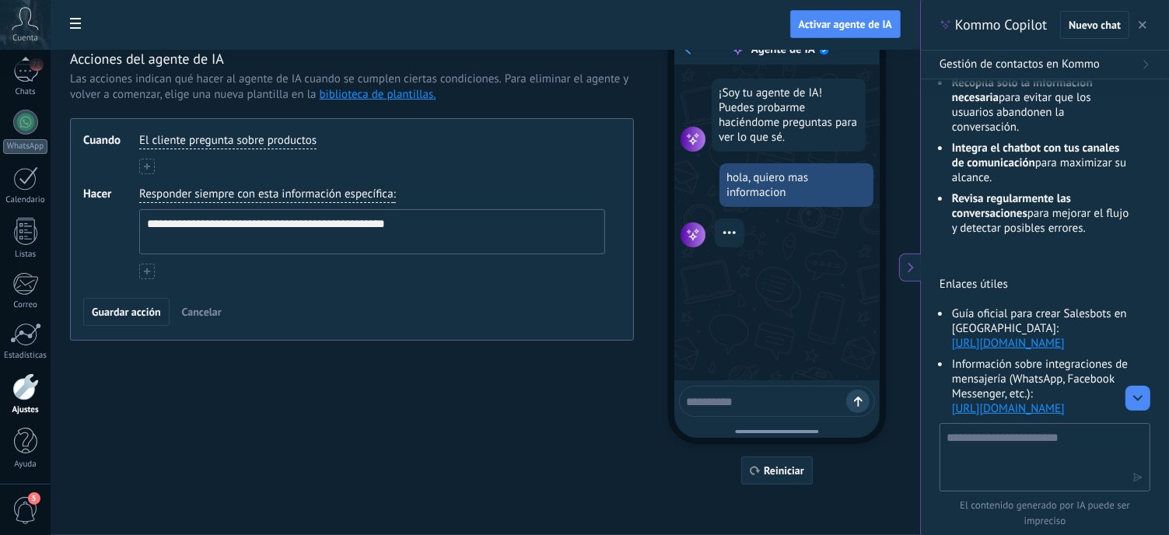
drag, startPoint x: 401, startPoint y: 224, endPoint x: 113, endPoint y: 242, distance: 289.0
click at [113, 242] on div "**********" at bounding box center [351, 233] width 537 height 93
type textarea "*"
click at [233, 225] on textarea at bounding box center [371, 232] width 462 height 44
click at [192, 223] on textarea at bounding box center [371, 232] width 462 height 44
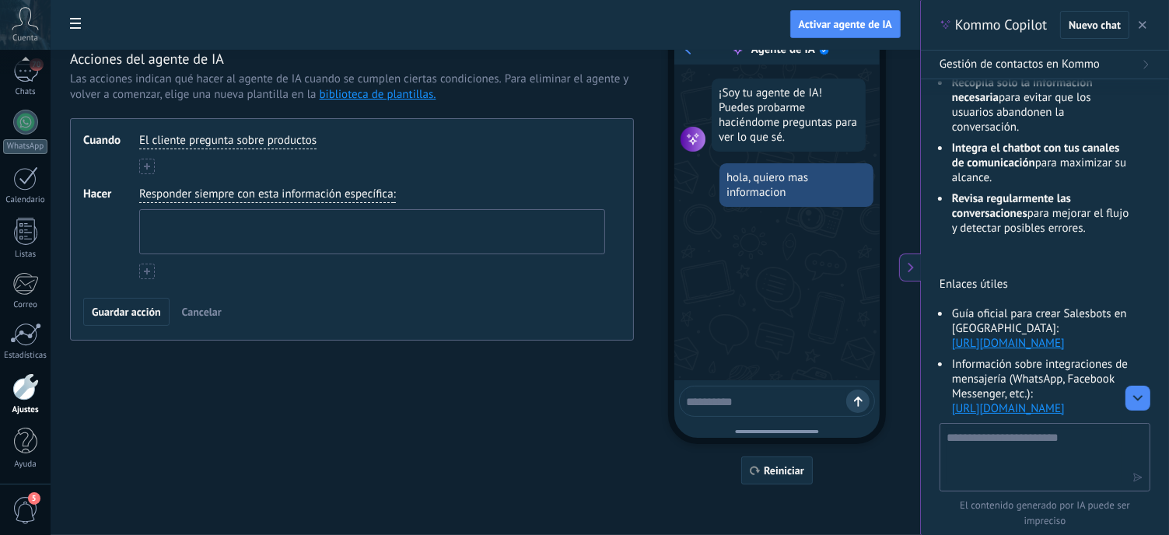
paste textarea "**********"
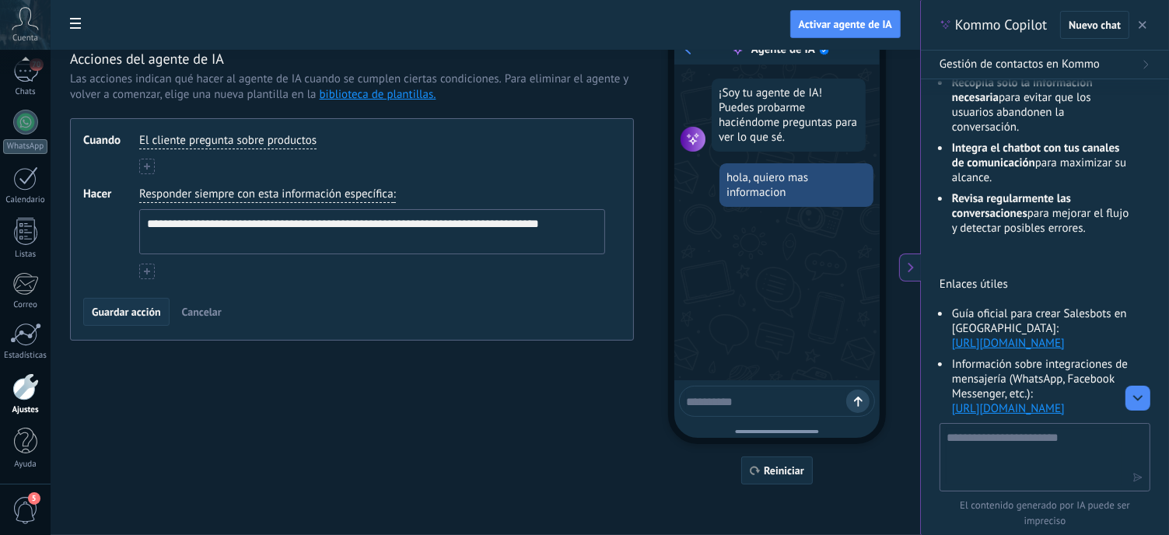
type textarea "**********"
click at [149, 306] on span "Guardar acción" at bounding box center [126, 311] width 69 height 11
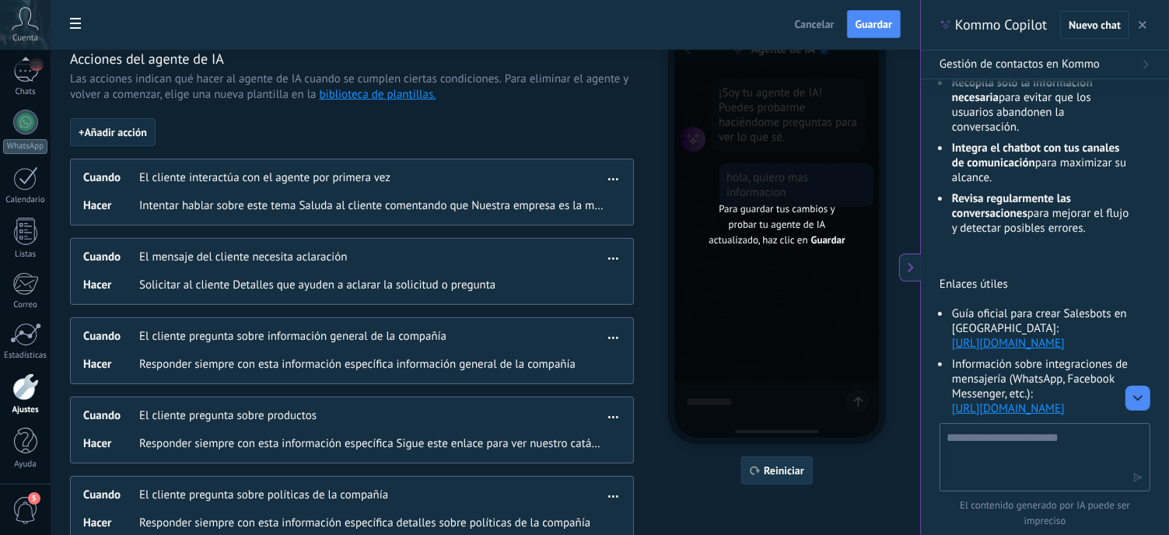
click at [787, 469] on span "Reiniciar" at bounding box center [784, 470] width 40 height 11
click at [875, 24] on span "Guardar" at bounding box center [873, 24] width 37 height 11
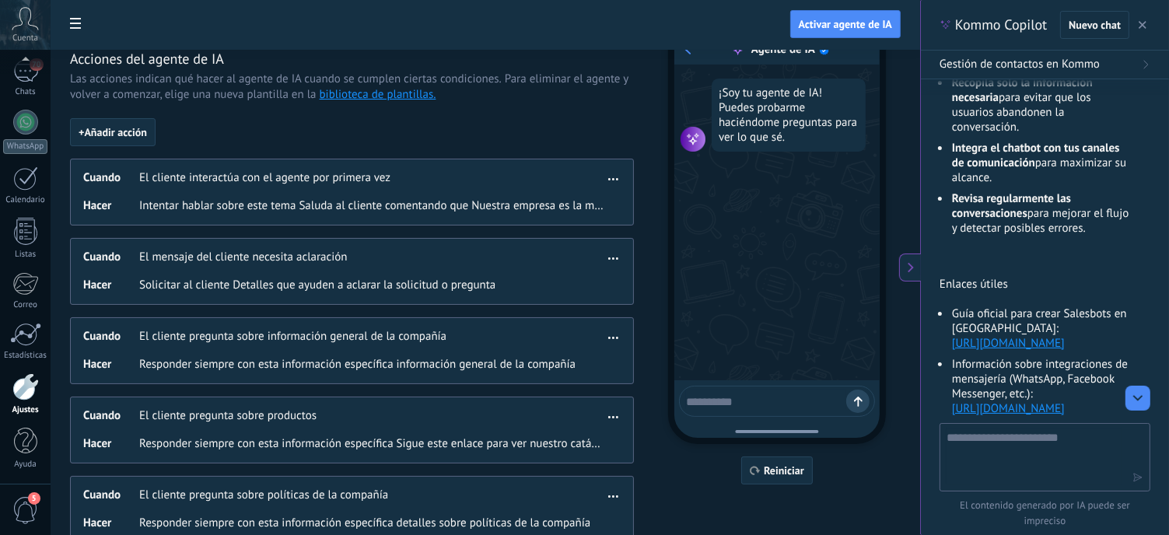
click at [759, 397] on textarea at bounding box center [766, 399] width 160 height 19
type textarea "****"
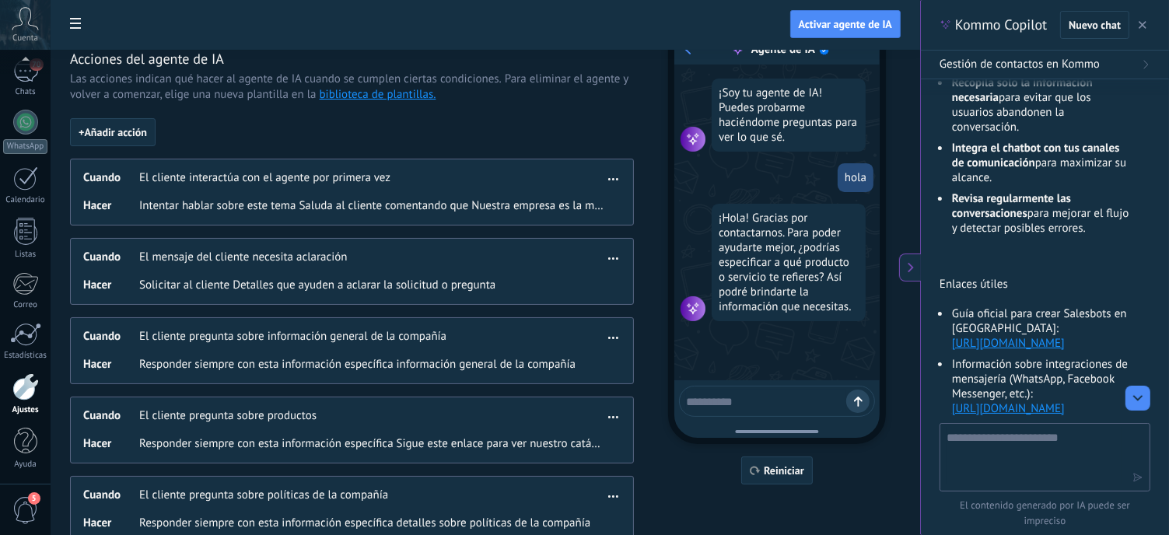
click at [344, 208] on span "Intentar hablar sobre este tema Saluda al cliente comentando que Nuestra empres…" at bounding box center [371, 206] width 464 height 16
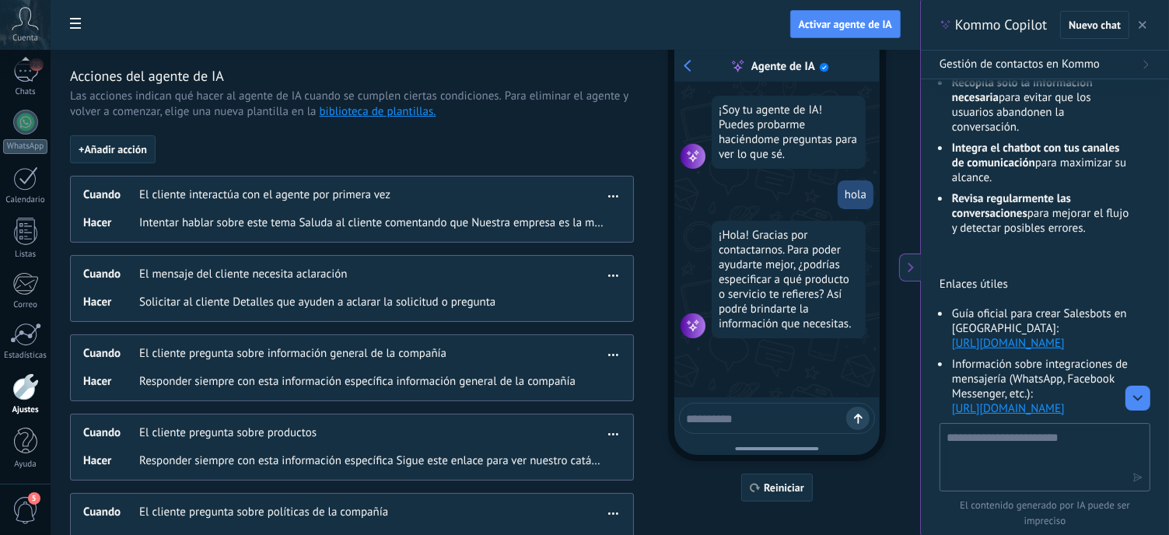
scroll to position [26, 0]
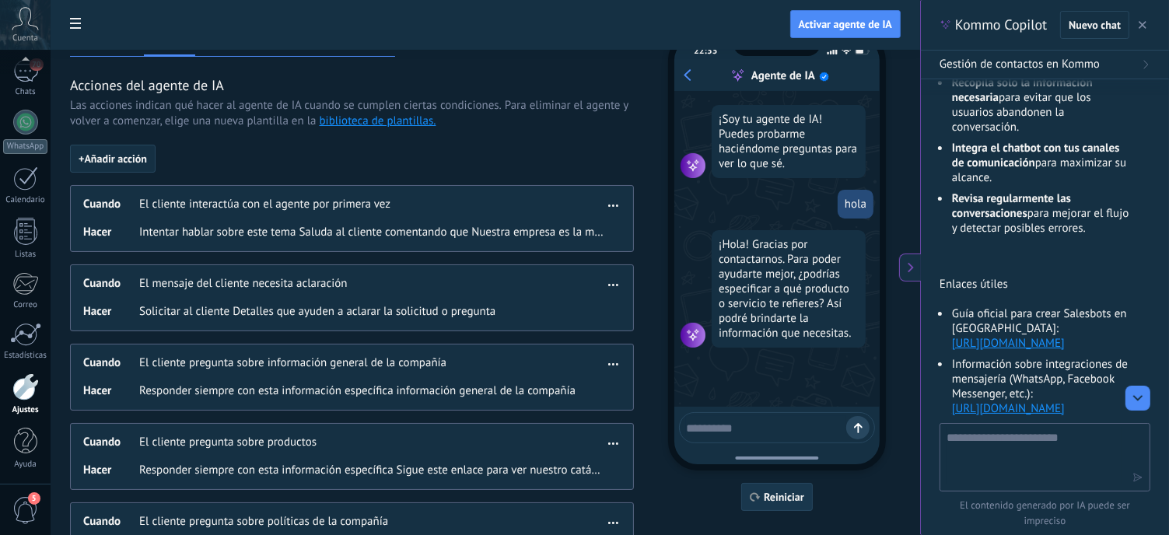
click at [764, 499] on span "Reiniciar" at bounding box center [784, 496] width 40 height 11
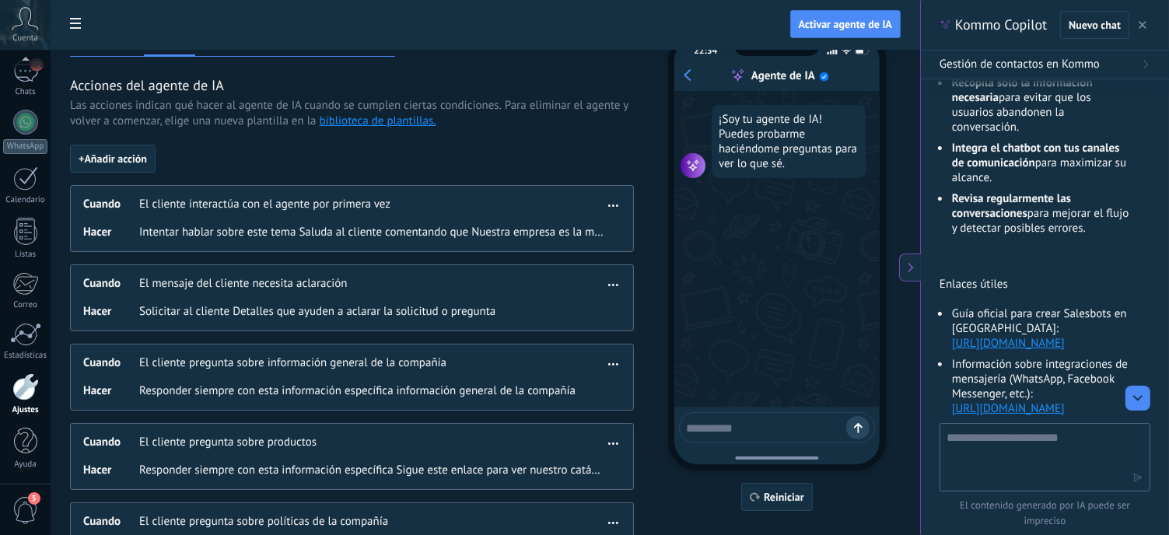
click at [306, 226] on span "Intentar hablar sobre este tema Saluda al cliente comentando que Nuestra empres…" at bounding box center [371, 233] width 464 height 16
click at [621, 205] on button "button" at bounding box center [613, 203] width 18 height 19
click at [599, 225] on div "Editar" at bounding box center [581, 227] width 82 height 31
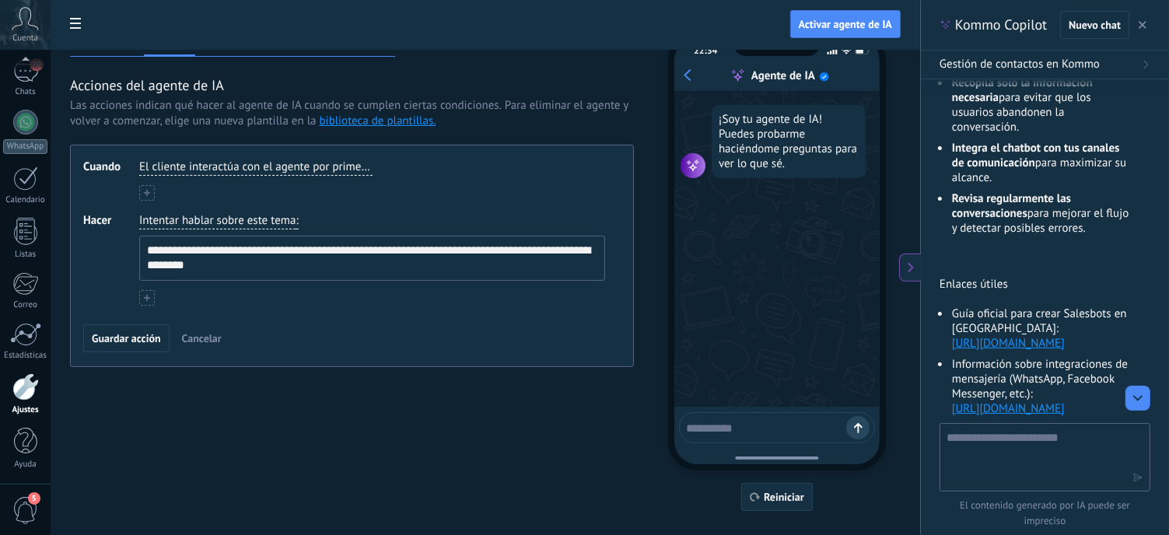
click at [228, 214] on span "Intentar hablar sobre este tema" at bounding box center [217, 221] width 156 height 16
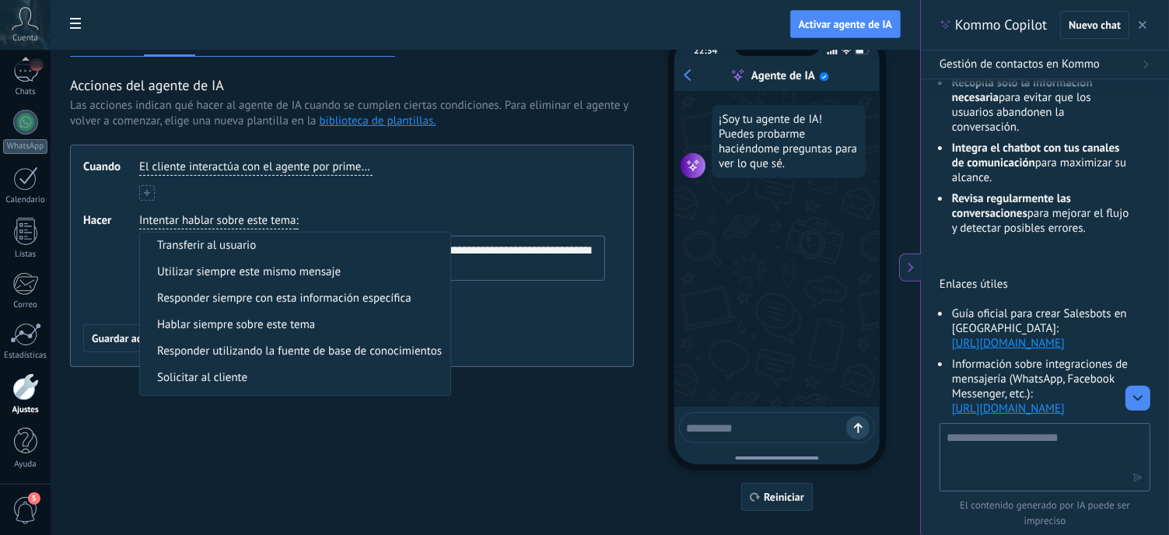
scroll to position [48, 0]
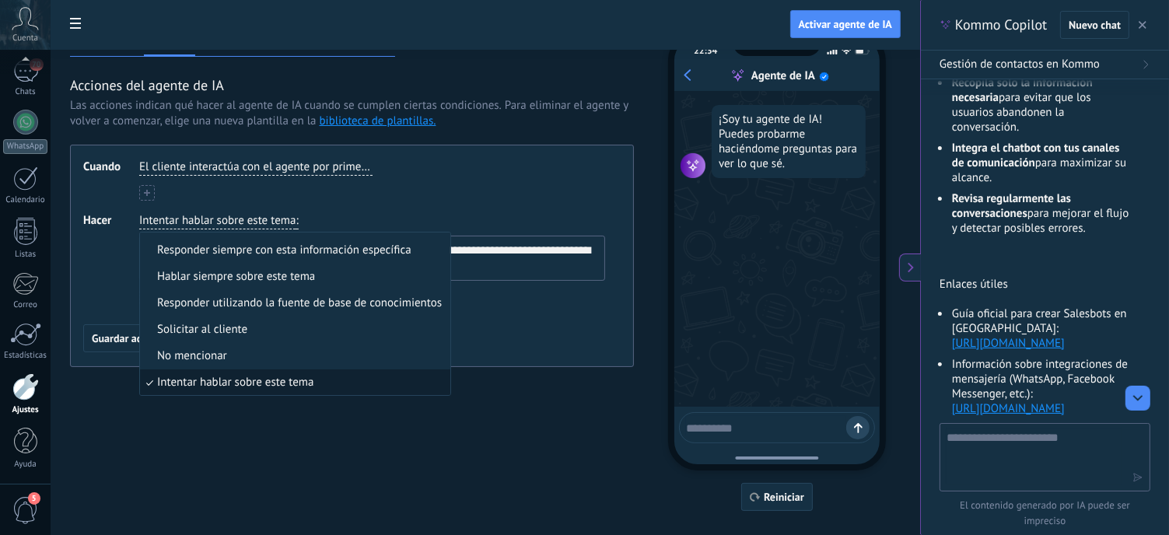
click at [241, 251] on span "Responder siempre con esta información específica" at bounding box center [284, 251] width 254 height 16
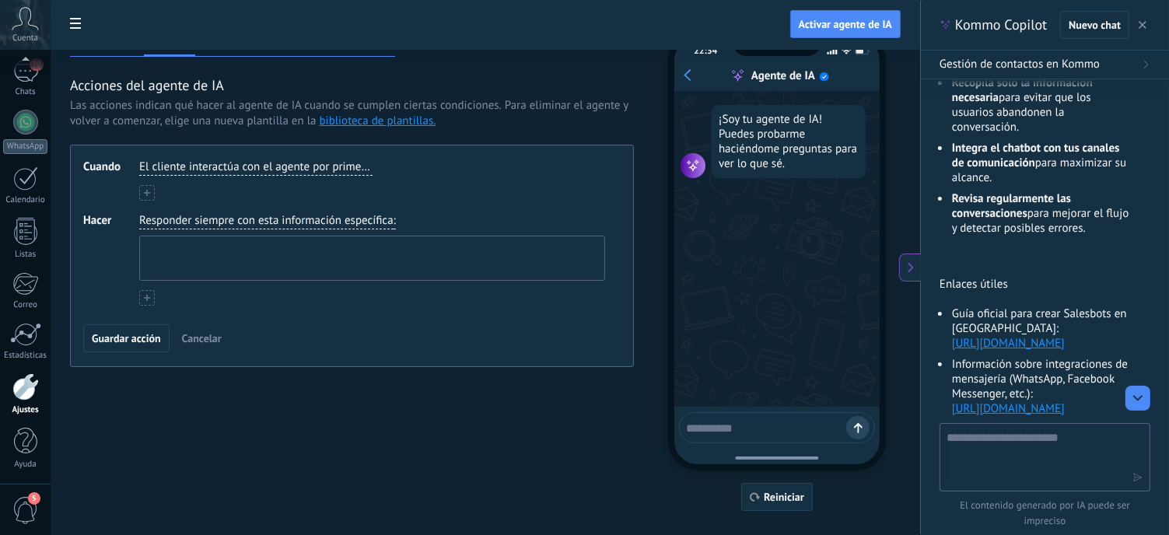
click at [209, 257] on textarea at bounding box center [371, 258] width 462 height 44
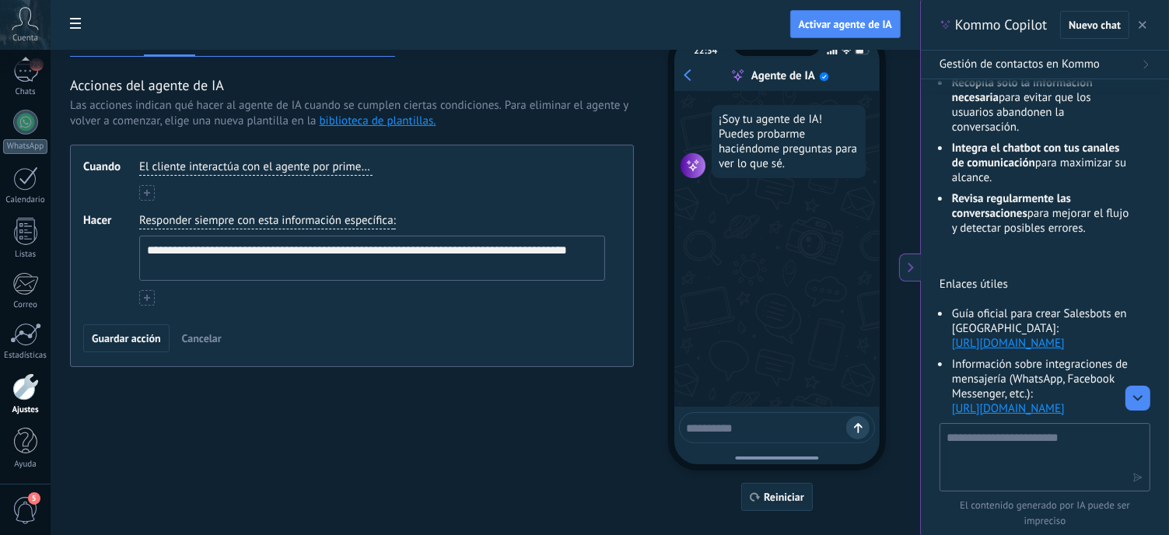
click at [427, 247] on textarea "**********" at bounding box center [371, 258] width 462 height 44
click at [219, 271] on textarea "**********" at bounding box center [371, 258] width 462 height 44
type textarea "**********"
click at [132, 337] on span "Guardar acción" at bounding box center [126, 338] width 69 height 11
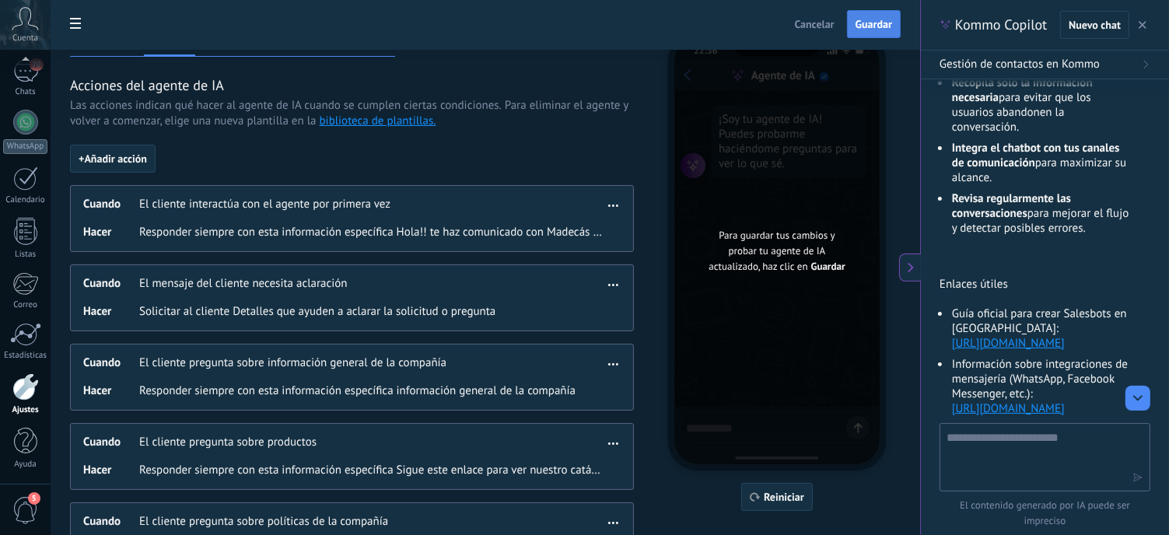
click at [880, 21] on span "Guardar" at bounding box center [873, 24] width 37 height 11
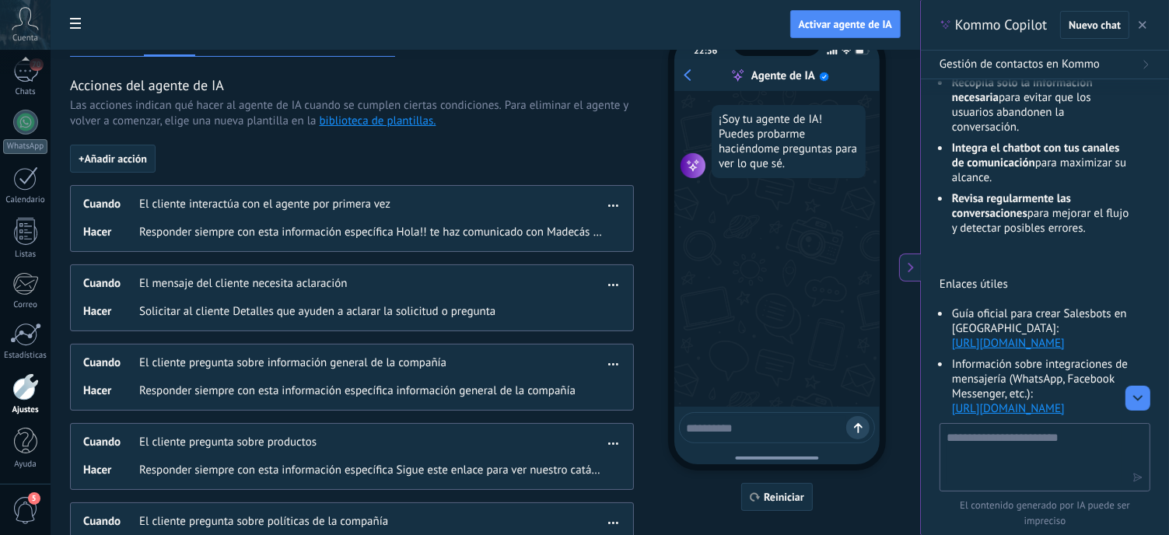
click at [771, 427] on textarea at bounding box center [766, 425] width 160 height 19
type textarea "****"
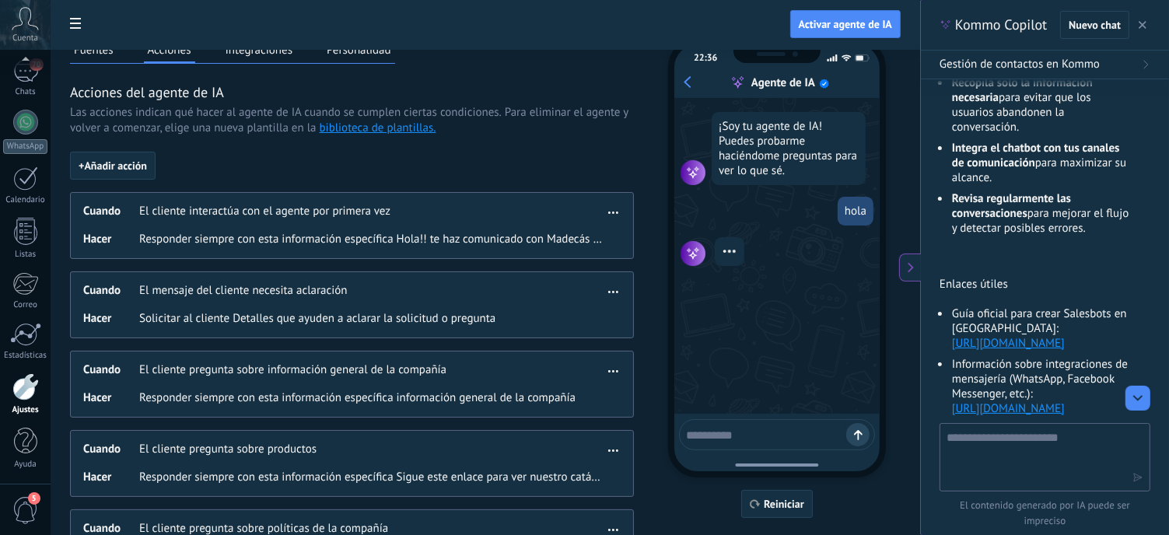
scroll to position [1, 0]
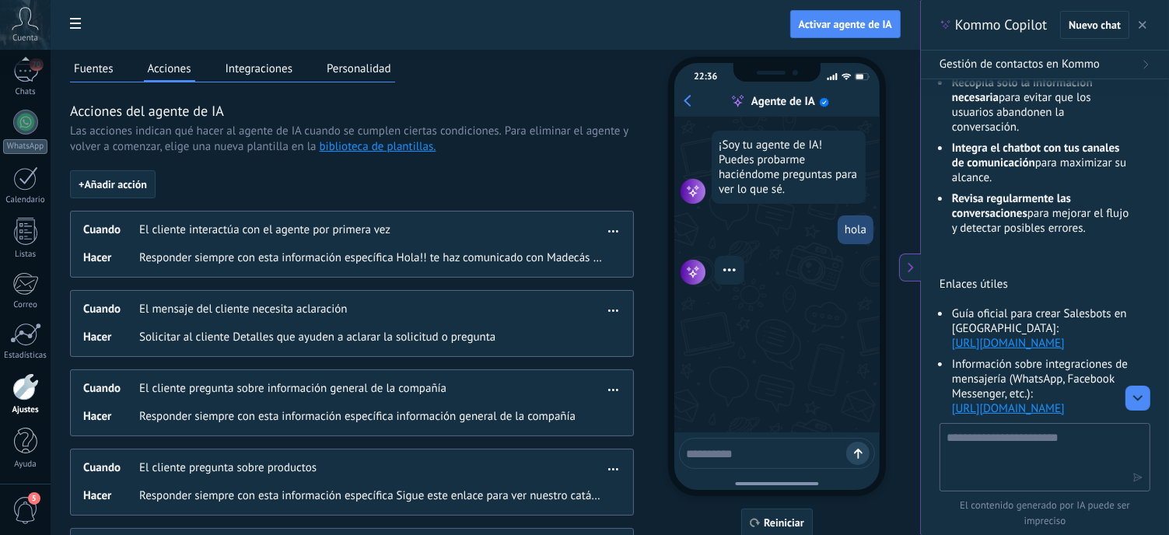
click at [621, 227] on button "button" at bounding box center [613, 228] width 18 height 19
click at [556, 261] on icon at bounding box center [556, 253] width 8 height 117
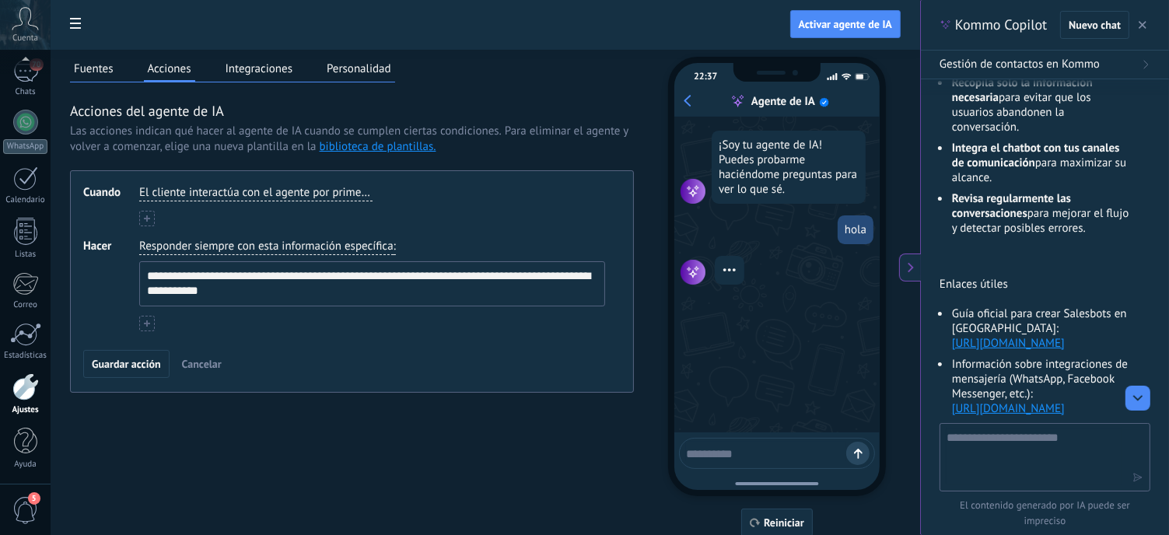
click at [336, 285] on textarea "**********" at bounding box center [371, 284] width 462 height 44
type textarea "**********"
click at [146, 320] on use at bounding box center [147, 323] width 6 height 6
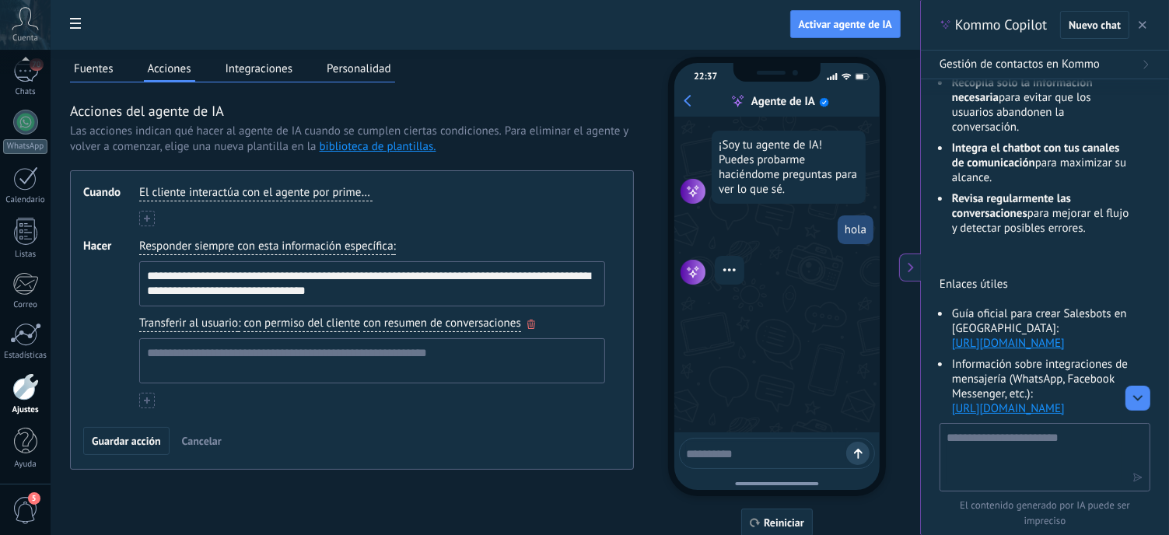
click at [529, 321] on icon "button" at bounding box center [531, 324] width 8 height 9
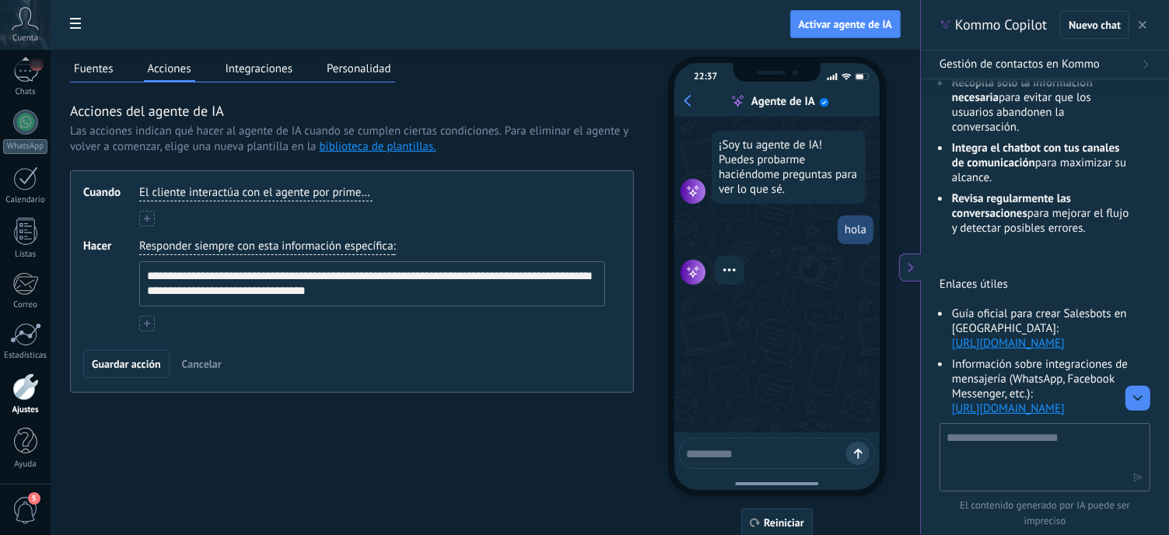
click at [152, 320] on button at bounding box center [147, 324] width 16 height 16
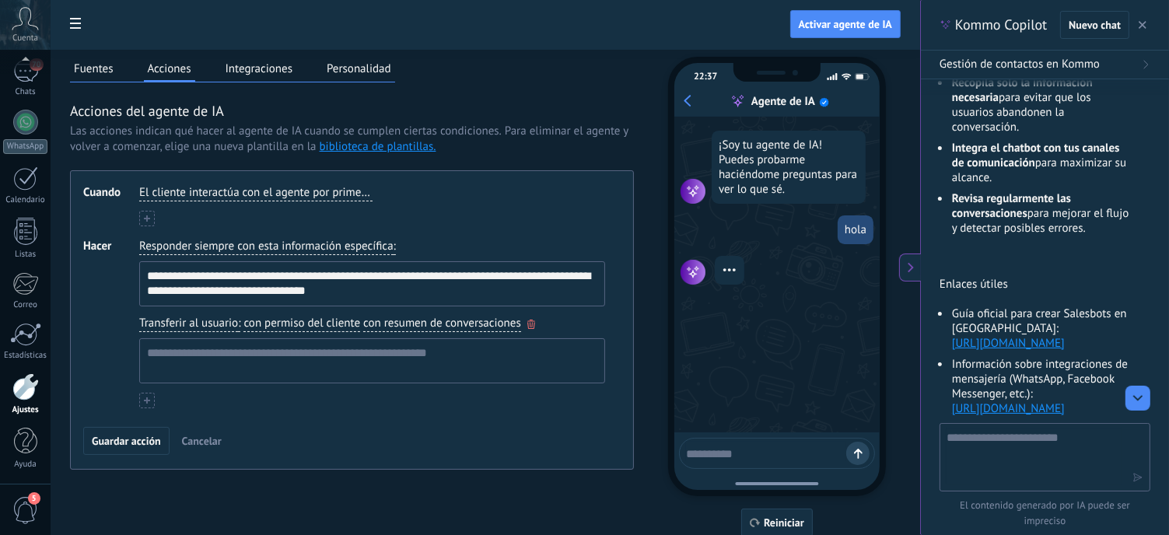
click at [179, 320] on span "Transferir al usuario" at bounding box center [188, 324] width 99 height 16
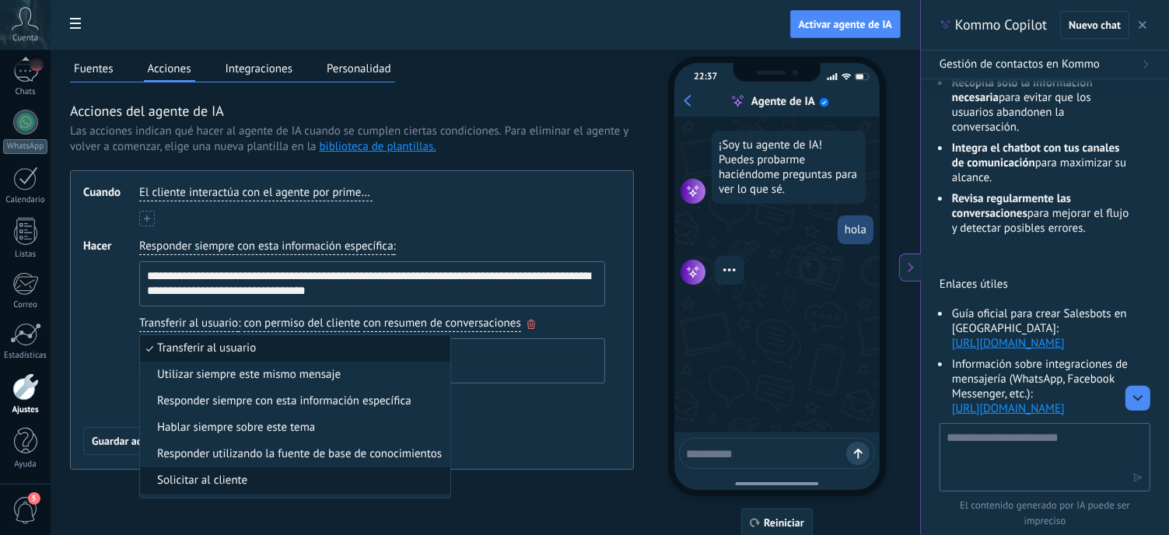
click at [229, 481] on span "Solicitar al cliente" at bounding box center [202, 481] width 90 height 16
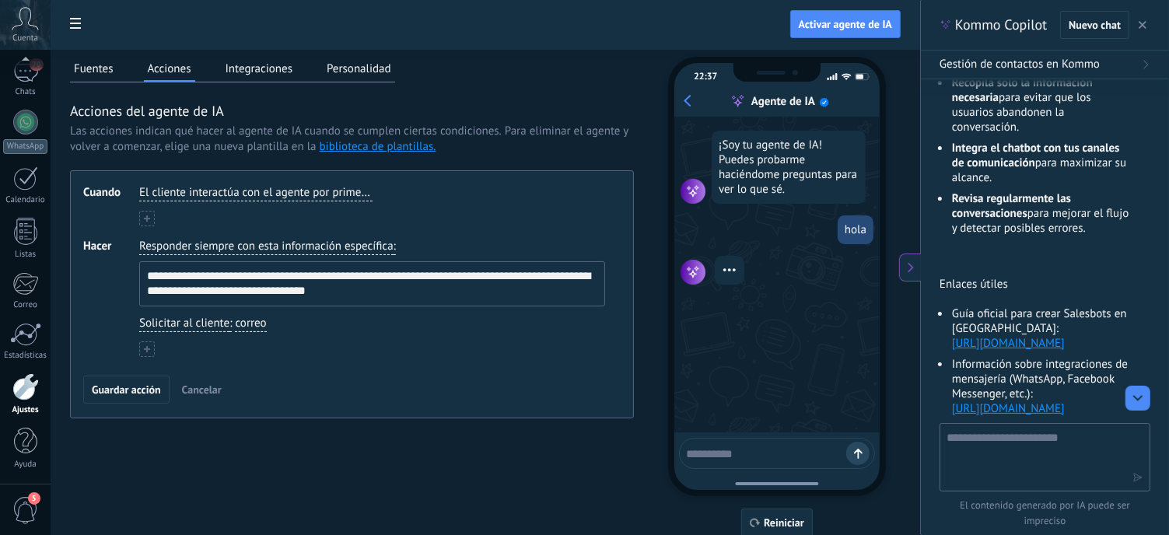
click at [144, 346] on icon at bounding box center [147, 349] width 6 height 6
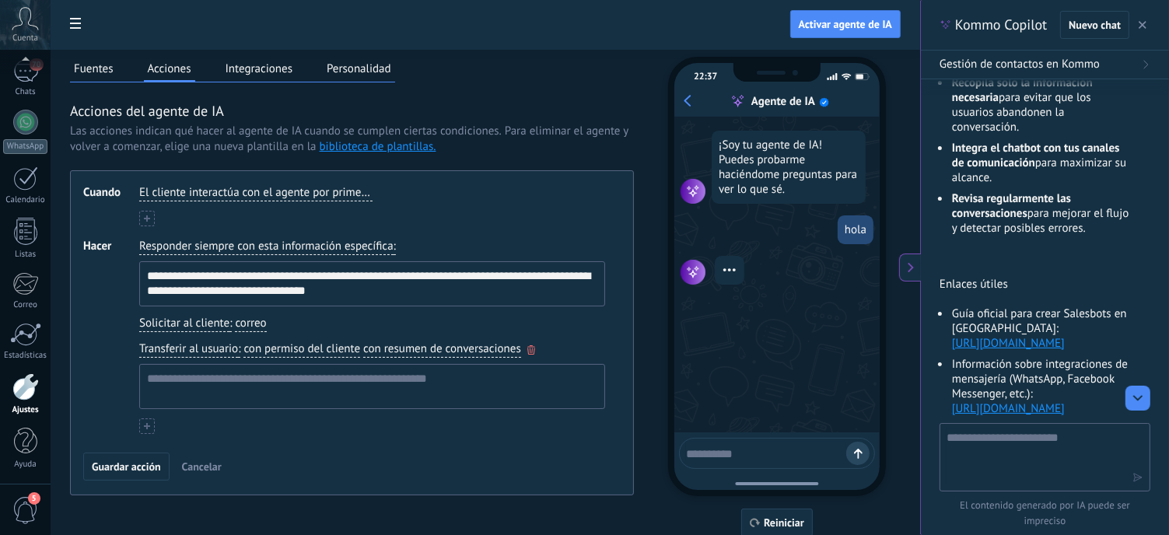
click at [533, 350] on icon "button" at bounding box center [531, 349] width 8 height 9
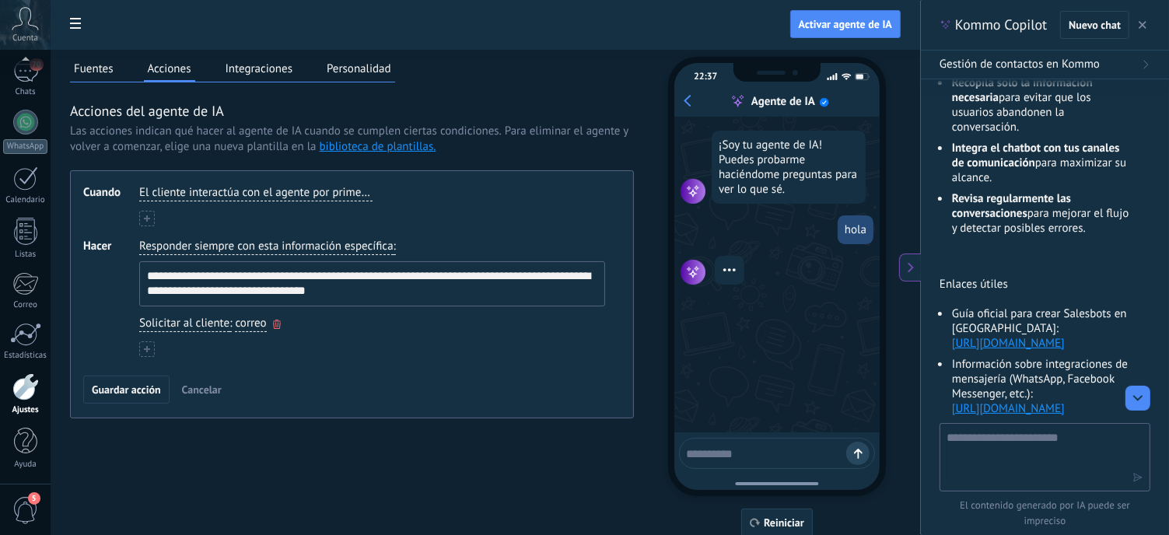
click at [178, 319] on span "Solicitar al cliente" at bounding box center [184, 324] width 90 height 16
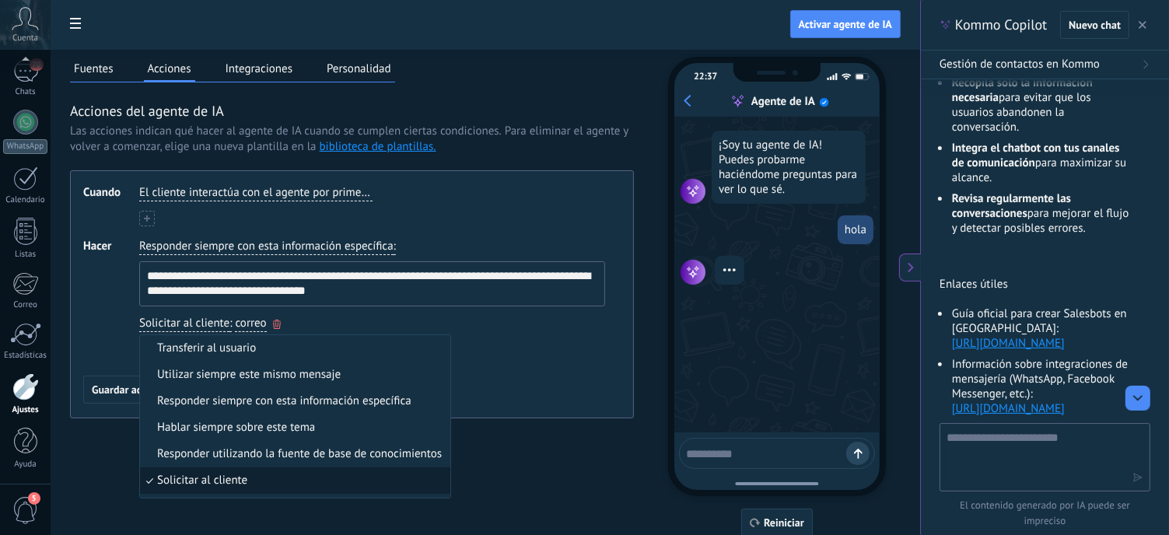
scroll to position [48, 0]
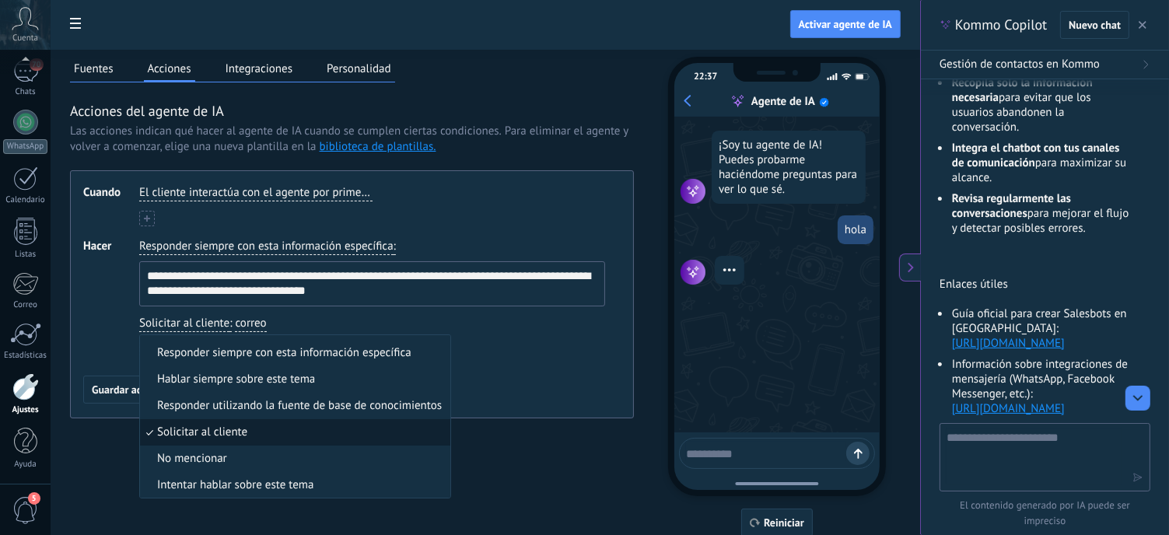
click at [549, 372] on div "**********" at bounding box center [352, 294] width 564 height 248
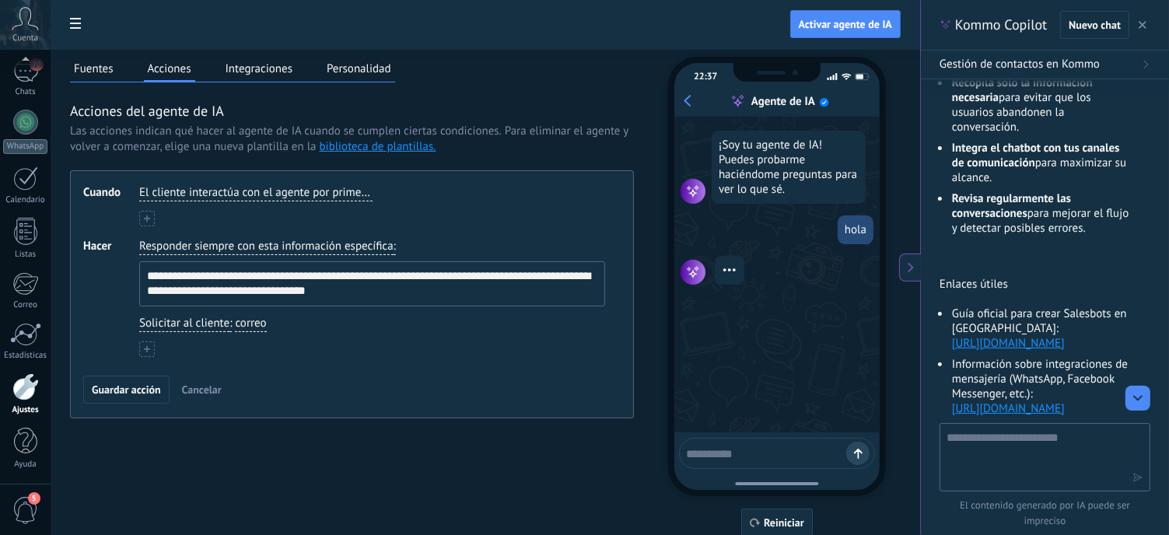
click at [202, 387] on span "Cancelar" at bounding box center [202, 389] width 40 height 11
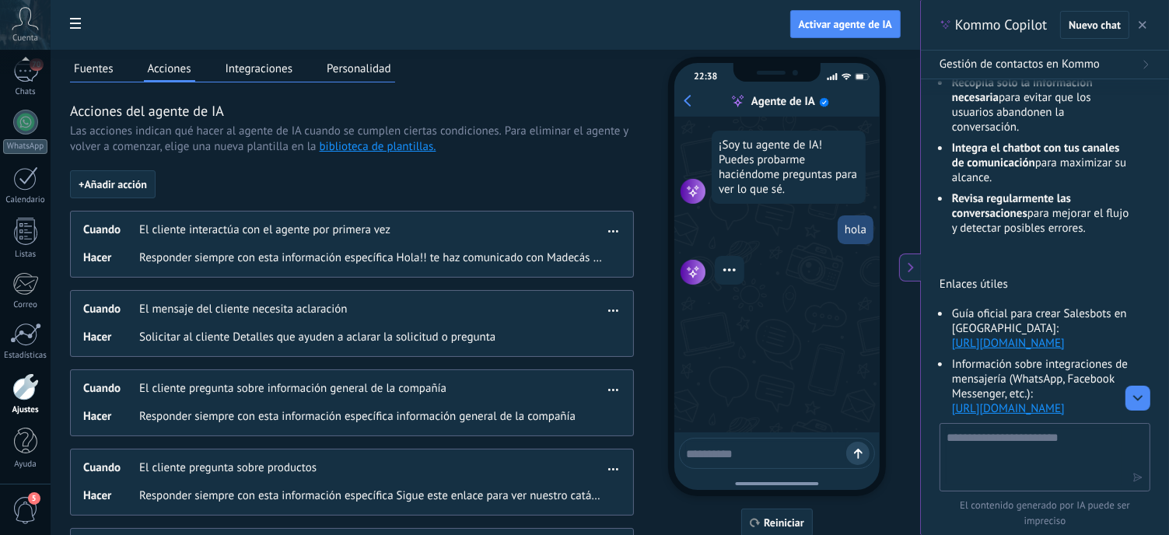
click at [104, 68] on button "Fuentes" at bounding box center [93, 68] width 47 height 23
